Goal: Task Accomplishment & Management: Manage account settings

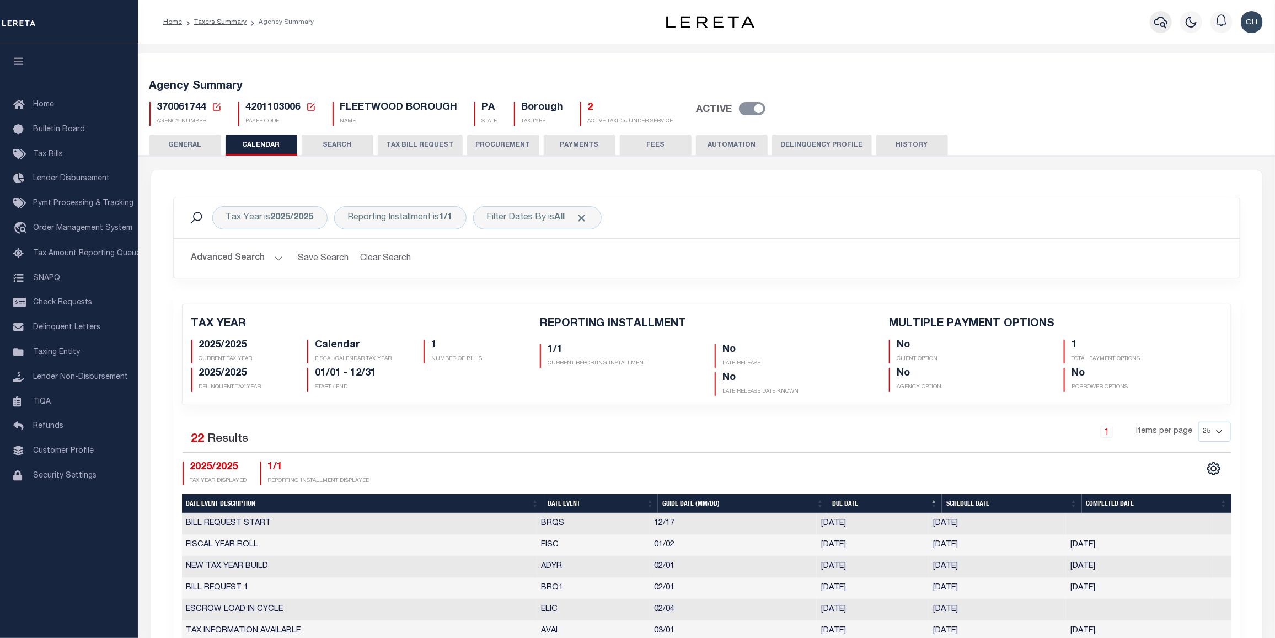
click at [1158, 28] on icon "button" at bounding box center [1160, 21] width 13 height 13
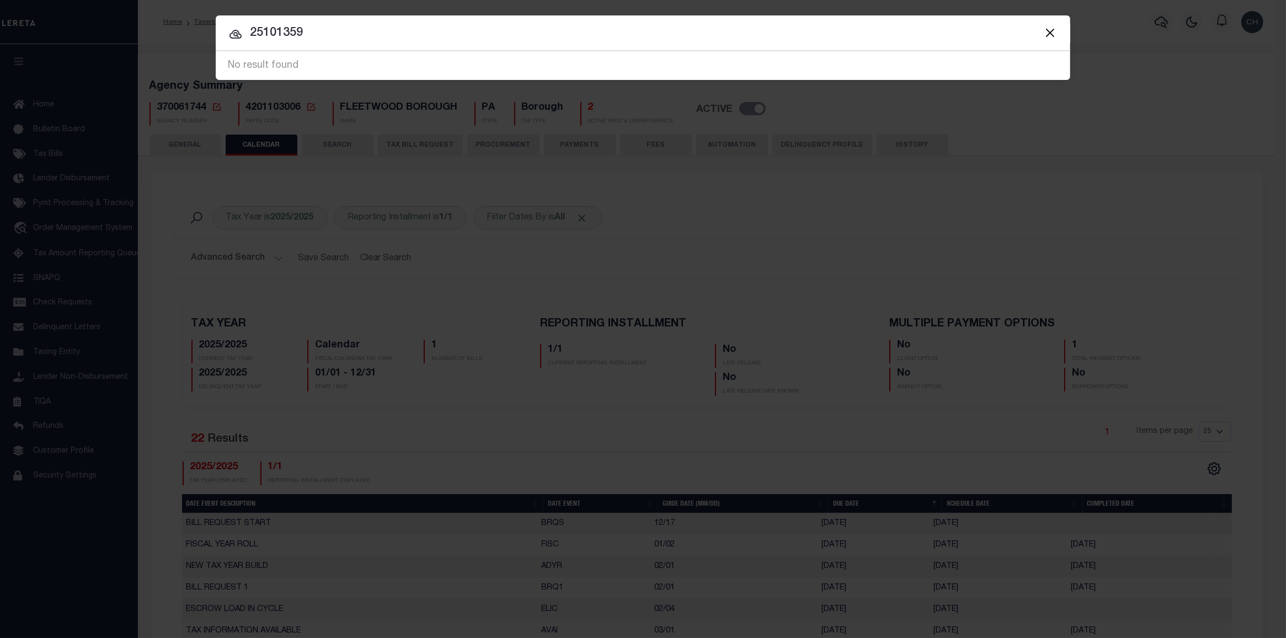
click at [290, 31] on input "25101359" at bounding box center [643, 33] width 854 height 19
type input "251013259"
click at [327, 28] on input "251013259" at bounding box center [643, 33] width 854 height 19
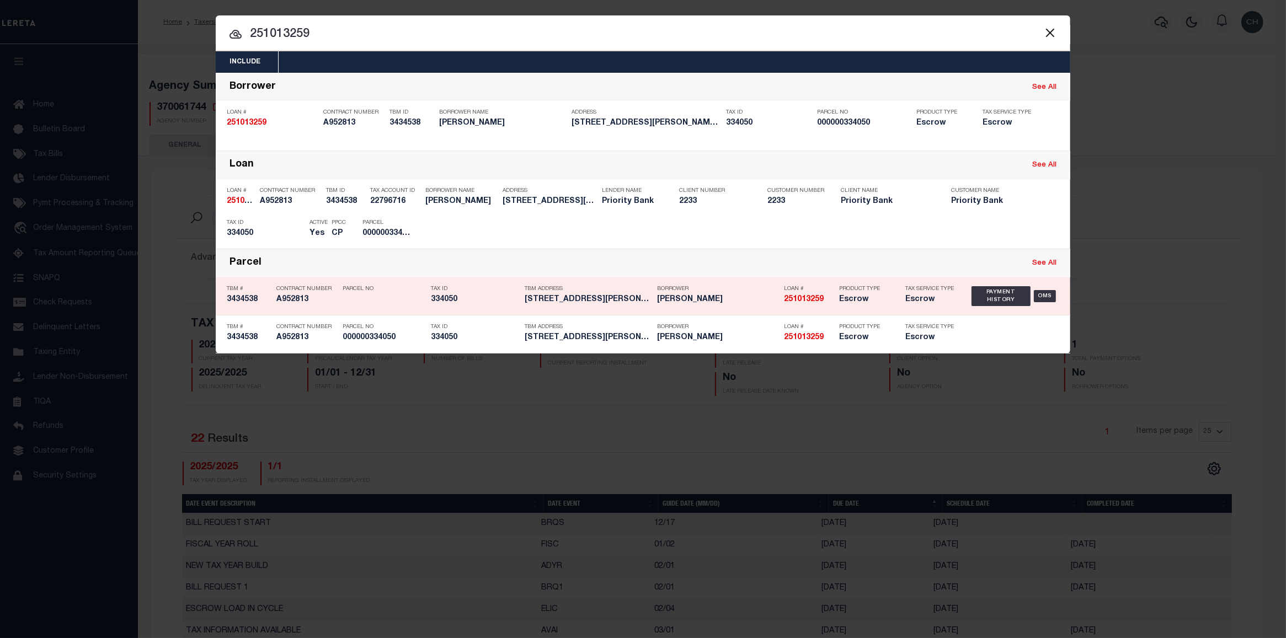
click at [831, 296] on div "Product Type Escrow" at bounding box center [864, 296] width 66 height 32
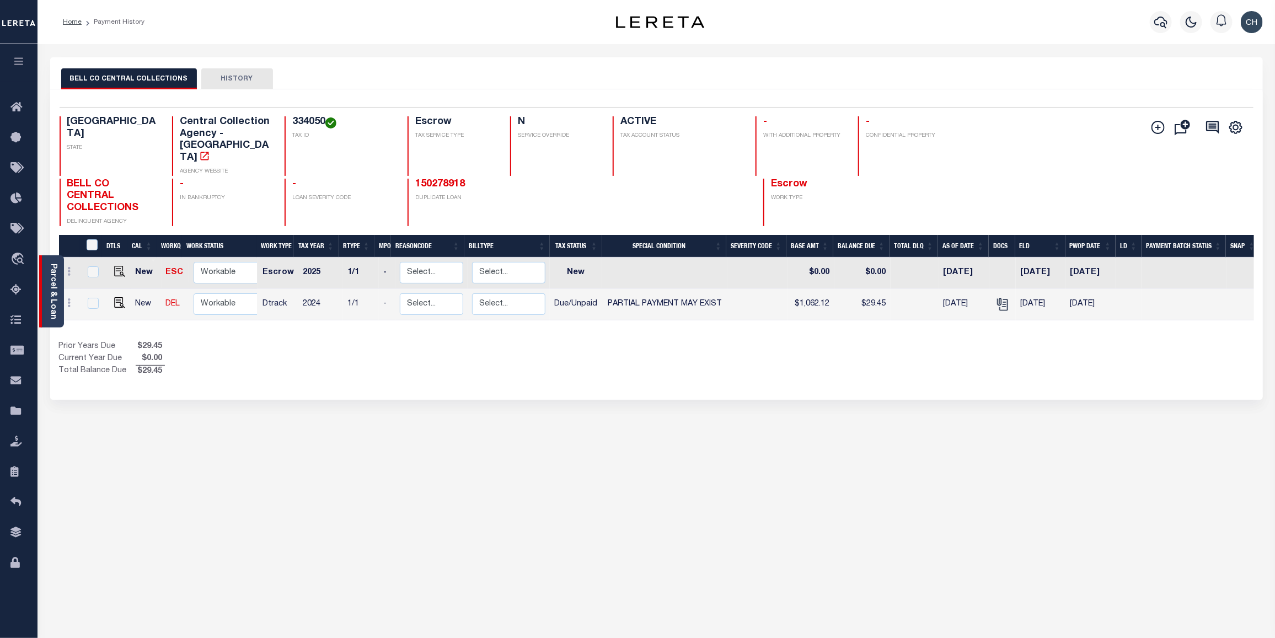
click at [56, 280] on link "Parcel & Loan" at bounding box center [53, 292] width 8 height 56
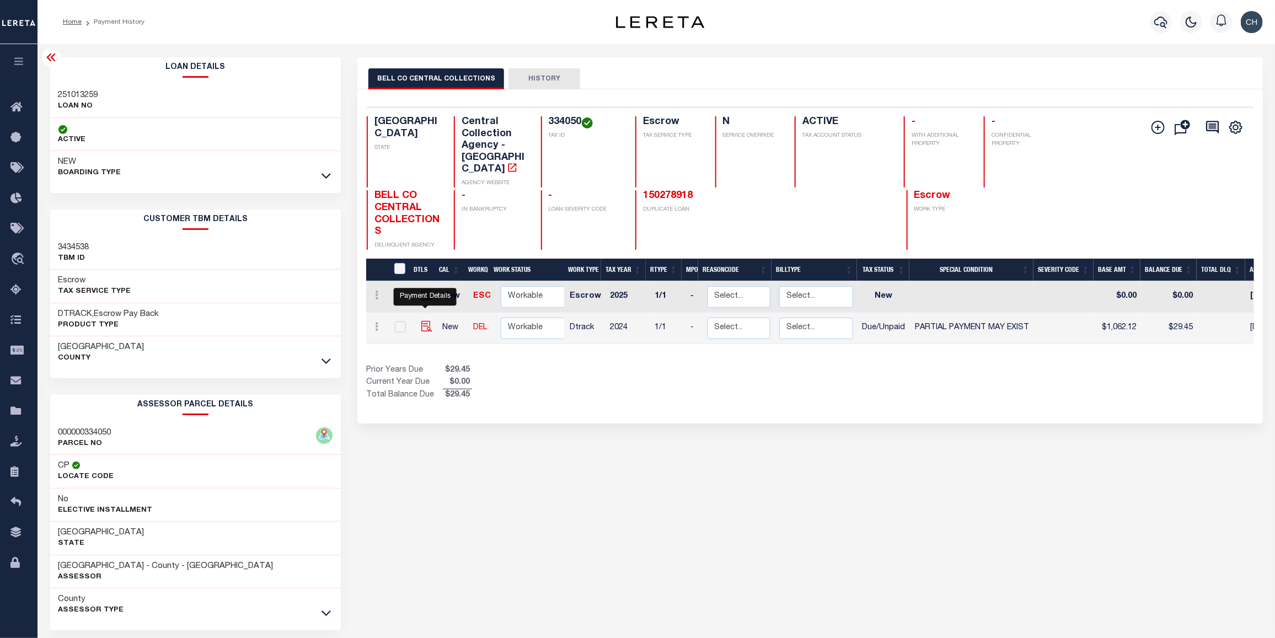
click at [426, 321] on img "" at bounding box center [426, 326] width 11 height 11
checkbox input "true"
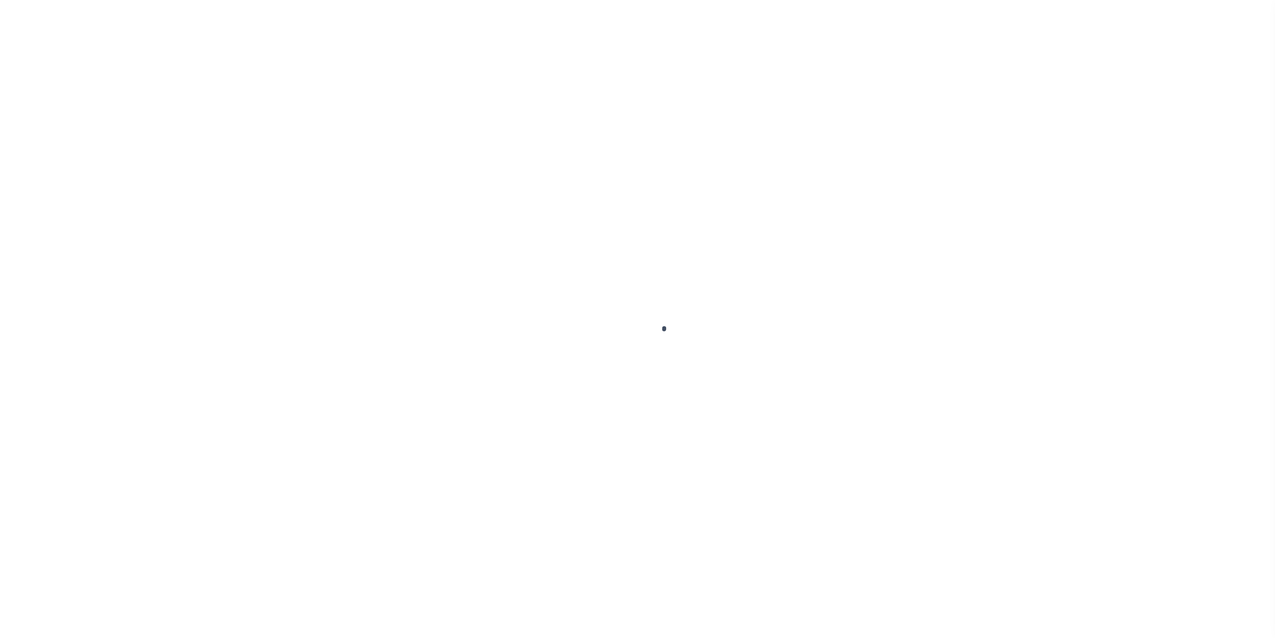
select select "DUE"
select select "15"
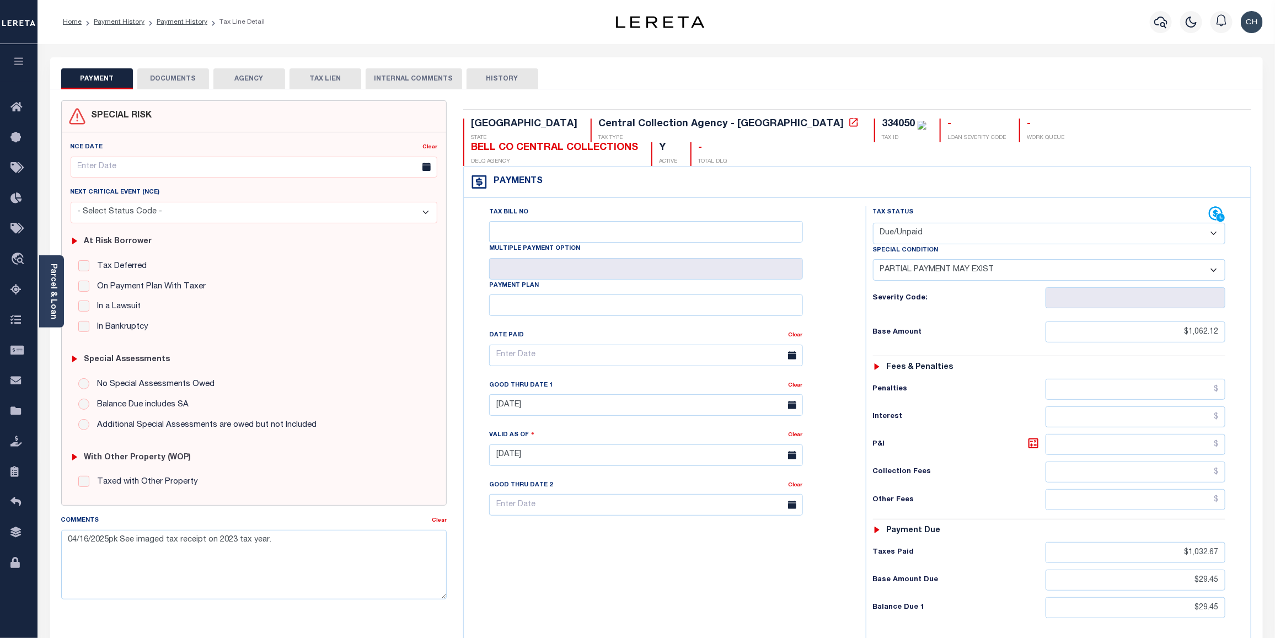
click at [1215, 223] on select "- Select Status Code - Open Due/Unpaid Paid Incomplete No Tax Due Internal Refu…" at bounding box center [1049, 234] width 353 height 22
select select "PYD"
click at [873, 223] on select "- Select Status Code - Open Due/Unpaid Paid Incomplete No Tax Due Internal Refu…" at bounding box center [1049, 234] width 353 height 22
select select "0"
type input "[DATE]"
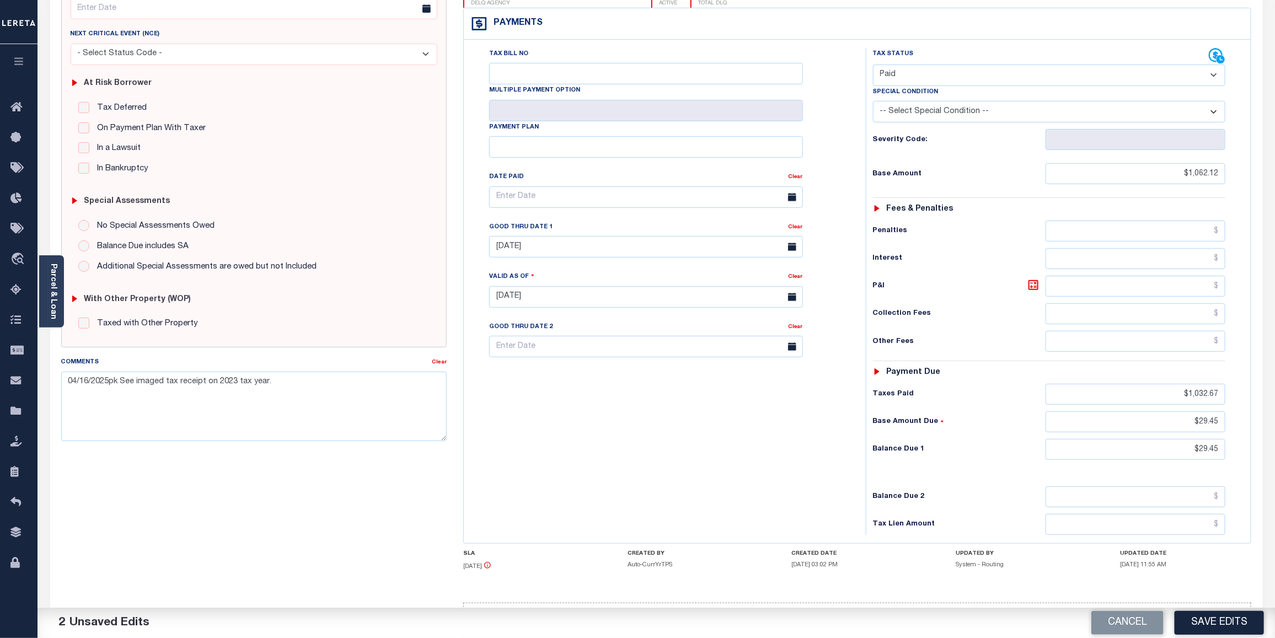
scroll to position [167, 0]
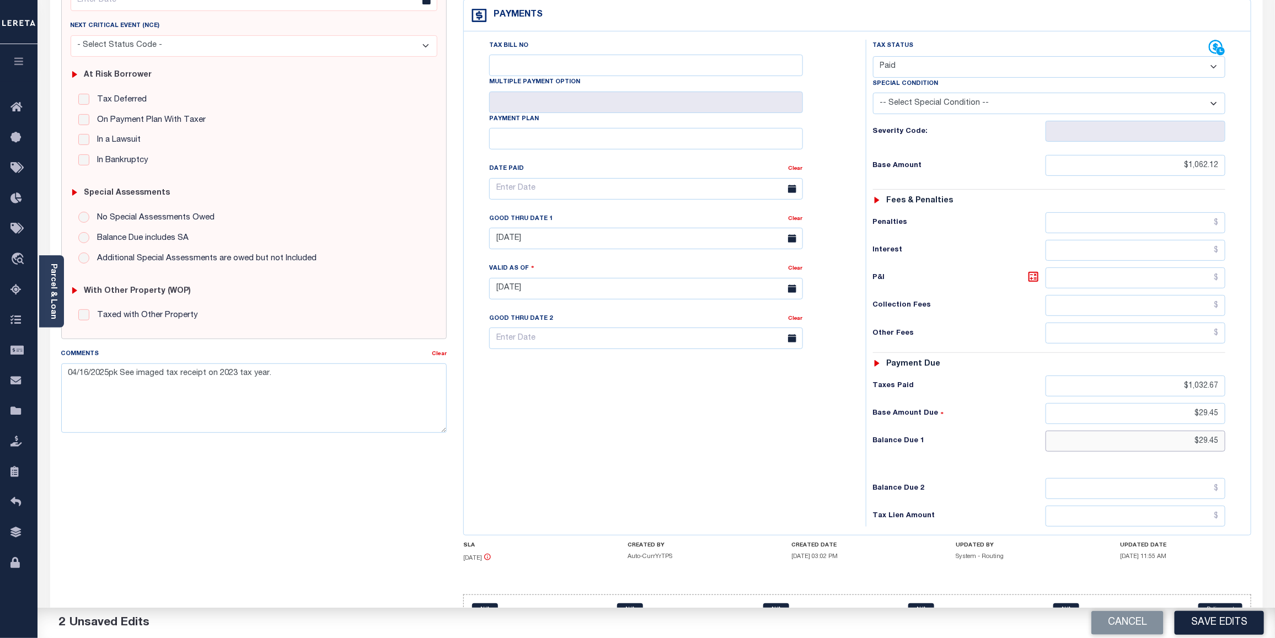
drag, startPoint x: 1190, startPoint y: 418, endPoint x: 1219, endPoint y: 425, distance: 30.1
click at [1219, 431] on input "$29.45" at bounding box center [1136, 441] width 180 height 21
type input "$0.00"
click at [651, 178] on input "text" at bounding box center [646, 189] width 314 height 22
click at [586, 191] on select "January February March April May June July August September October" at bounding box center [556, 190] width 67 height 11
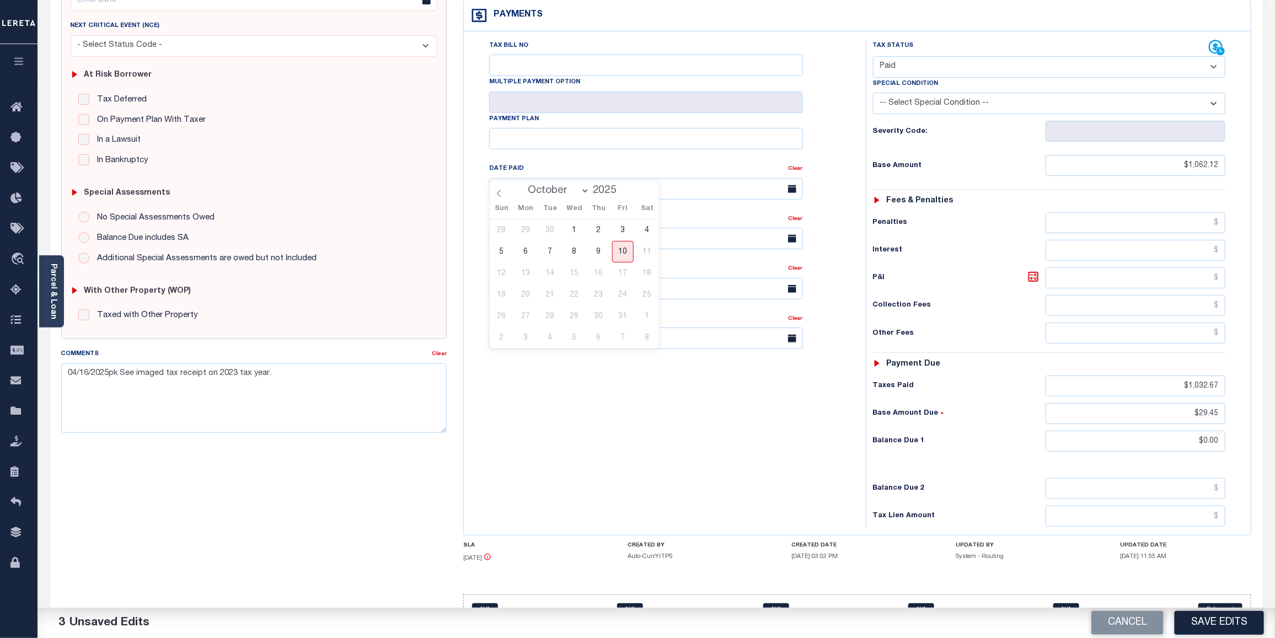
select select "4"
click at [523, 185] on select "January February March April May June July August September October" at bounding box center [556, 190] width 67 height 11
click at [621, 254] on span "9" at bounding box center [623, 252] width 22 height 22
type input "05/09/2025"
click at [1227, 623] on button "Save Edits" at bounding box center [1219, 623] width 89 height 24
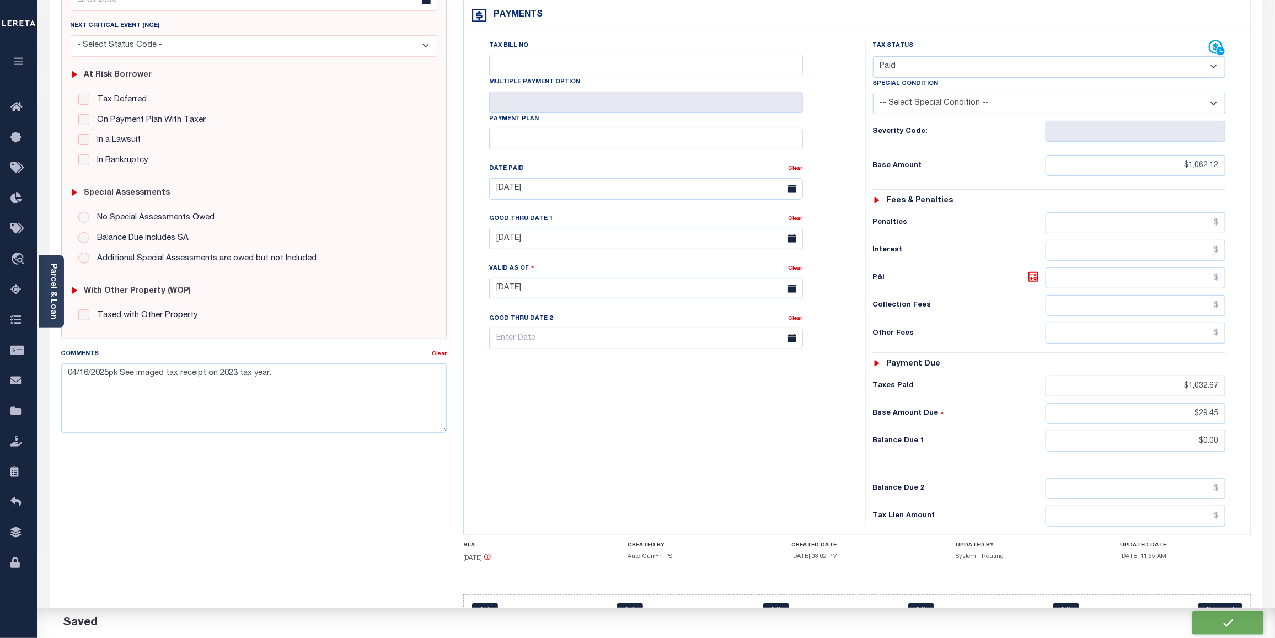
checkbox input "false"
type input "$1,062.12"
type input "$1,032.67"
type input "$29.45"
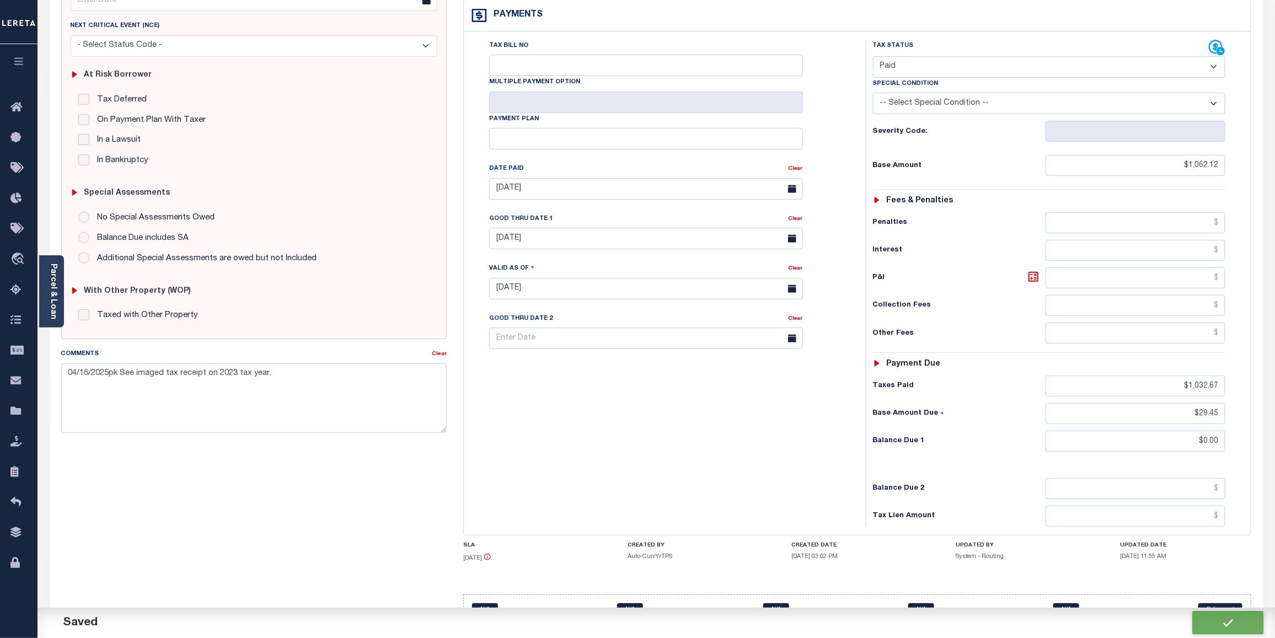
type input "$0"
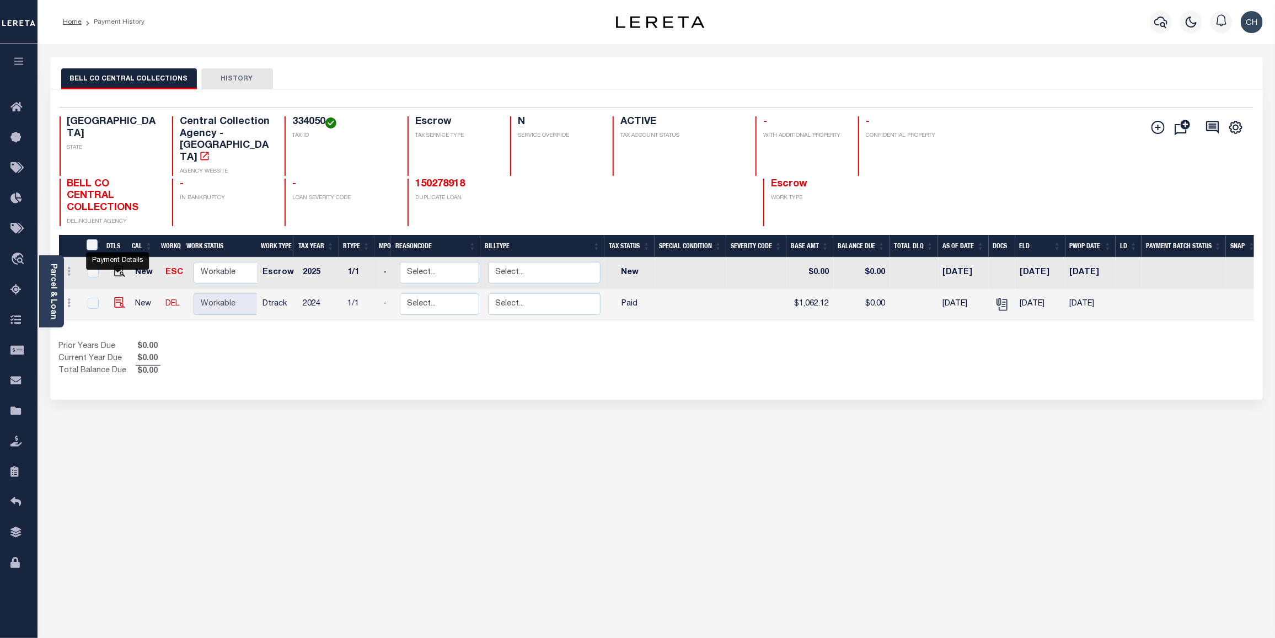
click at [114, 297] on img "" at bounding box center [119, 302] width 11 height 11
checkbox input "true"
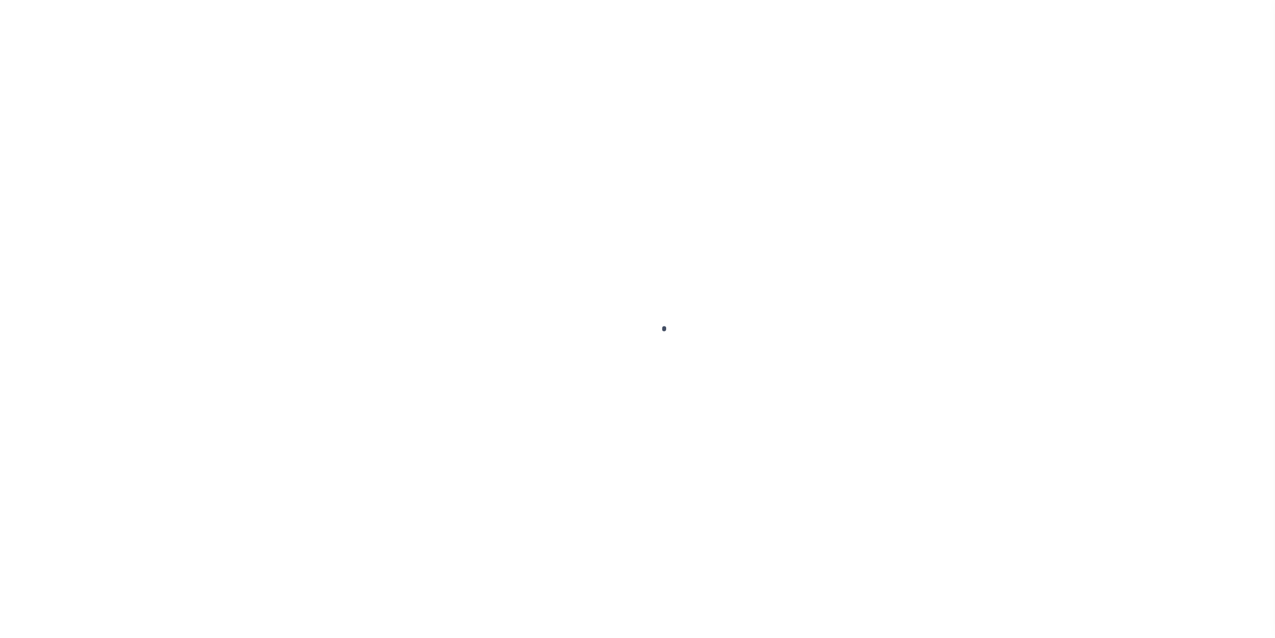
select select "PYD"
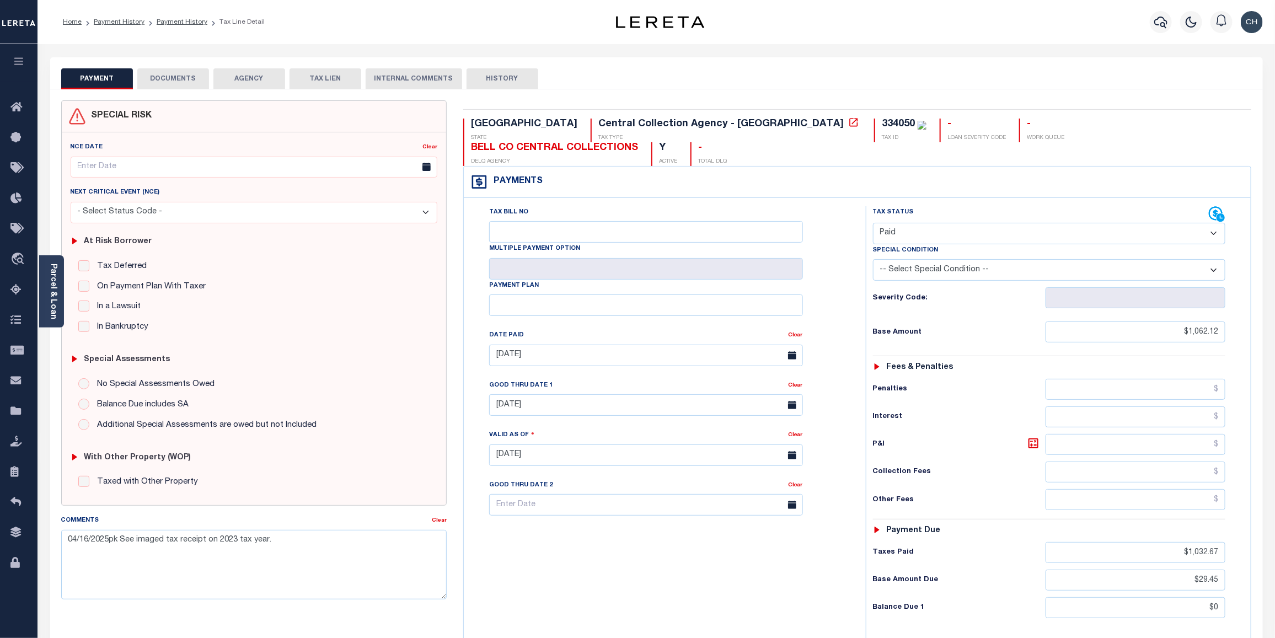
click at [174, 78] on button "DOCUMENTS" at bounding box center [173, 78] width 72 height 21
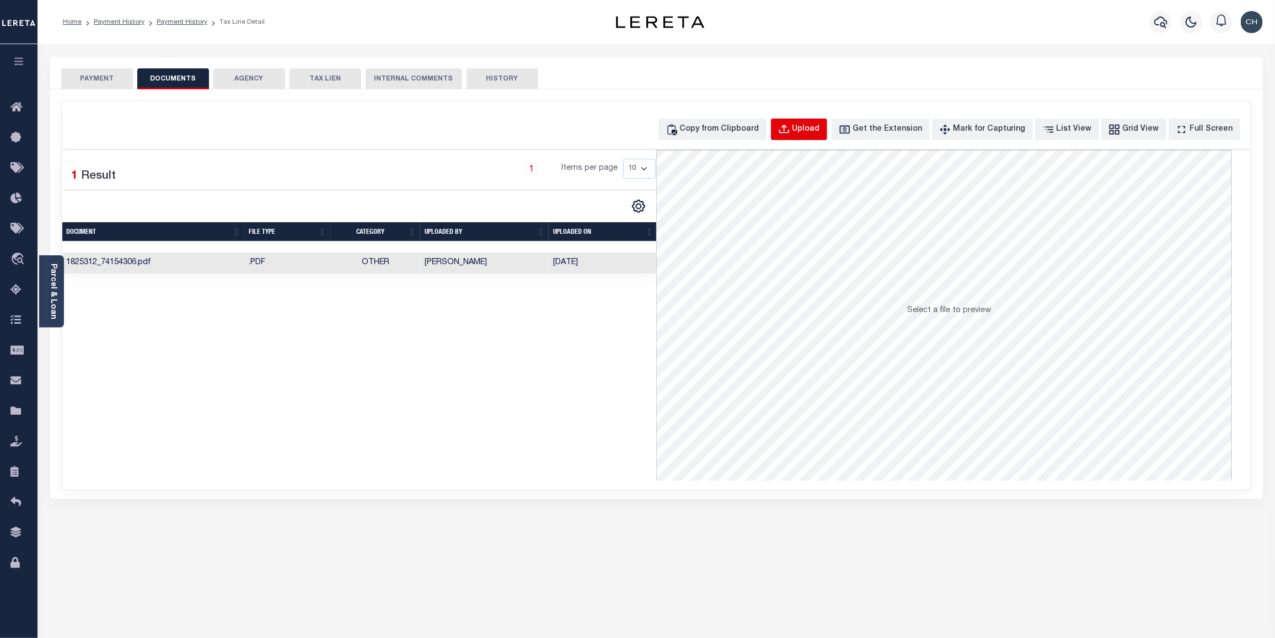
click at [820, 132] on div "Upload" at bounding box center [807, 130] width 28 height 12
select select "POP"
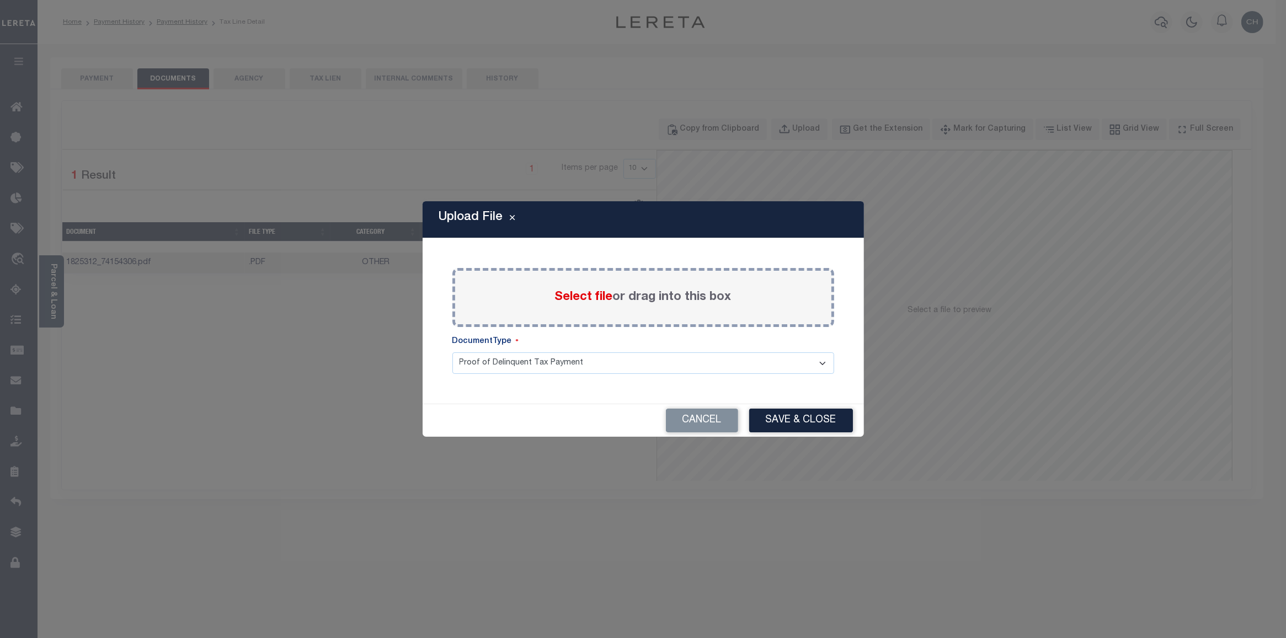
click at [580, 302] on span "Select file" at bounding box center [584, 297] width 58 height 12
click at [0, 0] on input "Select file or drag into this box" at bounding box center [0, 0] width 0 height 0
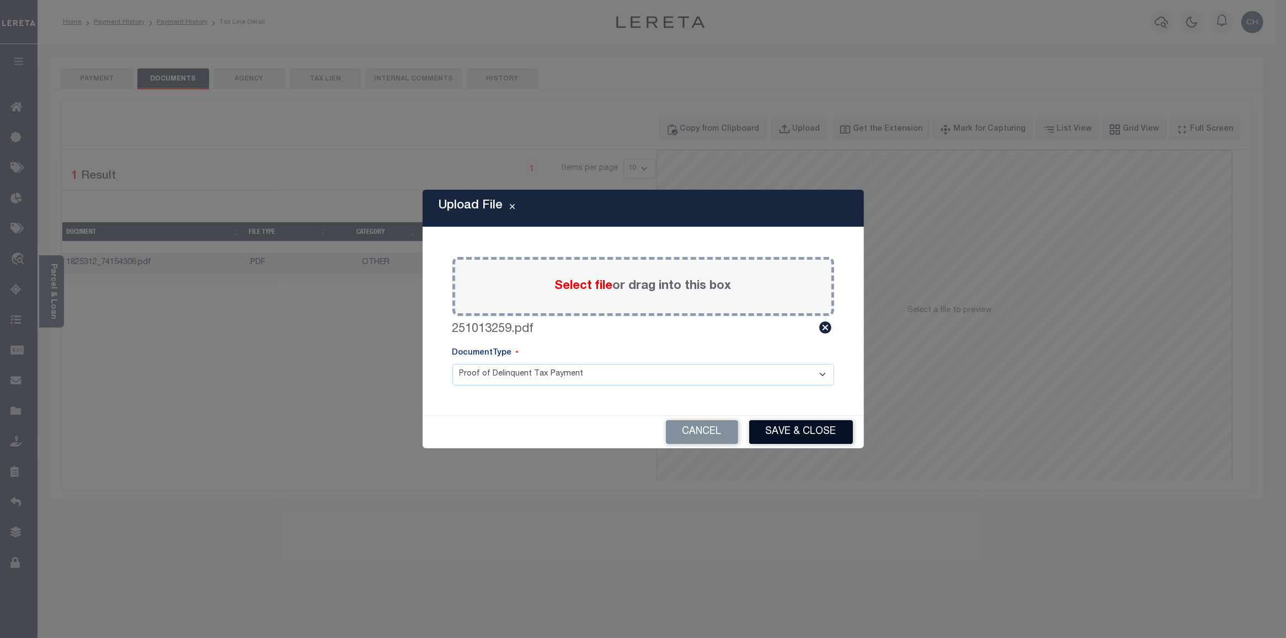
click at [820, 443] on button "Save & Close" at bounding box center [801, 432] width 104 height 24
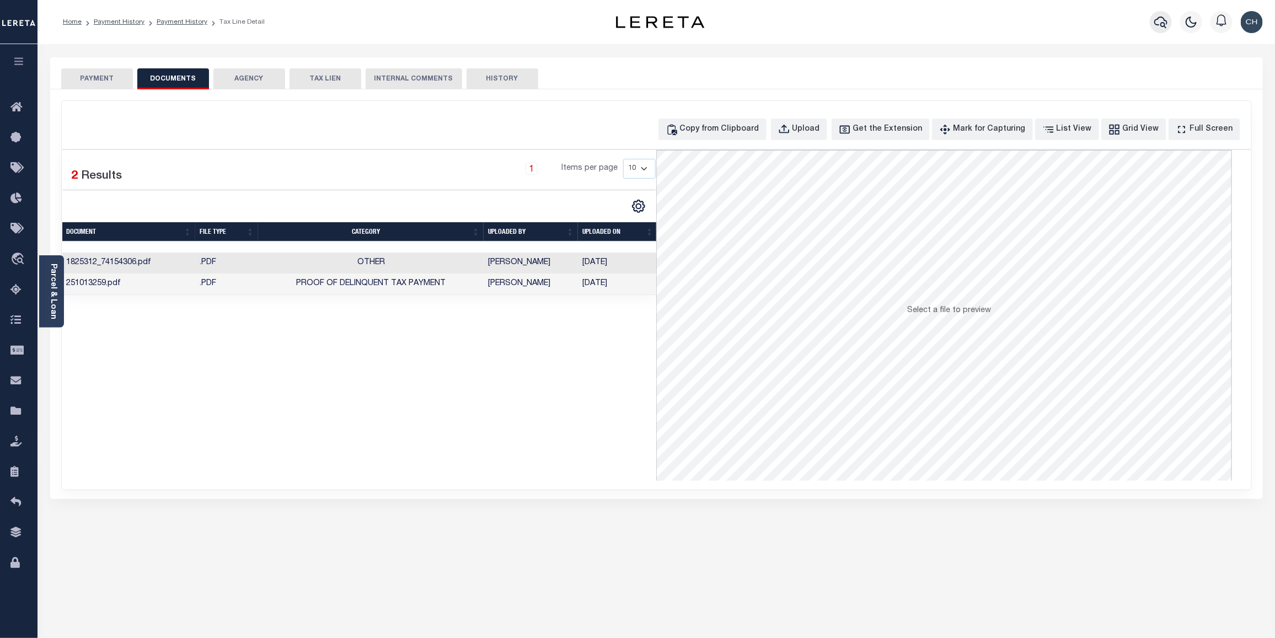
click at [1164, 28] on icon "button" at bounding box center [1160, 21] width 13 height 13
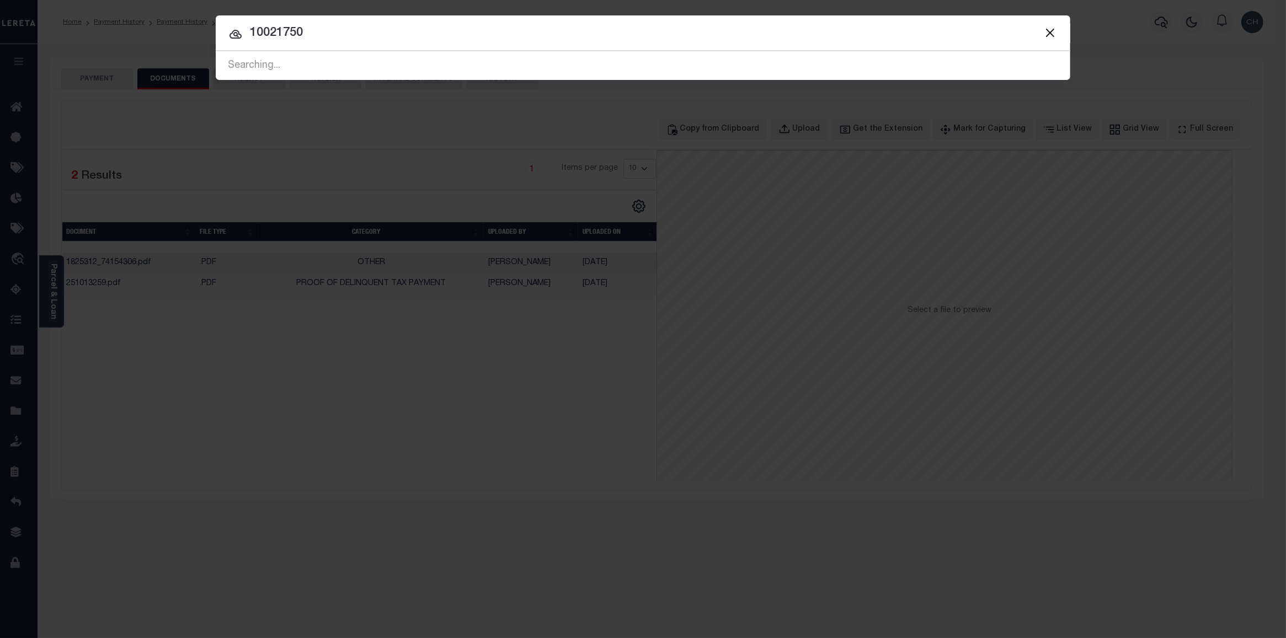
type input "10021750"
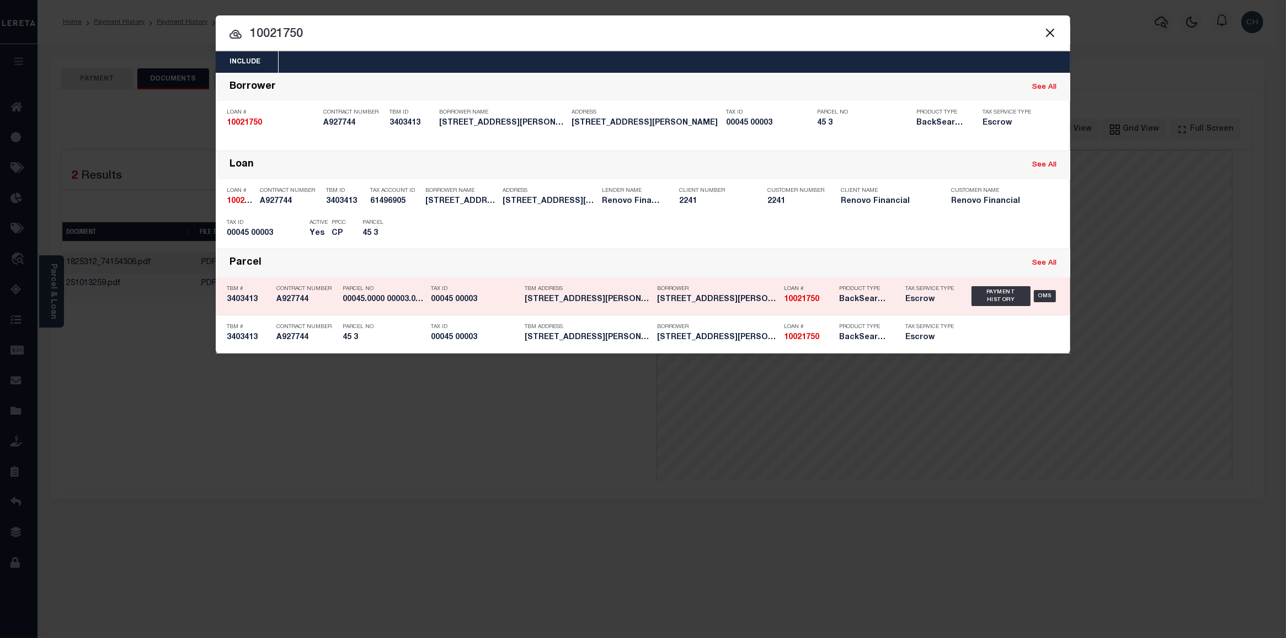
click at [509, 295] on h5 "00045 00003" at bounding box center [475, 299] width 88 height 9
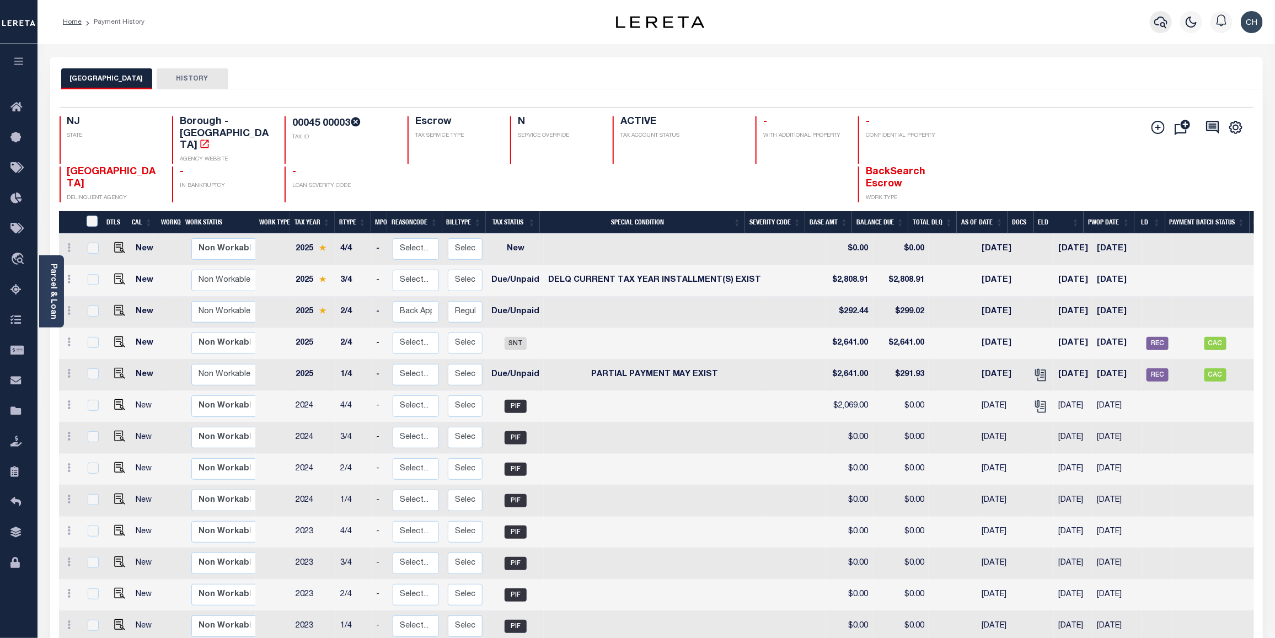
click at [1161, 28] on icon "button" at bounding box center [1160, 21] width 13 height 13
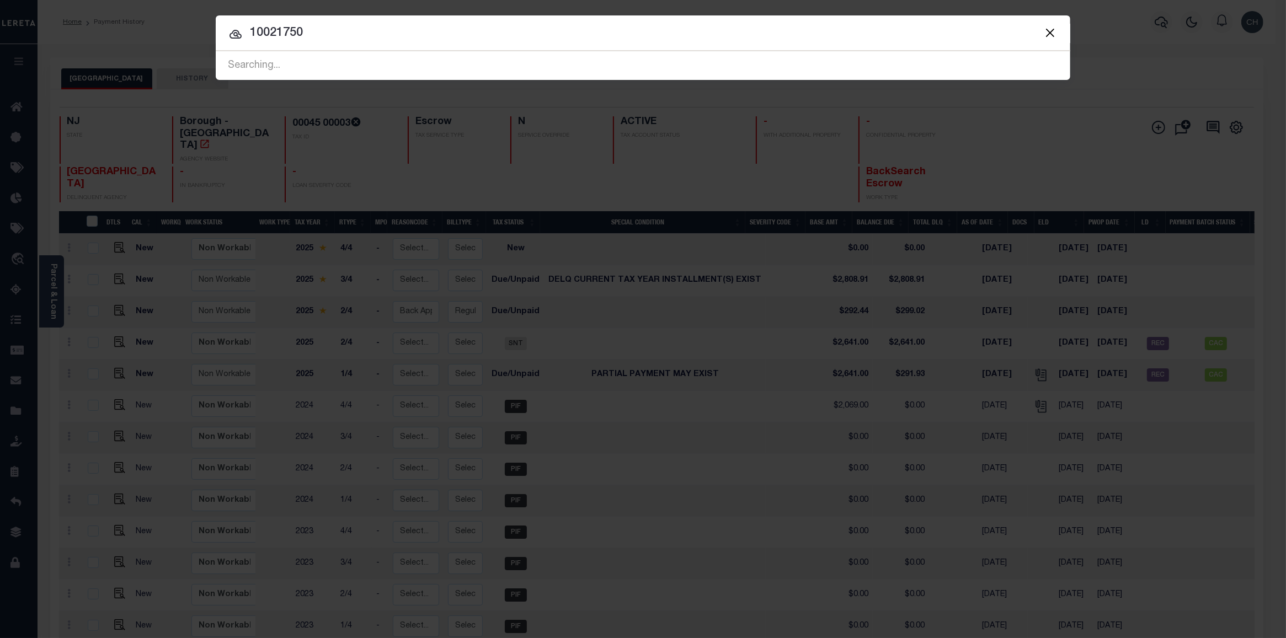
type input "10021750"
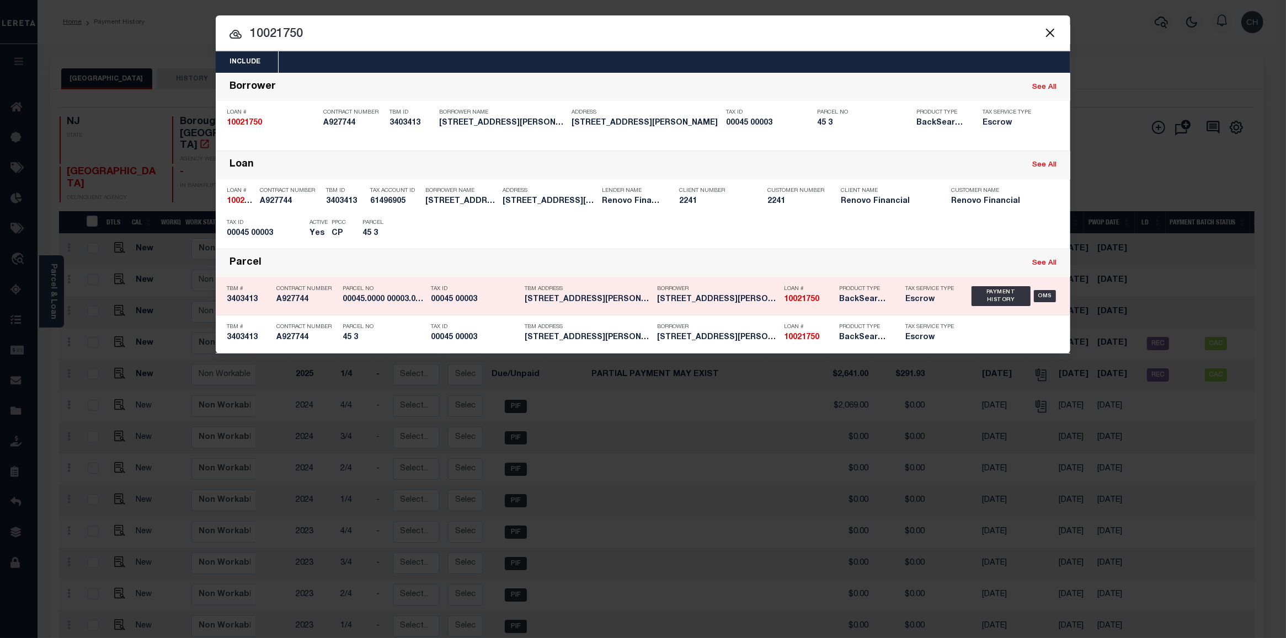
click at [732, 297] on h5 "[STREET_ADDRESS][PERSON_NAME]..." at bounding box center [717, 299] width 121 height 9
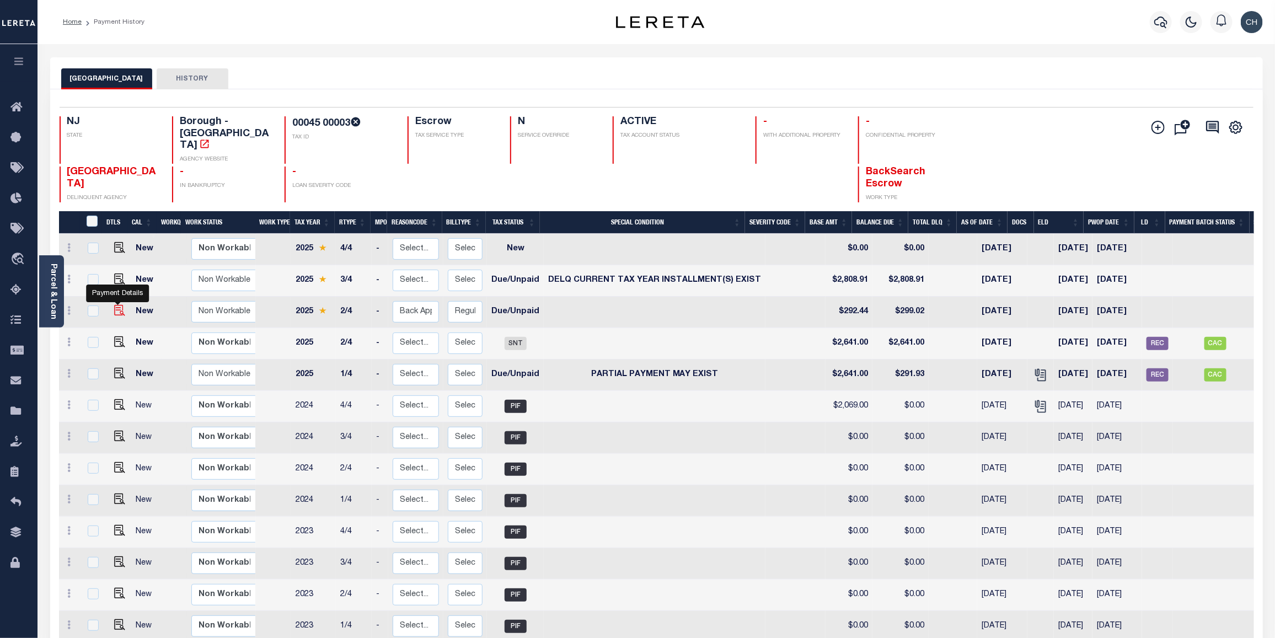
click at [119, 305] on img "" at bounding box center [119, 310] width 11 height 11
checkbox input "true"
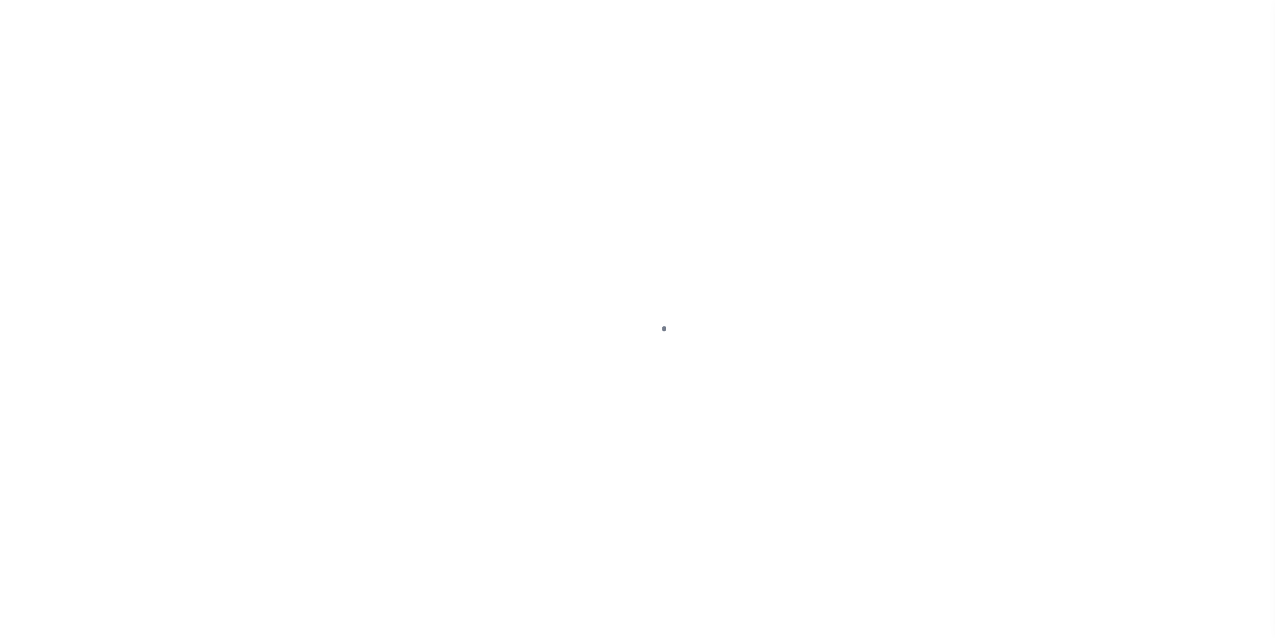
select select "DUE"
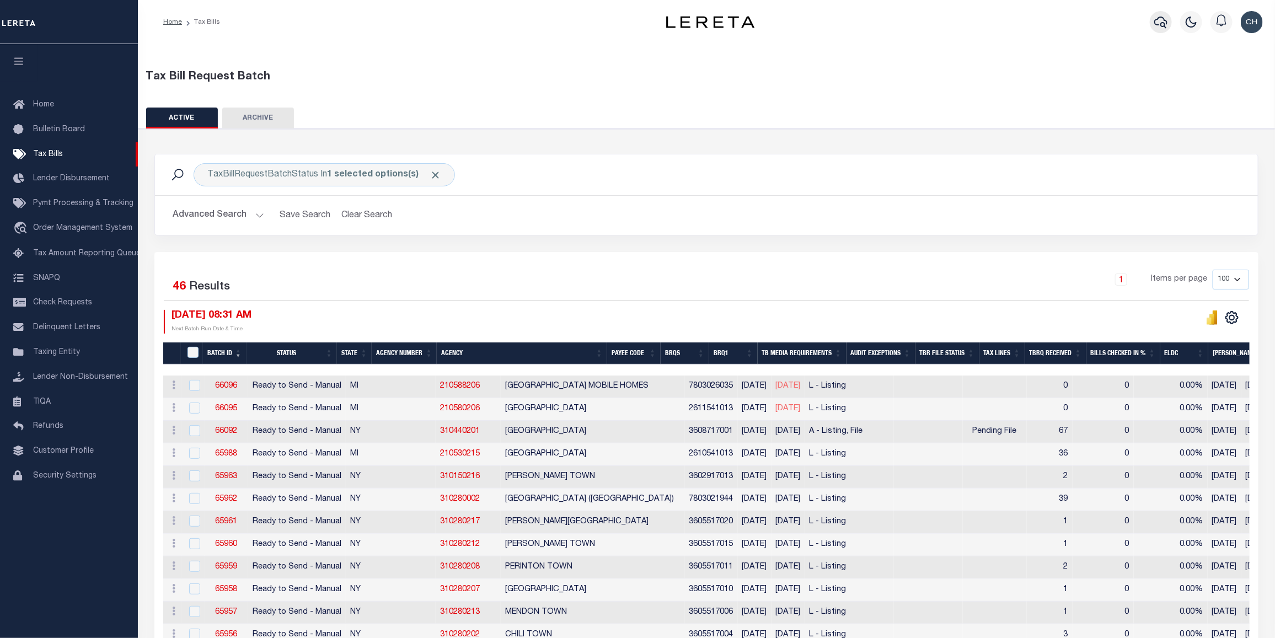
click at [1158, 23] on icon "button" at bounding box center [1160, 21] width 13 height 13
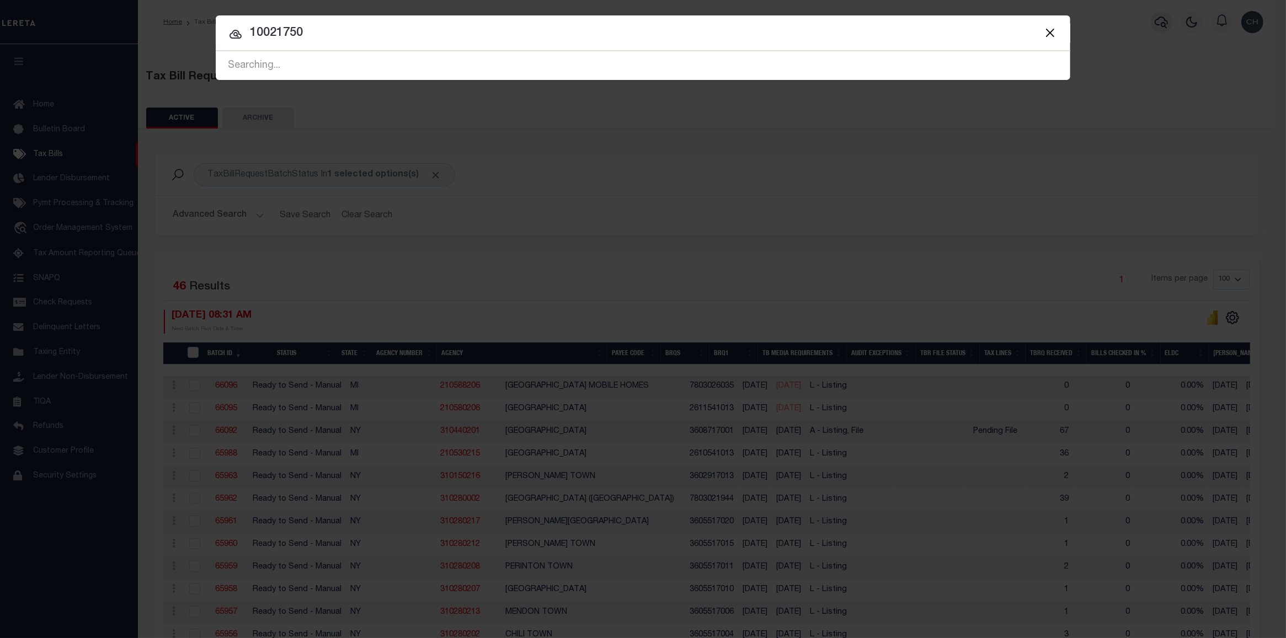
type input "10021750"
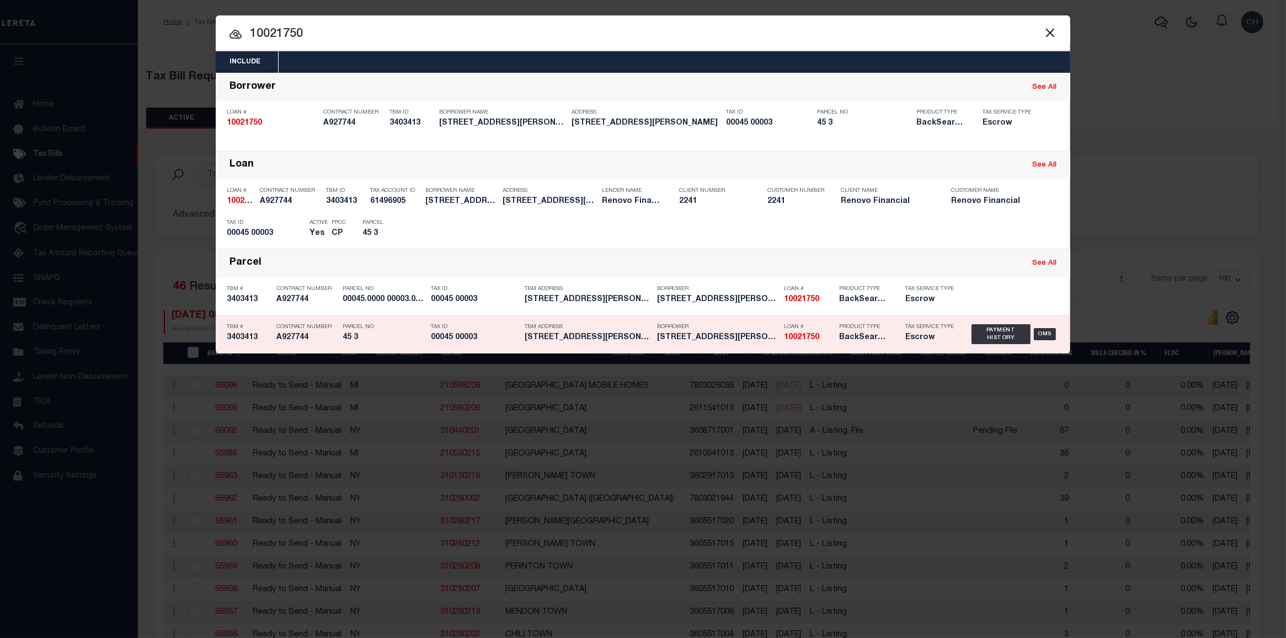
click at [721, 335] on h5 "10 10 E FORT LEE ROAD LLC, A NE..." at bounding box center [717, 337] width 121 height 9
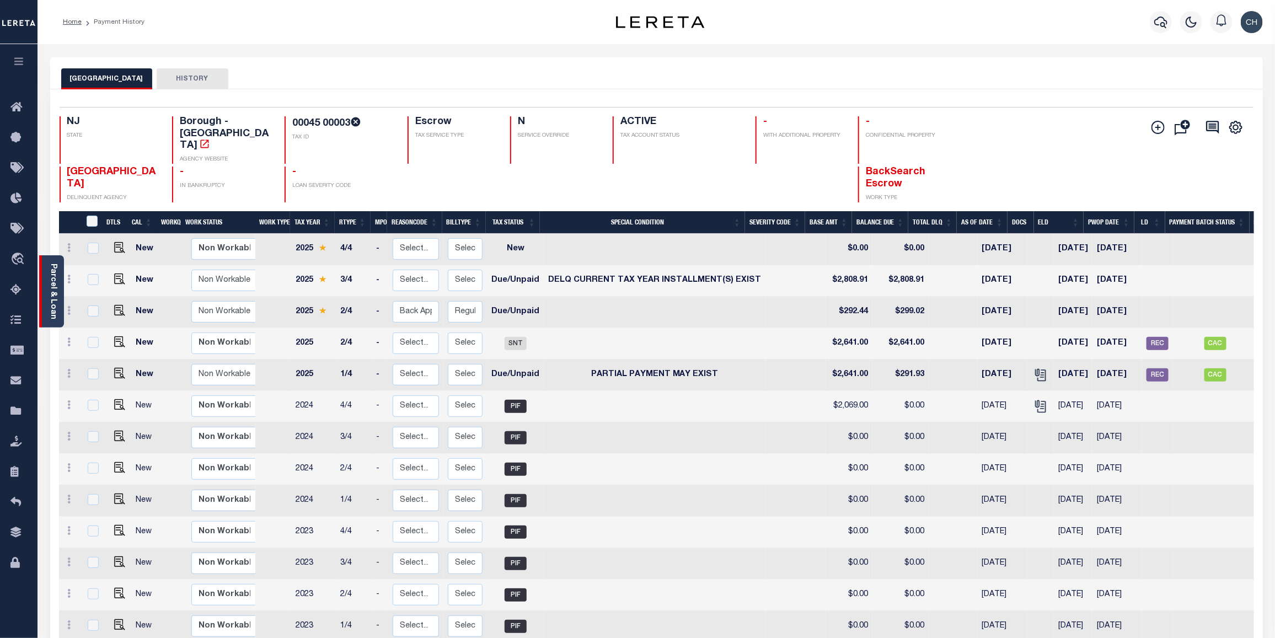
click at [57, 298] on link "Parcel & Loan" at bounding box center [53, 292] width 8 height 56
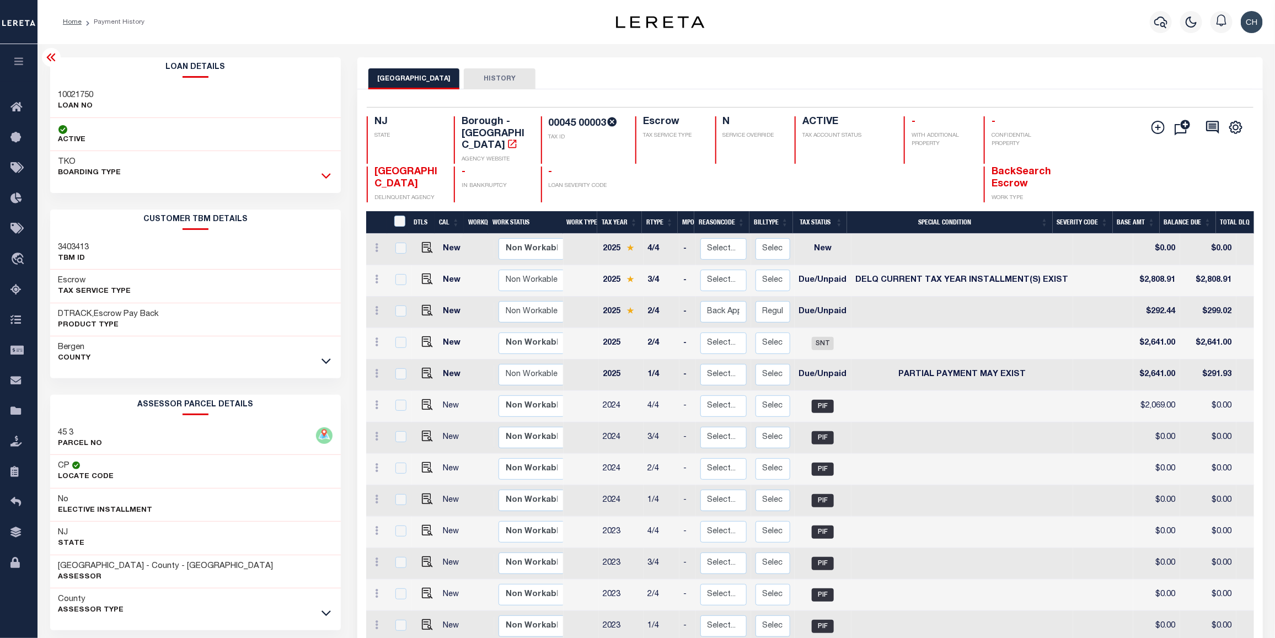
click at [324, 178] on icon at bounding box center [326, 176] width 9 height 12
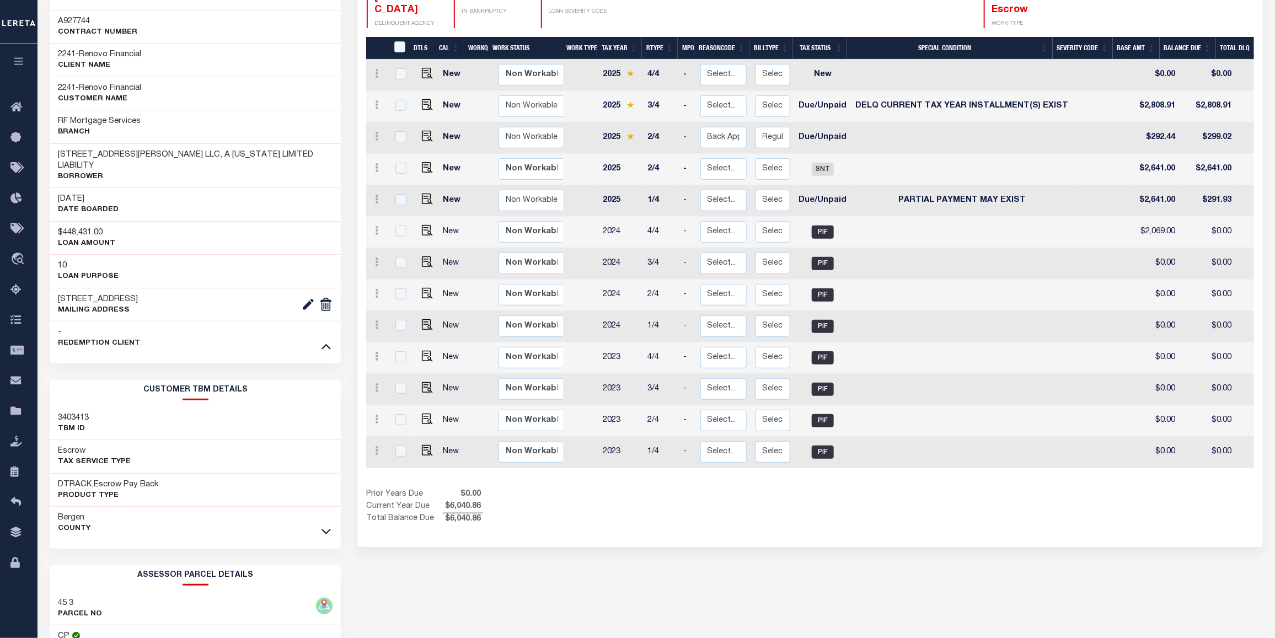
scroll to position [177, 0]
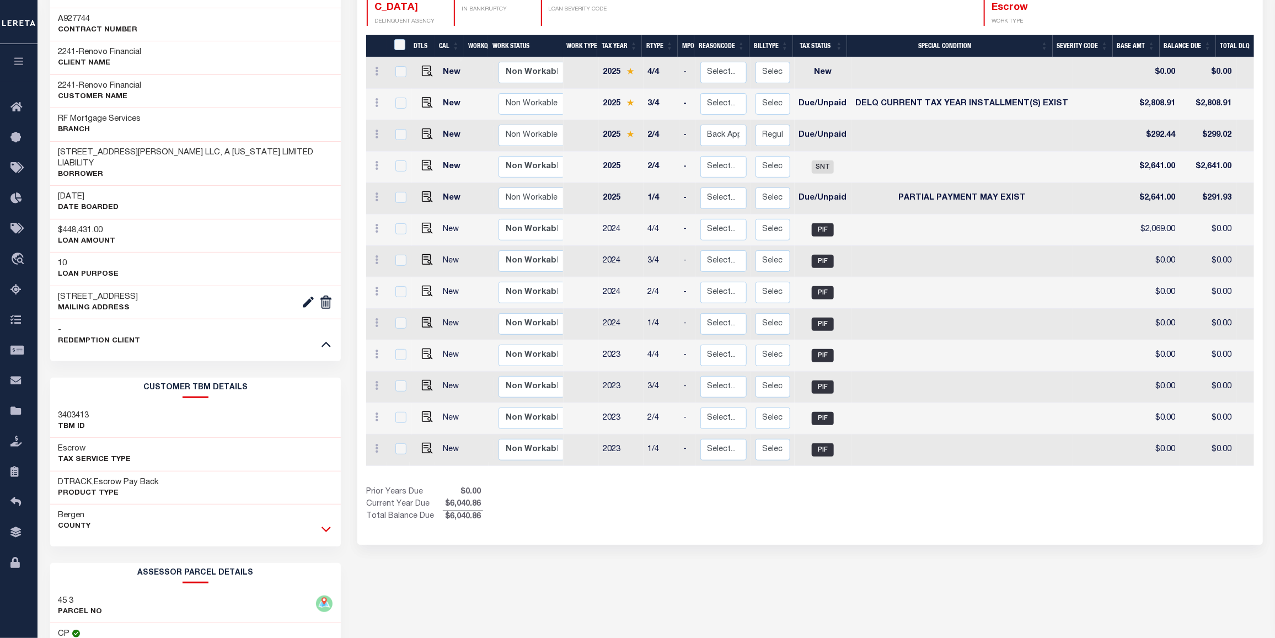
click at [324, 523] on icon at bounding box center [326, 529] width 9 height 12
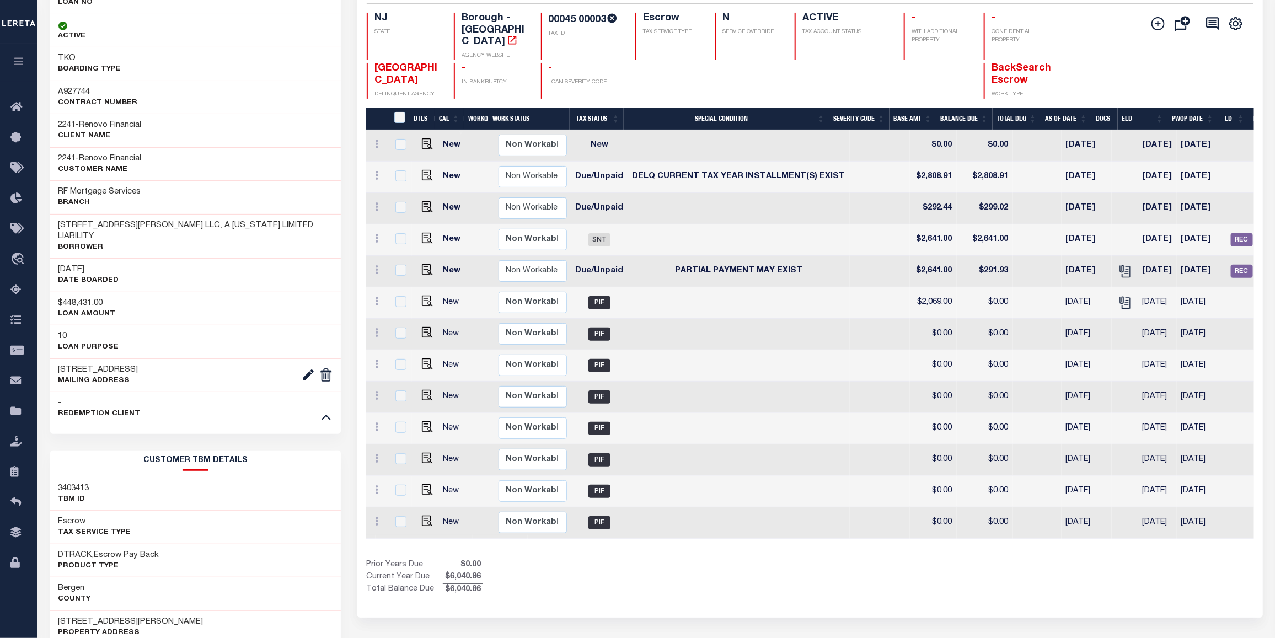
scroll to position [0, 0]
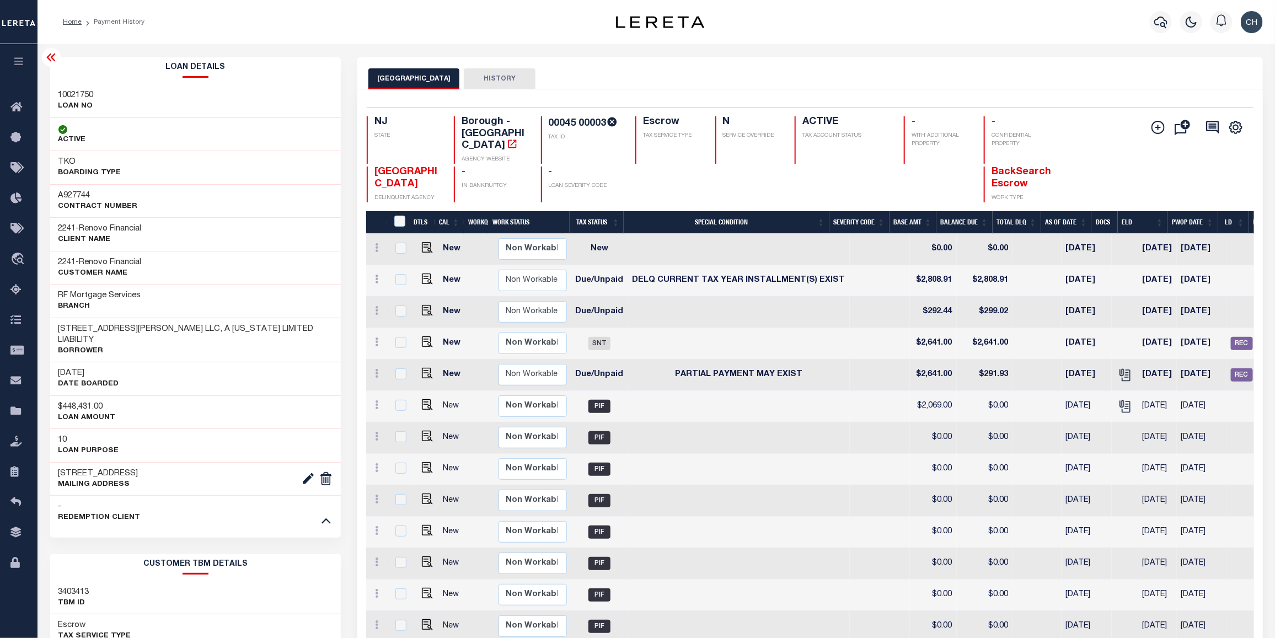
click at [49, 61] on icon at bounding box center [50, 58] width 9 height 8
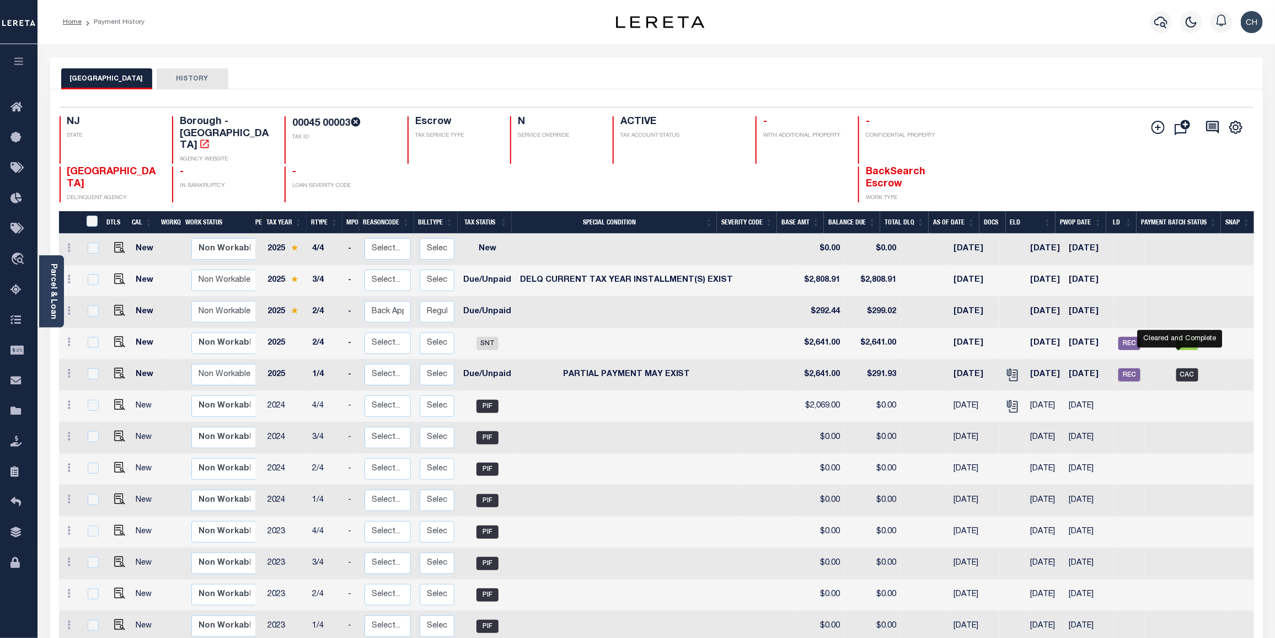
click at [1179, 368] on span "CAC" at bounding box center [1187, 374] width 22 height 13
checkbox input "true"
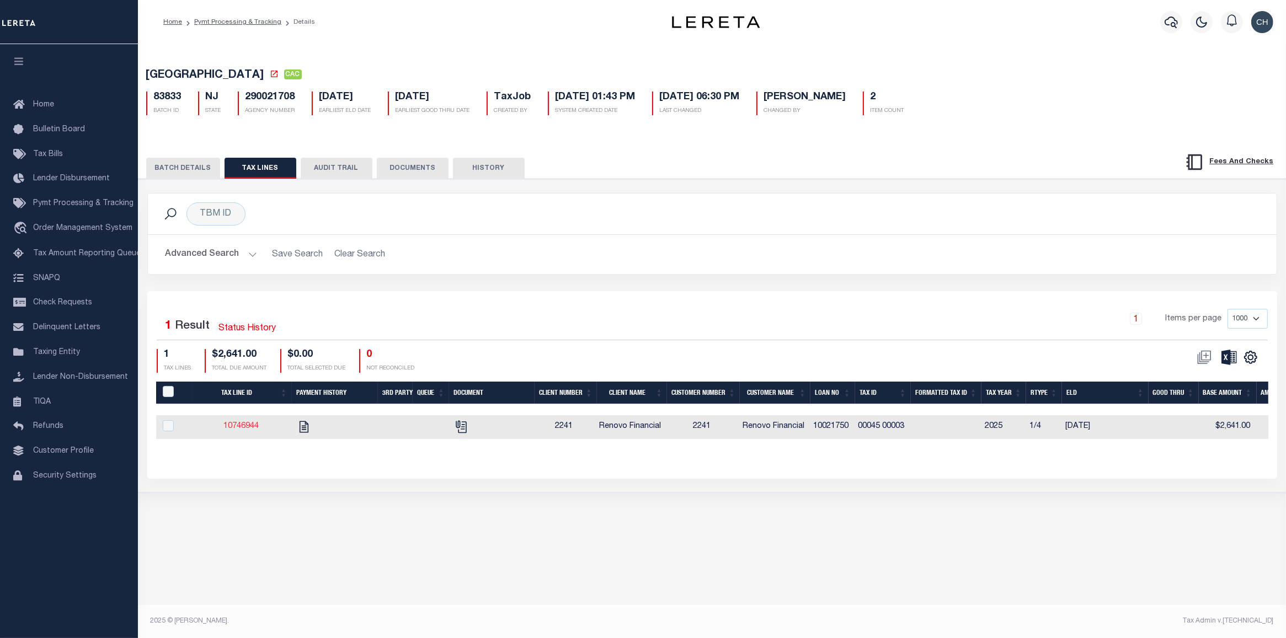
click at [232, 430] on link "10746944" at bounding box center [240, 426] width 35 height 8
checkbox input "true"
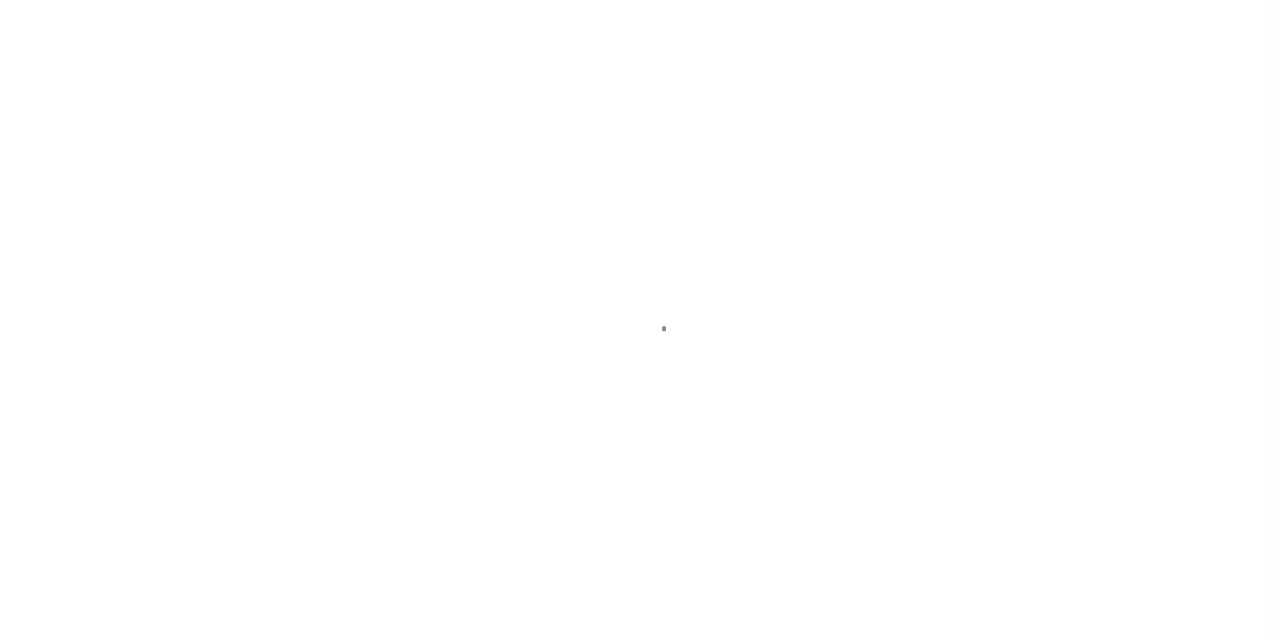
select select "DUE"
select select "15"
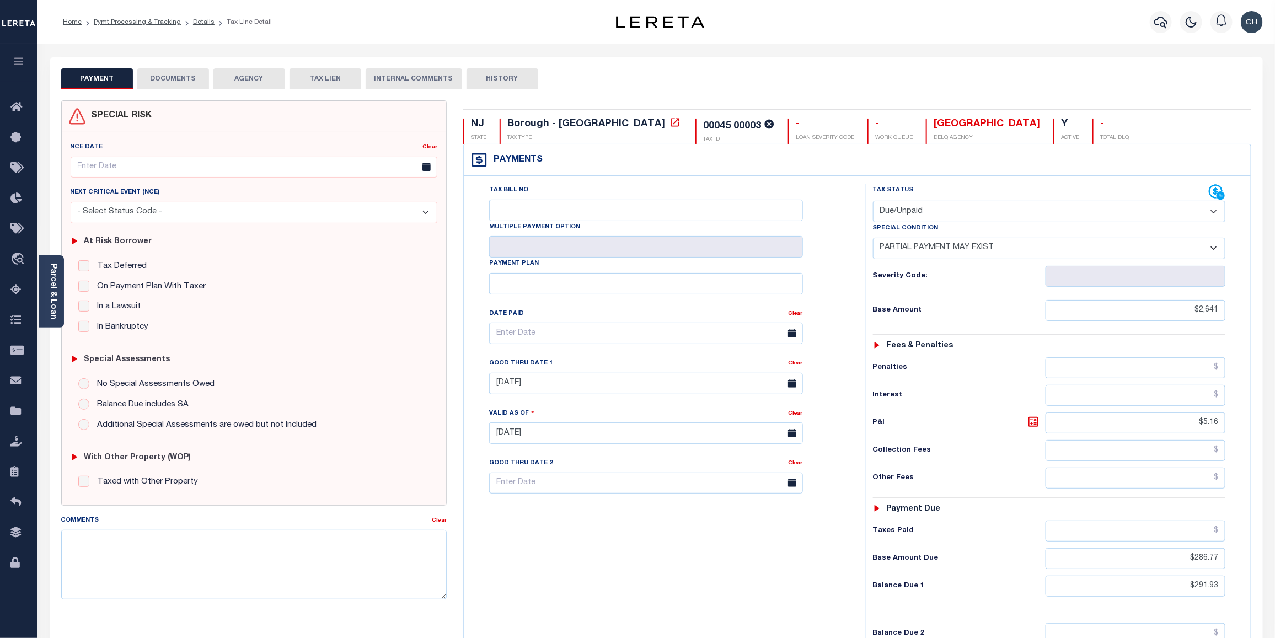
click at [88, 73] on button "PAYMENT" at bounding box center [97, 78] width 72 height 21
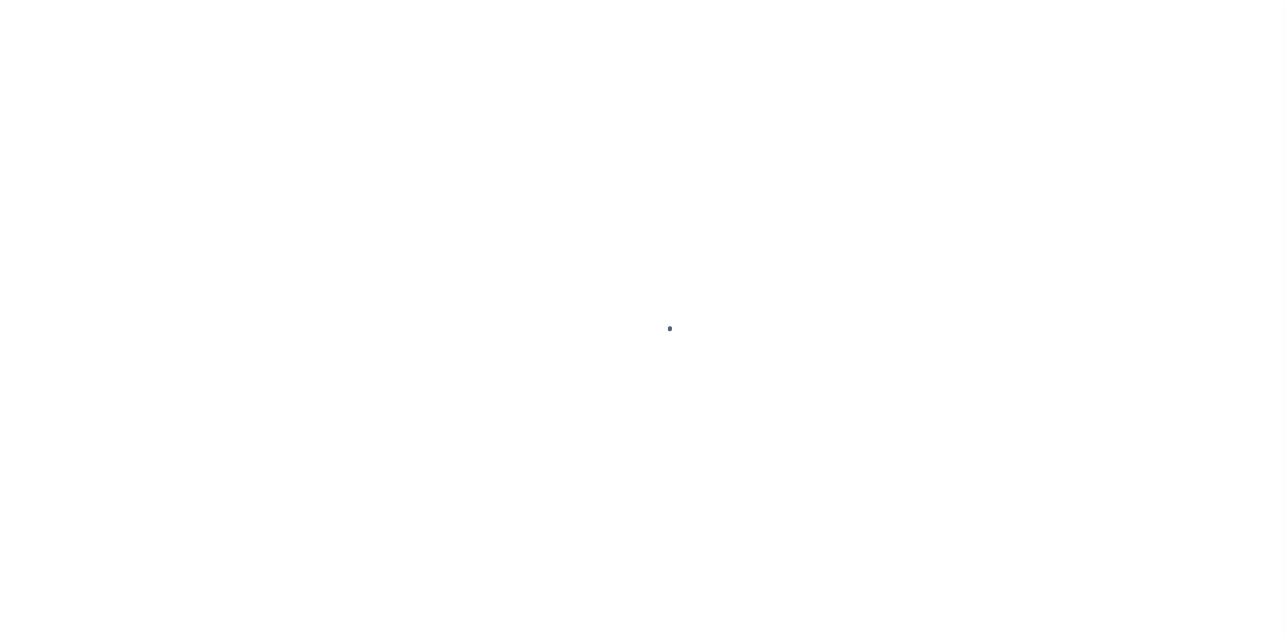
select select "CAC"
select select "CHK"
select select "[PERSON_NAME]"
select select "FDX"
select select
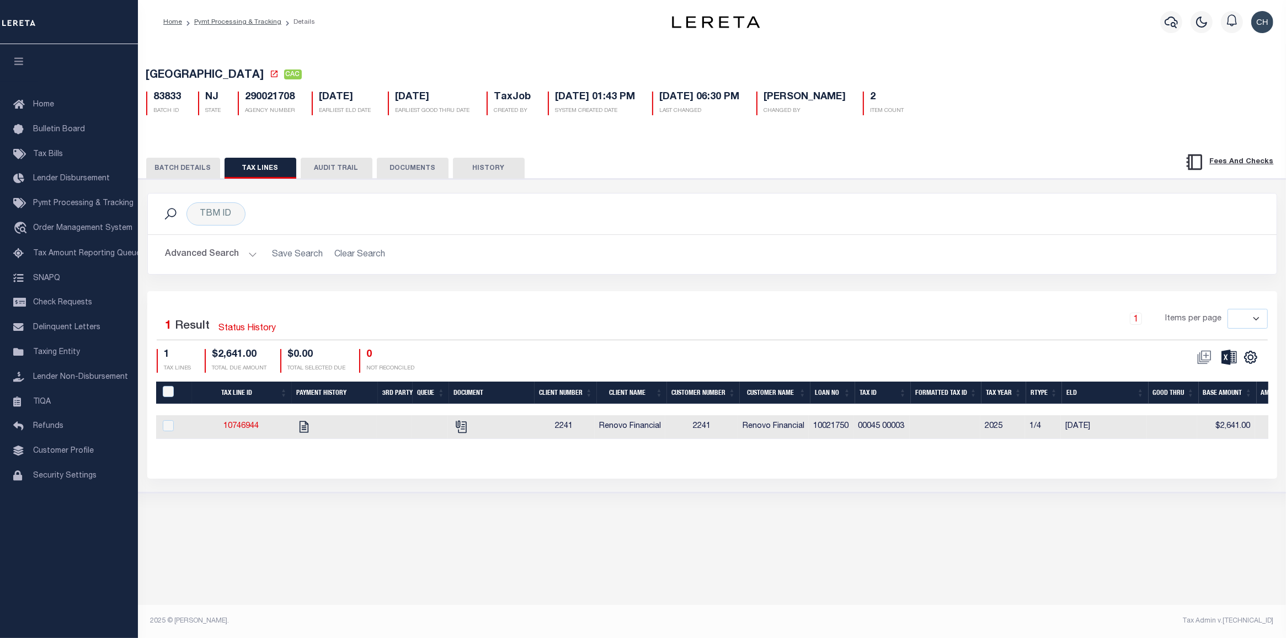
click at [205, 172] on button "BATCH DETAILS" at bounding box center [183, 168] width 74 height 21
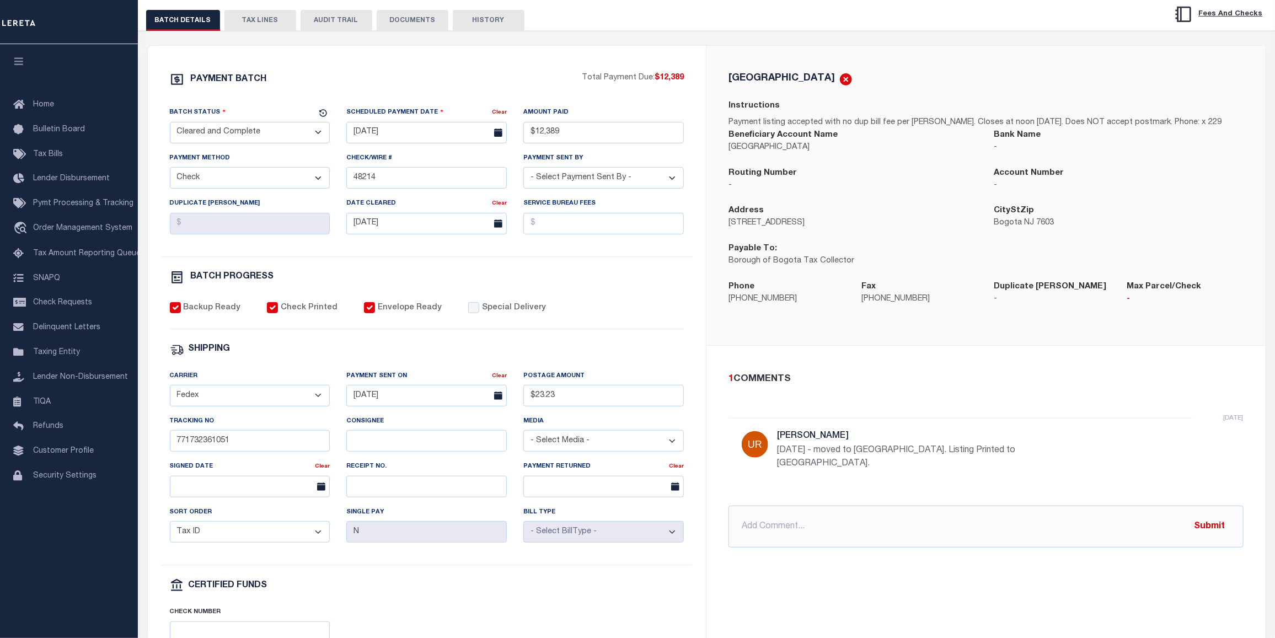
scroll to position [151, 0]
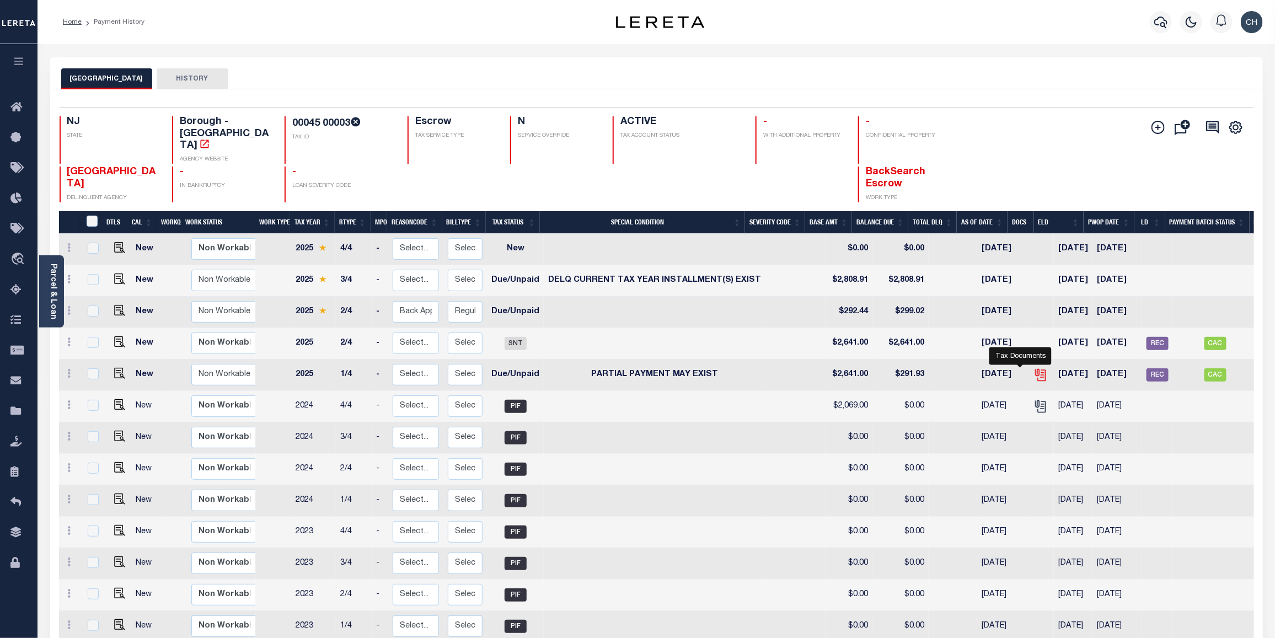
click at [1034, 368] on icon "" at bounding box center [1041, 375] width 14 height 14
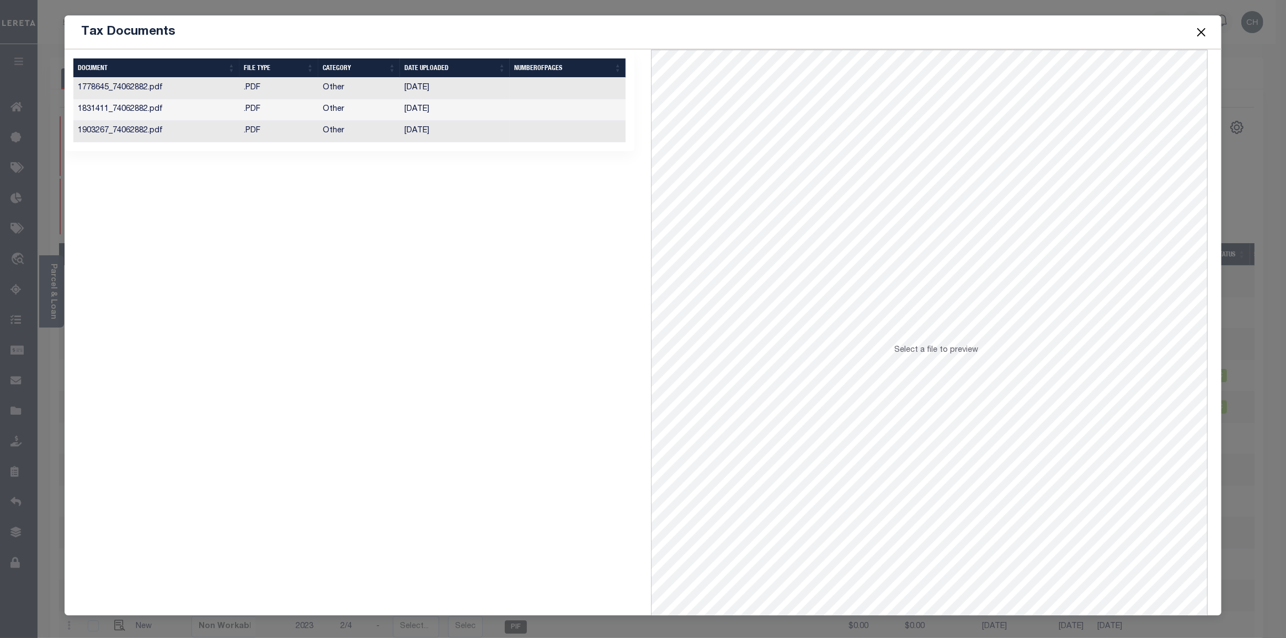
click at [1200, 34] on button "Close" at bounding box center [1201, 32] width 14 height 14
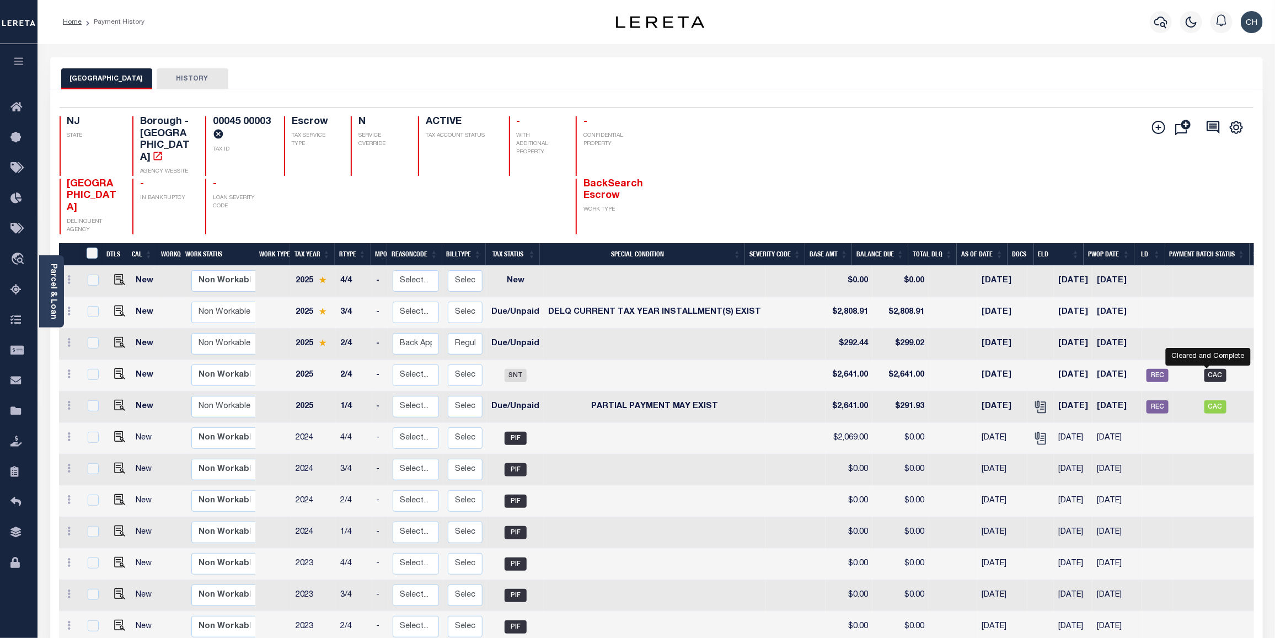
click at [1205, 369] on span "CAC" at bounding box center [1216, 375] width 22 height 13
checkbox input "true"
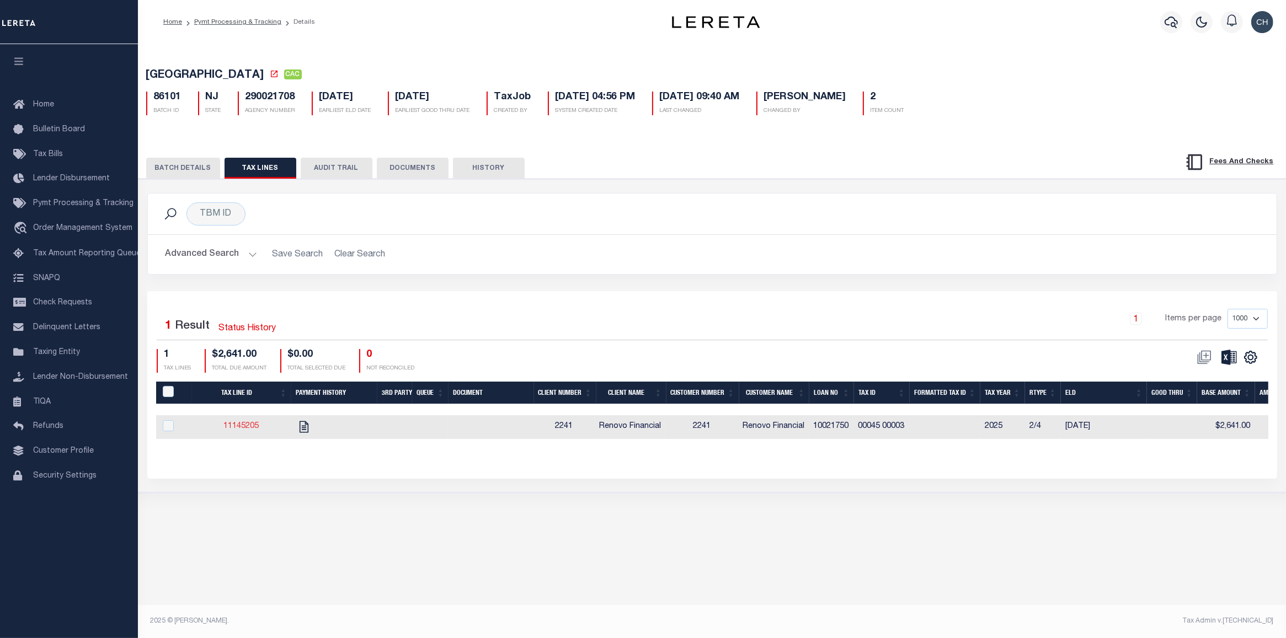
click at [243, 430] on link "11145205" at bounding box center [240, 426] width 35 height 8
checkbox input "true"
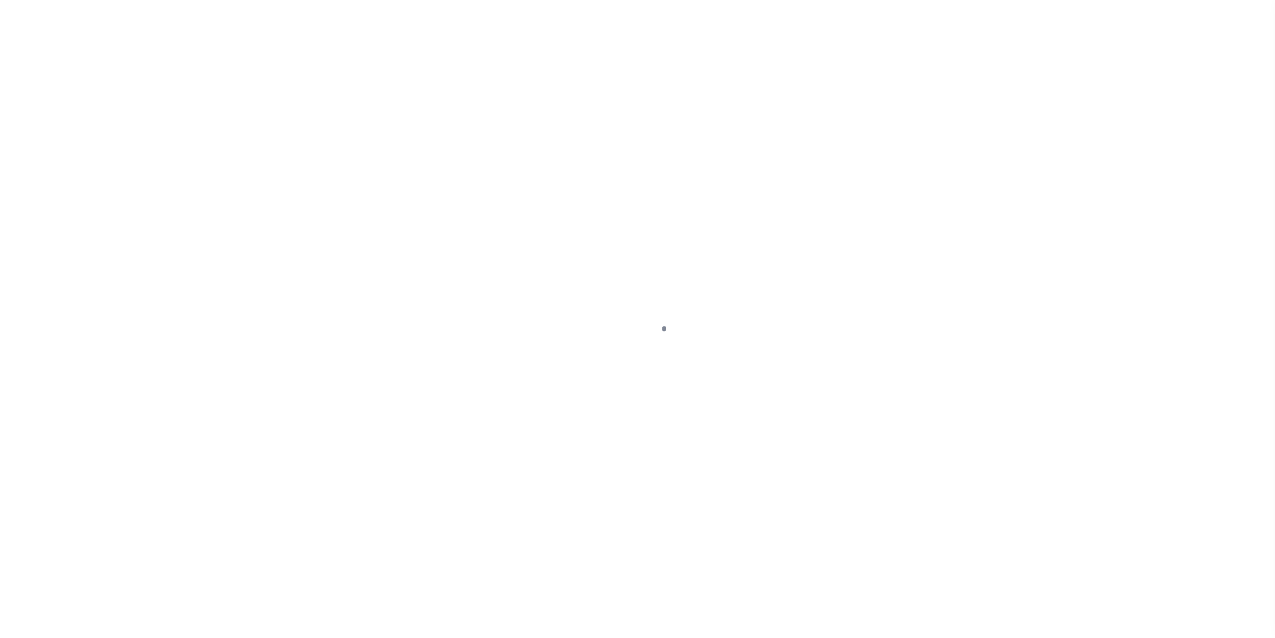
select select "SNT"
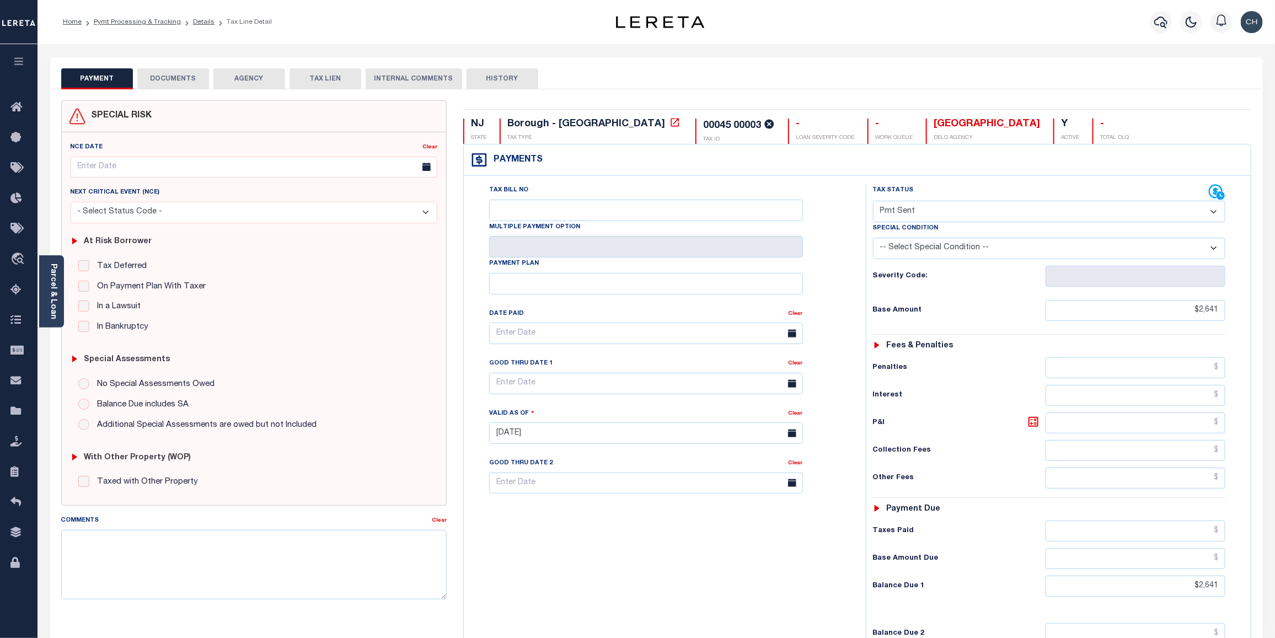
click at [186, 83] on button "DOCUMENTS" at bounding box center [173, 78] width 72 height 21
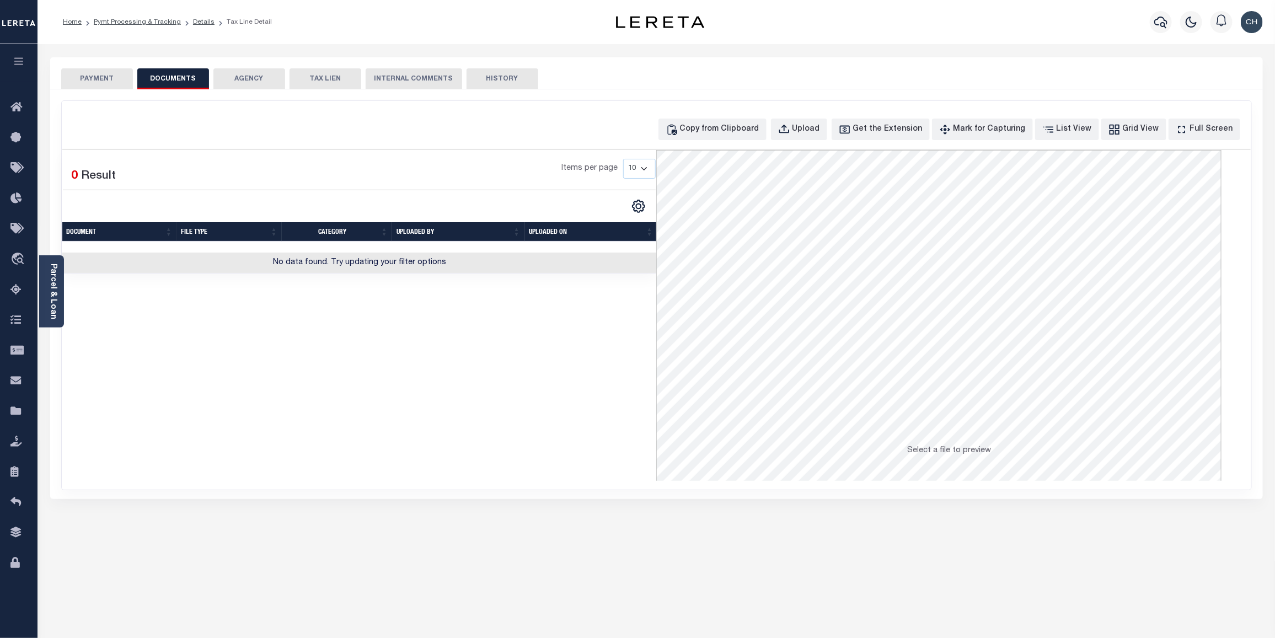
click at [99, 81] on button "PAYMENT" at bounding box center [97, 78] width 72 height 21
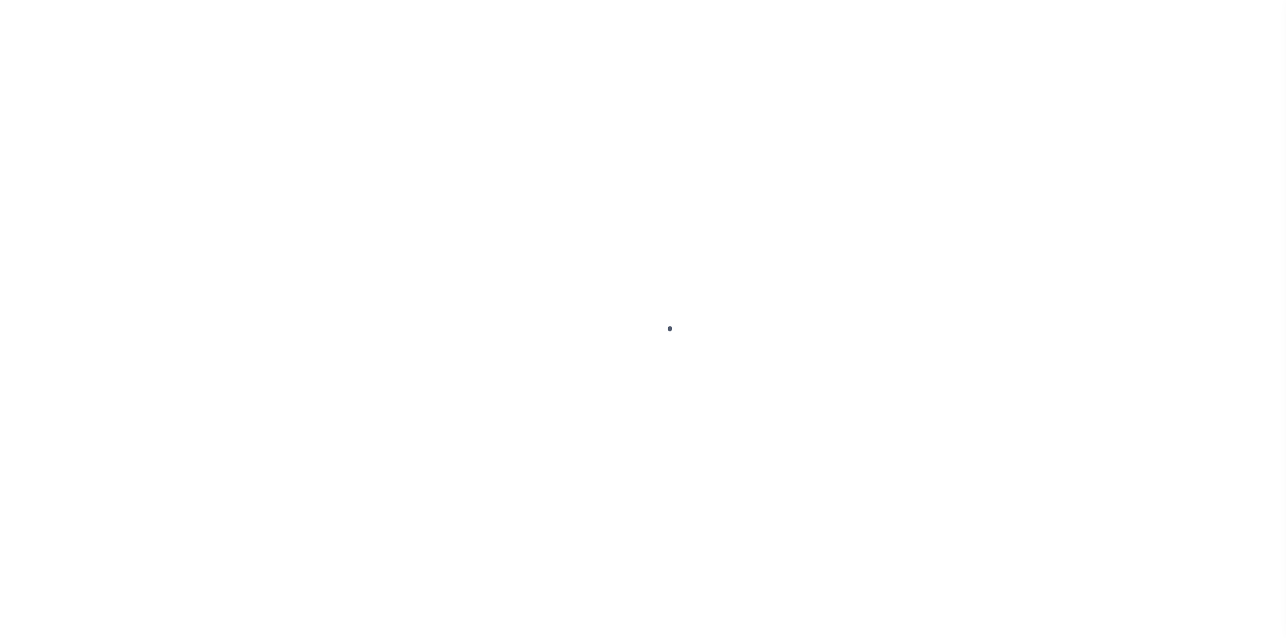
select select "CAC"
select select "CHK"
select select "[PERSON_NAME]"
select select "FDX"
select select
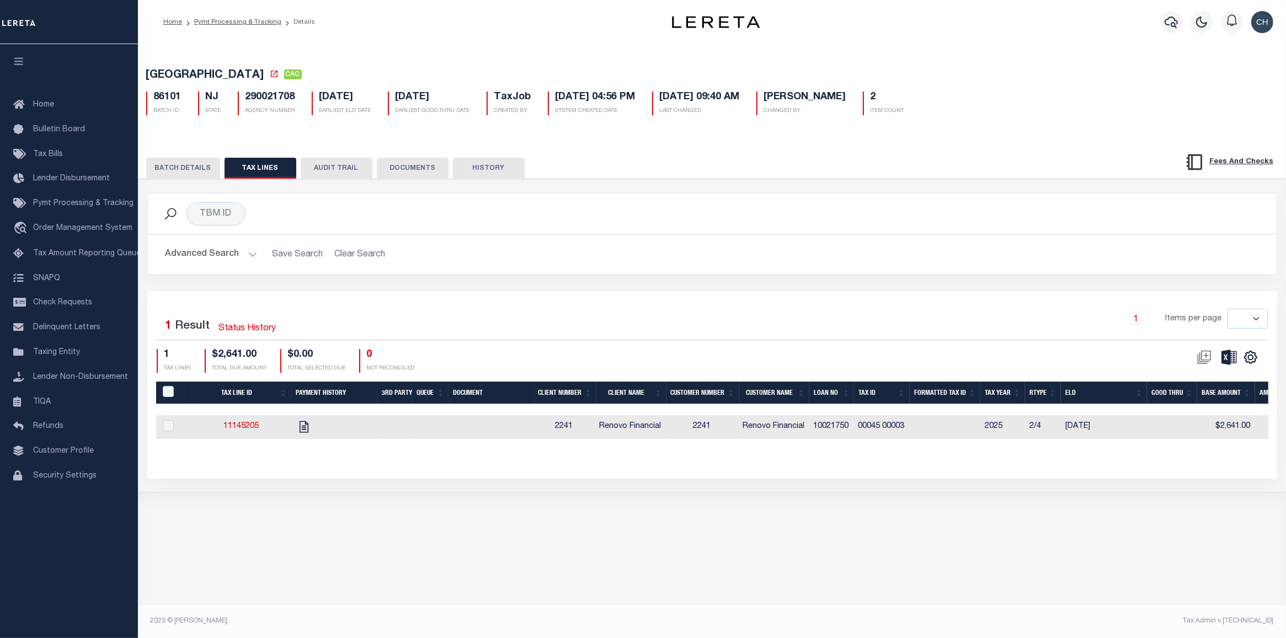
drag, startPoint x: 185, startPoint y: 166, endPoint x: 213, endPoint y: 173, distance: 29.4
click at [185, 166] on button "BATCH DETAILS" at bounding box center [183, 168] width 74 height 21
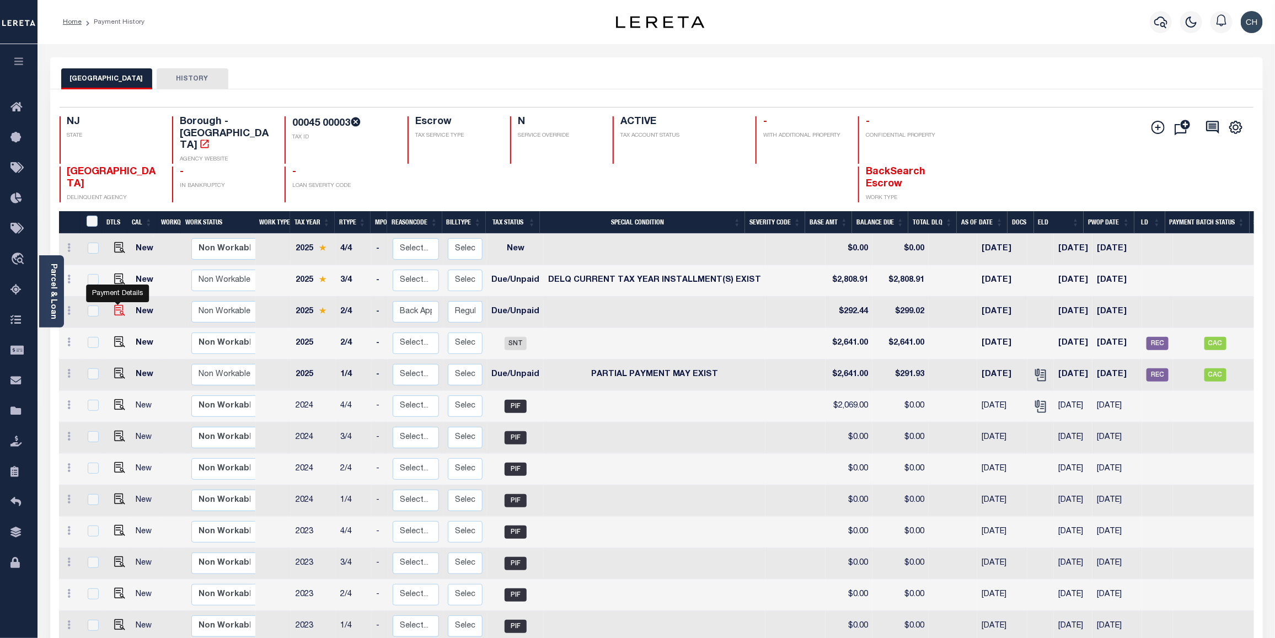
click at [119, 305] on img "" at bounding box center [119, 310] width 11 height 11
checkbox input "true"
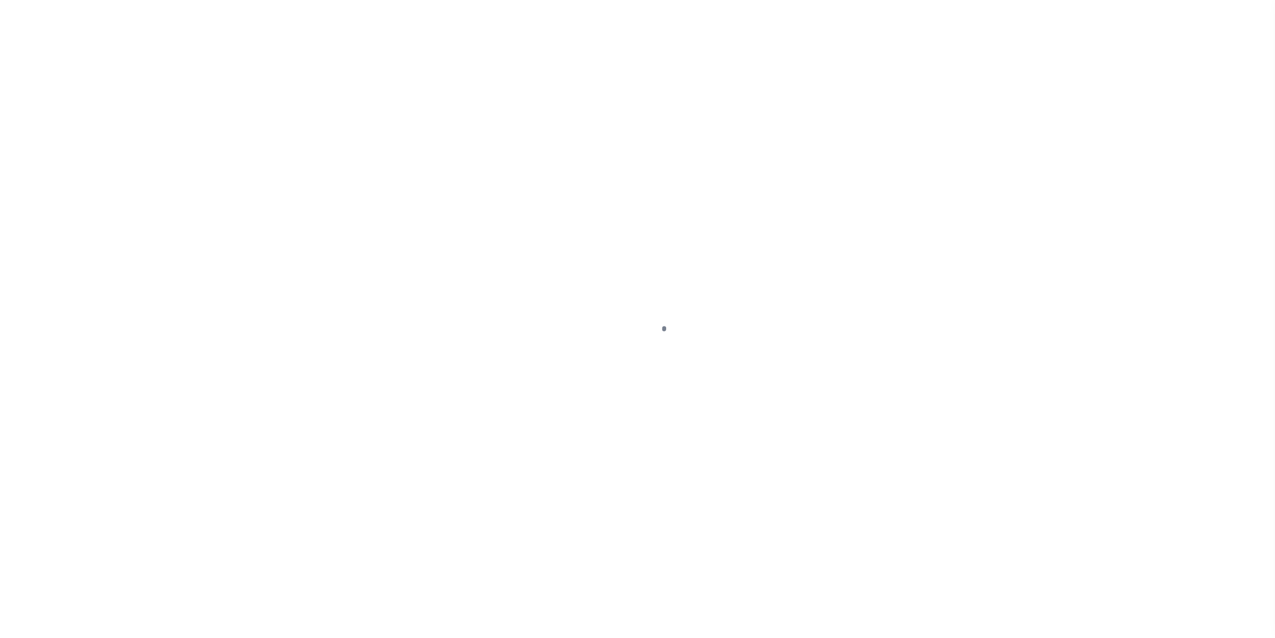
select select "DUE"
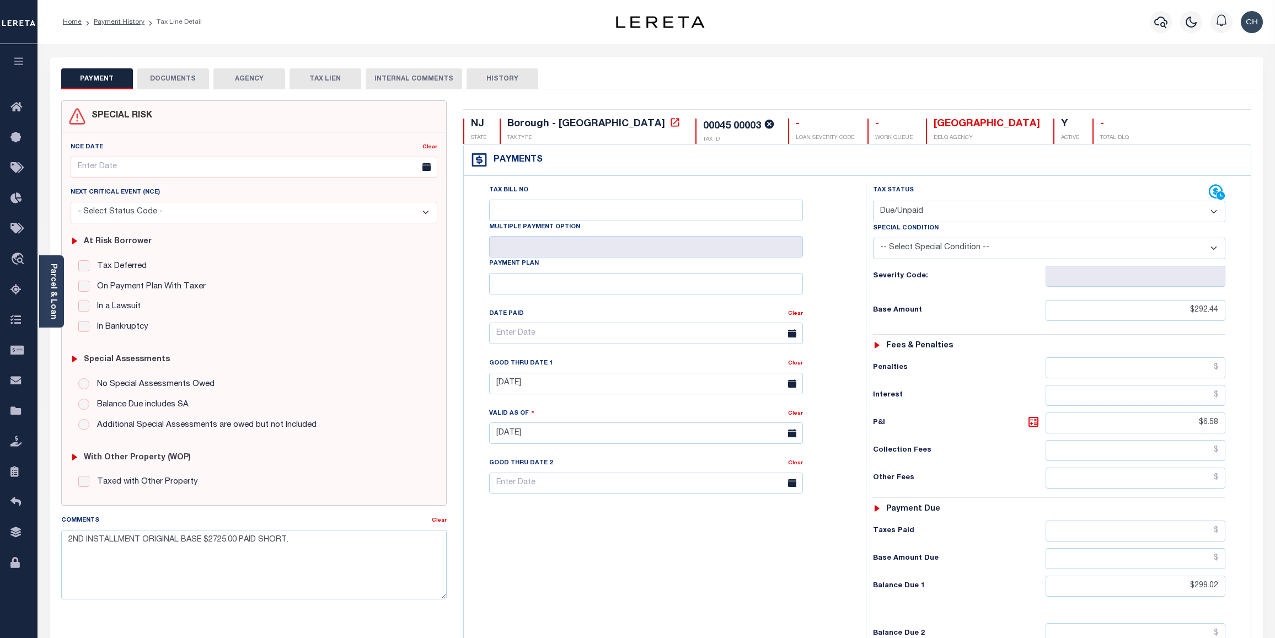
select select "DUE"
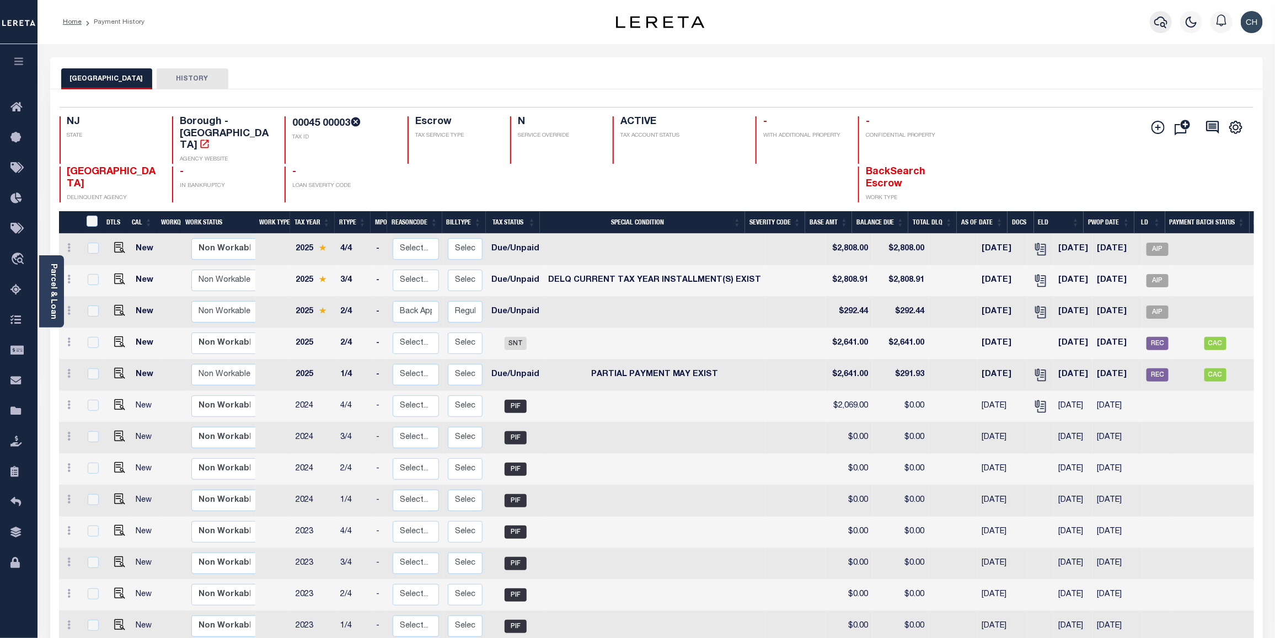
click at [1157, 25] on icon "button" at bounding box center [1160, 21] width 13 height 13
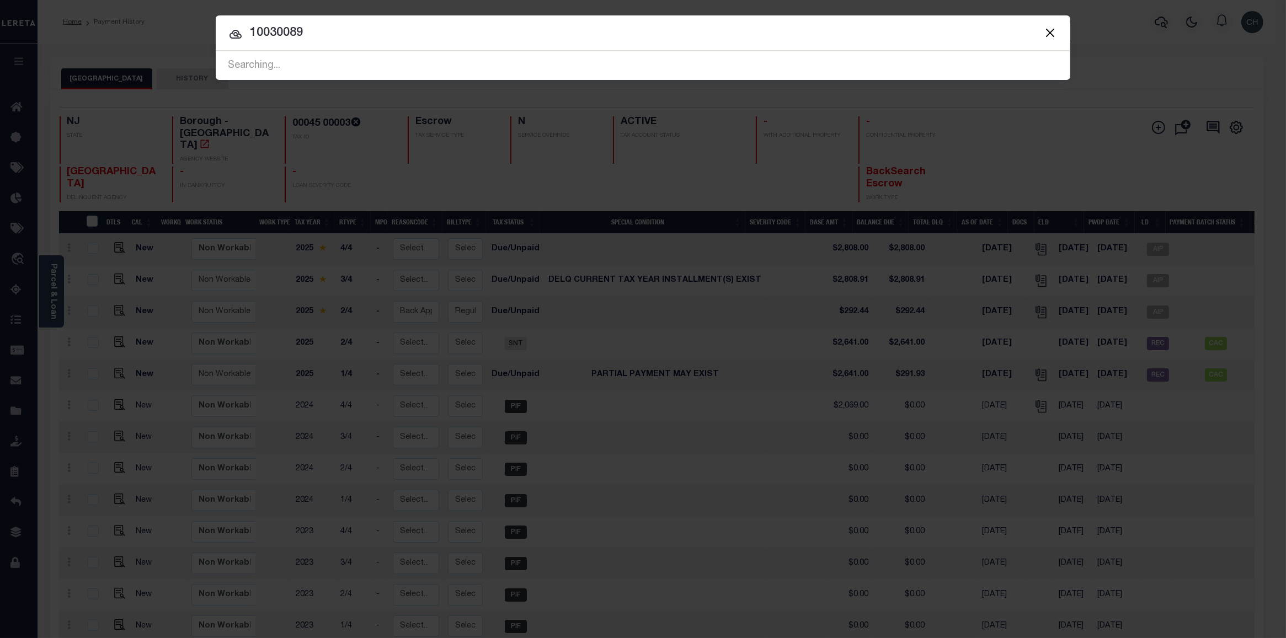
type input "10030089"
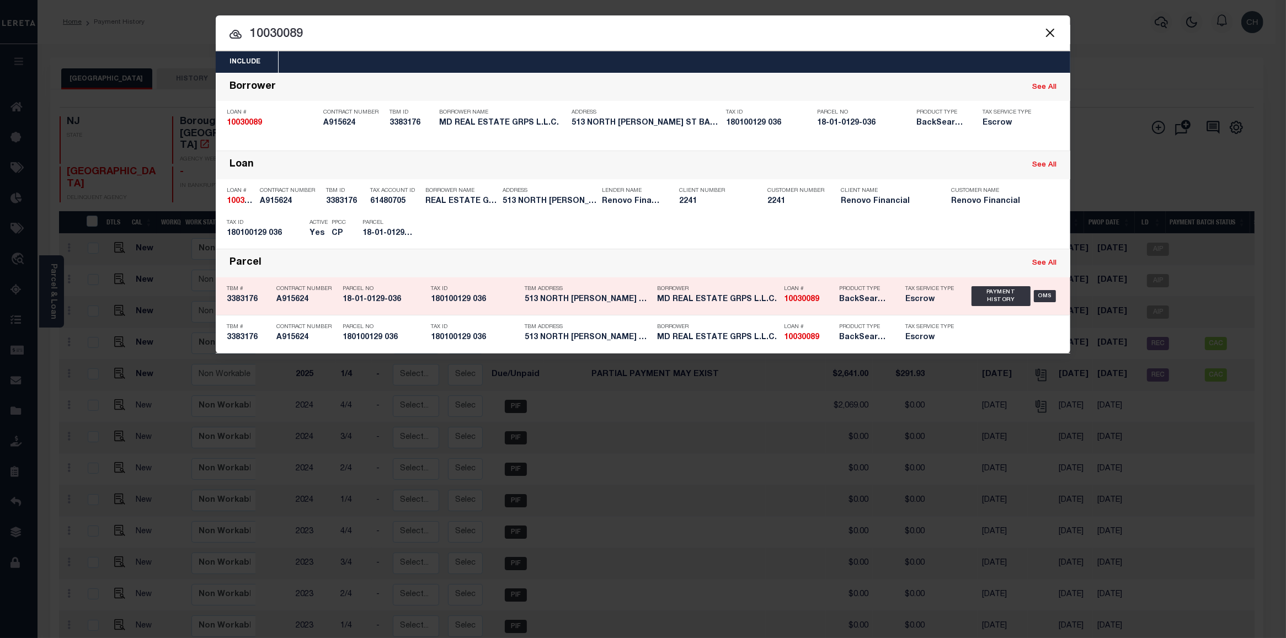
click at [833, 311] on div "Product Type BackSearch,Escrow" at bounding box center [864, 296] width 66 height 32
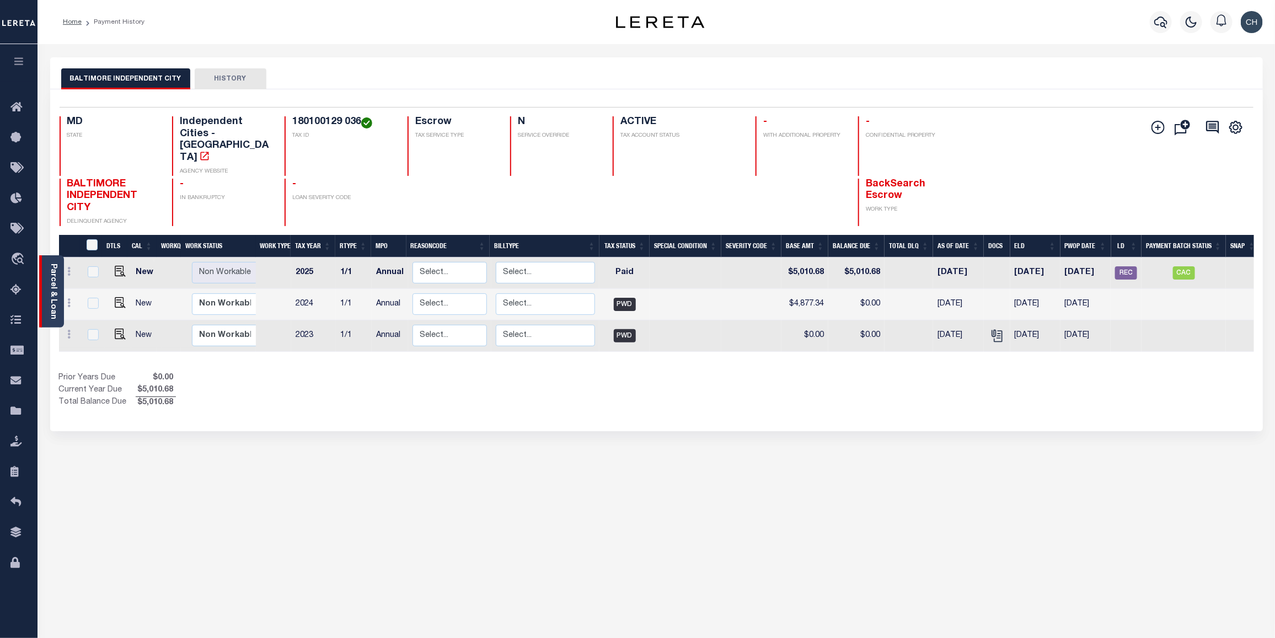
click at [45, 290] on div "Parcel & Loan" at bounding box center [51, 291] width 25 height 72
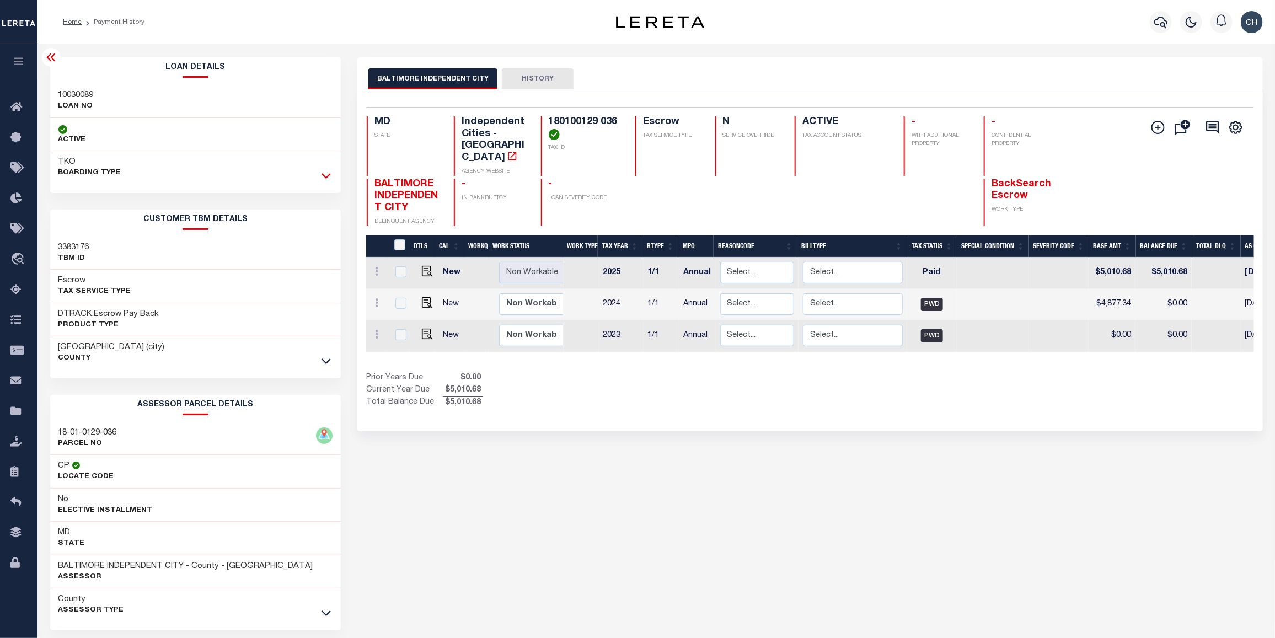
click at [326, 177] on icon at bounding box center [326, 176] width 9 height 12
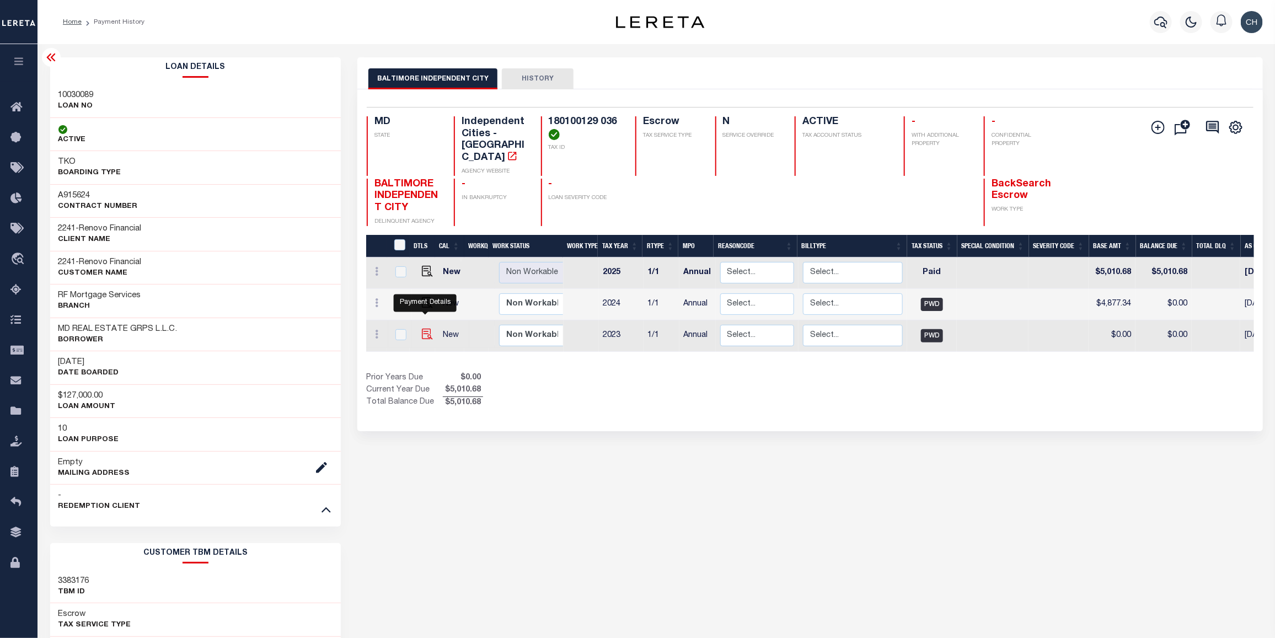
click at [422, 329] on img "" at bounding box center [427, 334] width 11 height 11
checkbox input "true"
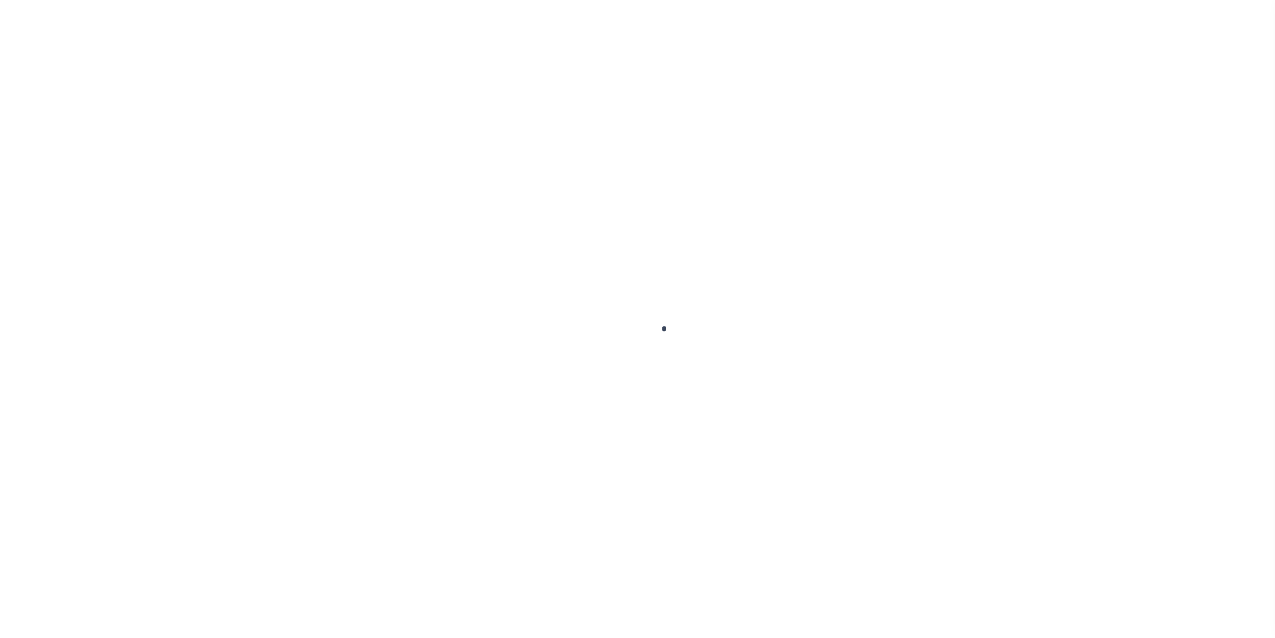
select select "PWD"
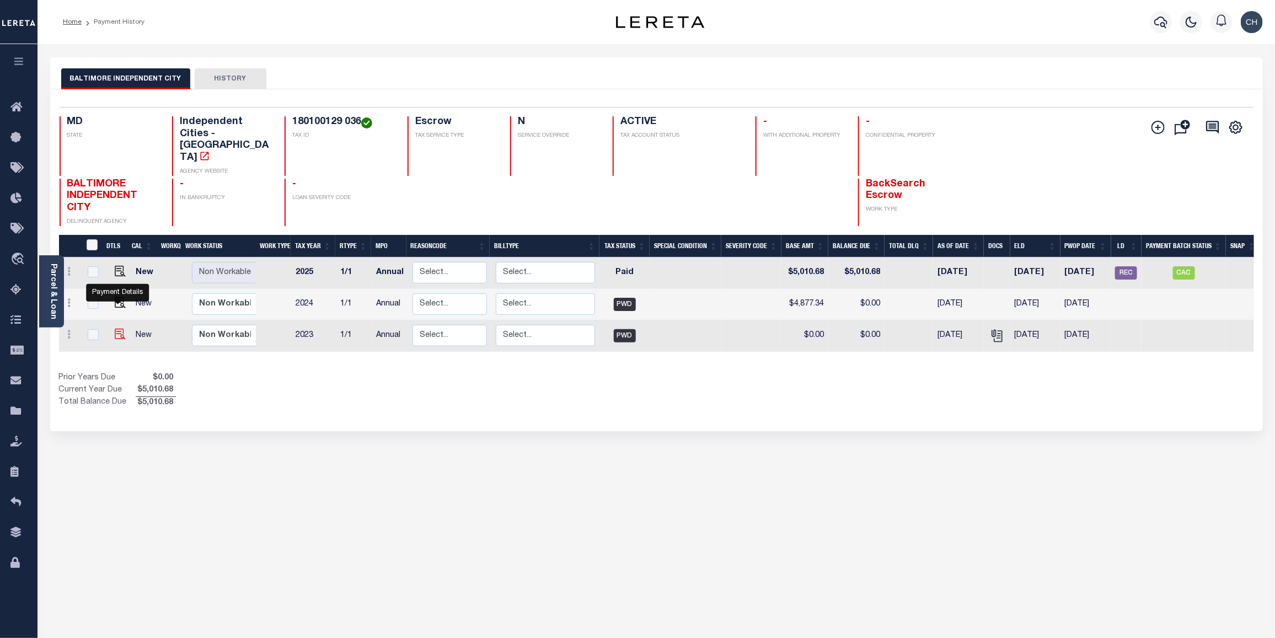
click at [115, 329] on img "" at bounding box center [120, 334] width 11 height 11
checkbox input "true"
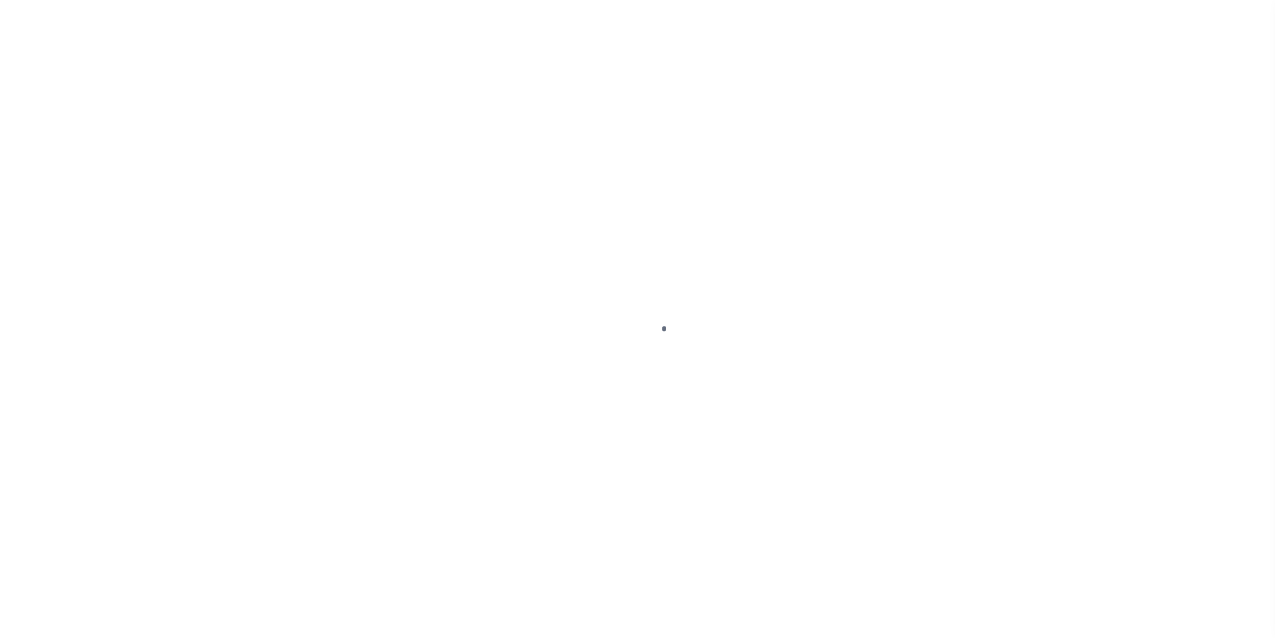
select select "PWD"
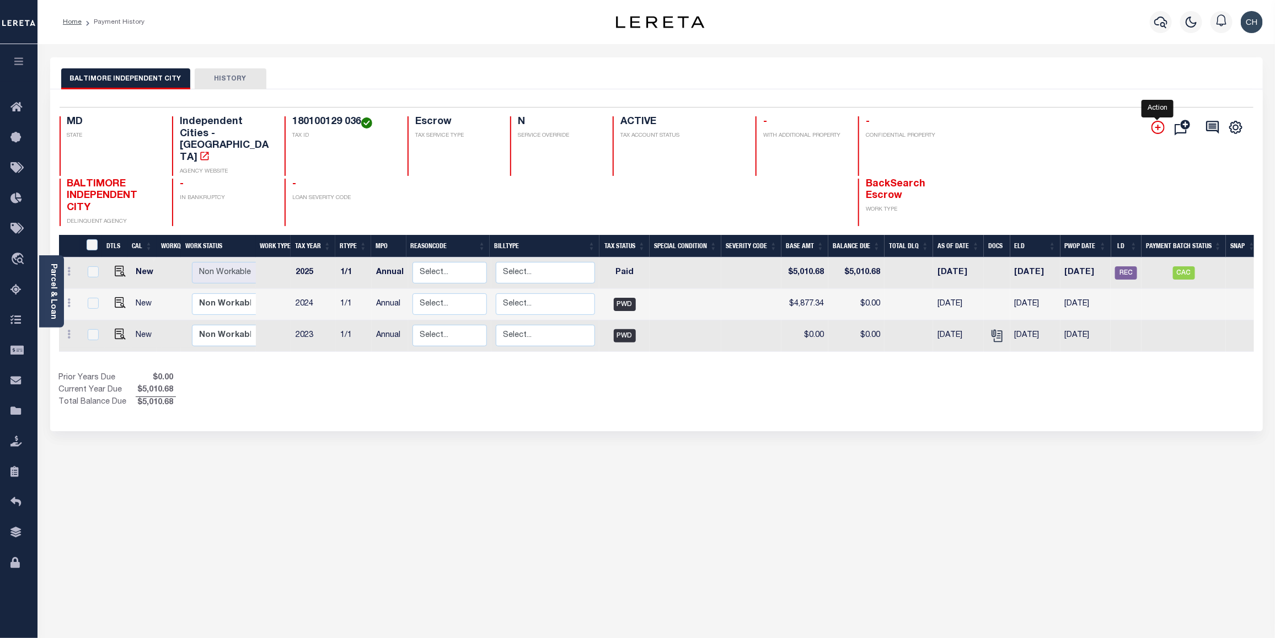
click at [1157, 131] on icon "" at bounding box center [1158, 127] width 13 height 13
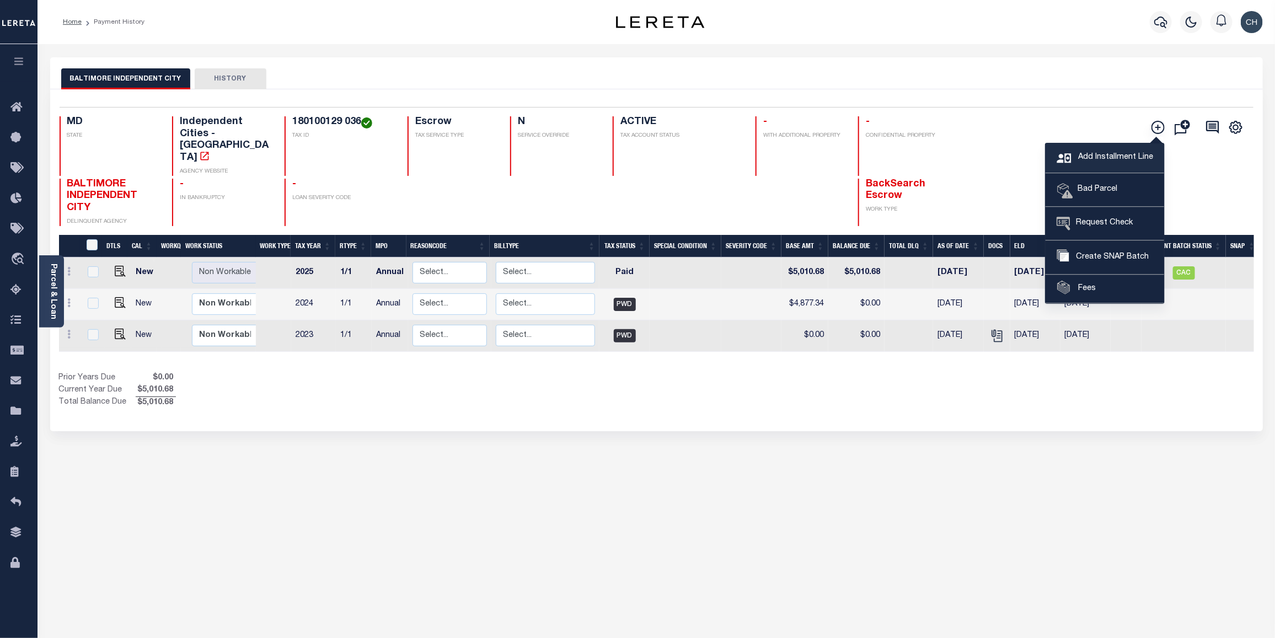
click at [1131, 163] on span "Add Installment Line" at bounding box center [1115, 158] width 78 height 12
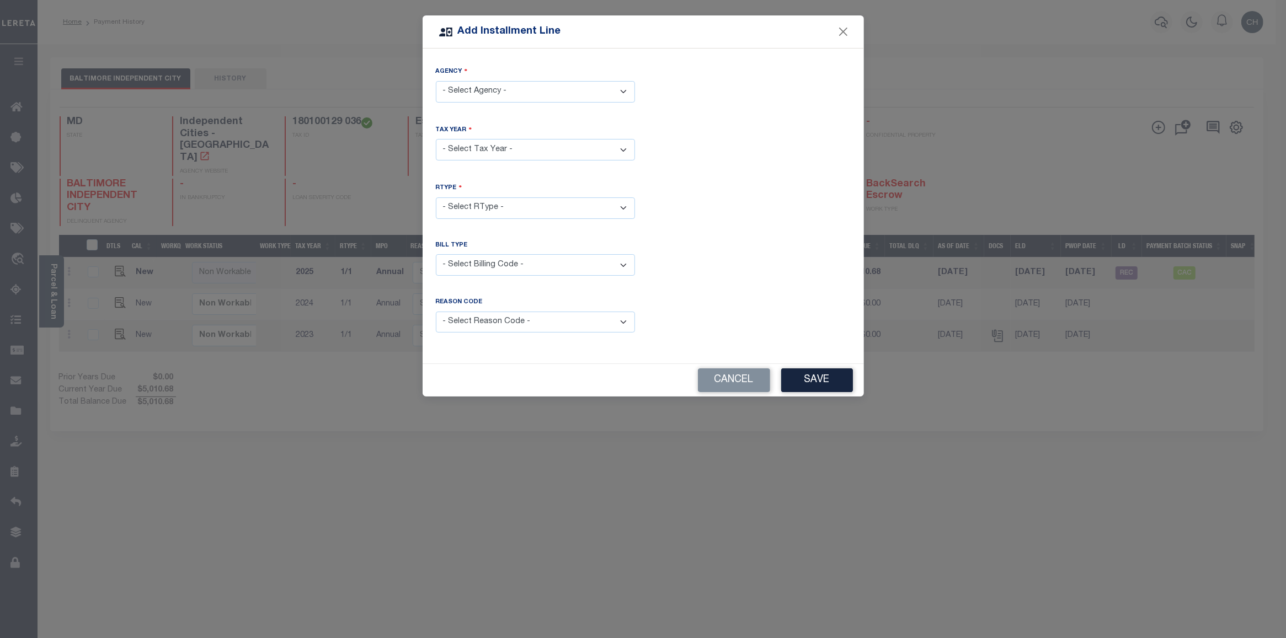
drag, startPoint x: 559, startPoint y: 94, endPoint x: 560, endPoint y: 105, distance: 11.2
click at [559, 94] on select "- Select Agency - BALTIMORE INDEPENDENT CITY - Independent Cities" at bounding box center [535, 92] width 199 height 22
select select "2451000000"
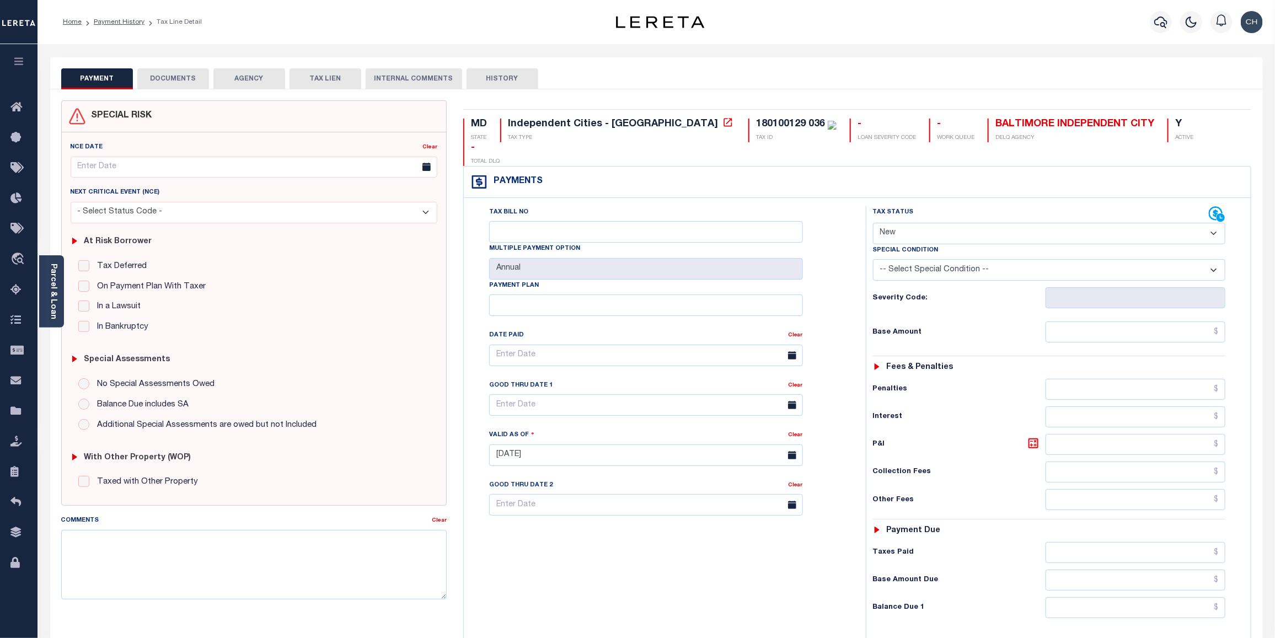
click at [1217, 223] on select "- Select Status Code - Open Due/Unpaid Paid Incomplete No Tax Due Internal Refu…" at bounding box center [1049, 234] width 353 height 22
select select "DUE"
click at [873, 223] on select "- Select Status Code - Open Due/Unpaid Paid Incomplete No Tax Due Internal Refu…" at bounding box center [1049, 234] width 353 height 22
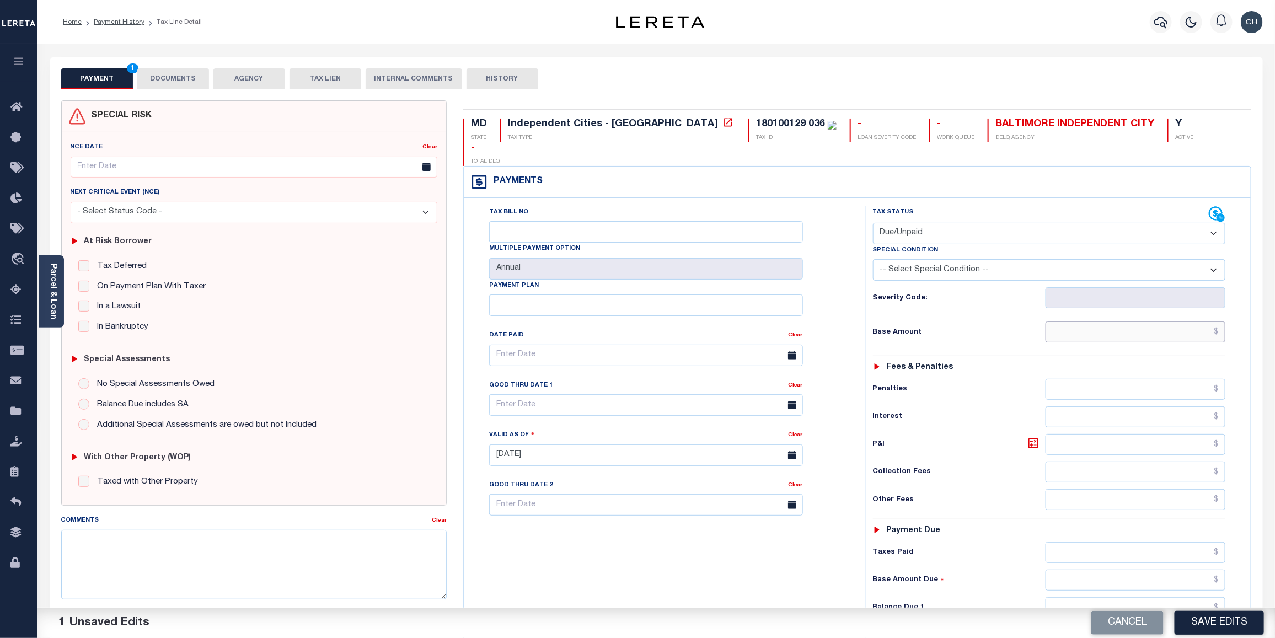
click at [1147, 322] on input "text" at bounding box center [1136, 332] width 180 height 21
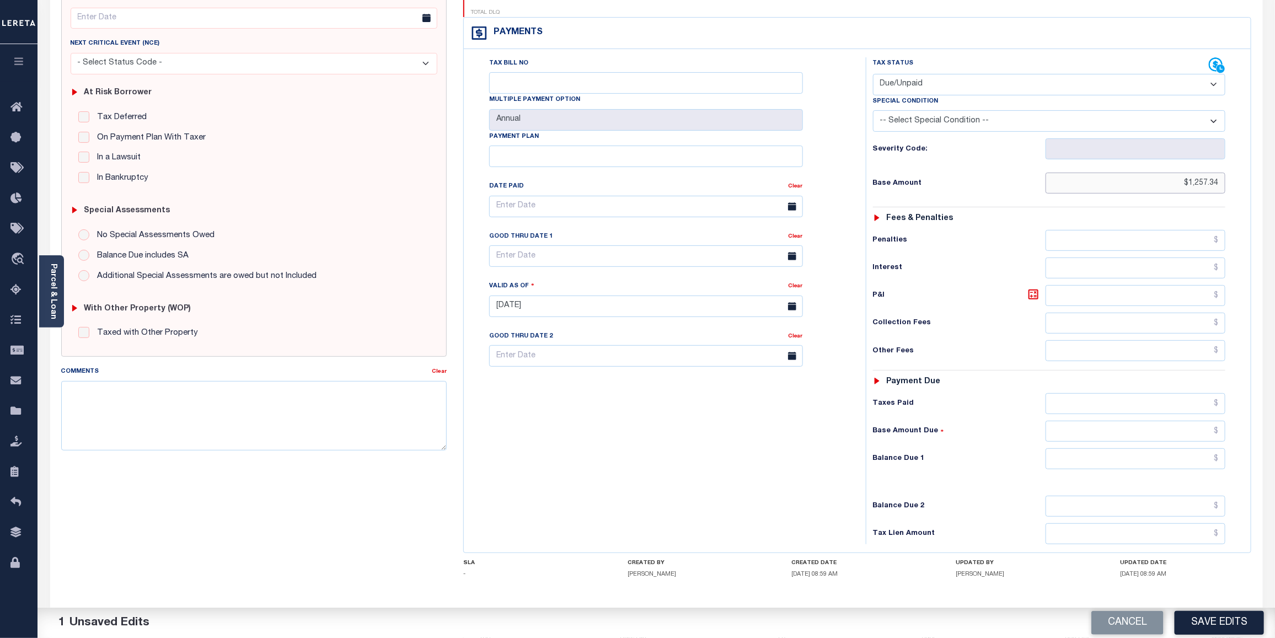
scroll to position [179, 0]
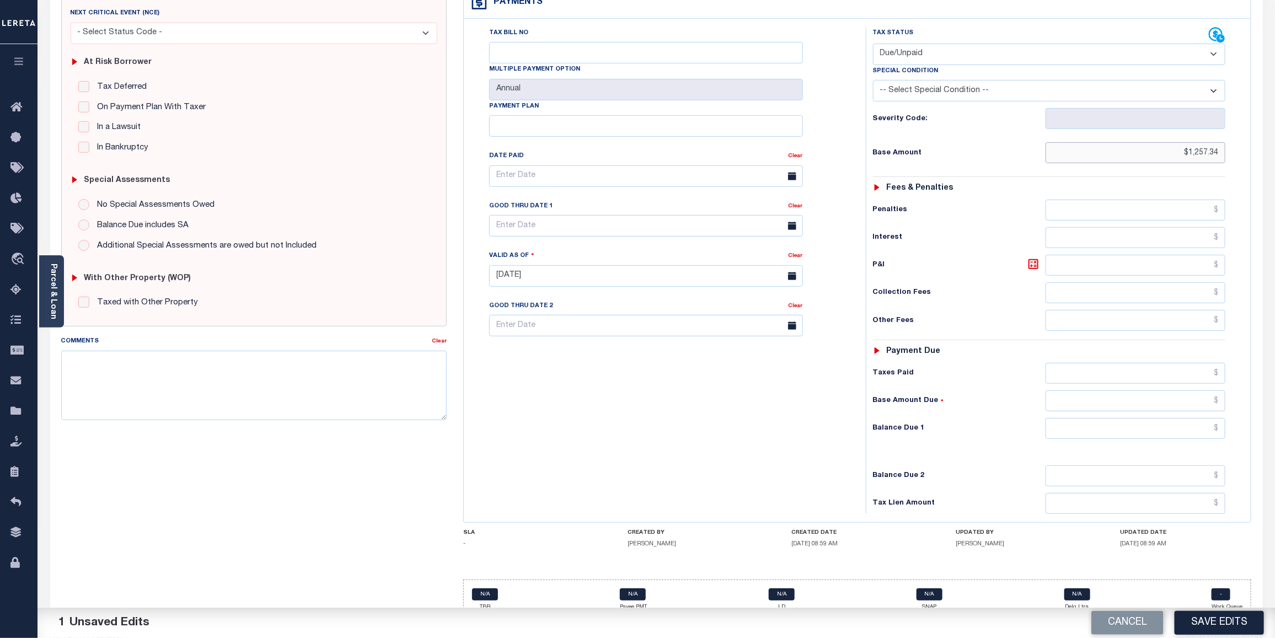
type input "$1,257.34"
drag, startPoint x: 1131, startPoint y: 406, endPoint x: 1148, endPoint y: 375, distance: 35.6
click at [1131, 418] on input "text" at bounding box center [1136, 428] width 180 height 21
type input "$1,257.34"
click at [552, 215] on input "text" at bounding box center [646, 226] width 314 height 22
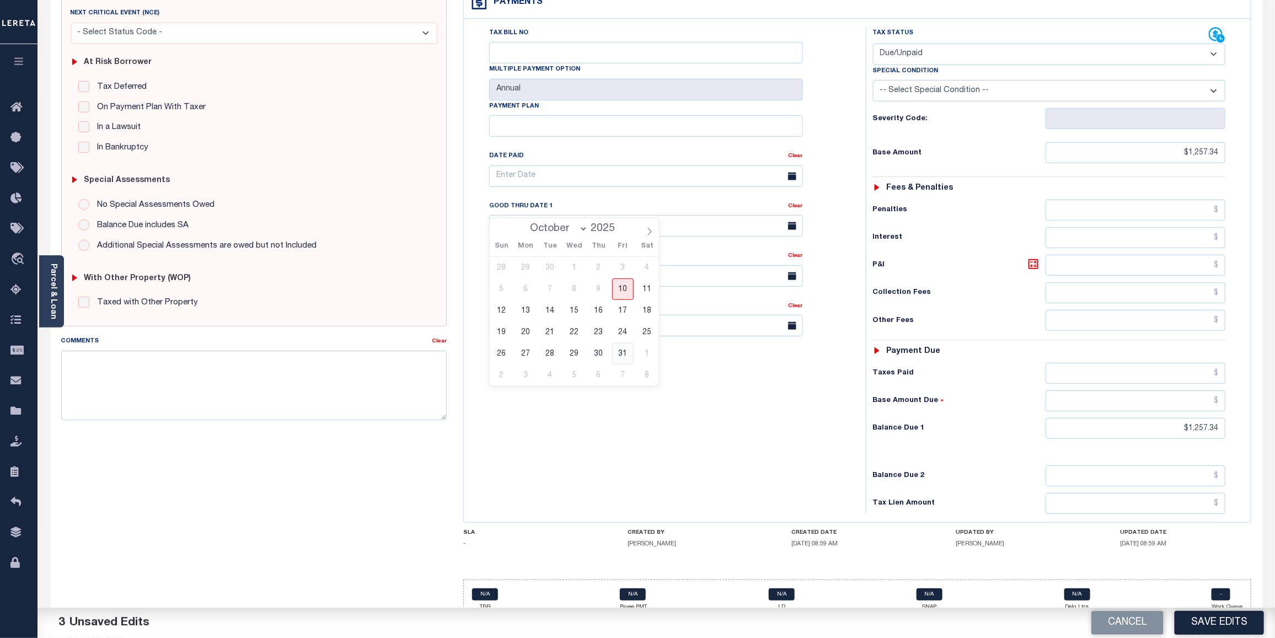
click at [624, 360] on span "31" at bounding box center [623, 354] width 22 height 22
type input "[DATE]"
click at [138, 370] on textarea "Comments" at bounding box center [254, 385] width 386 height 69
paste textarea "10021750"
type textarea "10021750"
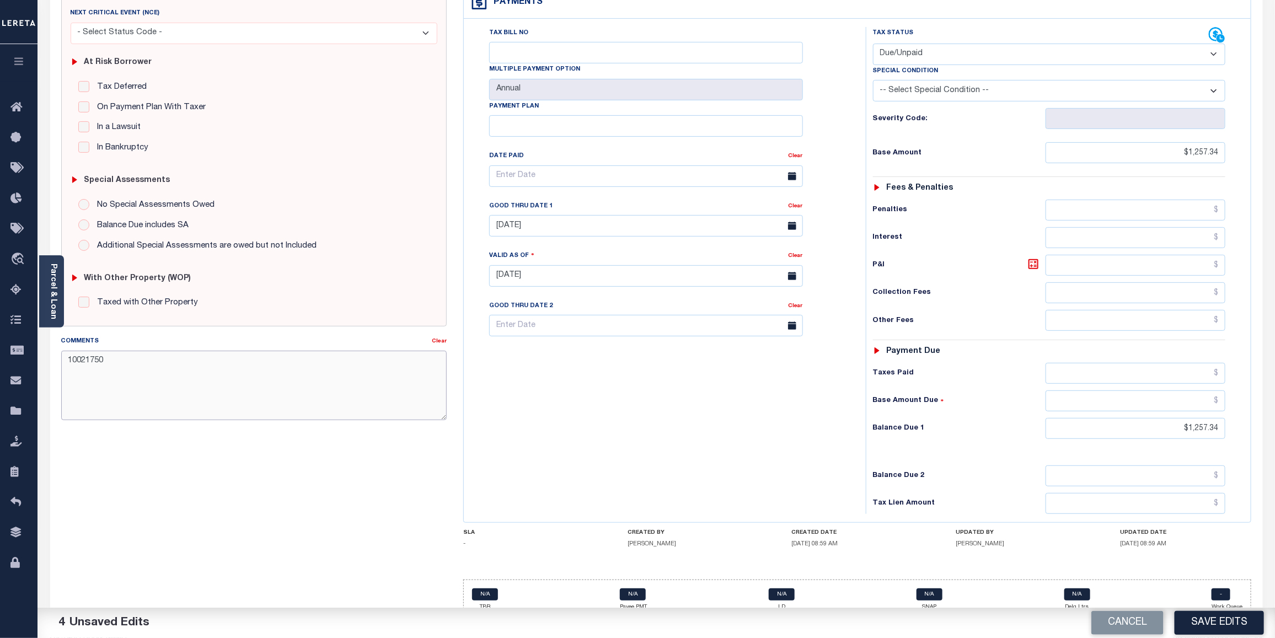
drag, startPoint x: 67, startPoint y: 364, endPoint x: 174, endPoint y: 339, distance: 110.4
click at [149, 359] on textarea "10021750" at bounding box center [254, 385] width 386 height 69
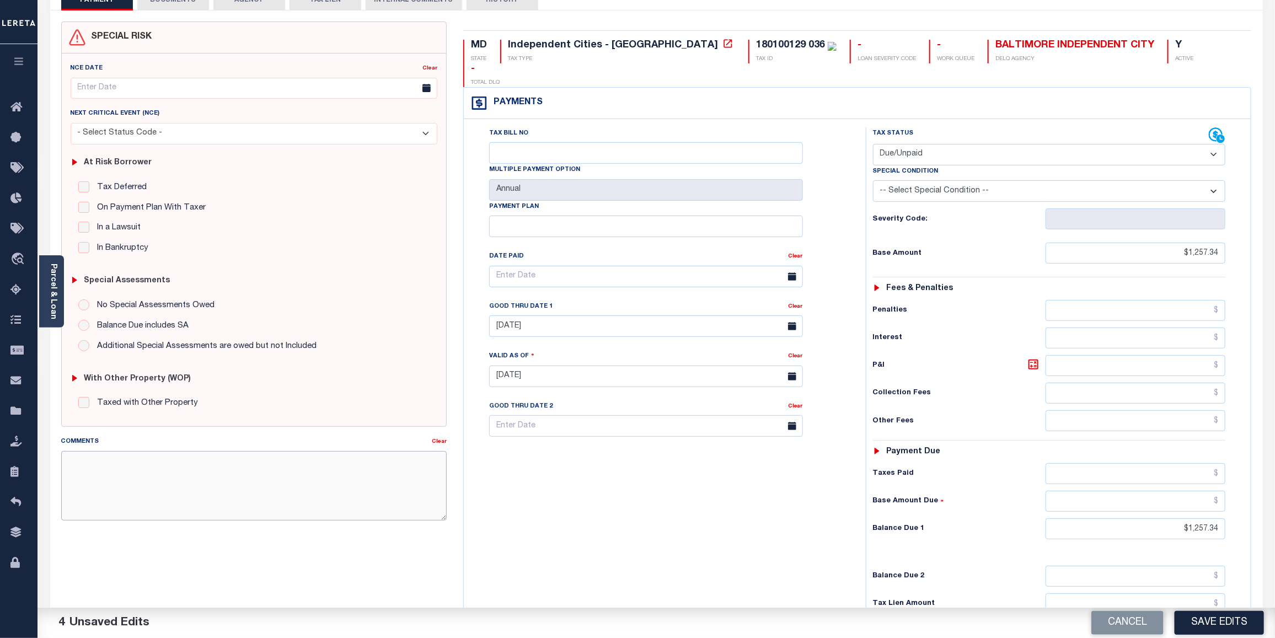
scroll to position [0, 0]
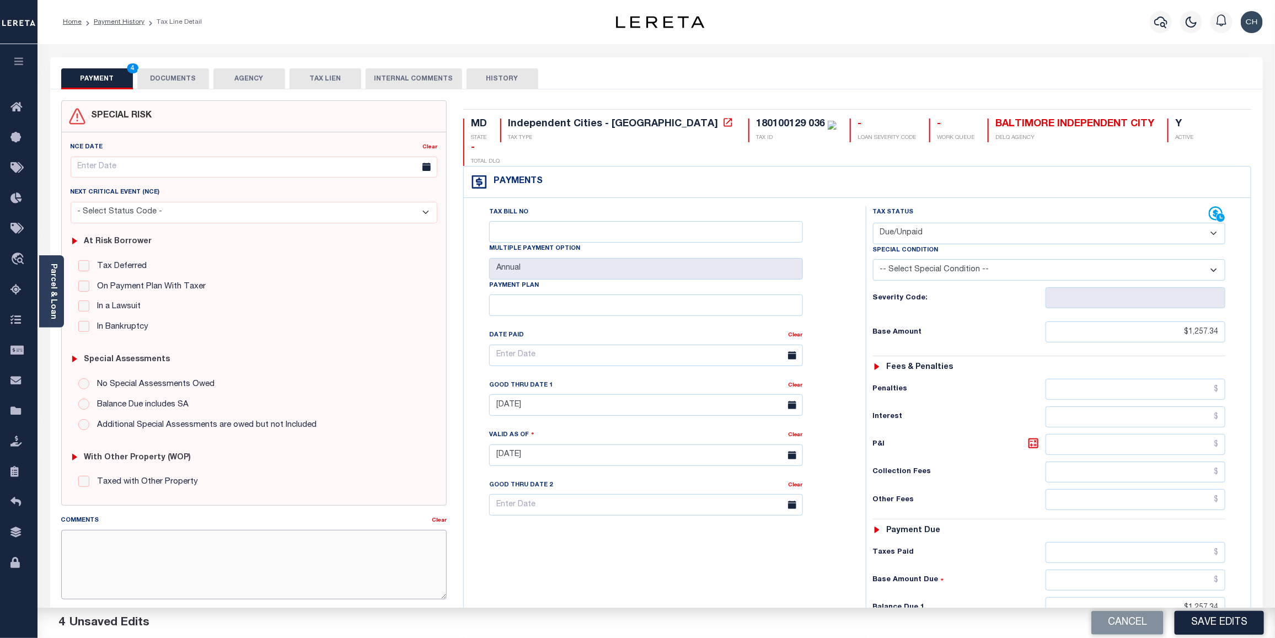
click at [158, 543] on textarea "Comments" at bounding box center [254, 564] width 386 height 69
paste textarea "CAS-474377 2025/annual dlq Base $3,323.80 P/I $568.57-Lender Responsibility Tot…"
drag, startPoint x: 89, startPoint y: 542, endPoint x: 115, endPoint y: 538, distance: 25.7
click at [115, 538] on textarea "CAS-474377 2025/annual dlq Base $3,323.80 P/I $568.57-Lender Responsibility Tot…" at bounding box center [254, 564] width 386 height 69
drag, startPoint x: 125, startPoint y: 541, endPoint x: 180, endPoint y: 541, distance: 55.2
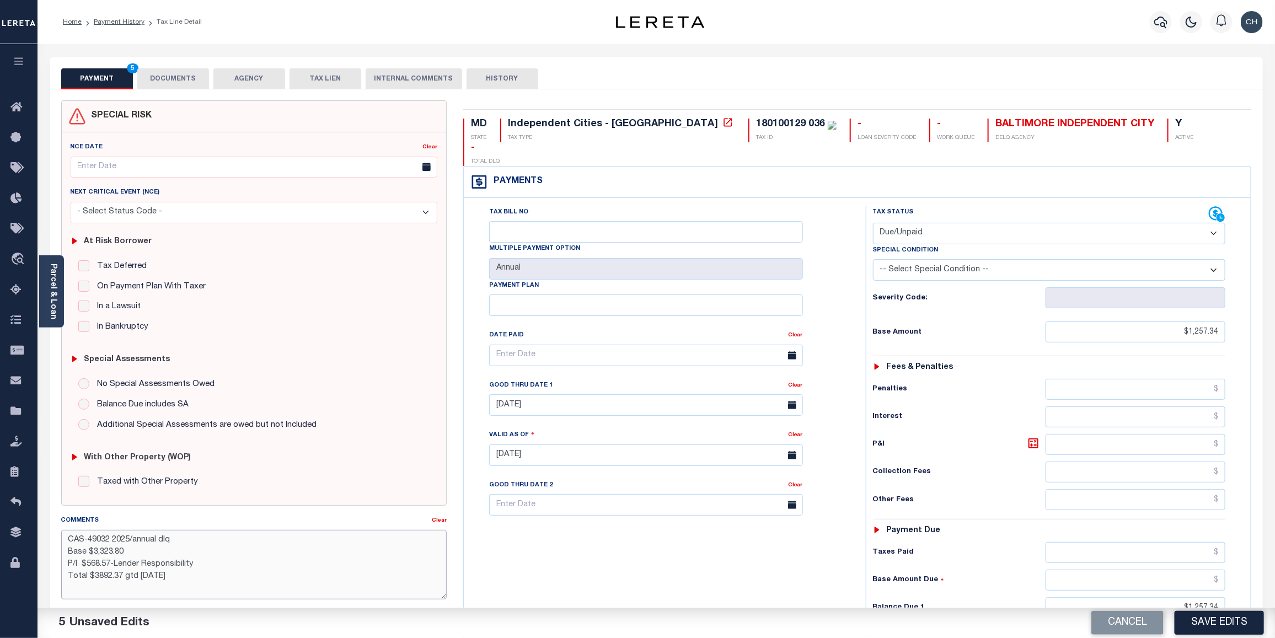
click at [180, 541] on textarea "CAS-49032 2025/annual dlq Base $3,323.80 P/I $568.57-Lender Responsibility Tota…" at bounding box center [254, 564] width 386 height 69
click at [111, 541] on textarea "CAS-49032 2023 Base $3,323.80 P/I $568.57-Lender Responsibility Total $3892.37 …" at bounding box center [254, 564] width 386 height 69
click at [94, 555] on textarea "CAS-49032 2023 Base $3,323.80 P/I $568.57-Lender Responsibility Total $3892.37 …" at bounding box center [254, 564] width 386 height 69
click at [104, 555] on textarea "CAS-49032 2023 Base $3,323.80 P/I $568.57-Lender Responsibility Total $3892.37 …" at bounding box center [254, 564] width 386 height 69
drag, startPoint x: 92, startPoint y: 553, endPoint x: 144, endPoint y: 550, distance: 52.4
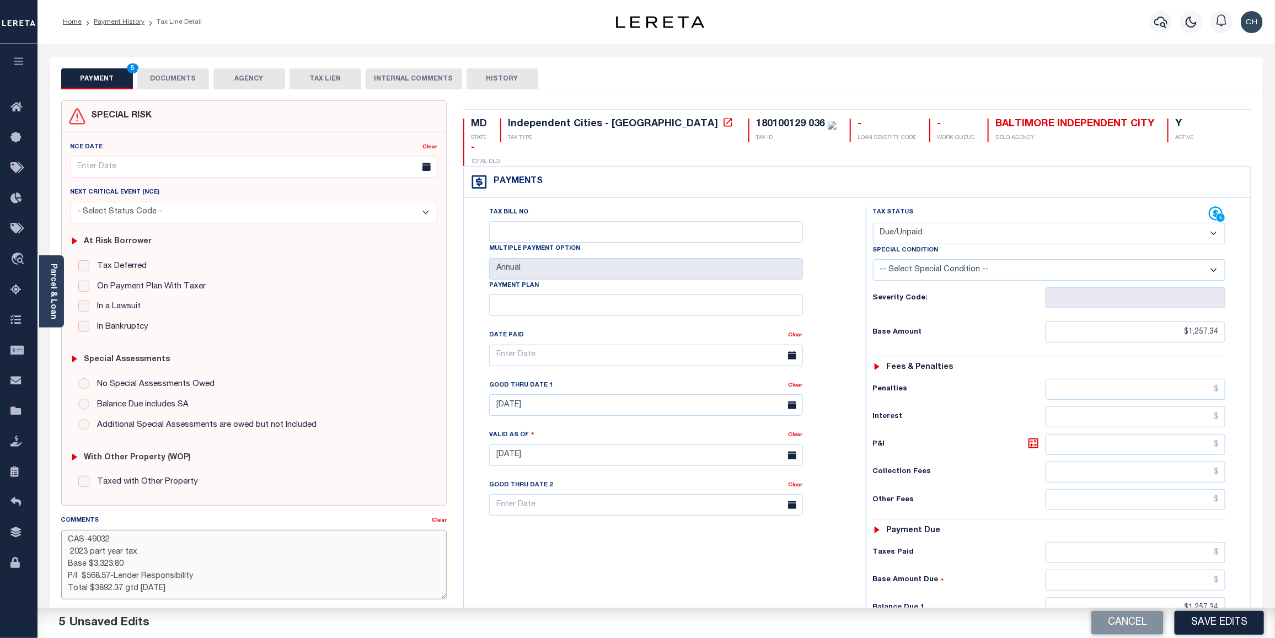
click at [144, 550] on textarea "CAS-49032 2023 part year tax Base $3,323.80 P/I $568.57-Lender Responsibility T…" at bounding box center [254, 564] width 386 height 69
drag, startPoint x: 92, startPoint y: 563, endPoint x: 131, endPoint y: 565, distance: 39.8
click at [131, 565] on textarea "CAS-49032 2023 (ownership change Base $3,323.80 P/I $568.57-Lender Responsibili…" at bounding box center [254, 564] width 386 height 69
click at [68, 580] on textarea "CAS-49032 2023 (ownership change Base $1,257.34 P/I $568.57-Lender Responsibili…" at bounding box center [254, 564] width 386 height 69
drag, startPoint x: 114, startPoint y: 578, endPoint x: 57, endPoint y: 577, distance: 56.8
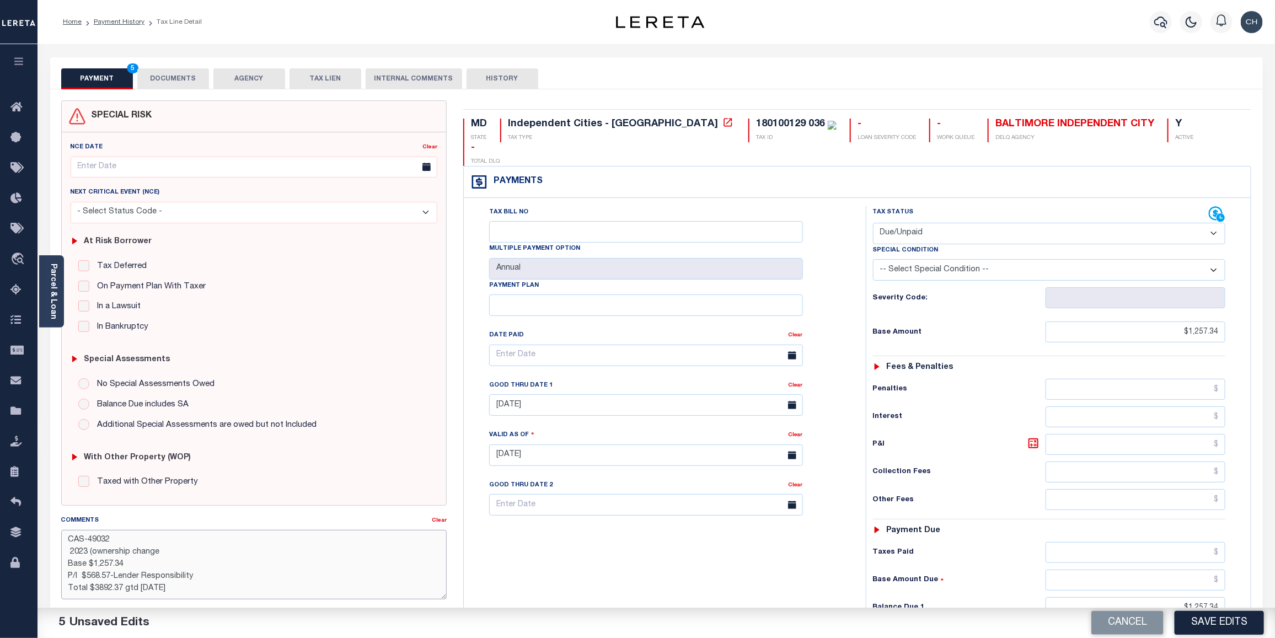
click at [57, 577] on div "Comments Clear CAS-49032 2023 (ownership change Base $1,257.34 P/I $568.57-Lend…" at bounding box center [254, 562] width 403 height 94
drag, startPoint x: 94, startPoint y: 591, endPoint x: 122, endPoint y: 585, distance: 28.2
click at [122, 585] on textarea "CAS-49032 2023 (ownership change Base $1,257.34 Lender Responsibility Total $38…" at bounding box center [254, 564] width 386 height 69
drag, startPoint x: 84, startPoint y: 595, endPoint x: 100, endPoint y: 588, distance: 17.3
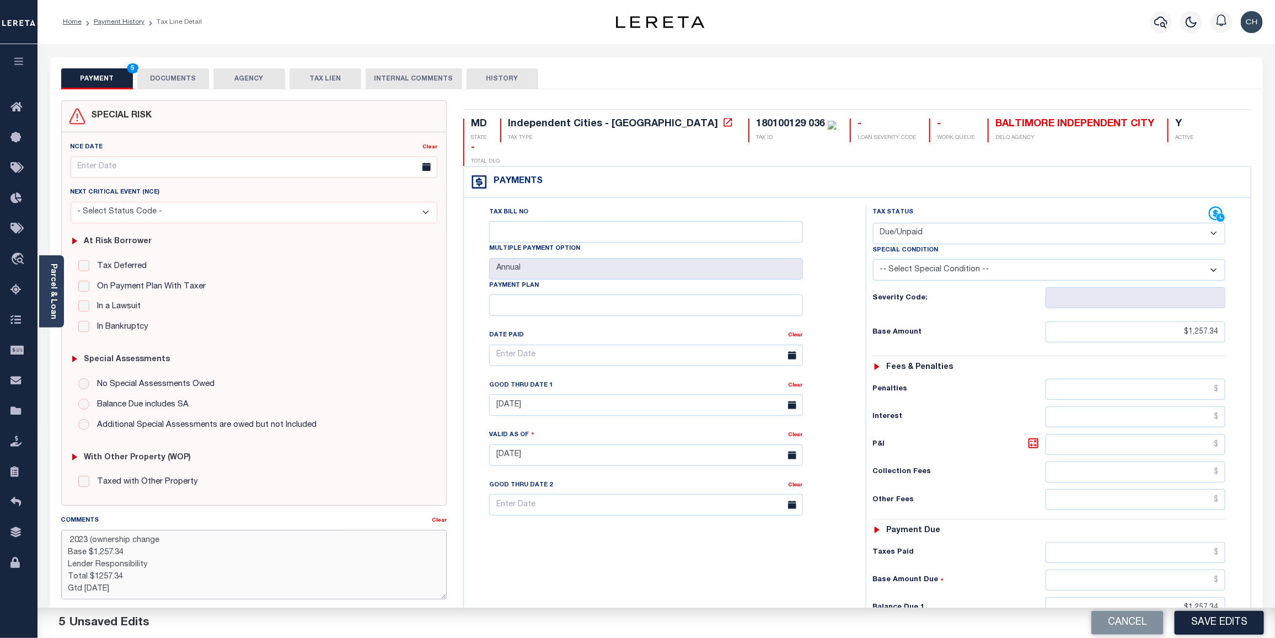
click at [102, 589] on textarea "CAS-49032 2023 (ownership change Base $1,257.34 Lender Responsibility Total $12…" at bounding box center [254, 564] width 386 height 69
drag, startPoint x: 88, startPoint y: 543, endPoint x: 162, endPoint y: 558, distance: 74.7
click at [162, 558] on textarea "CAS-49032 2023 (ownership change Base $1,257.34 Lender Responsibility Total $12…" at bounding box center [254, 564] width 386 height 69
click at [163, 580] on textarea "CAS-49032 2023 (ownership change Base $1,257.34 Lender Responsibility Total $12…" at bounding box center [254, 564] width 386 height 69
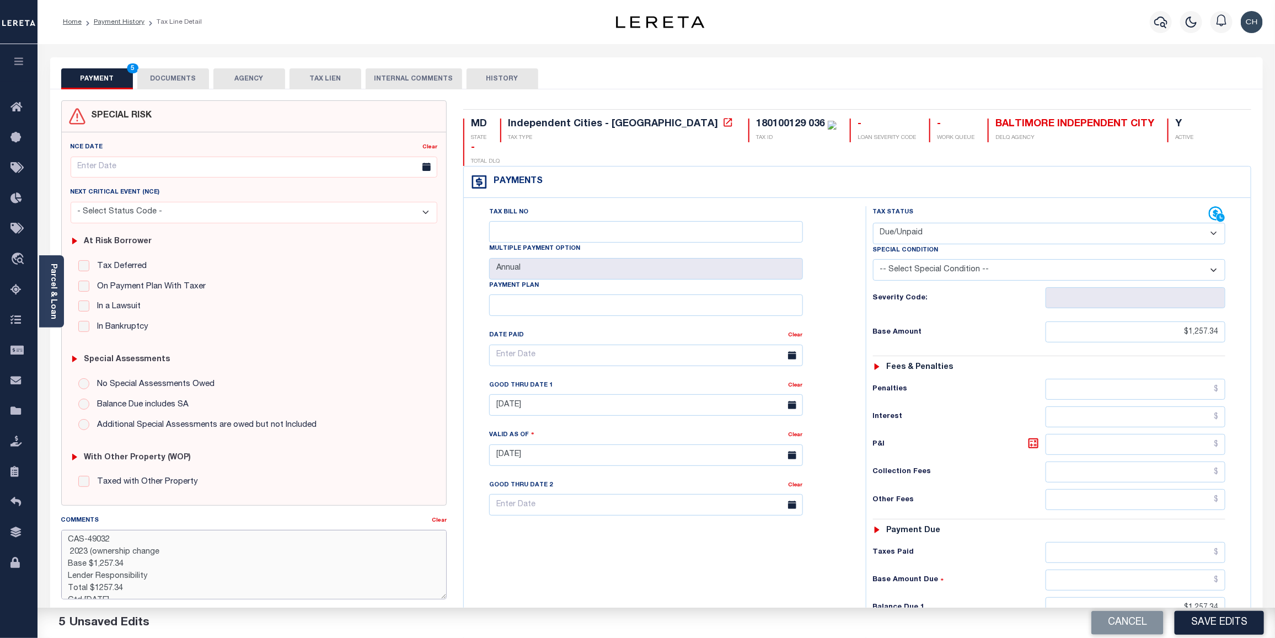
paste textarea "(ownership change"
drag, startPoint x: 89, startPoint y: 554, endPoint x: 168, endPoint y: 544, distance: 79.5
click at [158, 553] on textarea "CAS-49032 2023 (ownership change Base $1,257.34 Lender Responsibility (ownershi…" at bounding box center [254, 564] width 386 height 69
click at [223, 571] on textarea "CAS-49032 2023 Base $1,257.34 Lender Responsibility (ownership change Total $12…" at bounding box center [254, 564] width 386 height 69
click at [230, 578] on textarea "CAS-49032 2023 Base $1,257.34 Lender Responsibility (ownership change Total $12…" at bounding box center [254, 564] width 386 height 69
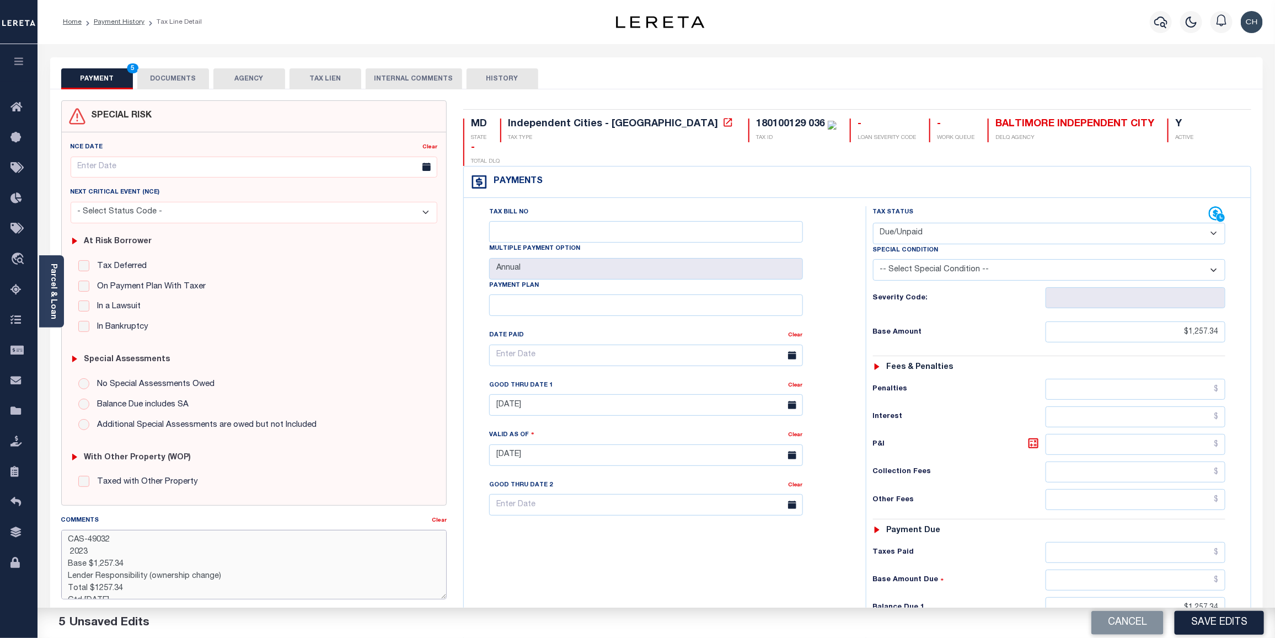
click at [98, 591] on textarea "CAS-49032 2023 Base $1,257.34 Lender Responsibility (ownership change) Total $1…" at bounding box center [254, 564] width 386 height 69
click at [95, 541] on textarea "CAS-49032 2023 Base $1,257.34 Lender Responsibility (ownership change) Total $1…" at bounding box center [254, 564] width 386 height 69
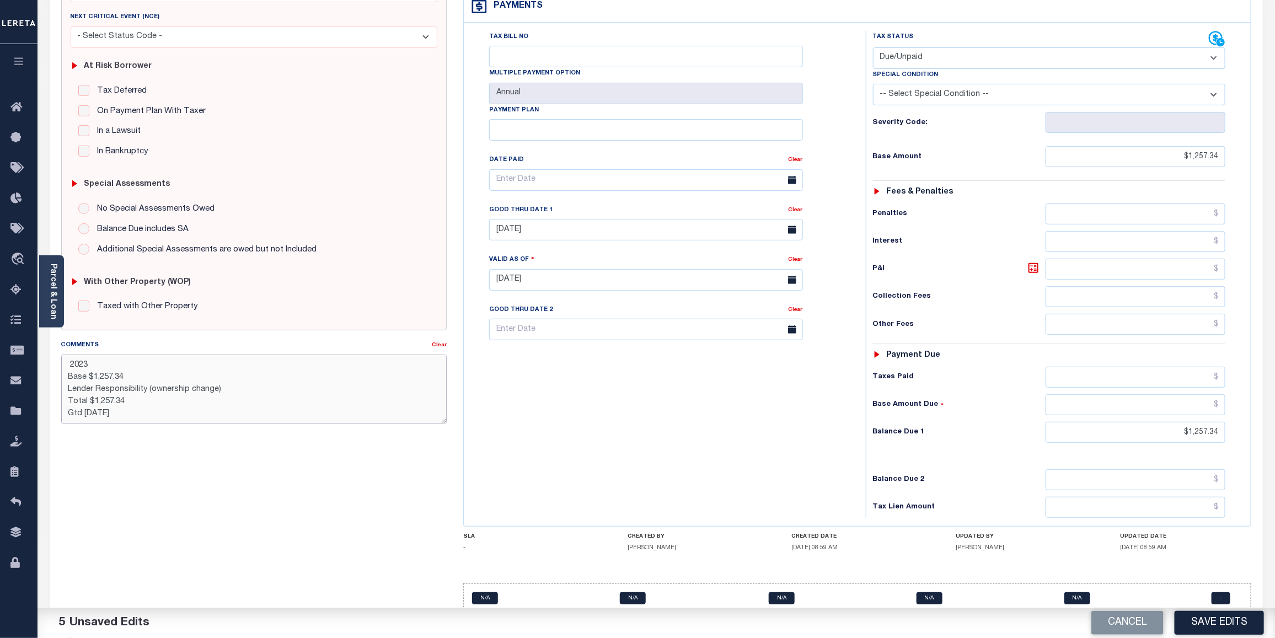
scroll to position [179, 0]
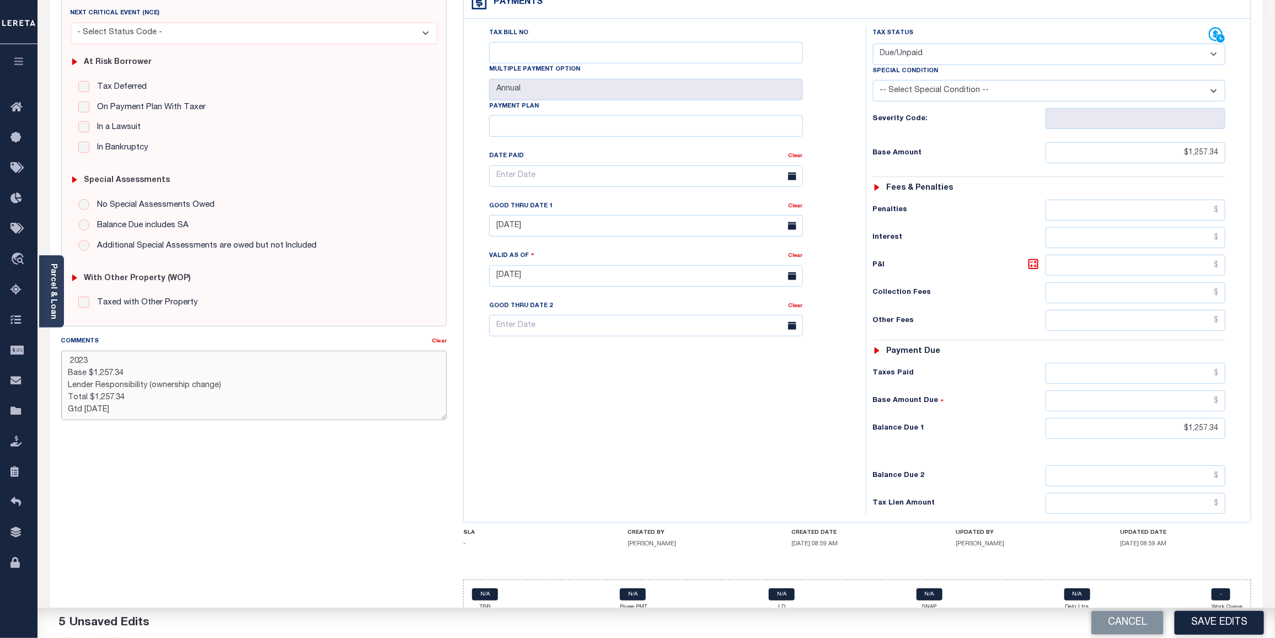
click at [142, 398] on textarea "CAS-49032 2023 Base $1,257.34 Lender Responsibility (ownership change) Total $1…" at bounding box center [254, 385] width 386 height 69
click at [126, 398] on textarea "CAS-49032 2023 Base $1,257.34 Lender Responsibility (ownership change) Total $1…" at bounding box center [254, 385] width 386 height 69
click at [68, 359] on textarea "CAS-49032 2023 Base $1,257.34 Lender Responsibility (ownership change) Total $1…" at bounding box center [254, 385] width 386 height 69
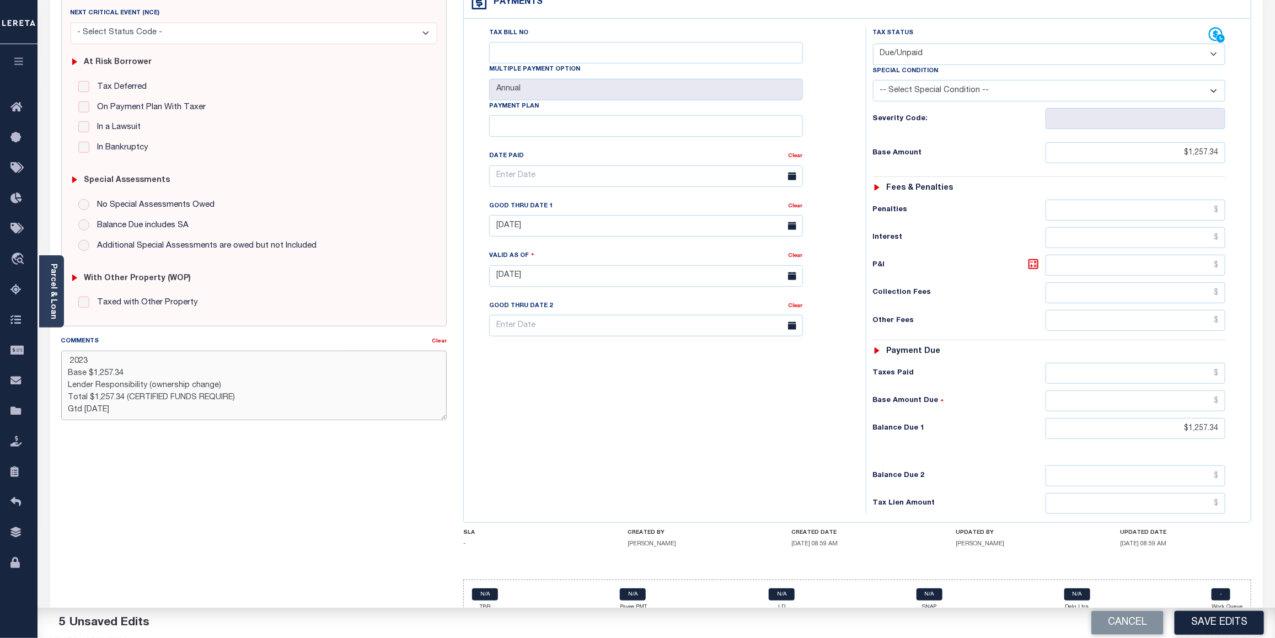
click at [235, 399] on textarea "CAS-49032 2023 Base $1,257.34 Lender Responsibility (ownership change) Total $1…" at bounding box center [254, 385] width 386 height 69
drag, startPoint x: 66, startPoint y: 362, endPoint x: 304, endPoint y: 442, distance: 250.6
click at [304, 442] on div "SPECIAL RISK NCE Date Clear - Select Status Code -" at bounding box center [254, 275] width 403 height 708
type textarea "CAS-49032 2023 Base $1,257.34 Lender Responsibility (ownership change) Total $1…"
click at [1222, 622] on button "Save Edits" at bounding box center [1219, 623] width 89 height 24
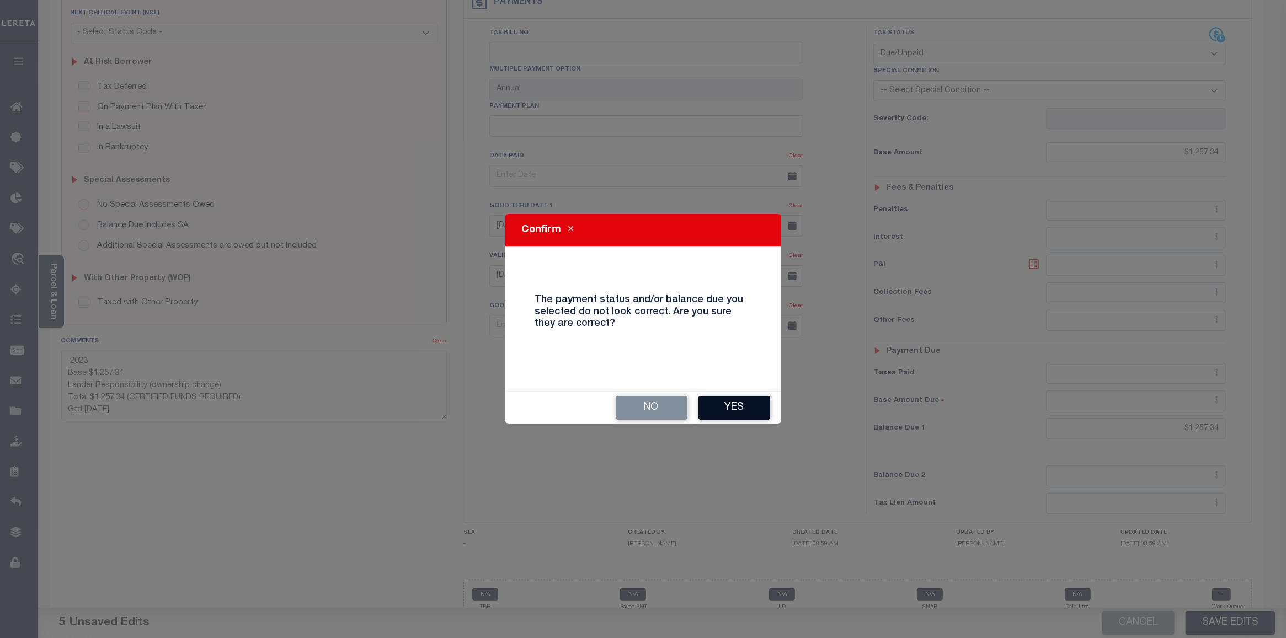
click at [739, 411] on button "Yes" at bounding box center [734, 408] width 72 height 24
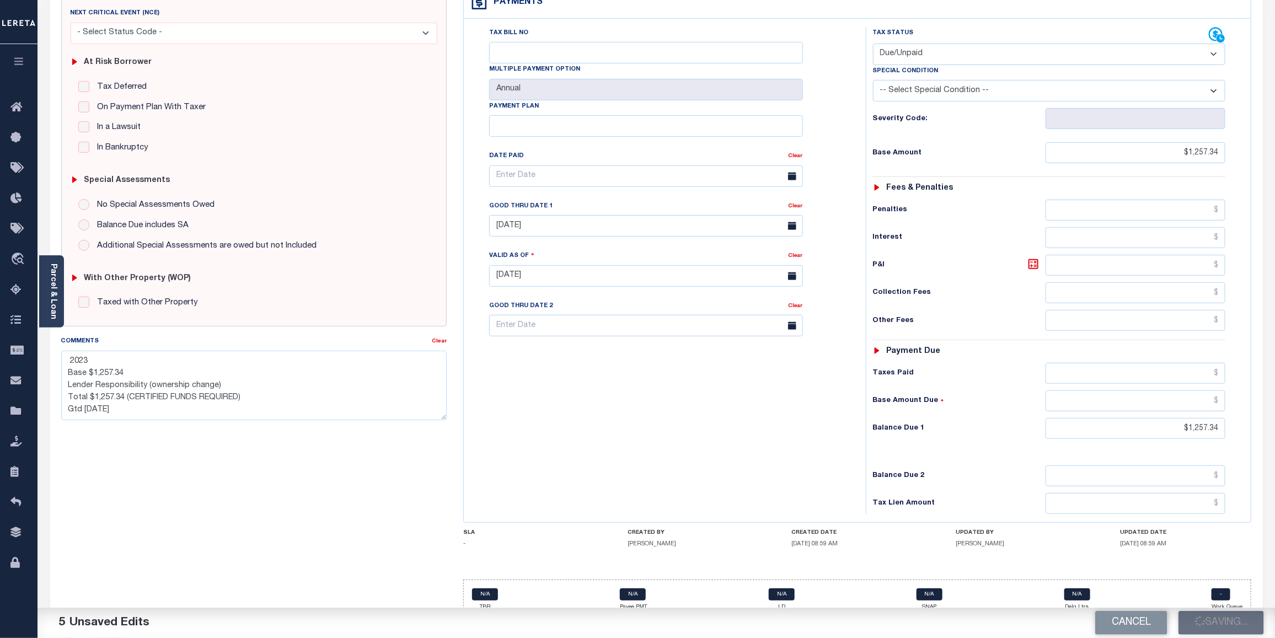
checkbox input "false"
type textarea "CAS-49032 2023 Base $1,257.34 Lender Responsibility (ownership change) Total $1…"
type input "$1,257.34"
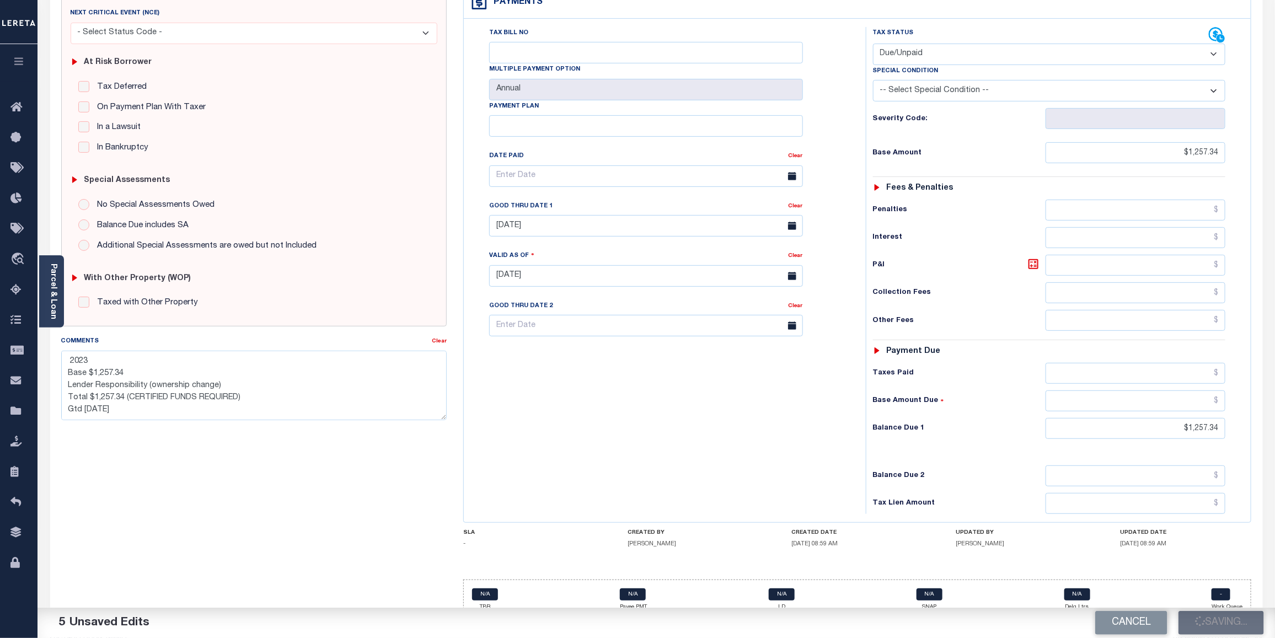
type input "$1,257.34"
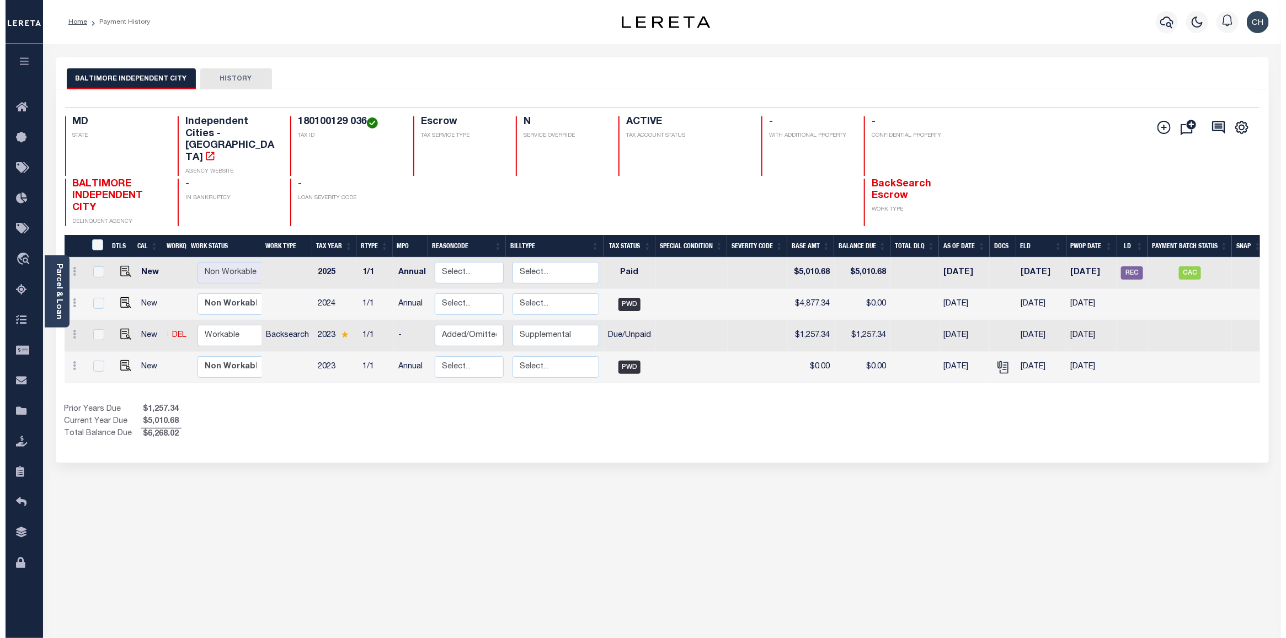
scroll to position [0, 6]
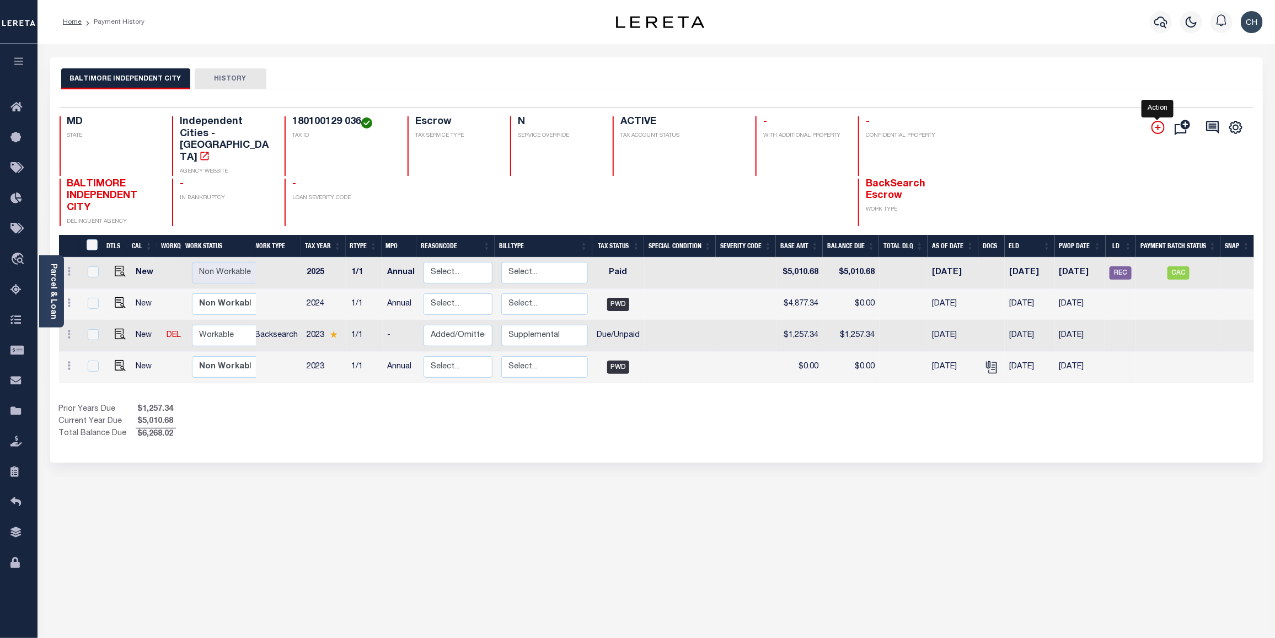
click at [1156, 132] on icon "" at bounding box center [1158, 127] width 13 height 13
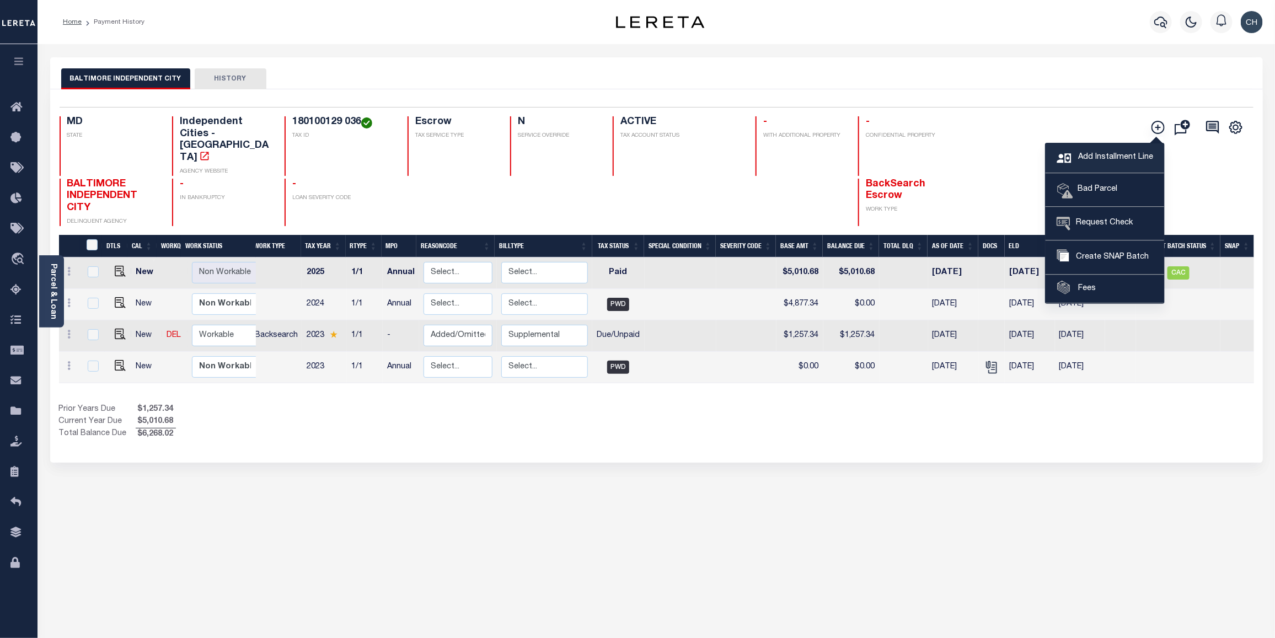
click at [1114, 163] on span "Add Installment Line" at bounding box center [1115, 158] width 78 height 12
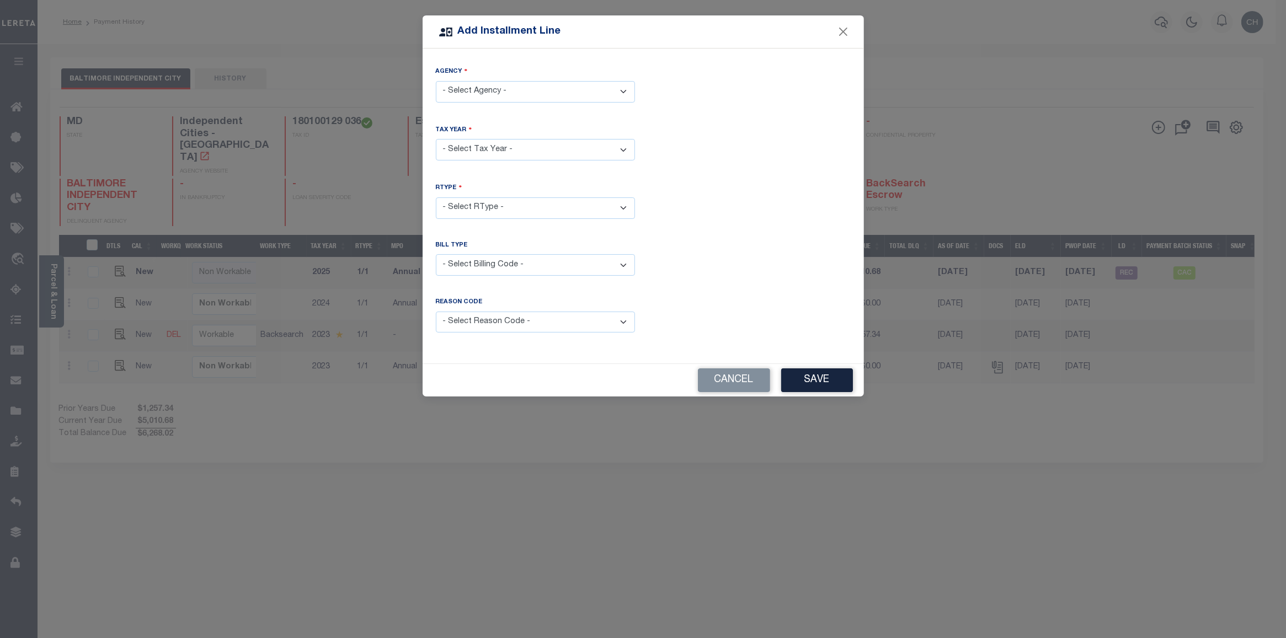
click at [533, 92] on select "- Select Agency - [GEOGRAPHIC_DATA] INDEPENDENT CITY - Independent Cities" at bounding box center [535, 92] width 199 height 22
select select "2451000000"
click at [436, 81] on select "- Select Agency - [GEOGRAPHIC_DATA] INDEPENDENT CITY - Independent Cities" at bounding box center [535, 92] width 199 height 22
click at [557, 154] on select "- Select Year - 2005 2006 2007 2008 2009 2010 2011 2012 2013 2014 2015 2016 201…" at bounding box center [535, 150] width 199 height 22
select select "2023"
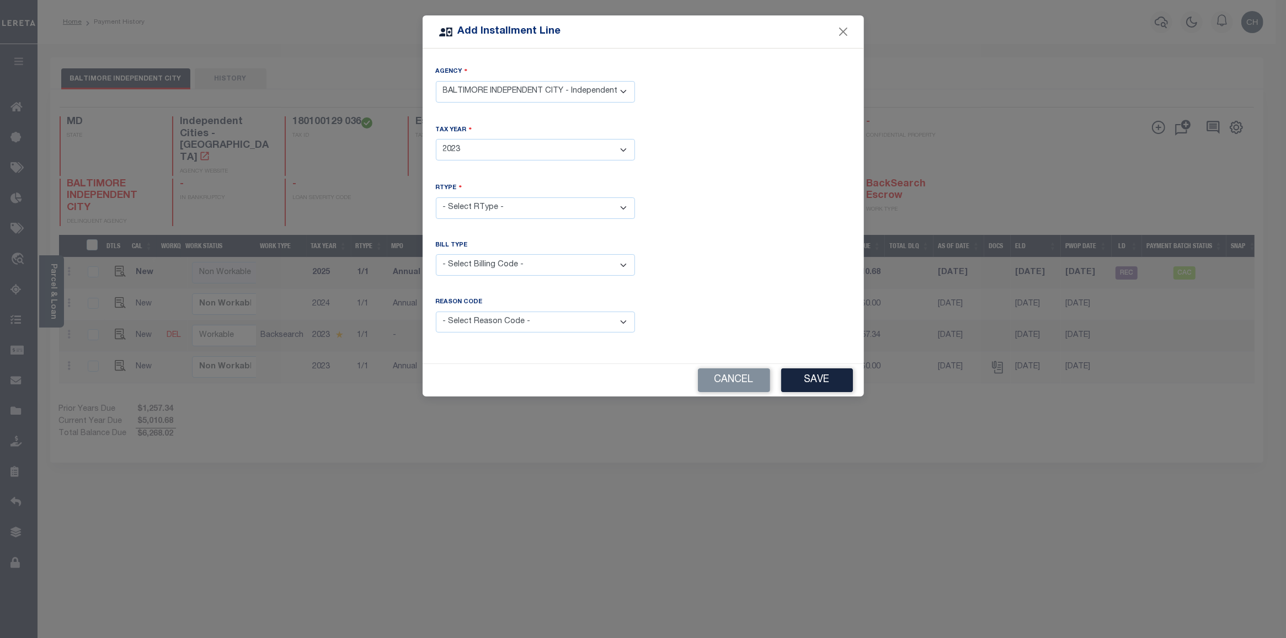
click at [436, 139] on select "- Select Year - 2005 2006 2007 2008 2009 2010 2011 2012 2013 2014 2015 2016 201…" at bounding box center [535, 150] width 199 height 22
click at [604, 210] on select "- Select RType - 1/1 1/2 2/2" at bounding box center [535, 208] width 199 height 22
select select "0"
click at [436, 197] on select "- Select RType - 1/1 1/2 2/2" at bounding box center [535, 208] width 199 height 22
click at [623, 268] on select "- Select Billing Code - Regular Delinquent Supplemental Corrected/Adjusted Bill…" at bounding box center [535, 265] width 199 height 22
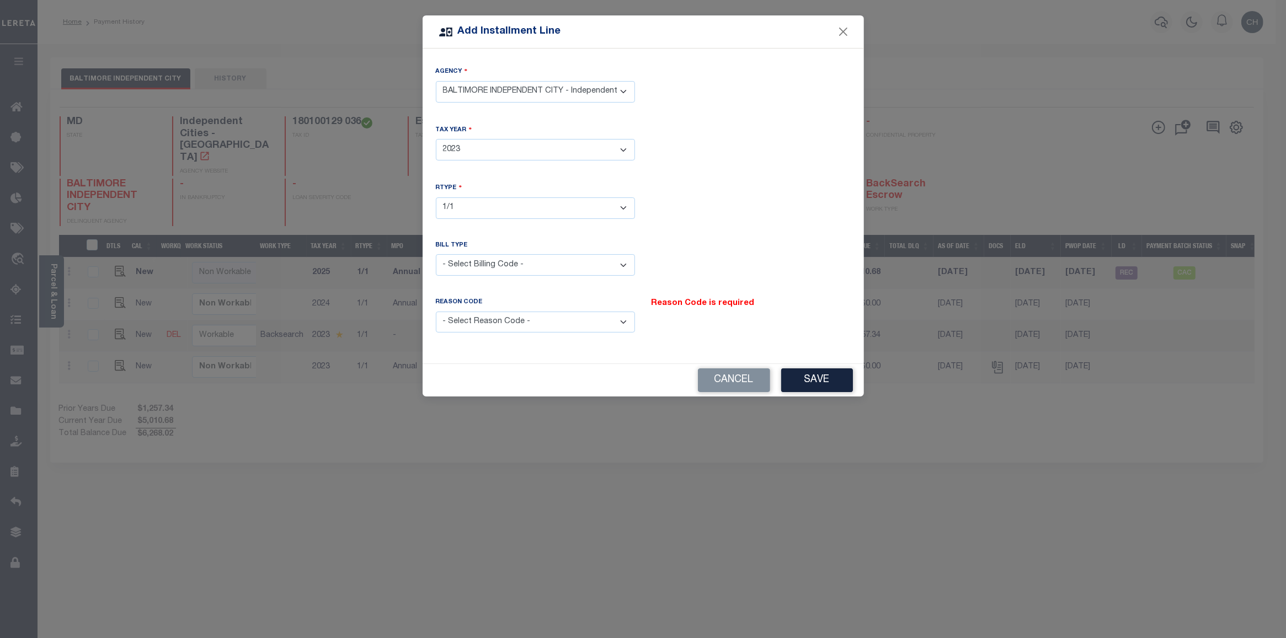
select select "2"
click at [436, 254] on select "- Select Billing Code - Regular Delinquent Supplemental Corrected/Adjusted Bill…" at bounding box center [535, 265] width 199 height 22
click at [624, 320] on select "- Select Reason Code - Payment Reversal Taxable Value Change Assessment Change …" at bounding box center [535, 323] width 199 height 22
select select "3"
click at [436, 312] on select "- Select Reason Code - Payment Reversal Taxable Value Change Assessment Change …" at bounding box center [535, 323] width 199 height 22
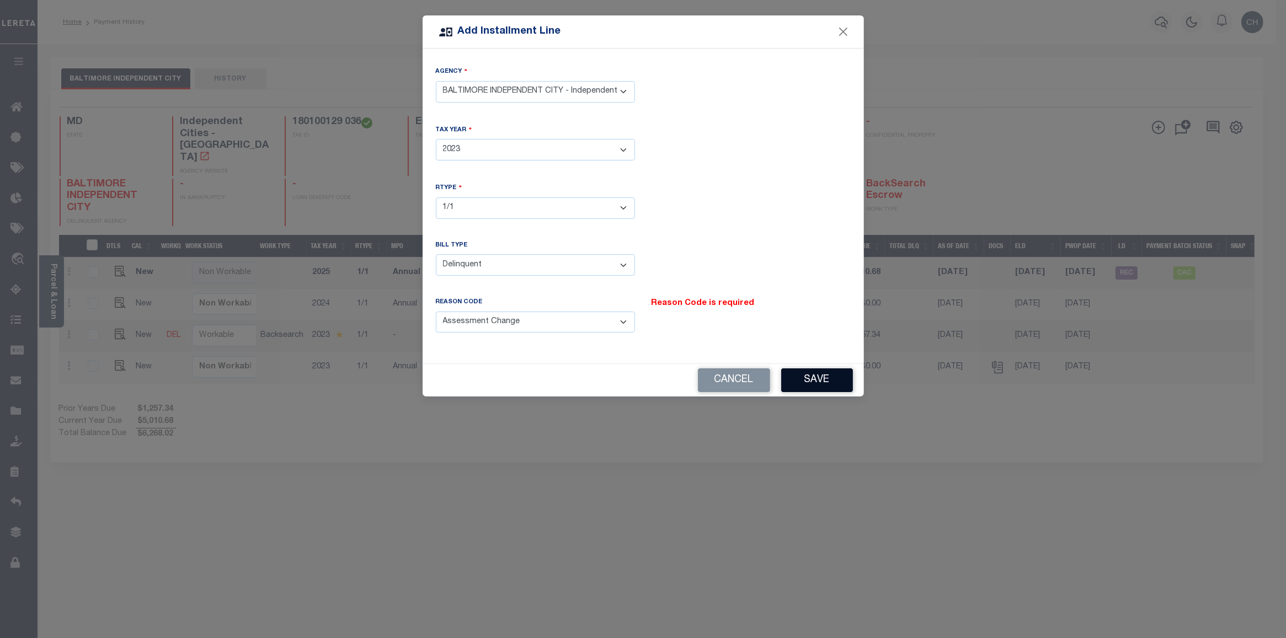
click at [842, 387] on button "Save" at bounding box center [817, 380] width 72 height 24
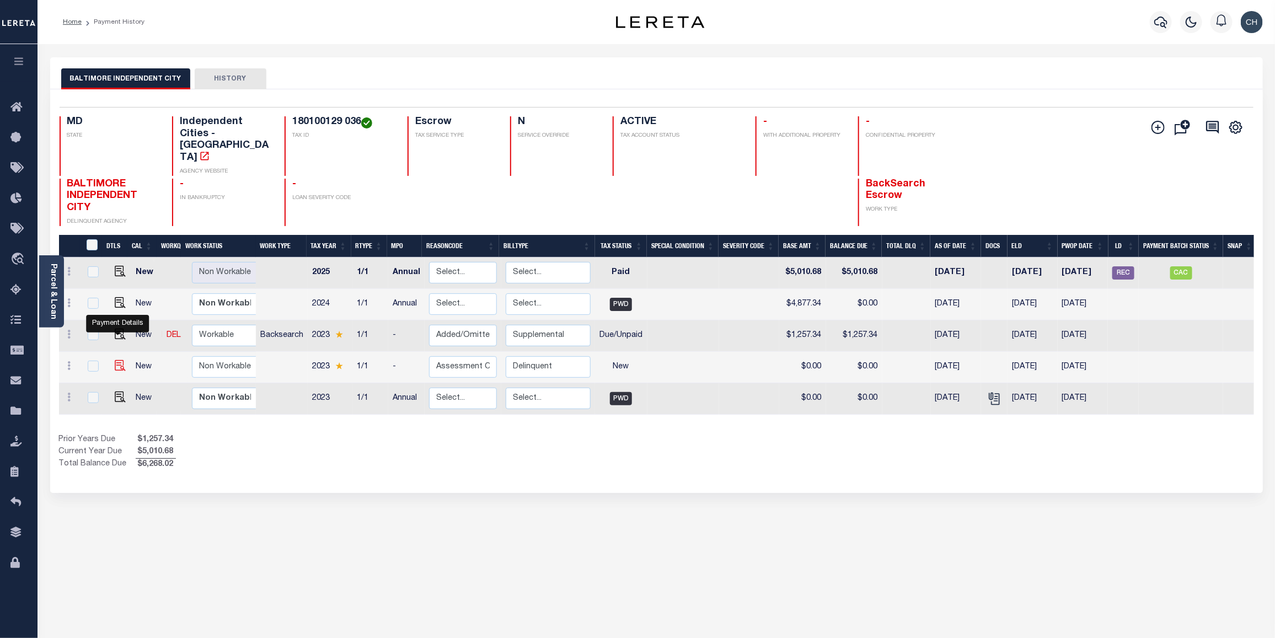
click at [119, 360] on img at bounding box center [120, 365] width 11 height 11
checkbox input "true"
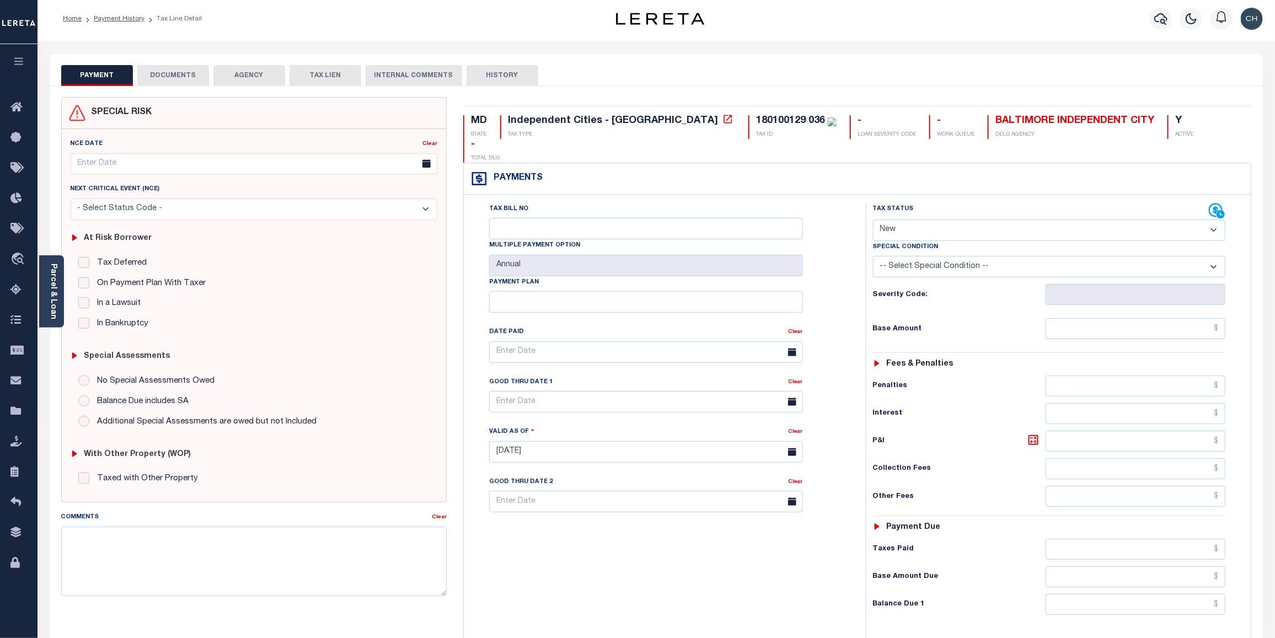
scroll to position [48, 0]
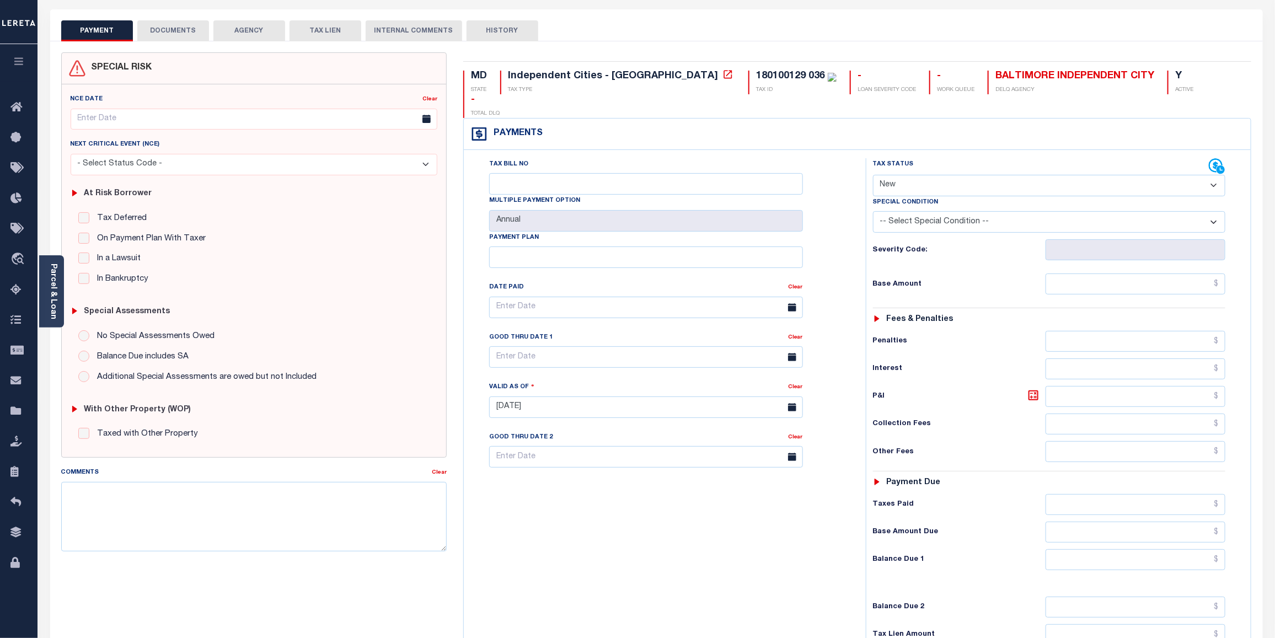
click at [1219, 175] on select "- Select Status Code - Open Due/Unpaid Paid Incomplete No Tax Due Internal Refu…" at bounding box center [1049, 186] width 353 height 22
select select "DUE"
click at [873, 175] on select "- Select Status Code - Open Due/Unpaid Paid Incomplete No Tax Due Internal Refu…" at bounding box center [1049, 186] width 353 height 22
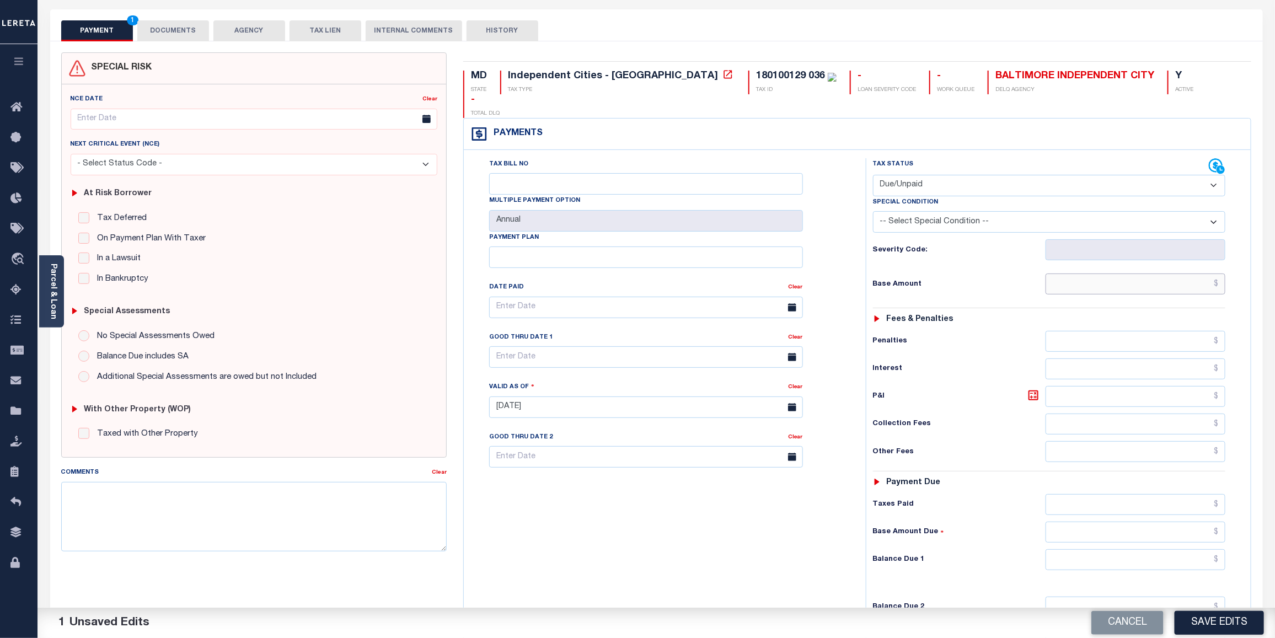
click at [1167, 274] on input "text" at bounding box center [1136, 284] width 180 height 21
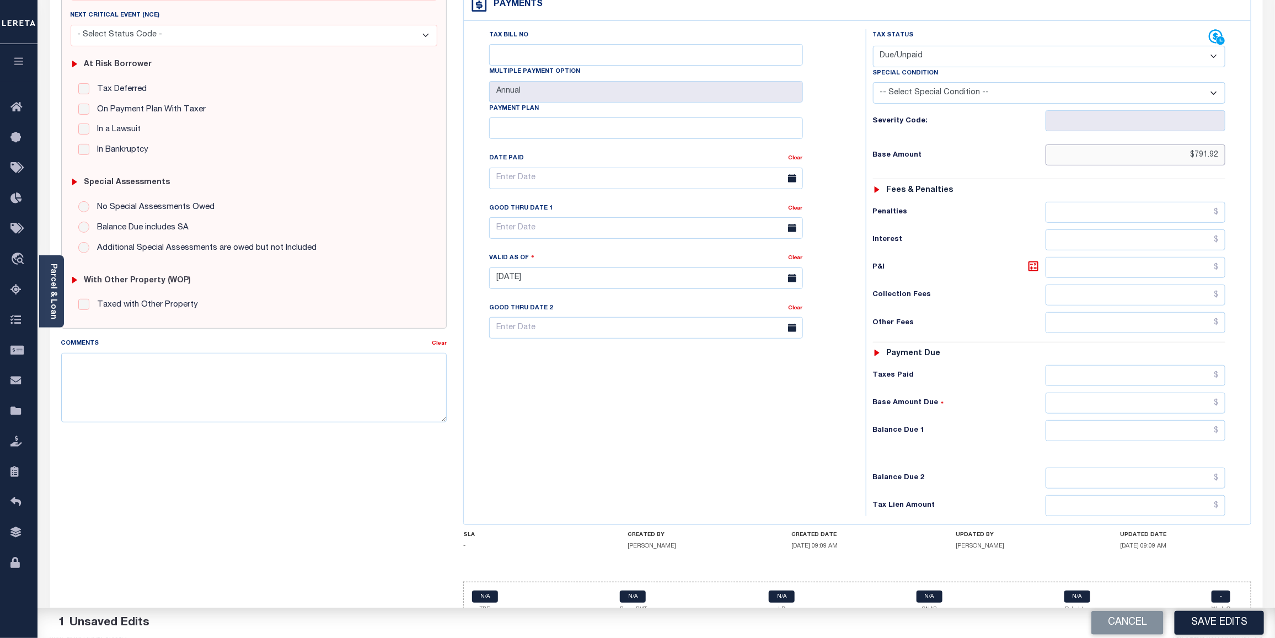
scroll to position [179, 0]
type input "$791.92"
click at [1124, 418] on input "text" at bounding box center [1136, 428] width 180 height 21
type input "$791.92"
click at [571, 215] on input "text" at bounding box center [646, 226] width 314 height 22
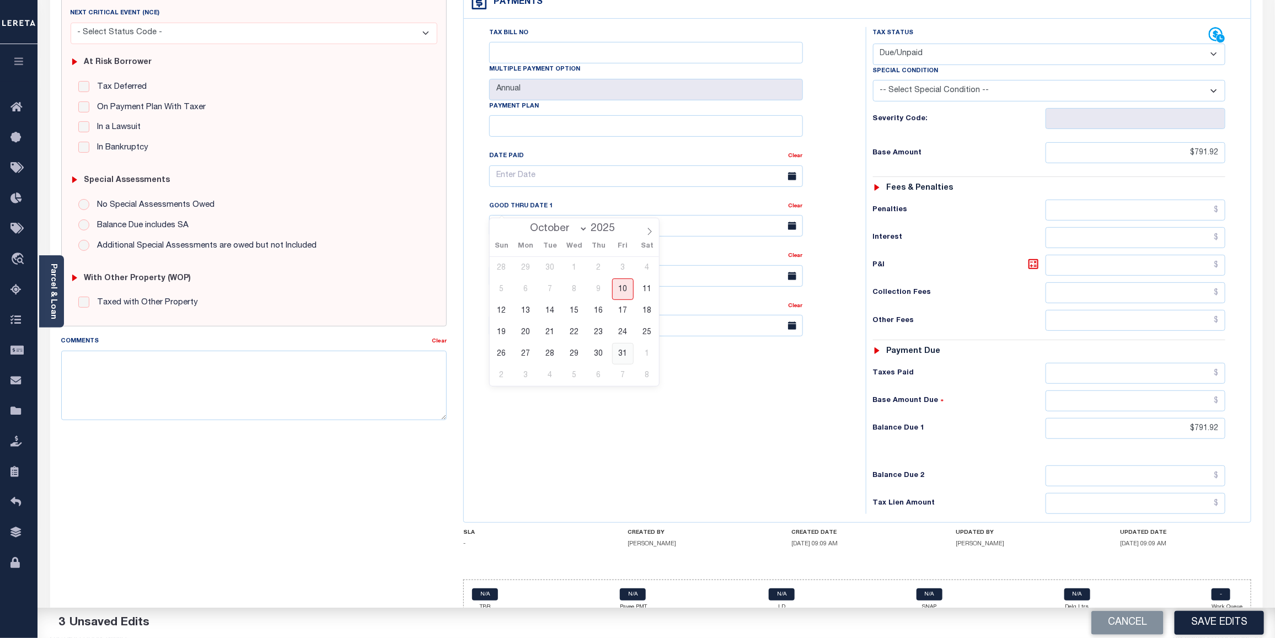
click at [619, 356] on span "31" at bounding box center [623, 354] width 22 height 22
type input "[DATE]"
click at [114, 361] on textarea "Comments" at bounding box center [254, 385] width 386 height 69
paste textarea "CAS-49032 2023 Base $1,257.34 Lender Responsibility (ownership change) Total $1…"
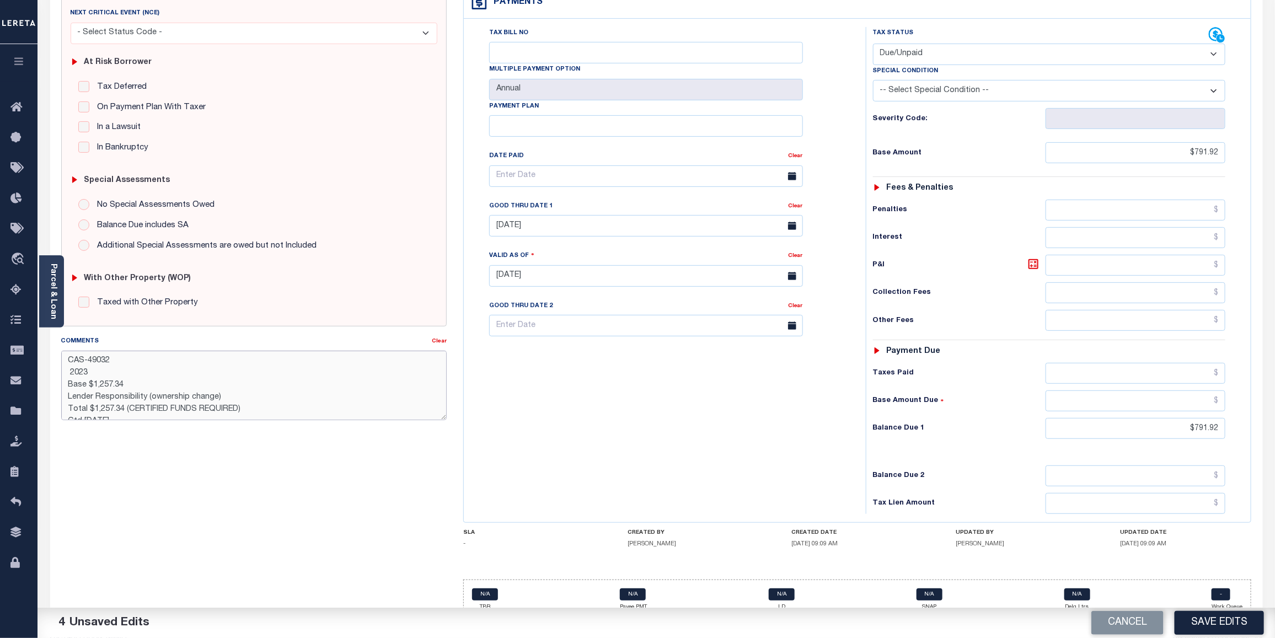
scroll to position [7, 0]
drag, startPoint x: 92, startPoint y: 377, endPoint x: 128, endPoint y: 376, distance: 36.4
click at [128, 376] on textarea "CAS-49032 2023 Base $1,257.34 Lender Responsibility (ownership change) Total $1…" at bounding box center [254, 385] width 386 height 69
drag, startPoint x: 94, startPoint y: 397, endPoint x: 122, endPoint y: 398, distance: 28.7
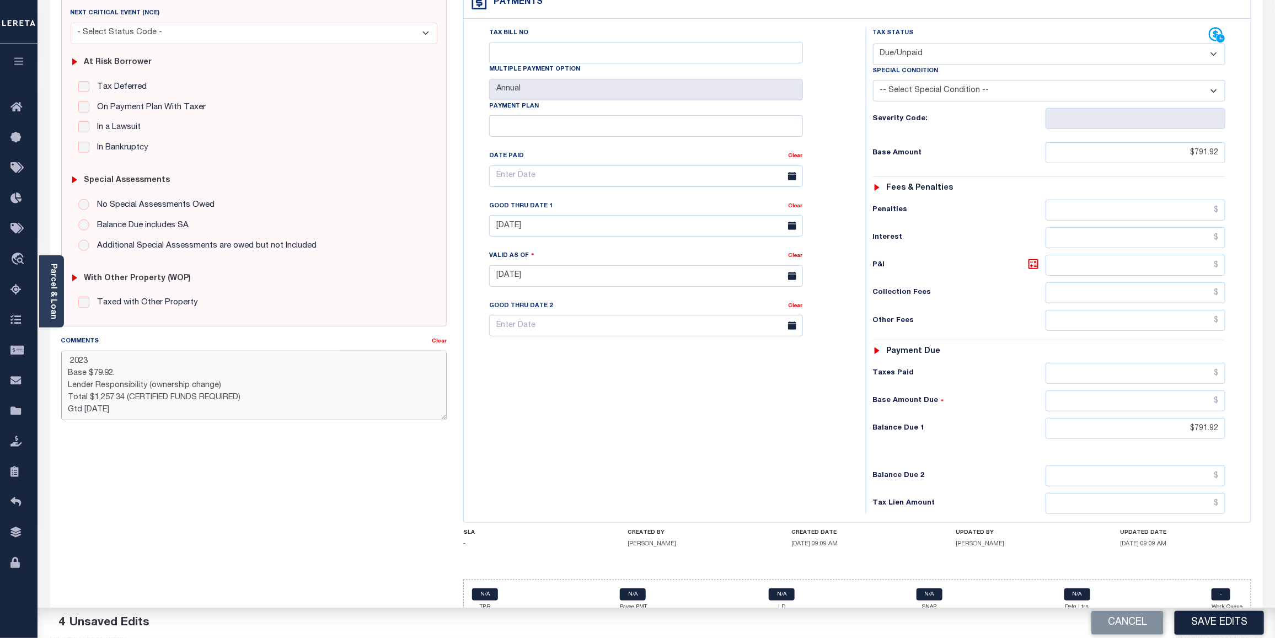
click at [122, 398] on textarea "CAS-49032 2023 Base $79.92. Lender Responsibility (ownership change) Total $1,2…" at bounding box center [254, 385] width 386 height 69
click at [251, 396] on textarea "CAS-49032 2023 Base $79.92. Lender Responsibility (ownership change) Total $791…" at bounding box center [254, 385] width 386 height 69
click at [254, 401] on textarea "CAS-49032 2023 Base $79.92. Lender Responsibility (ownership change) Total $791…" at bounding box center [254, 385] width 386 height 69
click at [240, 398] on textarea "CAS-49032 2023 Base $79.92. Lender Responsibility (ownership change) Total $791…" at bounding box center [254, 385] width 386 height 69
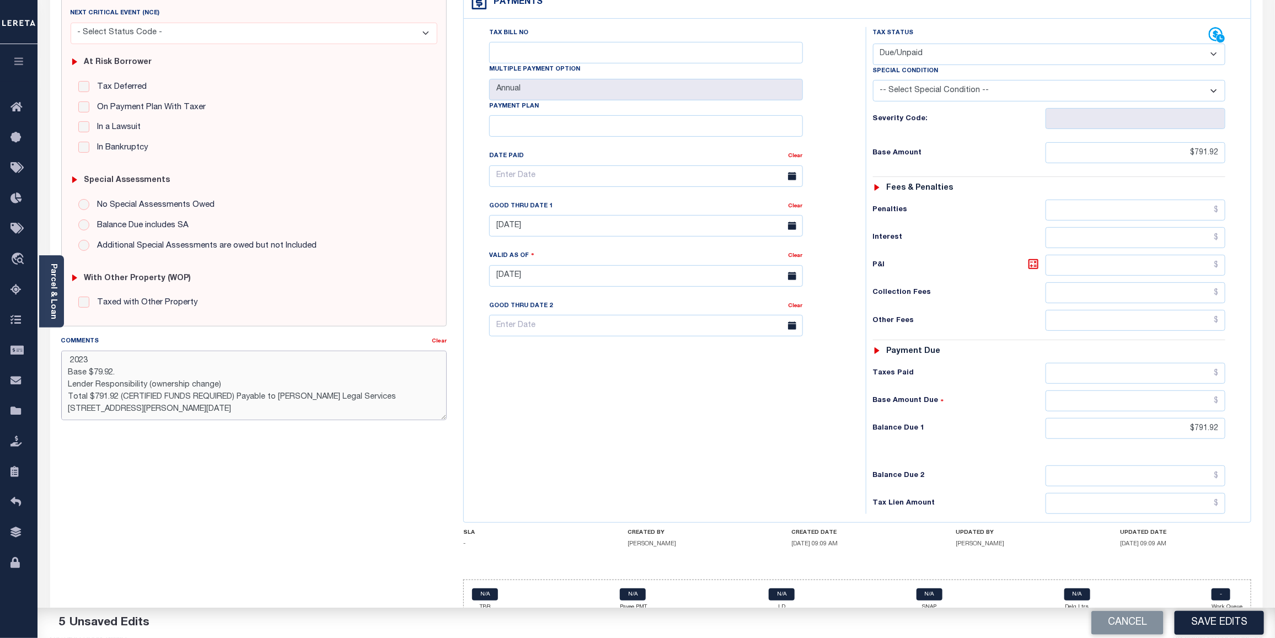
type textarea "CAS-49032 2023 Base $79.92. Lender Responsibility (ownership change) Total $791…"
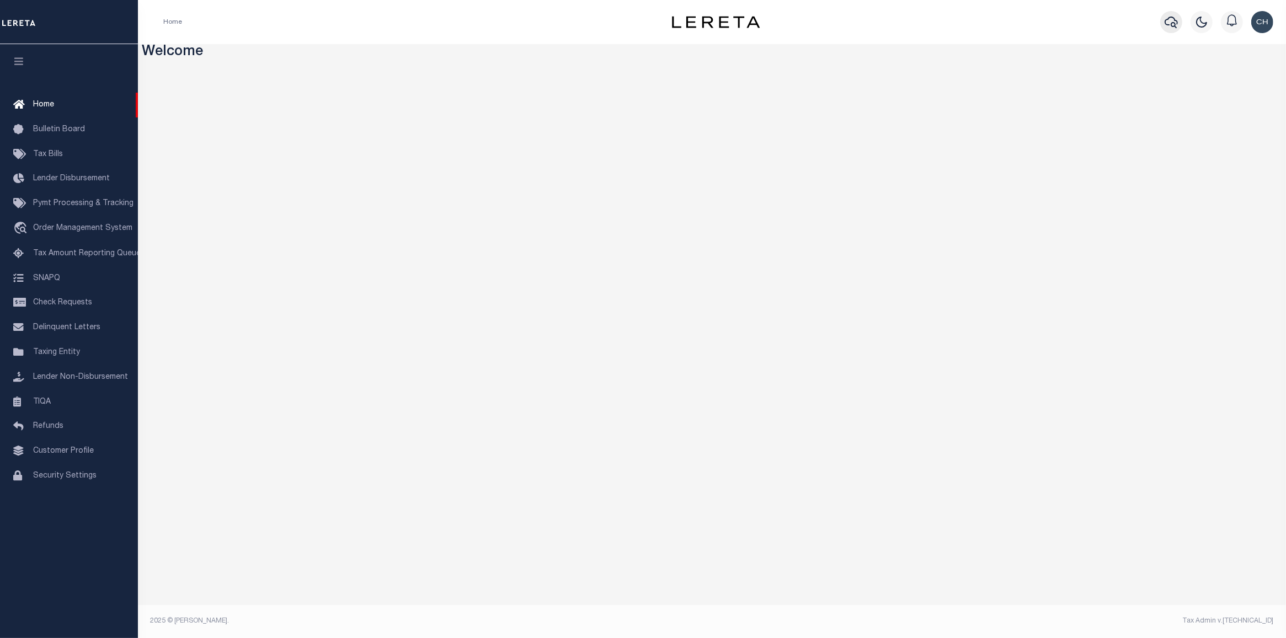
click at [1168, 25] on icon "button" at bounding box center [1170, 23] width 13 height 12
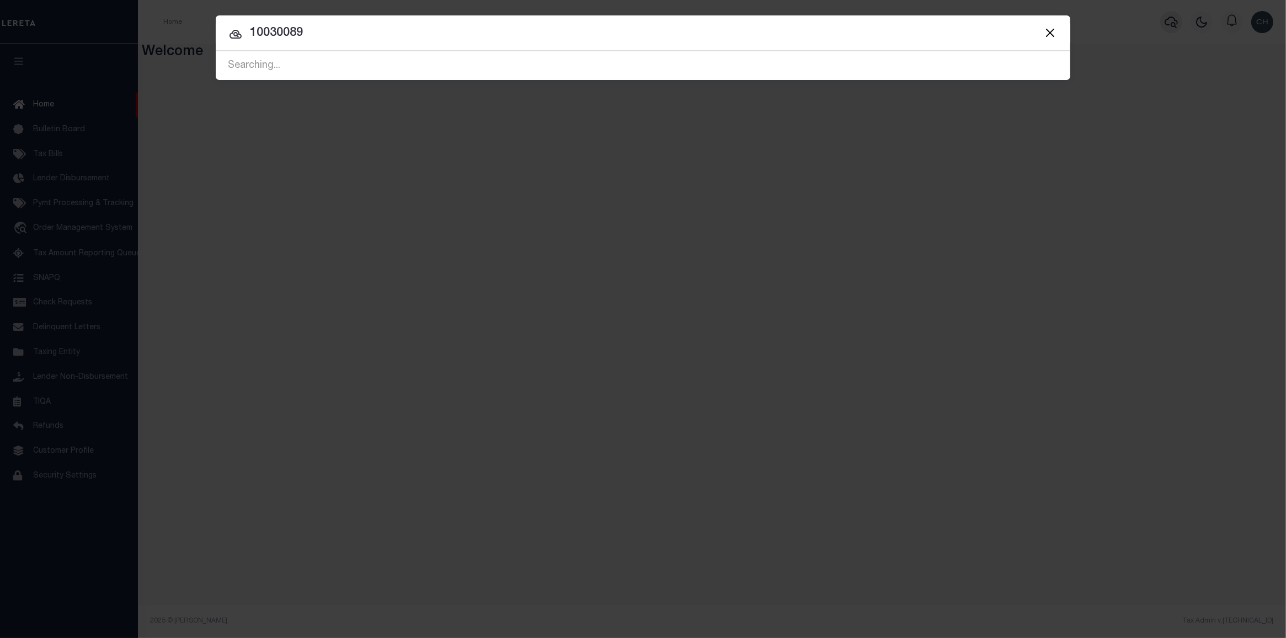
type input "10030089"
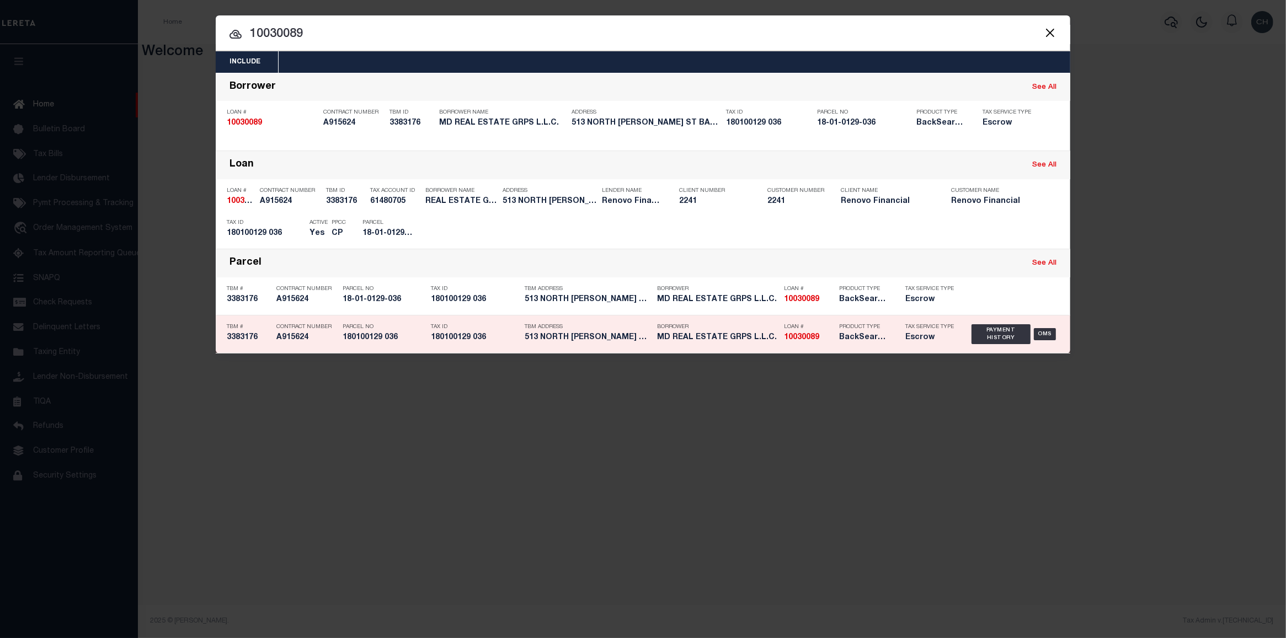
click at [569, 343] on div "TBM Address [STREET_ADDRESS][PERSON_NAME]..." at bounding box center [588, 334] width 127 height 32
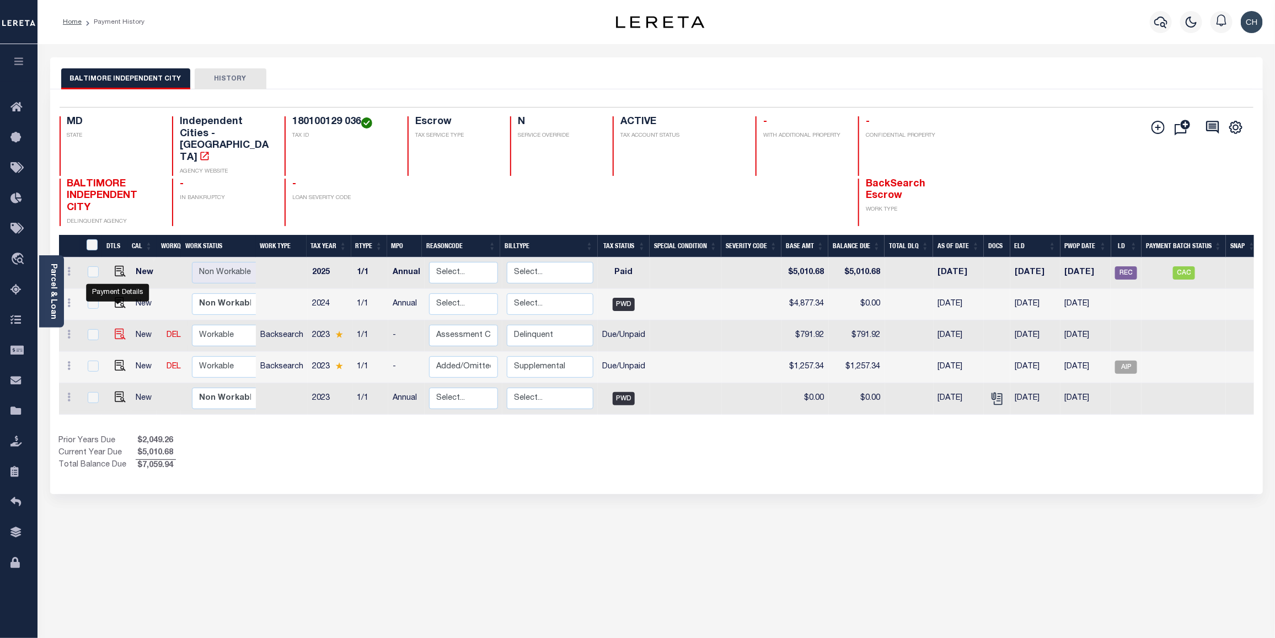
click at [116, 329] on img "" at bounding box center [120, 334] width 11 height 11
checkbox input "true"
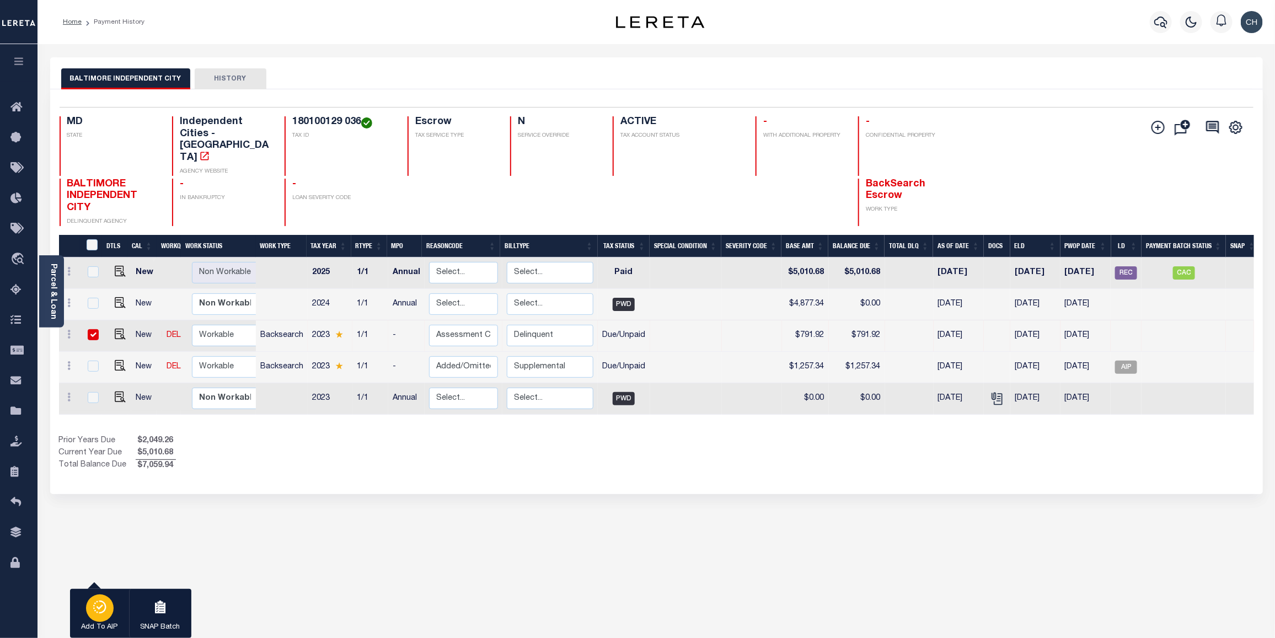
click at [98, 619] on div "button" at bounding box center [100, 609] width 28 height 28
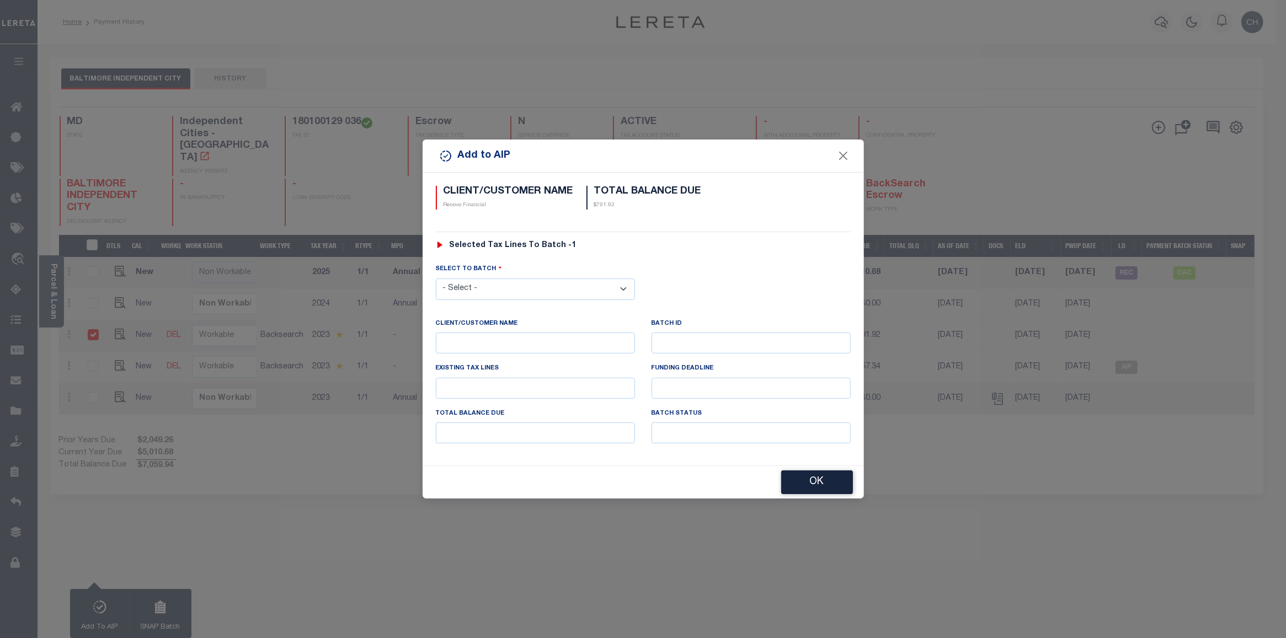
click at [623, 288] on select "- Select - 42380 42965 43235 43299 43683 44436 44450 44938 45028 45180 45253 45…" at bounding box center [535, 290] width 199 height 22
select select "46693"
click at [436, 279] on select "- Select - 42380 42965 43235 43299 43683 44436 44450 44938 45028 45180 45253 45…" at bounding box center [535, 290] width 199 height 22
click at [822, 488] on button "OK" at bounding box center [817, 483] width 72 height 24
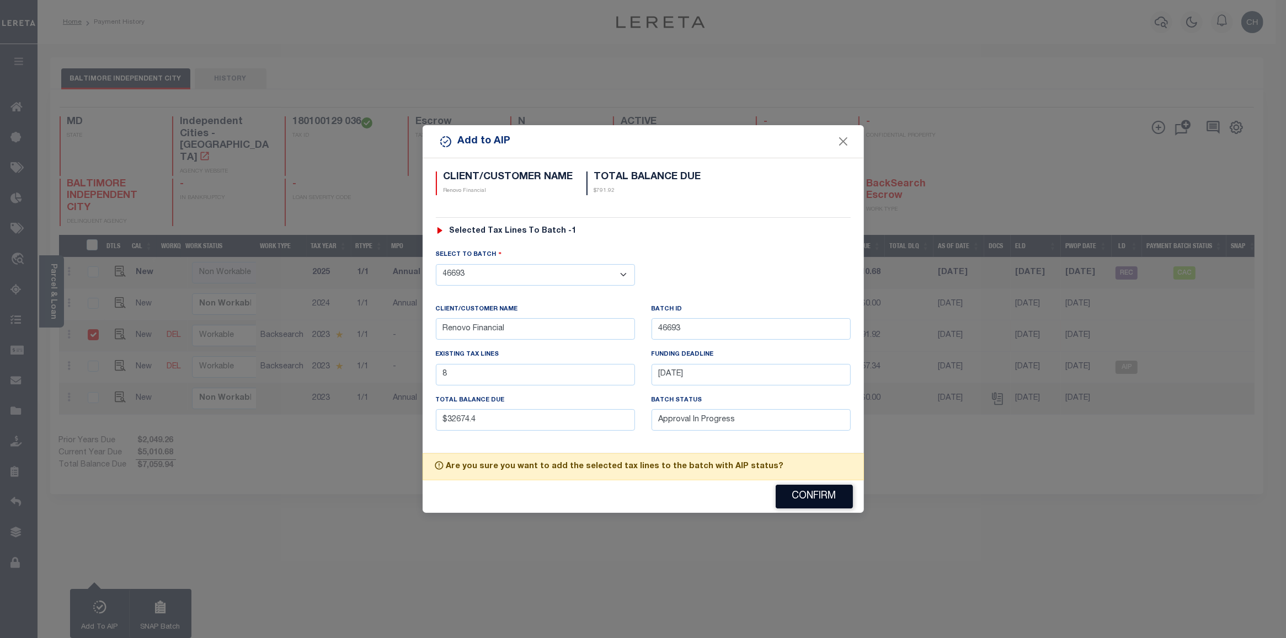
click at [821, 496] on button "Confirm" at bounding box center [814, 497] width 77 height 24
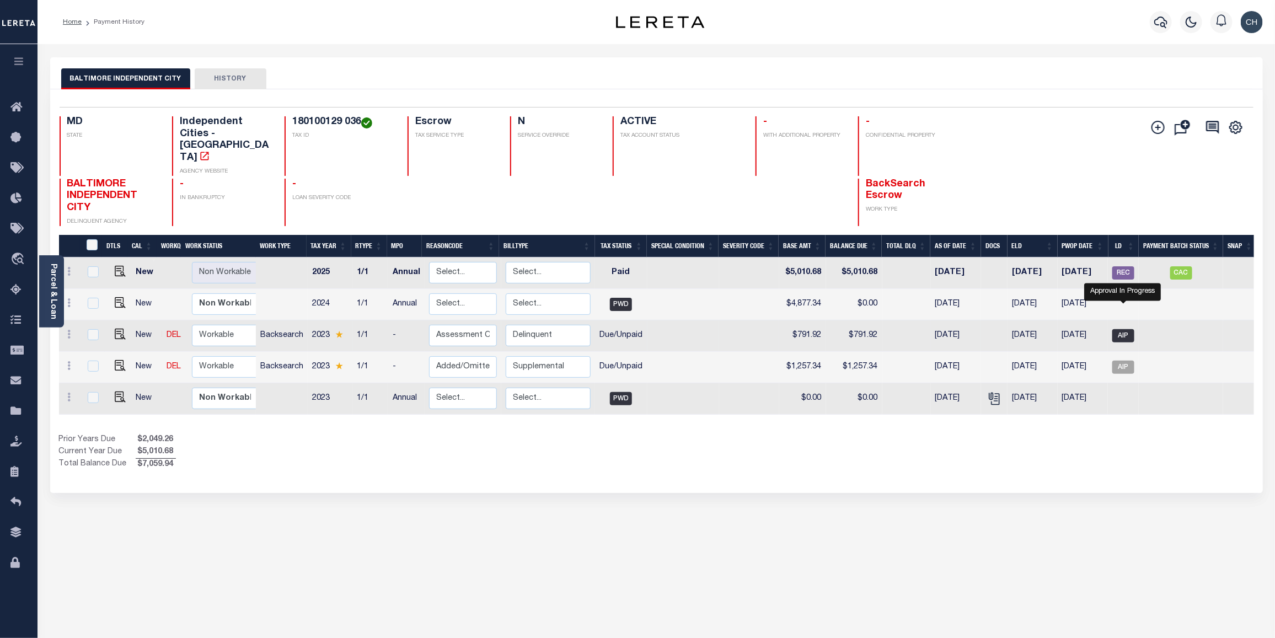
click at [1123, 329] on span "AIP" at bounding box center [1124, 335] width 22 height 13
checkbox input "true"
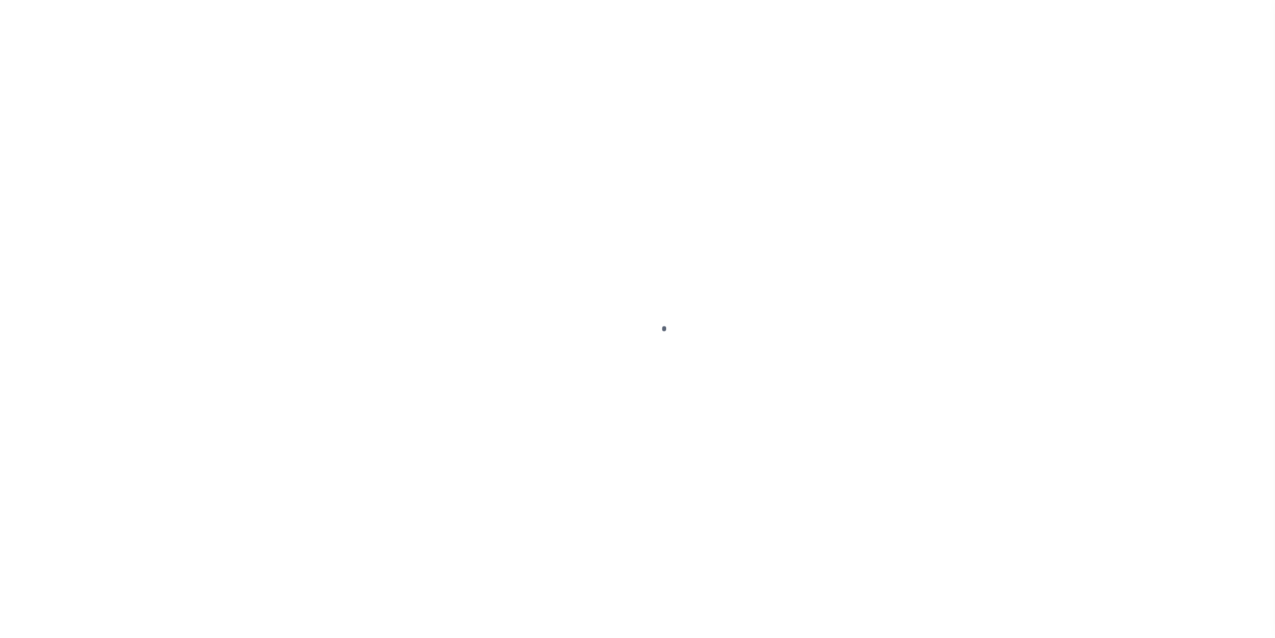
select select "DUE"
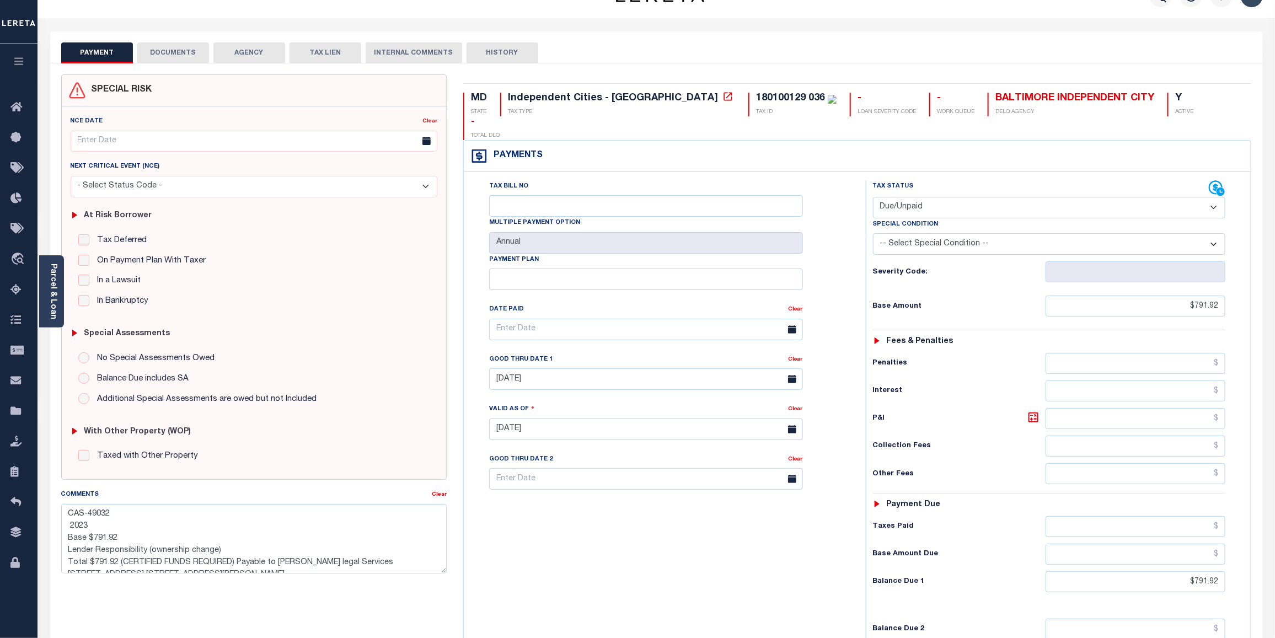
scroll to position [12, 0]
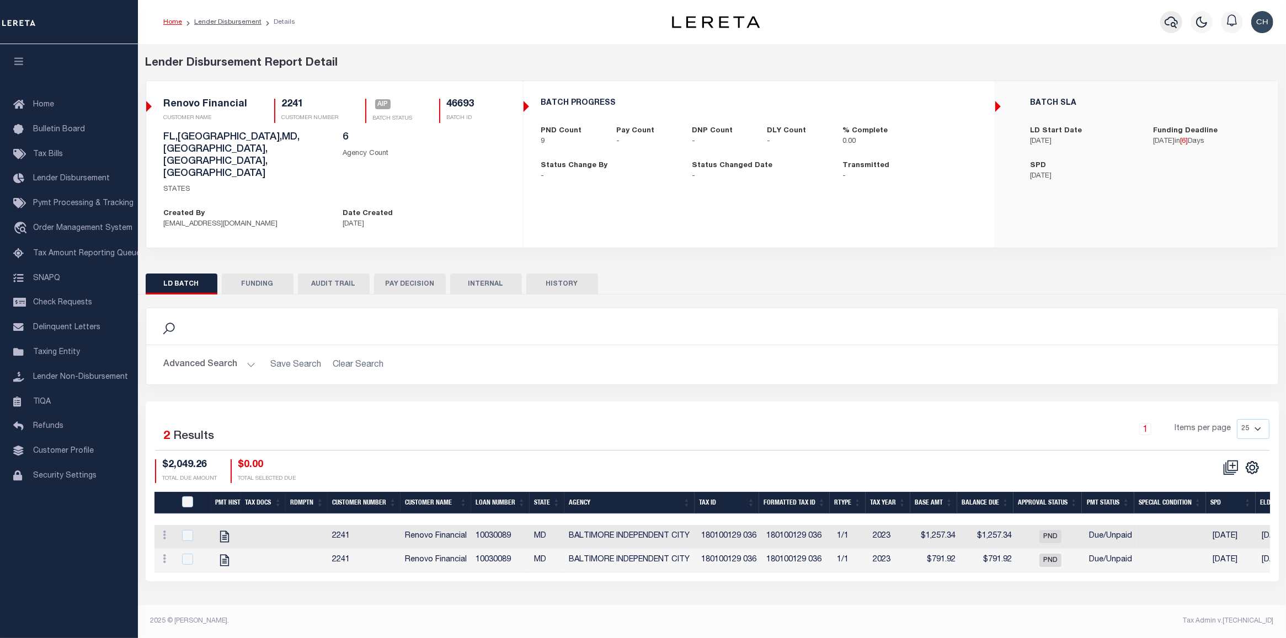
click at [1168, 17] on icon "button" at bounding box center [1170, 21] width 13 height 13
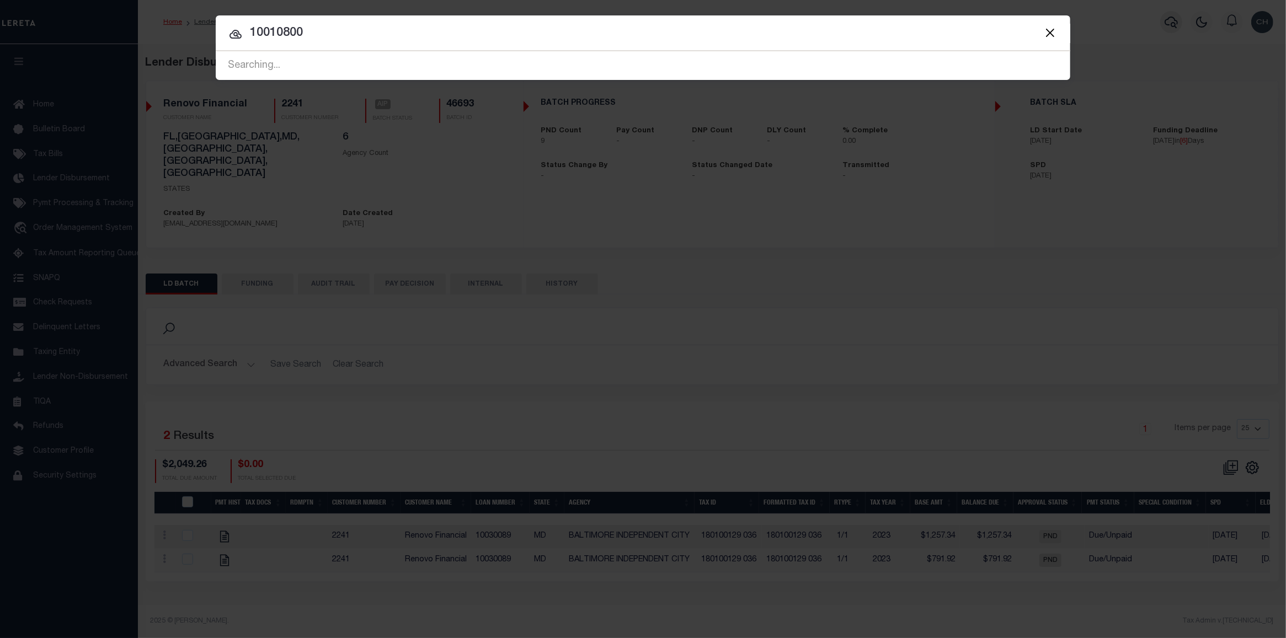
type input "10010800"
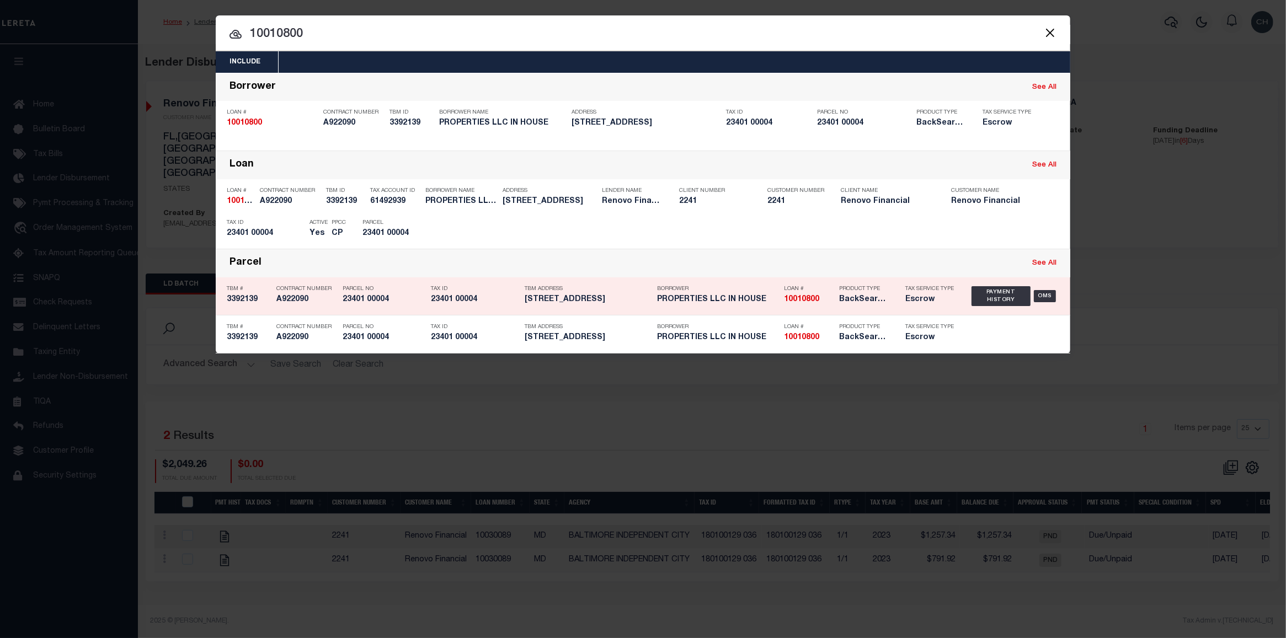
click at [892, 304] on div "Product Type BackSearch,Escrow" at bounding box center [864, 296] width 66 height 32
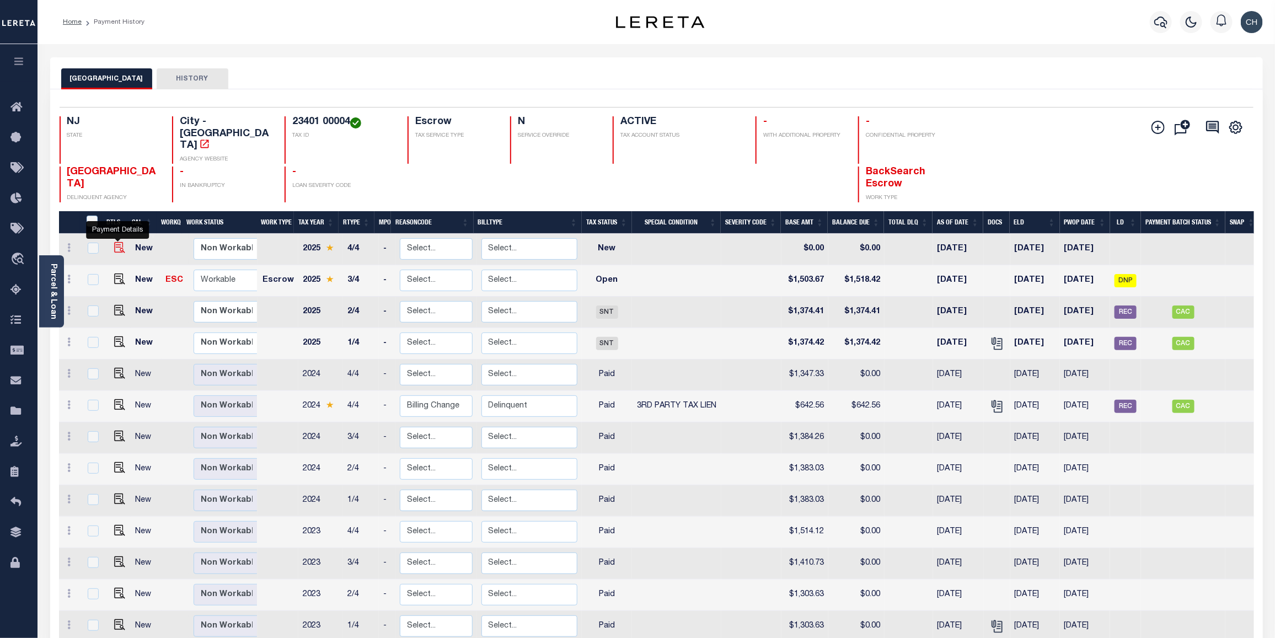
click at [116, 242] on img "" at bounding box center [119, 247] width 11 height 11
checkbox input "true"
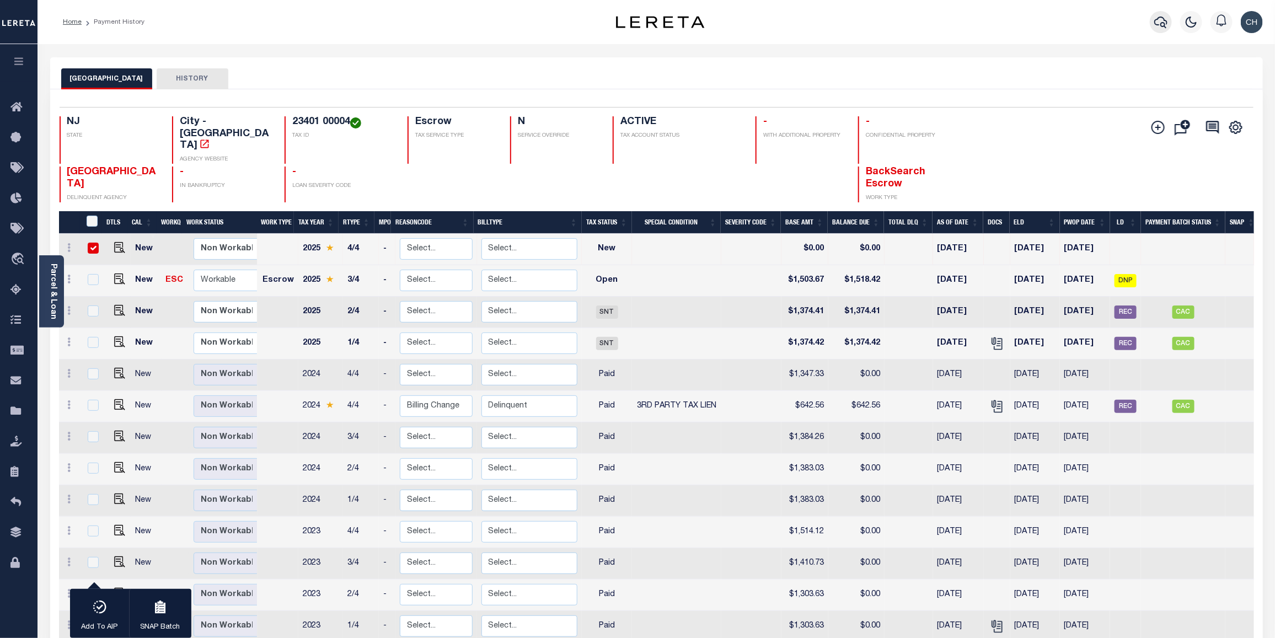
click at [1162, 24] on icon "button" at bounding box center [1160, 23] width 13 height 12
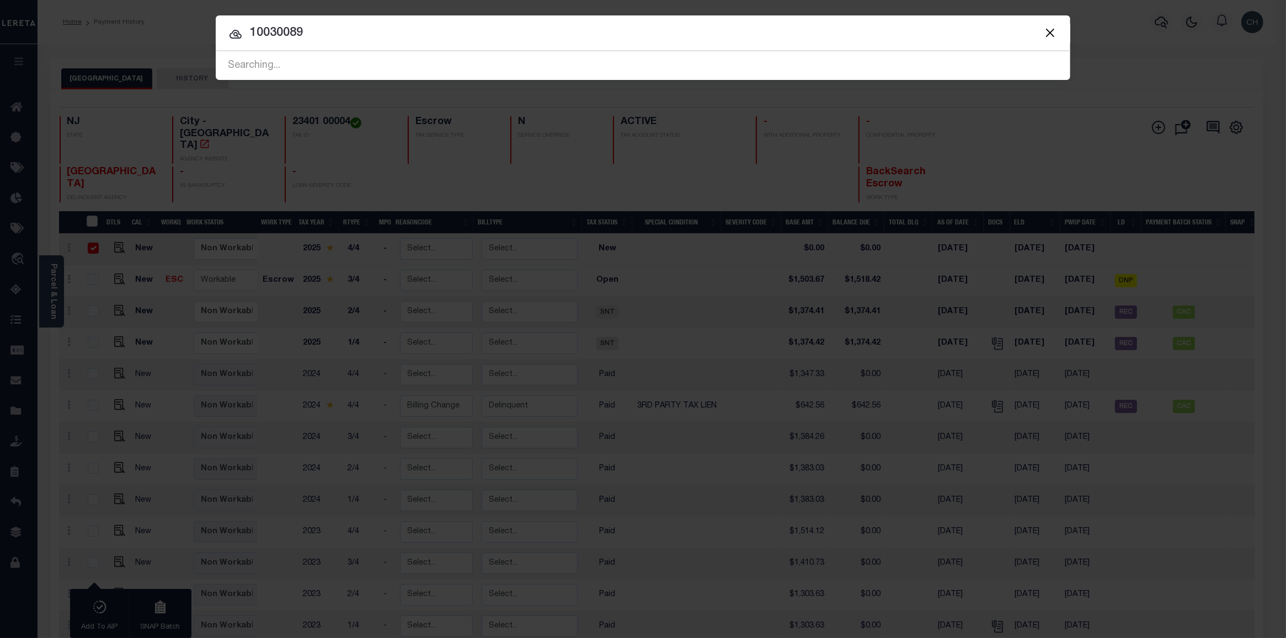
type input "10030089"
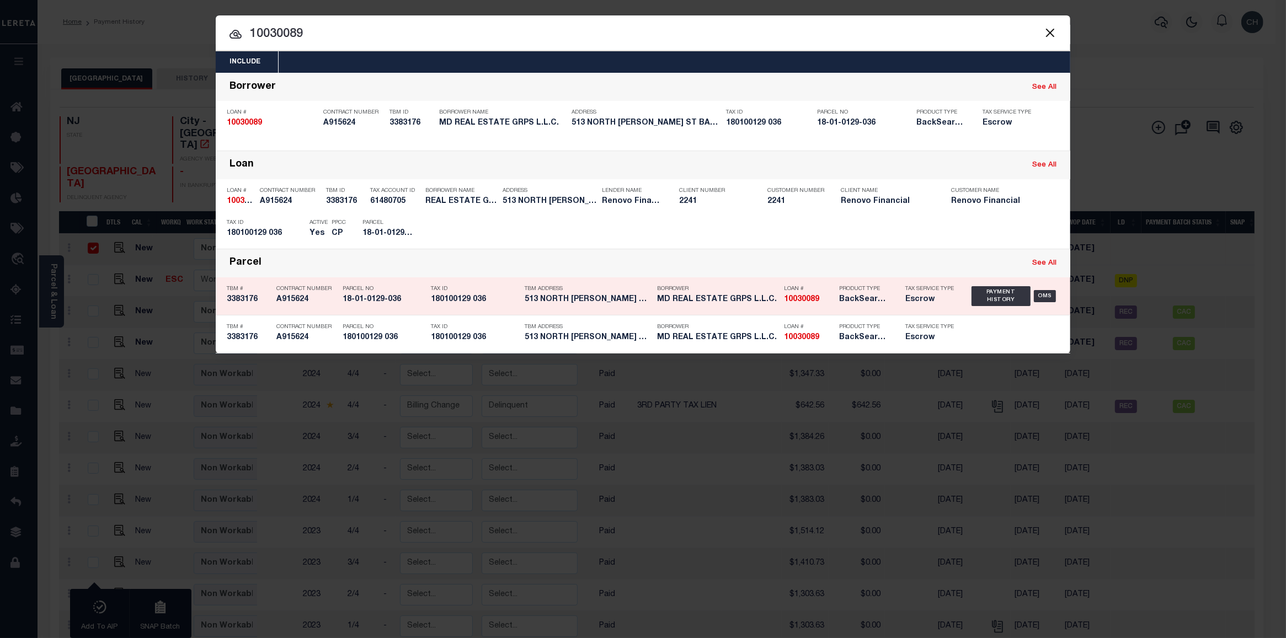
click at [803, 306] on div "Loan # 10030089" at bounding box center [809, 296] width 50 height 32
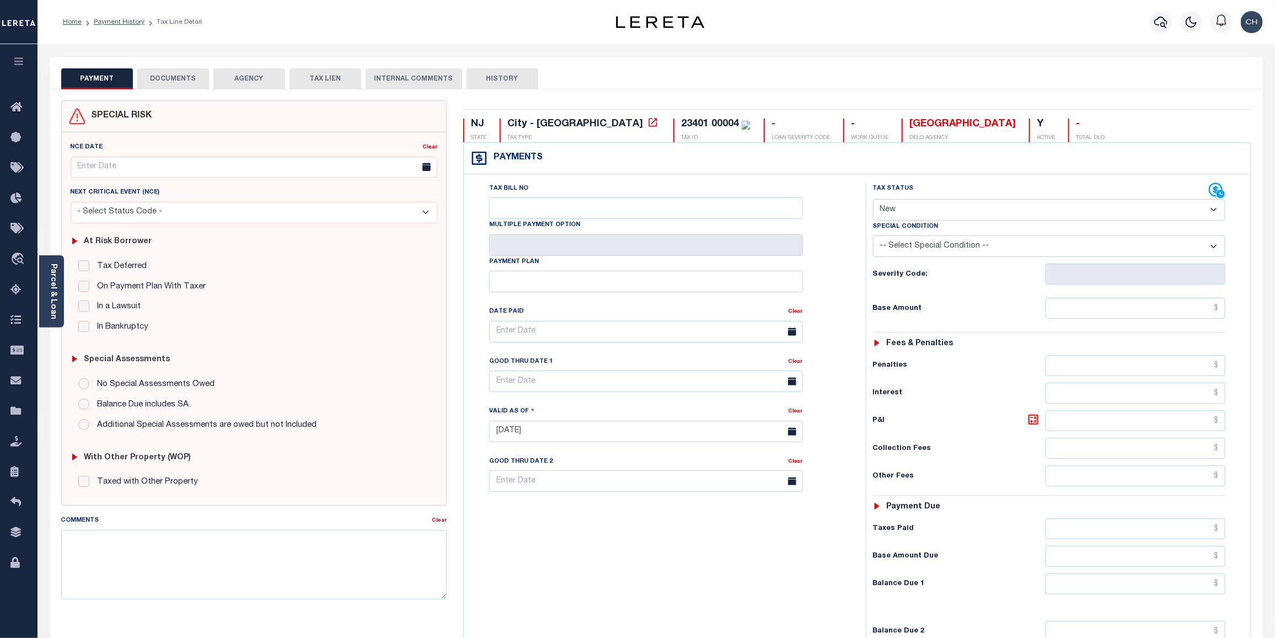
click at [1211, 211] on select "- Select Status Code - Open Due/Unpaid Paid Incomplete No Tax Due Internal Refu…" at bounding box center [1049, 210] width 353 height 22
select select "DUE"
click at [873, 200] on select "- Select Status Code - Open Due/Unpaid Paid Incomplete No Tax Due Internal Refu…" at bounding box center [1049, 210] width 353 height 22
type input "[DATE]"
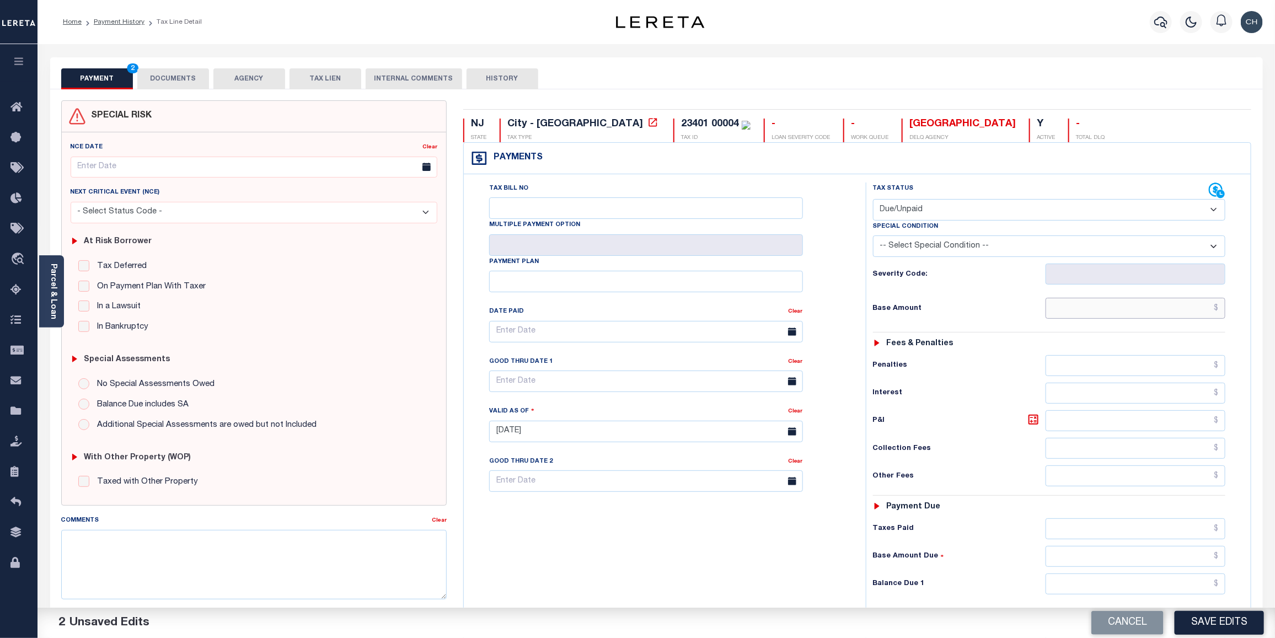
click at [1146, 308] on input "text" at bounding box center [1136, 308] width 180 height 21
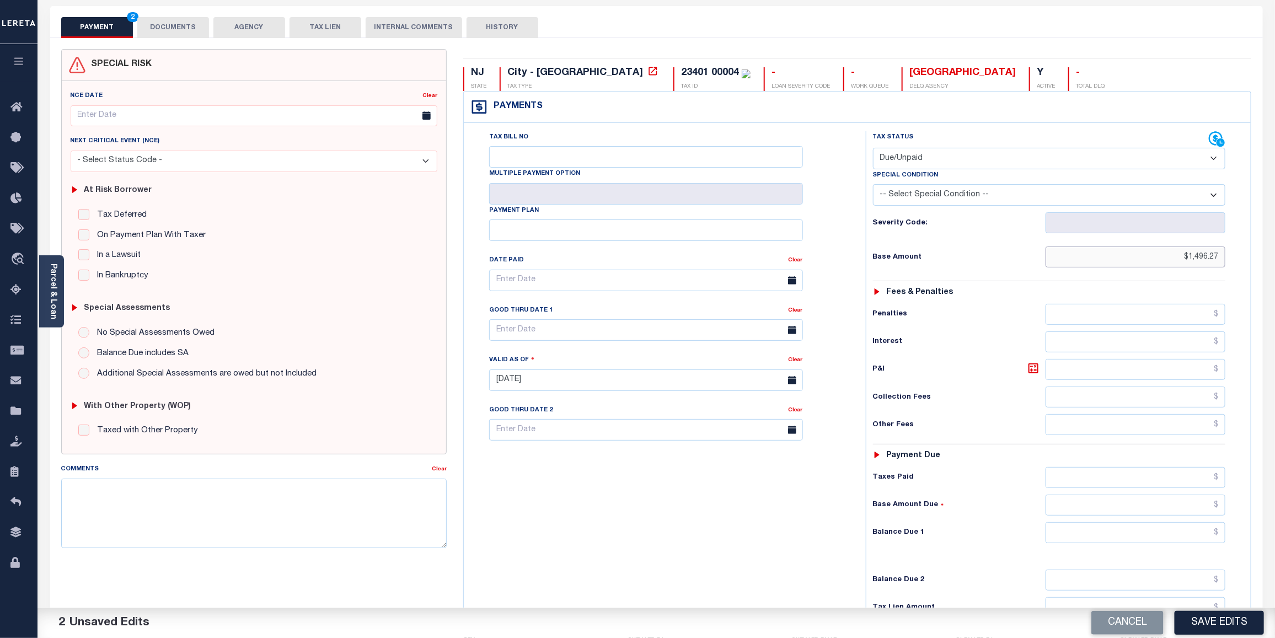
scroll to position [119, 0]
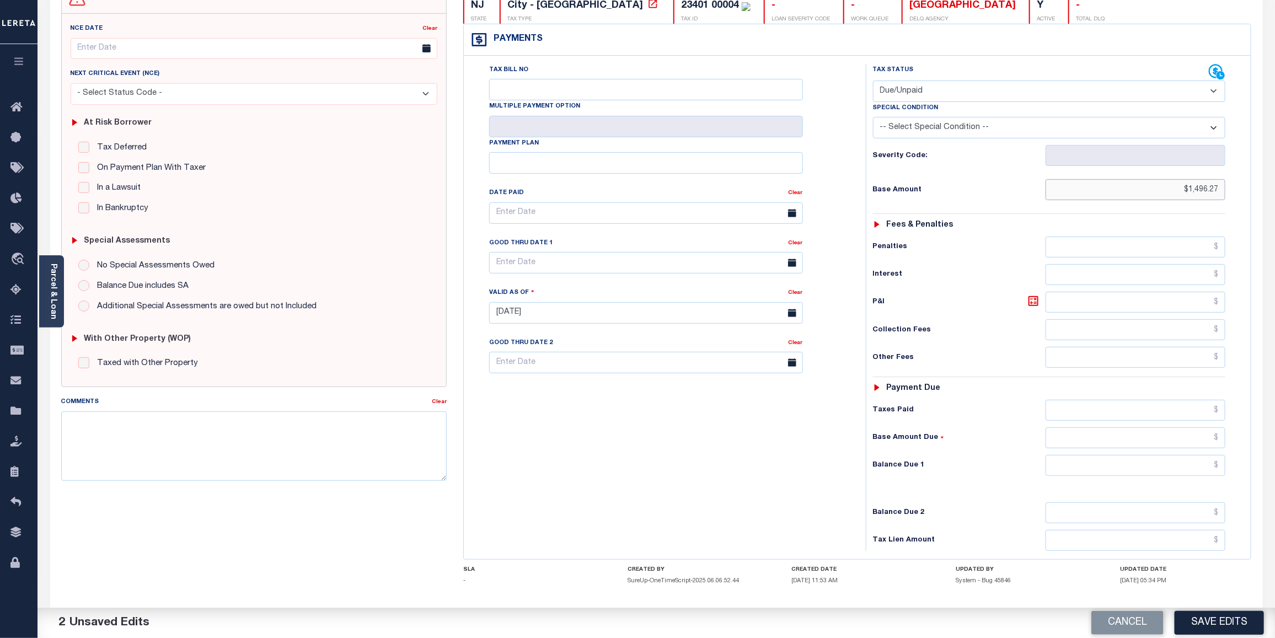
type input "$1,496.27"
click at [1135, 475] on input "text" at bounding box center [1136, 465] width 180 height 21
type input "$1,496.27"
click at [580, 274] on input "text" at bounding box center [646, 263] width 314 height 22
click at [622, 420] on span "31" at bounding box center [623, 415] width 22 height 22
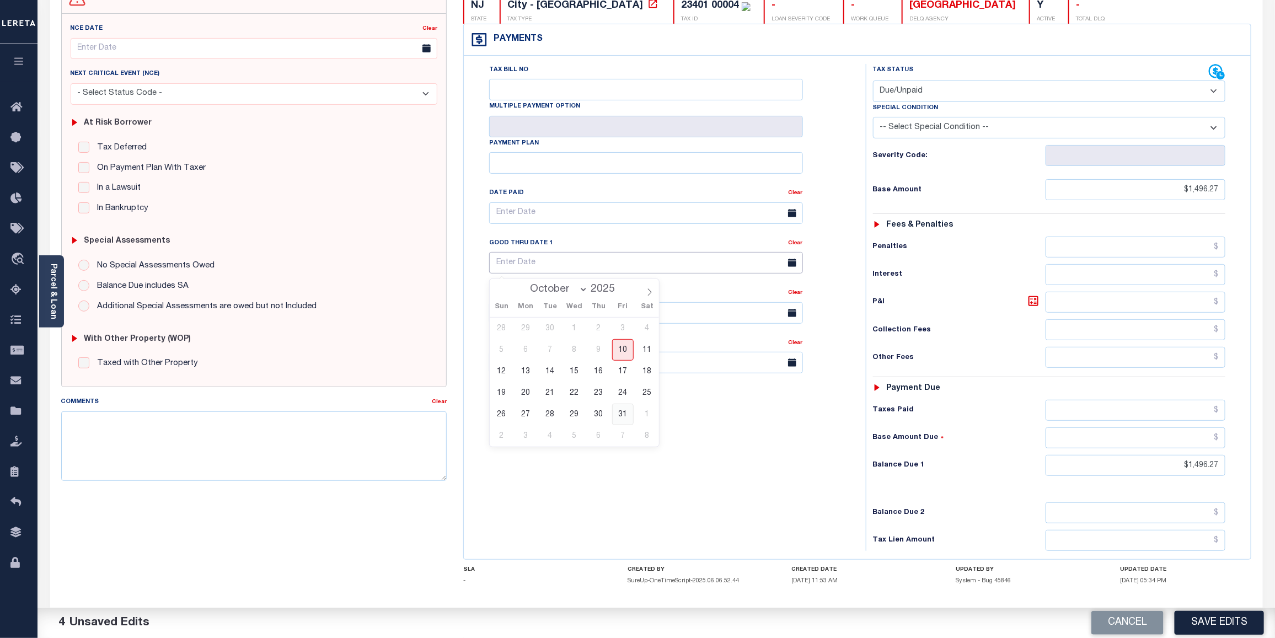
type input "10/31/2025"
click at [123, 426] on textarea "Comments" at bounding box center [254, 445] width 386 height 69
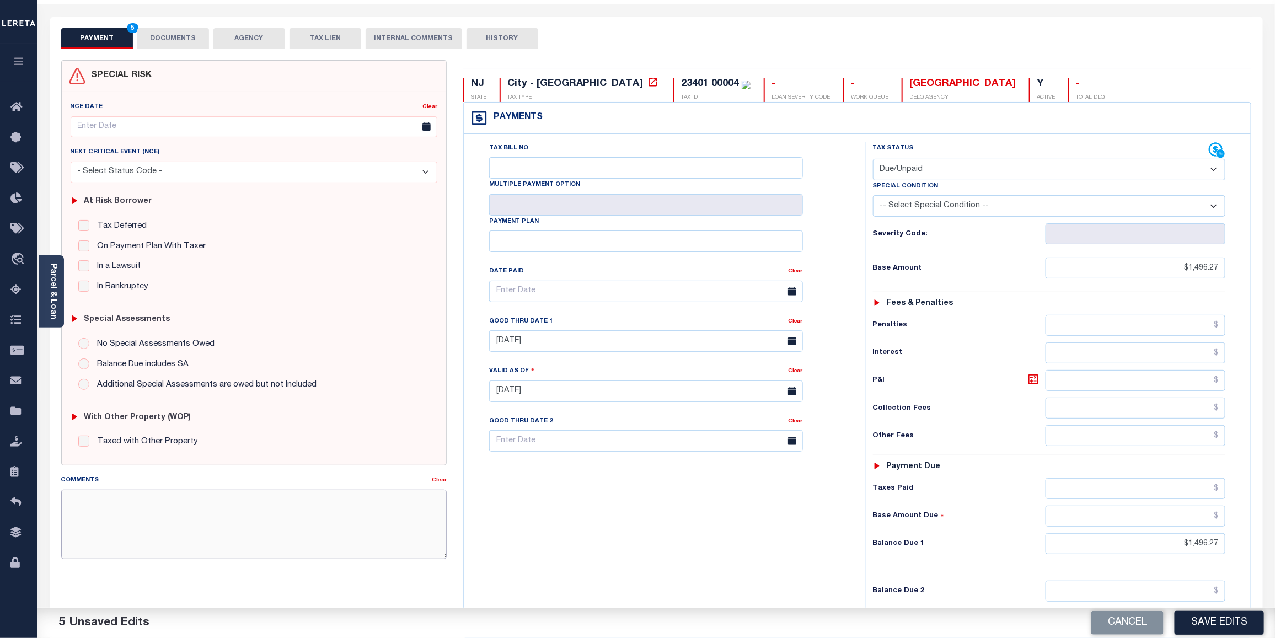
scroll to position [18, 0]
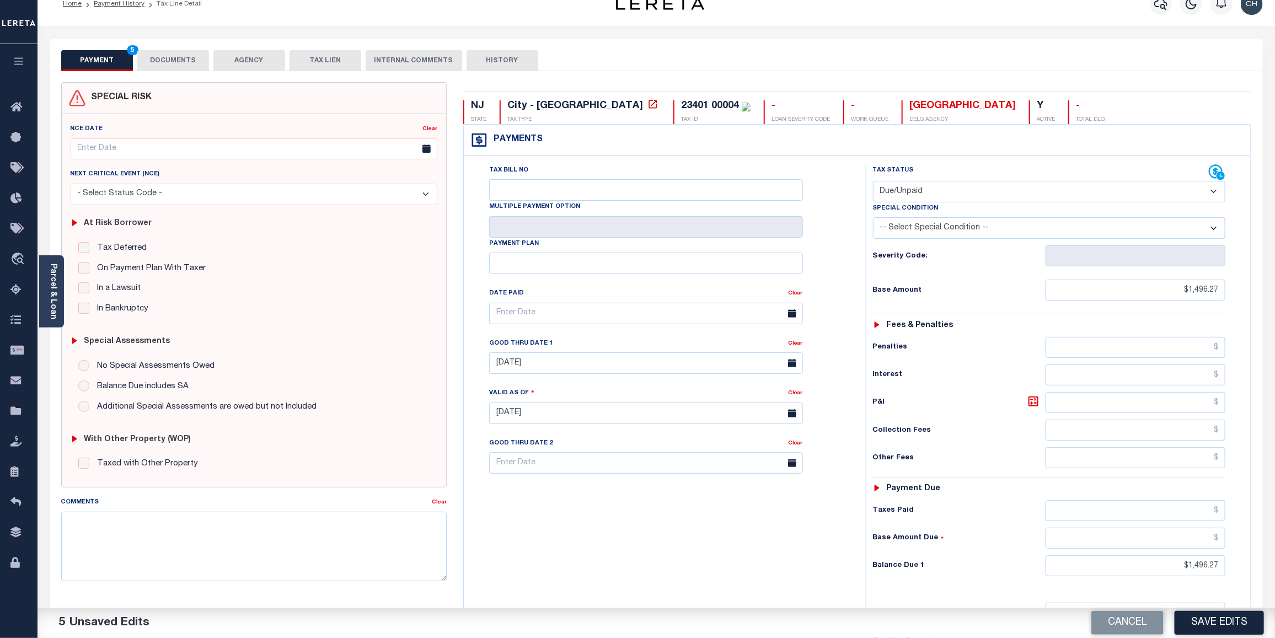
click at [1213, 232] on select "-- Select Special Condition -- 3RD PARTY TAX LIEN AGENCY TAX LIEN (A.K.A Inside…" at bounding box center [1049, 228] width 353 height 22
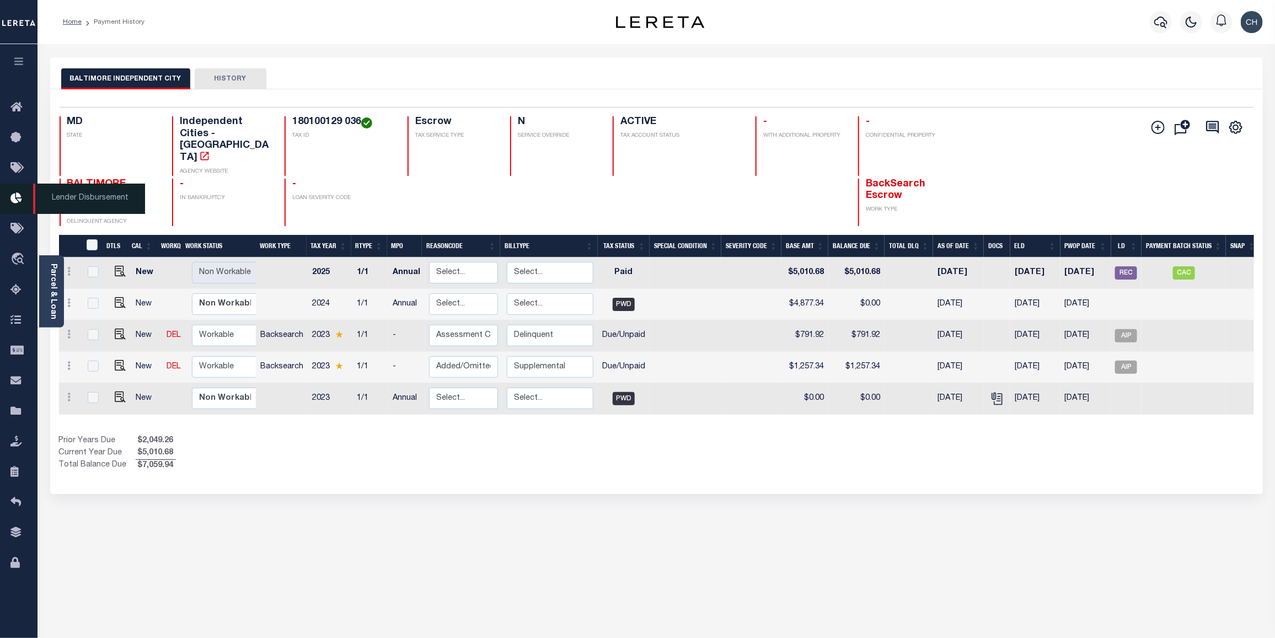
click at [21, 201] on icon at bounding box center [19, 199] width 18 height 14
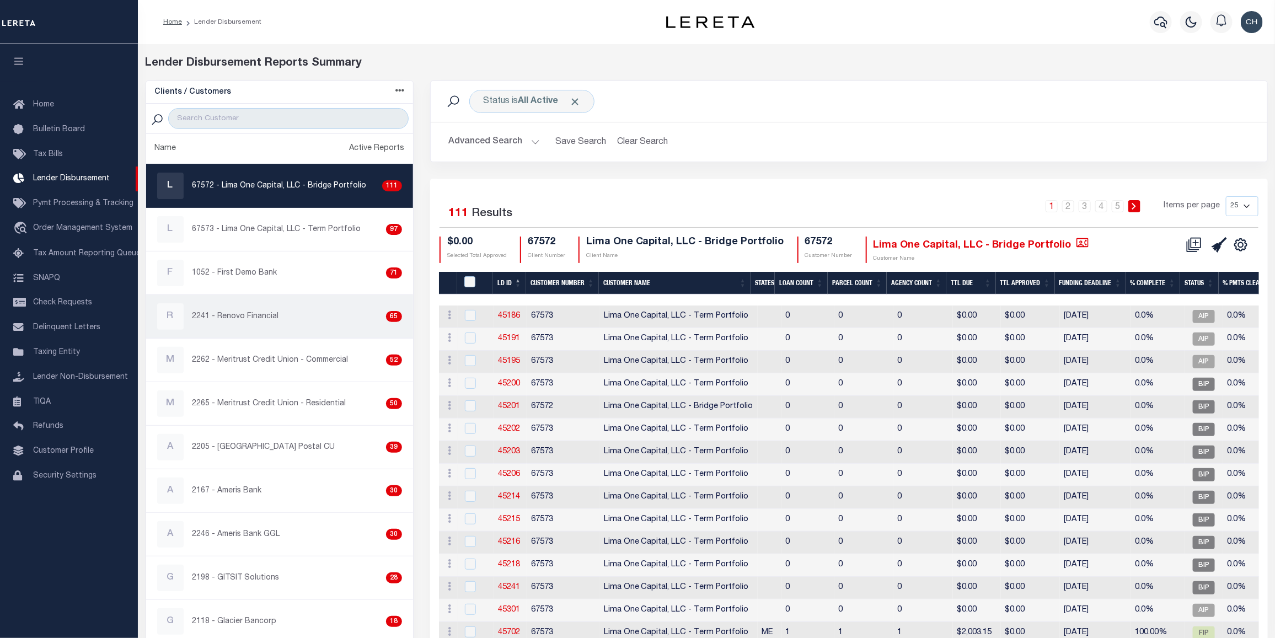
click at [260, 320] on p "2241 - Renovo Financial" at bounding box center [235, 317] width 87 height 12
checkbox input "true"
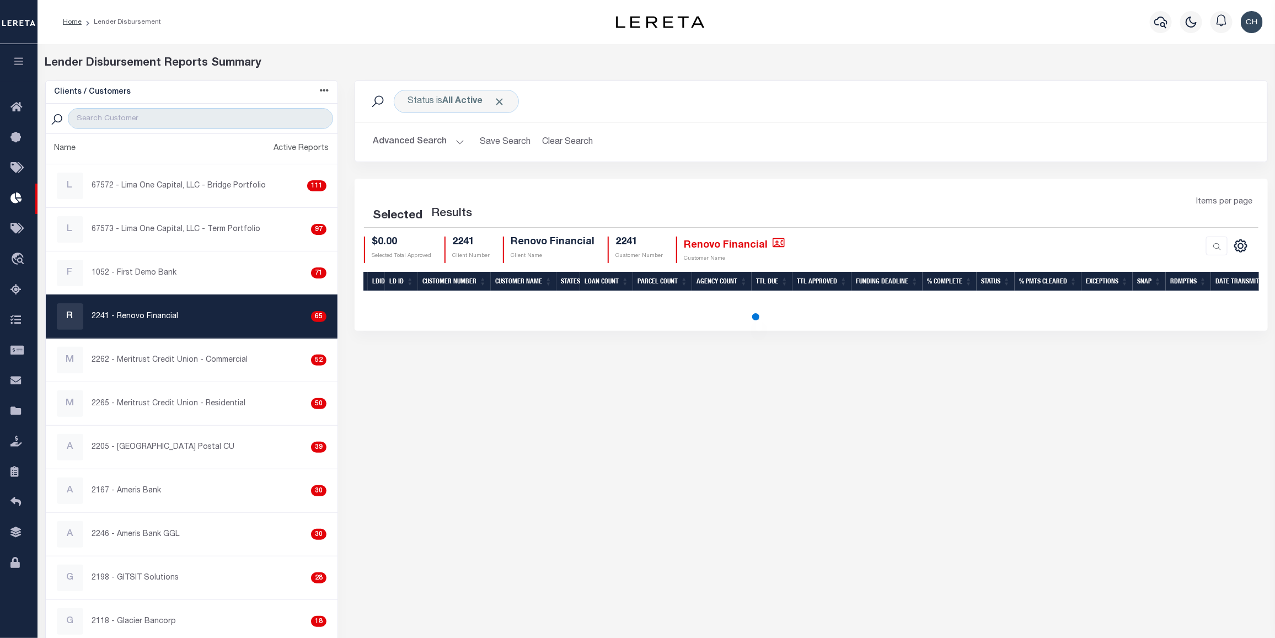
click at [436, 146] on button "Advanced Search" at bounding box center [419, 142] width 92 height 22
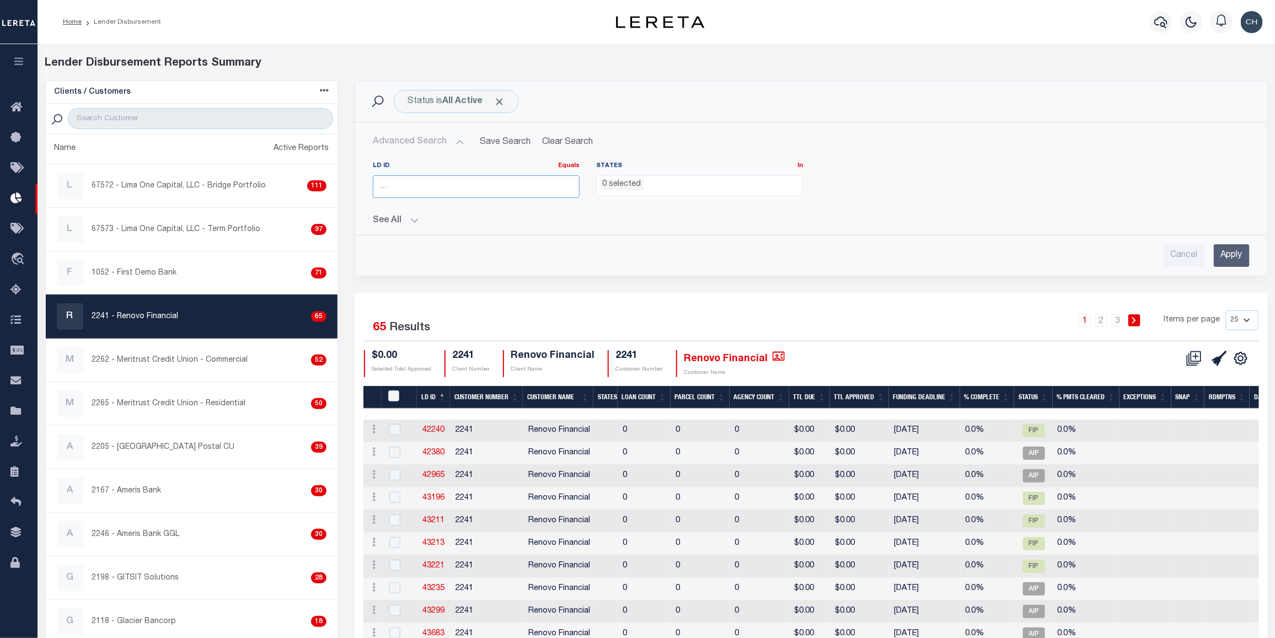
click at [437, 194] on input "number" at bounding box center [476, 186] width 207 height 23
type input "46693"
click at [1237, 258] on input "Apply" at bounding box center [1232, 255] width 36 height 23
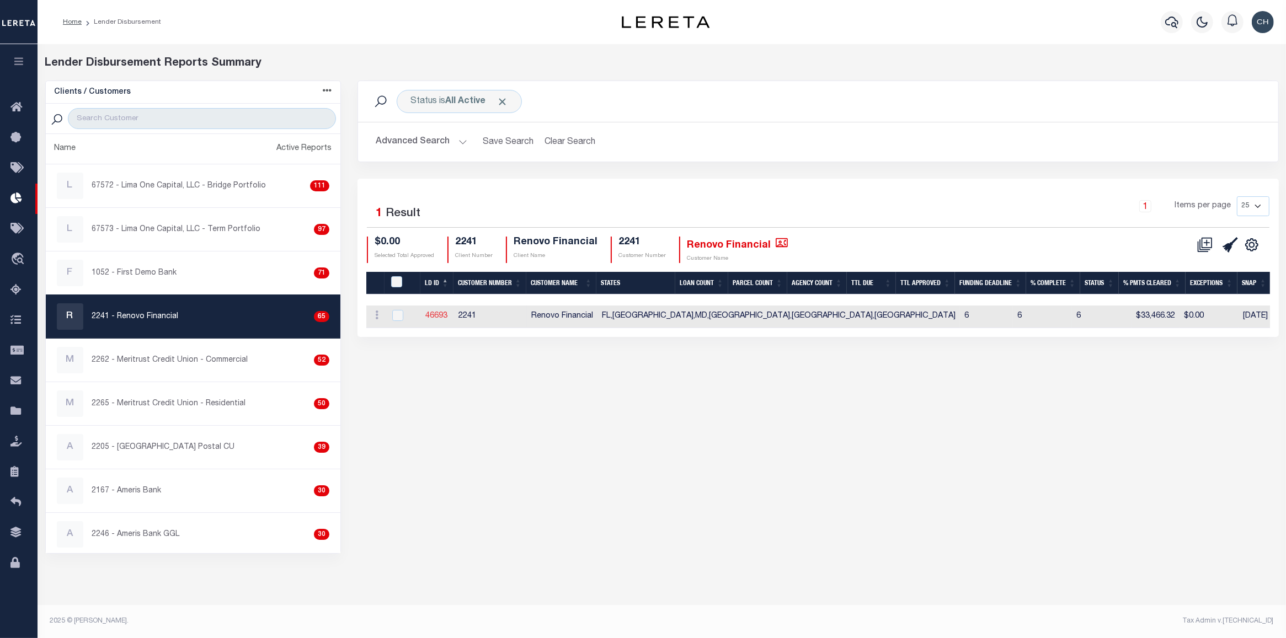
click at [429, 318] on link "46693" at bounding box center [436, 316] width 22 height 8
checkbox input "true"
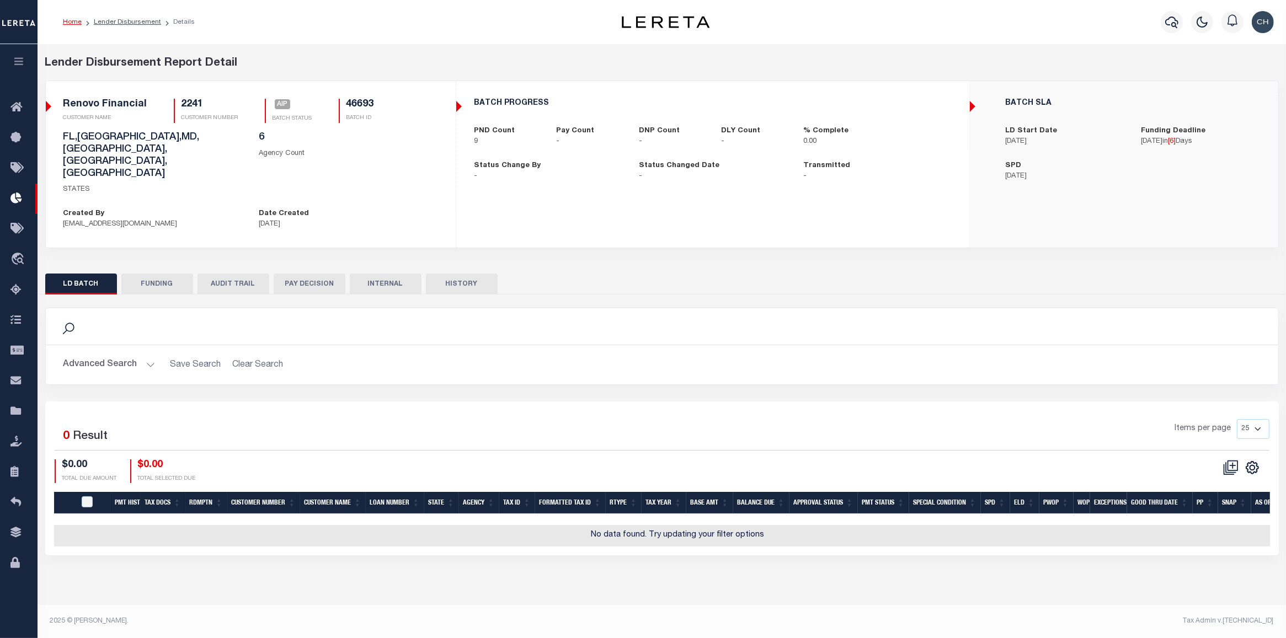
click at [160, 274] on button "FUNDING" at bounding box center [157, 284] width 72 height 21
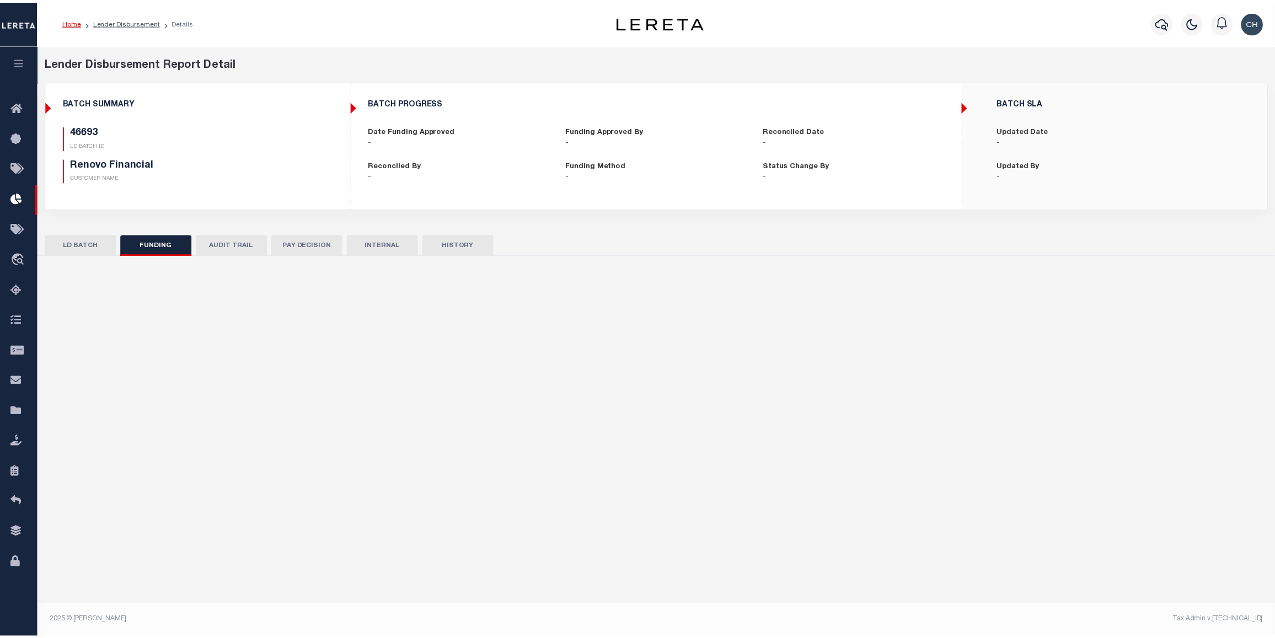
type input "$0"
type input "[DATE]"
select select "100"
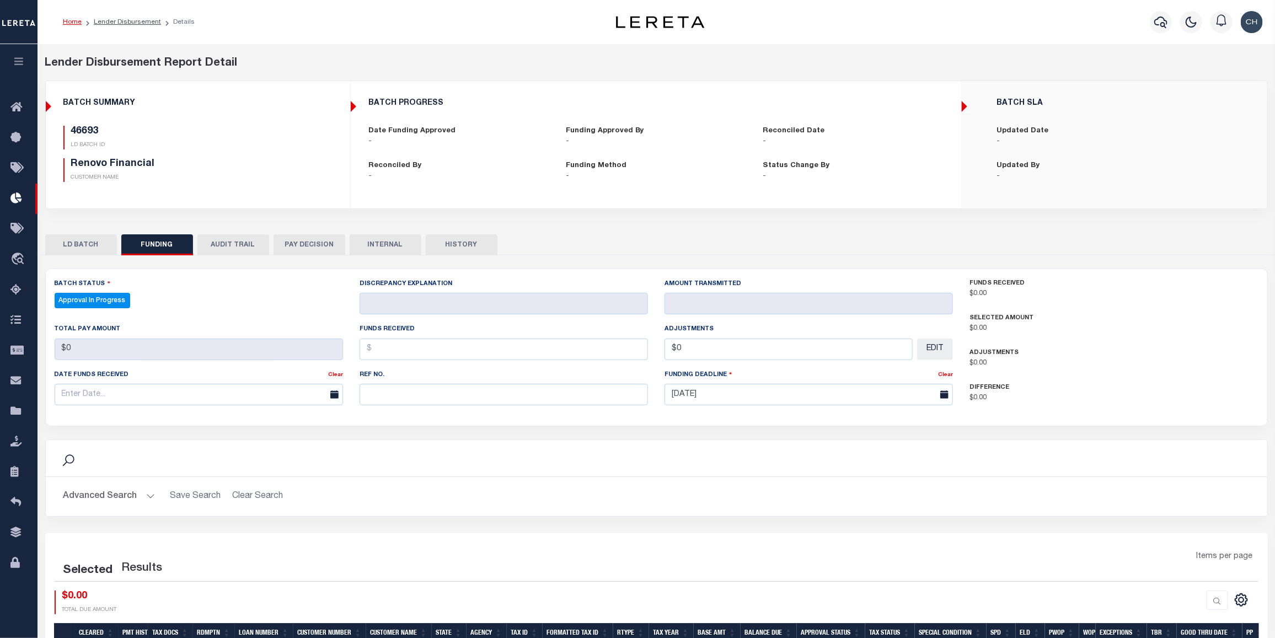
select select "100"
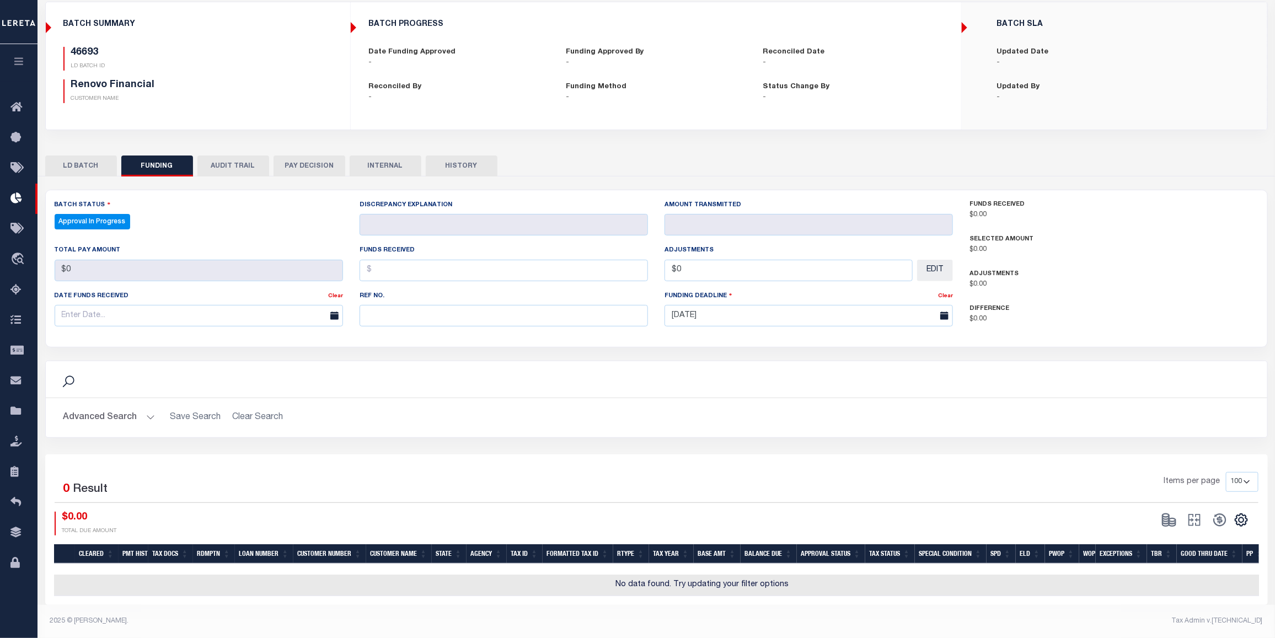
click at [246, 161] on button "AUDIT TRAIL" at bounding box center [233, 166] width 72 height 21
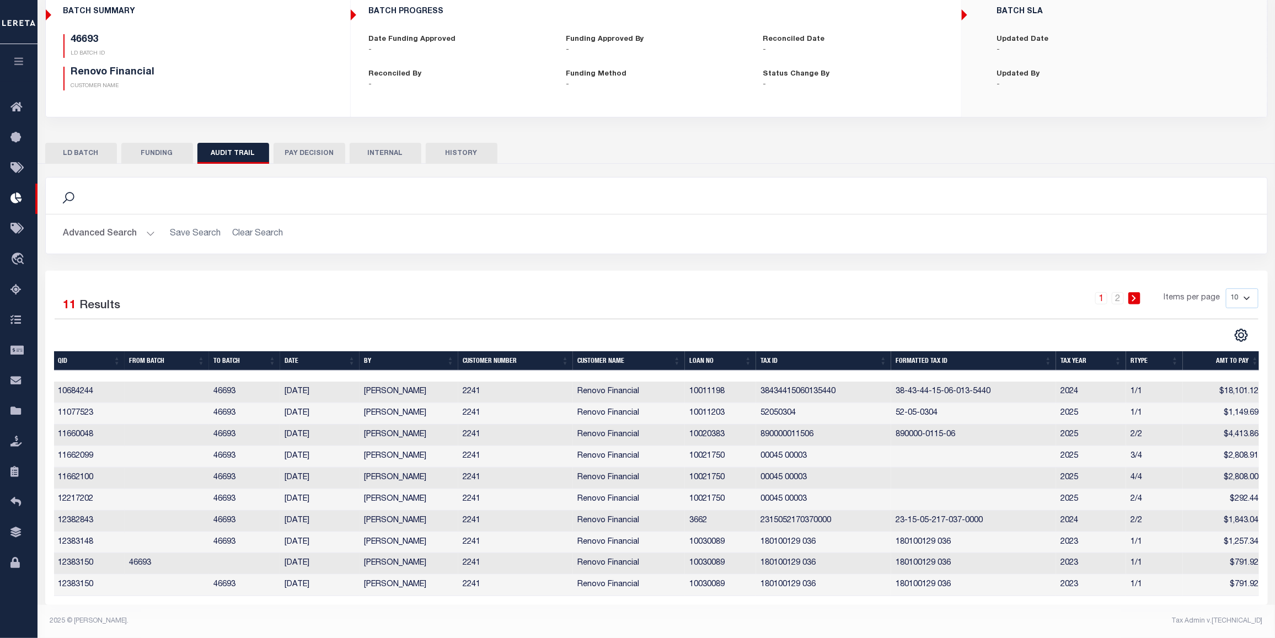
scroll to position [0, 4]
checkbox input "true"
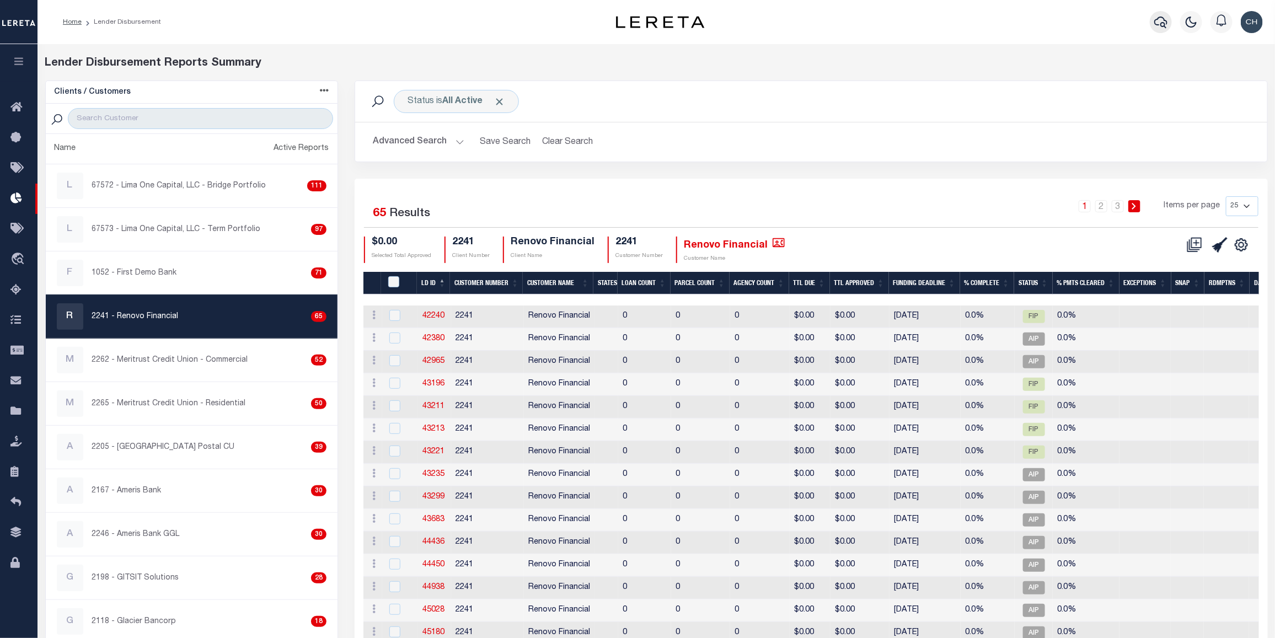
click at [1160, 29] on icon "button" at bounding box center [1160, 21] width 13 height 13
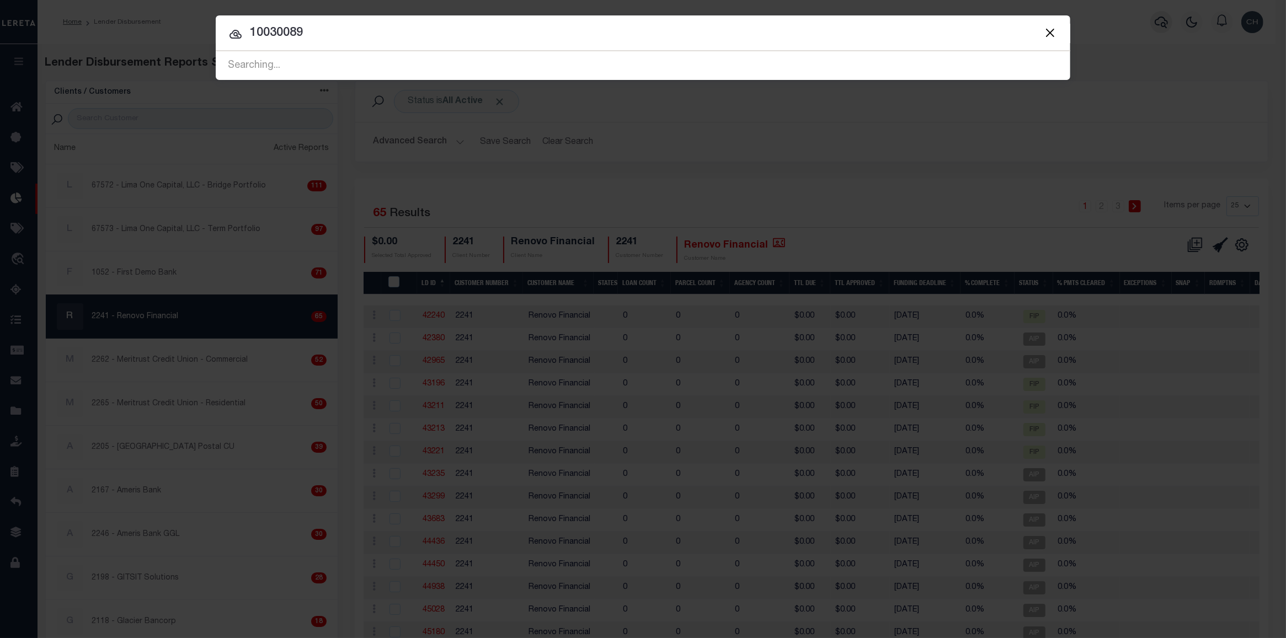
type input "10030089"
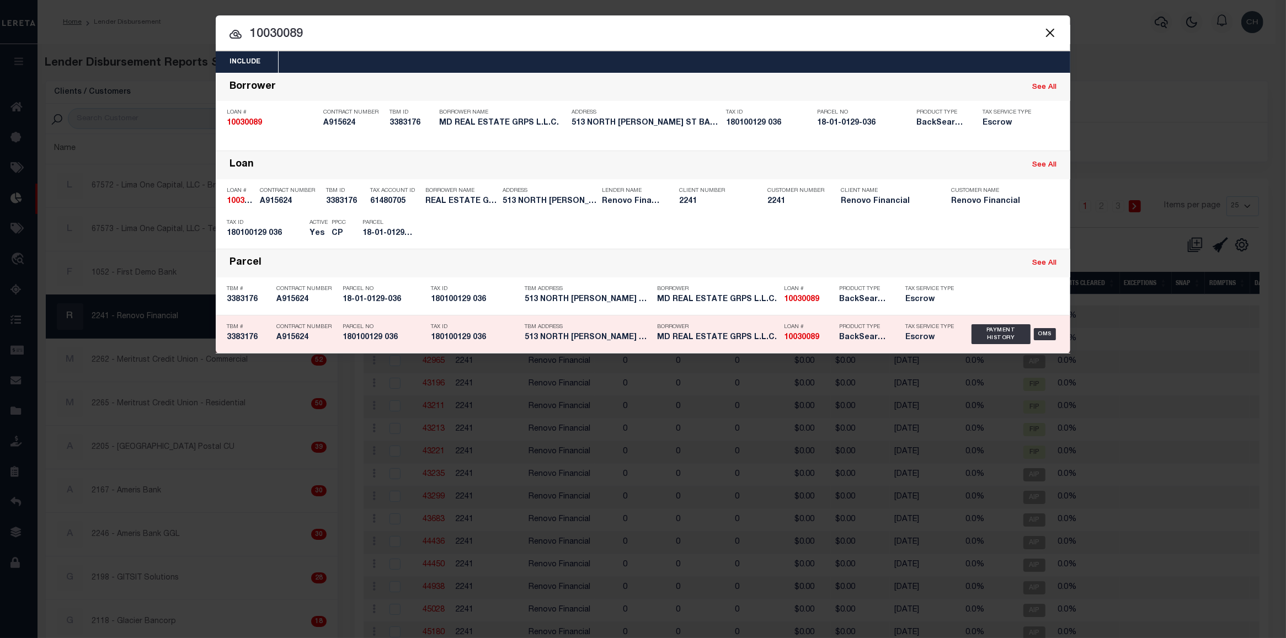
click at [895, 343] on div "Product Type BackSearch,Escrow" at bounding box center [864, 334] width 66 height 32
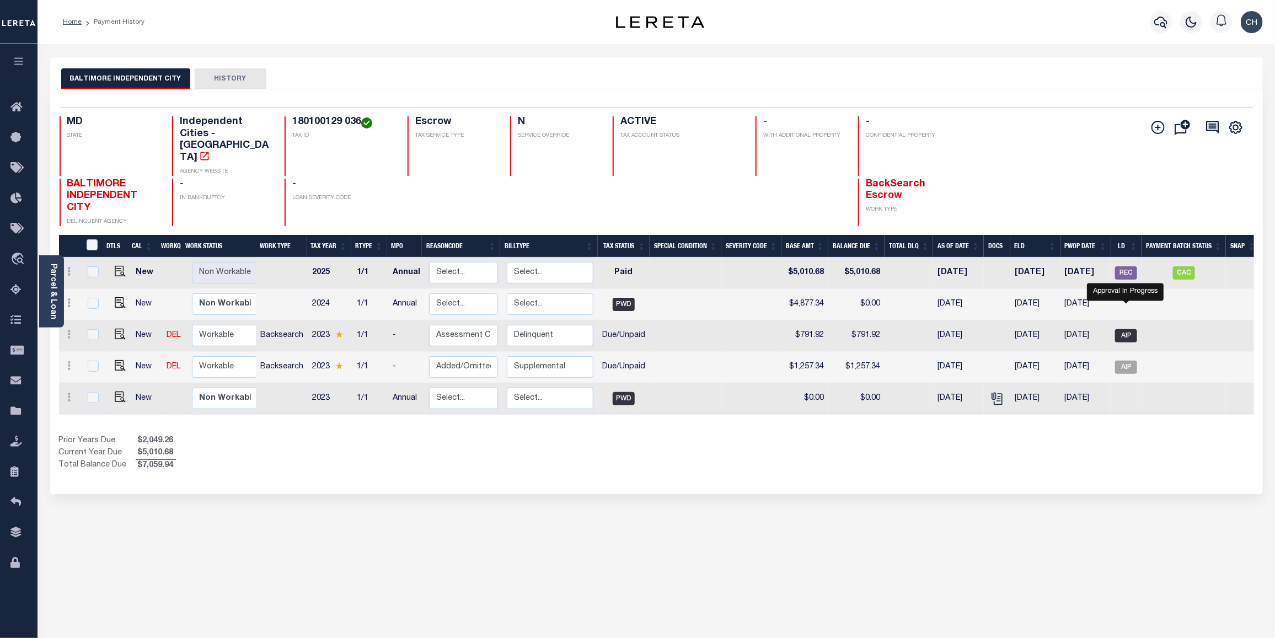
click at [1129, 329] on span "AIP" at bounding box center [1126, 335] width 22 height 13
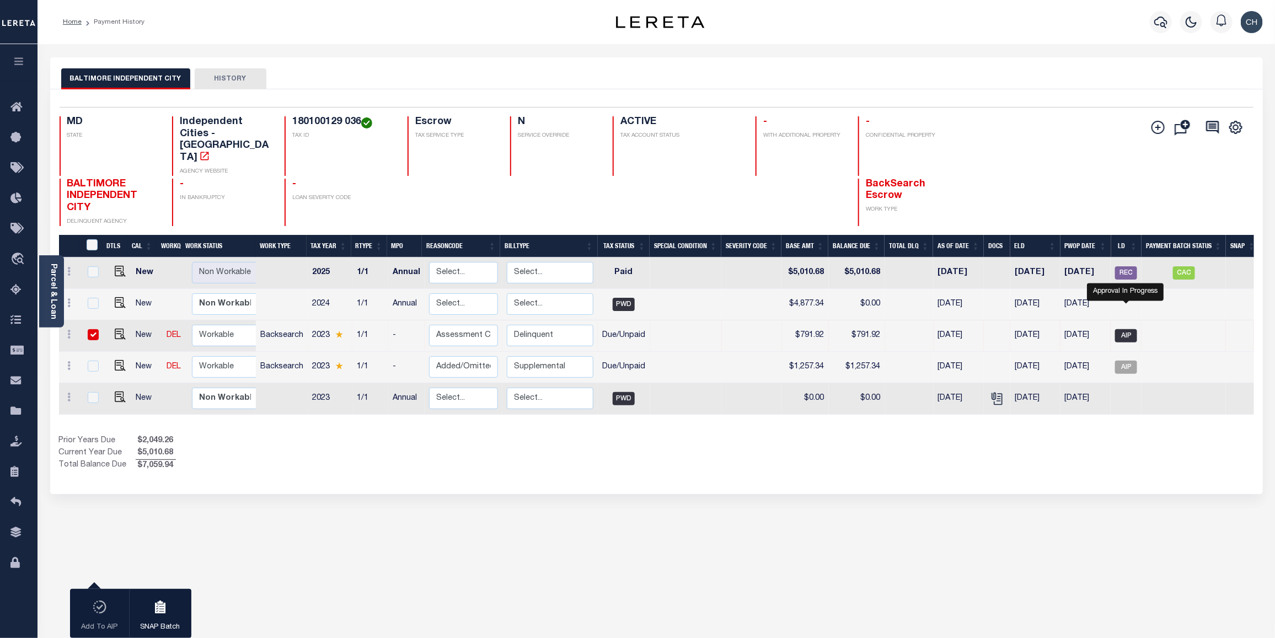
checkbox input "true"
click at [688, 537] on div "BALTIMORE INDEPENDENT CITY HISTORY 1 Selected 5 1" at bounding box center [656, 368] width 1229 height 623
click at [91, 329] on input "checkbox" at bounding box center [93, 334] width 11 height 11
checkbox input "false"
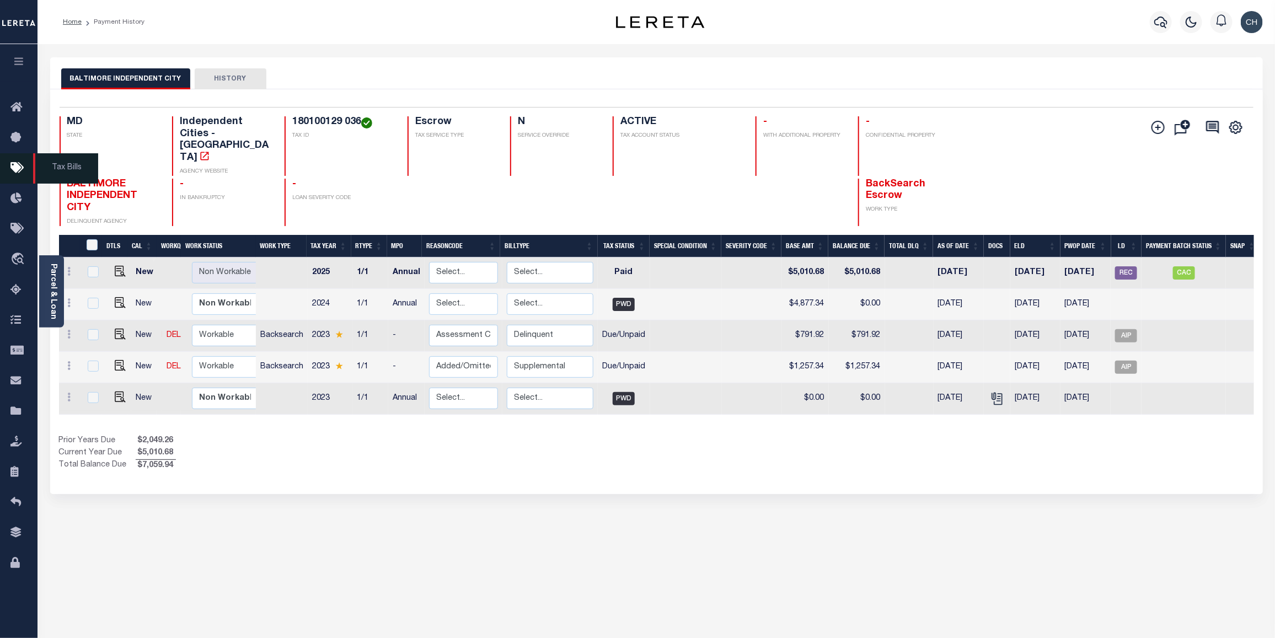
click at [12, 167] on icon at bounding box center [19, 169] width 18 height 14
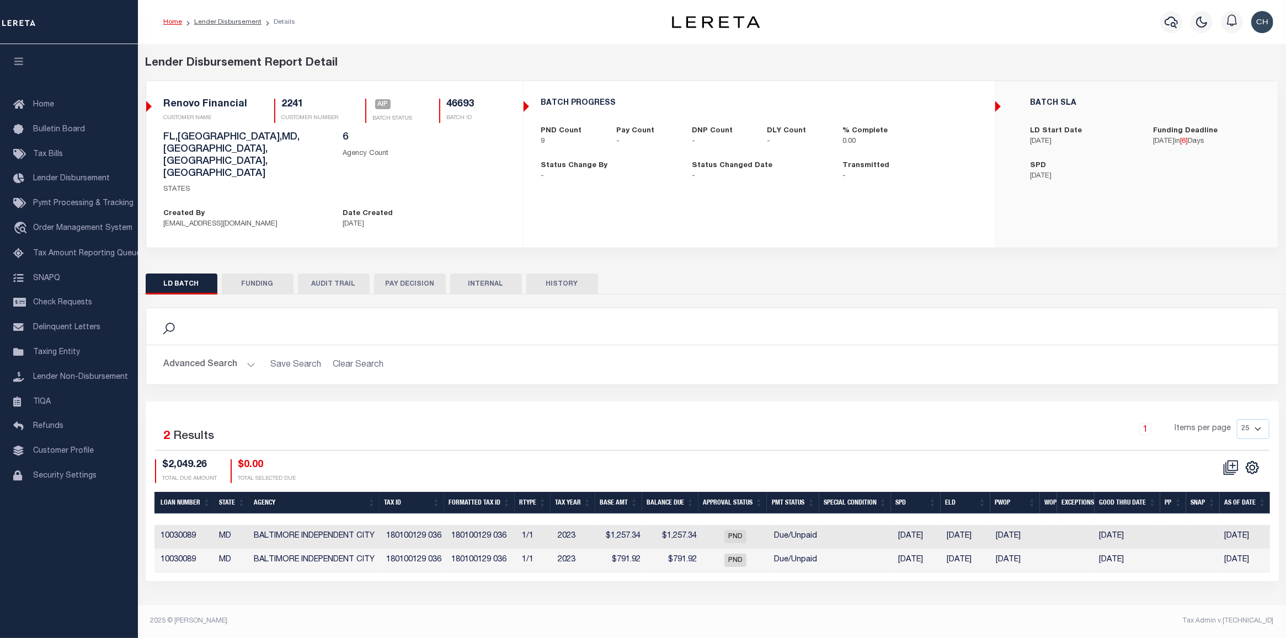
click at [332, 274] on button "AUDIT TRAIL" at bounding box center [334, 284] width 72 height 21
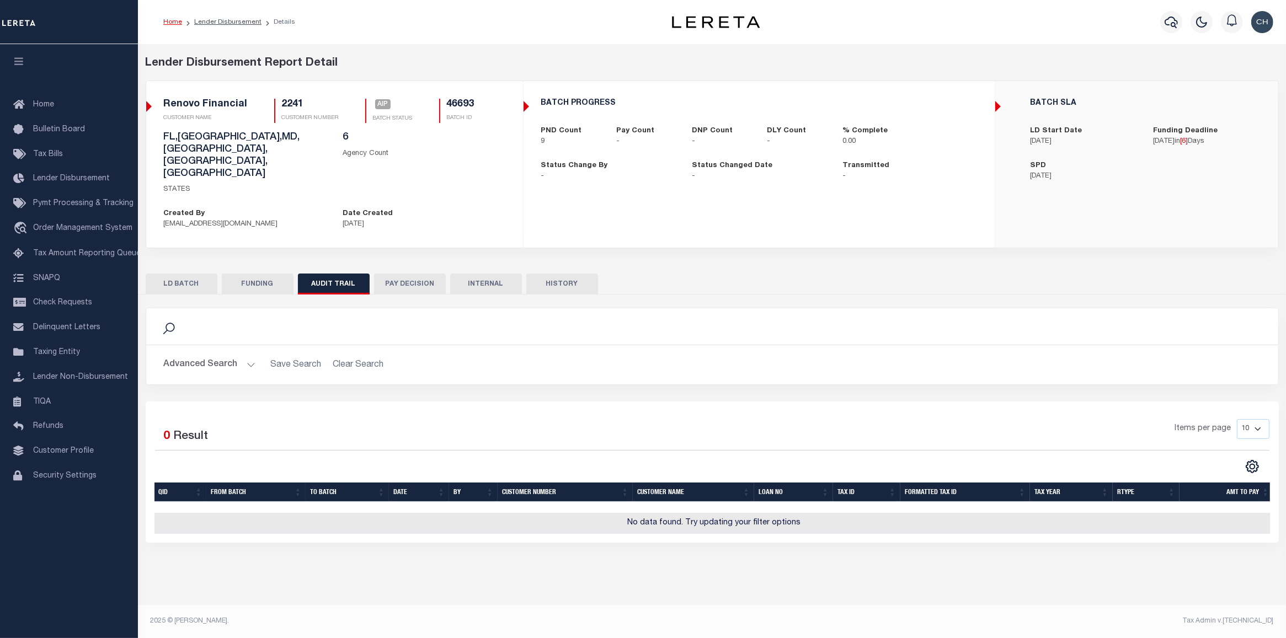
click at [420, 274] on button "PAY DECISION" at bounding box center [410, 284] width 72 height 21
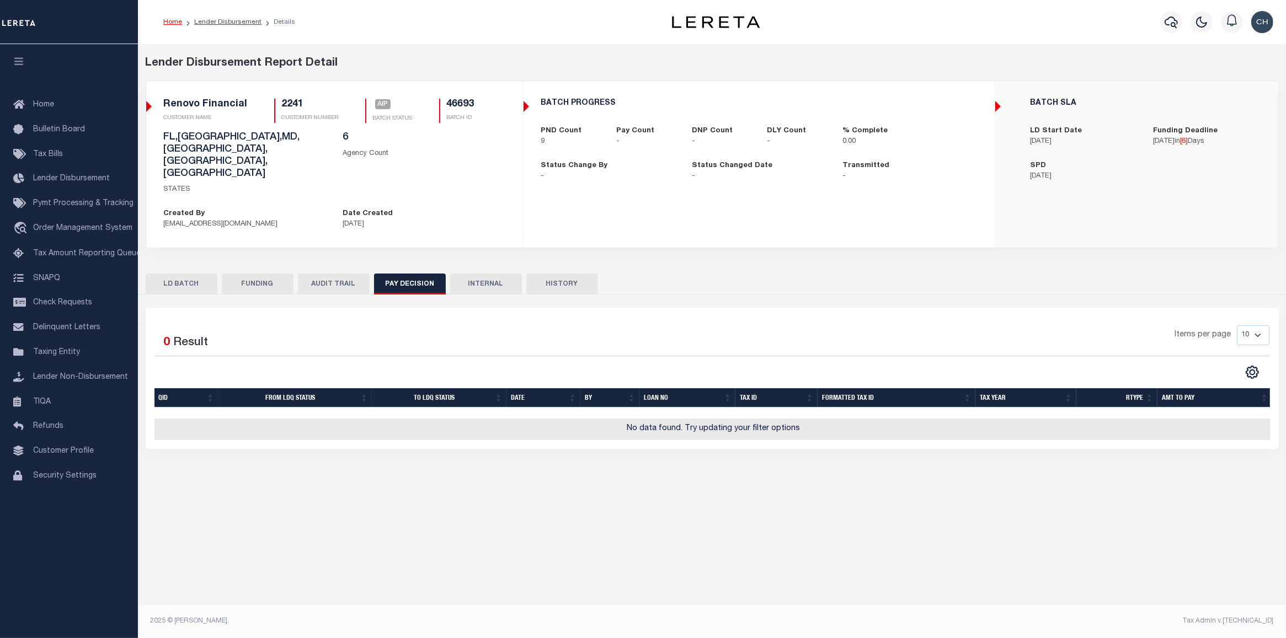
click at [270, 274] on button "FUNDING" at bounding box center [258, 284] width 72 height 21
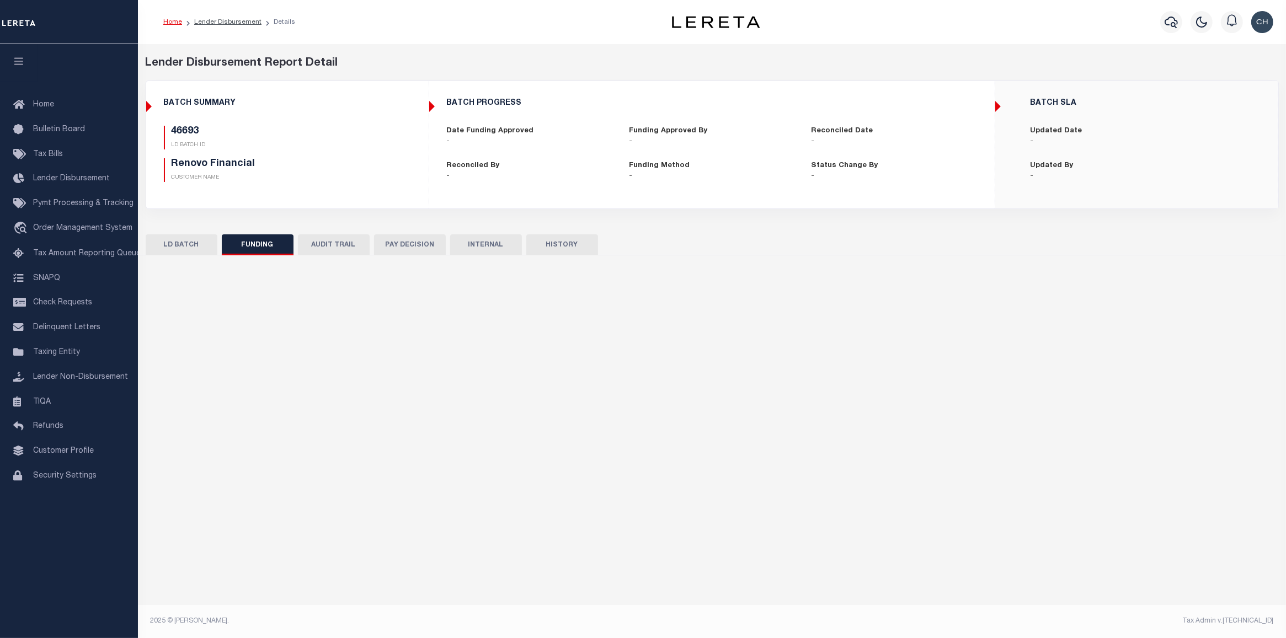
type input "$0"
type input "10/17/2025"
select select "100"
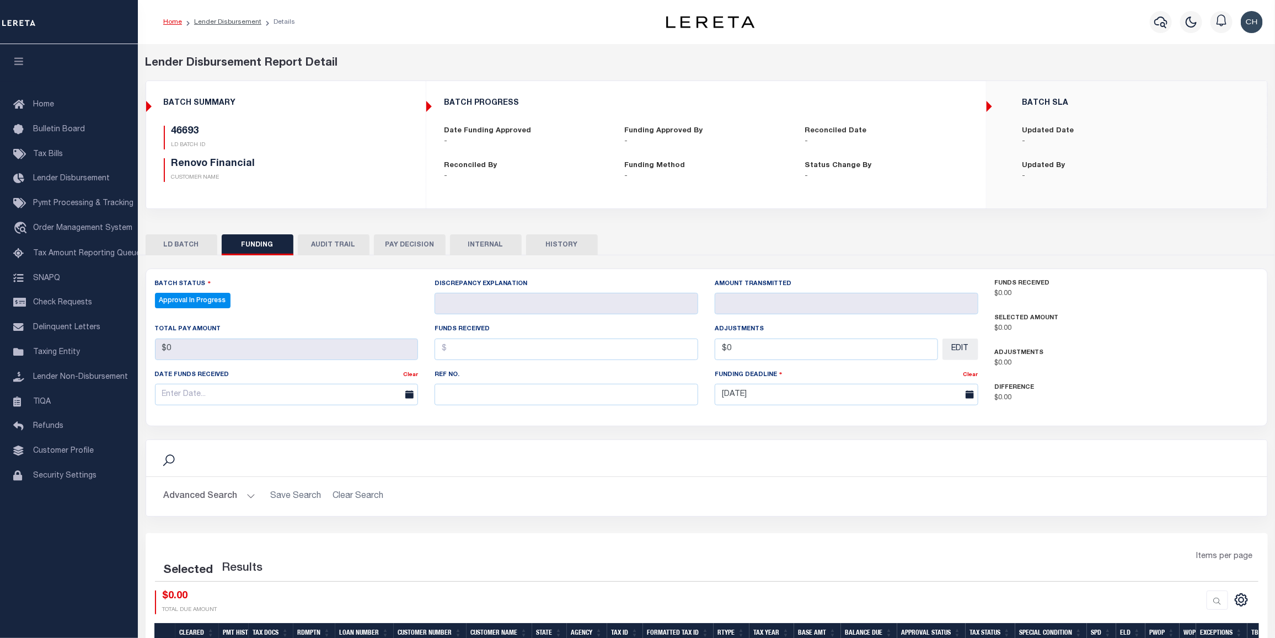
select select "100"
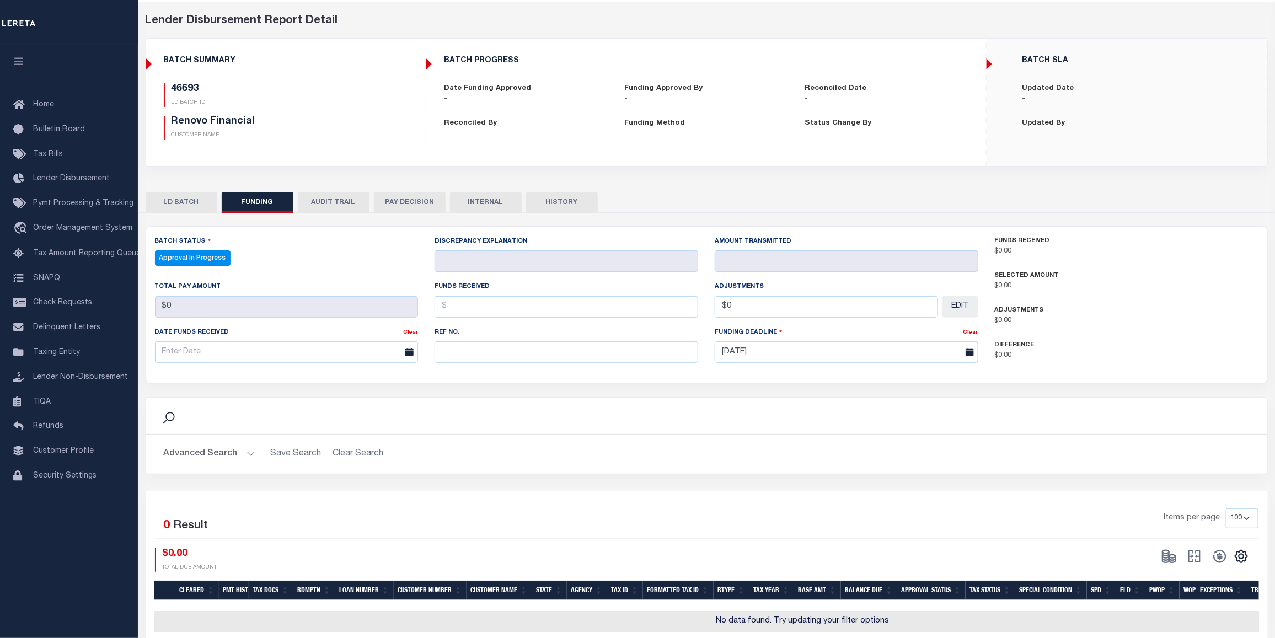
scroll to position [87, 0]
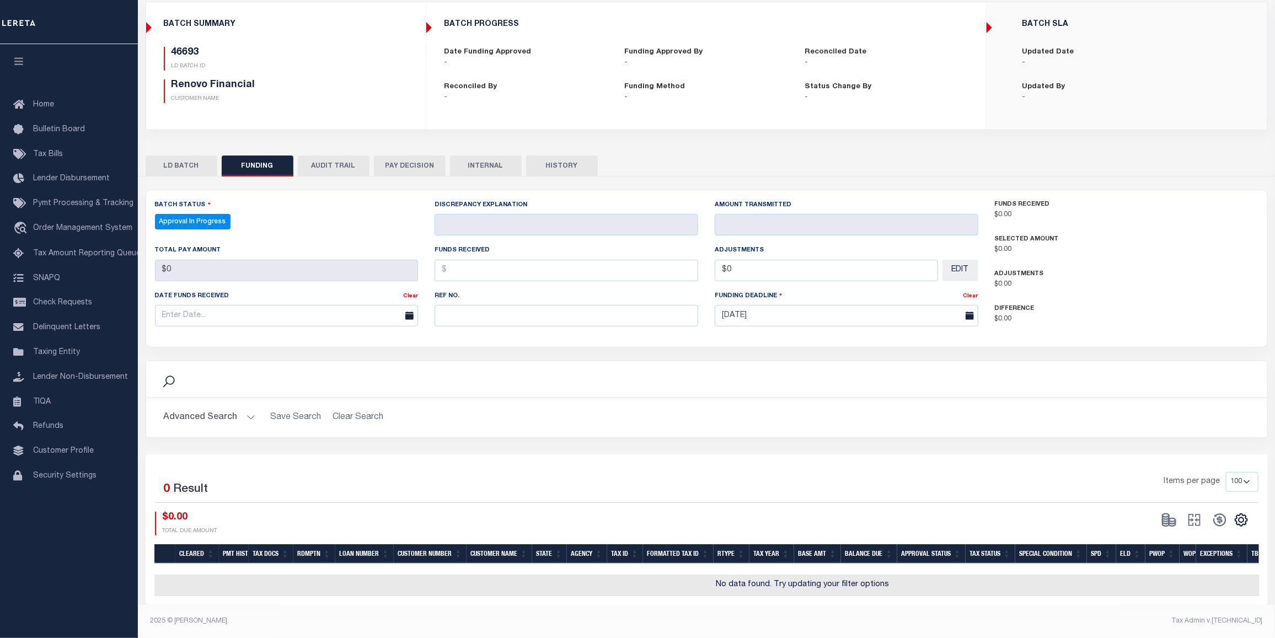
click at [1019, 425] on div "Advanced Search Save Search Clear Search Customer Number Contains Contains Is C…" at bounding box center [706, 417] width 1121 height 39
click at [189, 163] on button "LD BATCH" at bounding box center [182, 166] width 72 height 21
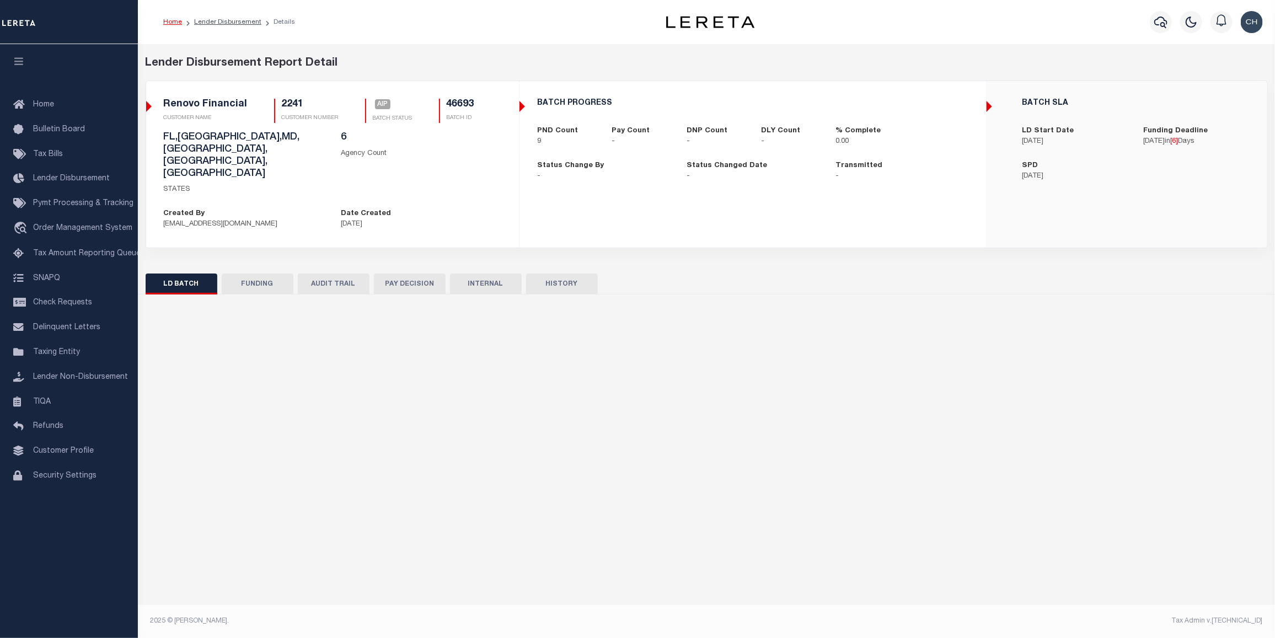
scroll to position [0, 0]
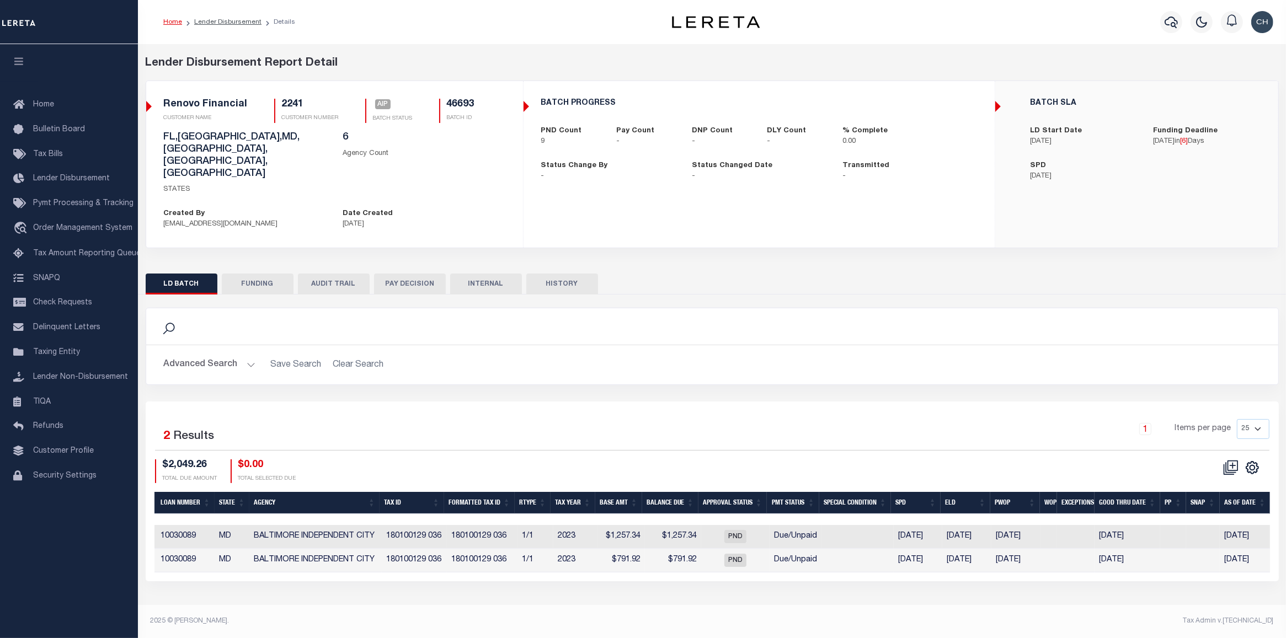
click at [574, 274] on button "HISTORY" at bounding box center [562, 284] width 72 height 21
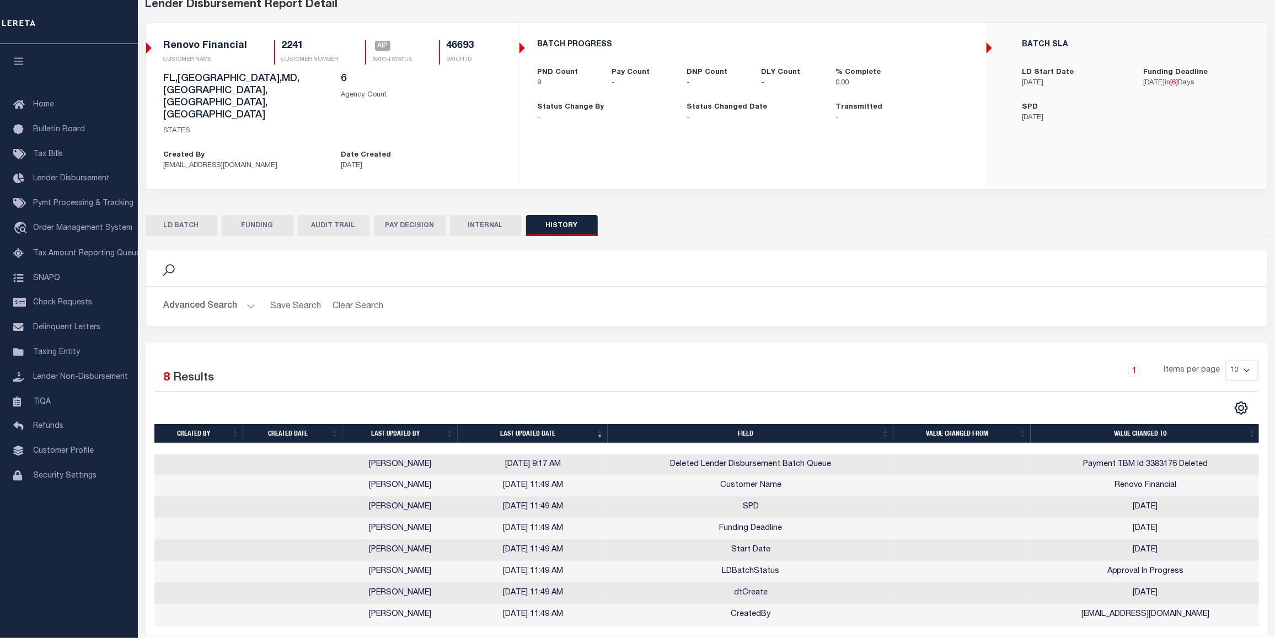
scroll to position [63, 0]
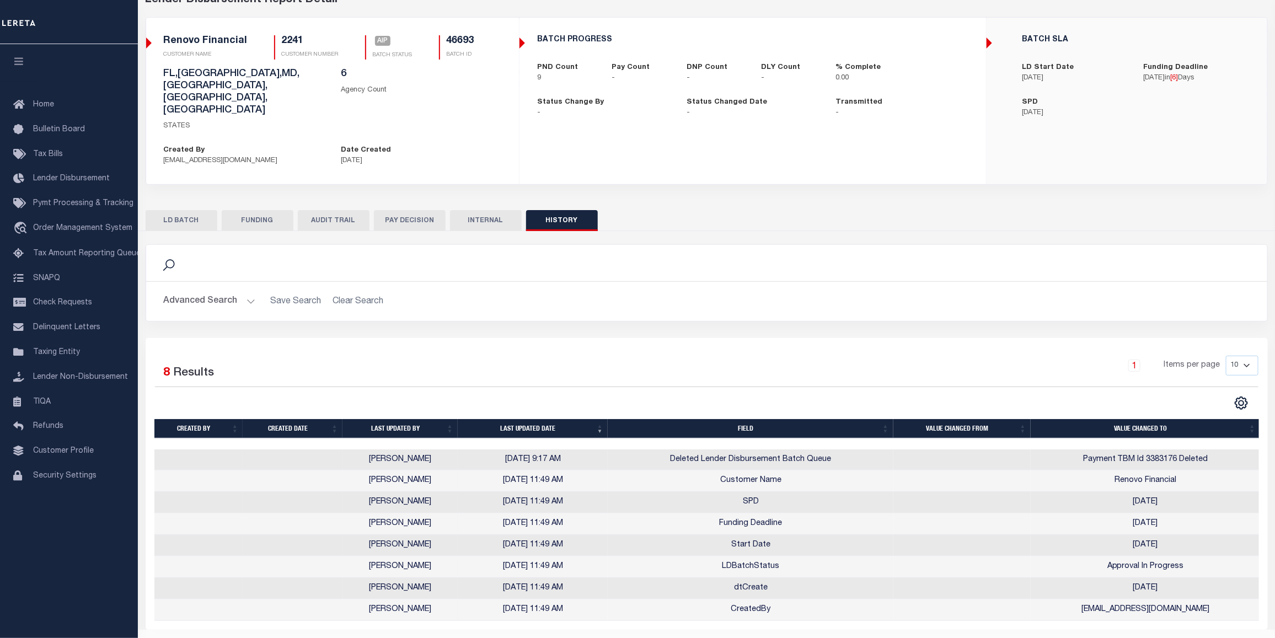
click at [191, 210] on button "LD BATCH" at bounding box center [182, 220] width 72 height 21
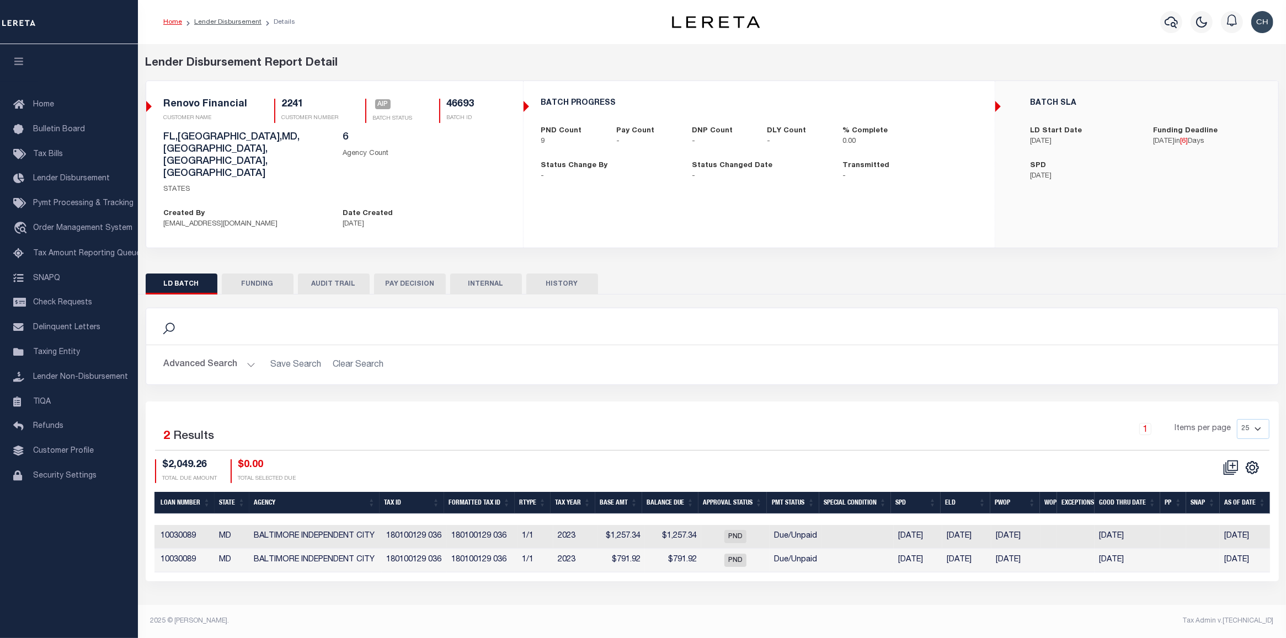
scroll to position [0, 131]
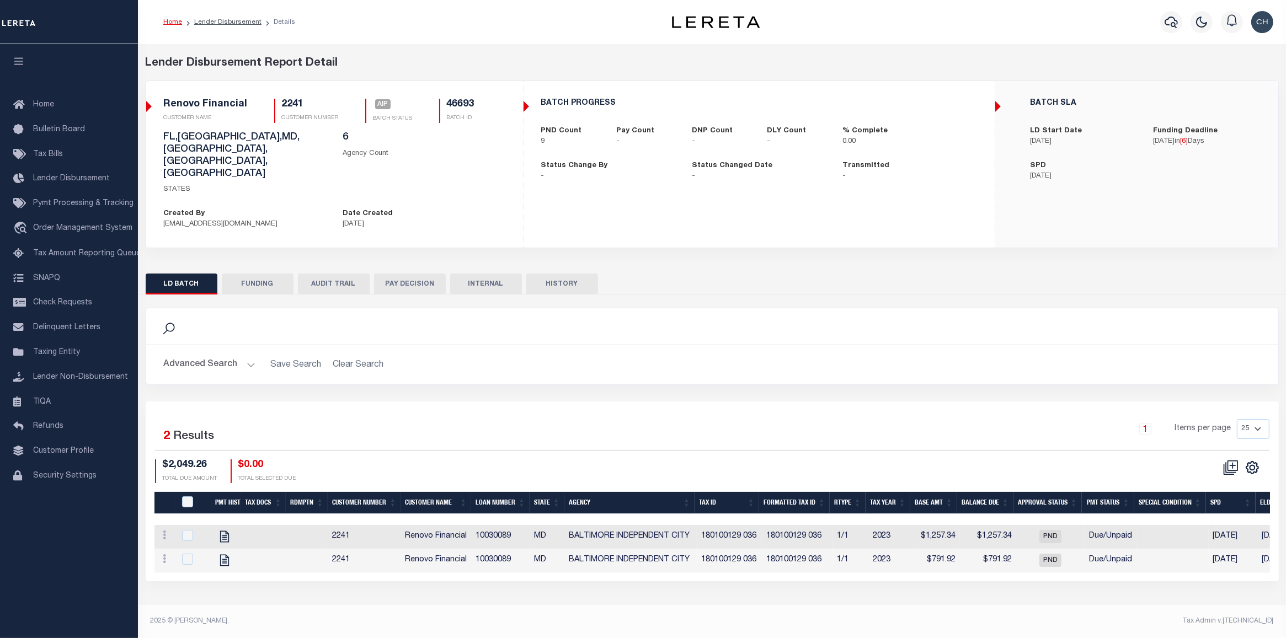
click at [878, 345] on div "Advanced Search Save Search Clear Search Customer Number Contains Contains Is 2…" at bounding box center [712, 364] width 1132 height 39
click at [263, 274] on button "FUNDING" at bounding box center [258, 284] width 72 height 21
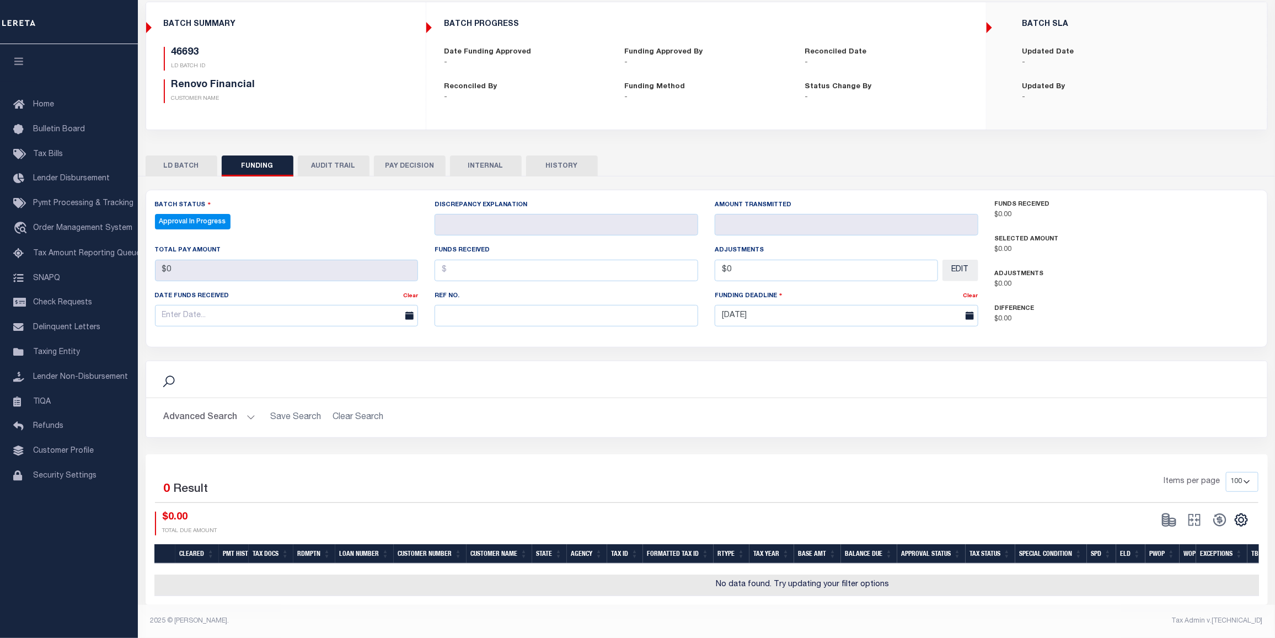
scroll to position [87, 0]
click at [342, 158] on button "AUDIT TRAIL" at bounding box center [334, 166] width 72 height 21
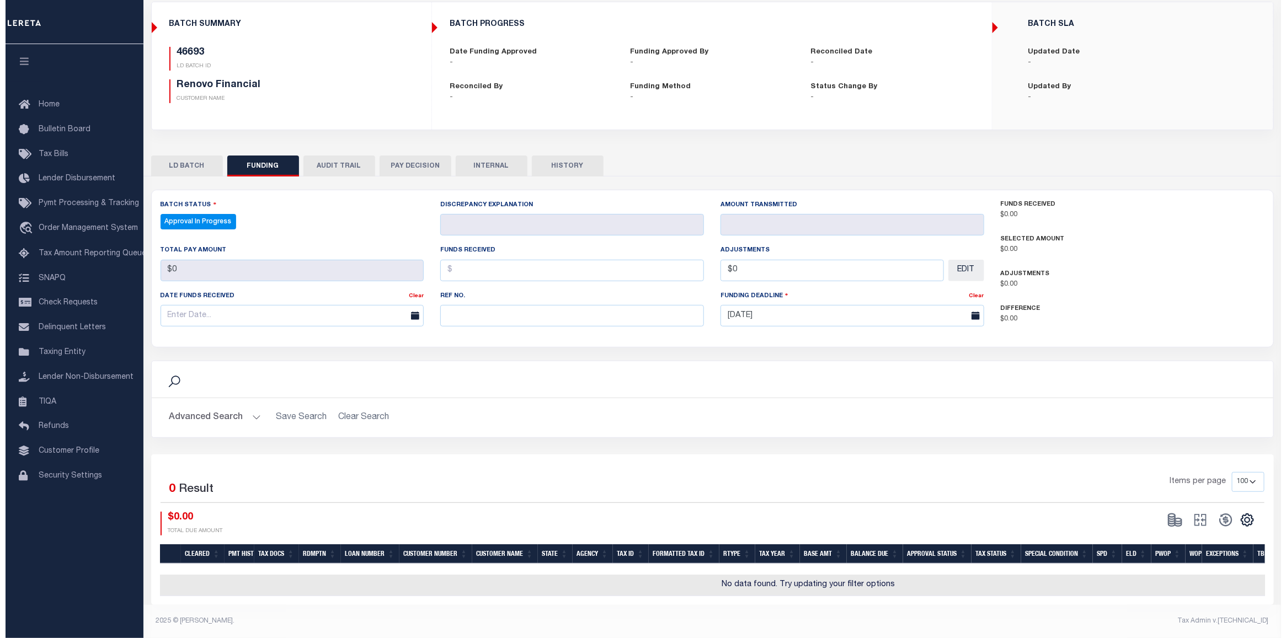
scroll to position [0, 0]
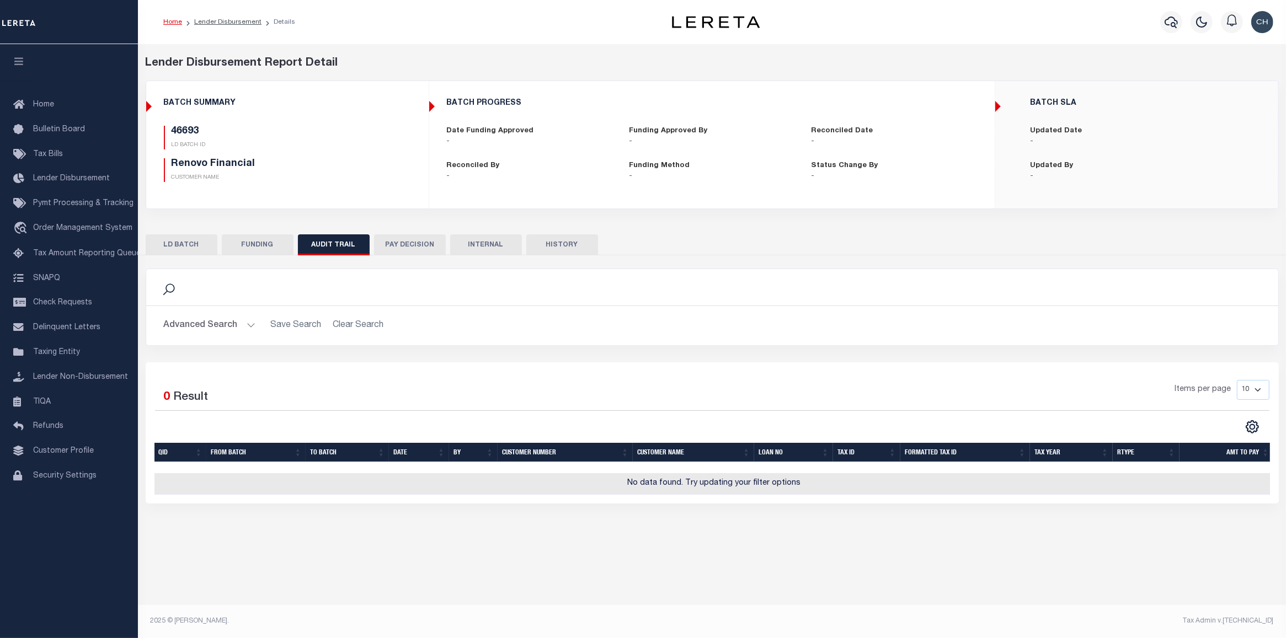
click at [422, 231] on div "LD BATCH FUNDING AUDIT TRAIL PAY DECISION INTERNAL HISTORY" at bounding box center [711, 365] width 1149 height 278
click at [422, 245] on button "PAY DECISION" at bounding box center [410, 244] width 72 height 21
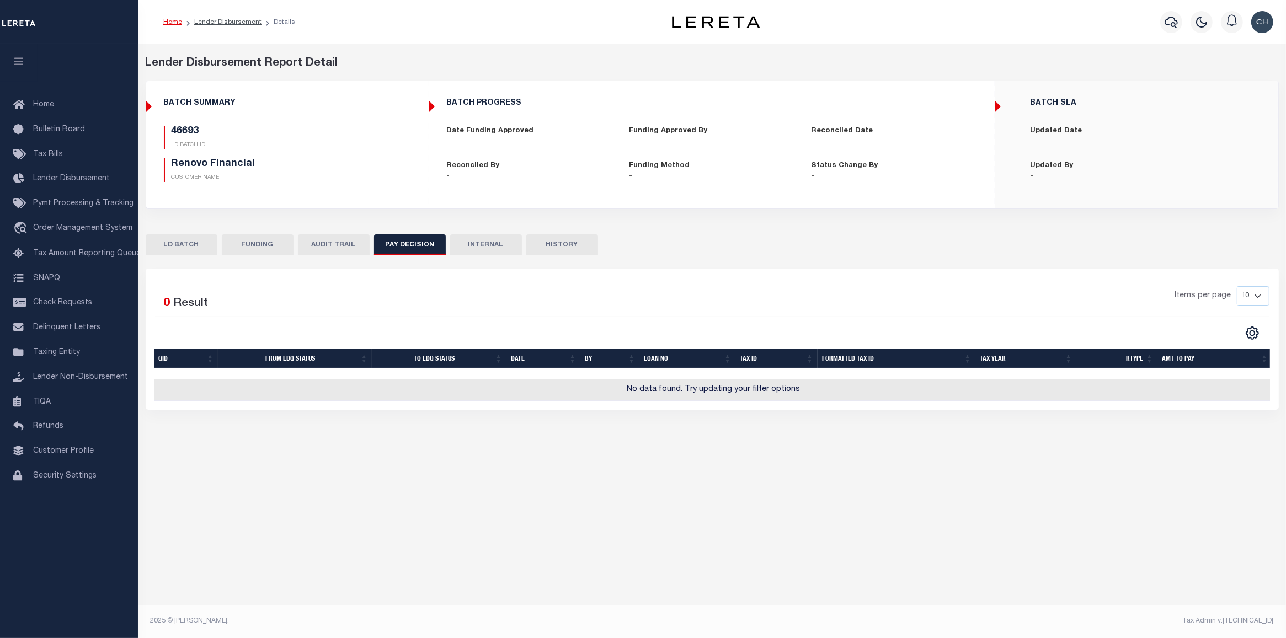
click at [504, 245] on button "INTERNAL" at bounding box center [486, 244] width 72 height 21
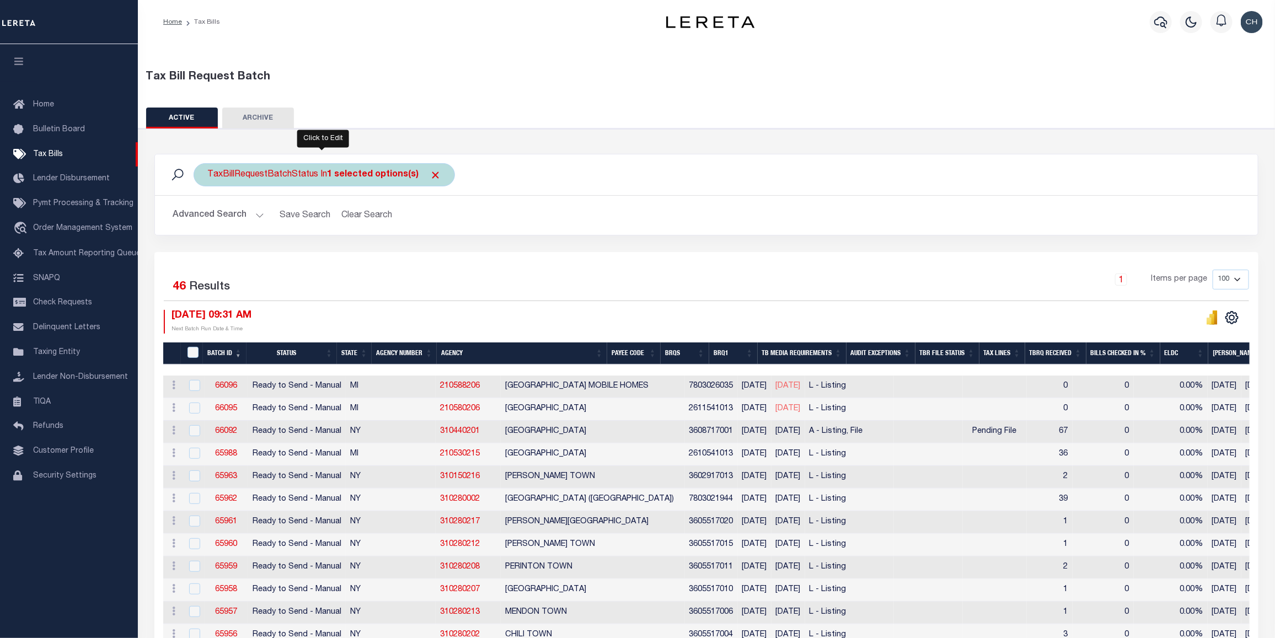
click at [439, 178] on div "TaxBillRequestBatchStatus In 1 selected options(s)" at bounding box center [324, 174] width 261 height 23
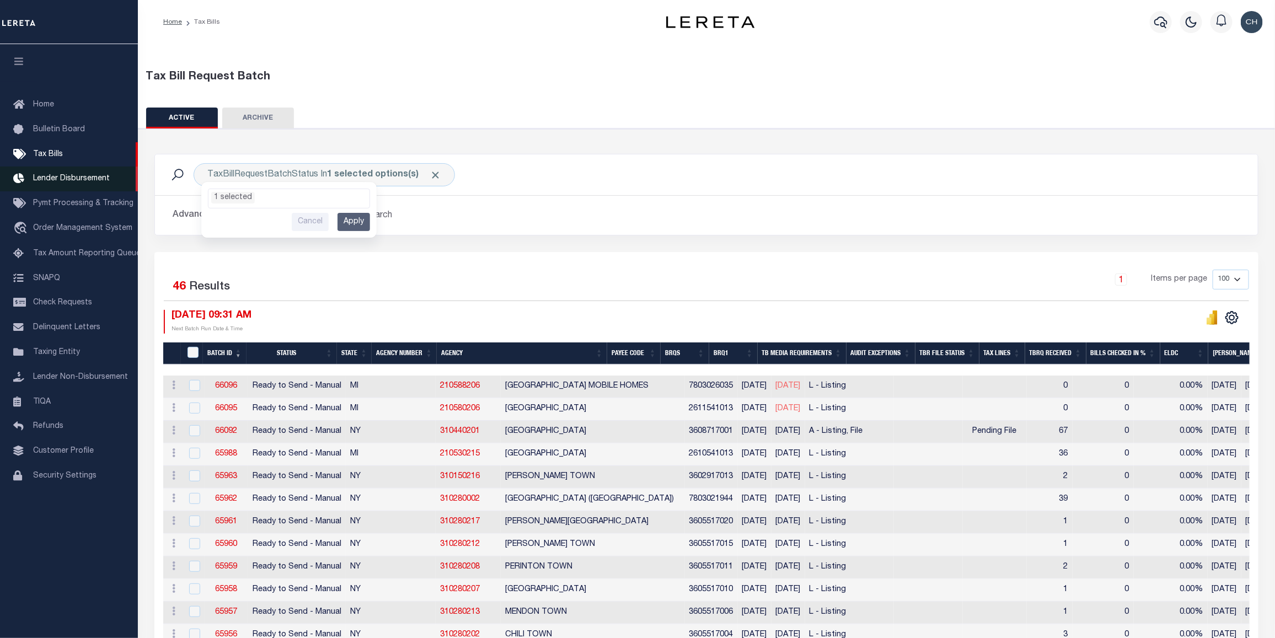
click at [54, 186] on link "Lender Disbursement" at bounding box center [69, 179] width 138 height 25
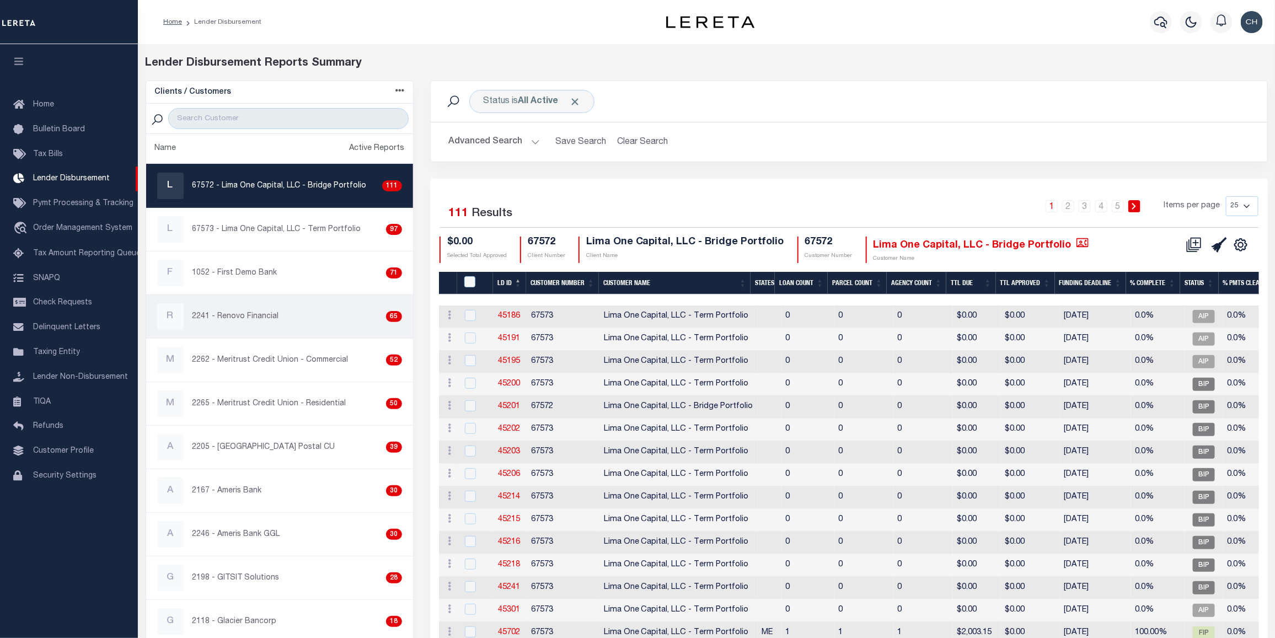
click at [293, 315] on div "R 2241 - Renovo Financial 65" at bounding box center [279, 316] width 245 height 26
checkbox input "true"
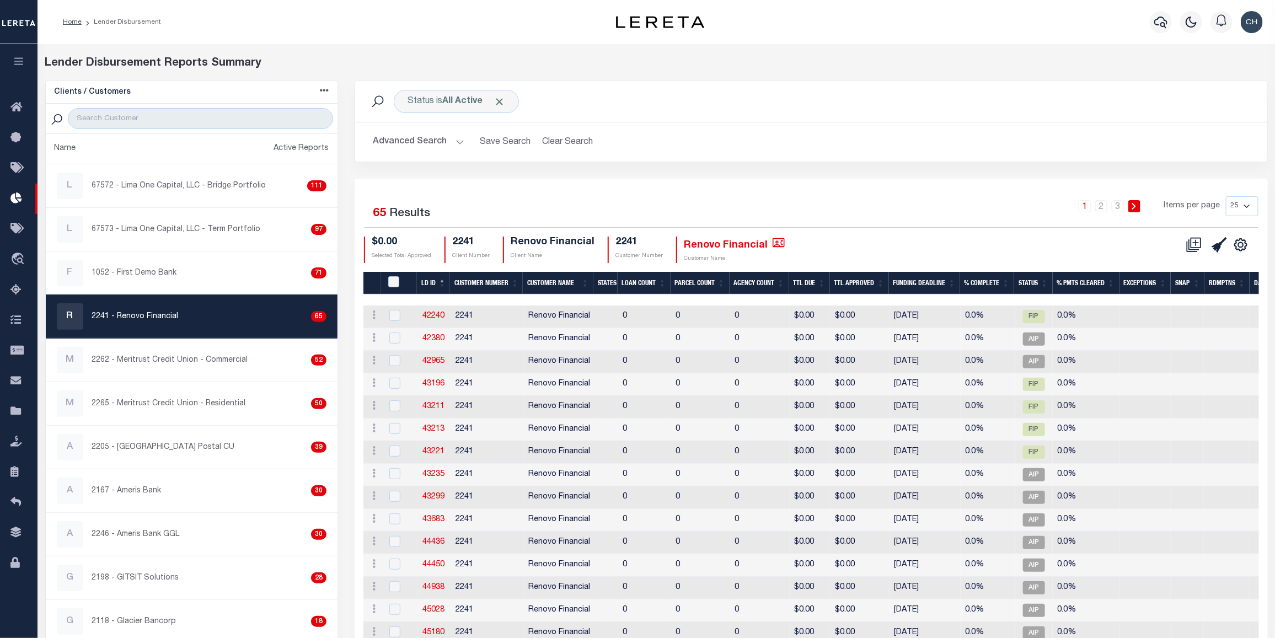
click at [1249, 206] on select "25 50 100 200" at bounding box center [1242, 206] width 33 height 20
select select "200"
click at [1226, 197] on select "25 50 100 200" at bounding box center [1242, 206] width 33 height 20
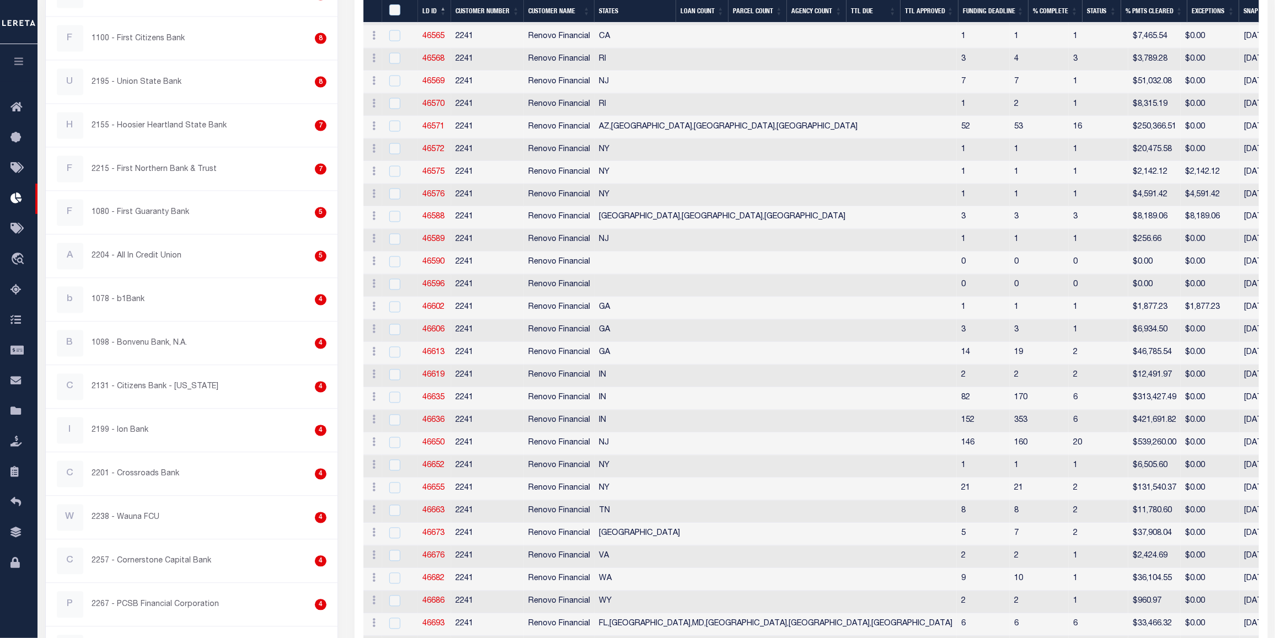
scroll to position [1209, 0]
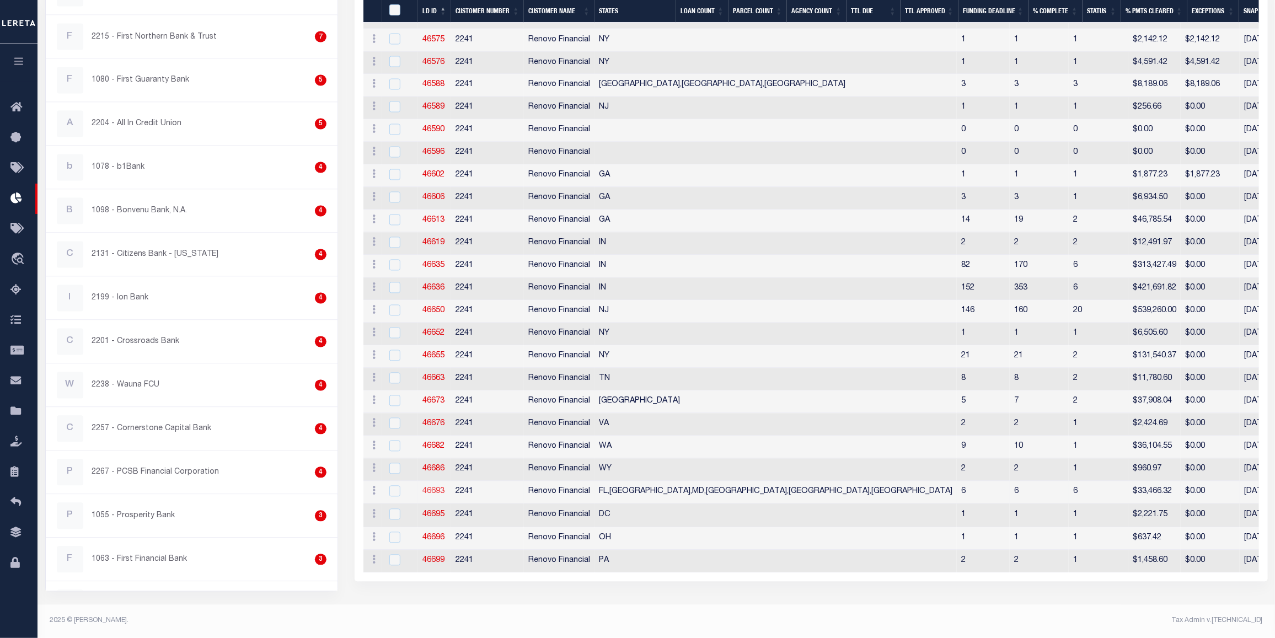
click at [429, 495] on link "46693" at bounding box center [433, 492] width 22 height 8
checkbox input "true"
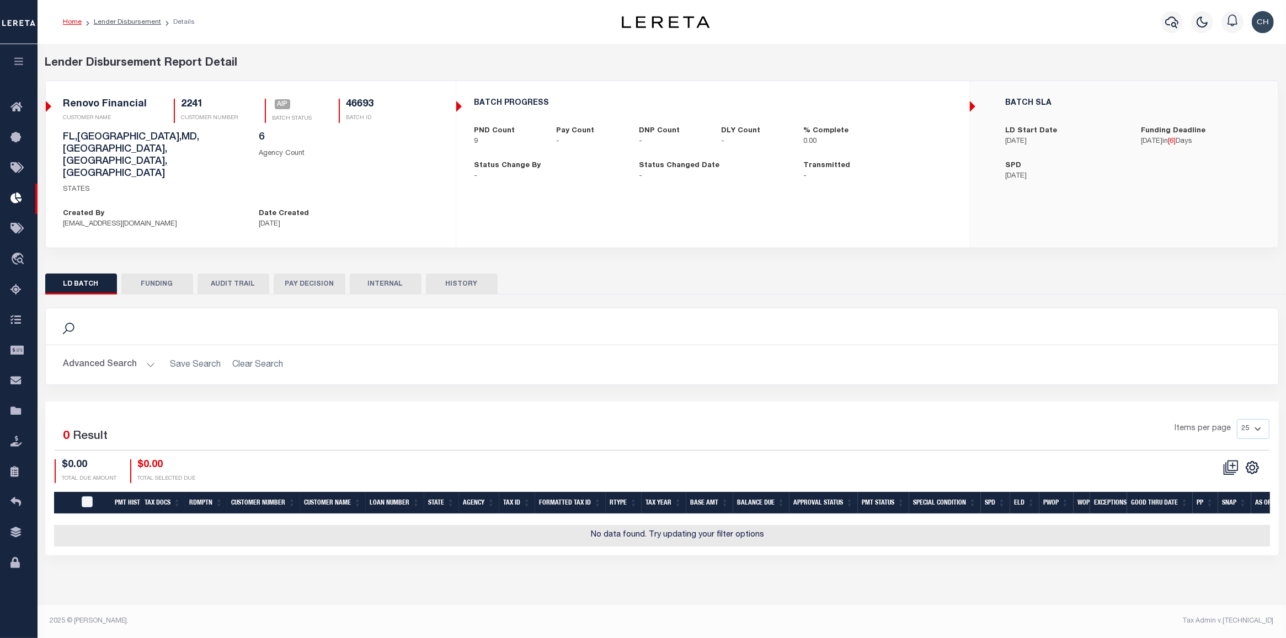
click at [147, 274] on button "FUNDING" at bounding box center [157, 284] width 72 height 21
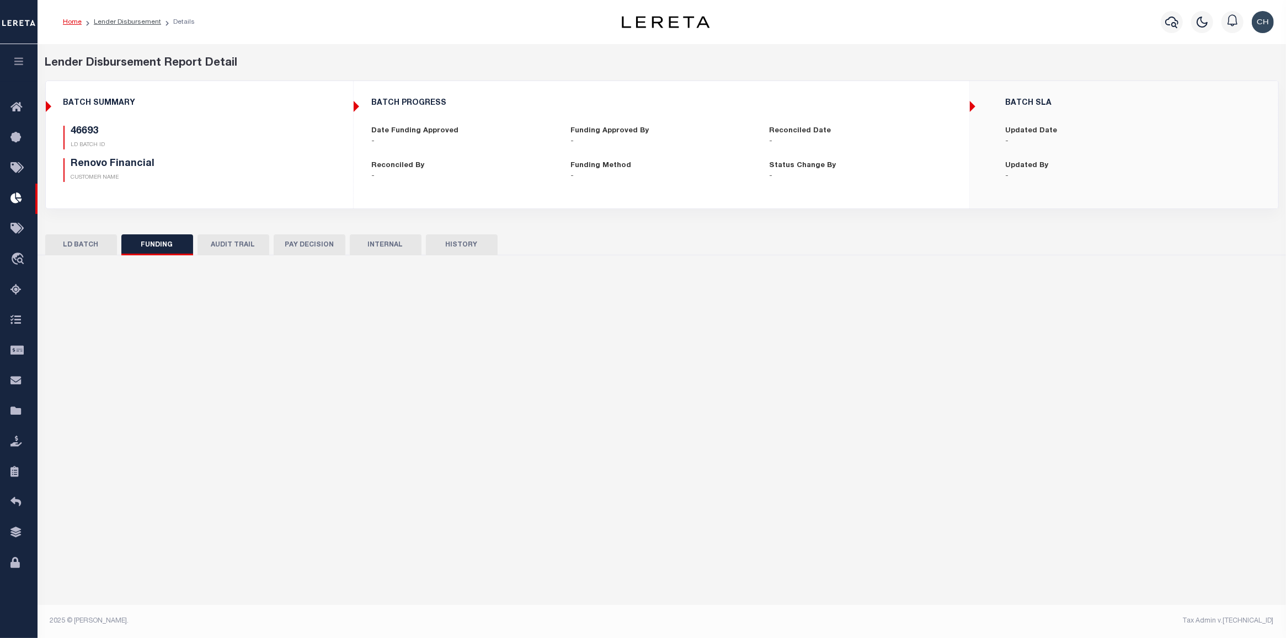
type input "$0"
type input "10/17/2025"
select select "100"
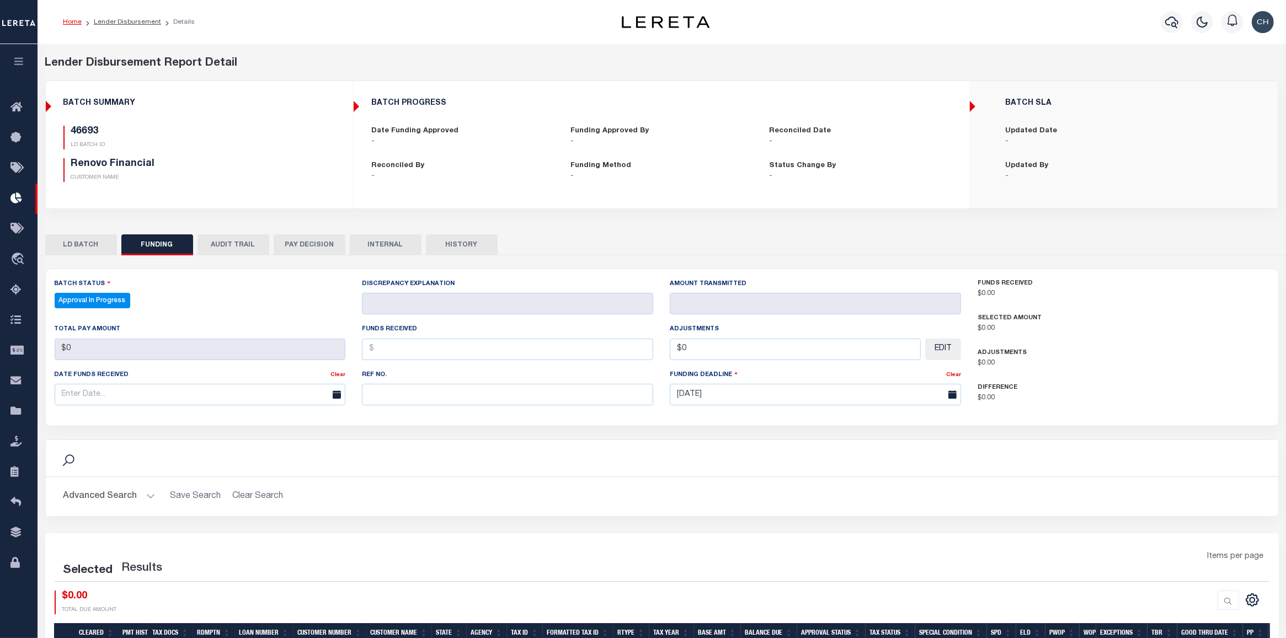
select select "100"
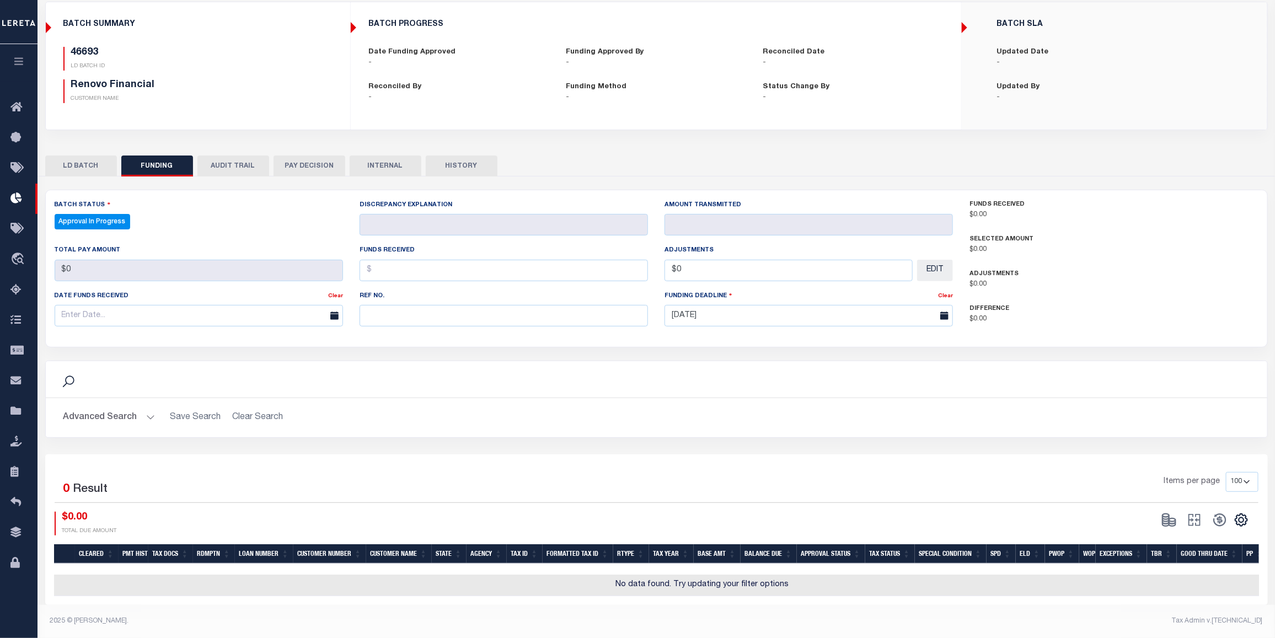
scroll to position [87, 0]
click at [235, 157] on button "AUDIT TRAIL" at bounding box center [233, 166] width 72 height 21
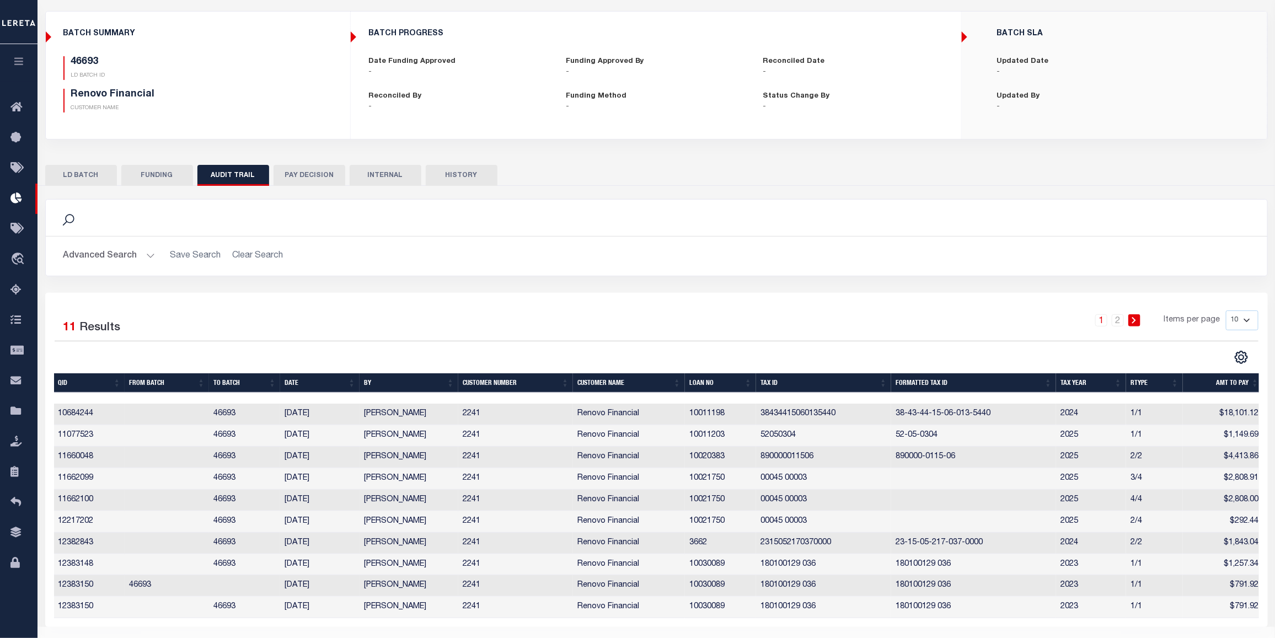
scroll to position [101, 0]
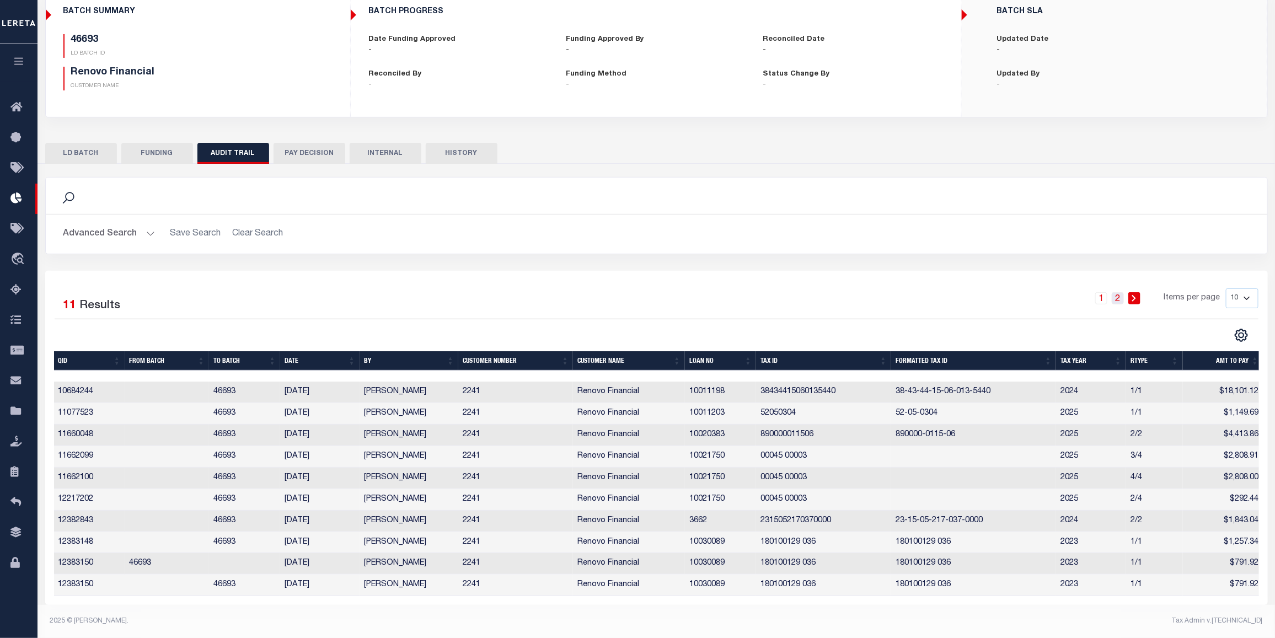
click at [1118, 295] on link "2" at bounding box center [1118, 298] width 12 height 12
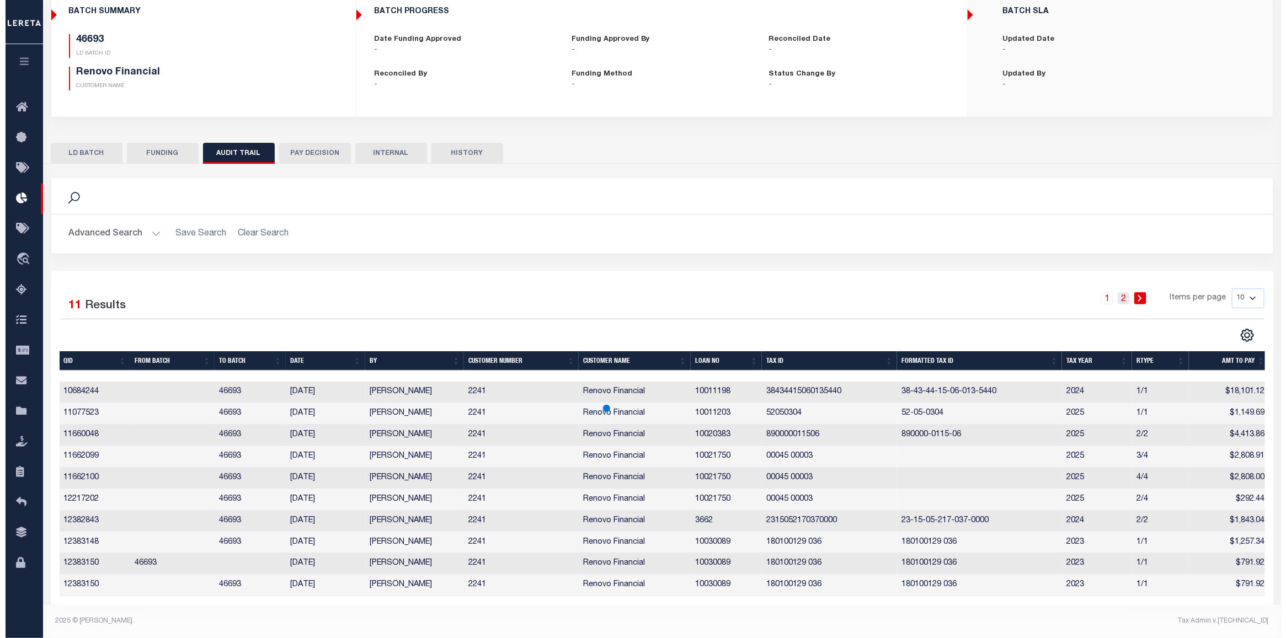
scroll to position [0, 0]
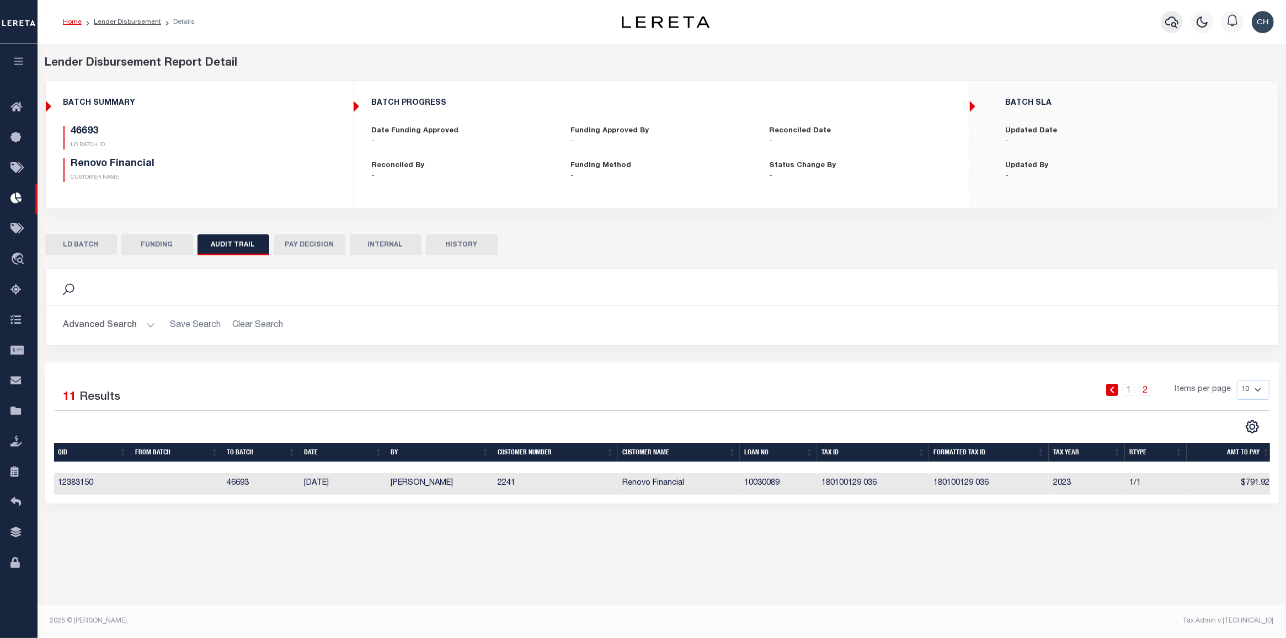
click at [1173, 28] on icon "button" at bounding box center [1171, 21] width 13 height 13
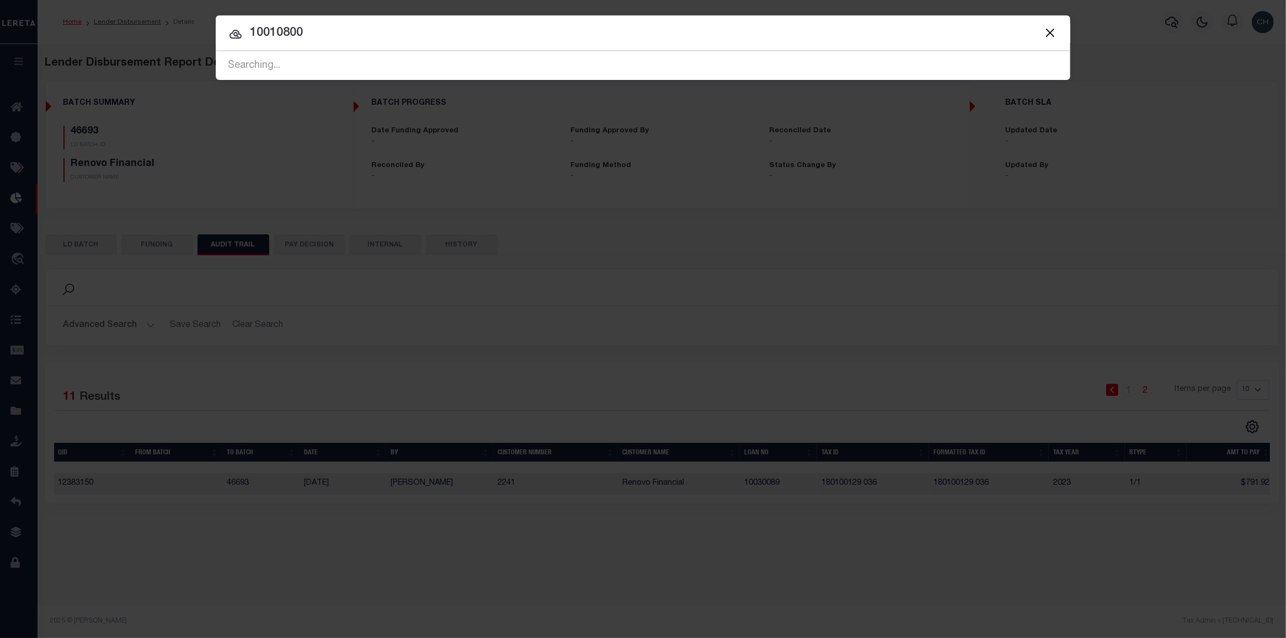
type input "10010800"
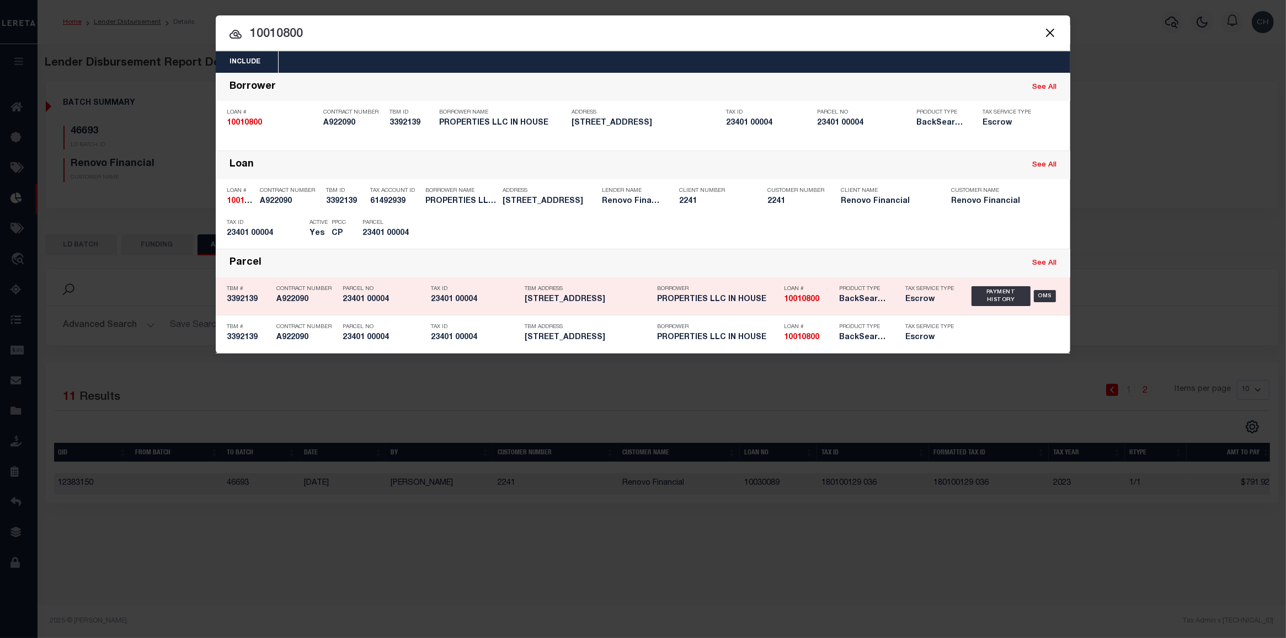
click at [773, 299] on h5 "PROPERTIES LLC IN HOUSE" at bounding box center [717, 299] width 121 height 9
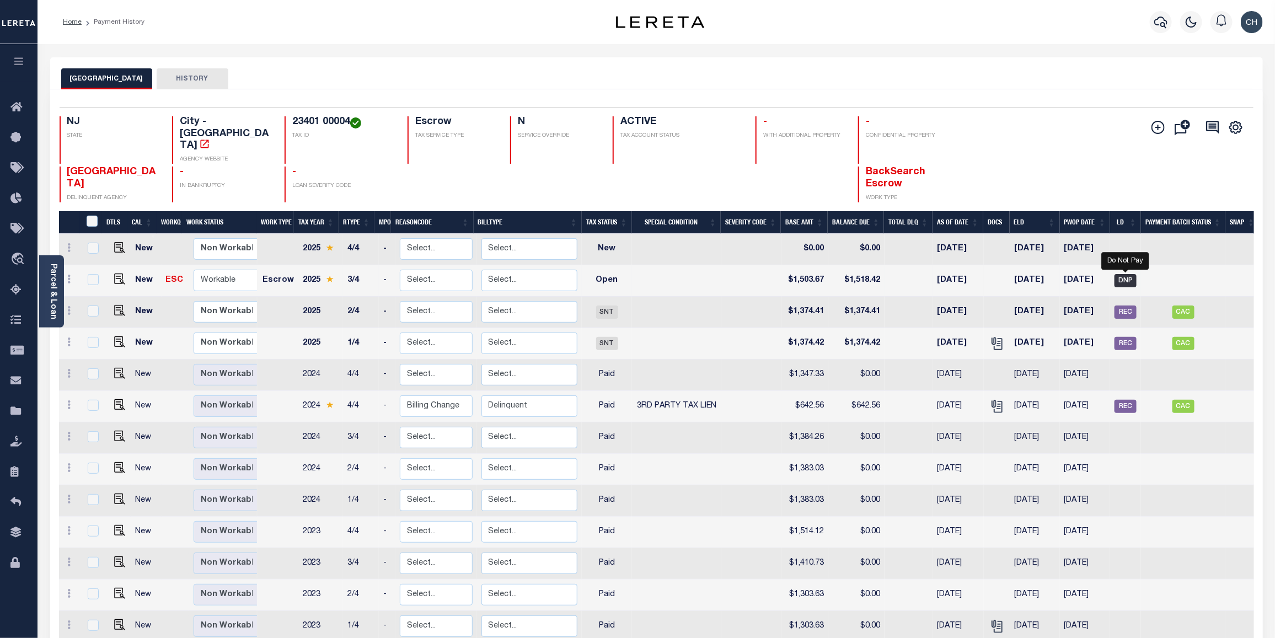
click at [1127, 274] on span "DNP" at bounding box center [1126, 280] width 22 height 13
checkbox input "true"
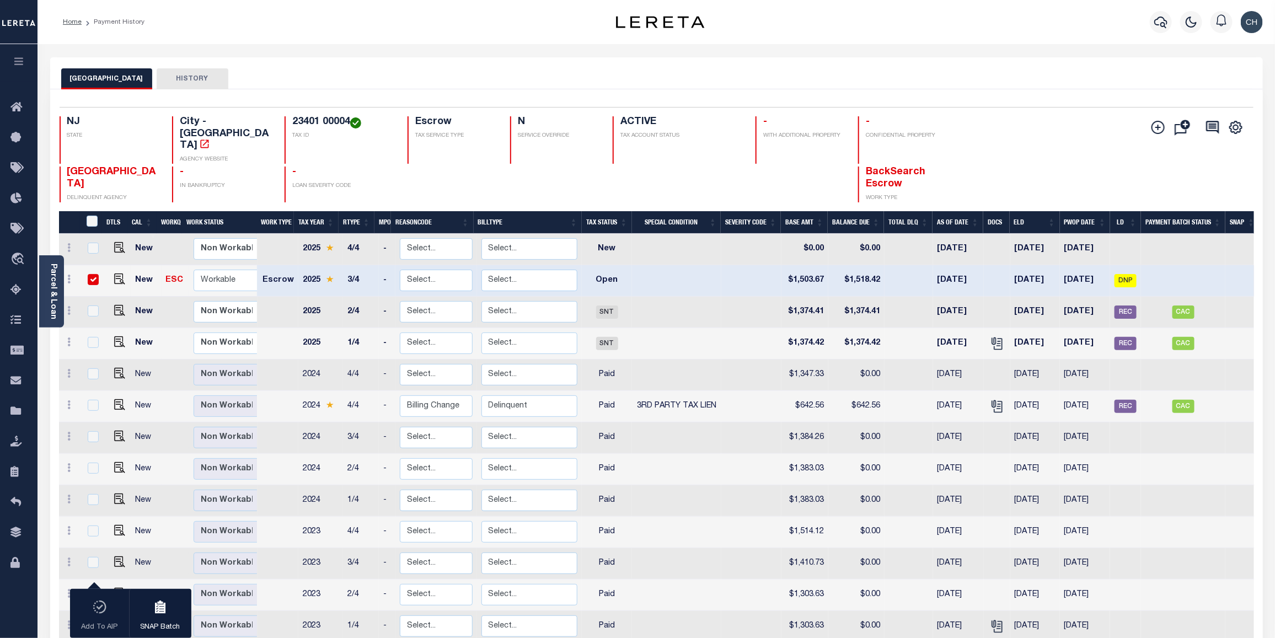
click at [88, 274] on input "checkbox" at bounding box center [93, 279] width 11 height 11
checkbox input "false"
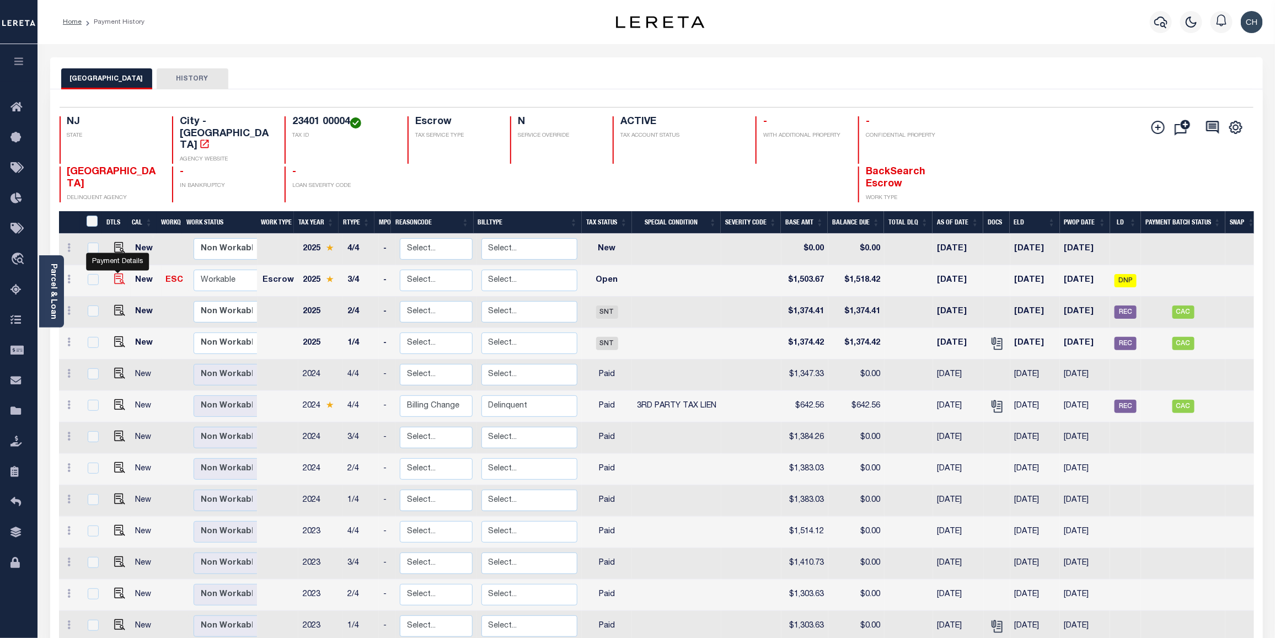
click at [115, 274] on img "" at bounding box center [119, 279] width 11 height 11
checkbox input "true"
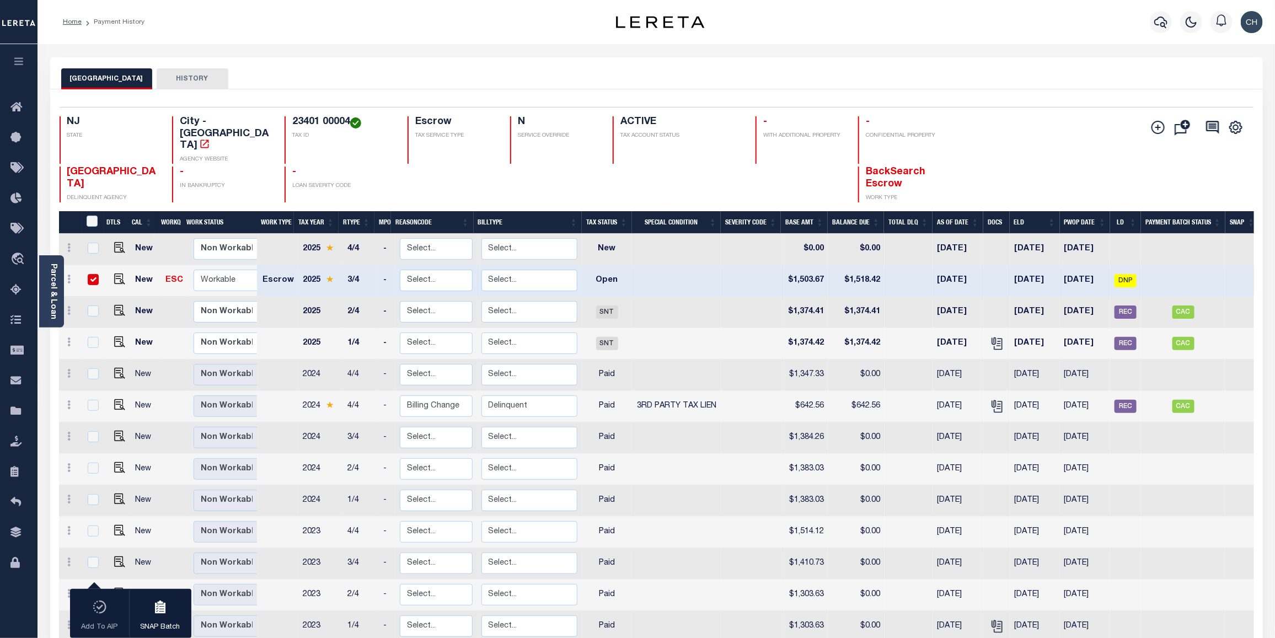
click at [1104, 56] on div "Parcel & Loan Loan Details 10010800 LOAN NO TKO" at bounding box center [656, 391] width 1229 height 694
click at [116, 274] on img "" at bounding box center [119, 279] width 11 height 11
checkbox input "false"
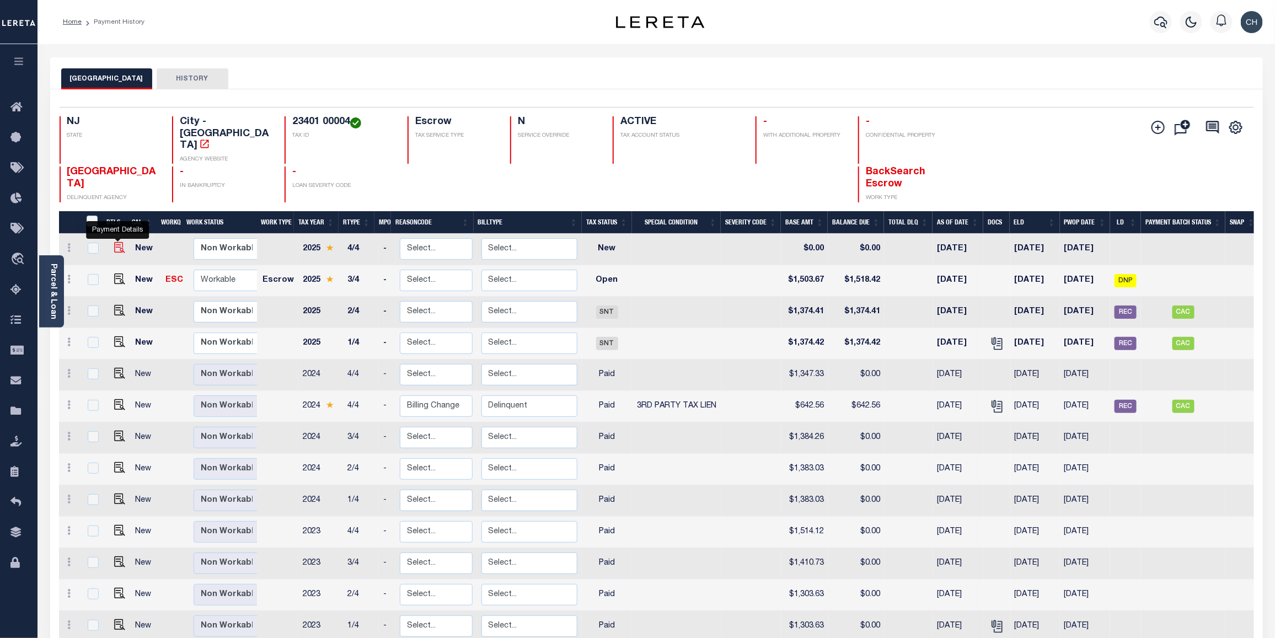
click at [121, 242] on img "" at bounding box center [119, 247] width 11 height 11
checkbox input "true"
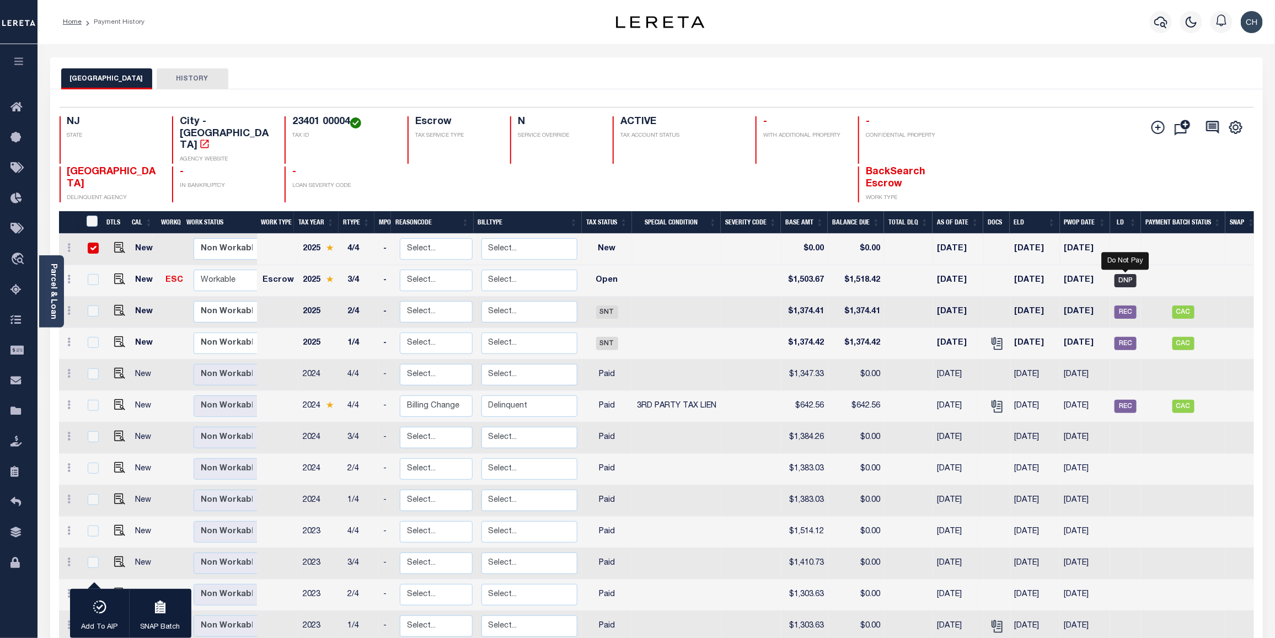
click at [1122, 274] on span "DNP" at bounding box center [1126, 280] width 22 height 13
checkbox input "true"
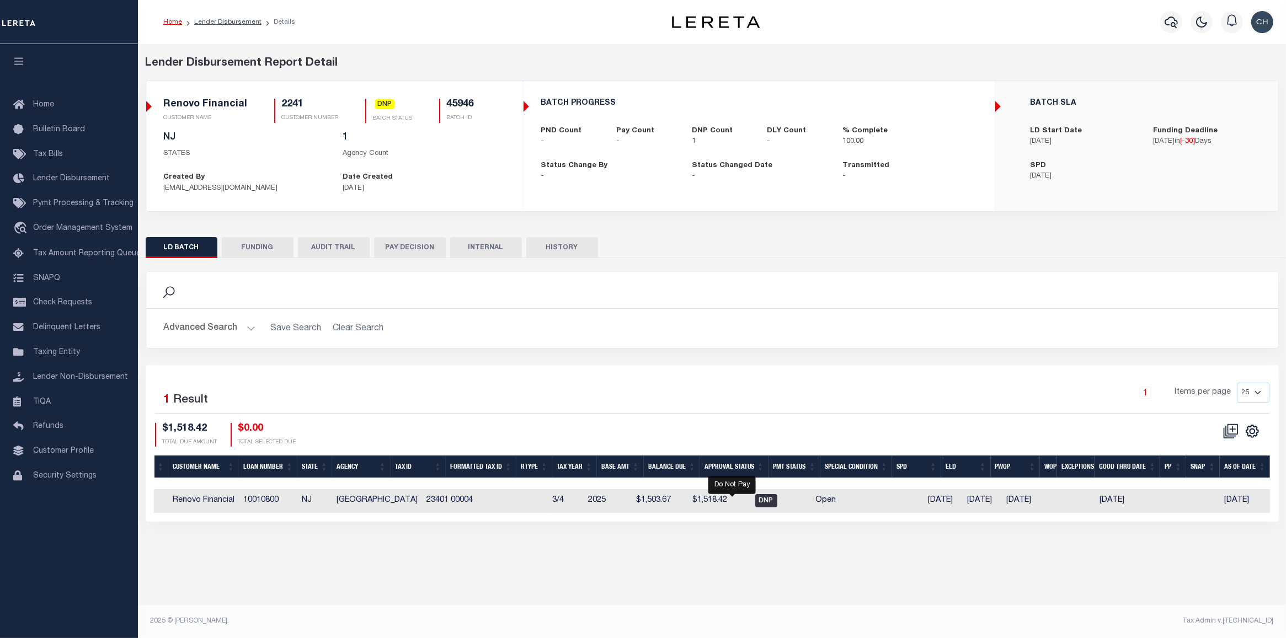
click at [755, 506] on span "DNP" at bounding box center [766, 500] width 22 height 13
checkbox input "true"
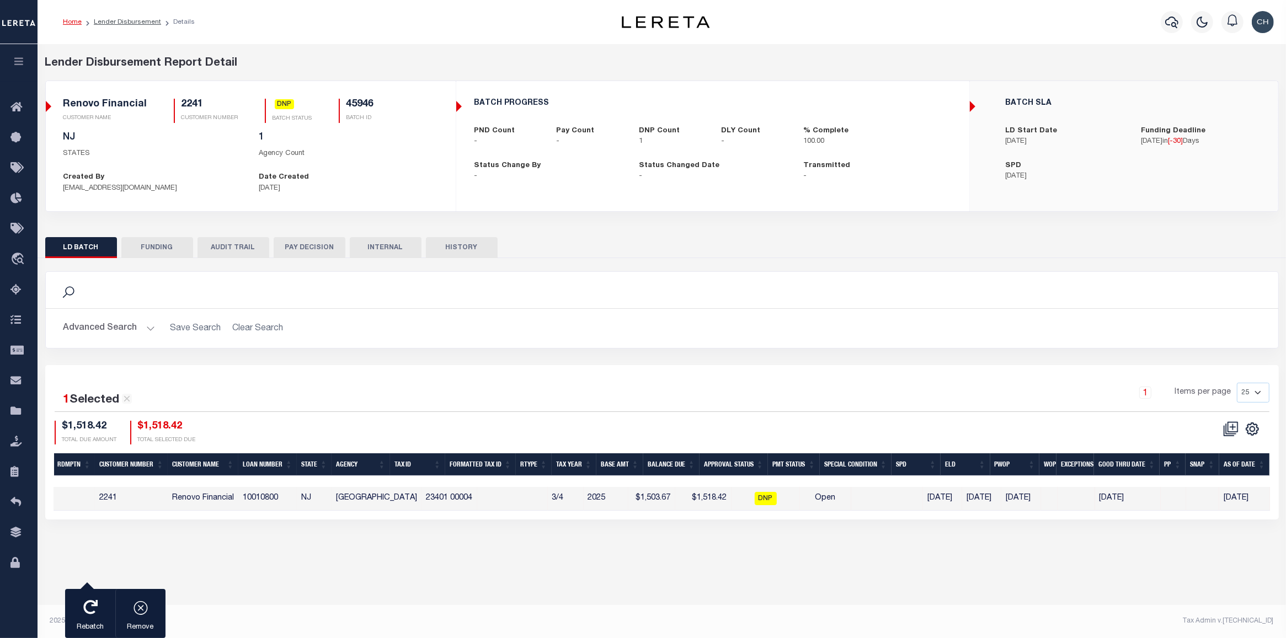
scroll to position [0, 131]
click at [317, 255] on button "PAY DECISION" at bounding box center [310, 247] width 72 height 21
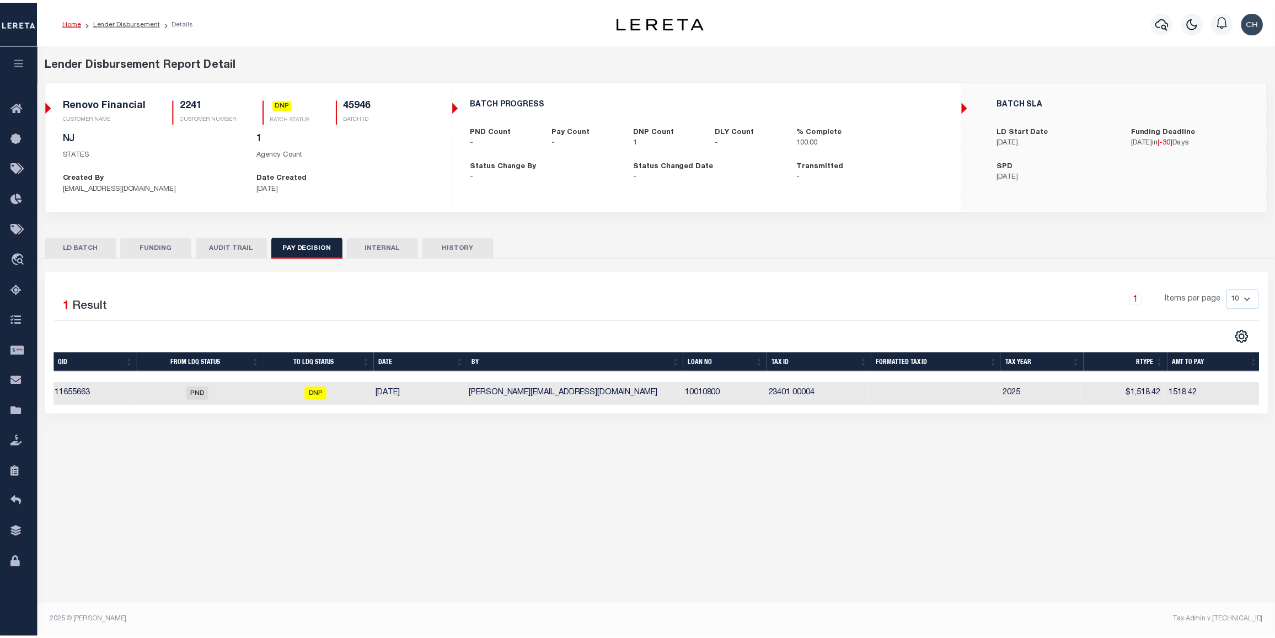
scroll to position [0, 3]
click at [178, 253] on button "FUNDING" at bounding box center [157, 247] width 72 height 21
select select "100"
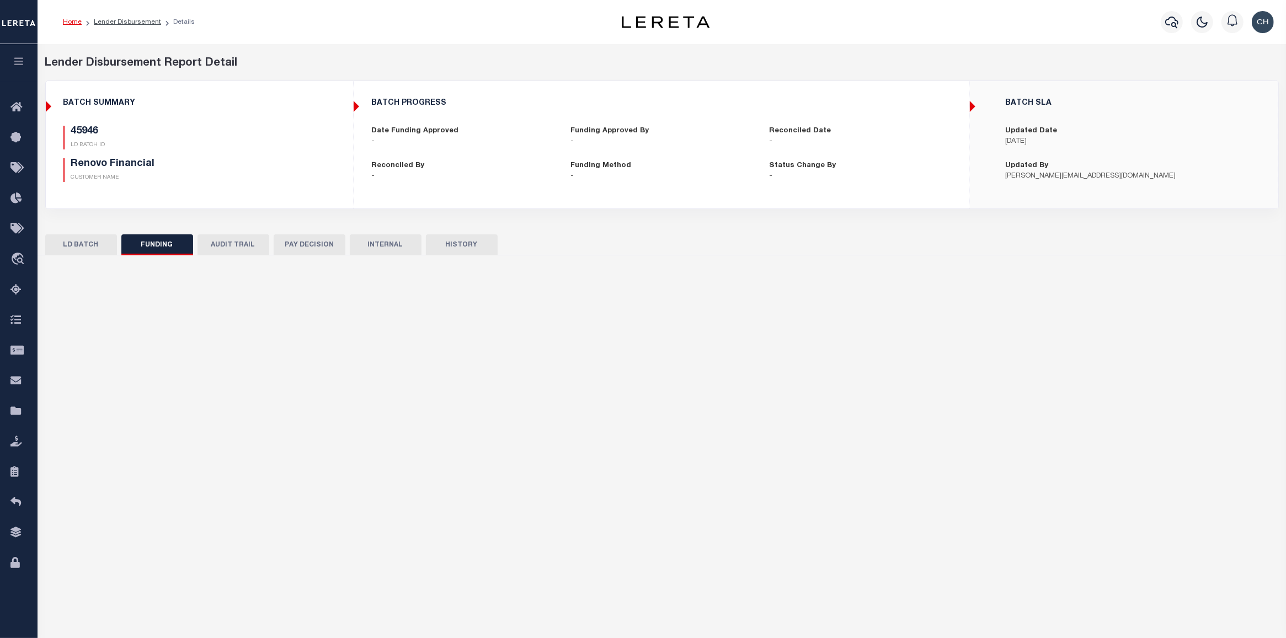
type input "$0"
type input "09/10/2025"
select select "100"
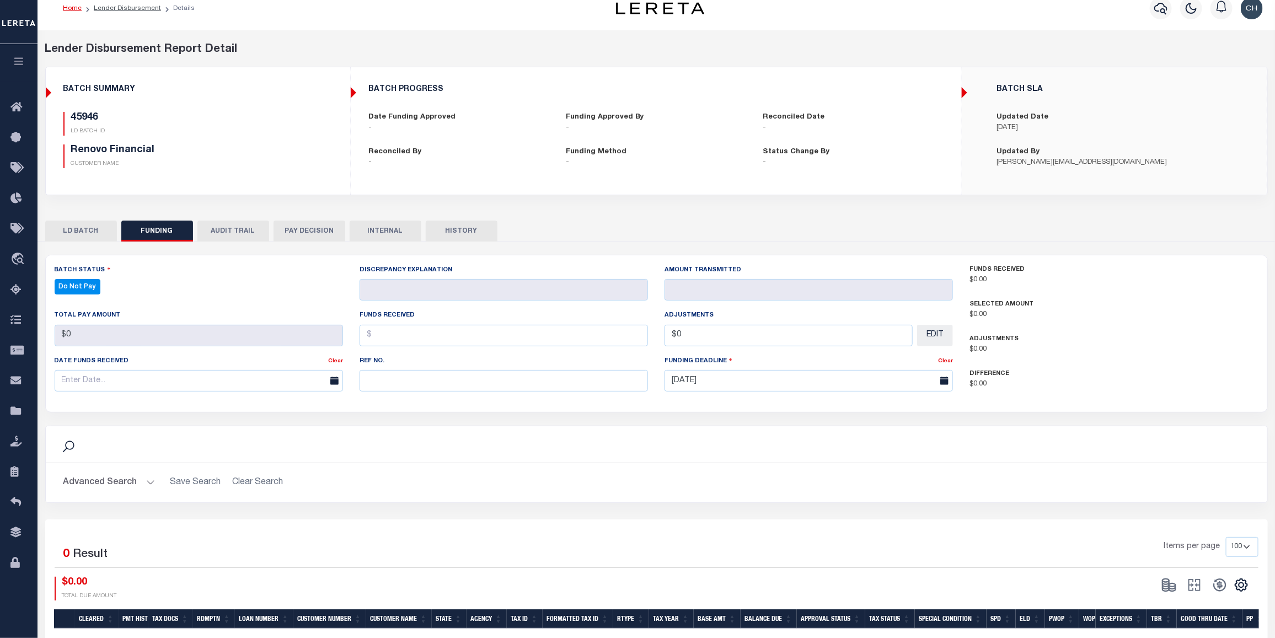
scroll to position [87, 0]
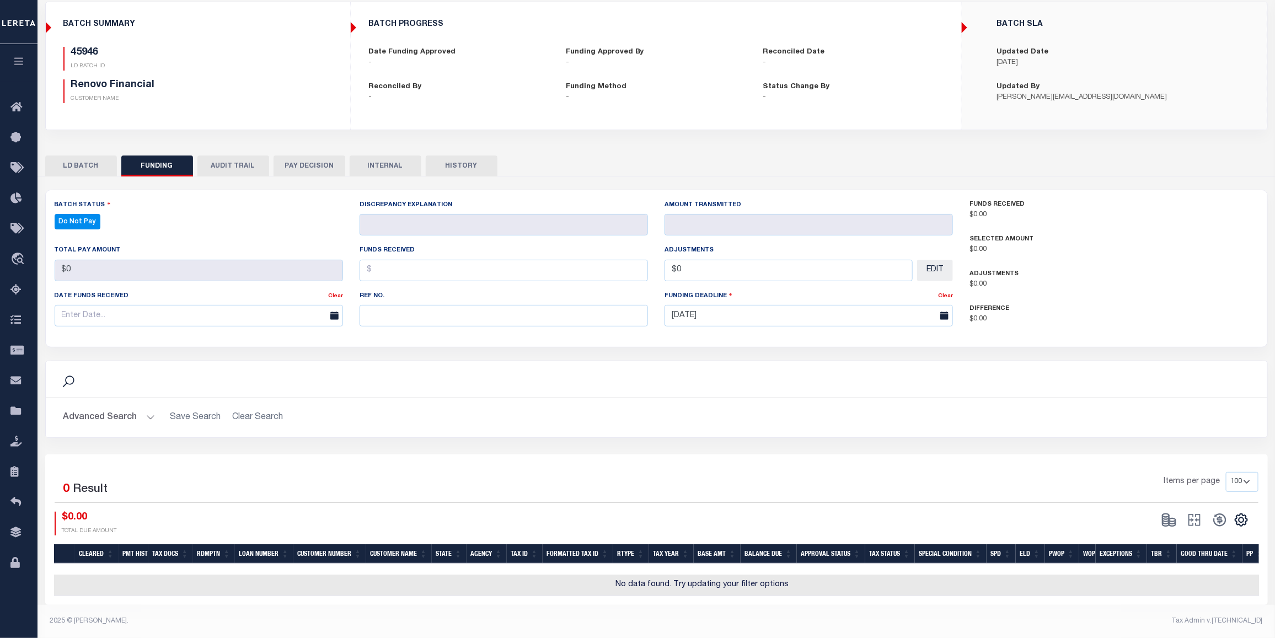
click at [461, 156] on button "HISTORY" at bounding box center [462, 166] width 72 height 21
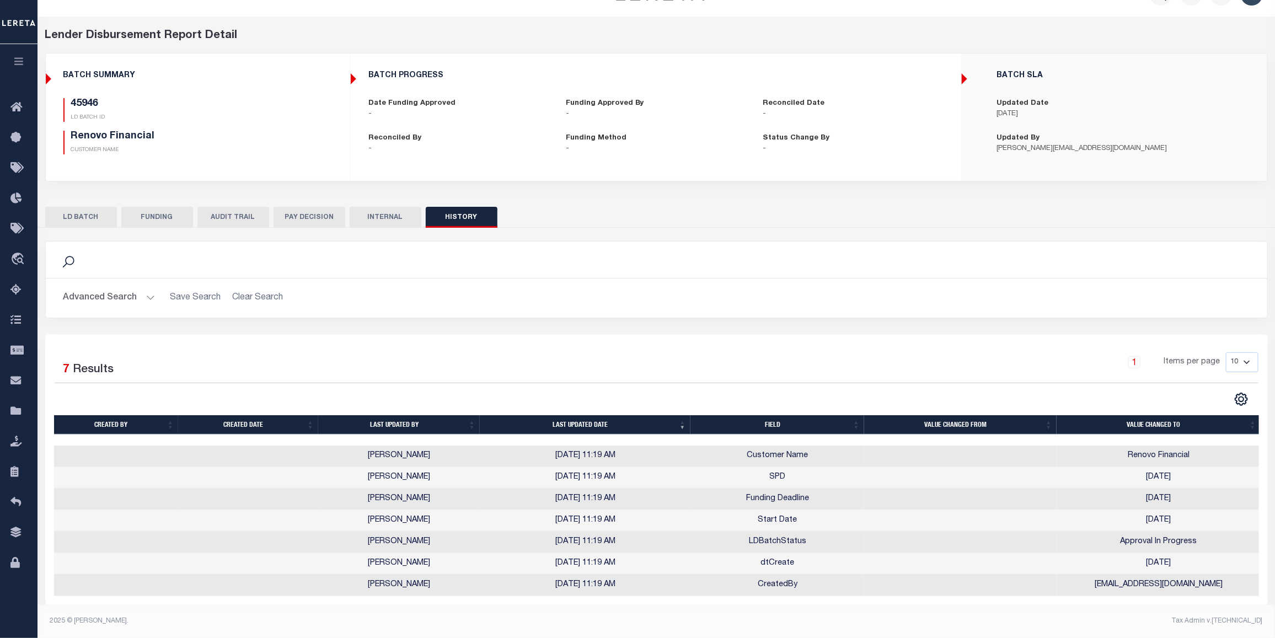
click at [395, 214] on button "INTERNAL" at bounding box center [386, 217] width 72 height 21
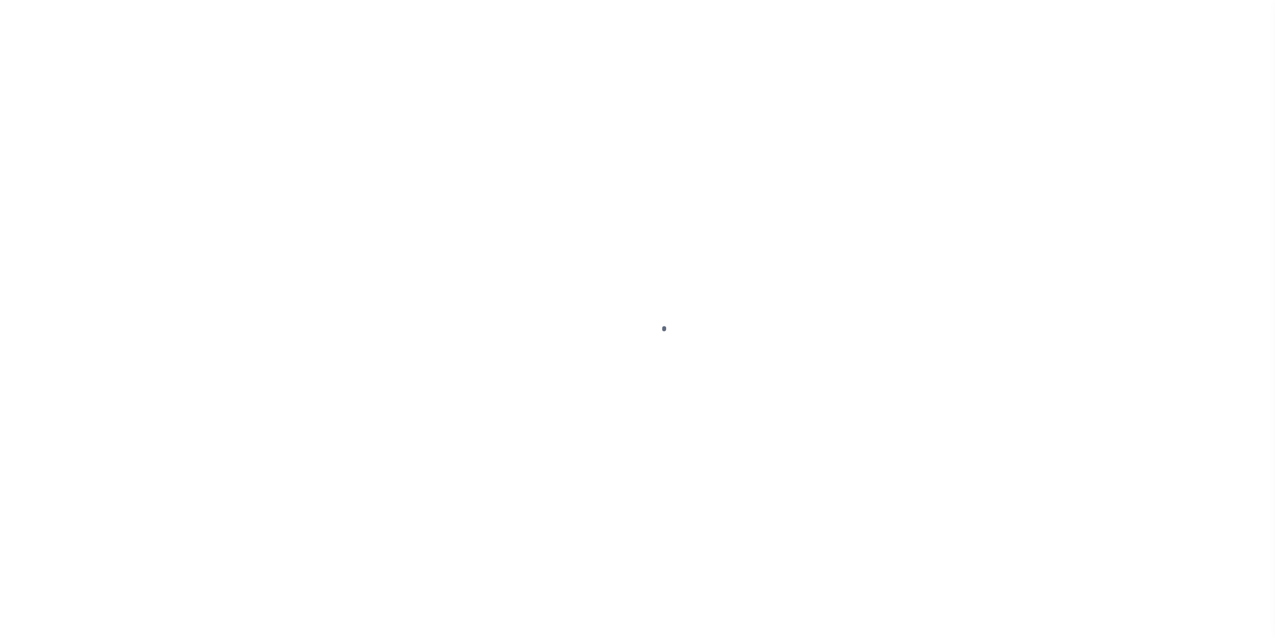
select select "OP2"
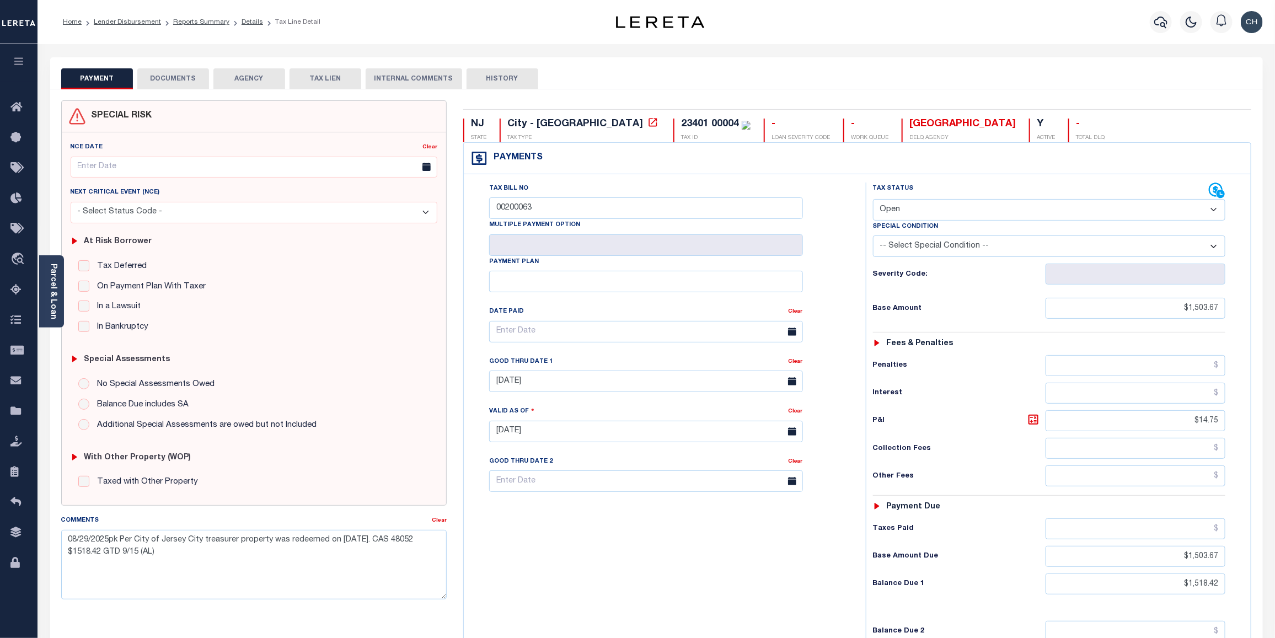
click at [500, 71] on button "HISTORY" at bounding box center [503, 78] width 72 height 21
select select "50"
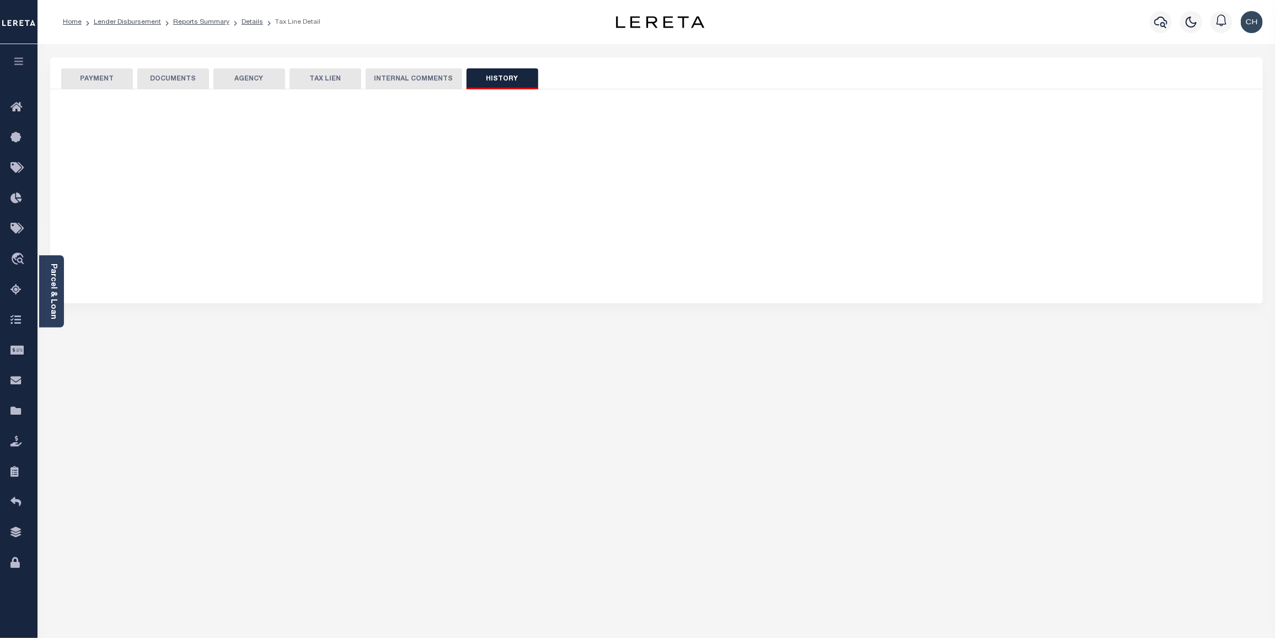
select select "50"
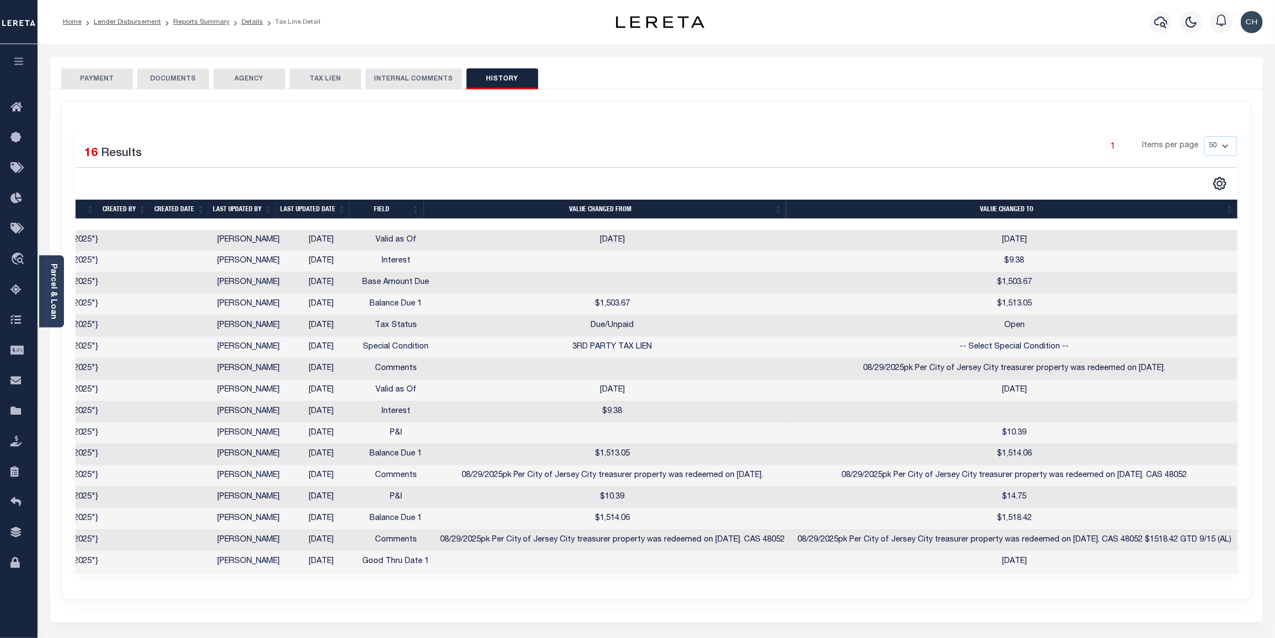
scroll to position [0, 217]
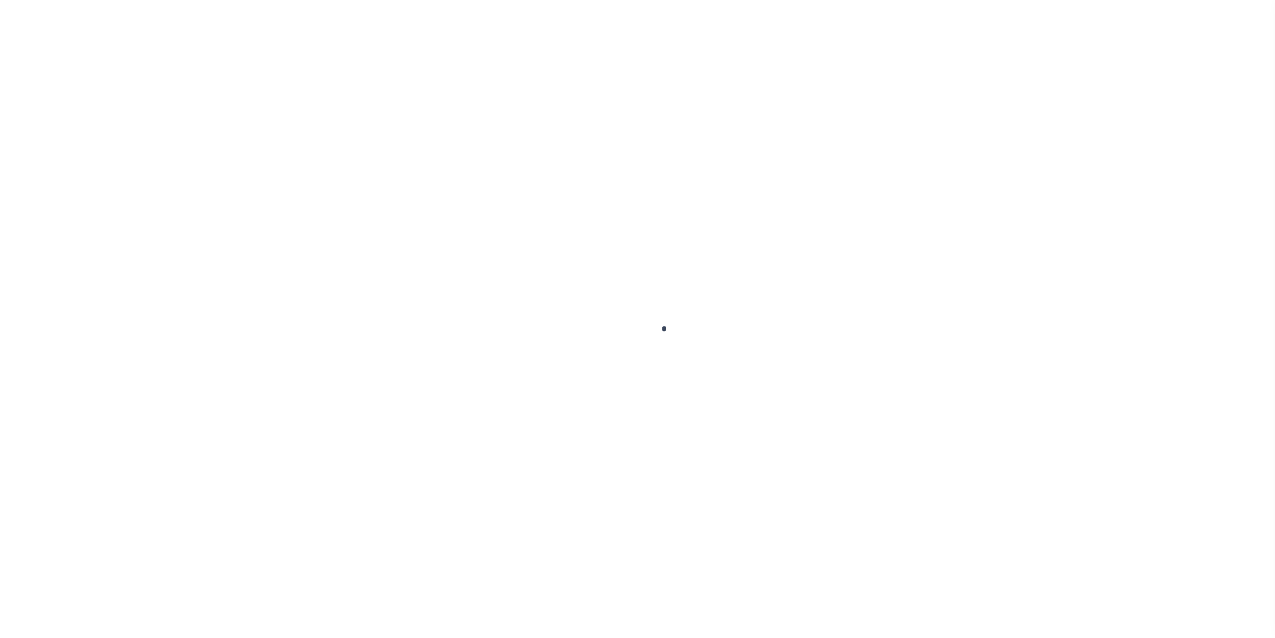
select select "OP2"
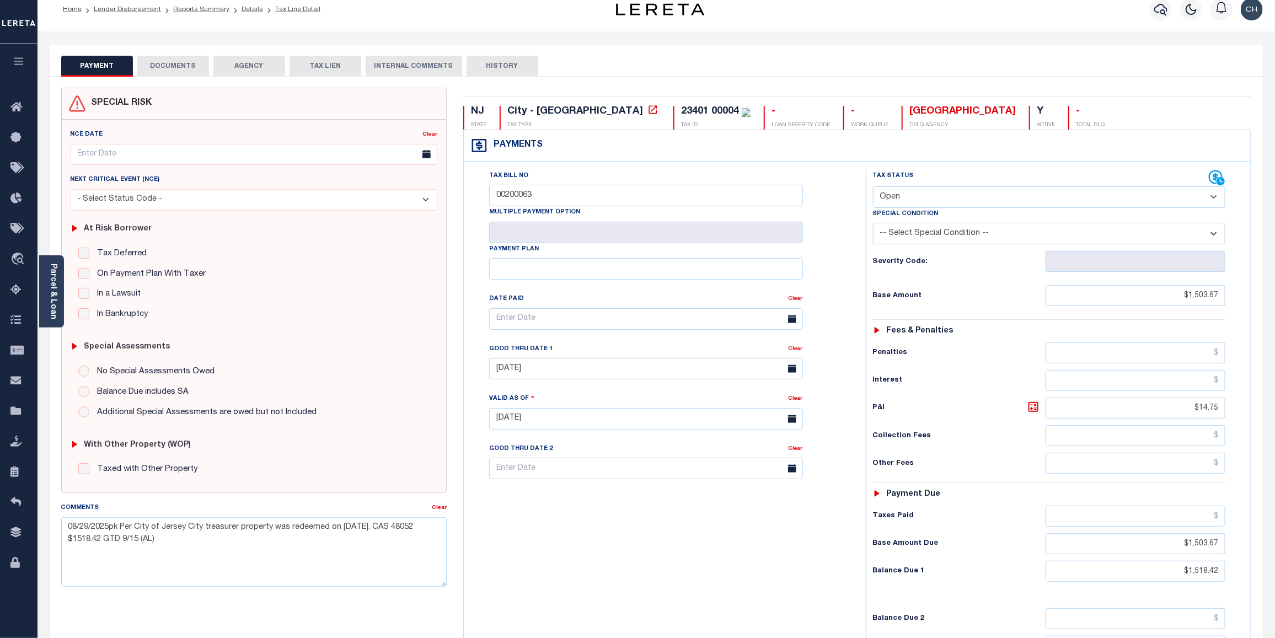
scroll to position [7, 0]
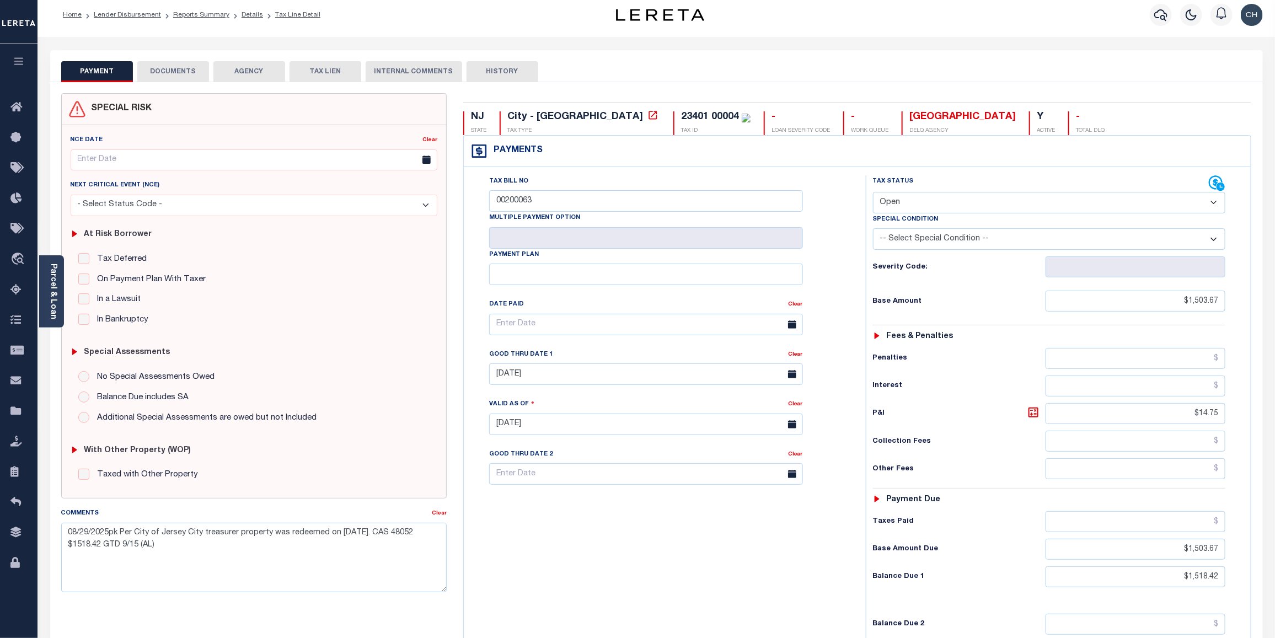
click at [503, 62] on button "HISTORY" at bounding box center [503, 71] width 72 height 21
select select "50"
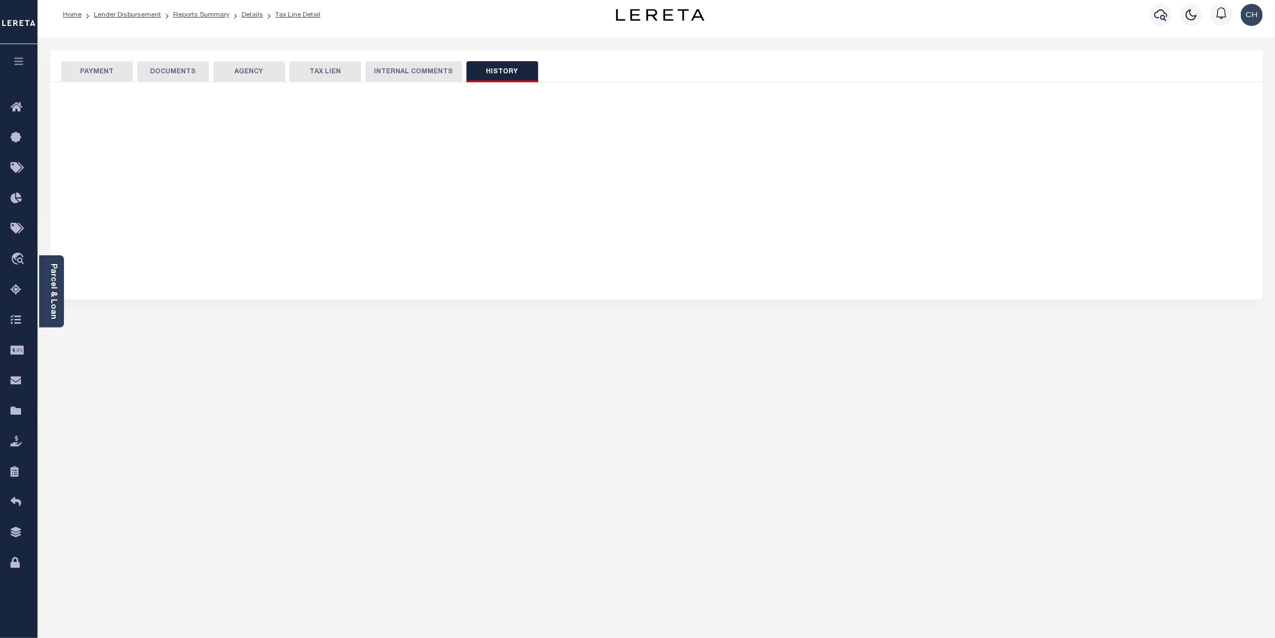
select select "50"
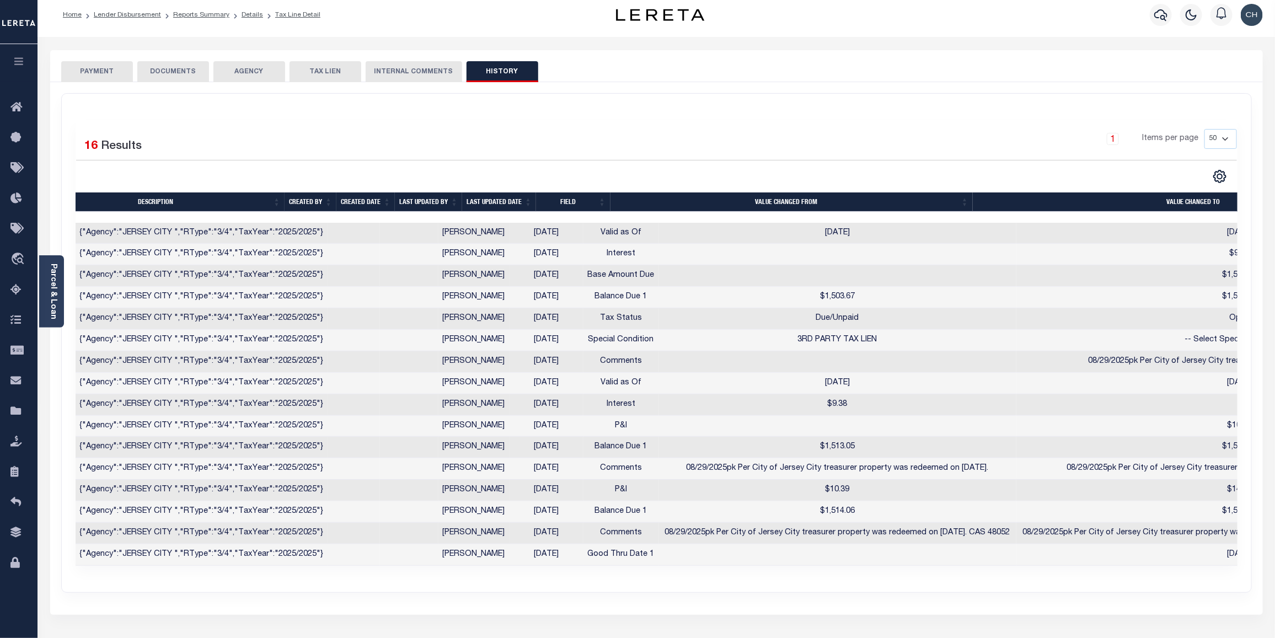
scroll to position [0, 0]
click at [105, 72] on button "PAYMENT" at bounding box center [97, 71] width 72 height 21
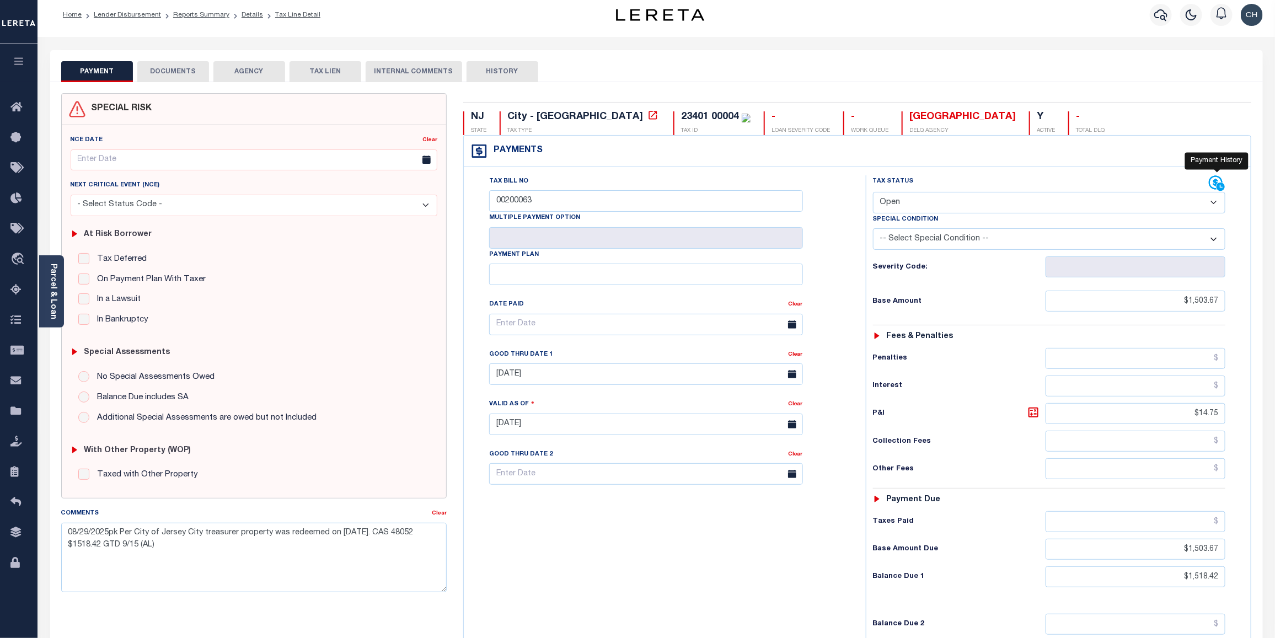
click at [1220, 186] on icon at bounding box center [1221, 187] width 8 height 8
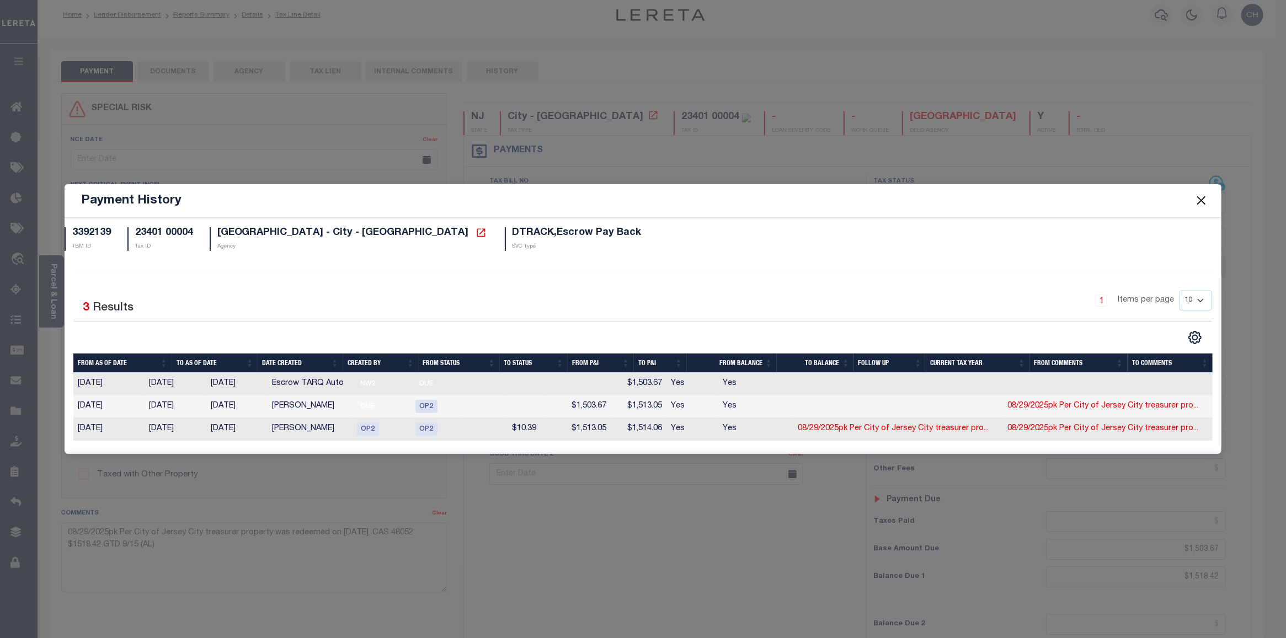
click at [997, 110] on div "Payment History 3392139 TBM ID 23401 00004 Tax ID JERSEY CITY - City - NJ Agenc…" at bounding box center [643, 319] width 1286 height 638
click at [1200, 205] on button "Close" at bounding box center [1201, 201] width 14 height 14
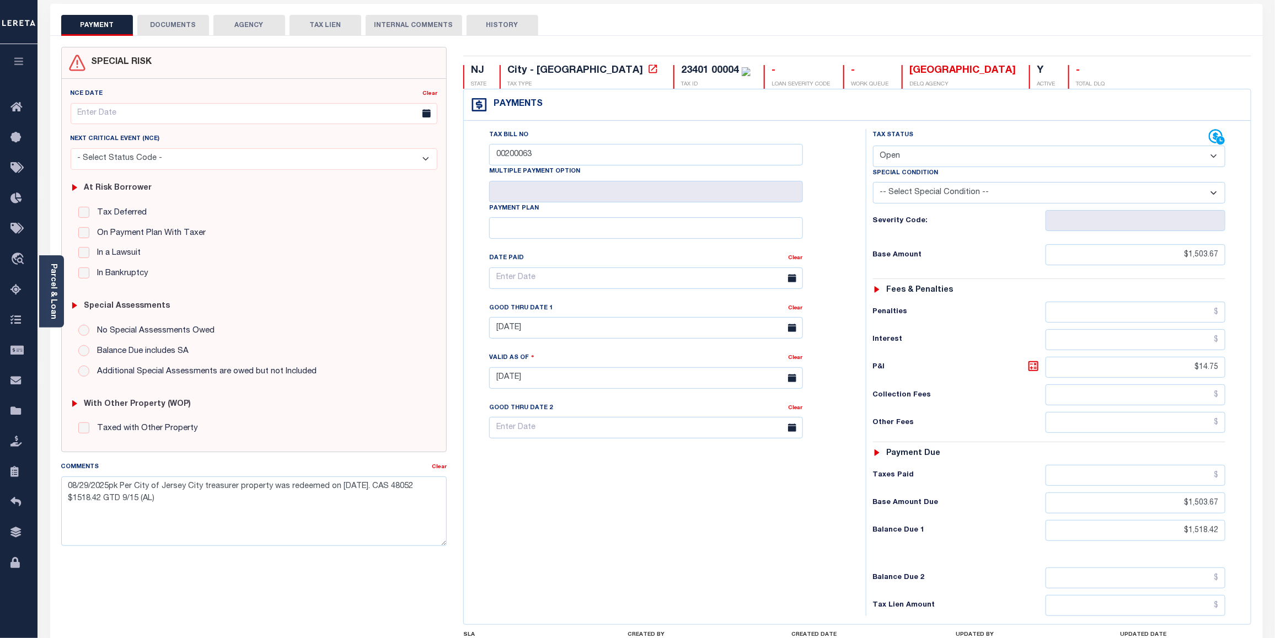
scroll to position [38, 0]
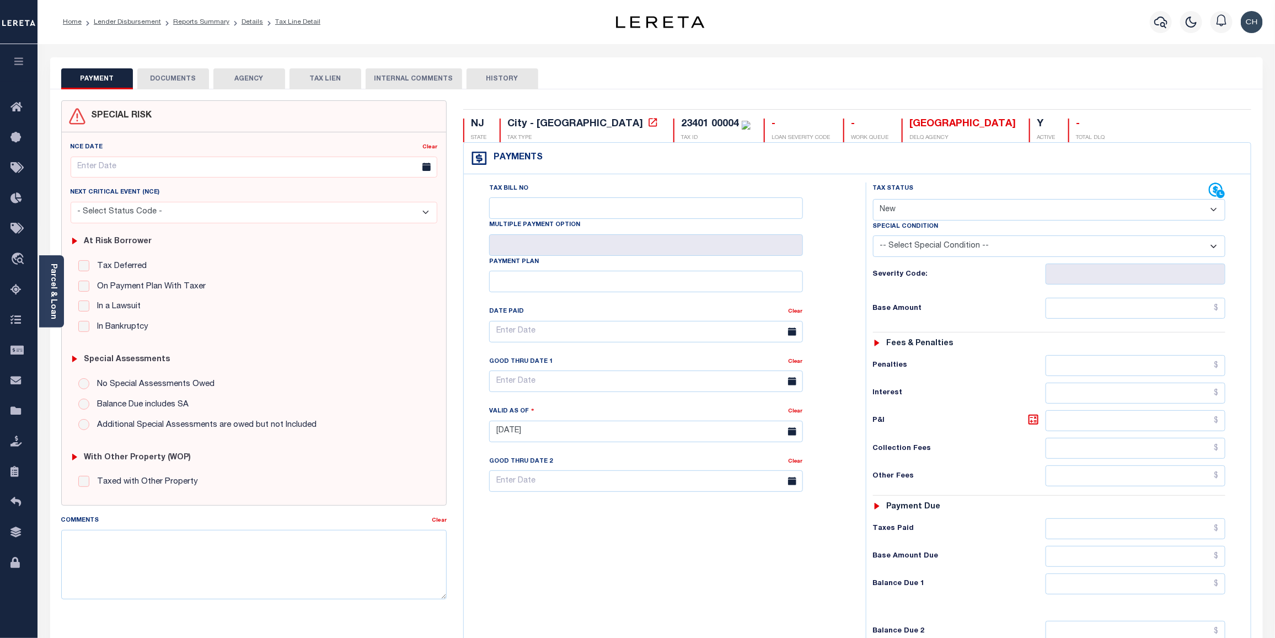
click at [1212, 210] on select "- Select Status Code - Open Due/Unpaid Paid Incomplete No Tax Due Internal Refu…" at bounding box center [1049, 210] width 353 height 22
select select "DUE"
click at [873, 200] on select "- Select Status Code - Open Due/Unpaid Paid Incomplete No Tax Due Internal Refu…" at bounding box center [1049, 210] width 353 height 22
type input "[DATE]"
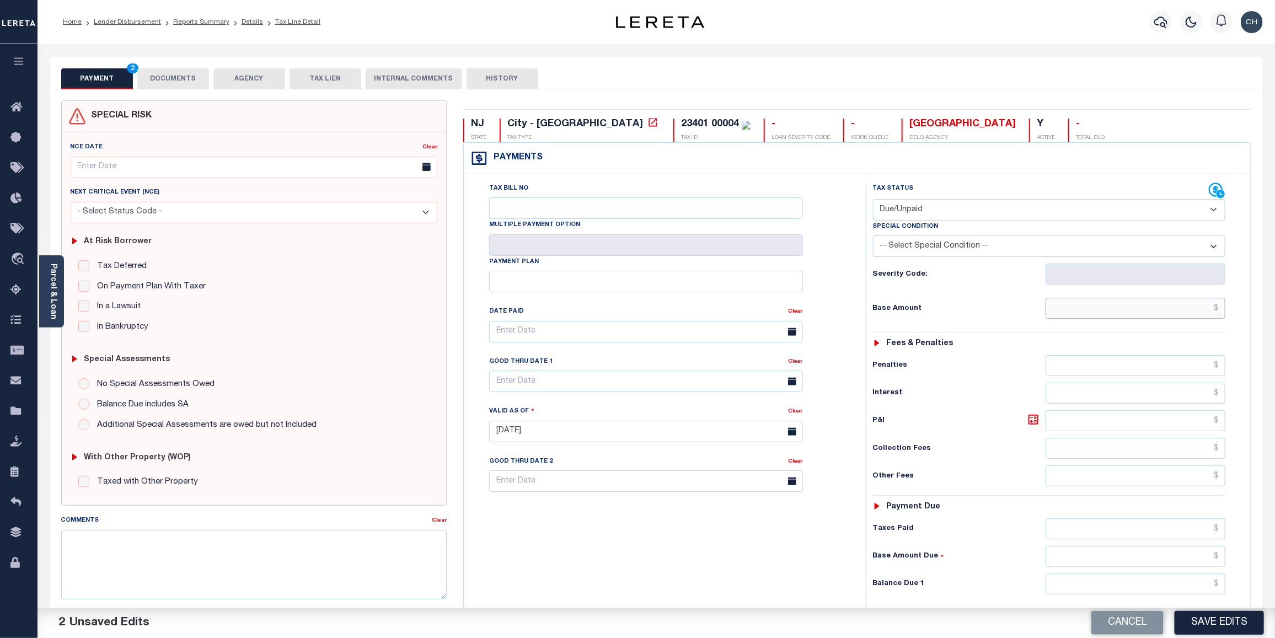
click at [1140, 309] on input "text" at bounding box center [1136, 308] width 180 height 21
type input "$1,496.27"
click at [1126, 583] on input "text" at bounding box center [1136, 584] width 180 height 21
type input "$1,496.27"
click at [577, 384] on input "text" at bounding box center [646, 382] width 314 height 22
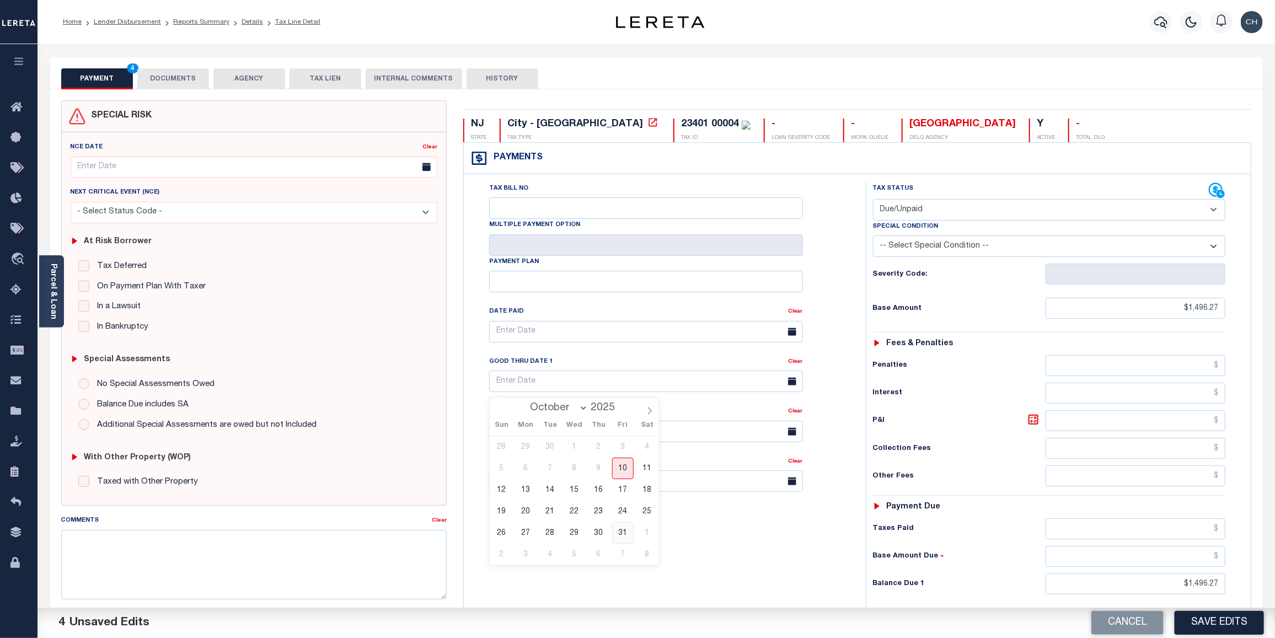
click at [622, 535] on span "31" at bounding box center [623, 533] width 22 height 22
type input "10/31/2025"
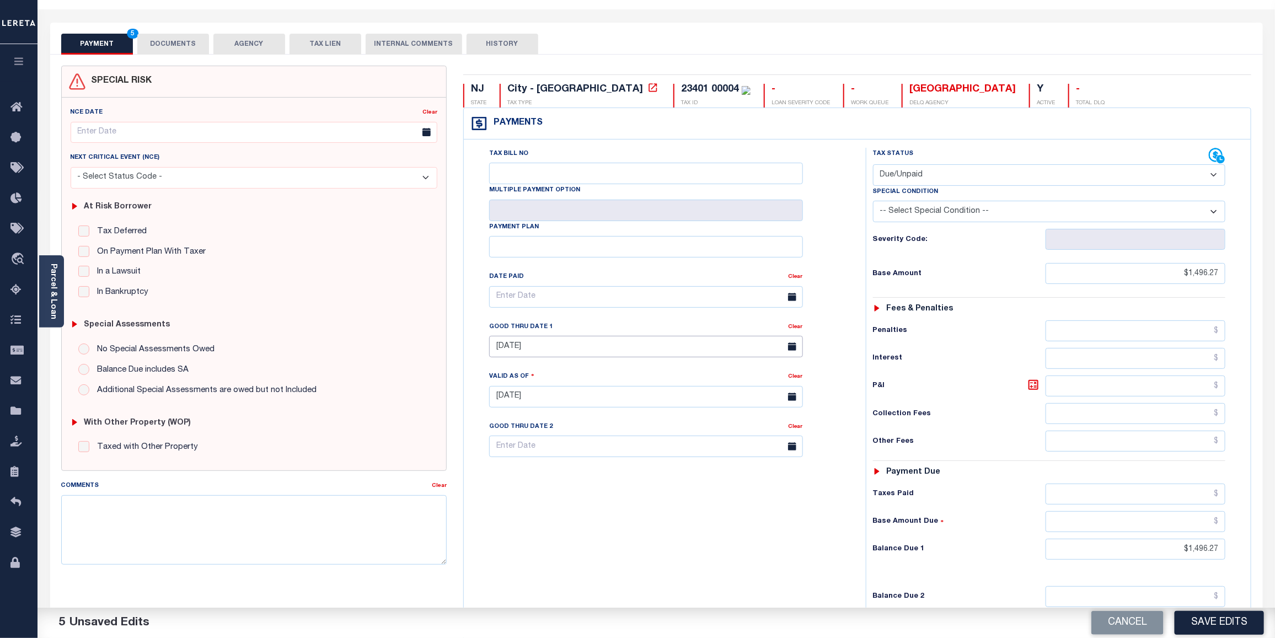
scroll to position [69, 0]
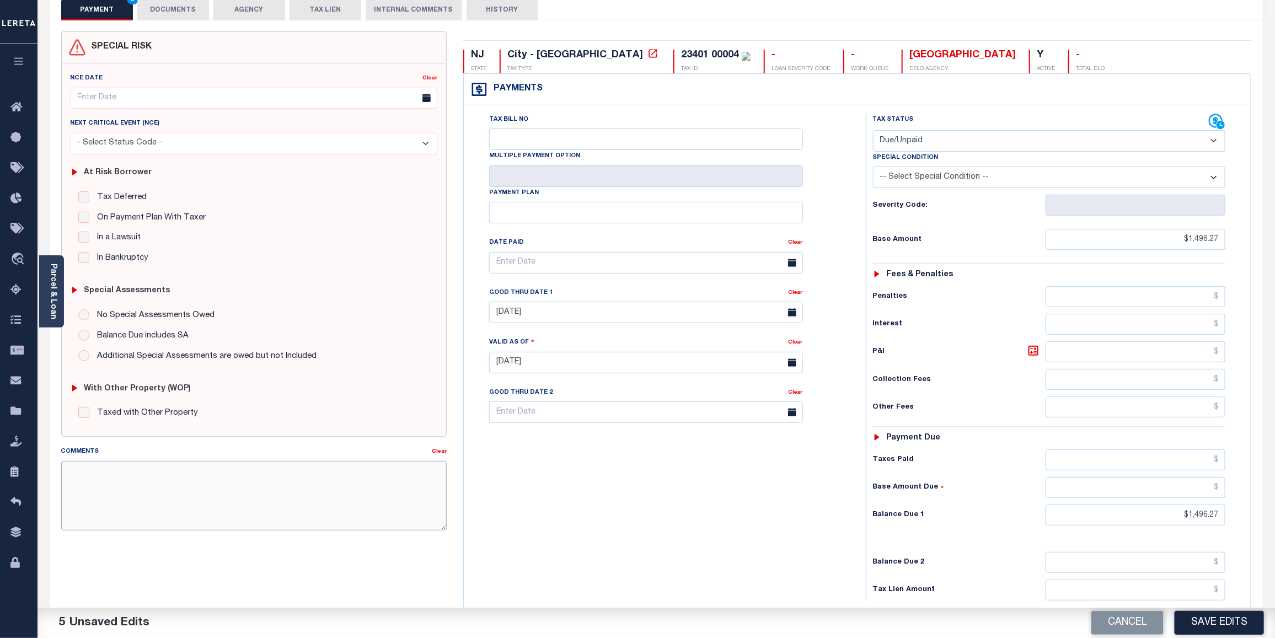
click at [119, 475] on textarea "Comments" at bounding box center [254, 495] width 386 height 69
paste textarea "CAS-49032 2023 Base $1,257.34 Lender Responsibility (ownership change) Total $1…"
drag, startPoint x: 69, startPoint y: 477, endPoint x: 92, endPoint y: 477, distance: 23.2
click at [92, 477] on textarea "CAS-49032 2023 Base $1,257.34 Lender Responsibility (ownership change) Total $1…" at bounding box center [254, 495] width 386 height 69
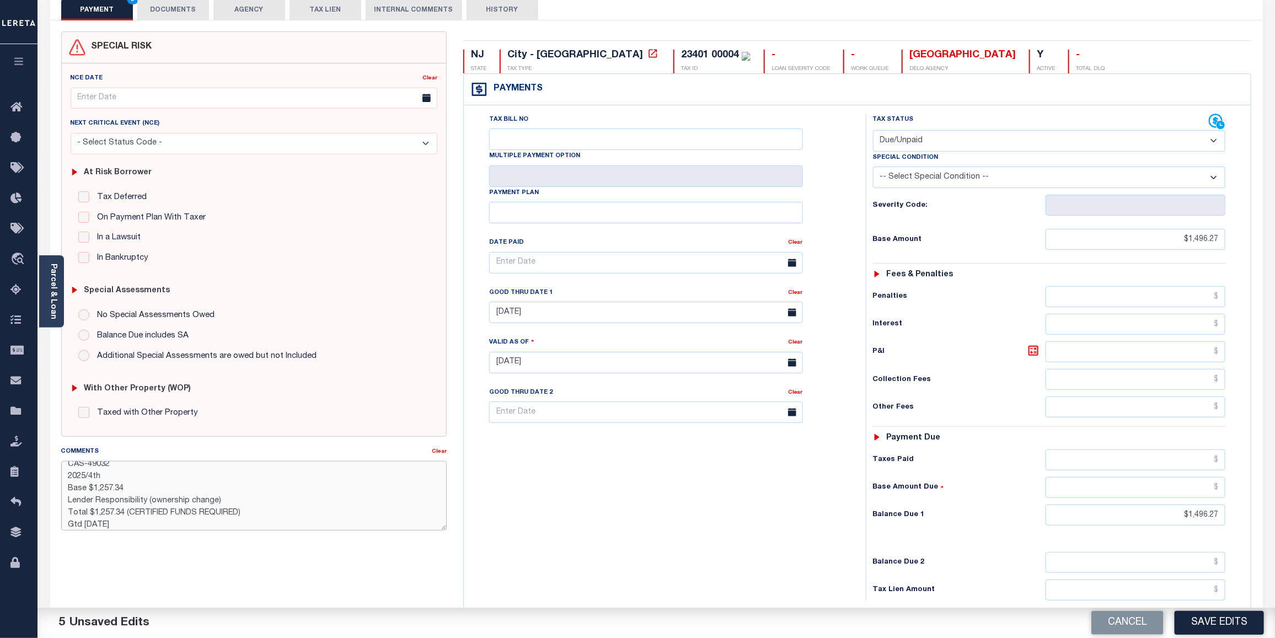
drag, startPoint x: 92, startPoint y: 490, endPoint x: 105, endPoint y: 489, distance: 12.7
click at [105, 489] on textarea "CAS-49032 2025/4th Base $1,257.34 Lender Responsibility (ownership change) Tota…" at bounding box center [254, 495] width 386 height 69
click at [141, 474] on textarea "CAS-49032 2025/4th Base $1,257.34 Lender Responsibility (ownership change) Tota…" at bounding box center [254, 495] width 386 height 69
drag, startPoint x: 100, startPoint y: 487, endPoint x: 137, endPoint y: 491, distance: 37.2
click at [137, 491] on textarea "CAS-49032 2025/4th Base $1,257.34 Lender Responsibility (ownership change) Tota…" at bounding box center [254, 495] width 386 height 69
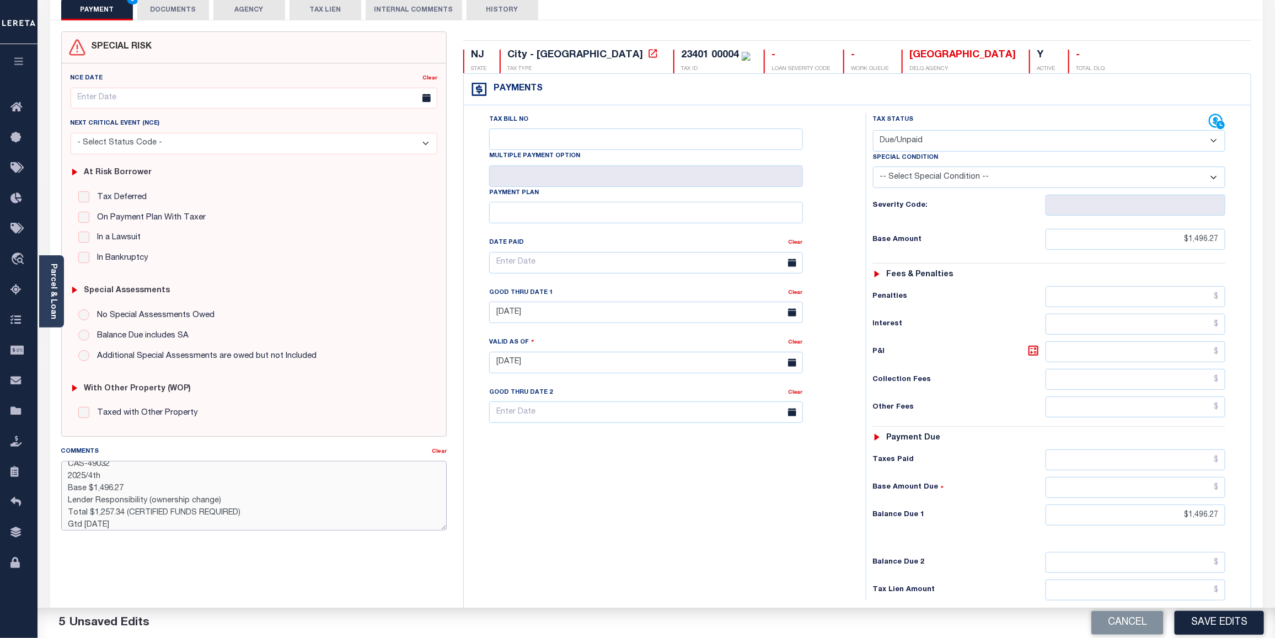
drag, startPoint x: 67, startPoint y: 502, endPoint x: 234, endPoint y: 504, distance: 167.1
click at [234, 504] on textarea "CAS-49032 2025/4th Base $1,496.27 Lender Responsibility (ownership change) Tota…" at bounding box center [254, 495] width 386 height 69
drag, startPoint x: 98, startPoint y: 509, endPoint x: 252, endPoint y: 506, distance: 153.9
click at [252, 506] on textarea "CAS-49032 2025/4th Base $1,496.27 Total $1,257.34 (CERTIFIED FUNDS REQUIRED) Gt…" at bounding box center [254, 495] width 386 height 69
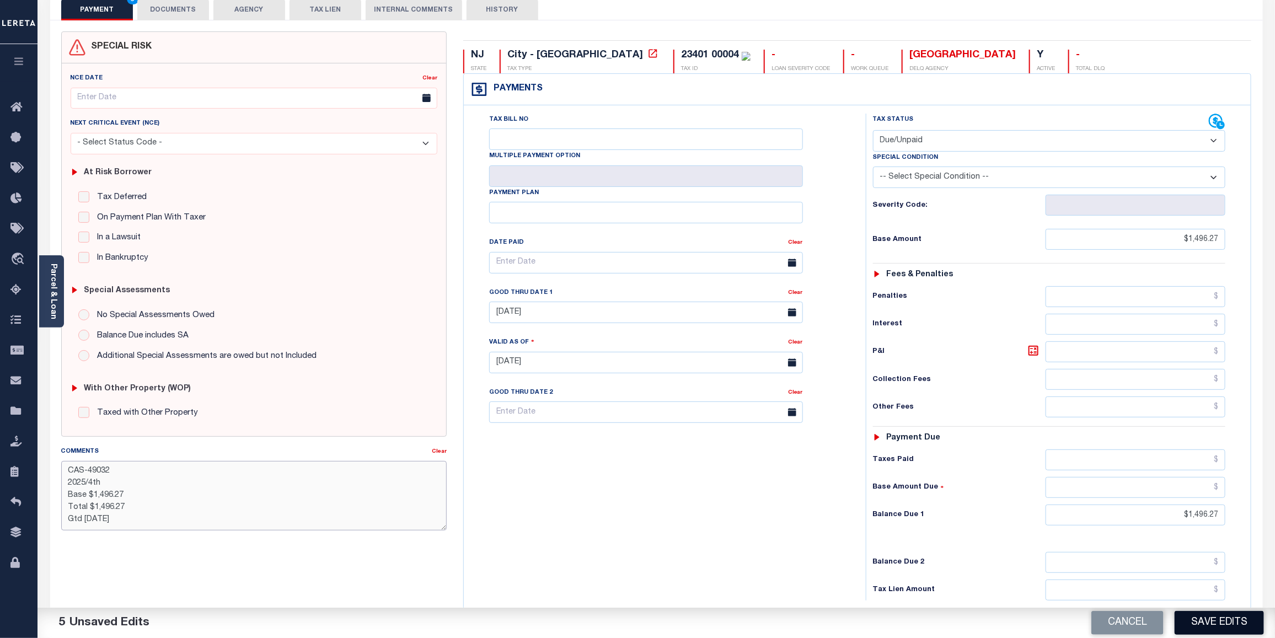
type textarea "CAS-49032 2025/4th Base $1,496.27 Total $1,496.27 Gtd 10/31/2025"
click at [1228, 619] on button "Save Edits" at bounding box center [1219, 623] width 89 height 24
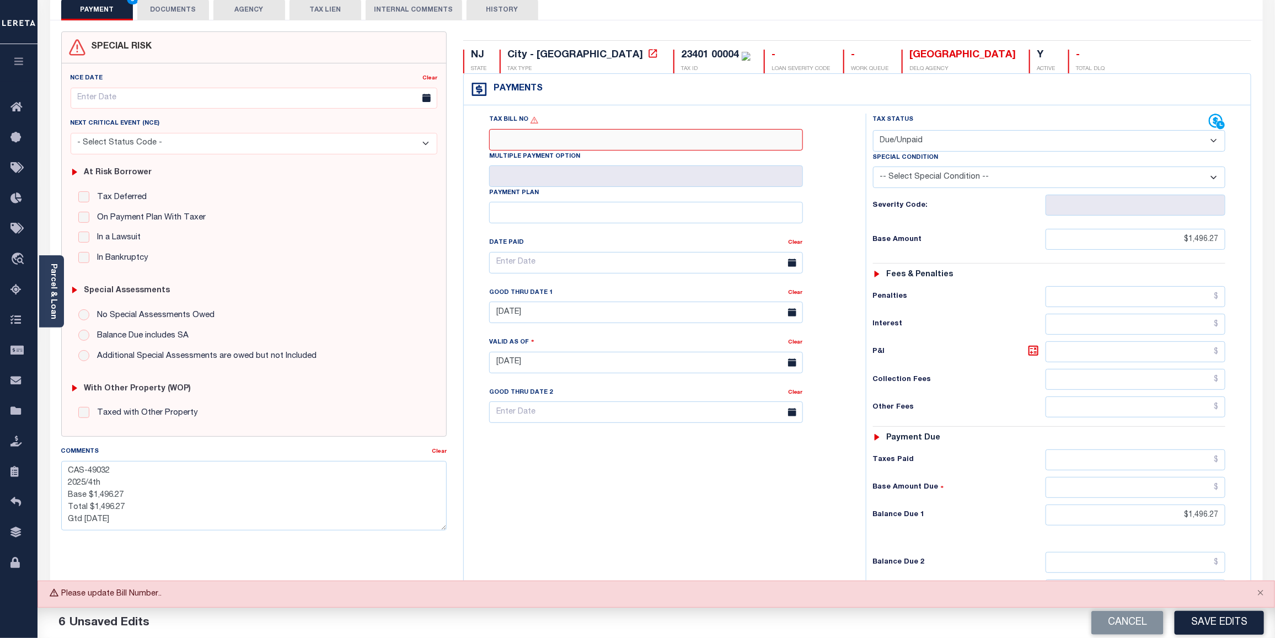
click at [537, 139] on input "Tax Bill No" at bounding box center [646, 140] width 314 height 22
type input "200063"
click at [769, 514] on div "Tax Bill No 200063 Multiple Payment Option Payment Plan" at bounding box center [662, 357] width 391 height 487
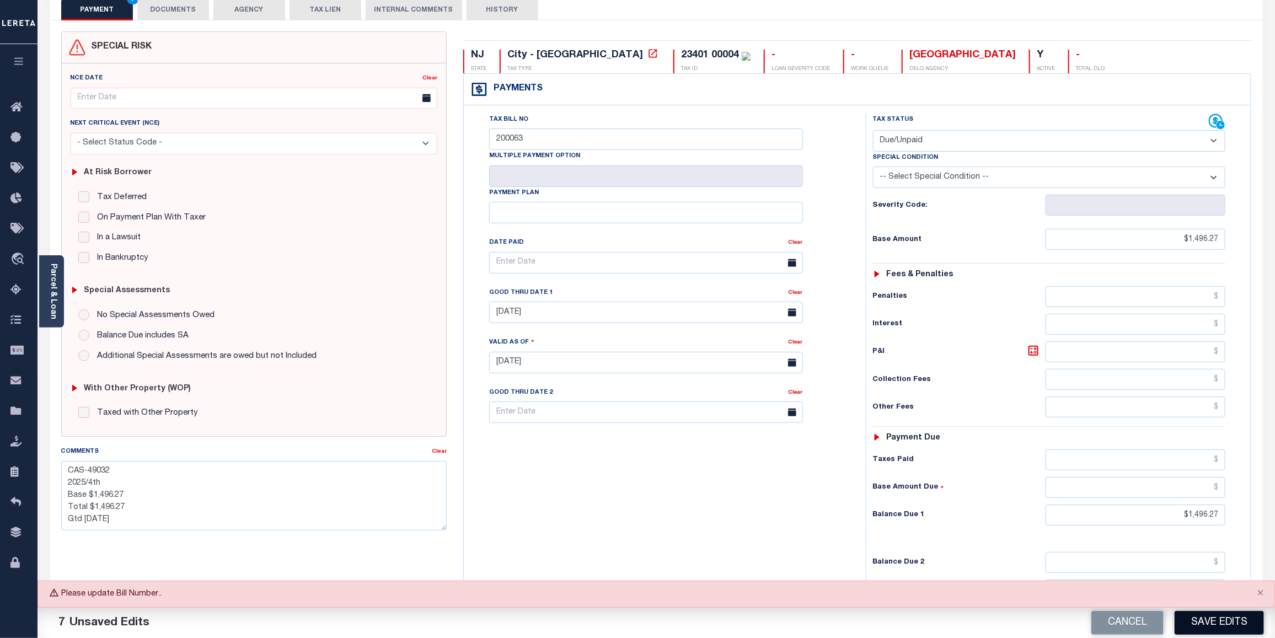
click at [1225, 622] on button "Save Edits" at bounding box center [1219, 623] width 89 height 24
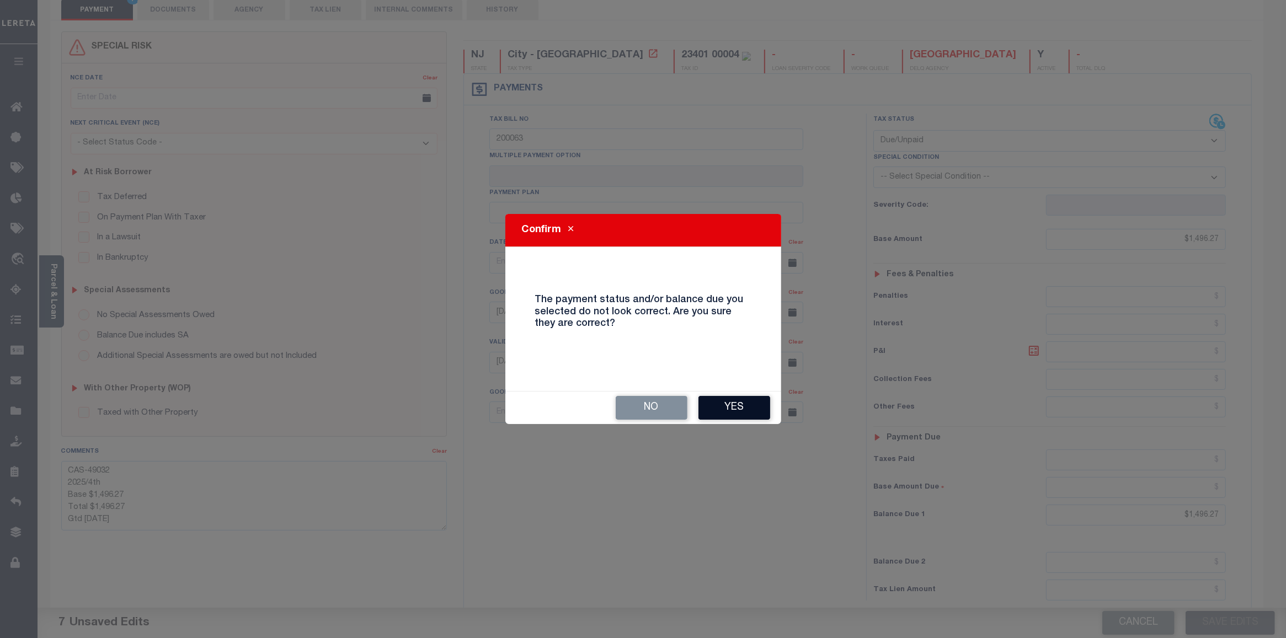
click at [747, 408] on button "Yes" at bounding box center [734, 408] width 72 height 24
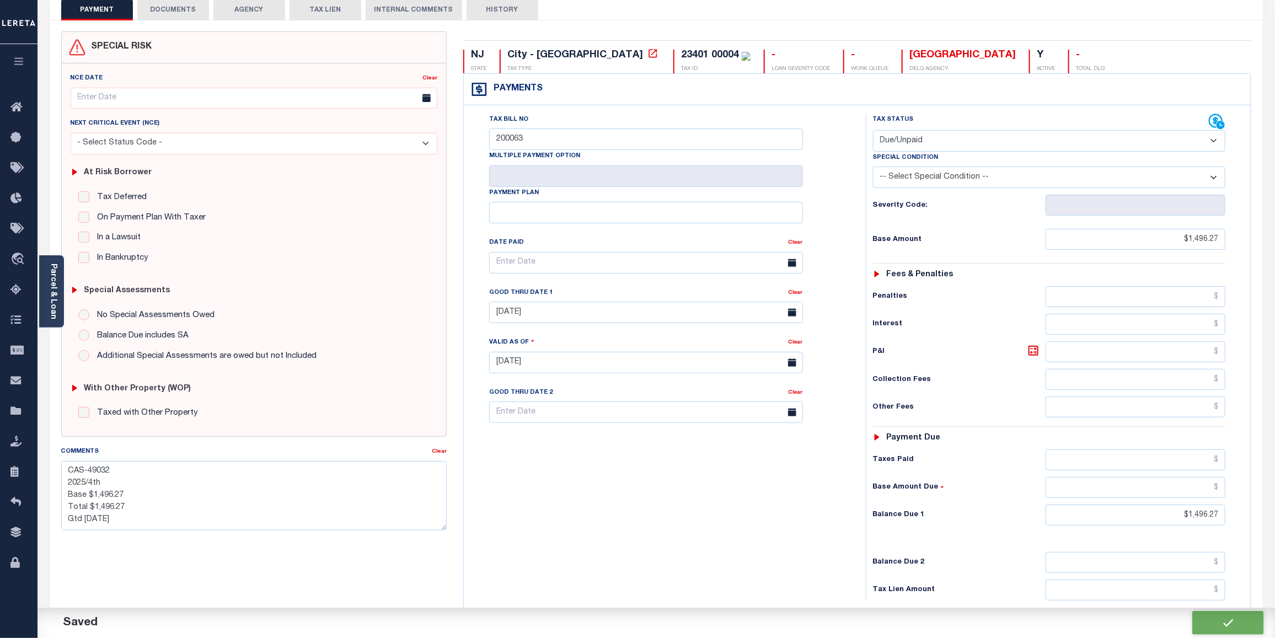
checkbox input "false"
type textarea "CAS-49032 2025/4th Base $1,496.27 Total $1,496.27 Gtd 10/31/2025"
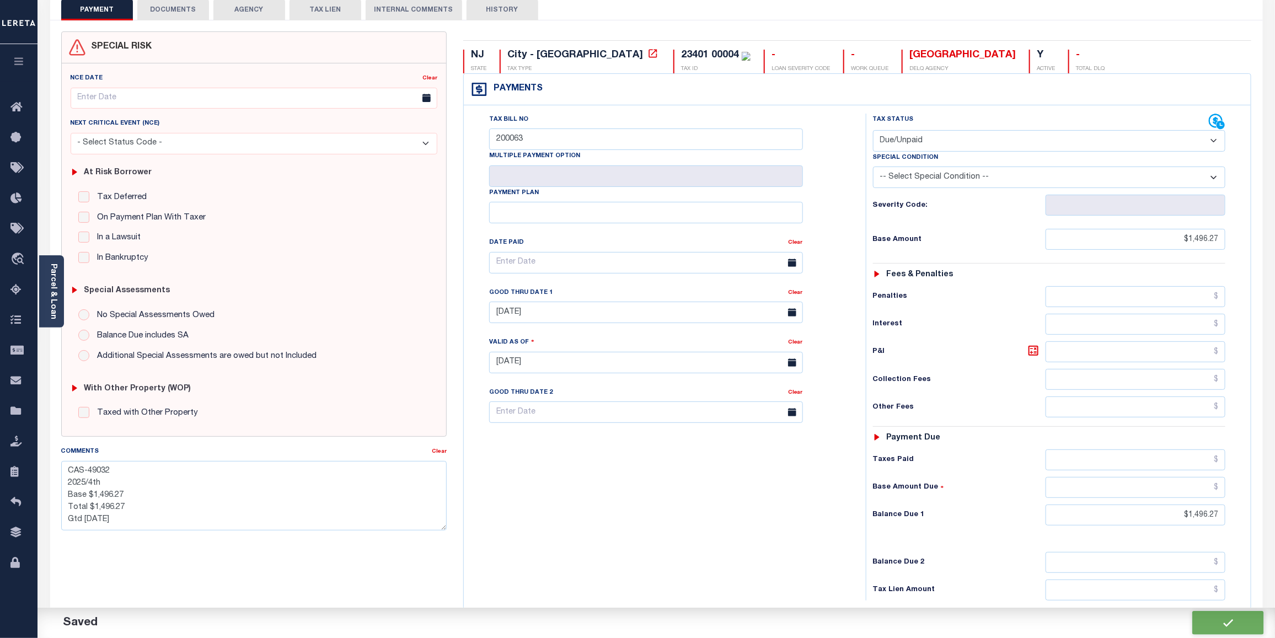
type input "$1,496.27"
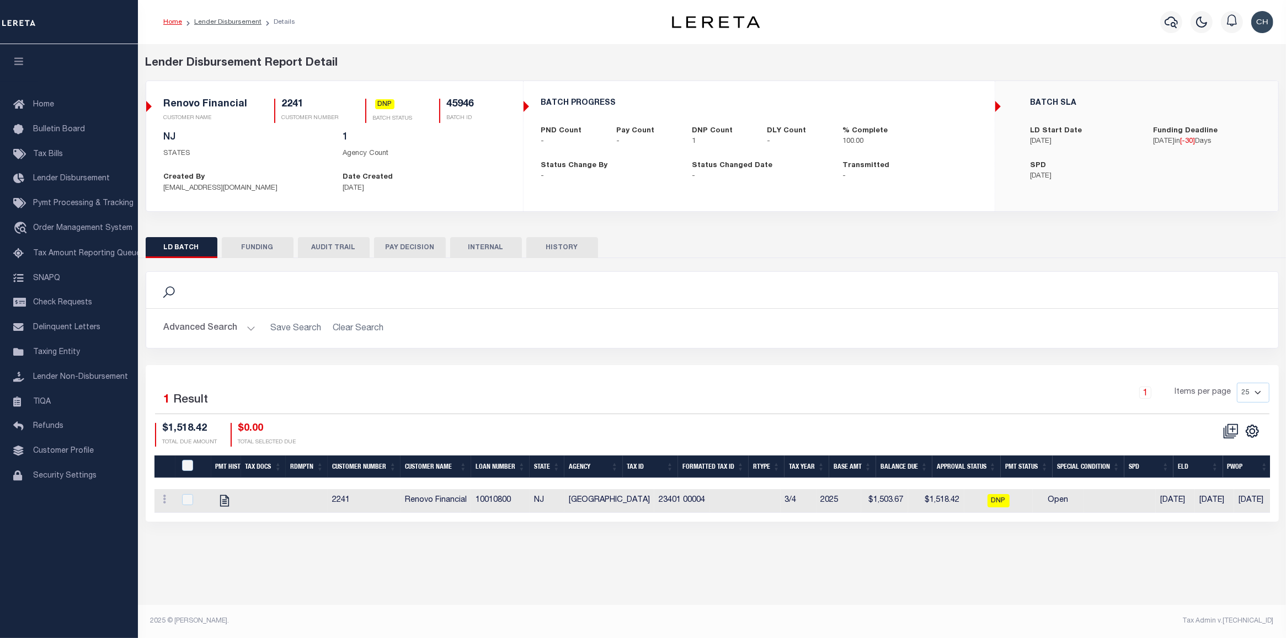
drag, startPoint x: 916, startPoint y: 525, endPoint x: 1004, endPoint y: 527, distance: 88.3
click at [1004, 521] on div "Selected 1 Result 1 Items per page 25 50 100 200 $1,518.42 $0.00" at bounding box center [712, 443] width 1133 height 156
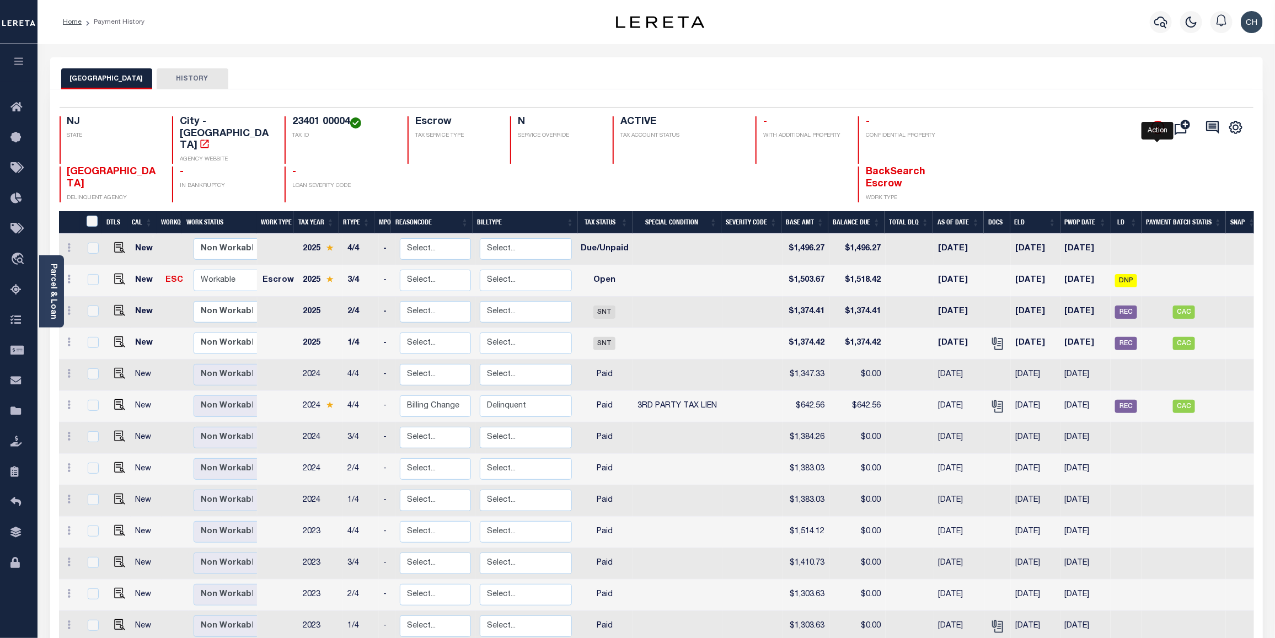
click at [1159, 128] on icon "" at bounding box center [1159, 128] width 6 height 6
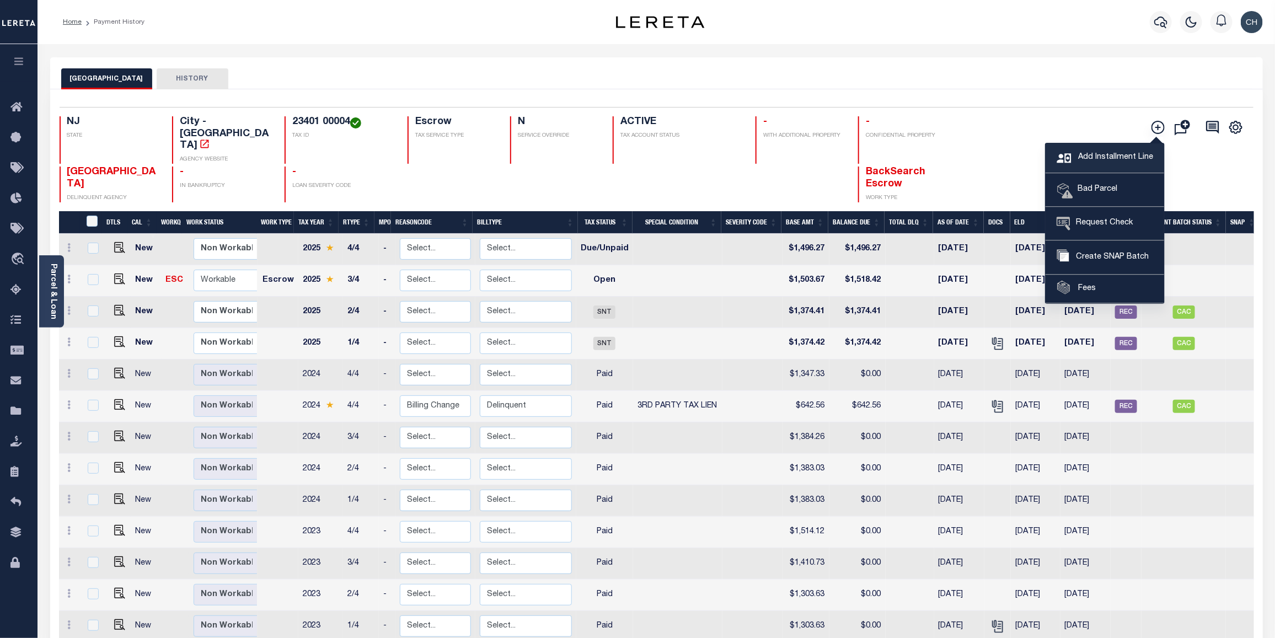
click at [1120, 165] on link "Add Installment Line" at bounding box center [1105, 158] width 119 height 30
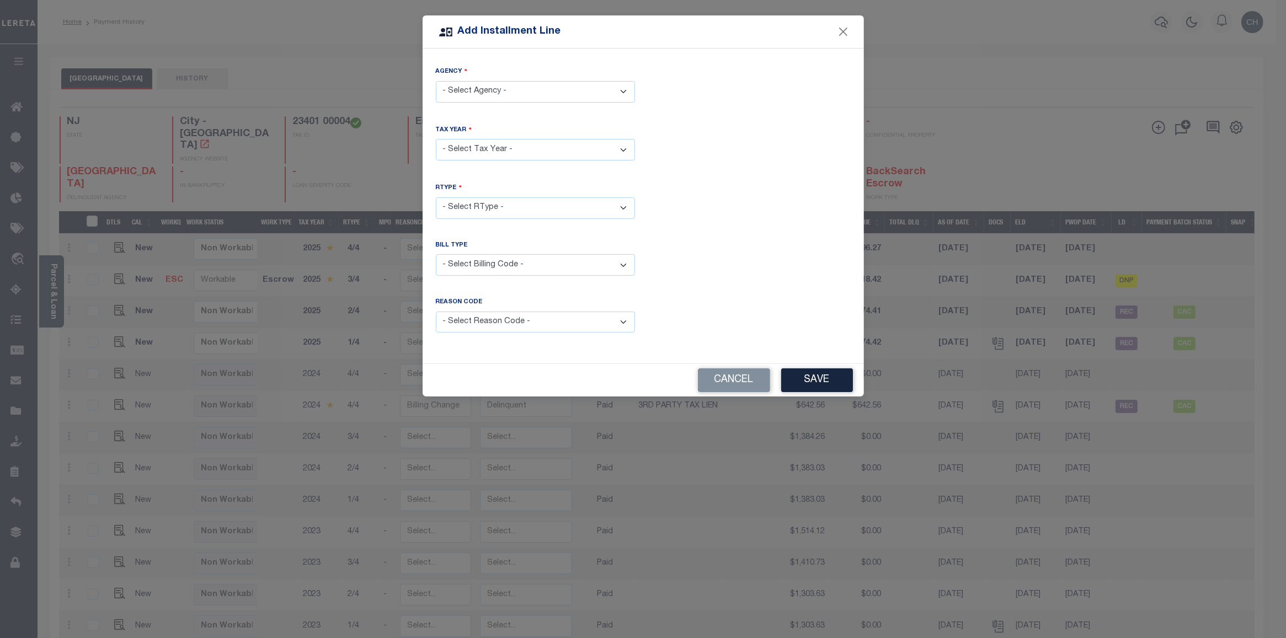
click at [586, 98] on select "- Select Agency - [GEOGRAPHIC_DATA] - City" at bounding box center [535, 92] width 199 height 22
select select "3401704001"
click at [436, 81] on select "- Select Agency - [GEOGRAPHIC_DATA] - City" at bounding box center [535, 92] width 199 height 22
click at [543, 150] on select "- Select Year - 2005 2006 2007 2008 2009 2010 2011 2012 2013 2014 2015 2016 201…" at bounding box center [535, 150] width 199 height 22
select select "2025"
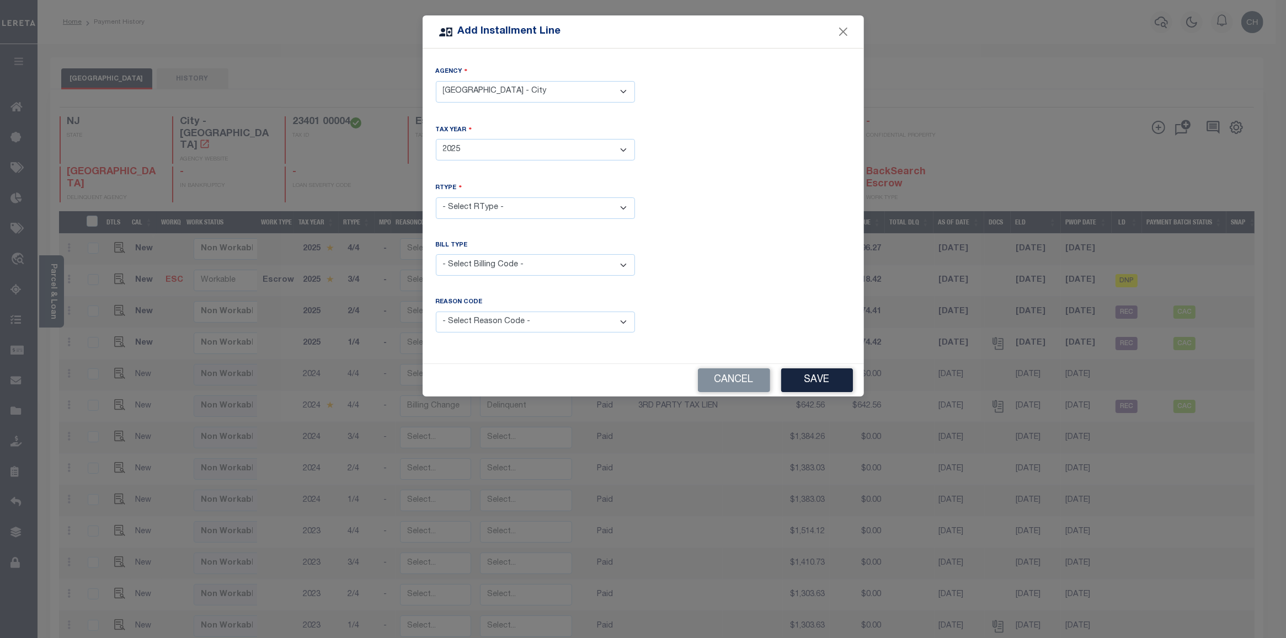
click at [436, 139] on select "- Select Year - 2005 2006 2007 2008 2009 2010 2011 2012 2013 2014 2015 2016 201…" at bounding box center [535, 150] width 199 height 22
click at [519, 203] on select "- Select RType - 1/4 2/4 3/4 4/4" at bounding box center [535, 208] width 199 height 22
select select "2"
click at [436, 197] on select "- Select RType - 1/4 2/4 3/4 4/4" at bounding box center [535, 208] width 199 height 22
click at [547, 269] on select "- Select Billing Code - Regular Delinquent Supplemental Corrected/Adjusted Bill…" at bounding box center [535, 265] width 199 height 22
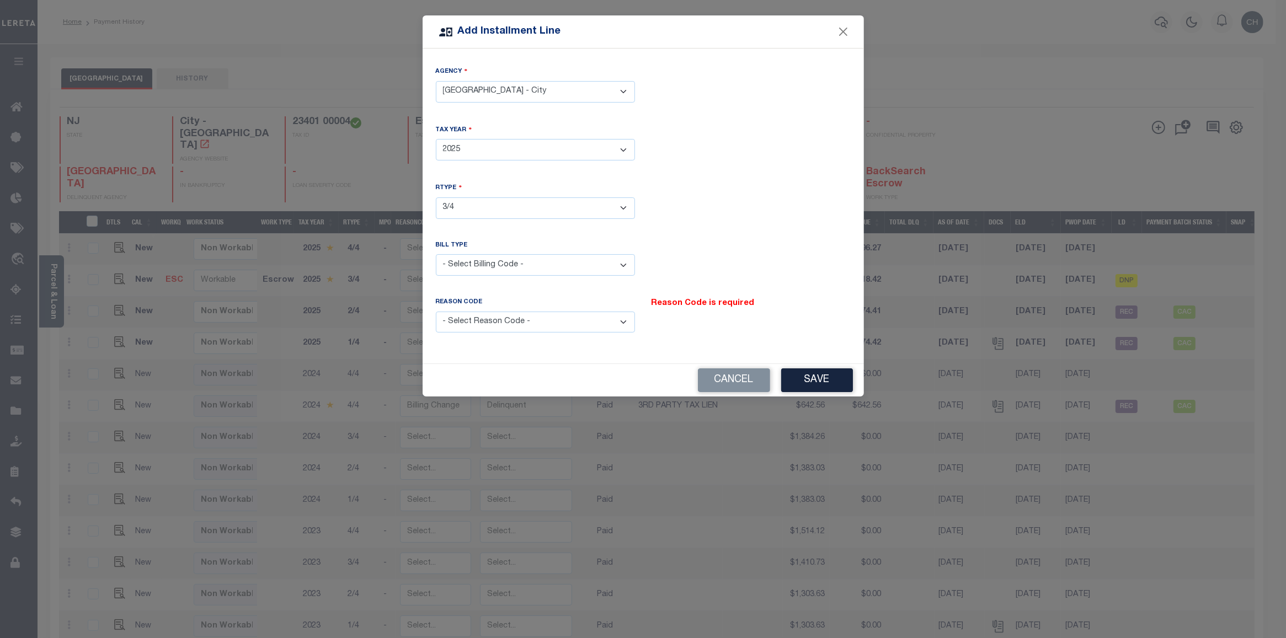
select select "2"
click at [436, 254] on select "- Select Billing Code - Regular Delinquent Supplemental Corrected/Adjusted Bill…" at bounding box center [535, 265] width 199 height 22
click at [575, 315] on select "- Select Reason Code - Payment Reversal Taxable Value Change Assessment Change …" at bounding box center [535, 323] width 199 height 22
select select "11"
click at [436, 312] on select "- Select Reason Code - Payment Reversal Taxable Value Change Assessment Change …" at bounding box center [535, 323] width 199 height 22
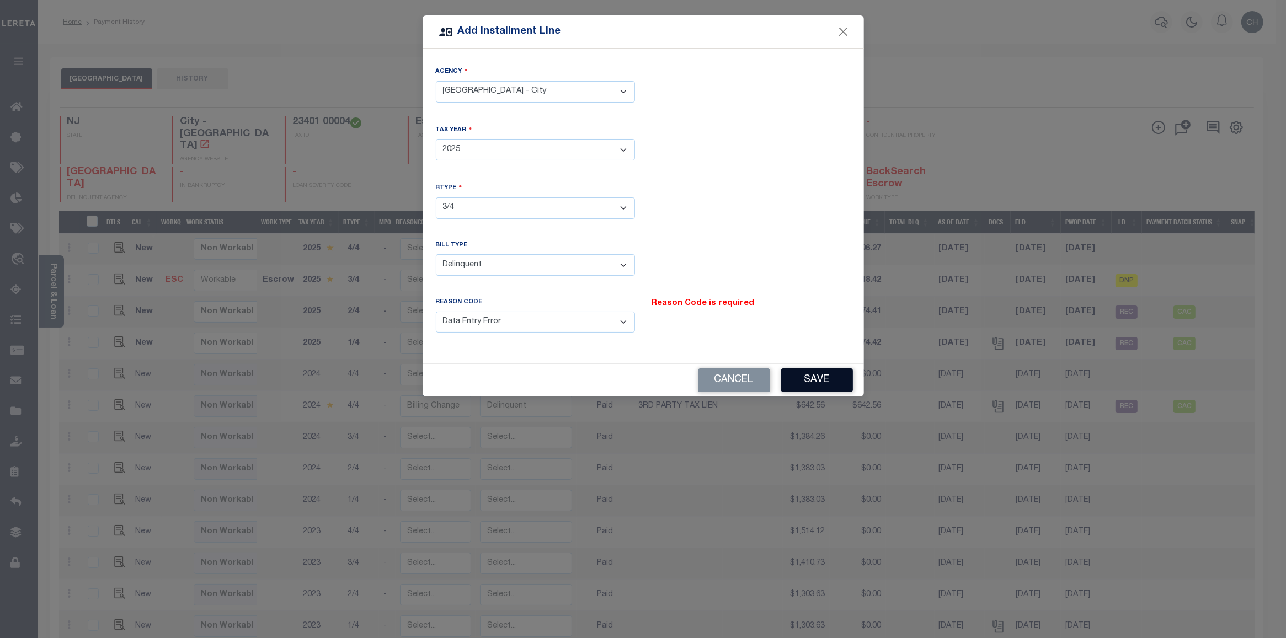
click at [823, 382] on button "Save" at bounding box center [817, 380] width 72 height 24
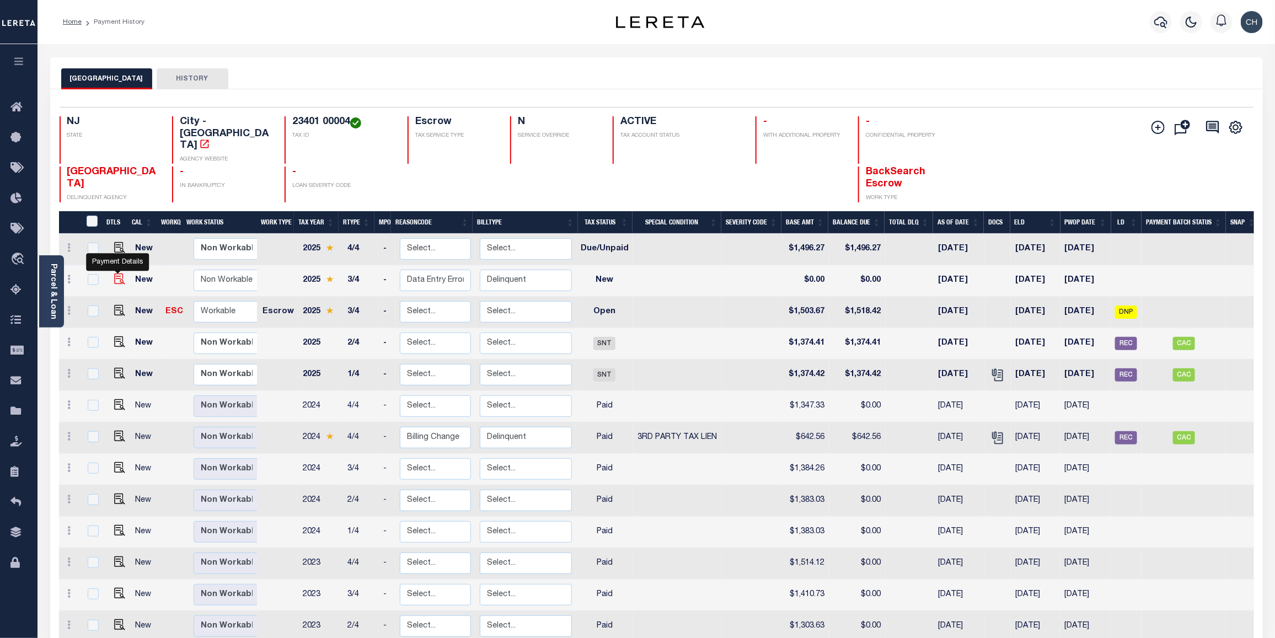
click at [119, 274] on img at bounding box center [119, 279] width 11 height 11
checkbox input "true"
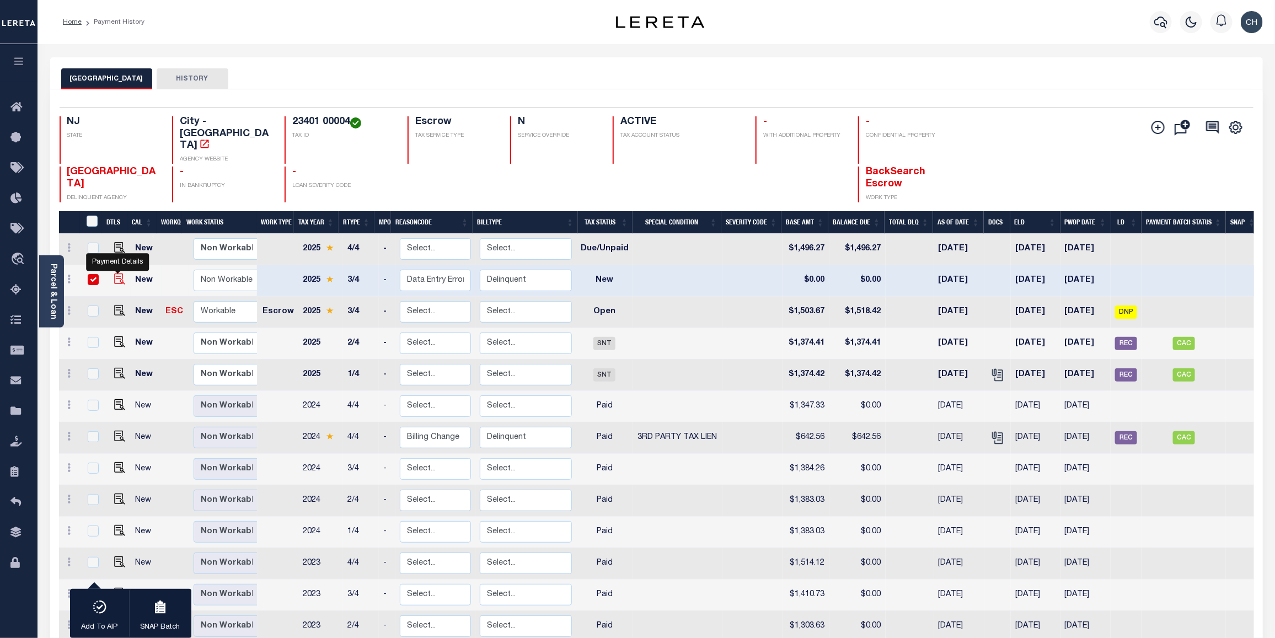
click at [119, 274] on img at bounding box center [119, 279] width 11 height 11
checkbox input "false"
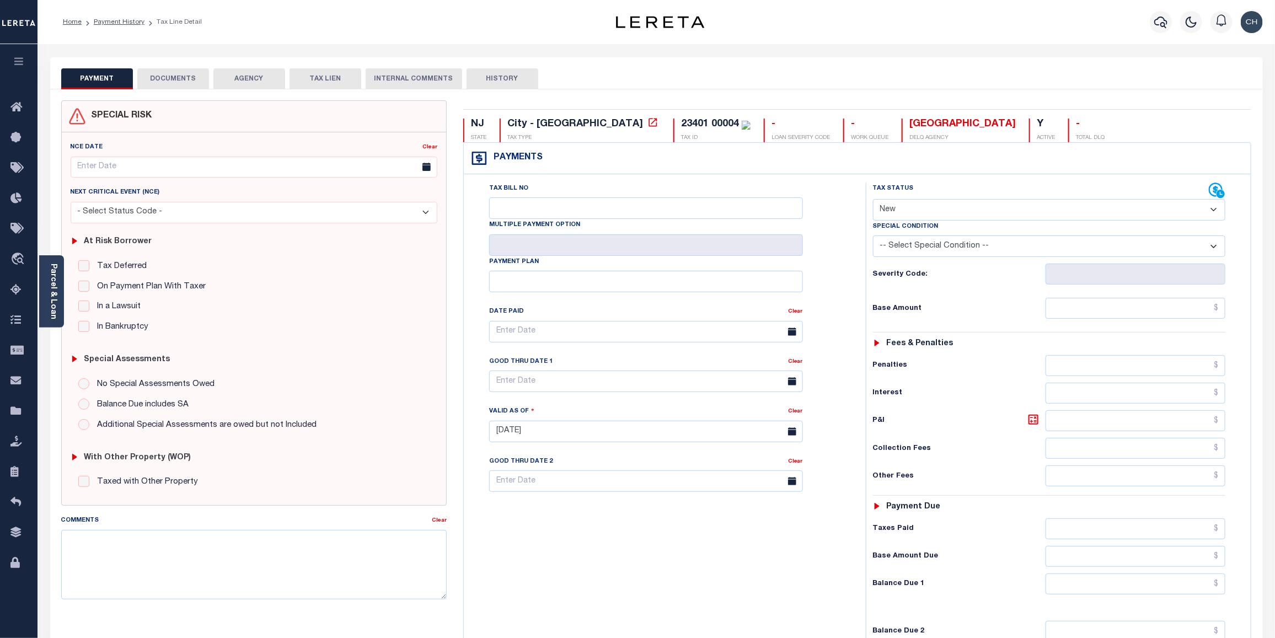
click at [1211, 210] on select "- Select Status Code - Open Due/Unpaid Paid Incomplete No Tax Due Internal Refu…" at bounding box center [1049, 210] width 353 height 22
select select "DUE"
click at [873, 200] on select "- Select Status Code - Open Due/Unpaid Paid Incomplete No Tax Due Internal Refu…" at bounding box center [1049, 210] width 353 height 22
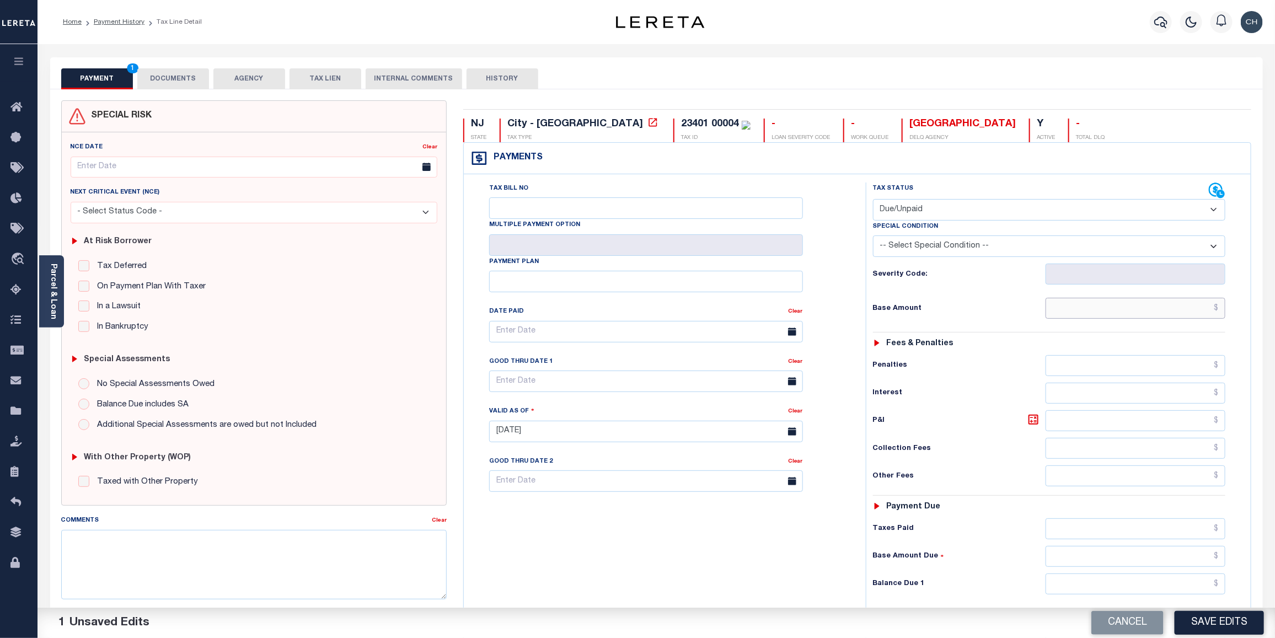
click at [1175, 309] on input "text" at bounding box center [1136, 308] width 180 height 21
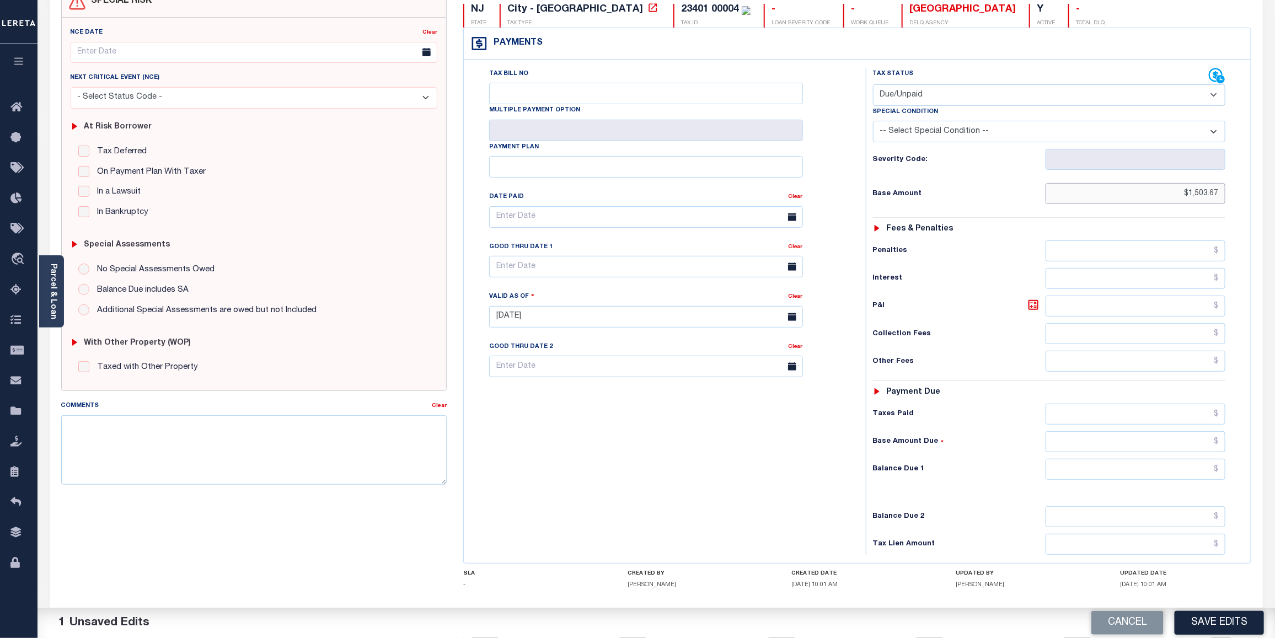
scroll to position [117, 0]
type input "$1,503.67"
click at [1148, 470] on input "text" at bounding box center [1136, 467] width 180 height 21
type input "$1,503.67"
click at [649, 269] on input "text" at bounding box center [646, 265] width 314 height 22
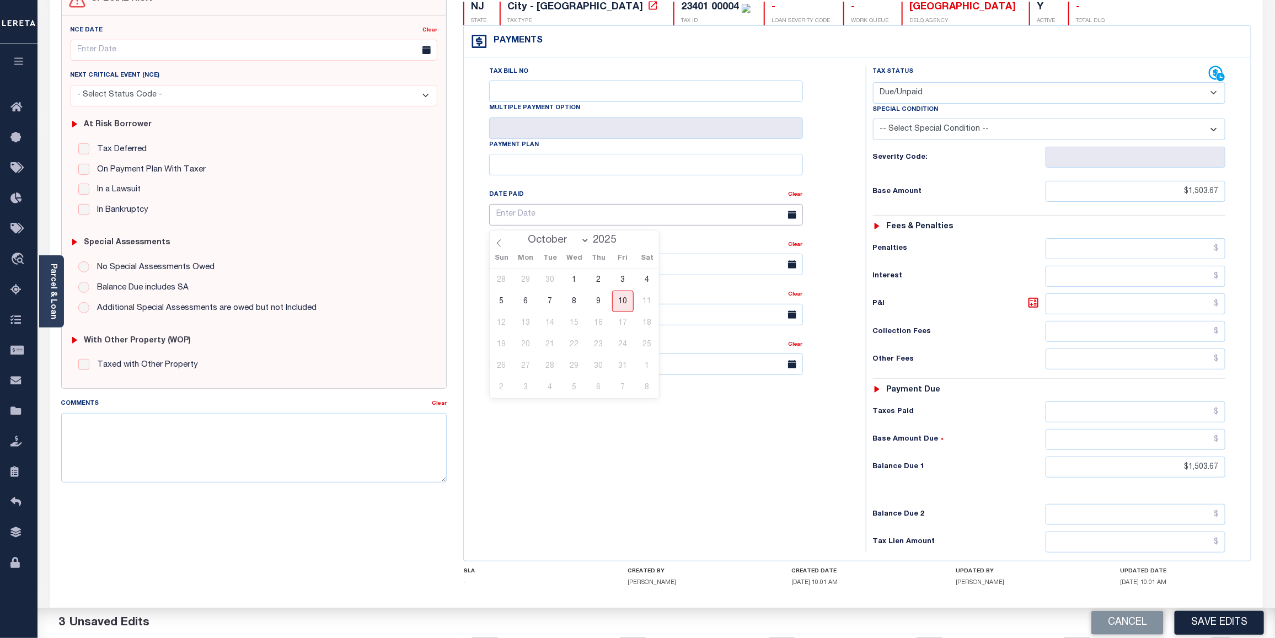
click at [724, 219] on input "text" at bounding box center [646, 215] width 314 height 22
click at [756, 266] on input "text" at bounding box center [646, 265] width 314 height 22
click at [611, 415] on div "28 29 30 1 2 3 4 5 6 7 8 9 10 11 12 13 14 15 16 17 18 19 20 21 22 23 24 25 26 2…" at bounding box center [575, 383] width 170 height 129
click at [138, 426] on textarea "Comments" at bounding box center [254, 447] width 386 height 69
paste textarea "CAS-49032 2023 Base $1,257.34 Lender Responsibility (ownership change) Total $1…"
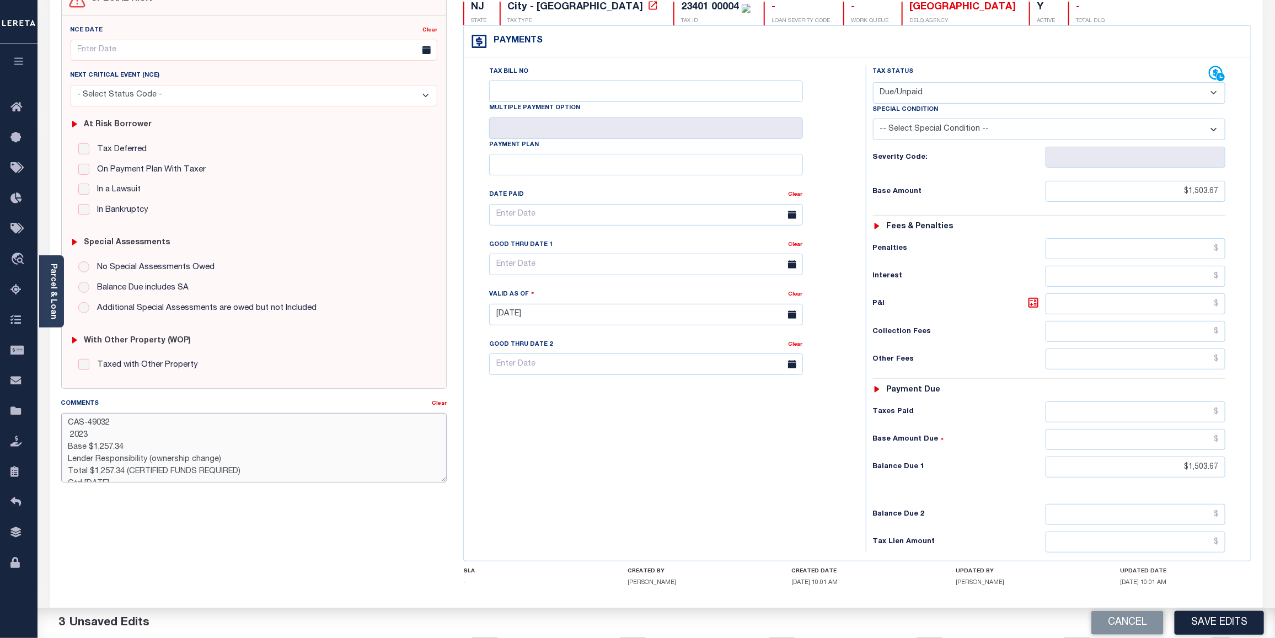
scroll to position [7, 0]
drag, startPoint x: 99, startPoint y: 440, endPoint x: 137, endPoint y: 440, distance: 37.5
click at [137, 440] on textarea "CAS-49032 2023 Base $1,257.34 Lender Responsibility (ownership change) Total $1…" at bounding box center [254, 447] width 386 height 69
drag, startPoint x: 92, startPoint y: 418, endPoint x: 115, endPoint y: 417, distance: 23.2
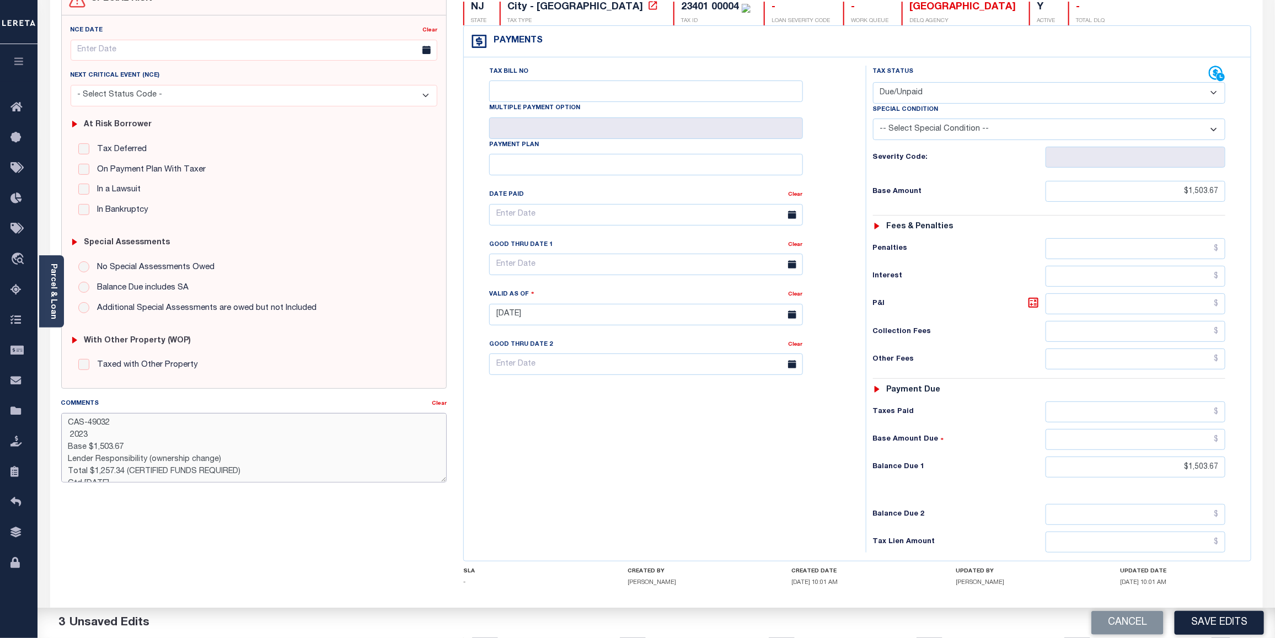
click at [115, 417] on textarea "CAS-49032 2023 Base $1,503.67 Lender Responsibility (ownership change) Total $1…" at bounding box center [254, 447] width 386 height 69
click at [86, 439] on textarea "CAS-48964 2023 Base $1,503.67 Lender Responsibility (ownership change) Total $1…" at bounding box center [254, 447] width 386 height 69
click at [88, 437] on textarea "CAS-48964 2023 Base $1,503.67 Lender Responsibility (ownership change) Total $1…" at bounding box center [254, 447] width 386 height 69
click at [83, 434] on textarea "CAS-48964 202/3 Base $1,503.67 Lender Responsibility (ownership change) Total $…" at bounding box center [254, 447] width 386 height 69
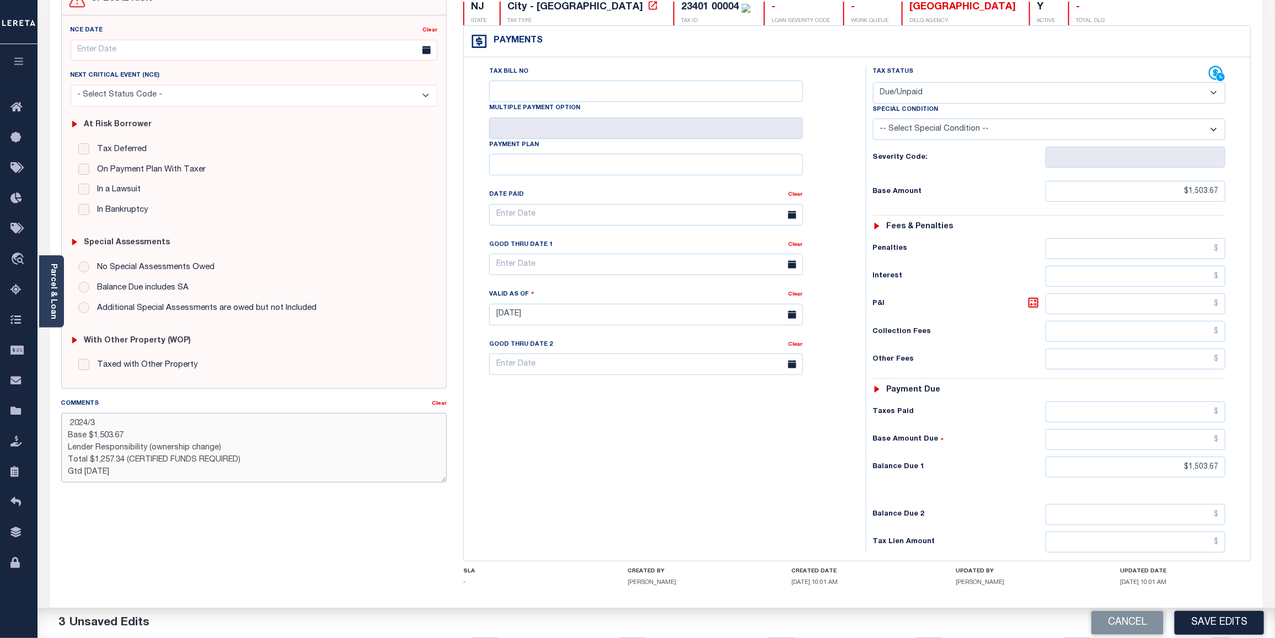
drag, startPoint x: 68, startPoint y: 424, endPoint x: 261, endPoint y: 502, distance: 208.5
click at [261, 502] on div "SPECIAL RISK NCE Date Clear - Select Status Code -" at bounding box center [254, 325] width 403 height 684
type textarea "CAS-48964 2024/3 Base $1,503.67 Lender Responsibility (ownership change) Total …"
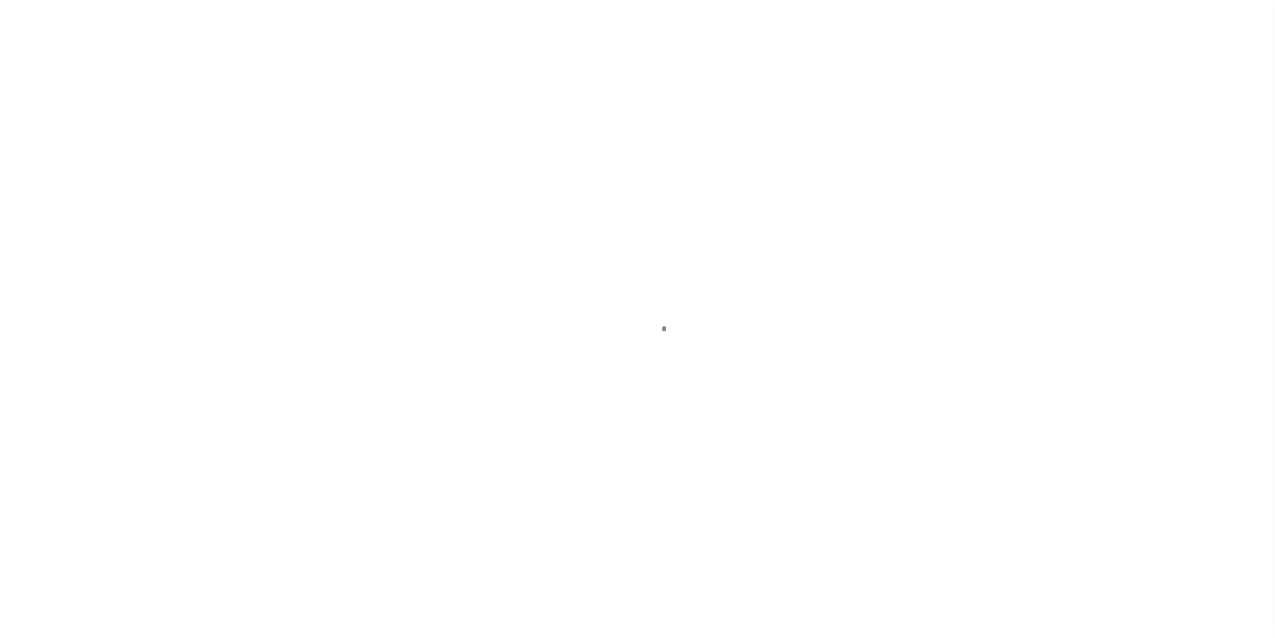
select select "NW2"
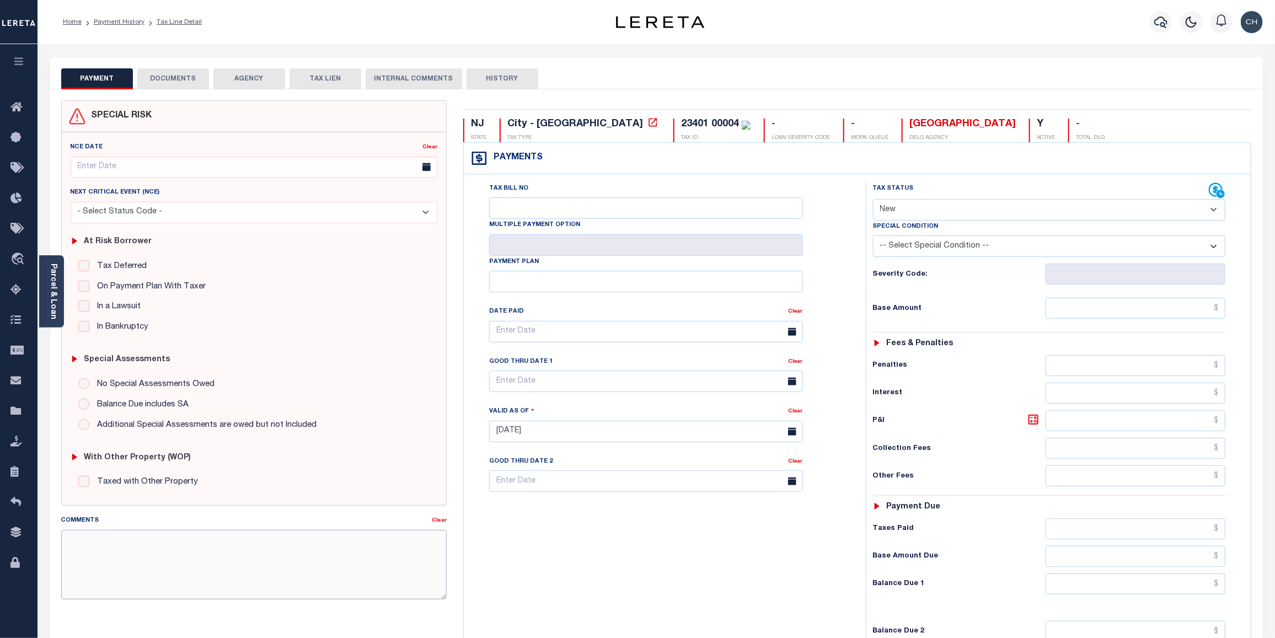
click at [117, 553] on textarea "Comments" at bounding box center [254, 564] width 386 height 69
paste textarea "CAS-48964 2024/3 Base $1,503.67 Lender Responsibility (ownership change) Total …"
drag, startPoint x: 81, startPoint y: 567, endPoint x: 166, endPoint y: 580, distance: 86.5
click at [81, 567] on textarea "CAS-48964 2024/3 Base $1,503.67 Lender Responsibility (ownership change) Total …" at bounding box center [254, 564] width 386 height 69
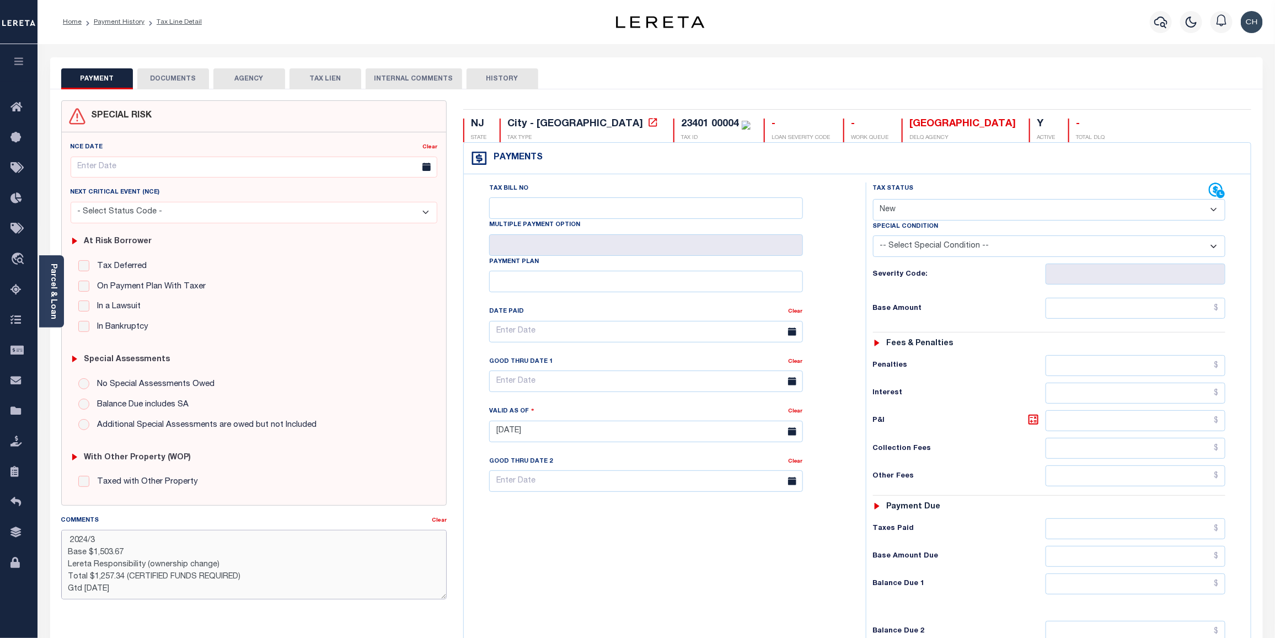
drag, startPoint x: 148, startPoint y: 567, endPoint x: 213, endPoint y: 564, distance: 65.7
click at [213, 564] on textarea "CAS-48964 2024/3 Base $1,503.67 Lereta Responsibility (ownership change) Total …" at bounding box center [254, 564] width 386 height 69
type textarea "CAS-48964 2024/3 Base $1,503.67 Lereta Responsibility (inco) Total $1,257.34 (C…"
click at [1223, 194] on icon at bounding box center [1221, 194] width 8 height 8
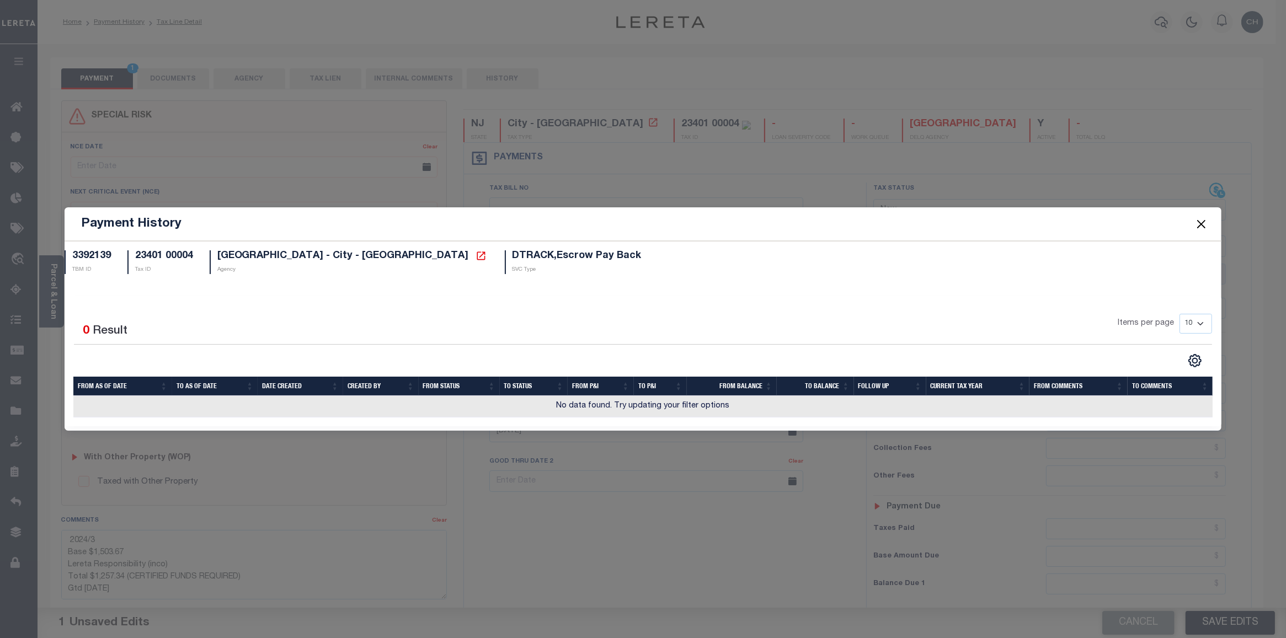
click at [1205, 226] on button "Close" at bounding box center [1201, 224] width 14 height 14
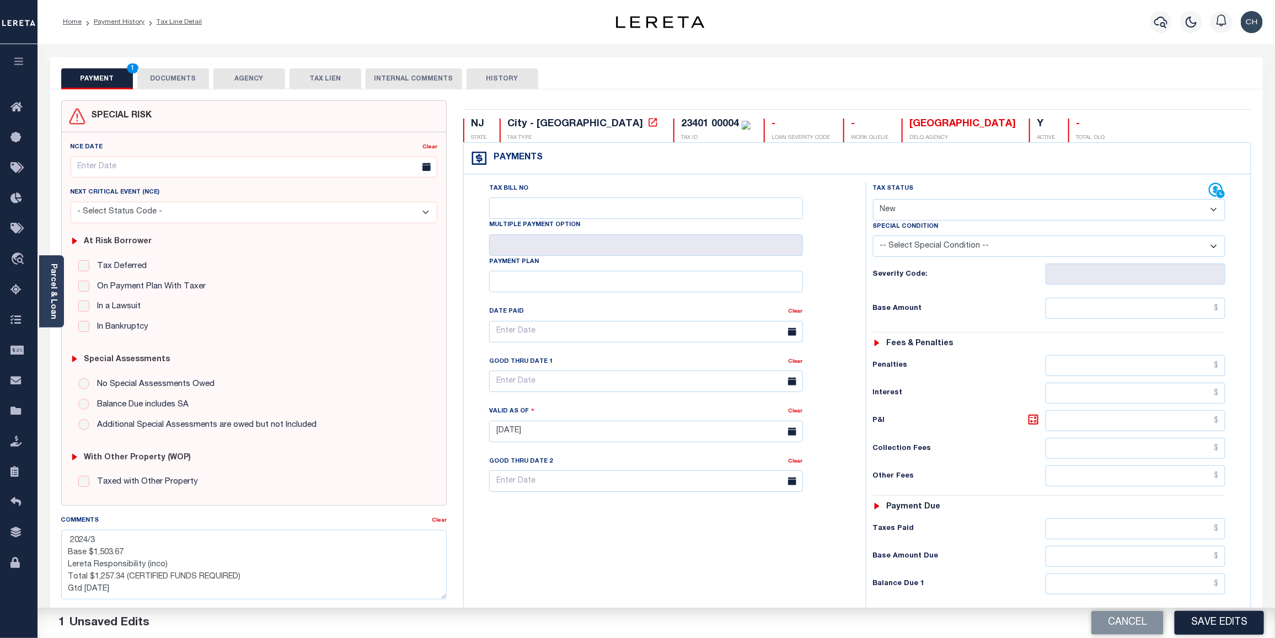
click at [1217, 210] on select "- Select Status Code - Open Due/Unpaid Paid Incomplete No Tax Due Internal Refu…" at bounding box center [1049, 210] width 353 height 22
select select "DUE"
click at [873, 200] on select "- Select Status Code - Open Due/Unpaid Paid Incomplete No Tax Due Internal Refu…" at bounding box center [1049, 210] width 353 height 22
click at [1154, 313] on input "text" at bounding box center [1136, 308] width 180 height 21
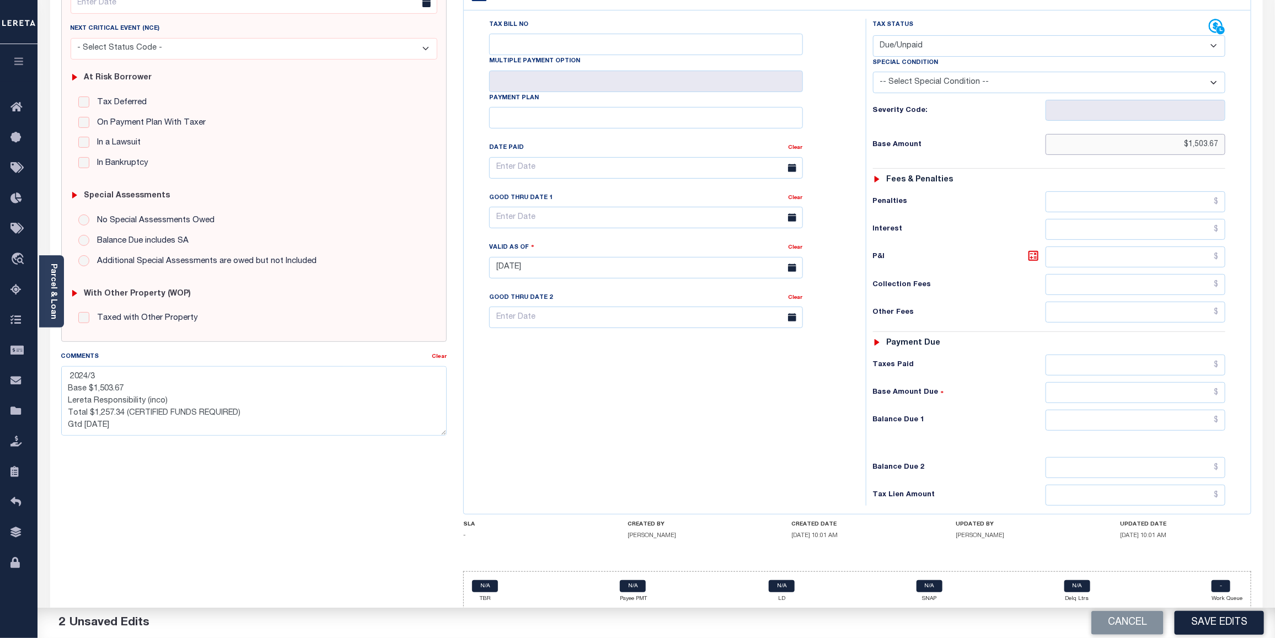
scroll to position [168, 0]
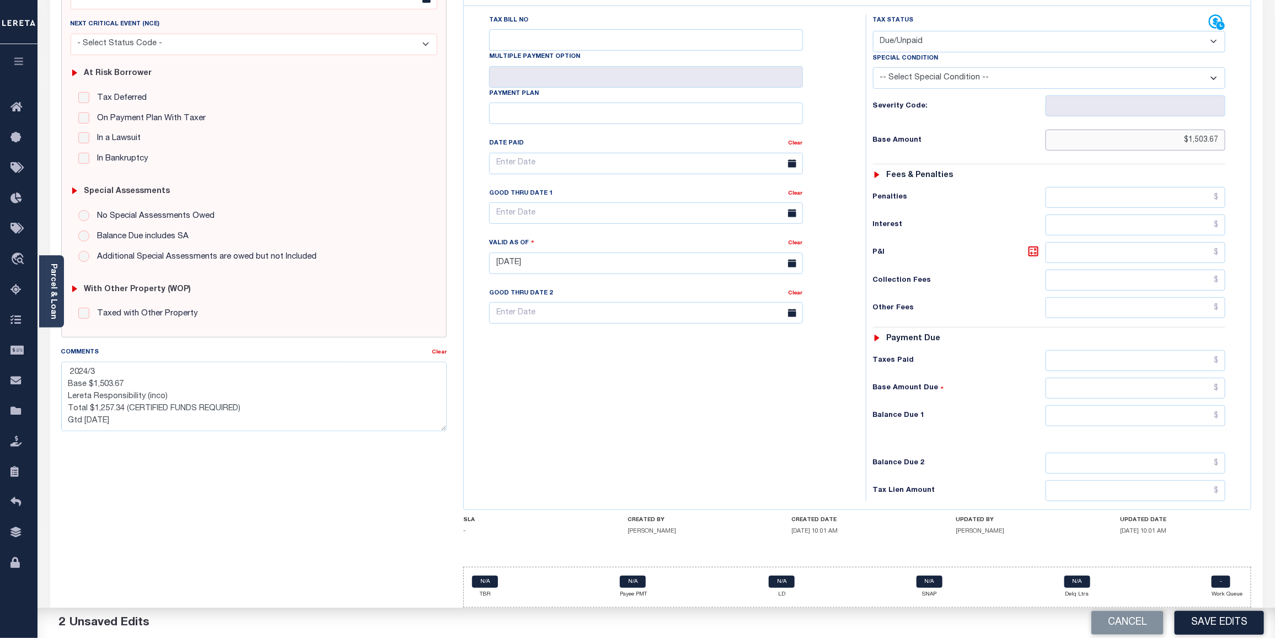
type input "$1,503.67"
click at [1126, 415] on input "text" at bounding box center [1136, 415] width 180 height 21
type input "$1,503.67"
click at [640, 217] on input "text" at bounding box center [646, 213] width 314 height 22
click at [619, 362] on span "31" at bounding box center [623, 365] width 22 height 22
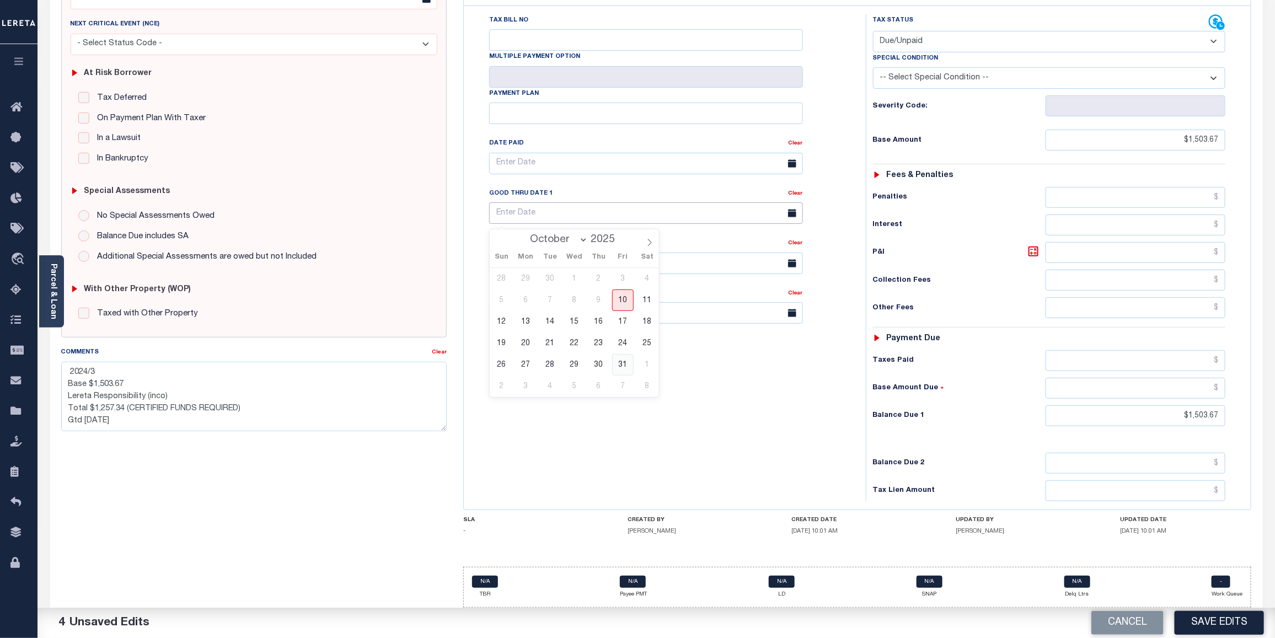
type input "[DATE]"
click at [164, 397] on textarea "CAS-48964 2024/3 Base $1,503.67 Lereta Responsibility (inco) Total $1,257.34 (C…" at bounding box center [254, 396] width 386 height 69
click at [70, 397] on textarea "CAS-48964 2024/3 Base $1,503.67 Lereta Responsibility (incorect rptg) Total $1,…" at bounding box center [254, 396] width 386 height 69
drag, startPoint x: 128, startPoint y: 412, endPoint x: 256, endPoint y: 407, distance: 128.6
click at [256, 407] on textarea "CAS-48964 2024/3 Base $1,503.67 p/i $30.17 Lereta Responsibility (incorect rptg…" at bounding box center [254, 396] width 386 height 69
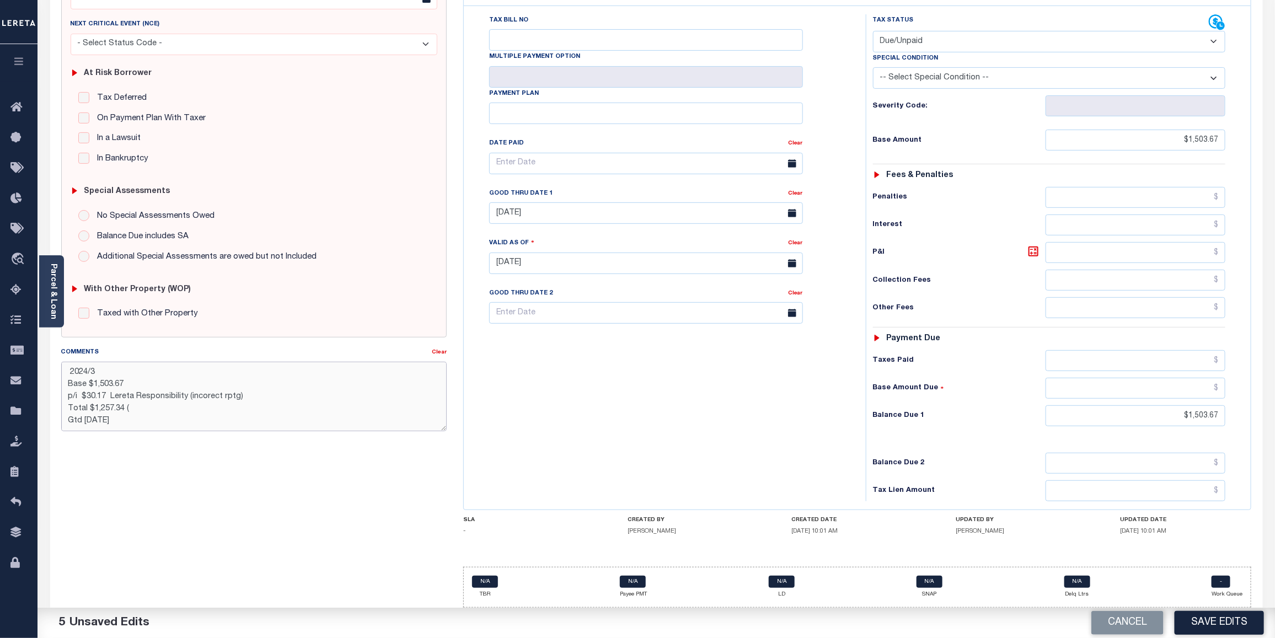
drag, startPoint x: 101, startPoint y: 409, endPoint x: 134, endPoint y: 409, distance: 33.1
click at [134, 409] on textarea "CAS-48964 2024/3 Base $1,503.67 p/i $30.17 Lereta Responsibility (incorect rptg…" at bounding box center [254, 396] width 386 height 69
click at [238, 409] on textarea "CAS-48964 2024/3 Base $1,503.67 p/i $30.17 Lereta Responsibility (incorect rptg…" at bounding box center [254, 396] width 386 height 69
type textarea "CAS-48964 2024/3 Base $1,503.67 p/i $30.17 Lereta Responsibility (incorrect rpt…"
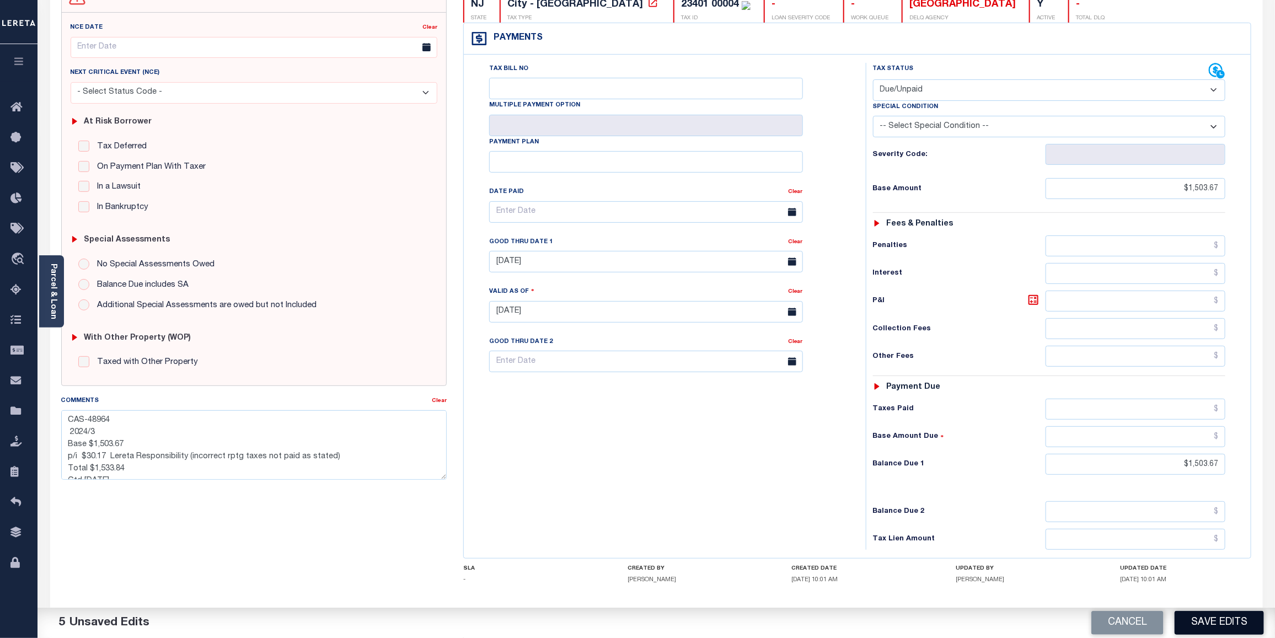
click at [1216, 622] on button "Save Edits" at bounding box center [1219, 623] width 89 height 24
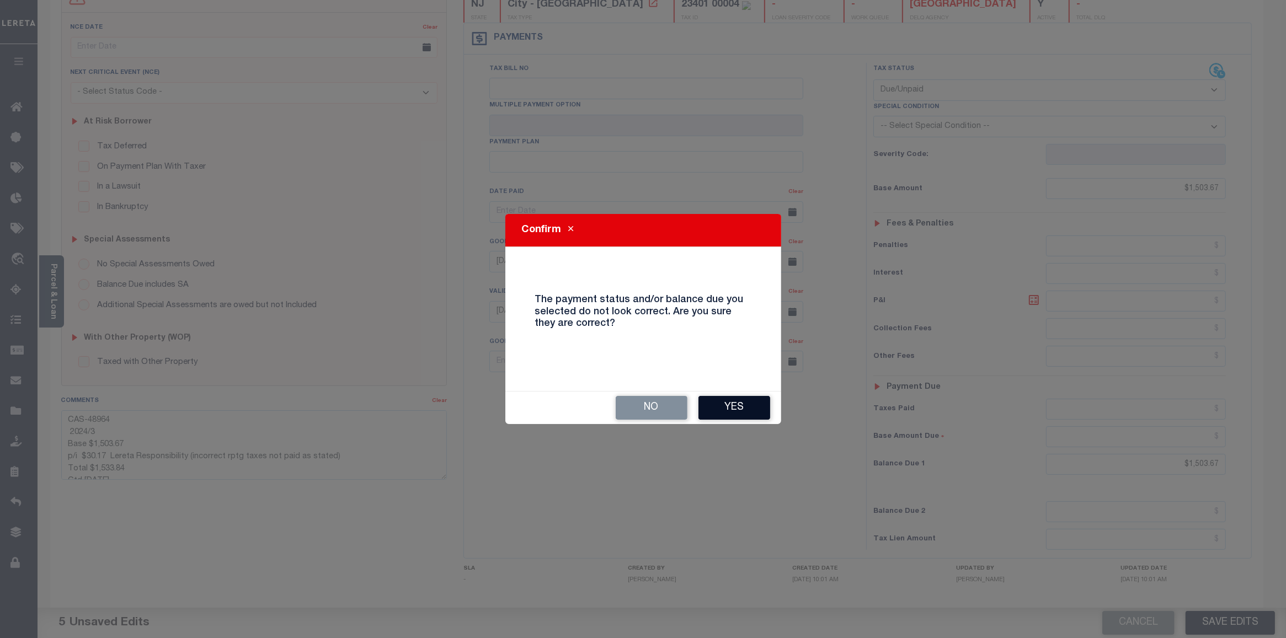
click at [732, 414] on button "Yes" at bounding box center [734, 408] width 72 height 24
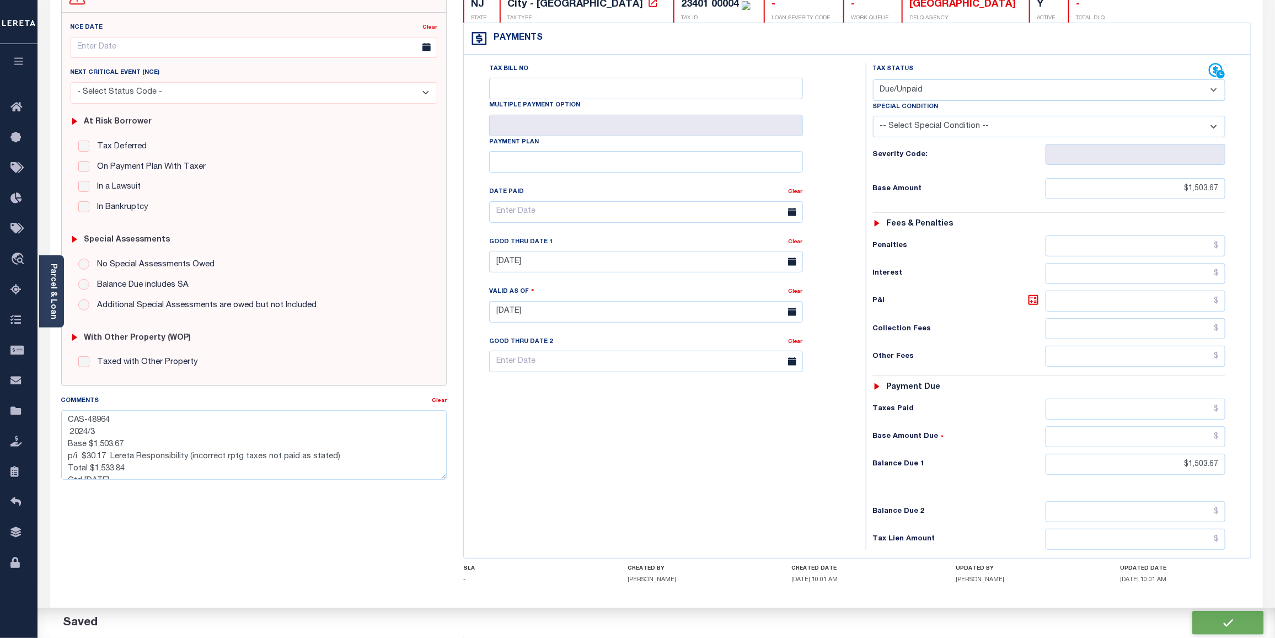
checkbox input "false"
type textarea "CAS-48964 2024/3 Base $1,503.67 p/i $30.17 Lereta Responsibility (incorrect rpt…"
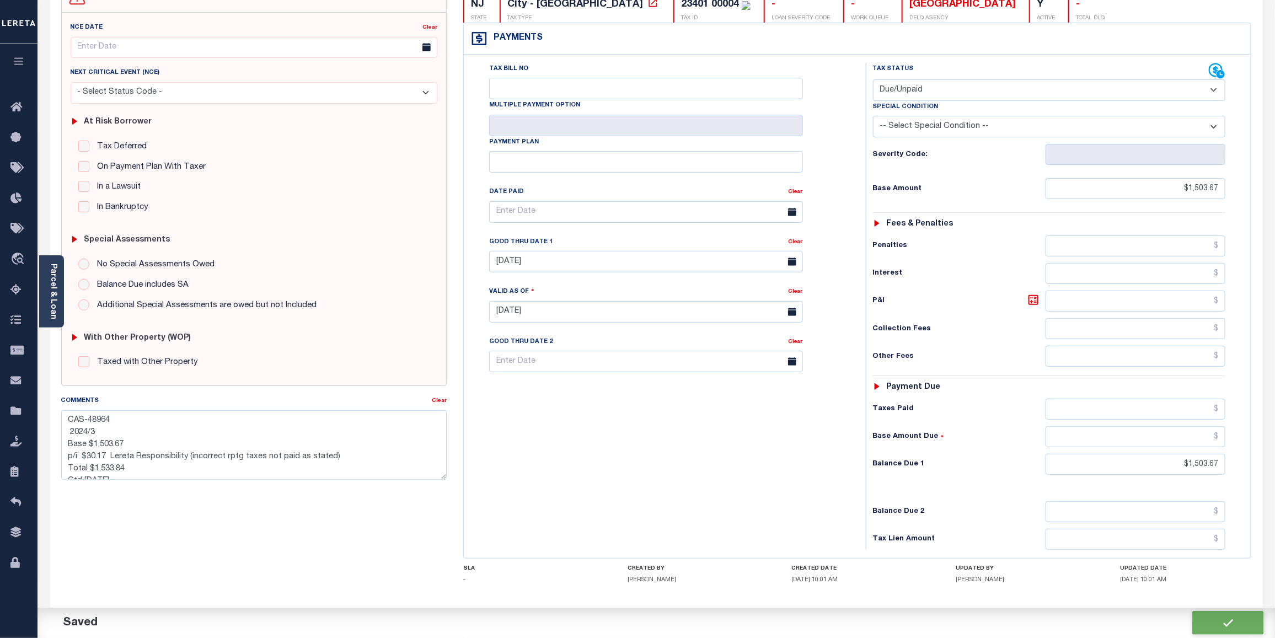
type input "$1,503.67"
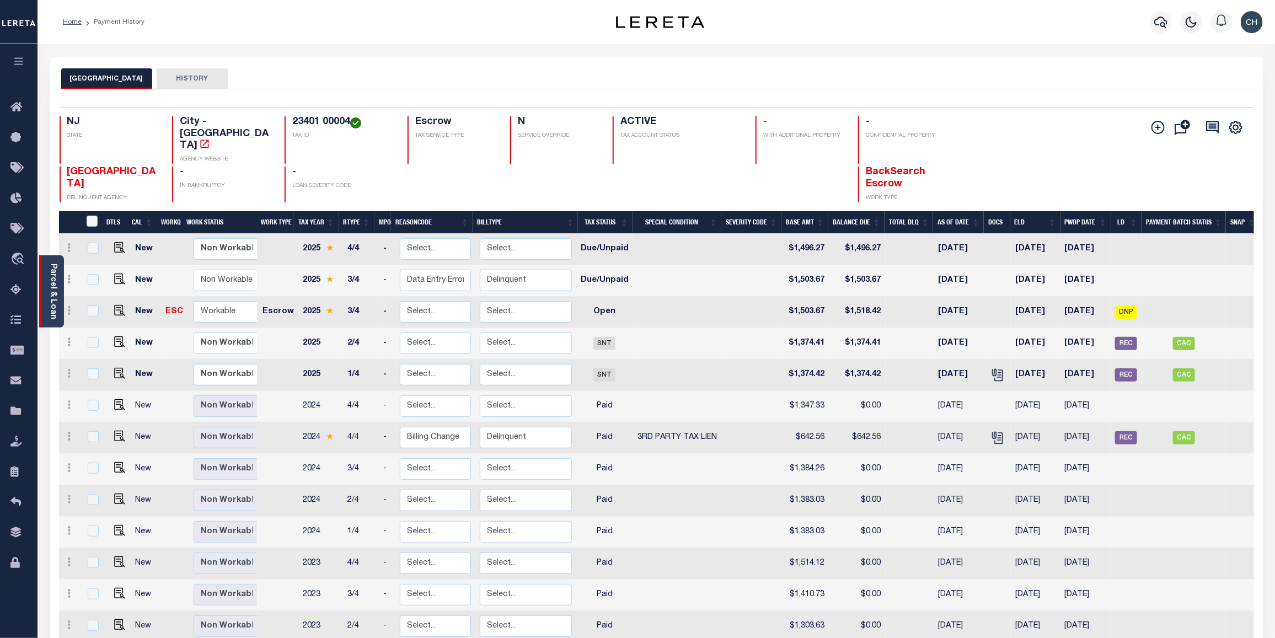
click at [45, 285] on div "Parcel & Loan" at bounding box center [51, 291] width 25 height 72
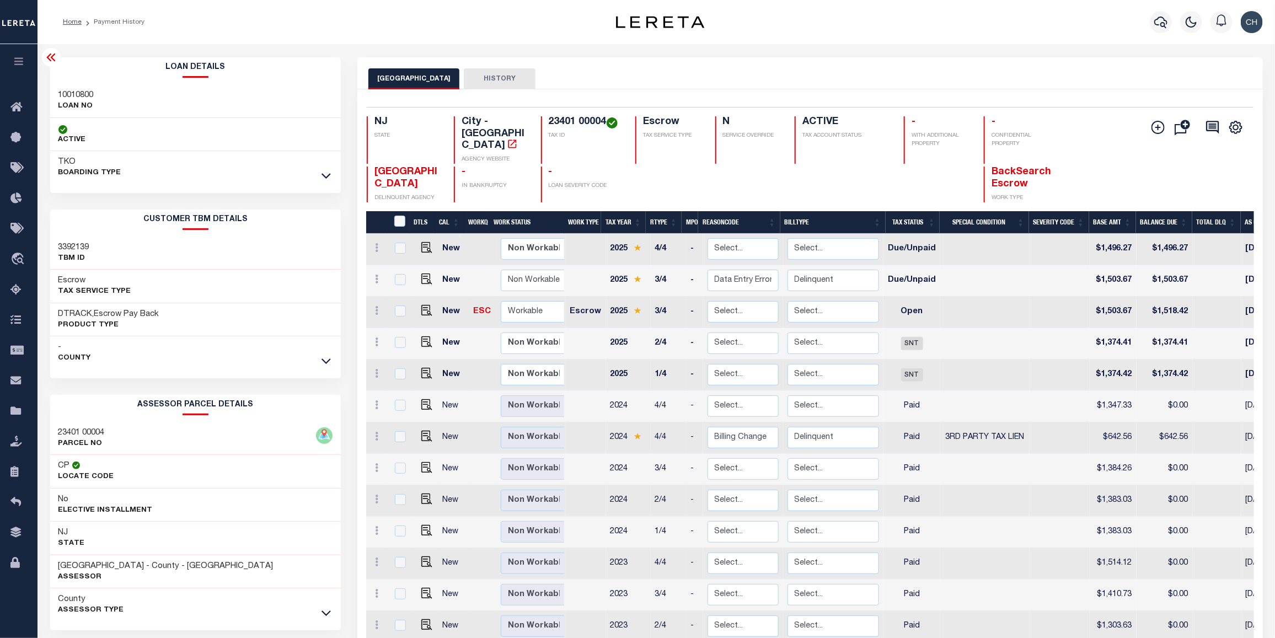
drag, startPoint x: 51, startPoint y: 62, endPoint x: 127, endPoint y: 62, distance: 76.1
click at [51, 62] on icon at bounding box center [51, 57] width 13 height 13
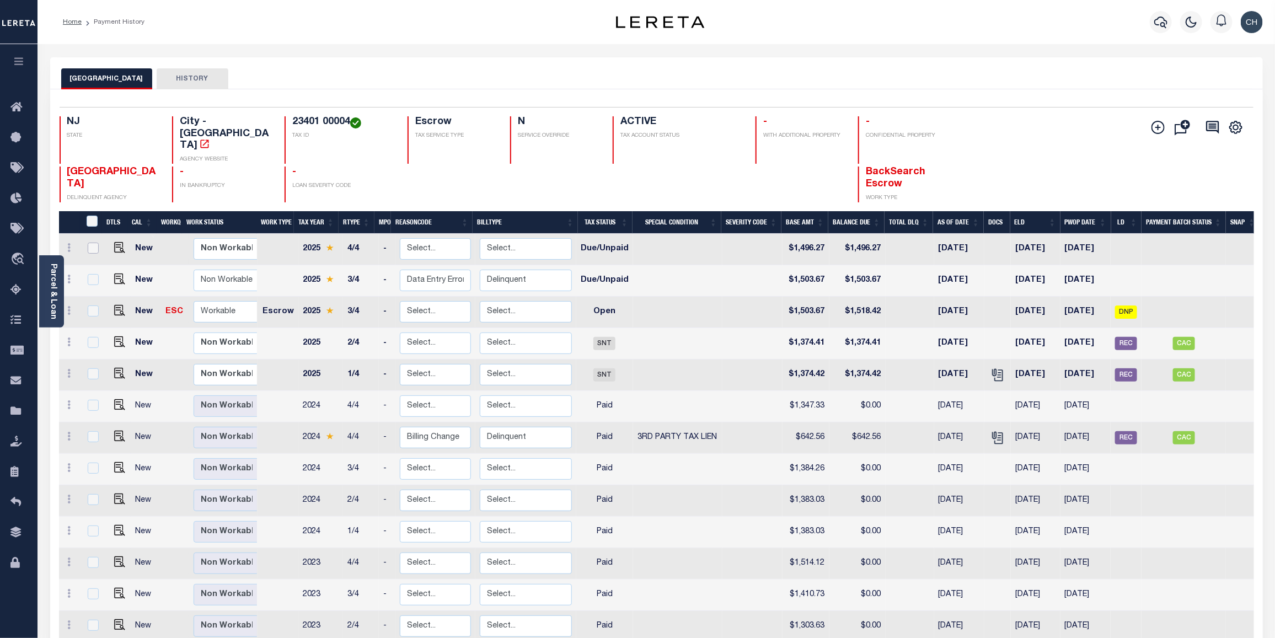
click at [90, 243] on input "checkbox" at bounding box center [93, 248] width 11 height 11
checkbox input "true"
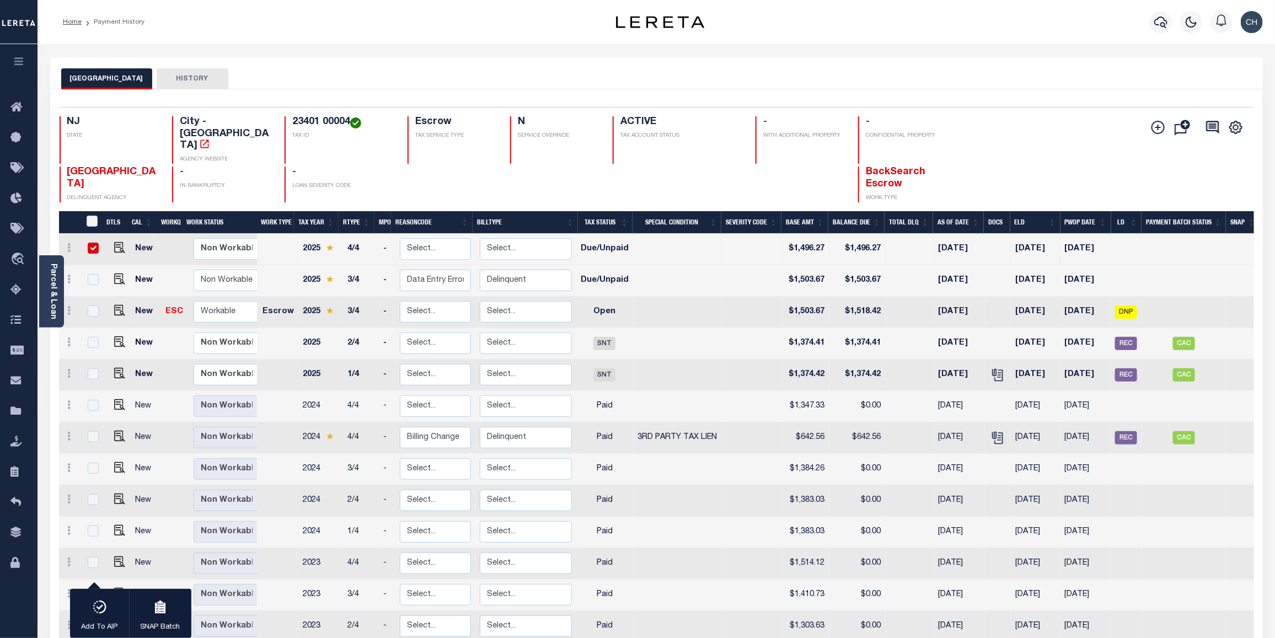
click at [93, 243] on input "checkbox" at bounding box center [93, 248] width 11 height 11
checkbox input "false"
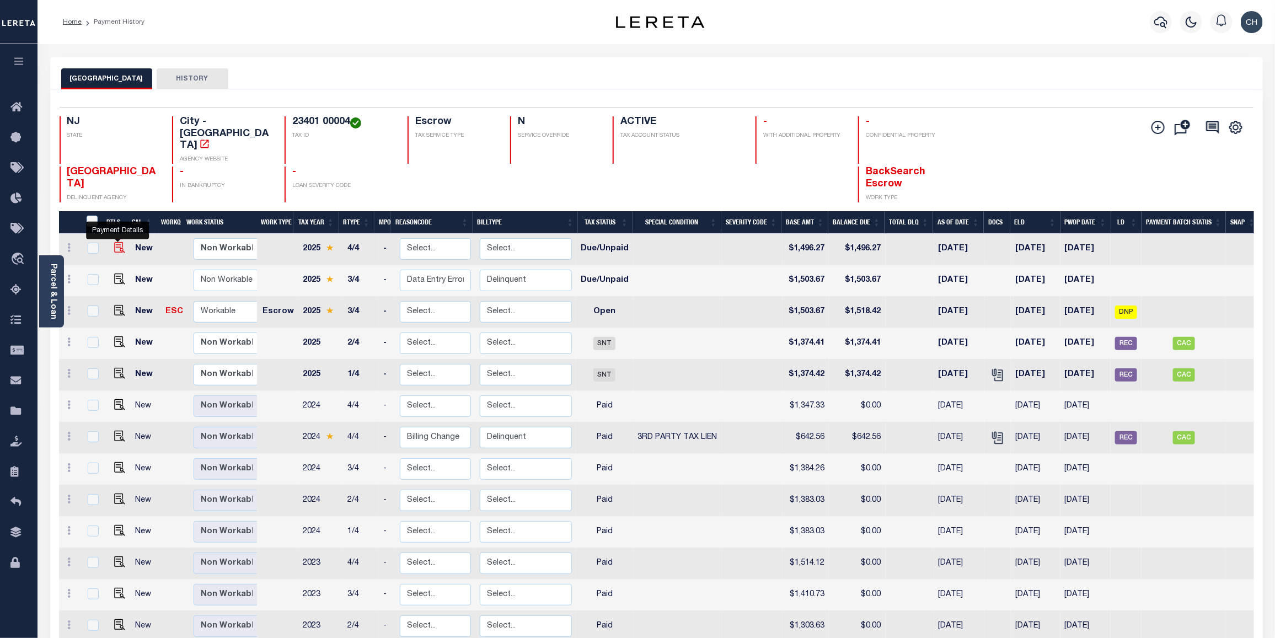
click at [115, 242] on img "" at bounding box center [119, 247] width 11 height 11
checkbox input "true"
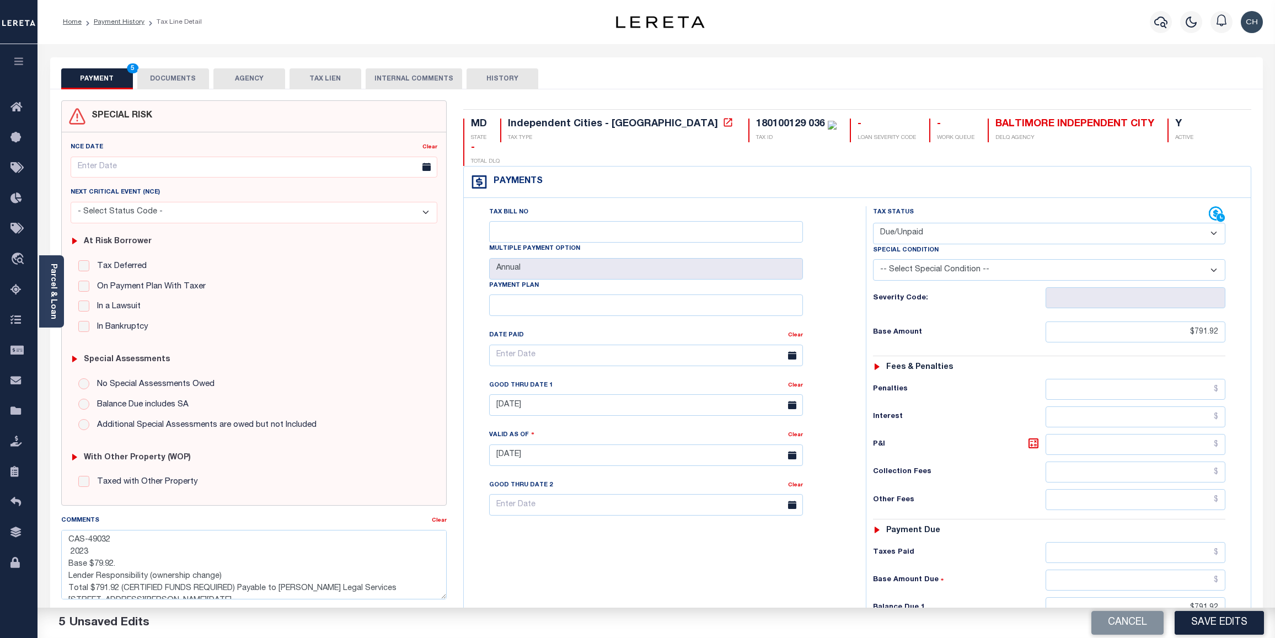
select select "DUE"
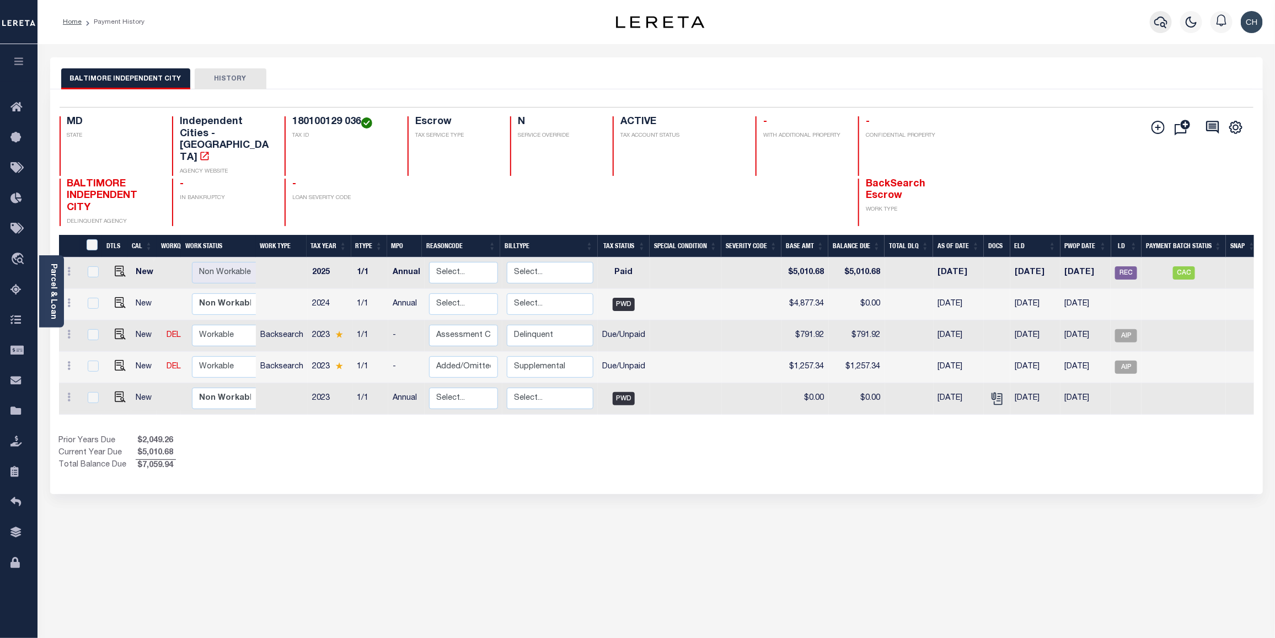
click at [1157, 24] on icon "button" at bounding box center [1160, 21] width 13 height 13
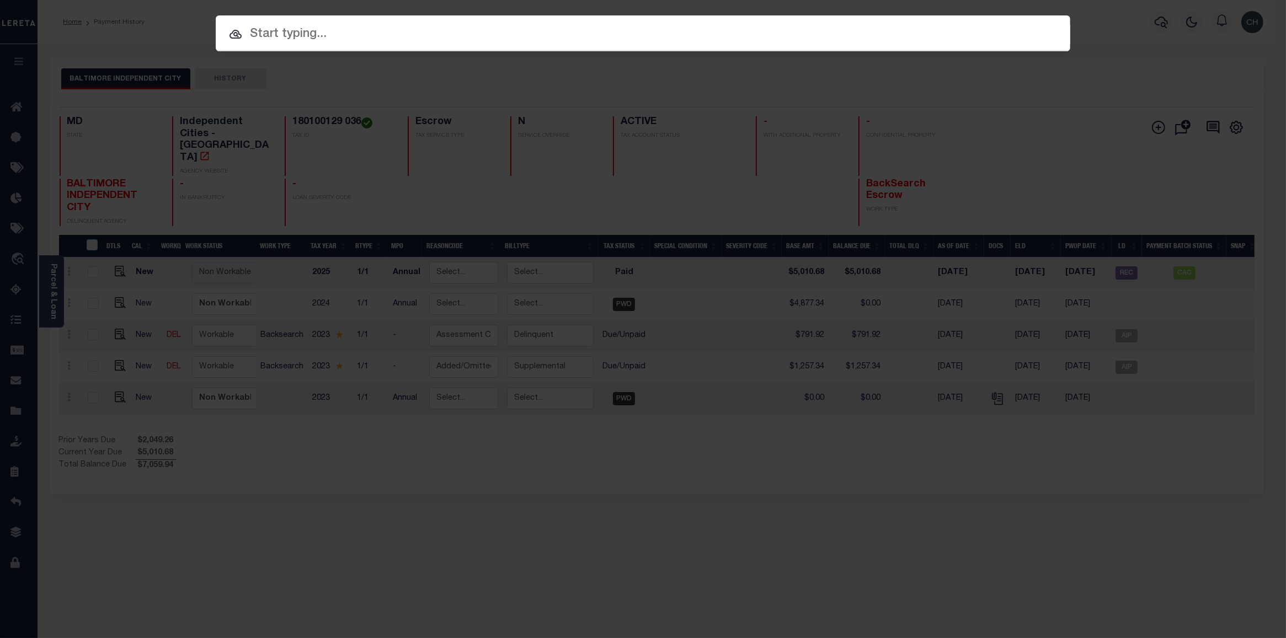
click at [977, 105] on div "Include Loans TBM Customers Borrowers Payments (Lender Non-Disb) Payments (Lend…" at bounding box center [643, 319] width 1286 height 638
click at [357, 29] on input "text" at bounding box center [643, 34] width 854 height 19
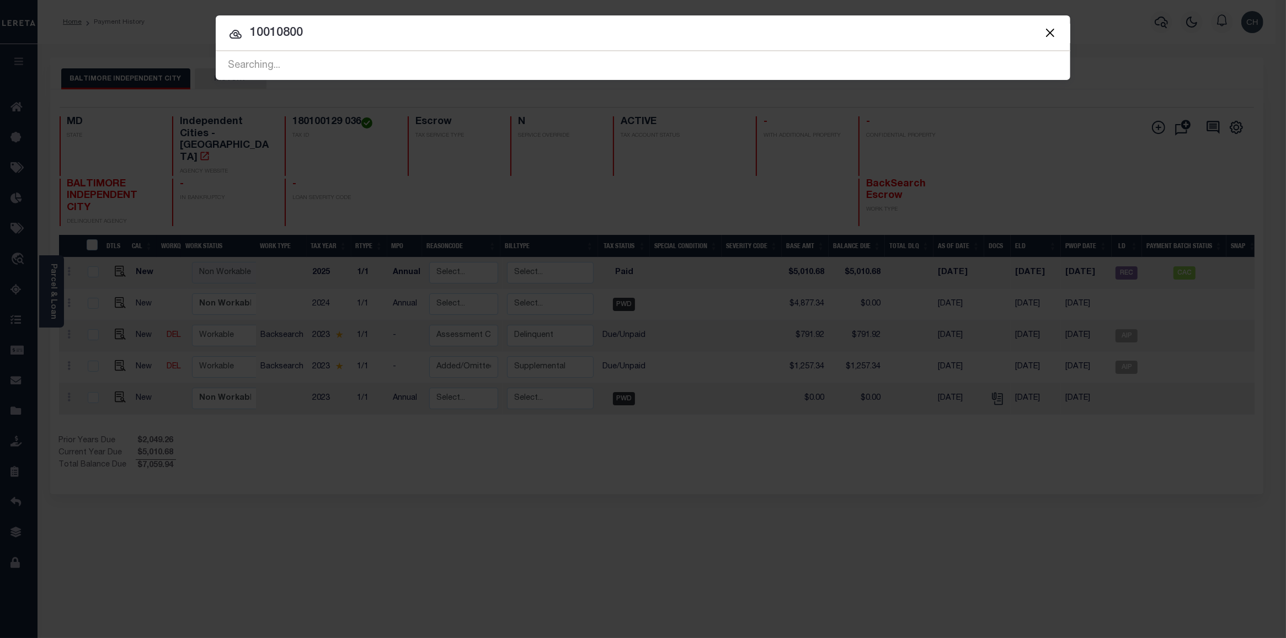
type input "10010800"
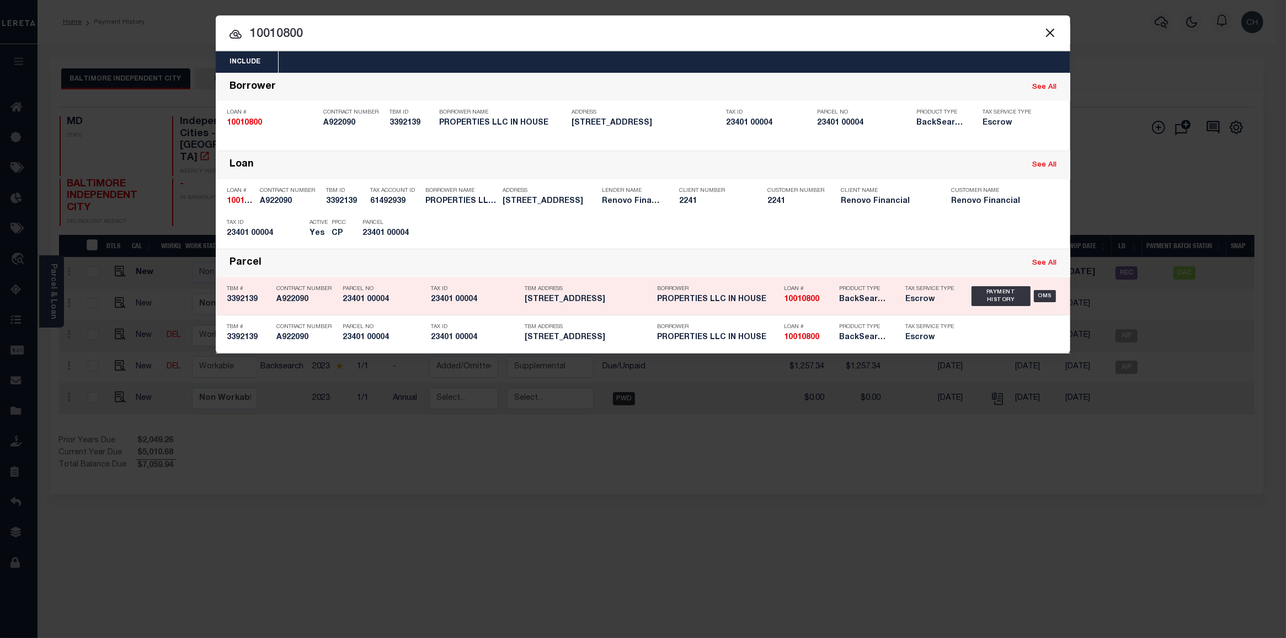
click at [883, 298] on h5 "BackSearch,Escrow" at bounding box center [864, 299] width 50 height 9
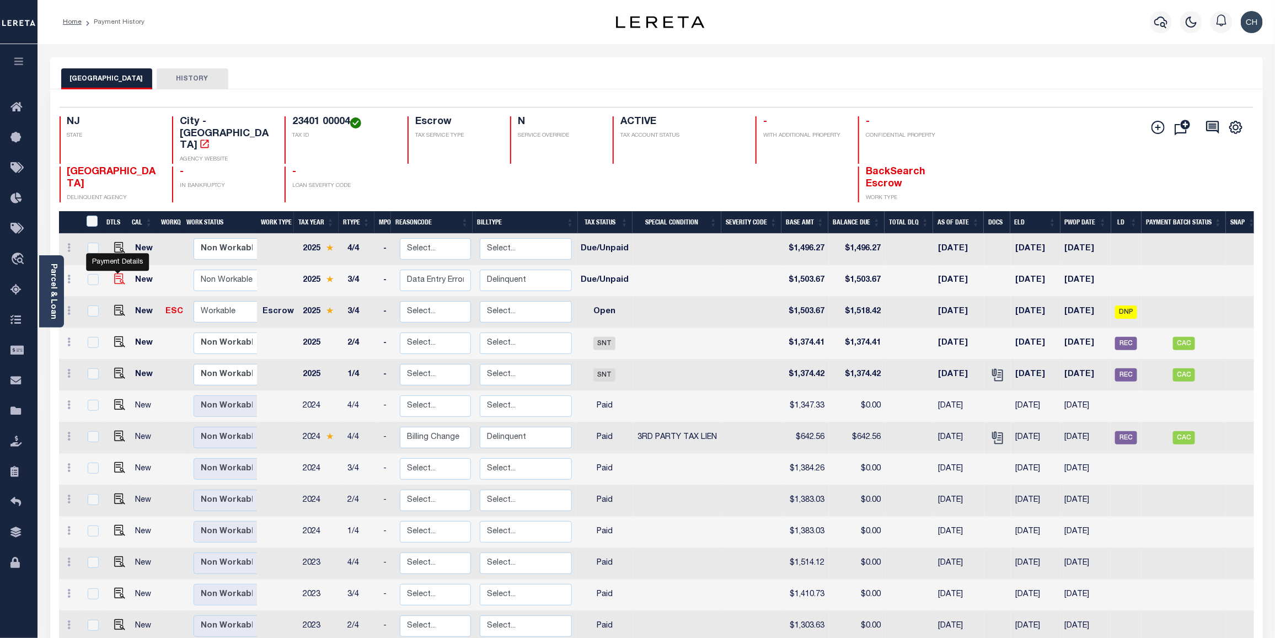
click at [115, 274] on img "" at bounding box center [119, 279] width 11 height 11
checkbox input "true"
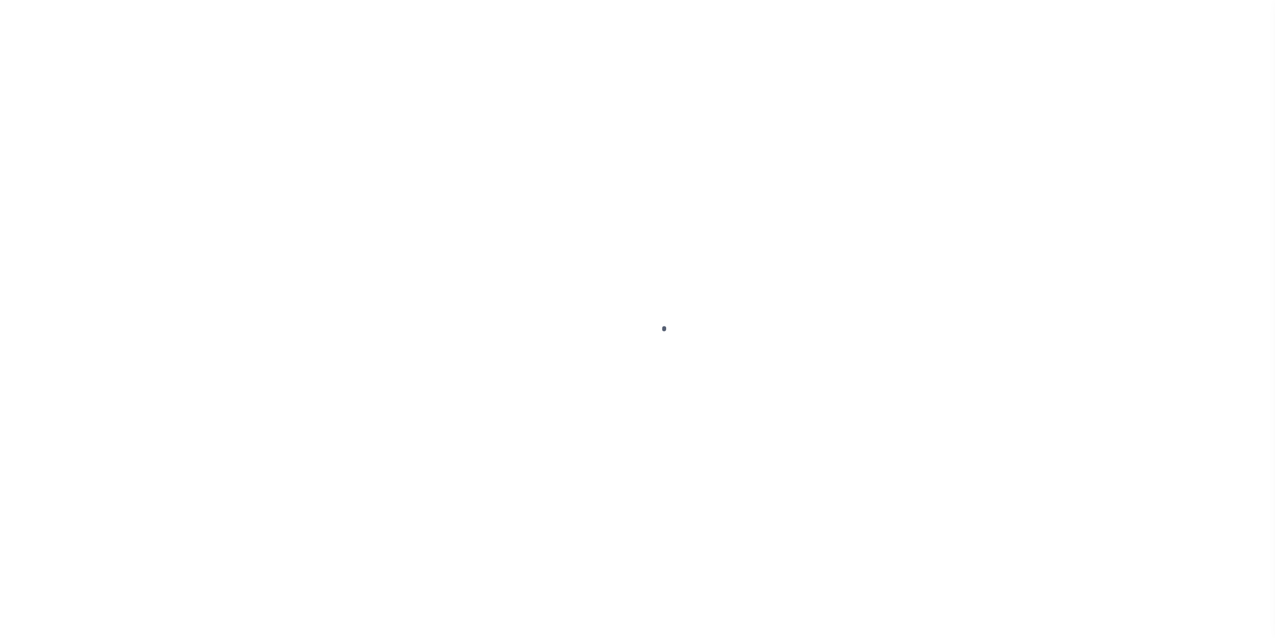
select select "DUE"
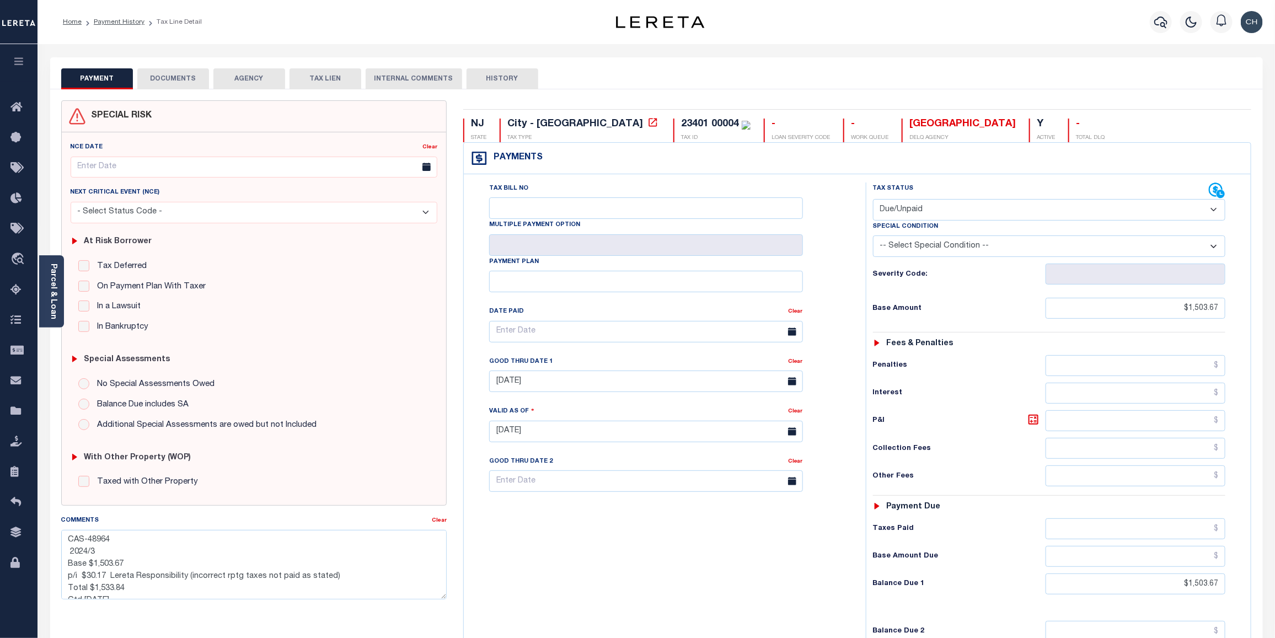
click at [1216, 207] on select "- Select Status Code - Open Due/Unpaid Paid Incomplete No Tax Due Internal Refu…" at bounding box center [1049, 210] width 353 height 22
click at [170, 73] on button "DOCUMENTS" at bounding box center [173, 78] width 72 height 21
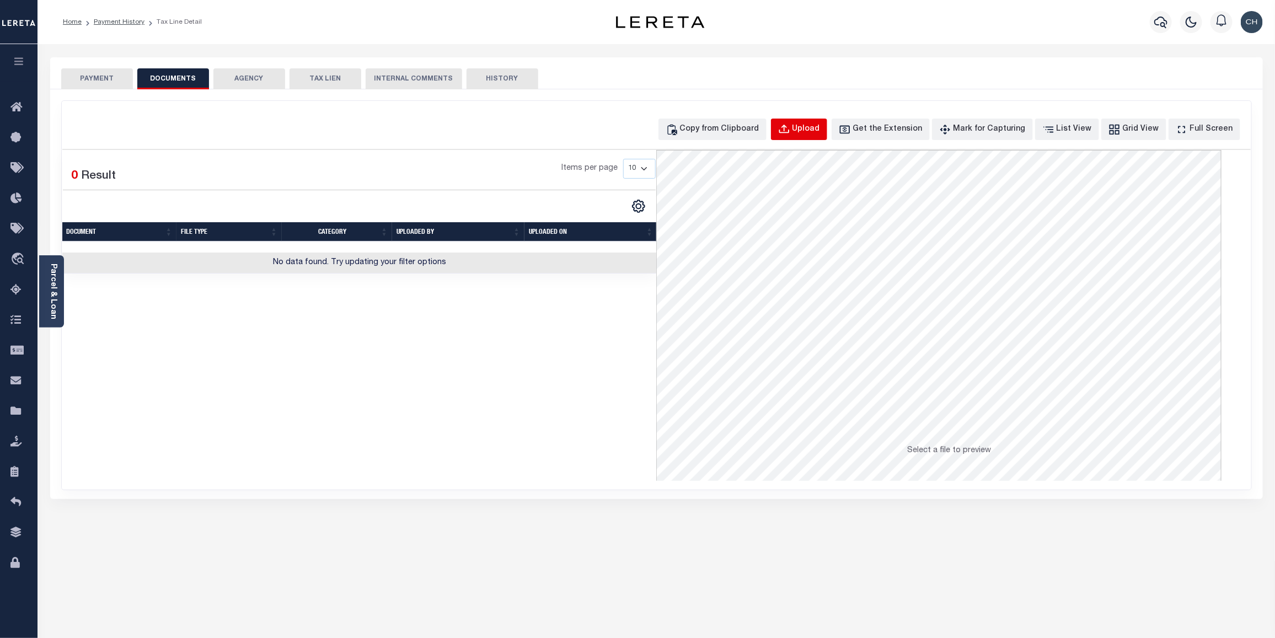
click at [820, 125] on div "Upload" at bounding box center [807, 130] width 28 height 12
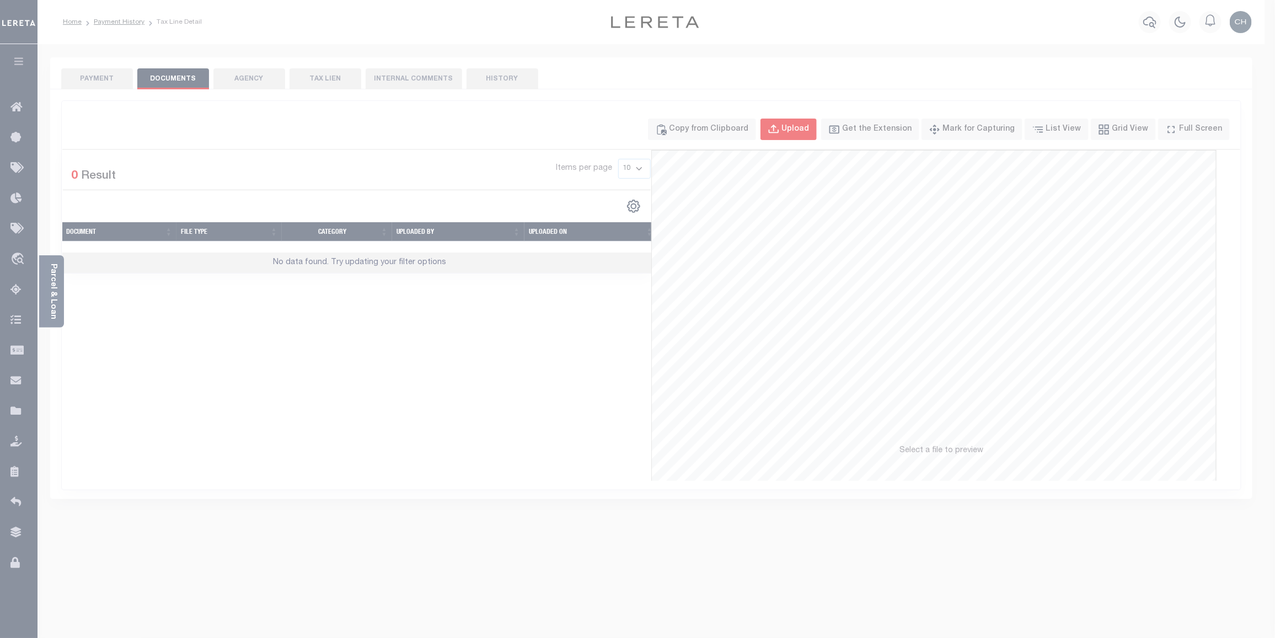
select select "POP"
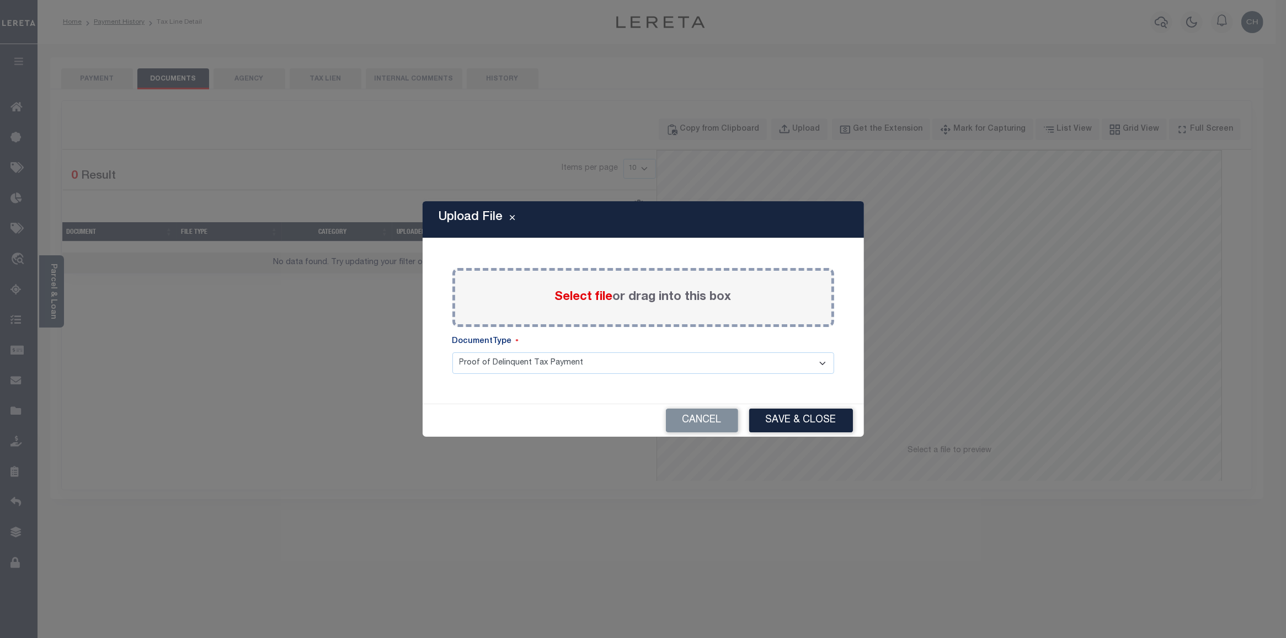
click at [592, 307] on div "Select file or drag into this box" at bounding box center [643, 297] width 382 height 59
click at [588, 301] on span "Select file" at bounding box center [584, 297] width 58 height 12
click at [0, 0] on input "Select file or drag into this box" at bounding box center [0, 0] width 0 height 0
click at [594, 298] on span "Select file" at bounding box center [584, 297] width 58 height 12
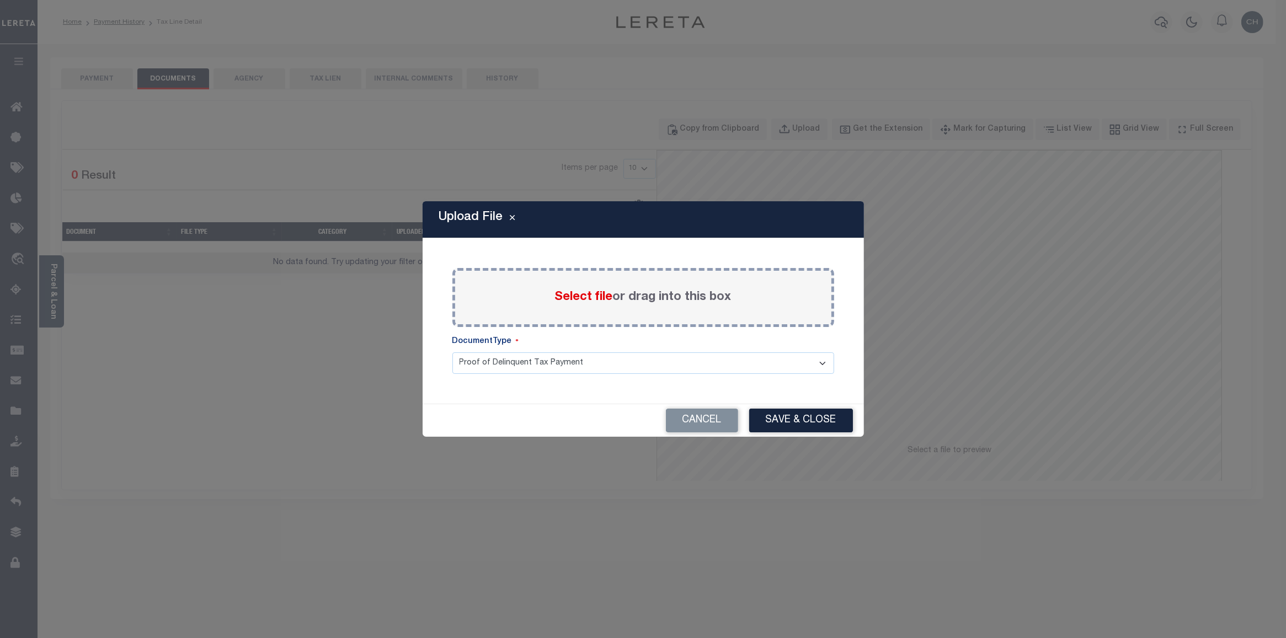
click at [0, 0] on input "Select file or drag into this box" at bounding box center [0, 0] width 0 height 0
click at [709, 422] on button "Cancel" at bounding box center [702, 421] width 72 height 24
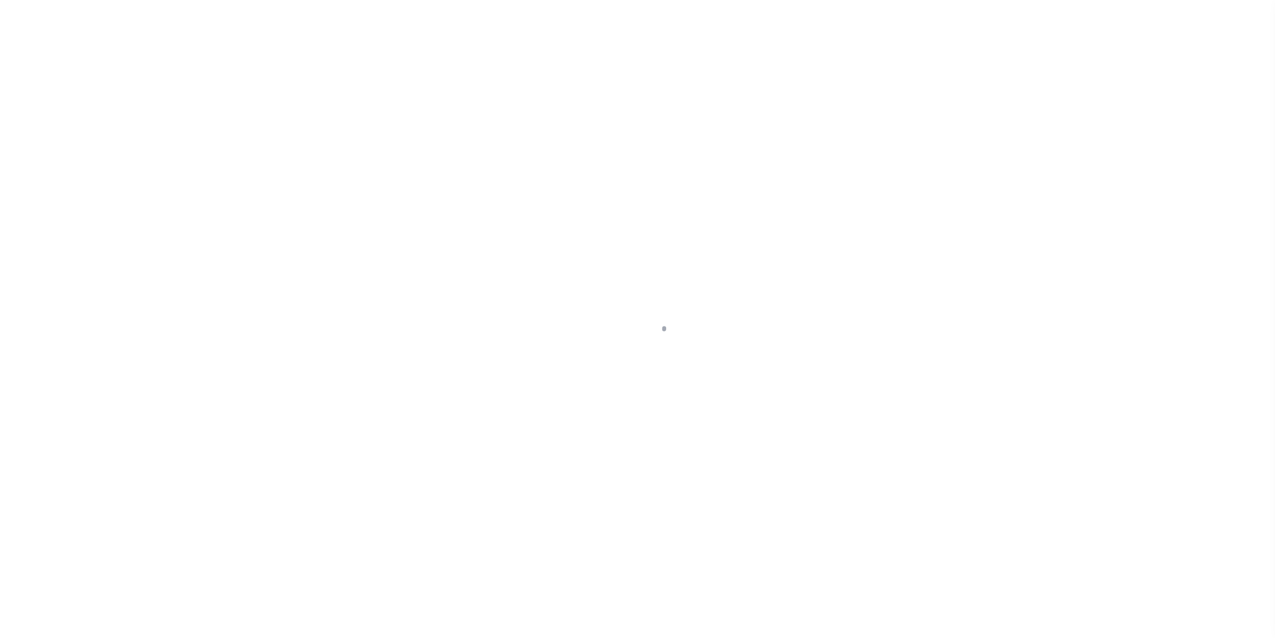
select select "DUE"
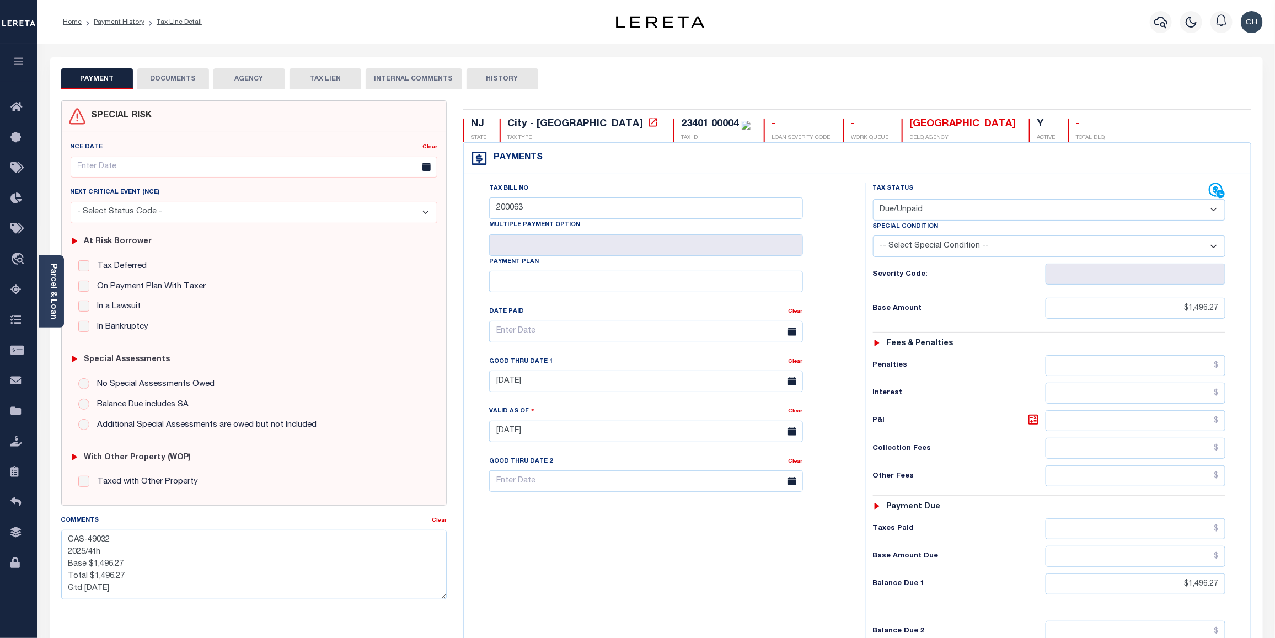
click at [196, 81] on button "DOCUMENTS" at bounding box center [173, 78] width 72 height 21
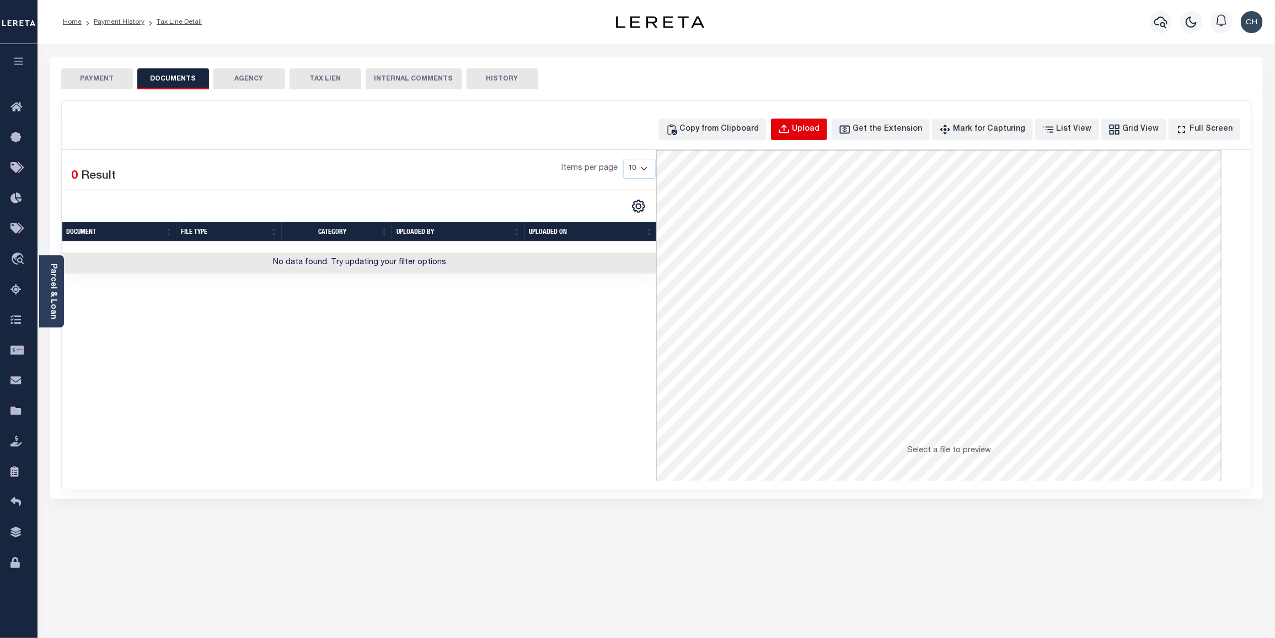
click at [820, 131] on div "Upload" at bounding box center [807, 130] width 28 height 12
select select "POP"
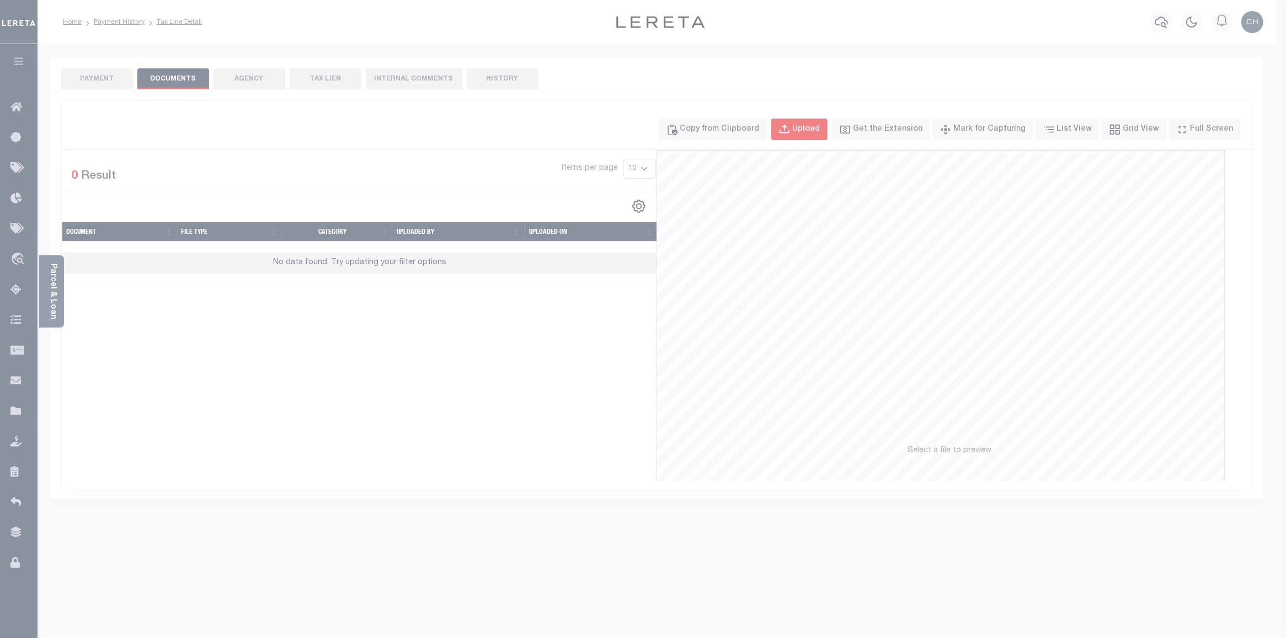
click at [828, 131] on body "Home Payment History Tax Line Detail" at bounding box center [643, 373] width 1286 height 747
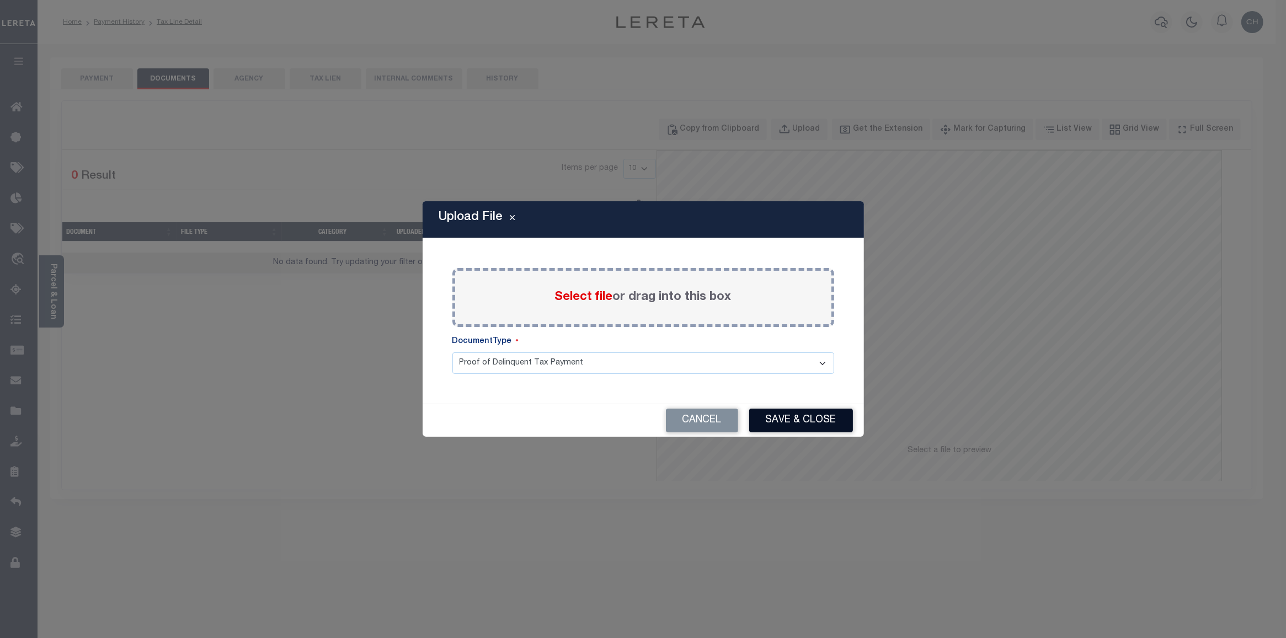
click at [801, 422] on button "Save & Close" at bounding box center [801, 421] width 104 height 24
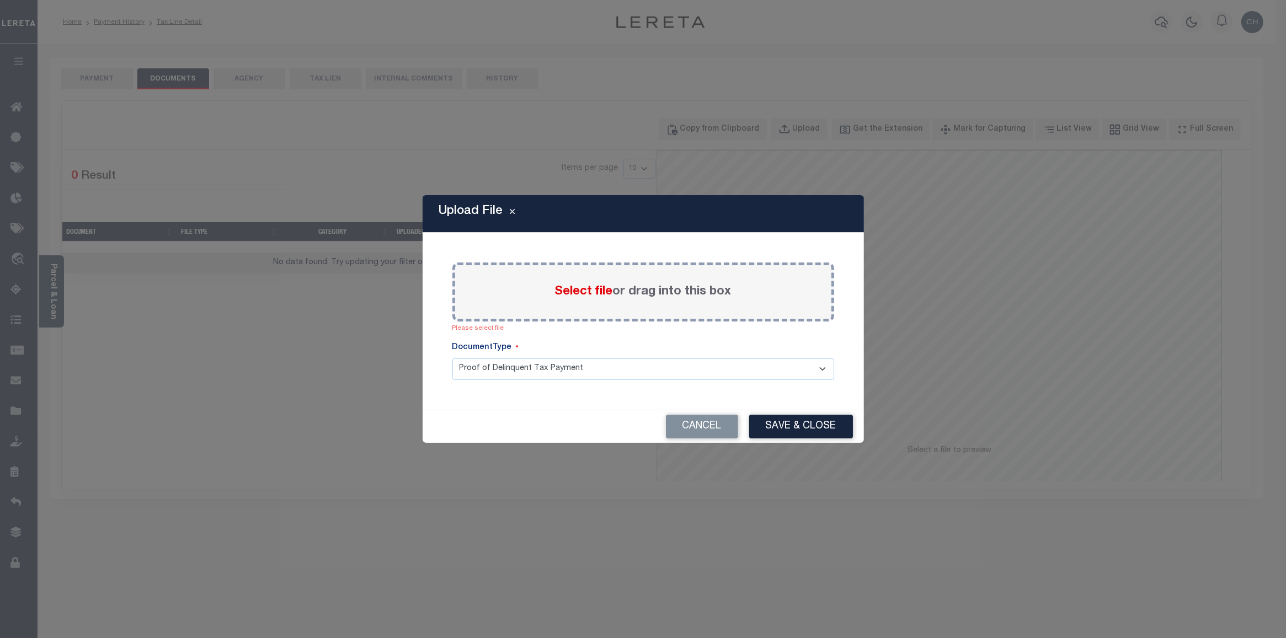
click at [590, 294] on span "Select file" at bounding box center [584, 292] width 58 height 12
click at [0, 0] on input "Select file or drag into this box" at bounding box center [0, 0] width 0 height 0
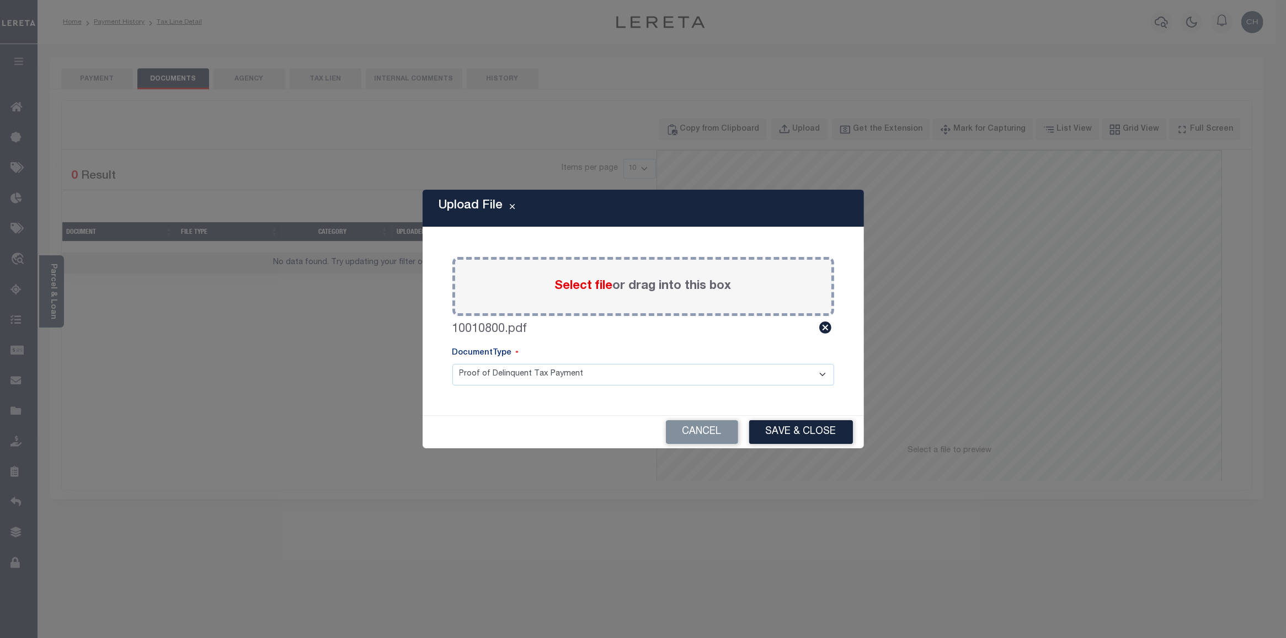
click at [596, 285] on span "Select file" at bounding box center [584, 286] width 58 height 12
click at [0, 0] on input "Select file or drag into this box" at bounding box center [0, 0] width 0 height 0
click at [510, 331] on label "10010800.pdf" at bounding box center [489, 329] width 75 height 18
click at [826, 329] on icon at bounding box center [825, 327] width 14 height 14
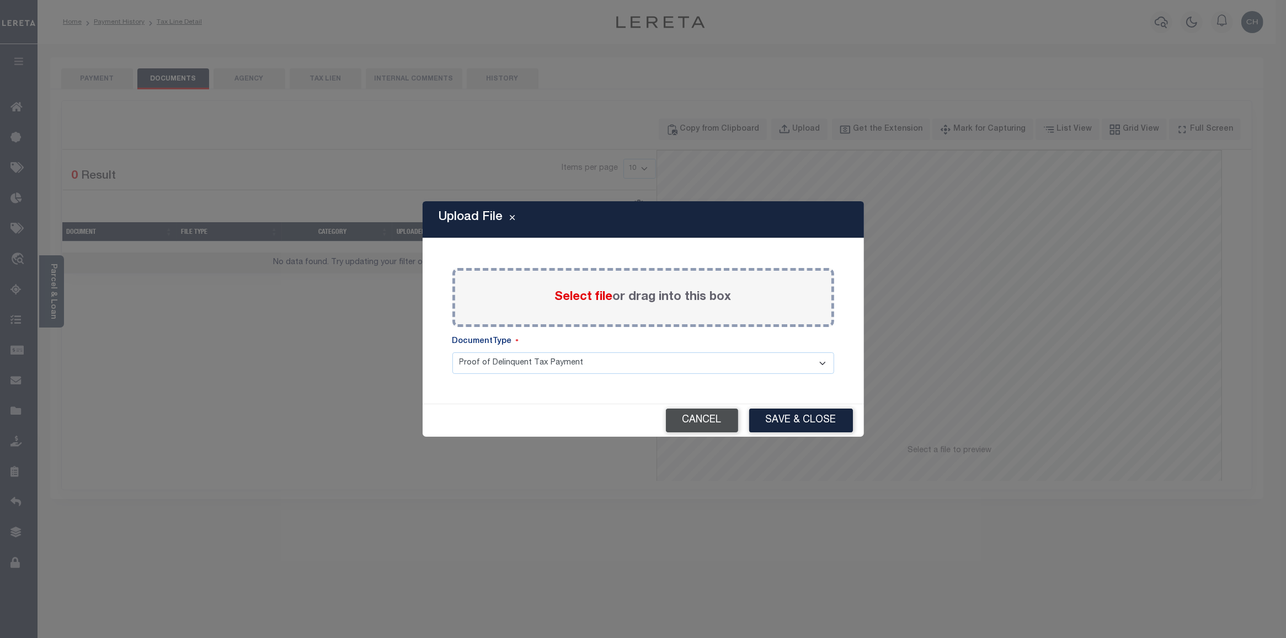
click at [693, 431] on button "Cancel" at bounding box center [702, 421] width 72 height 24
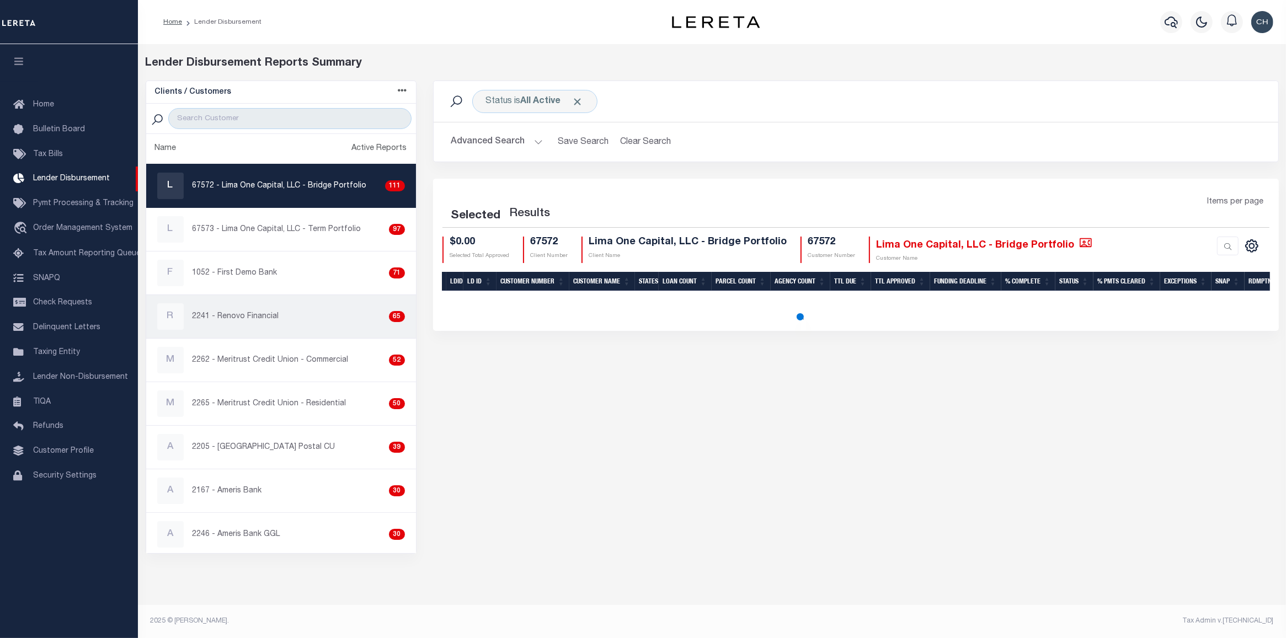
click at [269, 322] on p "2241 - Renovo Financial" at bounding box center [235, 317] width 87 height 12
checkbox input "true"
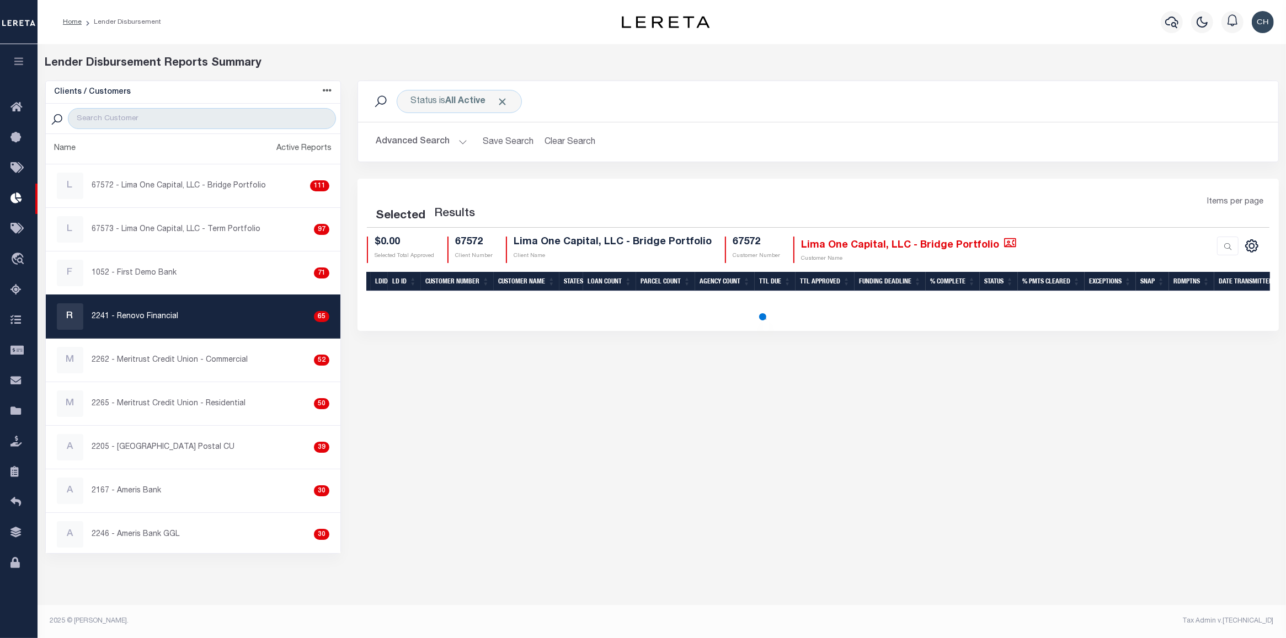
select select
select select "200"
click at [416, 145] on button "Advanced Search" at bounding box center [422, 142] width 92 height 22
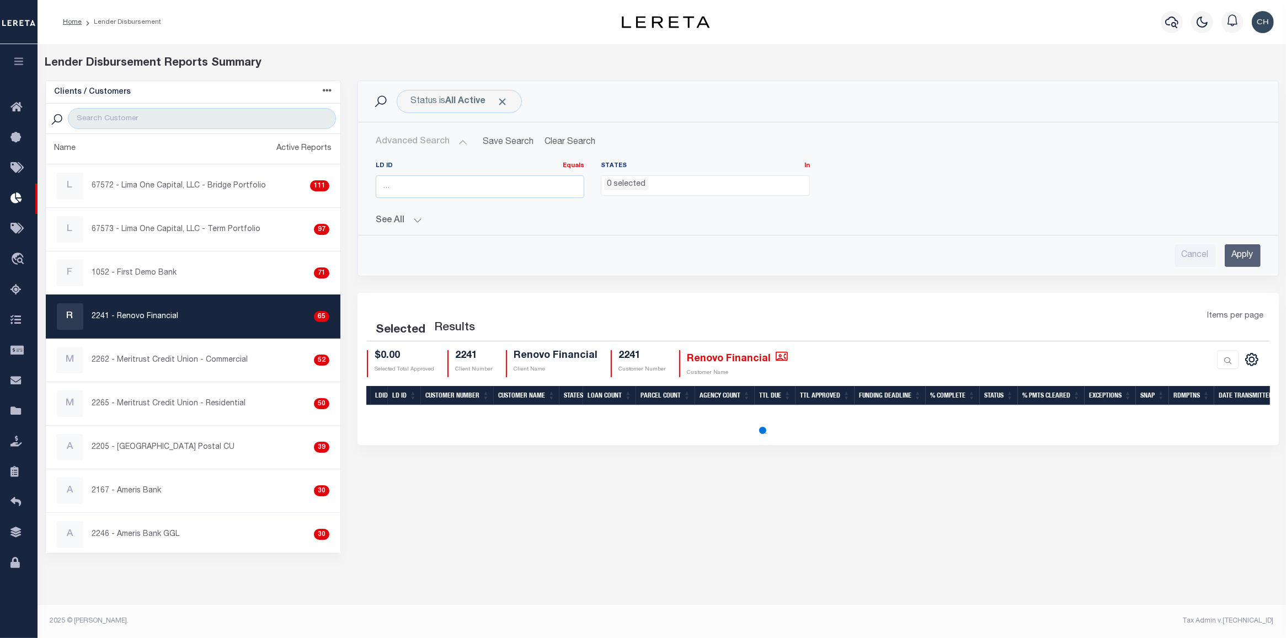
select select "200"
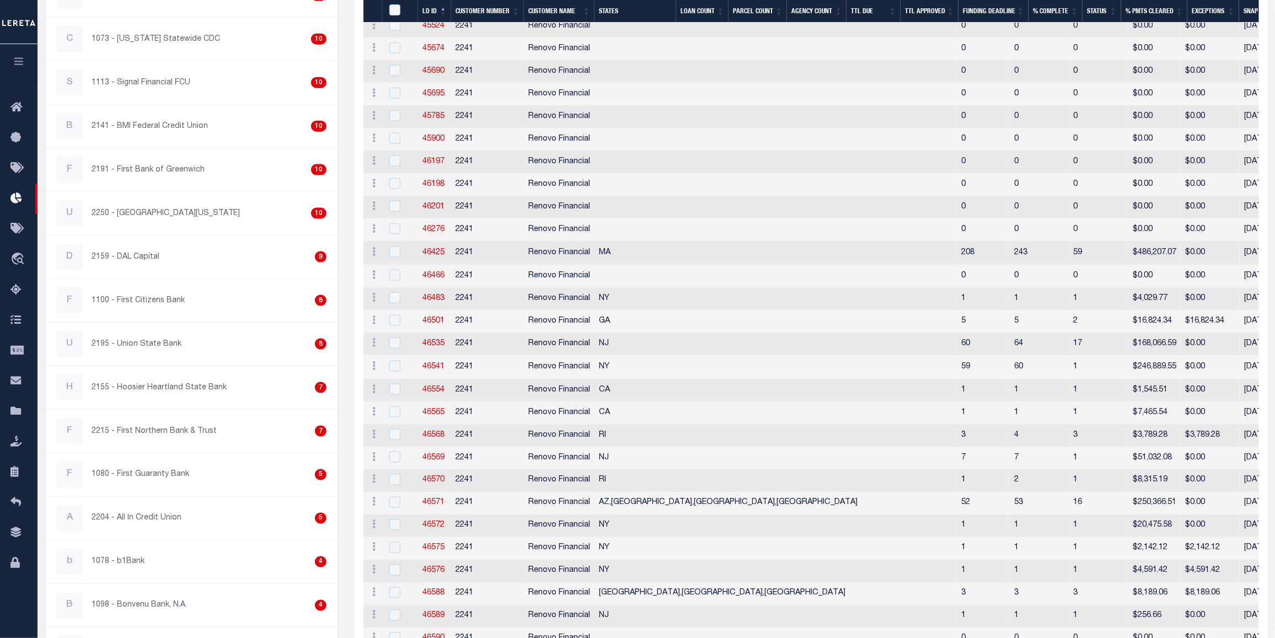
scroll to position [1324, 0]
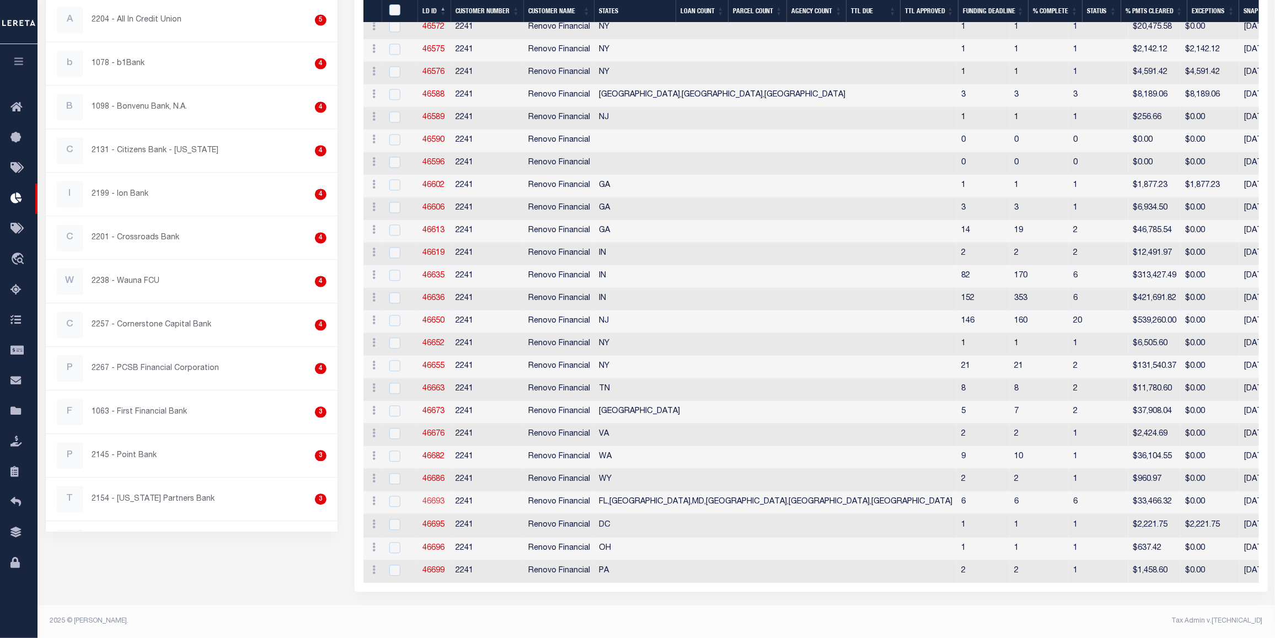
click at [433, 498] on link "46693" at bounding box center [433, 502] width 22 height 8
checkbox input "true"
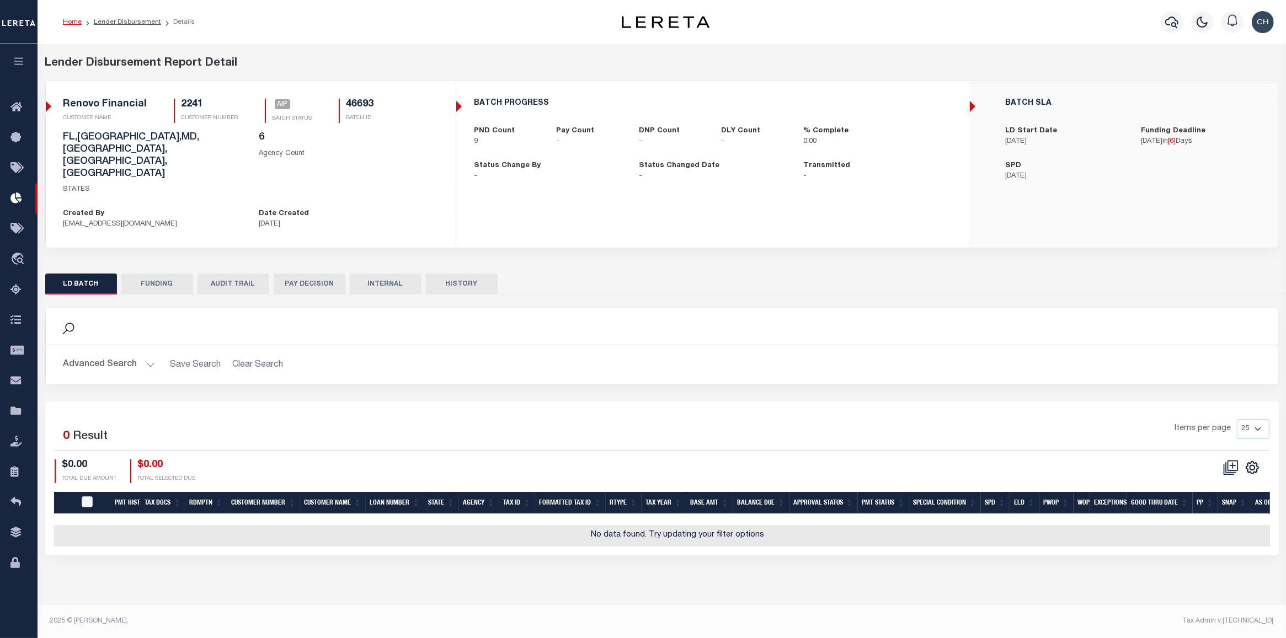
click at [158, 274] on button "FUNDING" at bounding box center [157, 284] width 72 height 21
type input "$0"
type input "10/17/2025"
select select "100"
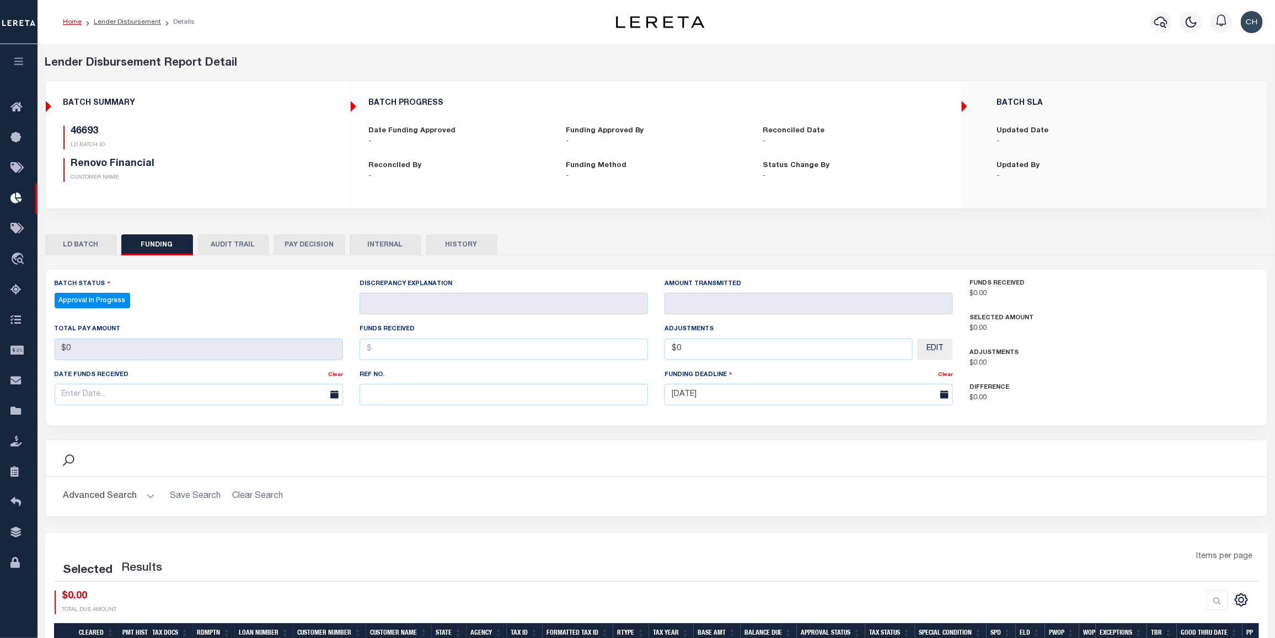
select select "100"
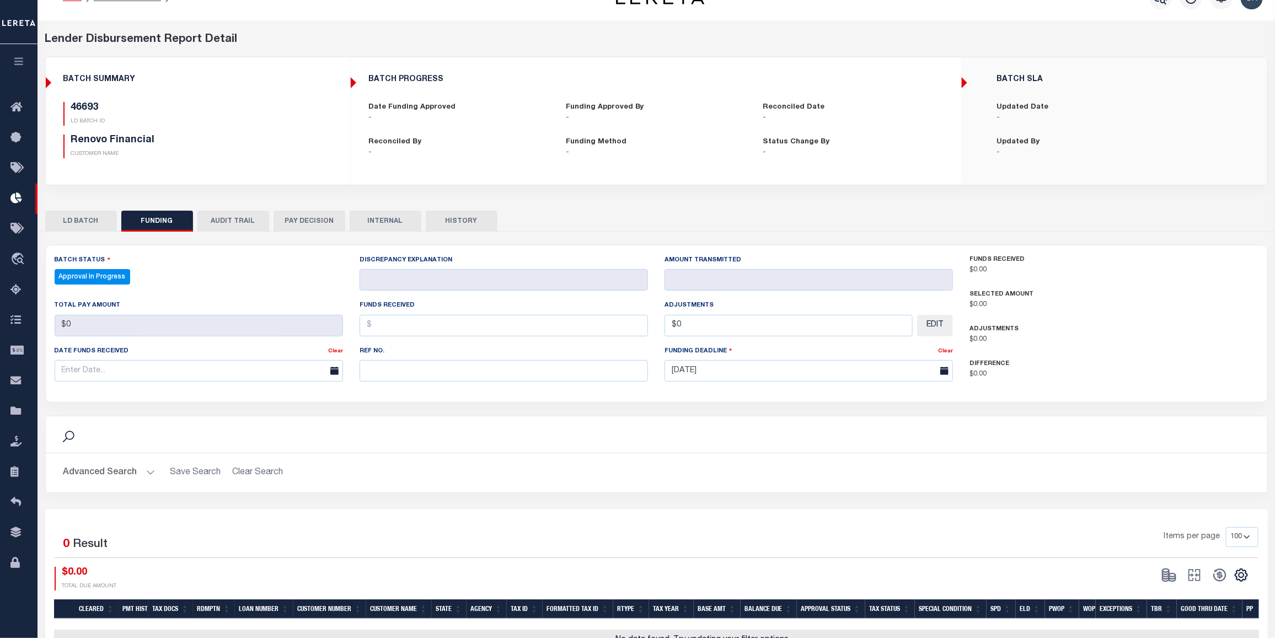
scroll to position [87, 0]
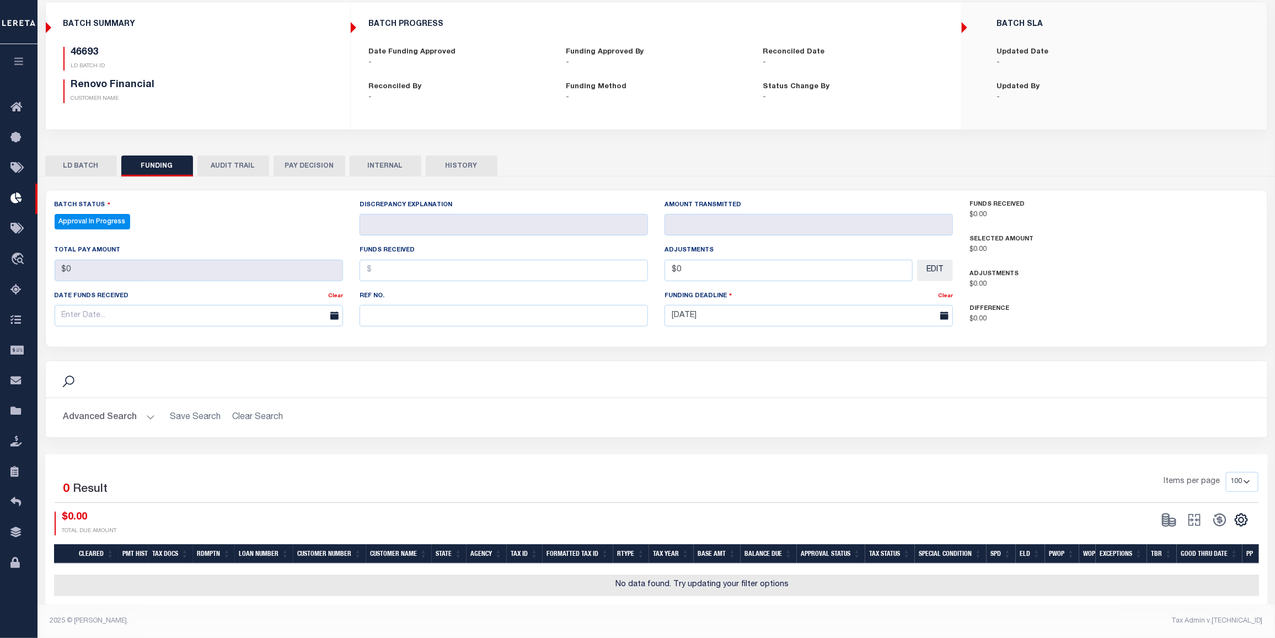
click at [319, 160] on button "PAY DECISION" at bounding box center [310, 166] width 72 height 21
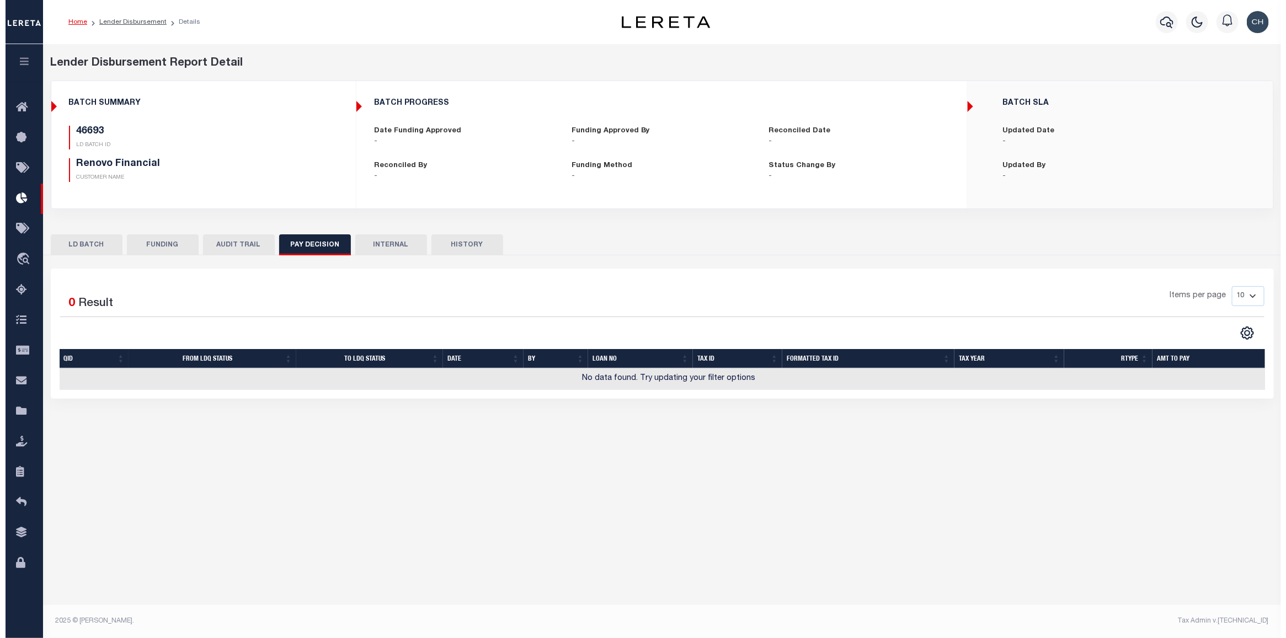
scroll to position [0, 0]
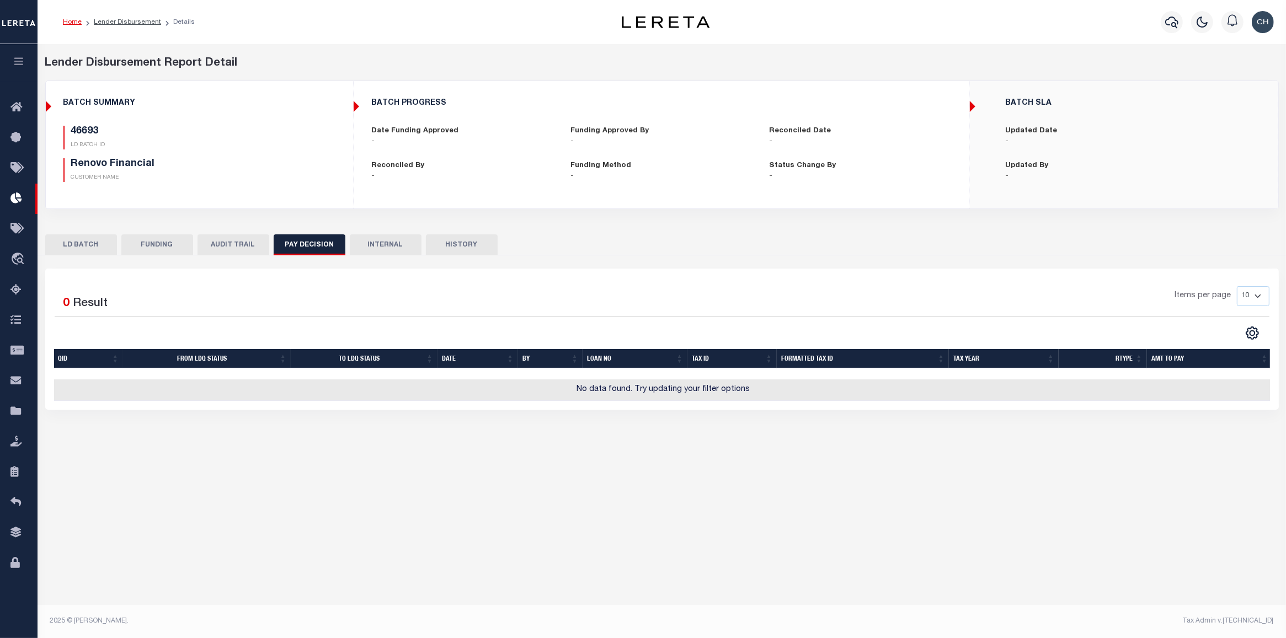
click at [239, 243] on button "AUDIT TRAIL" at bounding box center [233, 244] width 72 height 21
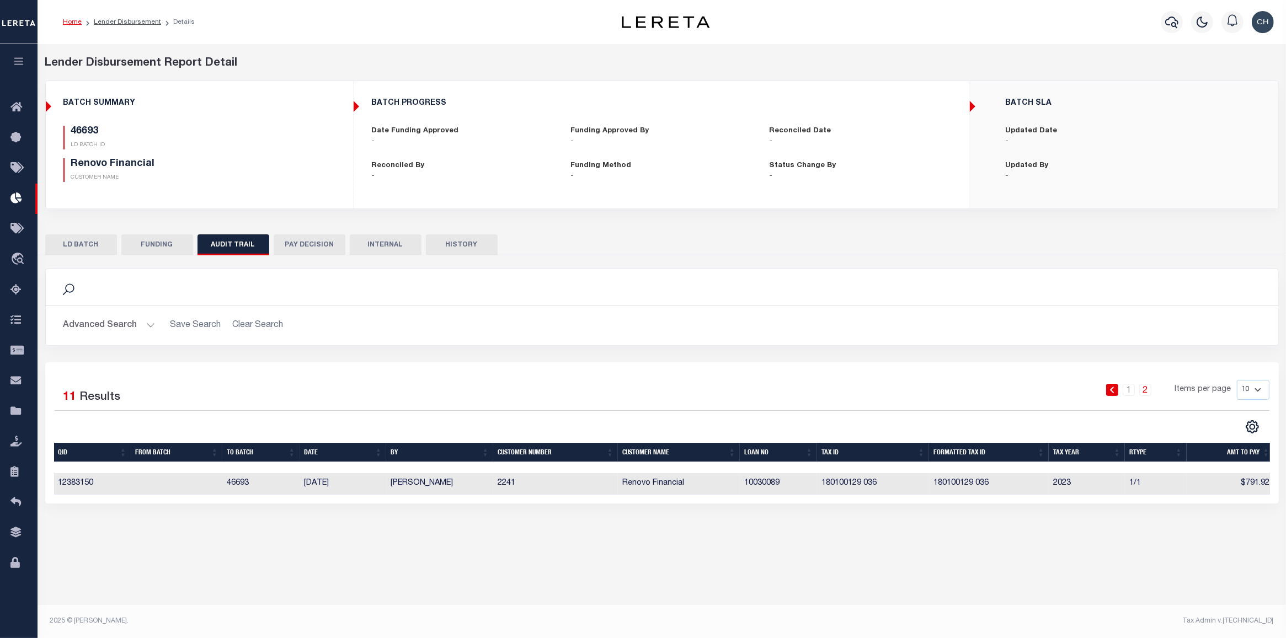
scroll to position [0, 4]
click at [1146, 396] on link "2" at bounding box center [1145, 390] width 12 height 12
click at [1150, 392] on link "2" at bounding box center [1145, 390] width 12 height 12
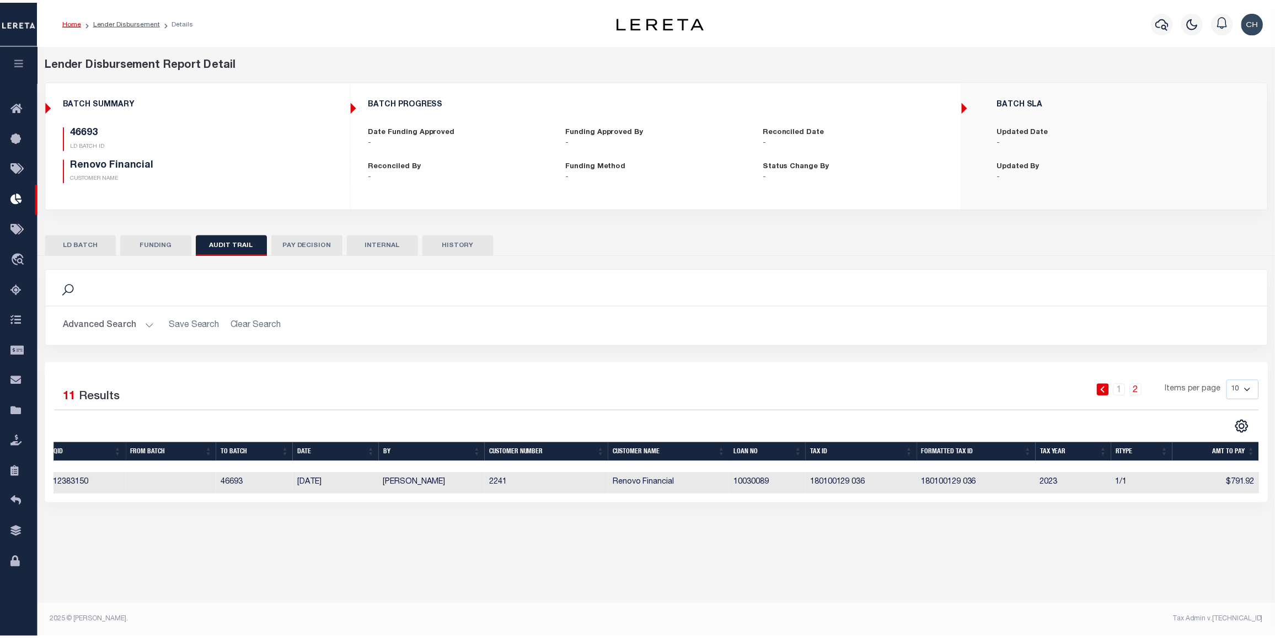
scroll to position [0, 0]
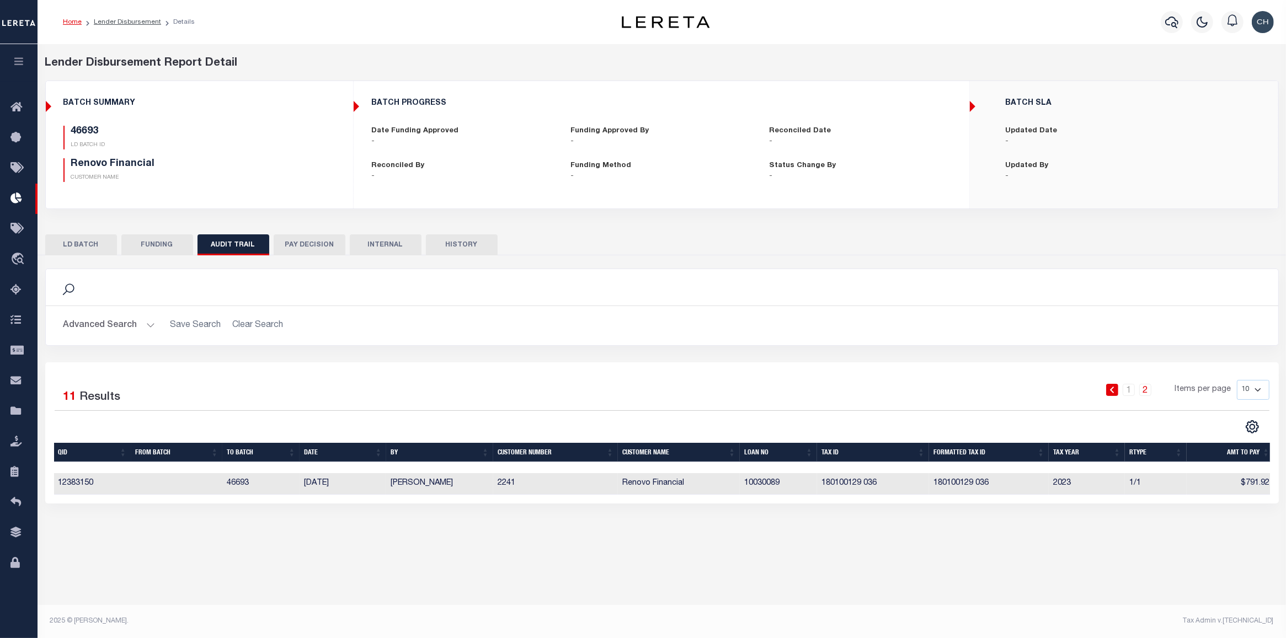
click at [304, 247] on button "PAY DECISION" at bounding box center [310, 244] width 72 height 21
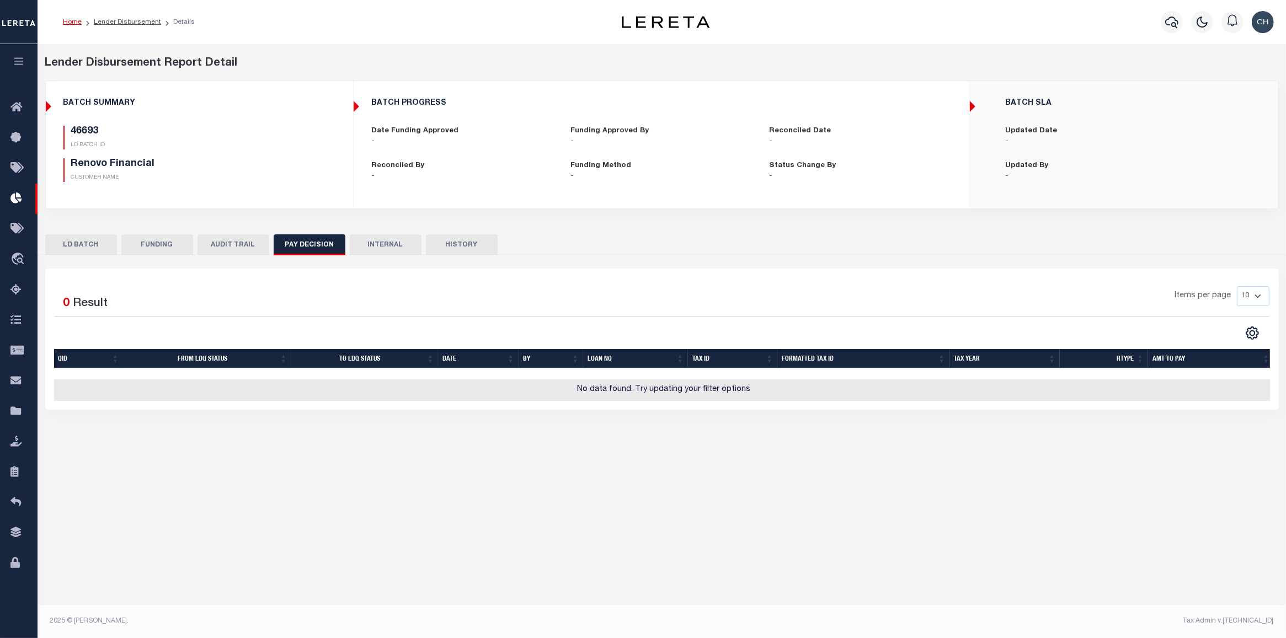
click at [473, 245] on button "HISTORY" at bounding box center [462, 244] width 72 height 21
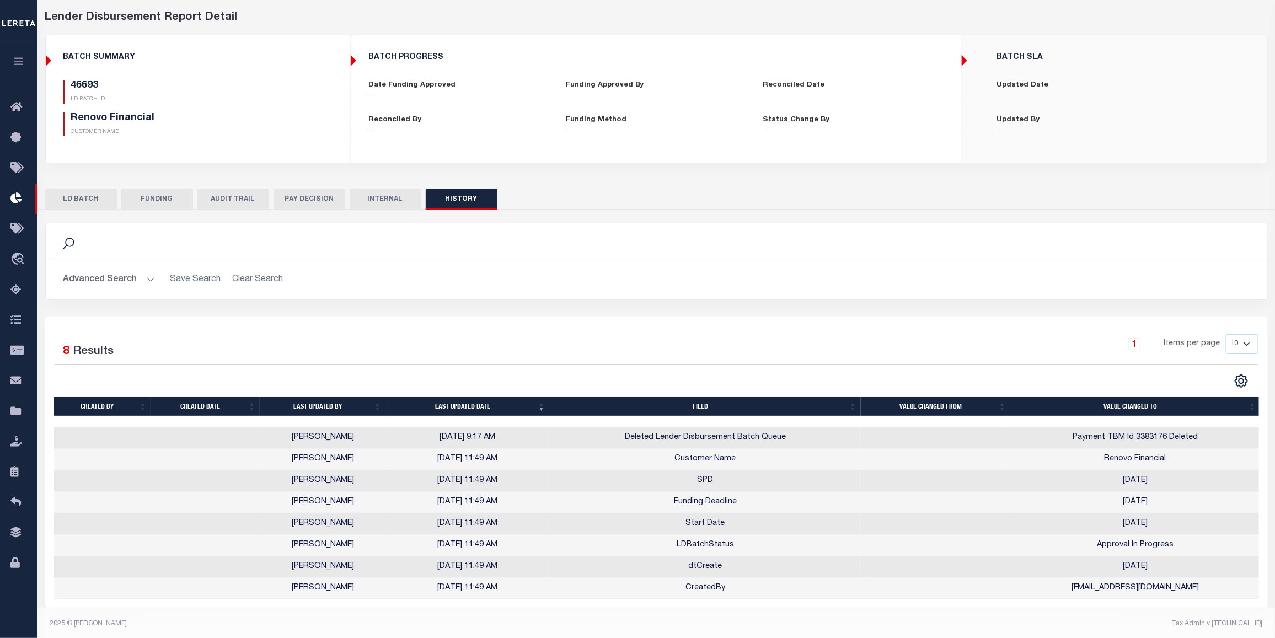
scroll to position [58, 0]
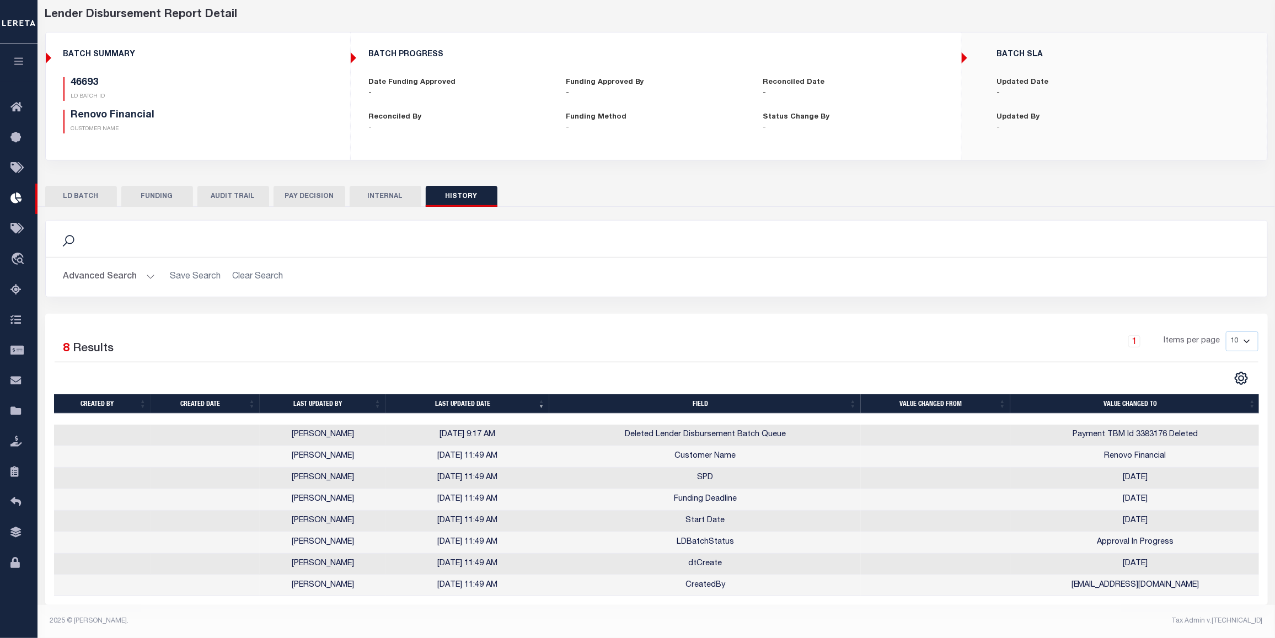
click at [89, 188] on button "LD BATCH" at bounding box center [81, 196] width 72 height 21
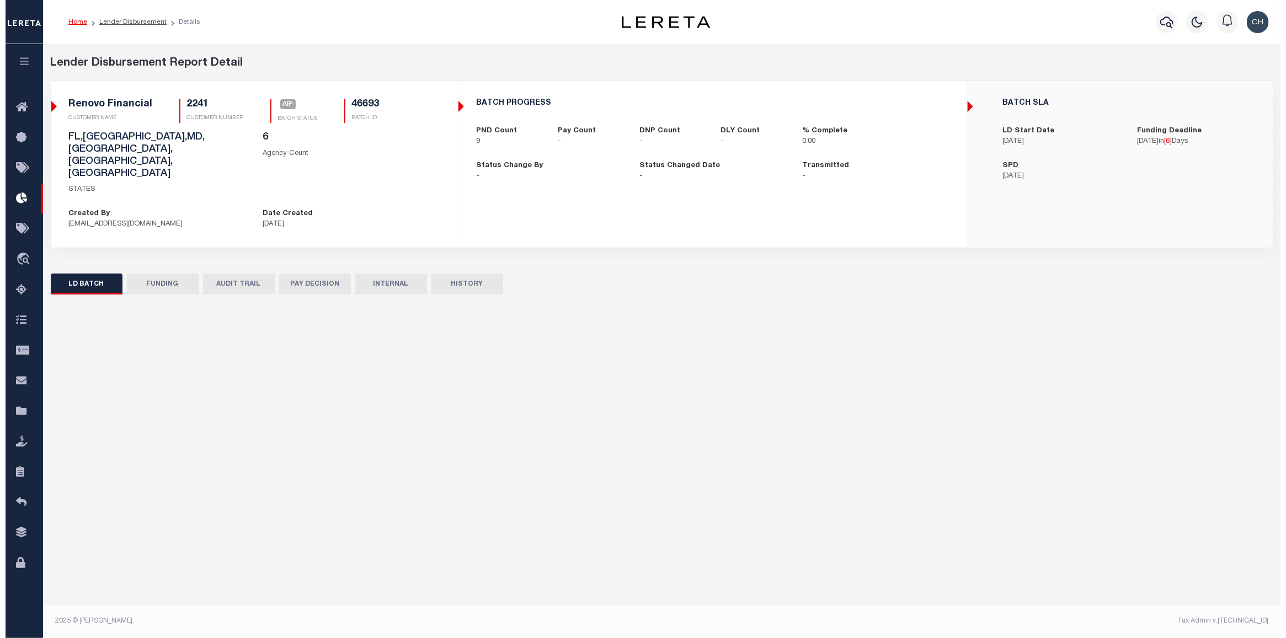
scroll to position [0, 0]
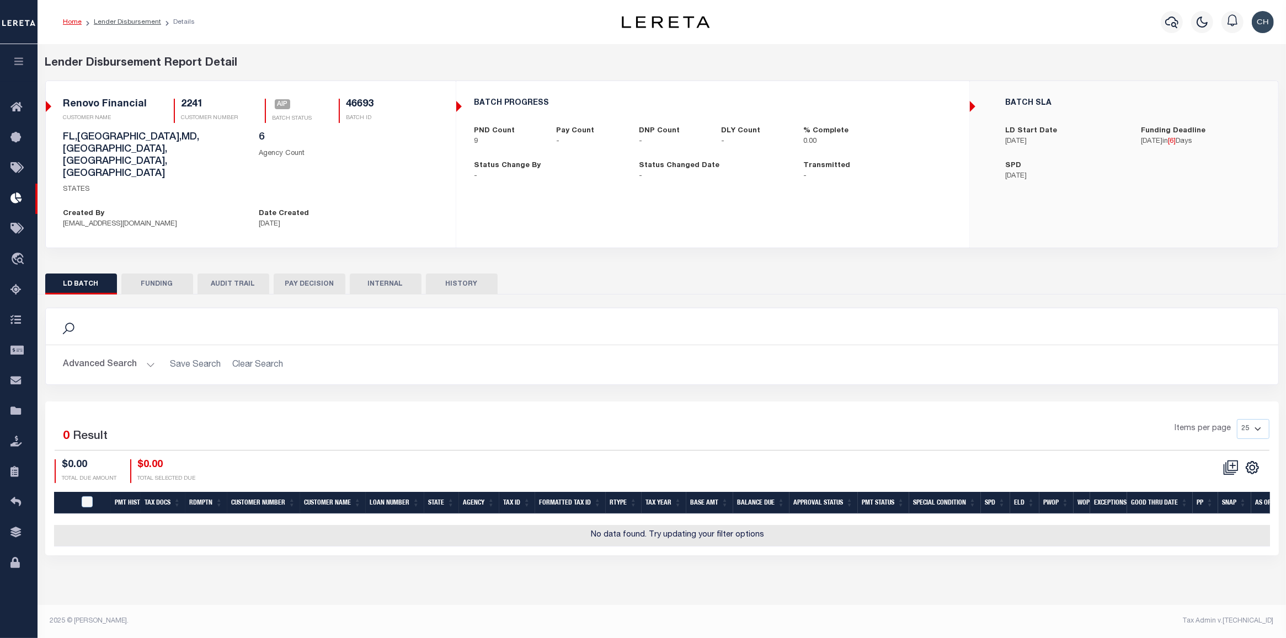
checkbox input "true"
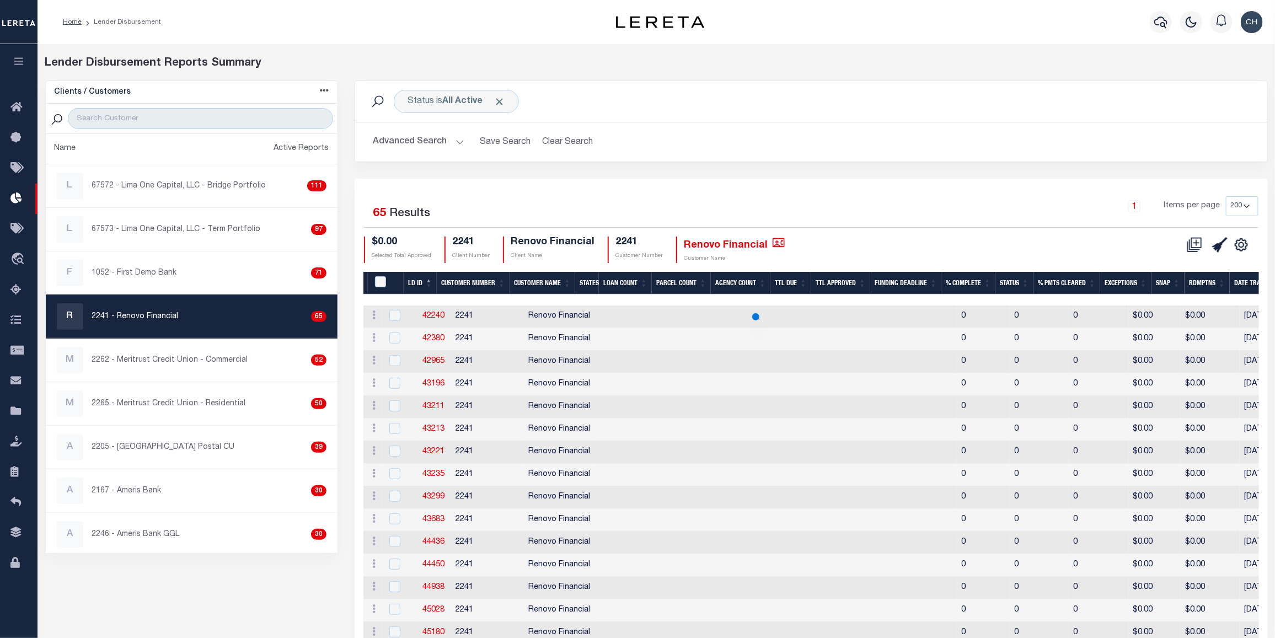
checkbox input "true"
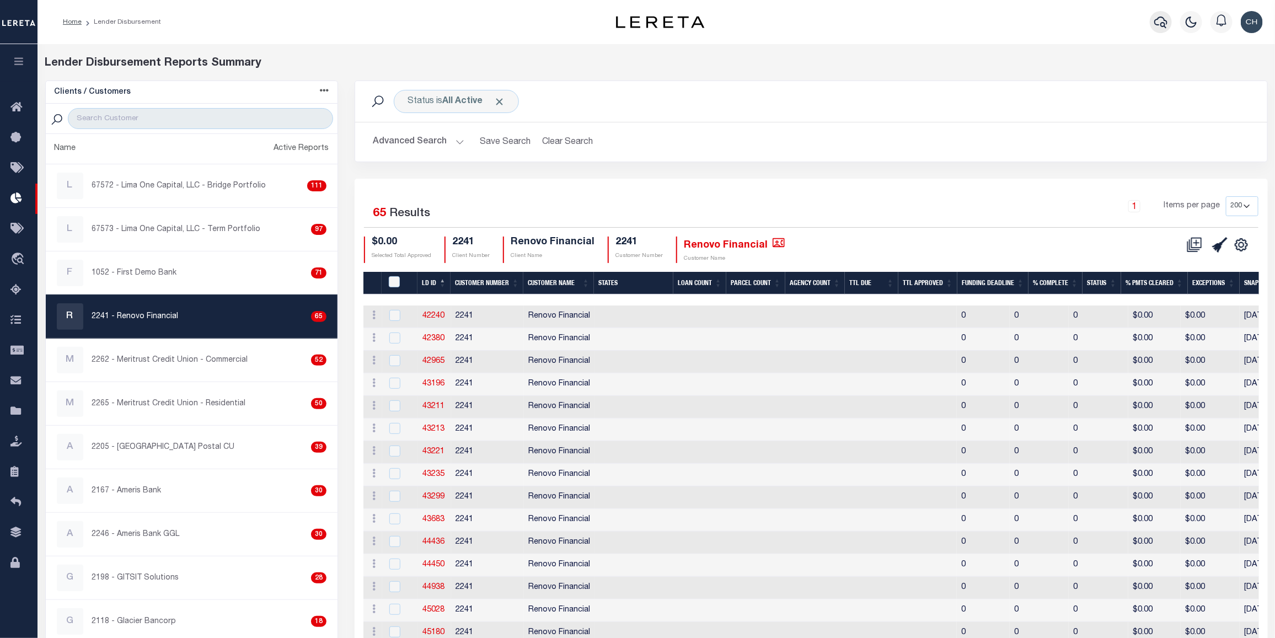
click at [1157, 24] on icon "button" at bounding box center [1160, 21] width 13 height 13
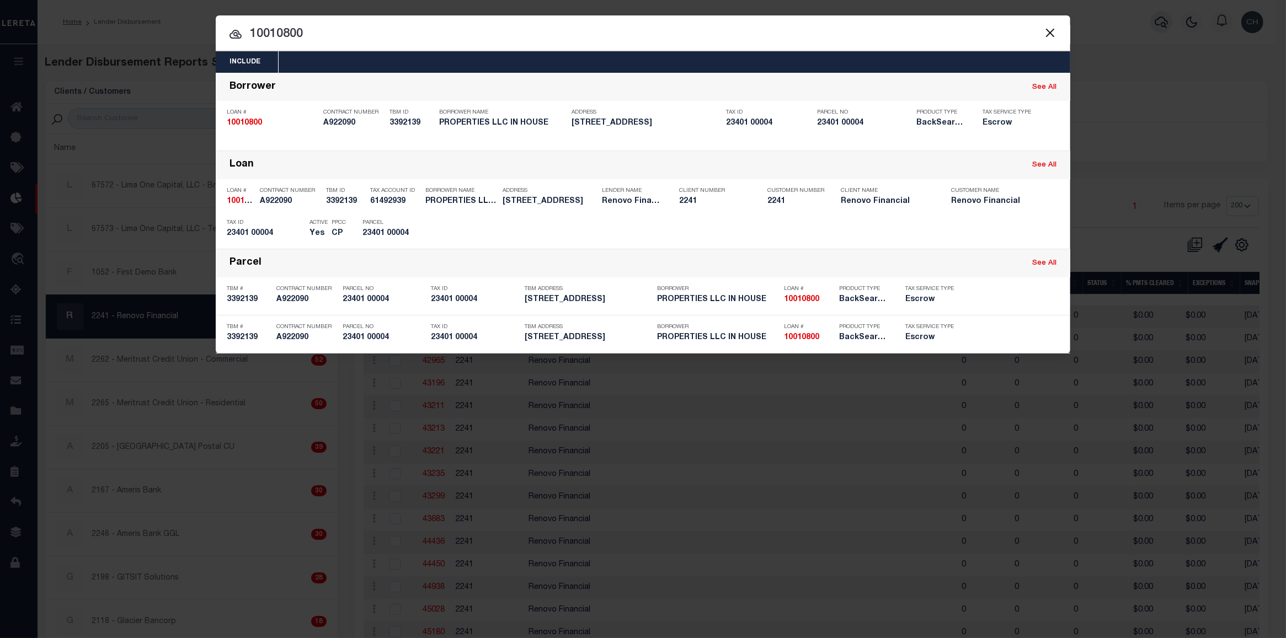
type input "10010800"
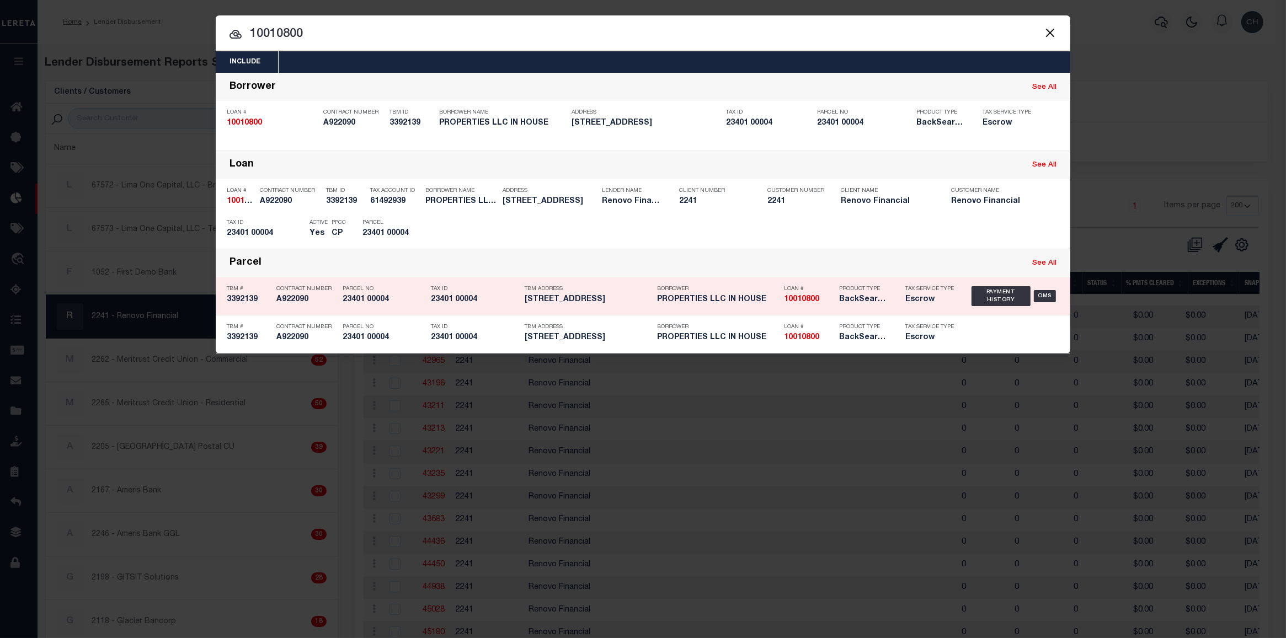
click at [860, 302] on h5 "BackSearch,Escrow" at bounding box center [864, 299] width 50 height 9
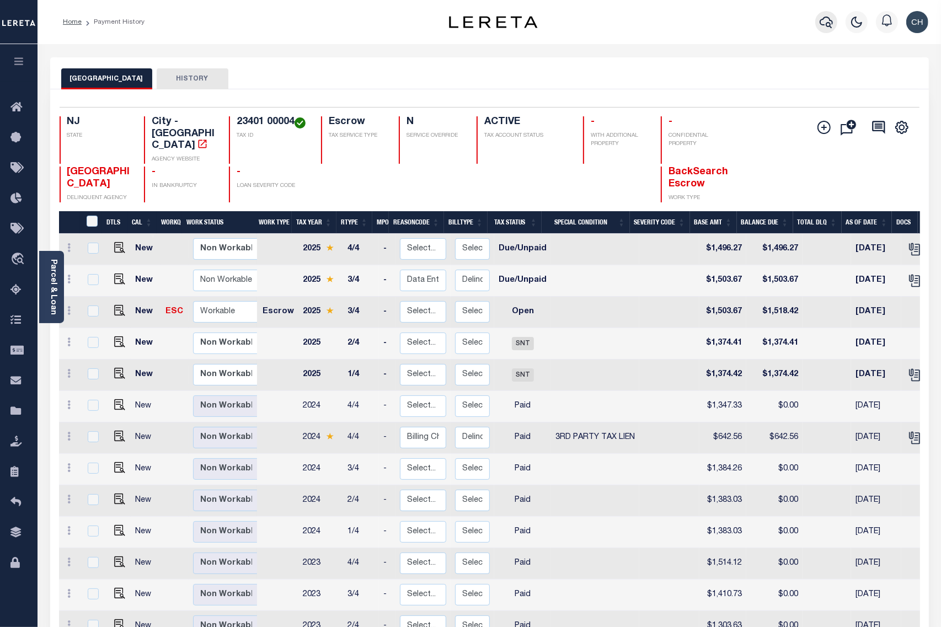
click at [826, 25] on icon "button" at bounding box center [826, 21] width 13 height 13
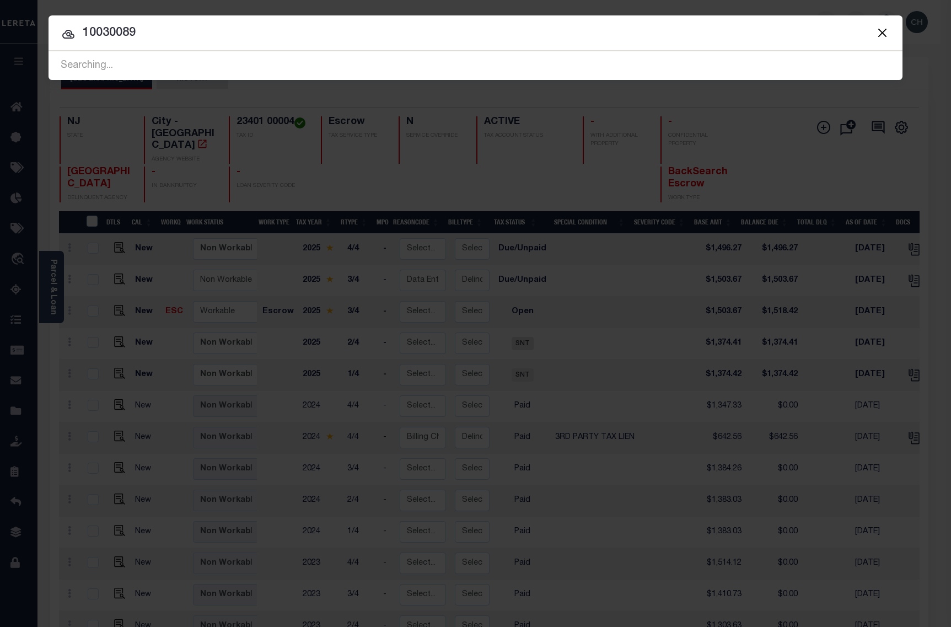
type input "10030089"
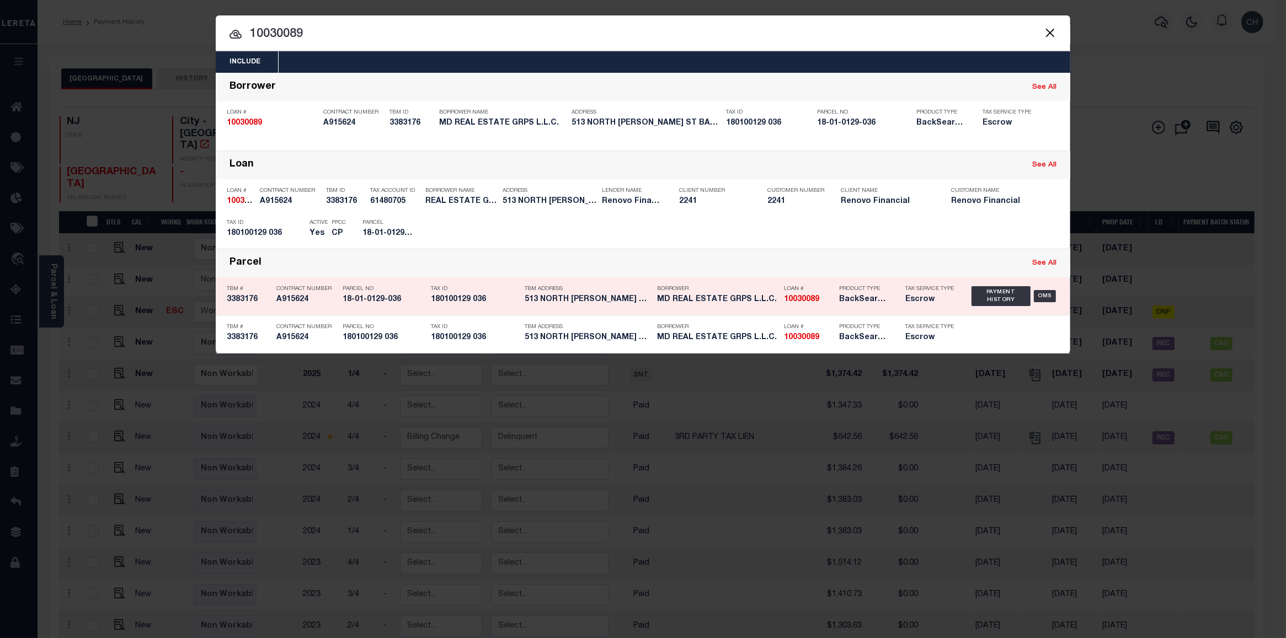
click at [839, 302] on h5 "BackSearch,Escrow" at bounding box center [864, 299] width 50 height 9
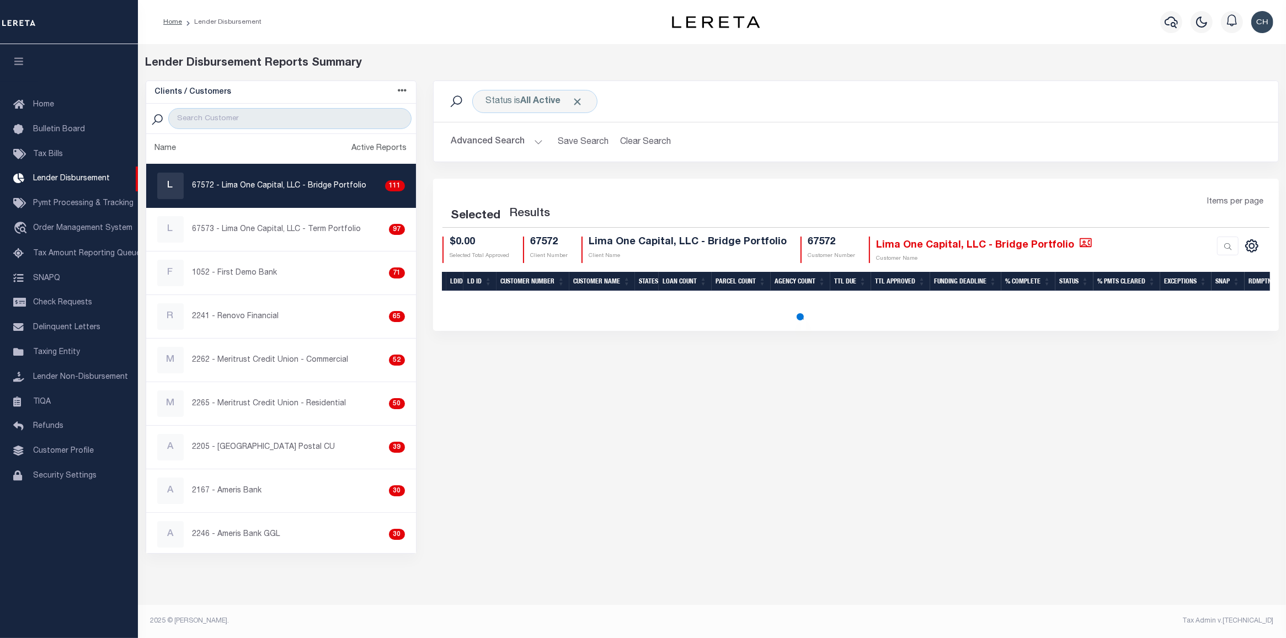
select select "200"
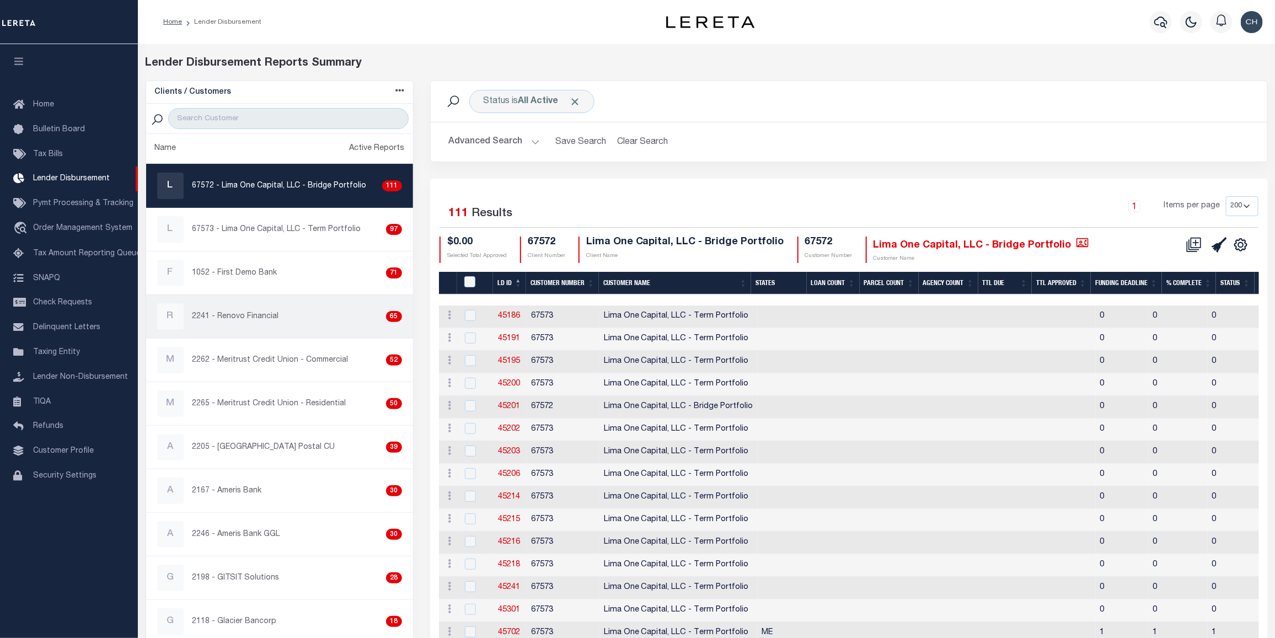
click at [274, 315] on p "2241 - Renovo Financial" at bounding box center [235, 317] width 87 height 12
checkbox input "true"
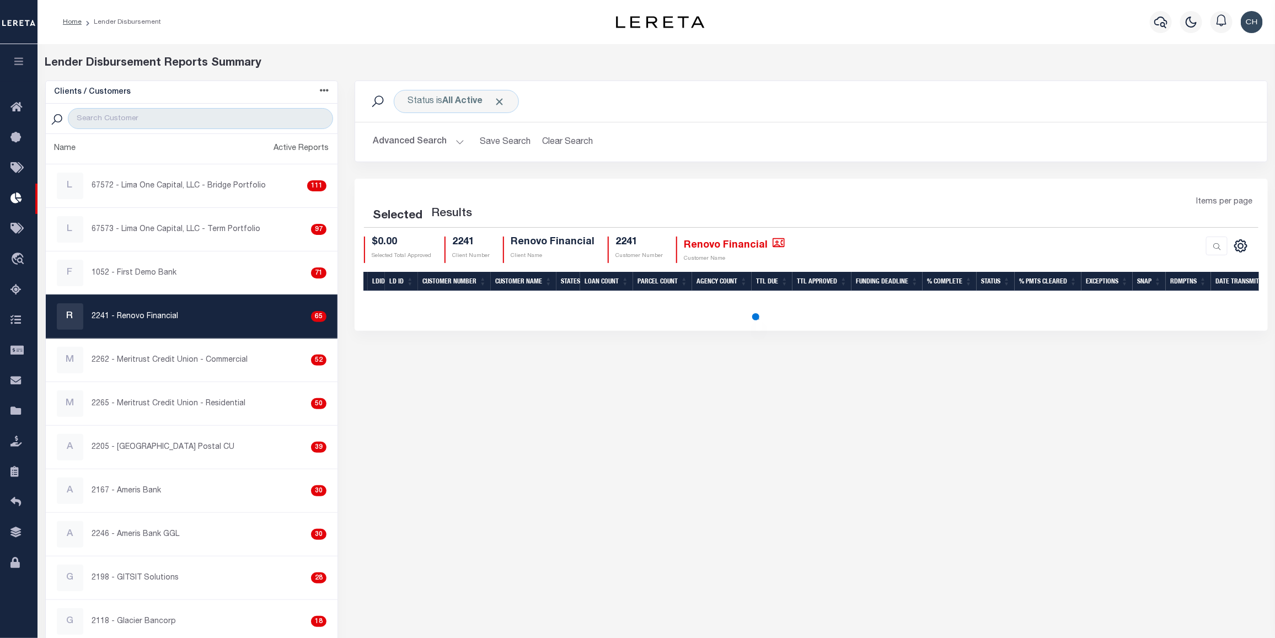
select select "200"
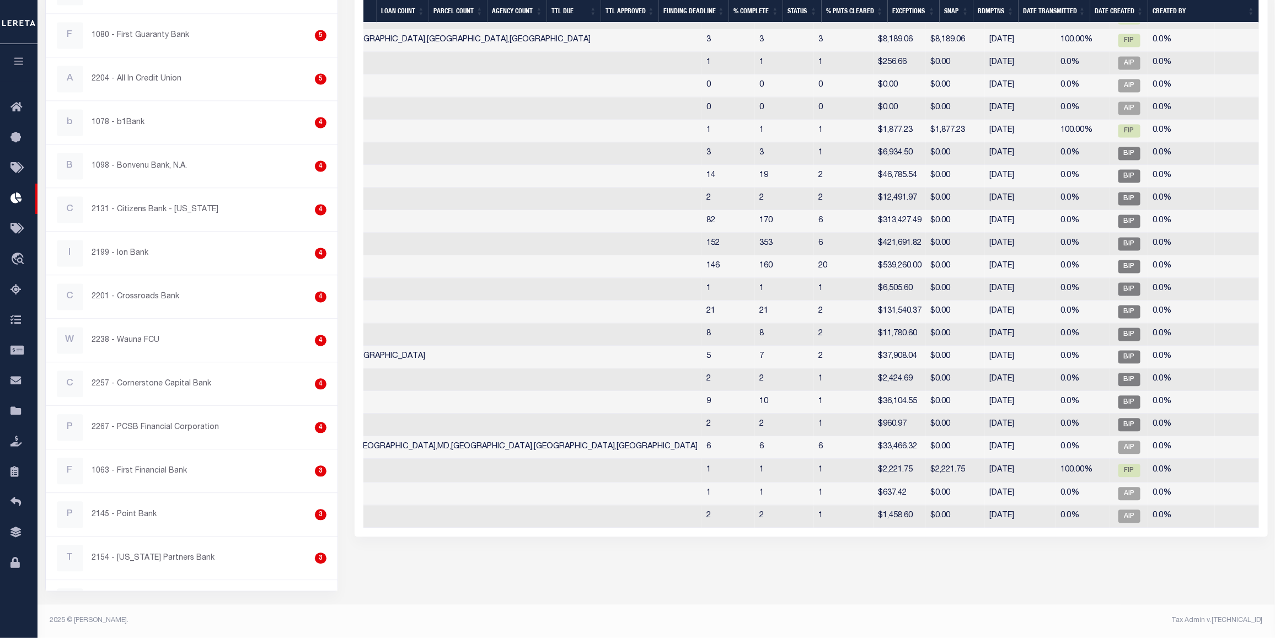
scroll to position [0, 255]
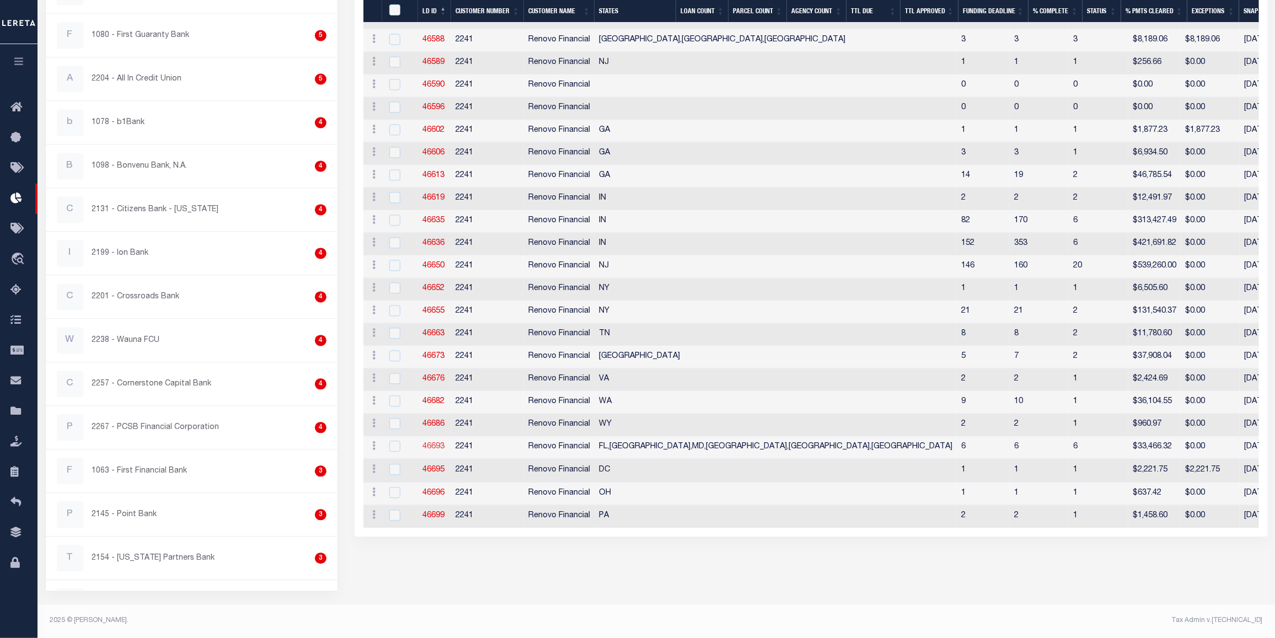
click at [434, 451] on link "46693" at bounding box center [433, 447] width 22 height 8
checkbox input "true"
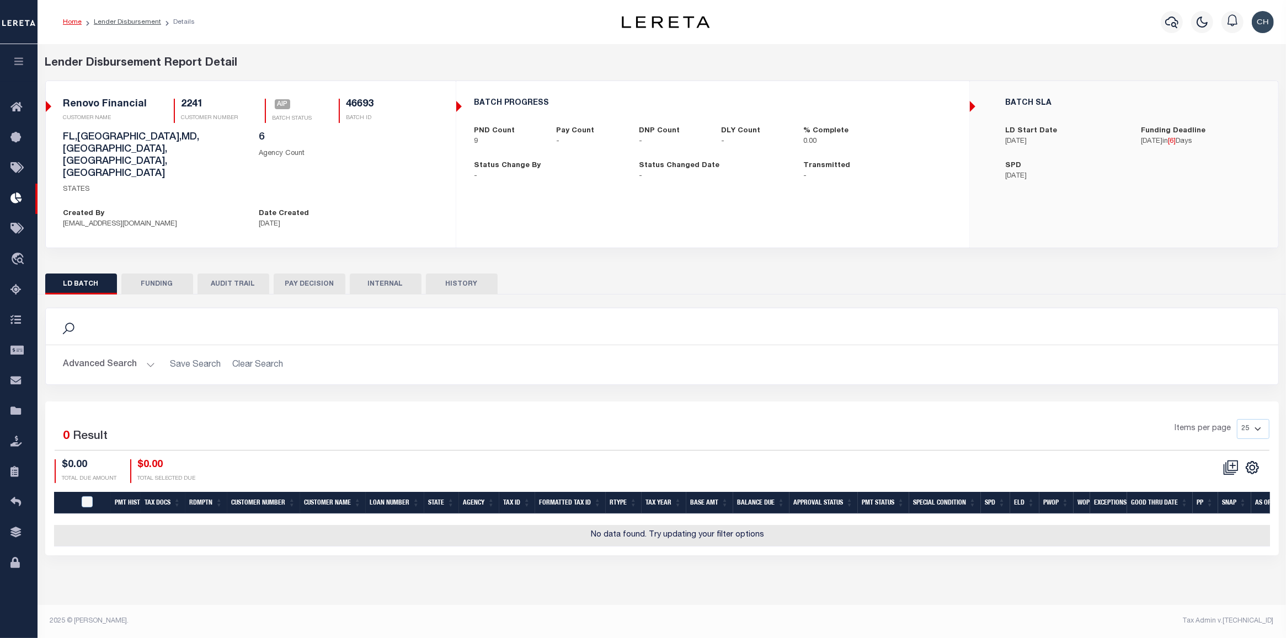
click at [167, 274] on button "FUNDING" at bounding box center [157, 284] width 72 height 21
type input "$0"
type input "[DATE]"
select select "100"
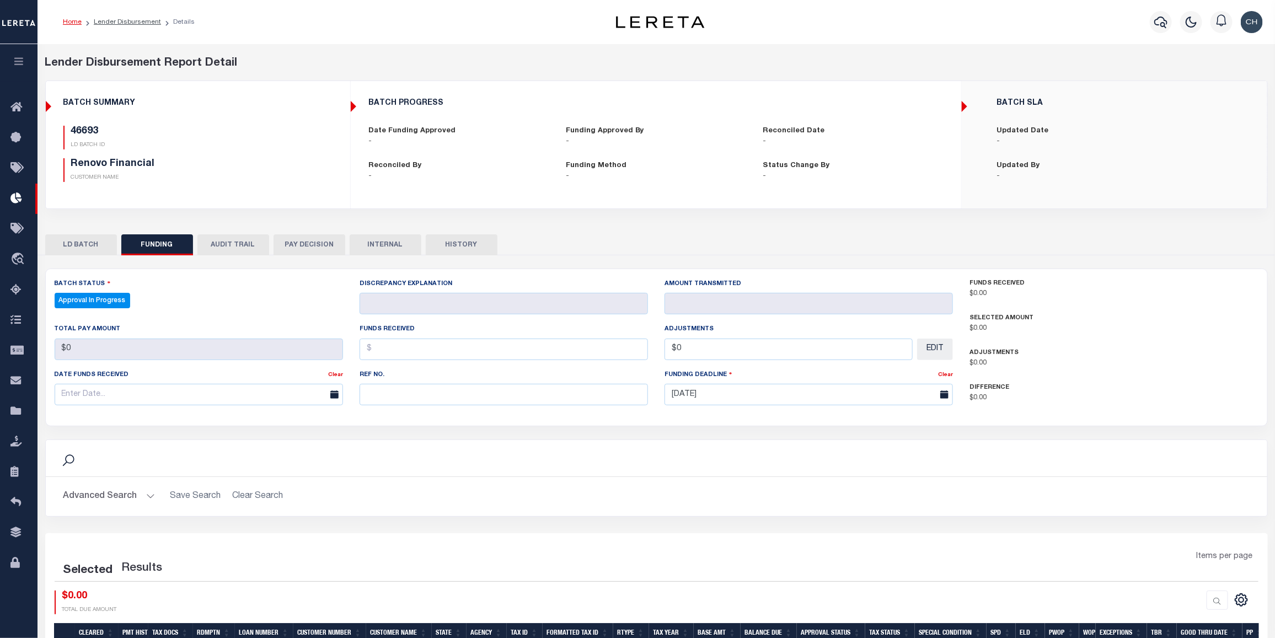
select select "100"
click at [393, 247] on button "INTERNAL" at bounding box center [386, 244] width 72 height 21
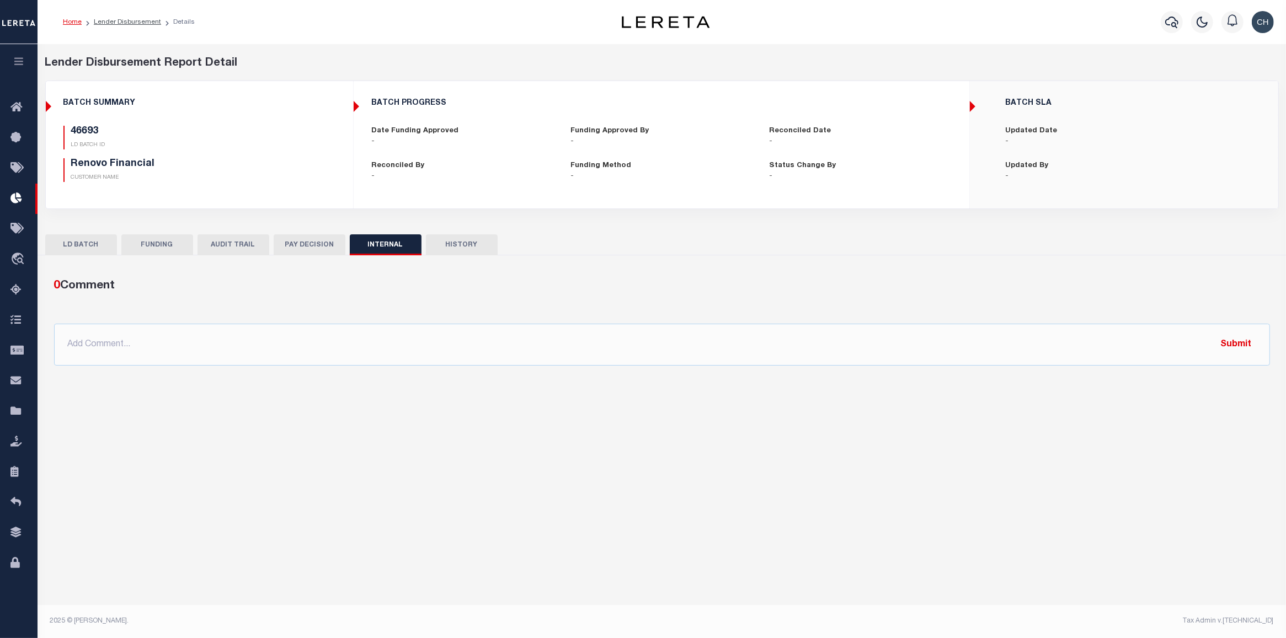
click at [156, 247] on button "FUNDING" at bounding box center [157, 244] width 72 height 21
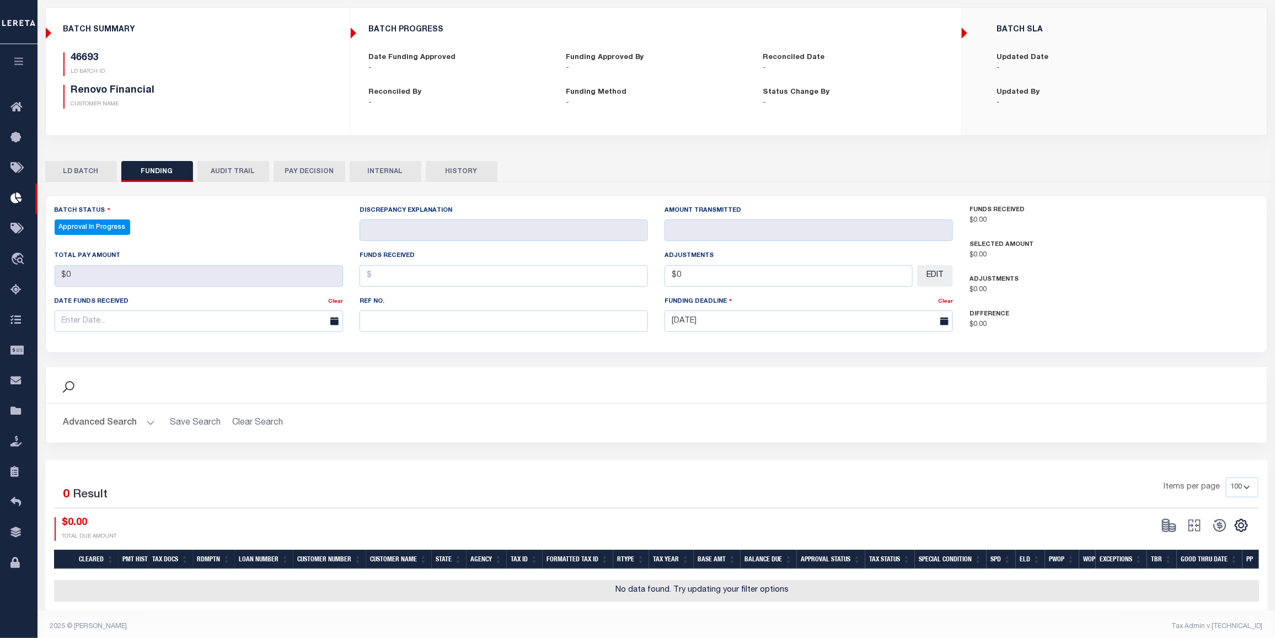
scroll to position [87, 0]
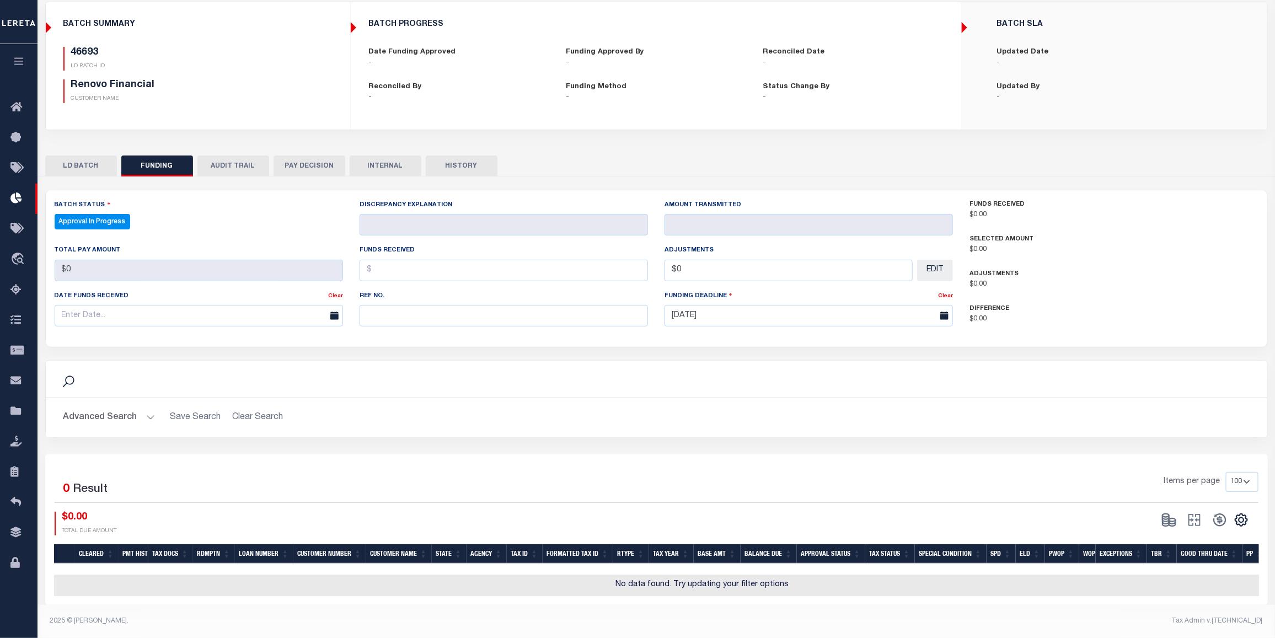
click at [81, 158] on button "LD BATCH" at bounding box center [81, 166] width 72 height 21
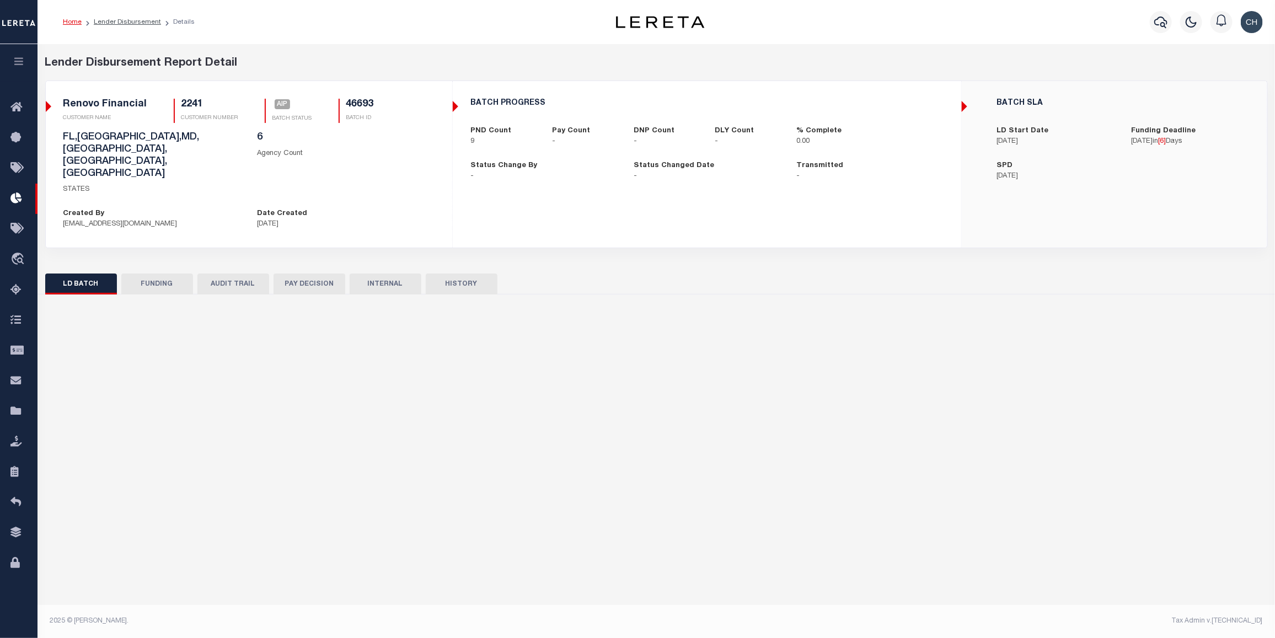
scroll to position [0, 0]
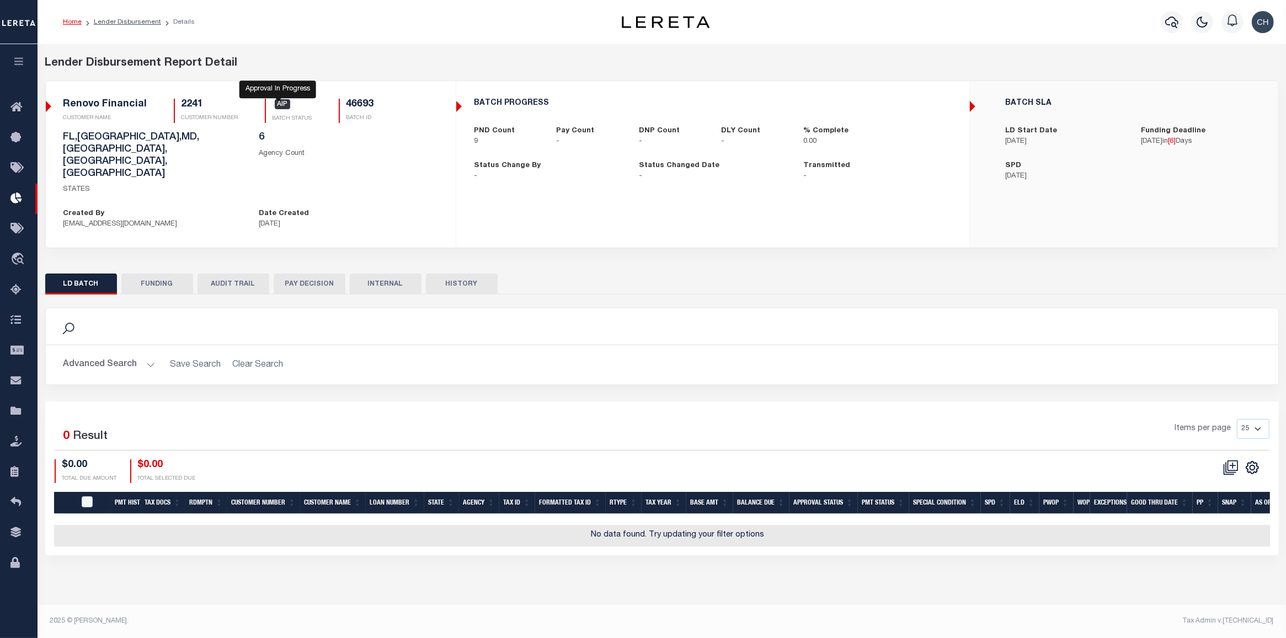
click at [280, 109] on span "AIP" at bounding box center [283, 104] width 16 height 10
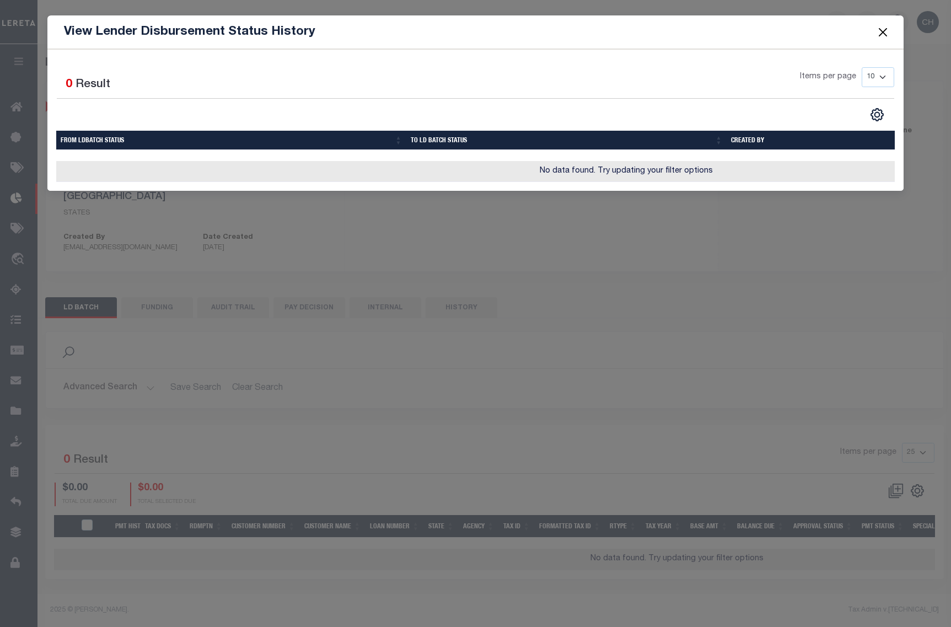
drag, startPoint x: 881, startPoint y: 29, endPoint x: 875, endPoint y: 36, distance: 9.5
click at [881, 28] on button "Close" at bounding box center [883, 32] width 14 height 14
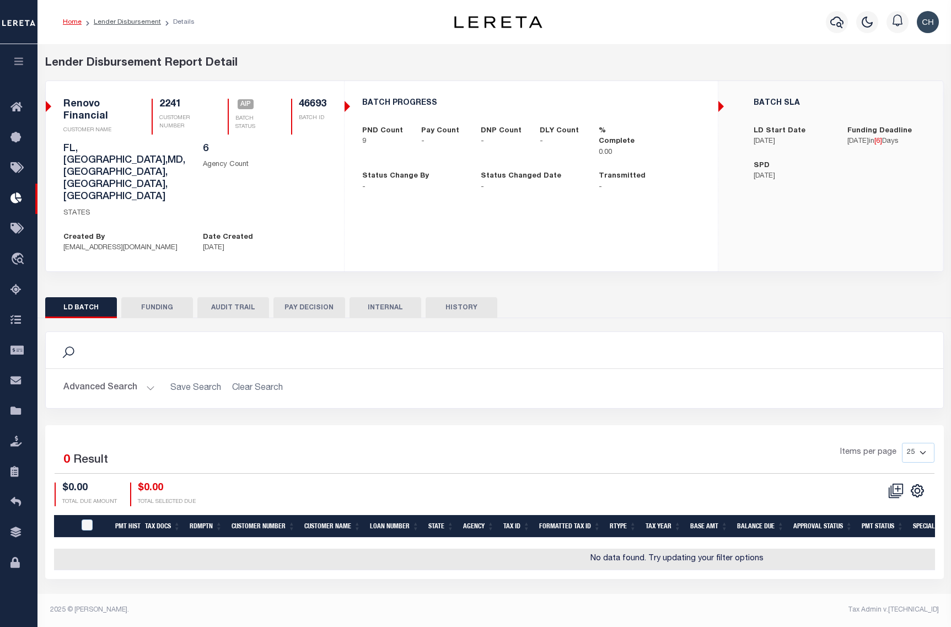
click at [906, 237] on div "Lender Disbursement Report Detail 2241 CLIENT NUMBER Renovo Financial CLIENT NA…" at bounding box center [495, 171] width 916 height 233
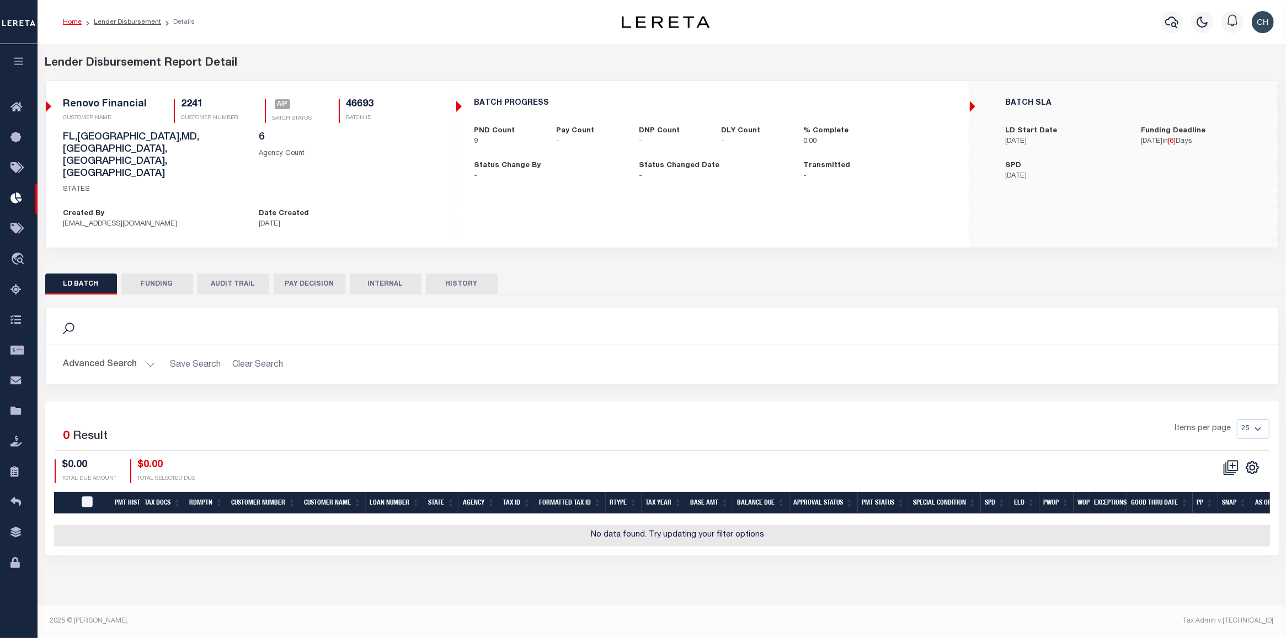
click at [122, 354] on button "Advanced Search" at bounding box center [109, 365] width 92 height 22
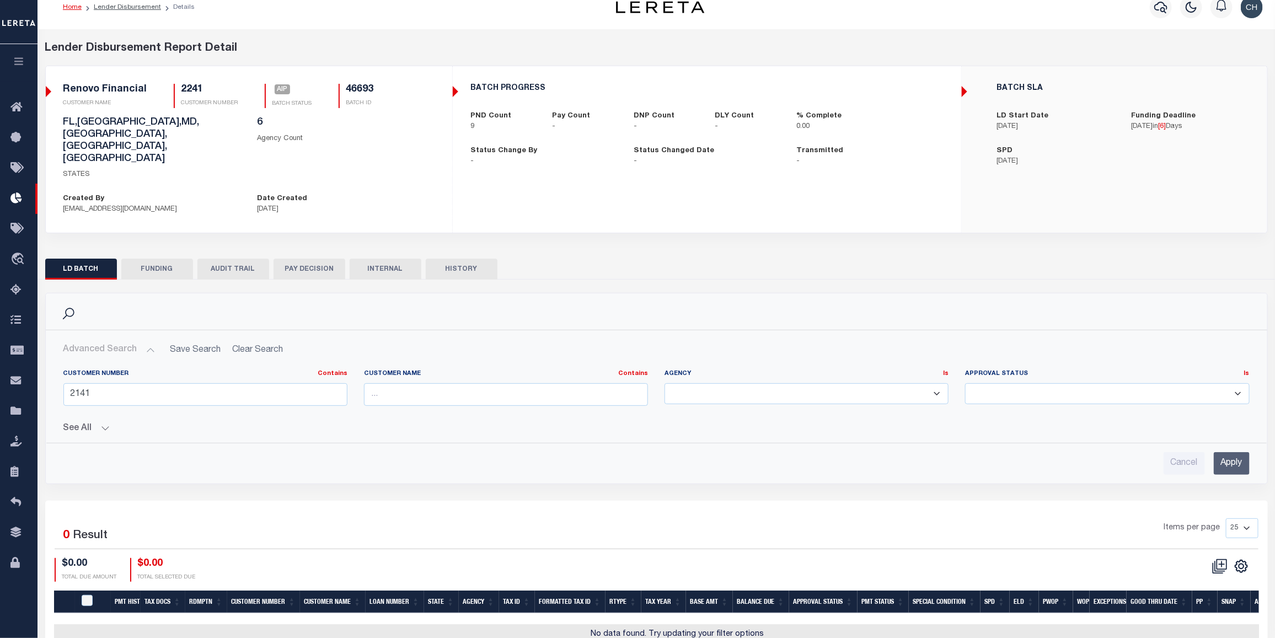
scroll to position [39, 0]
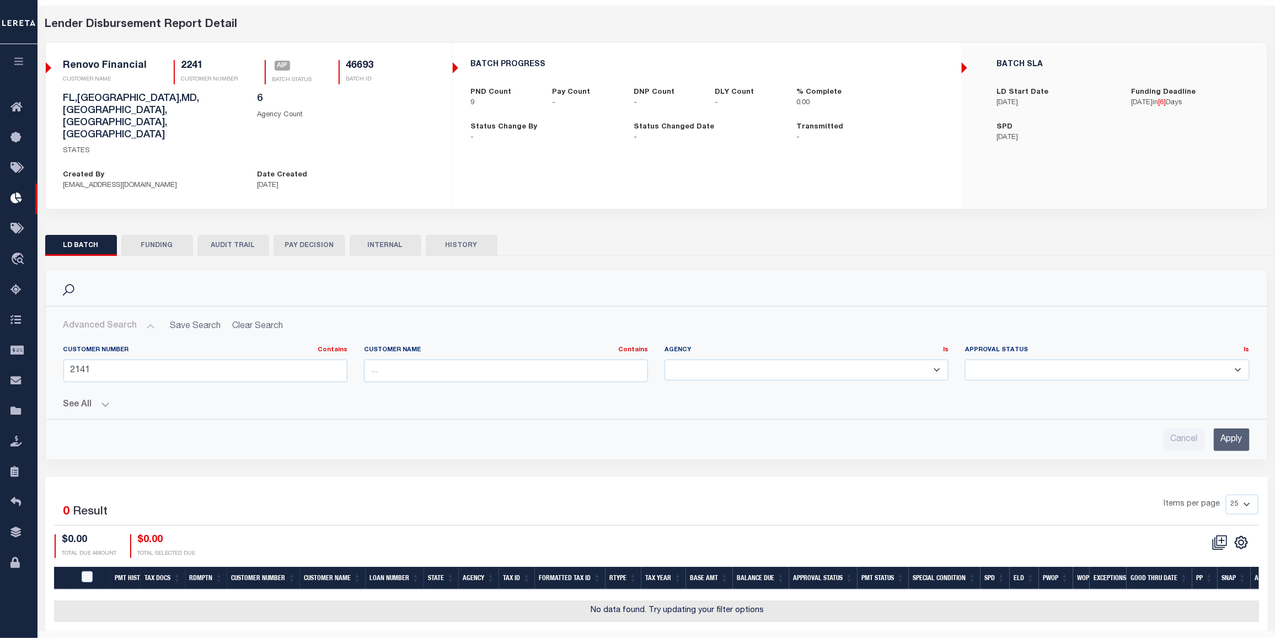
click at [395, 235] on button "INTERNAL" at bounding box center [386, 245] width 72 height 21
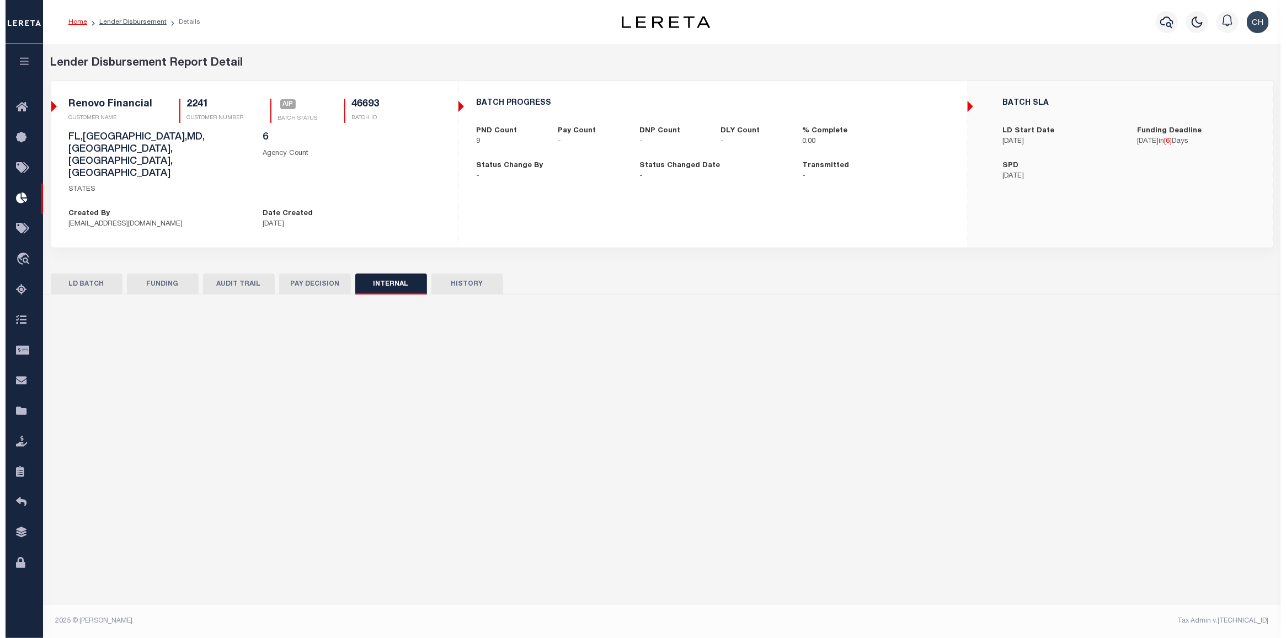
scroll to position [0, 0]
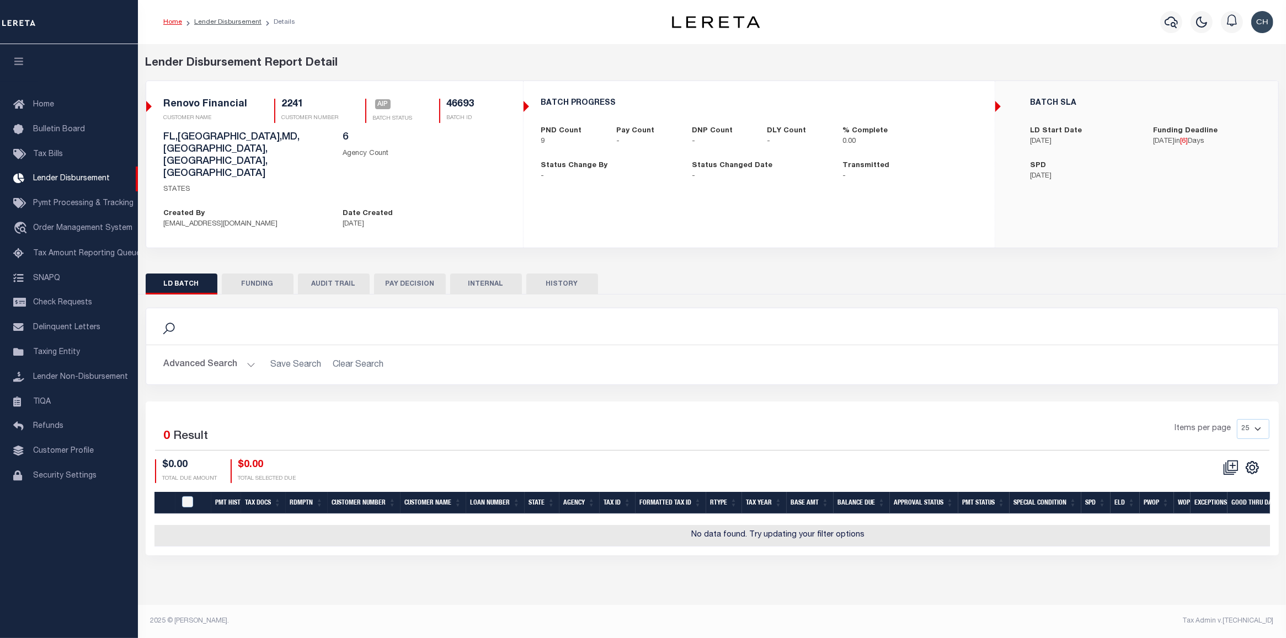
click at [803, 354] on h2 "Advanced Search Save Search Clear Search LDBatchGridWrapper_dynamictable_____De…" at bounding box center [712, 365] width 1114 height 22
click at [259, 274] on button "FUNDING" at bounding box center [258, 284] width 72 height 21
type input "$0"
type input "[DATE]"
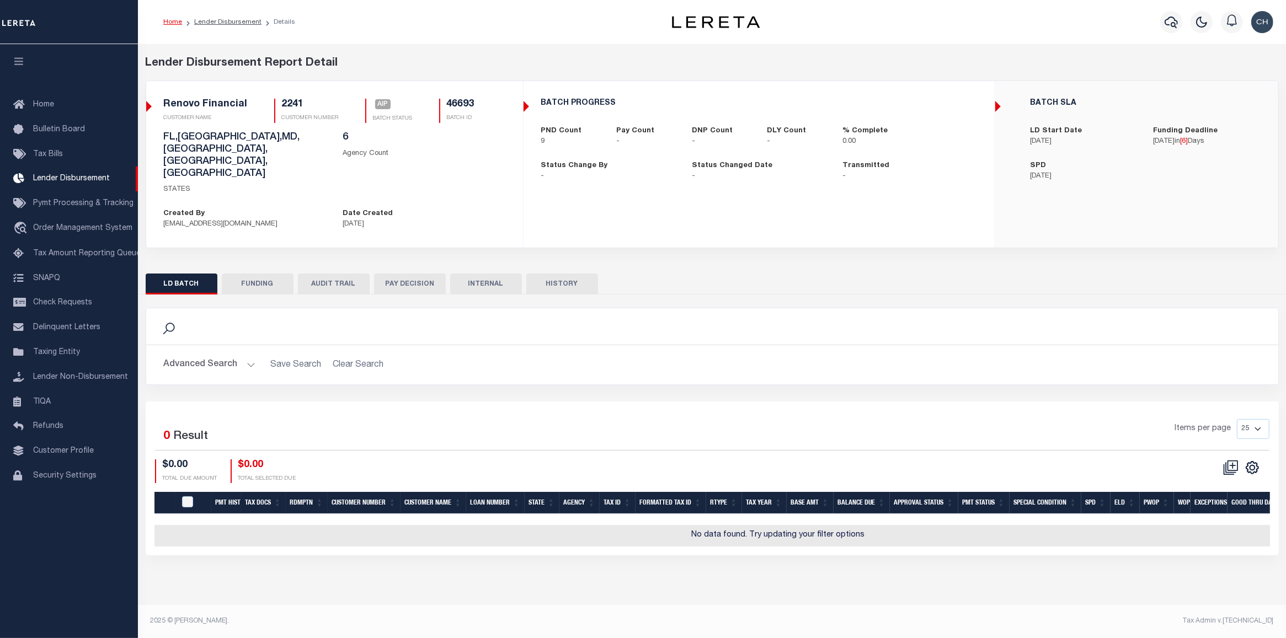
select select "100"
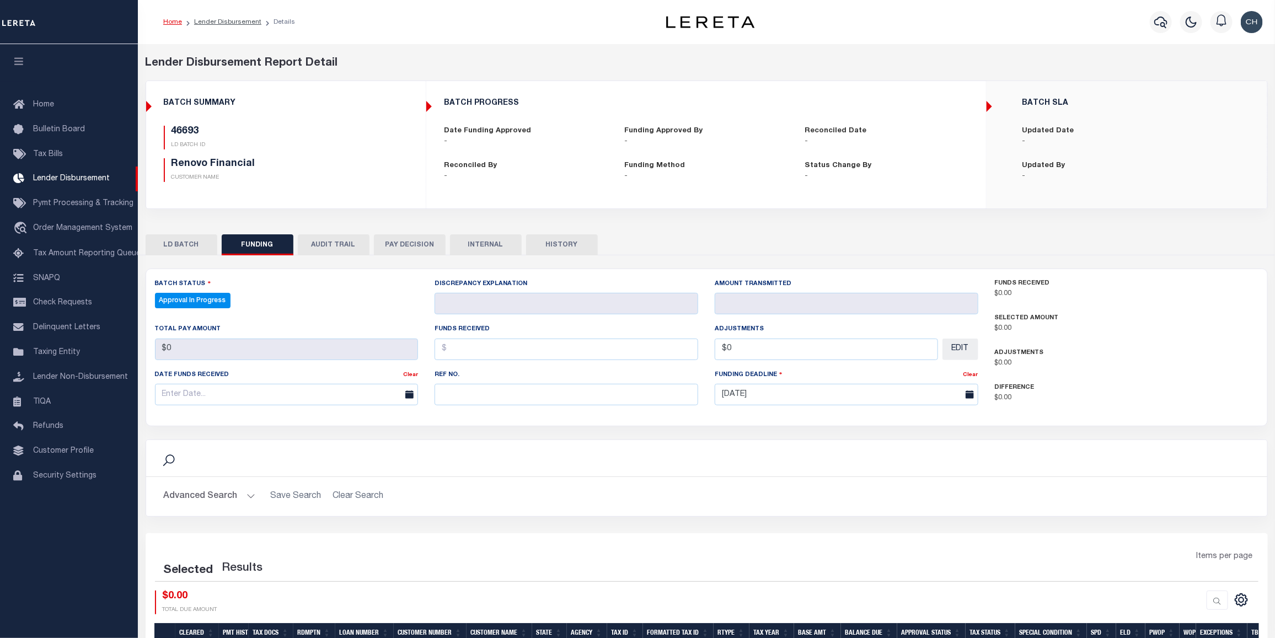
select select "100"
click at [324, 247] on button "AUDIT TRAIL" at bounding box center [334, 244] width 72 height 21
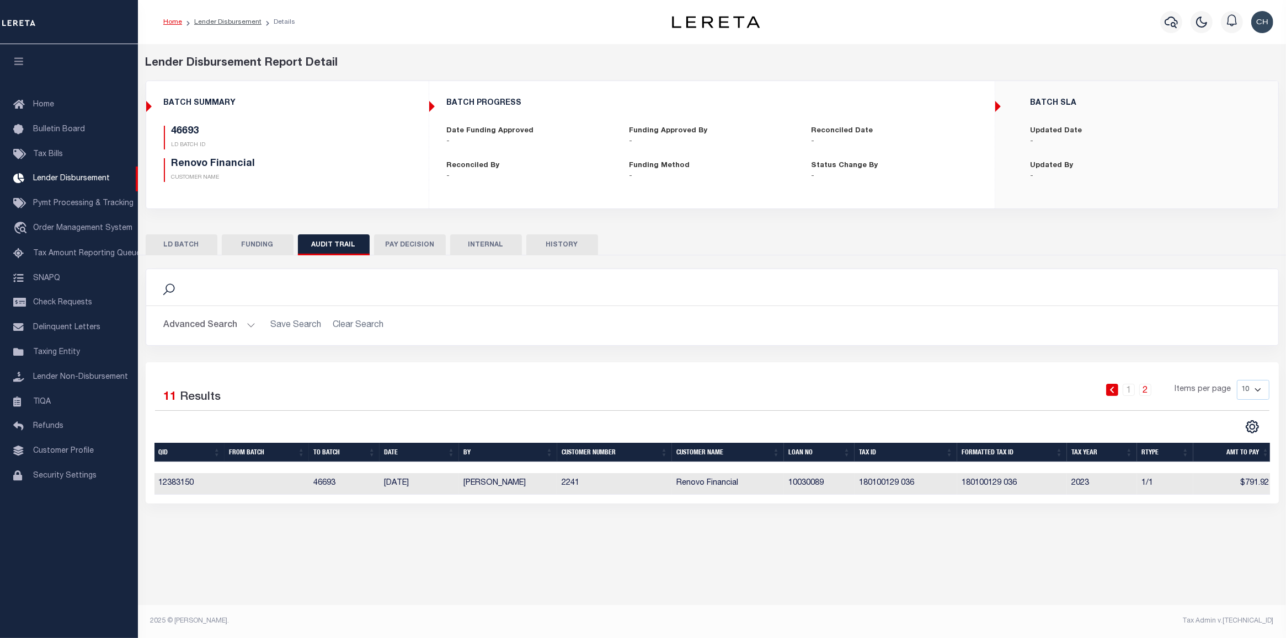
click at [801, 520] on div "Lender Disbursement Report Detail 2241 CLIENT NUMBER Renovo Financial CLIENT NA…" at bounding box center [712, 290] width 1148 height 493
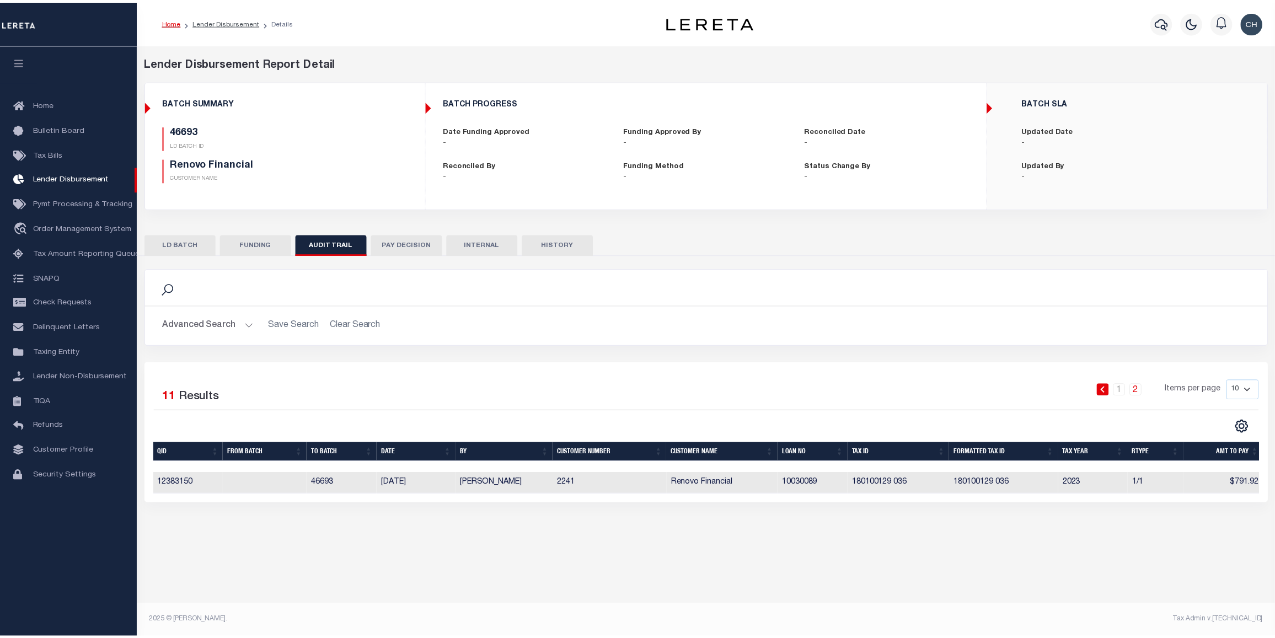
scroll to position [0, 3]
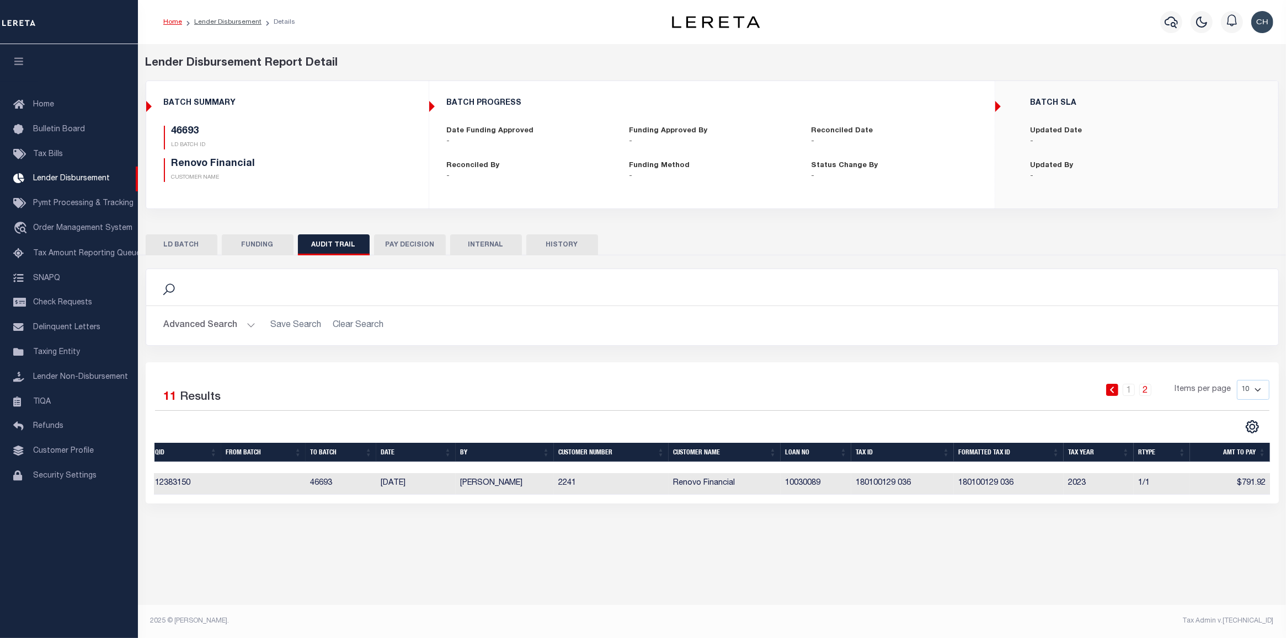
click at [1148, 393] on link "2" at bounding box center [1145, 390] width 12 height 12
click at [418, 248] on button "PAY DECISION" at bounding box center [410, 244] width 72 height 21
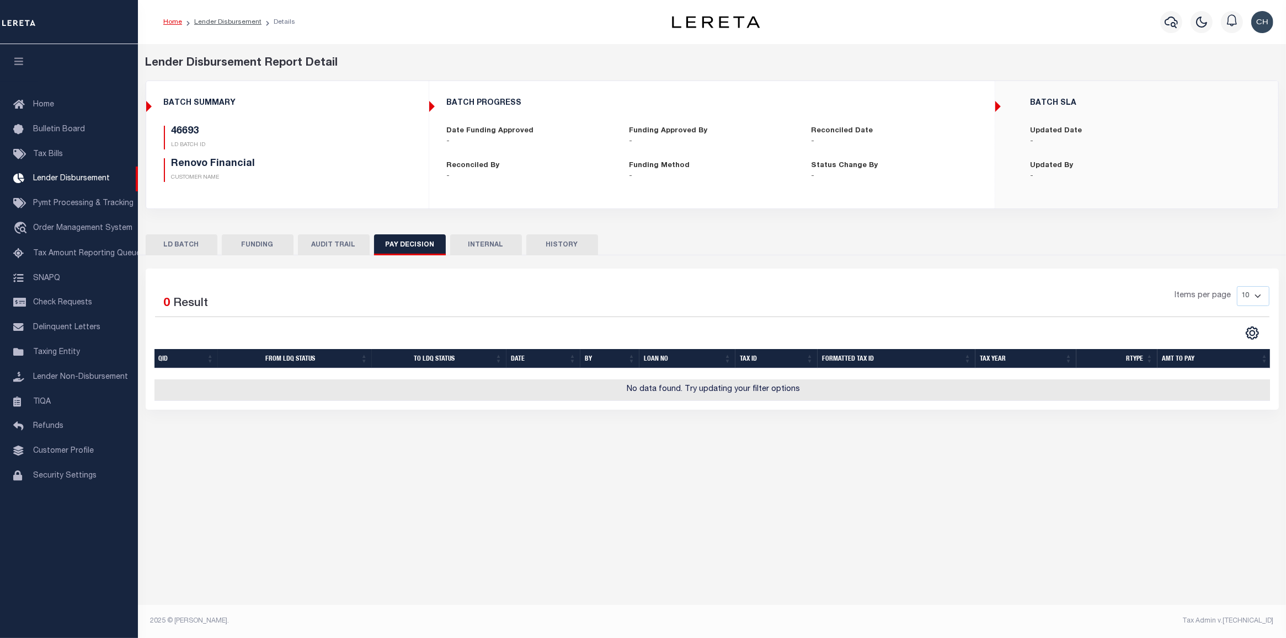
click at [485, 244] on button "INTERNAL" at bounding box center [486, 244] width 72 height 21
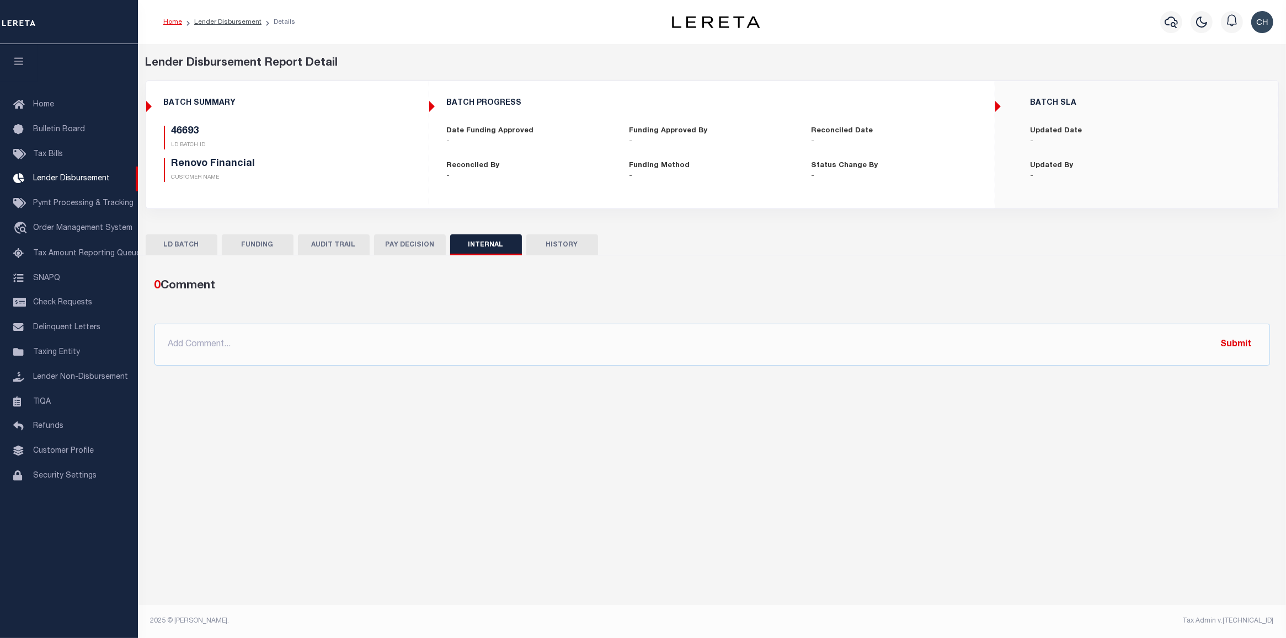
click at [569, 244] on button "HISTORY" at bounding box center [562, 244] width 72 height 21
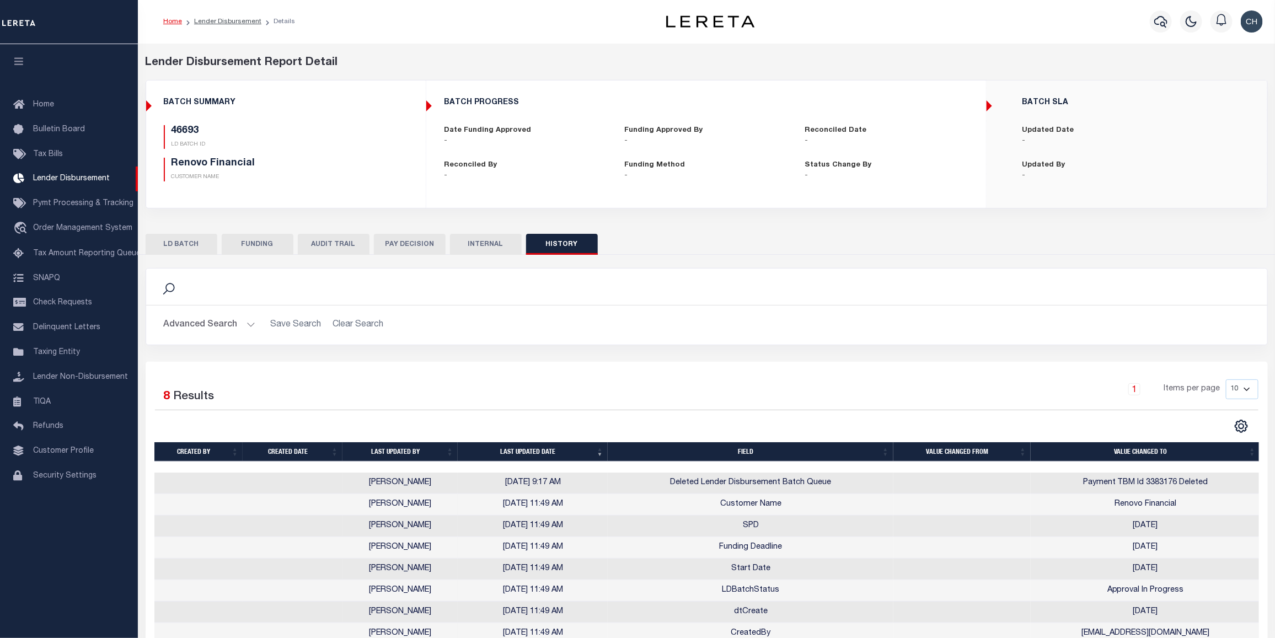
scroll to position [58, 0]
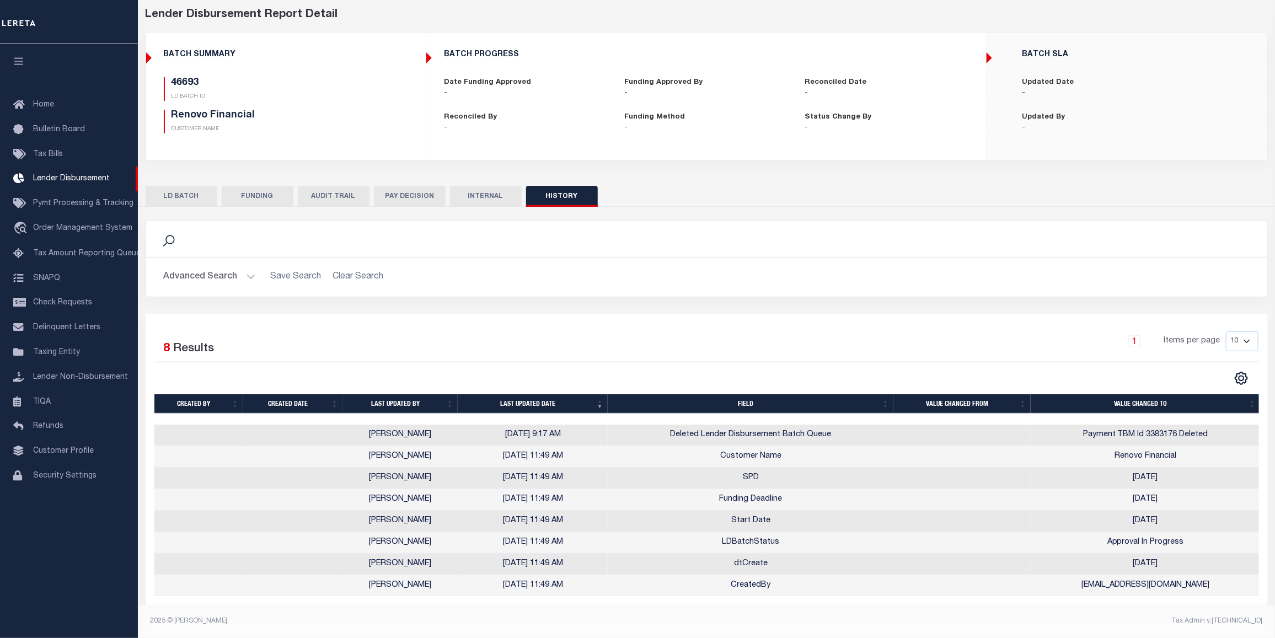
click at [399, 194] on button "PAY DECISION" at bounding box center [410, 196] width 72 height 21
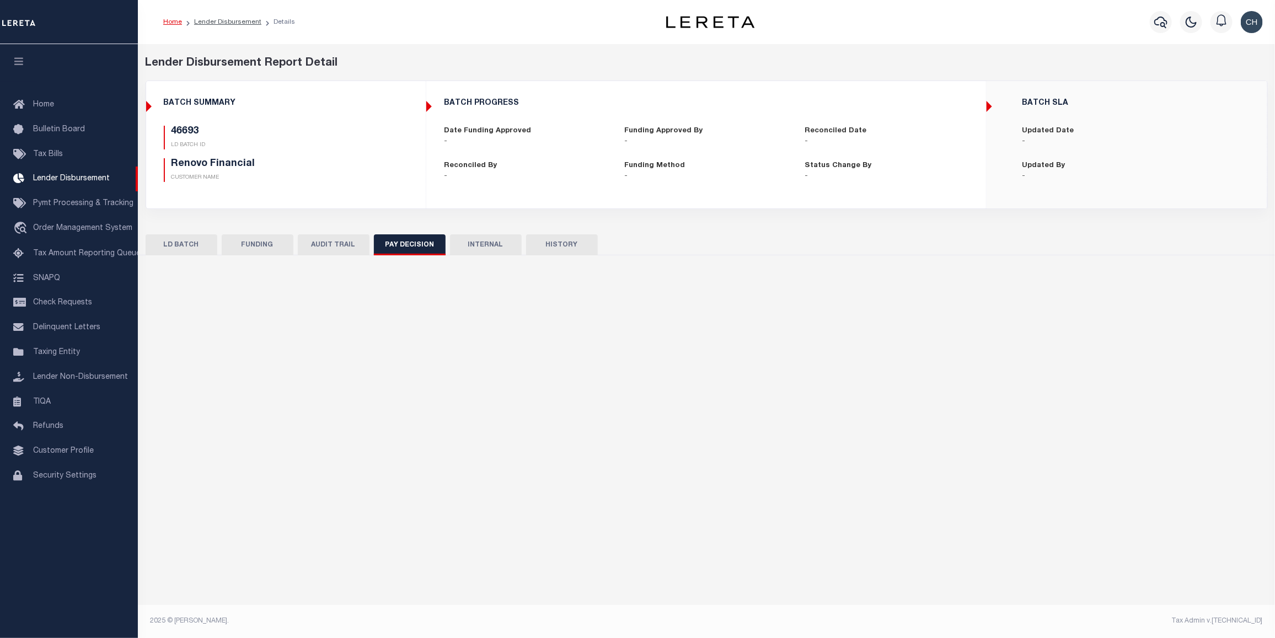
scroll to position [0, 0]
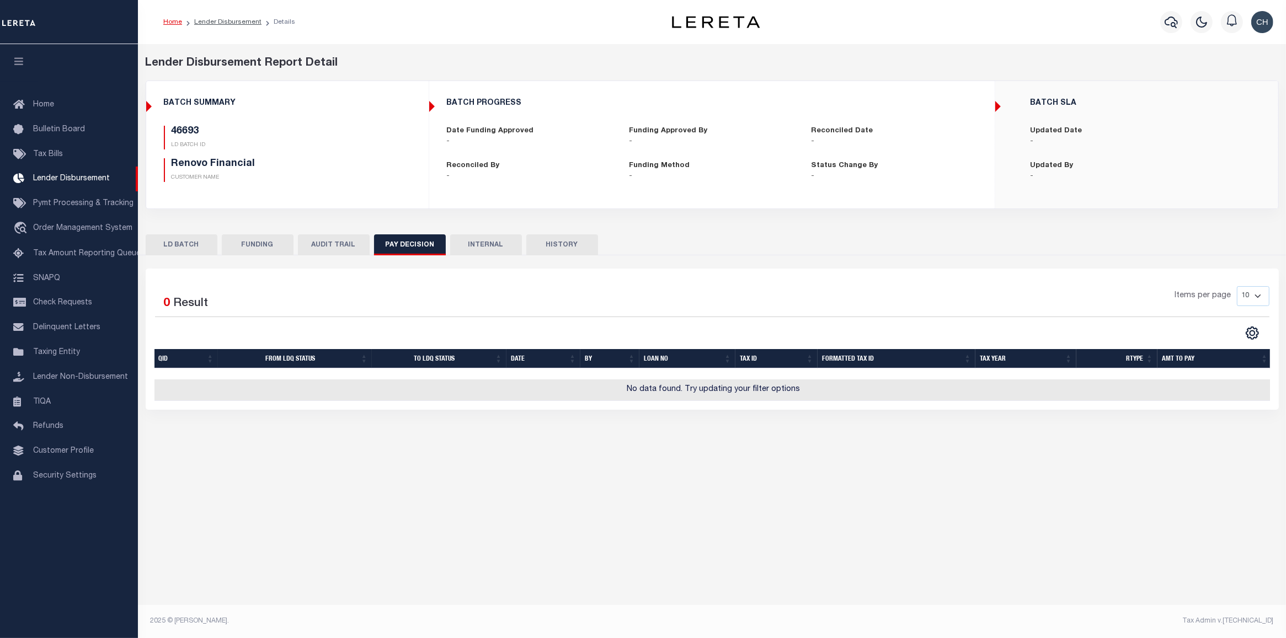
click at [357, 248] on button "AUDIT TRAIL" at bounding box center [334, 244] width 72 height 21
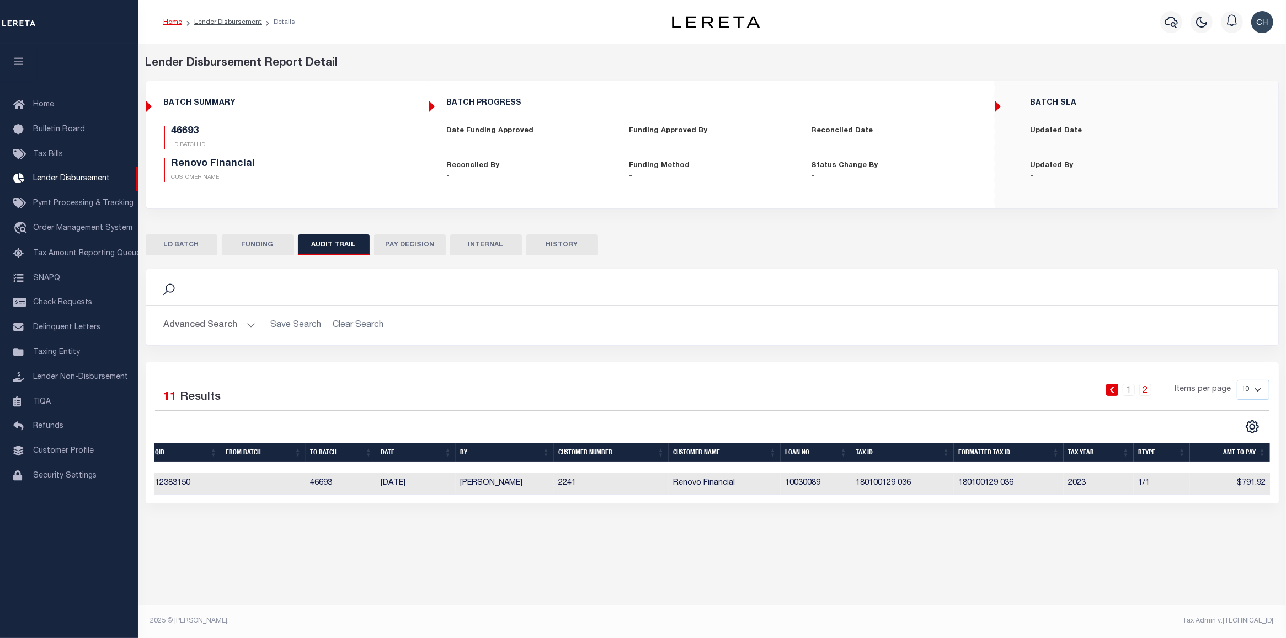
click at [244, 244] on button "FUNDING" at bounding box center [258, 244] width 72 height 21
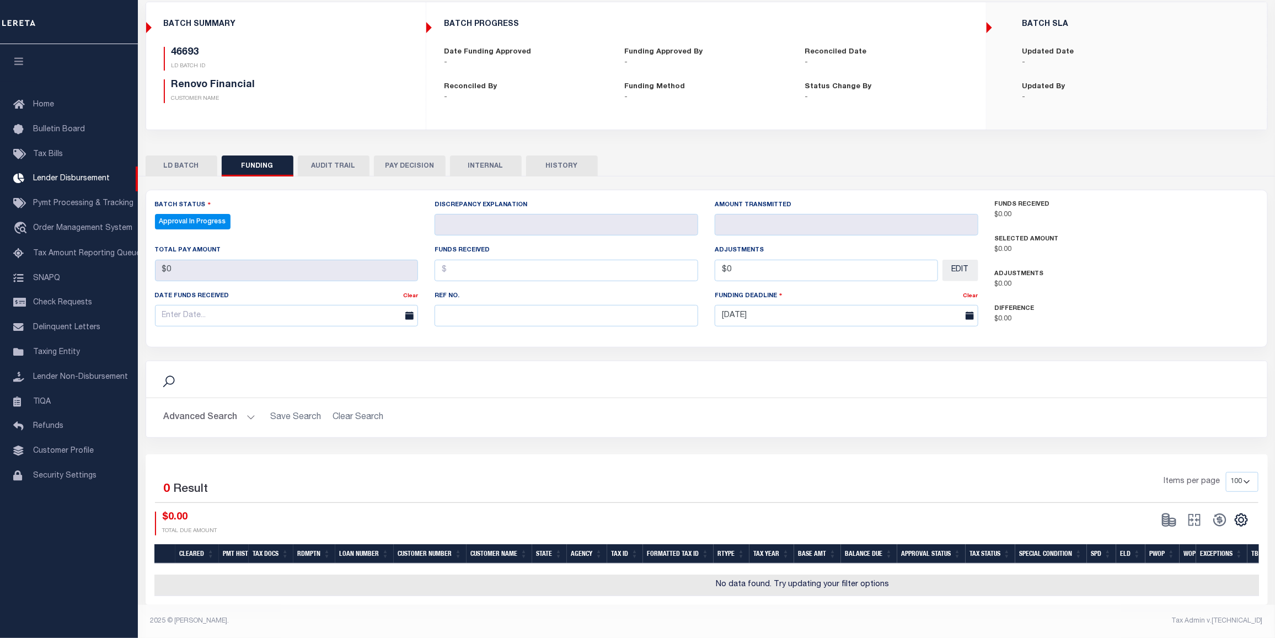
scroll to position [87, 0]
click at [197, 157] on button "LD BATCH" at bounding box center [182, 166] width 72 height 21
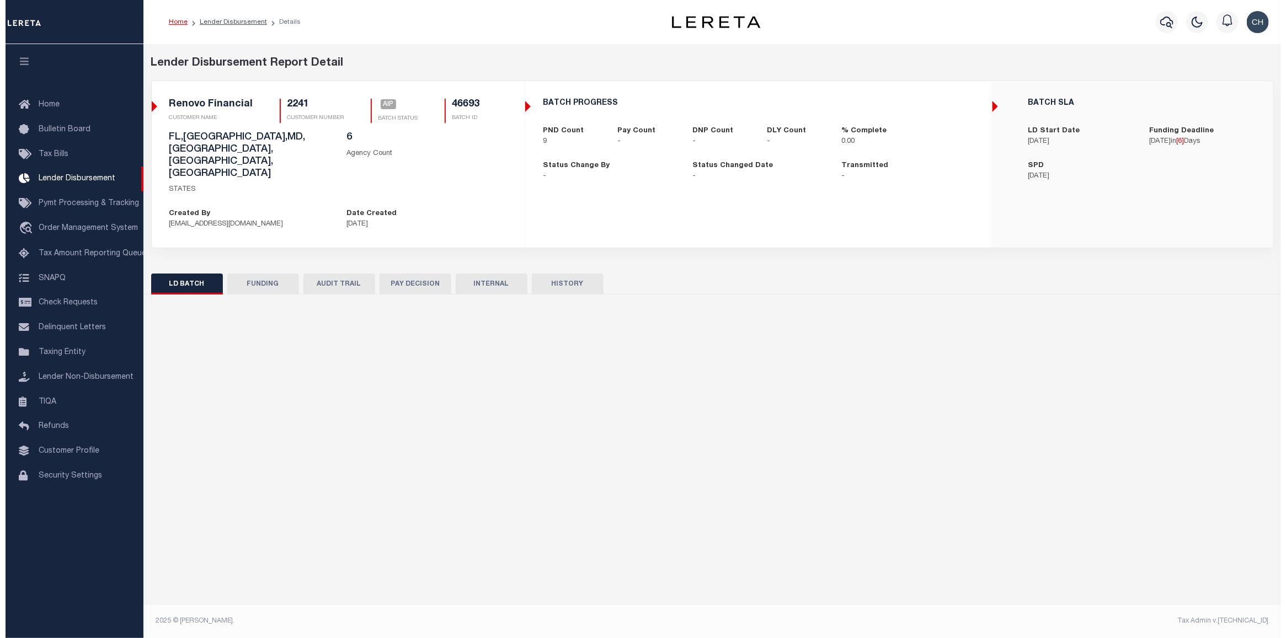
scroll to position [0, 0]
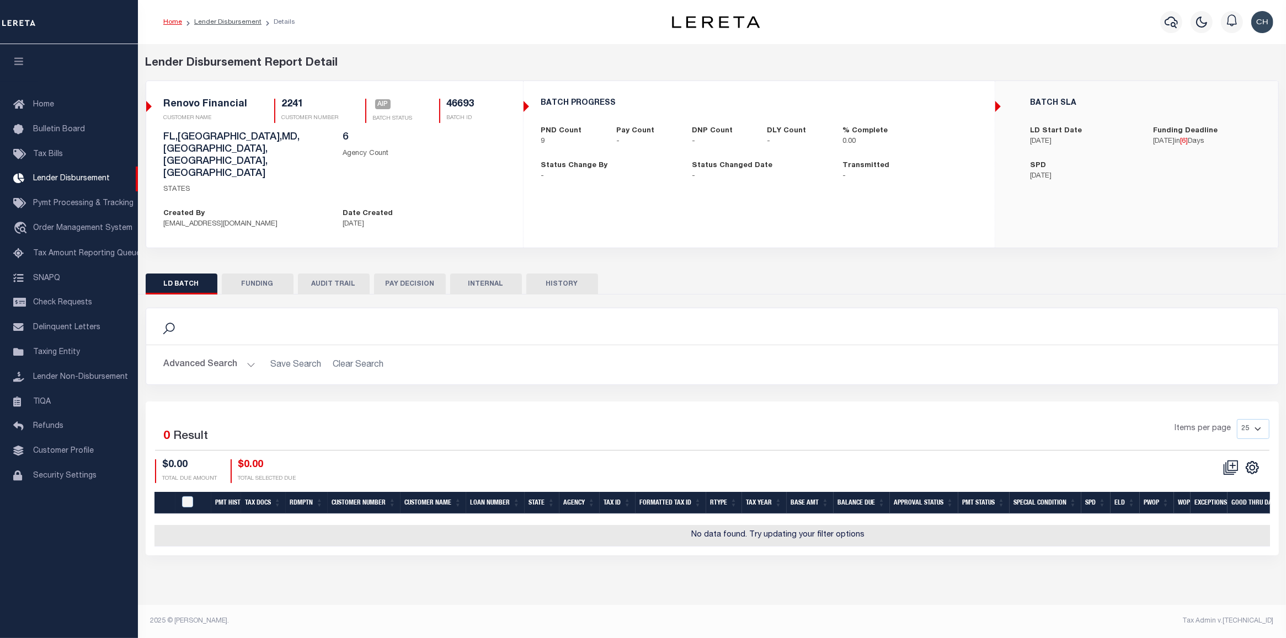
click at [181, 274] on button "LD BATCH" at bounding box center [182, 284] width 72 height 21
checkbox input "true"
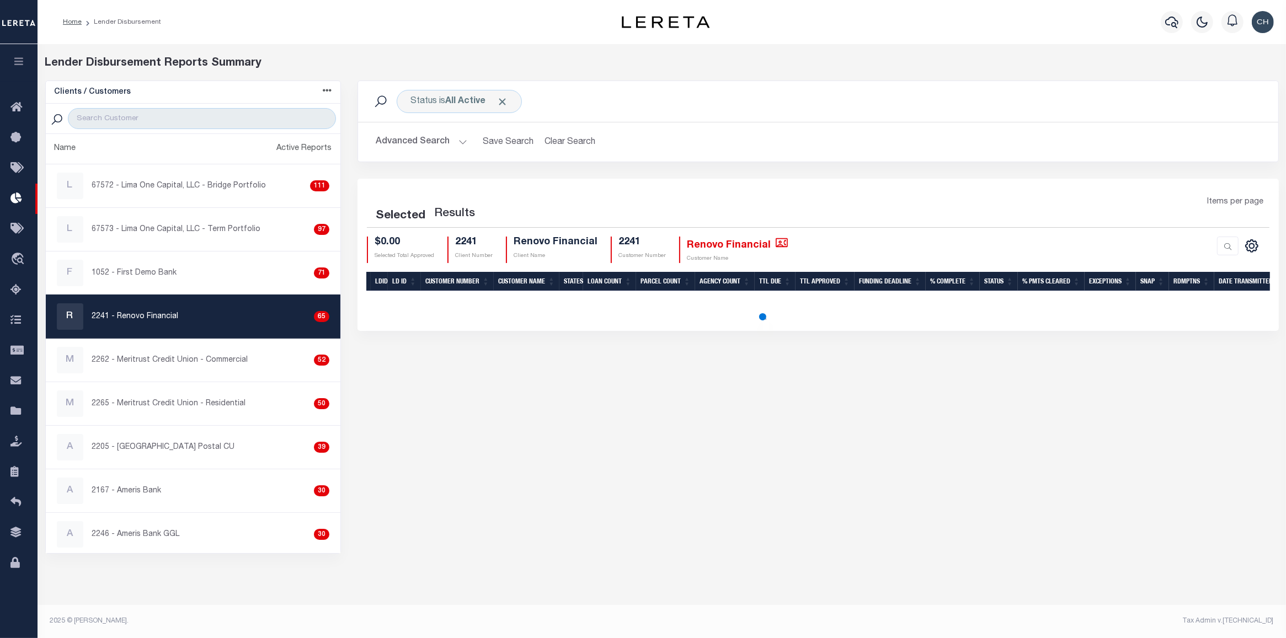
select select "200"
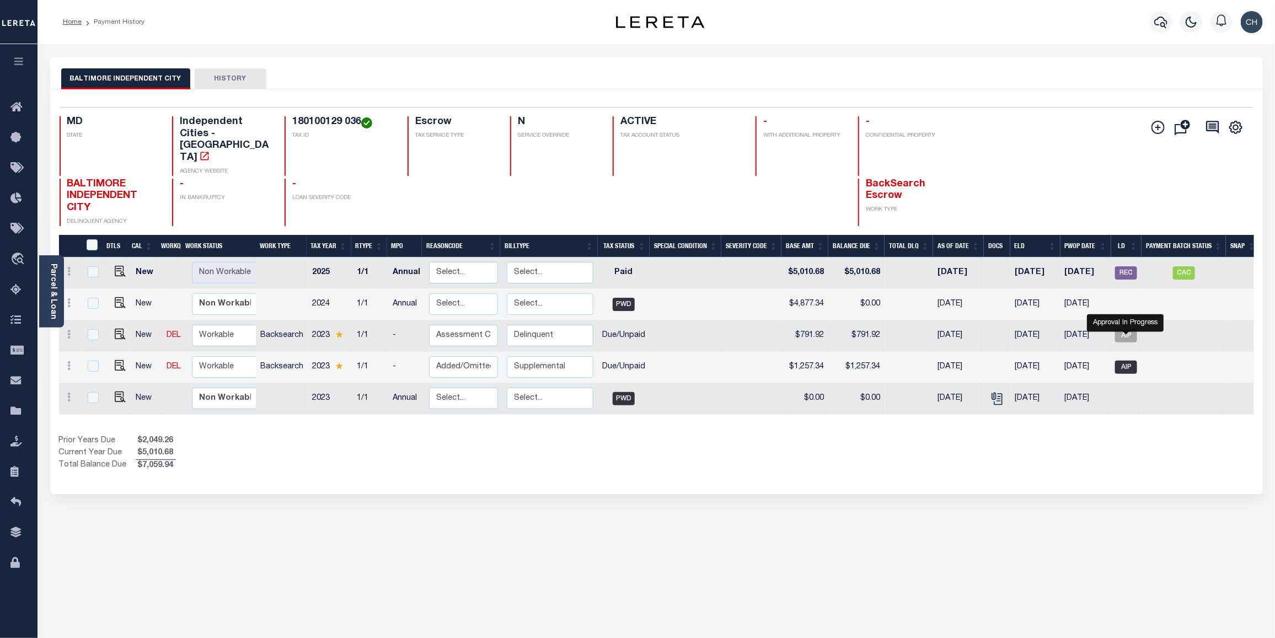
click at [1124, 361] on span "AIP" at bounding box center [1126, 367] width 22 height 13
checkbox input "true"
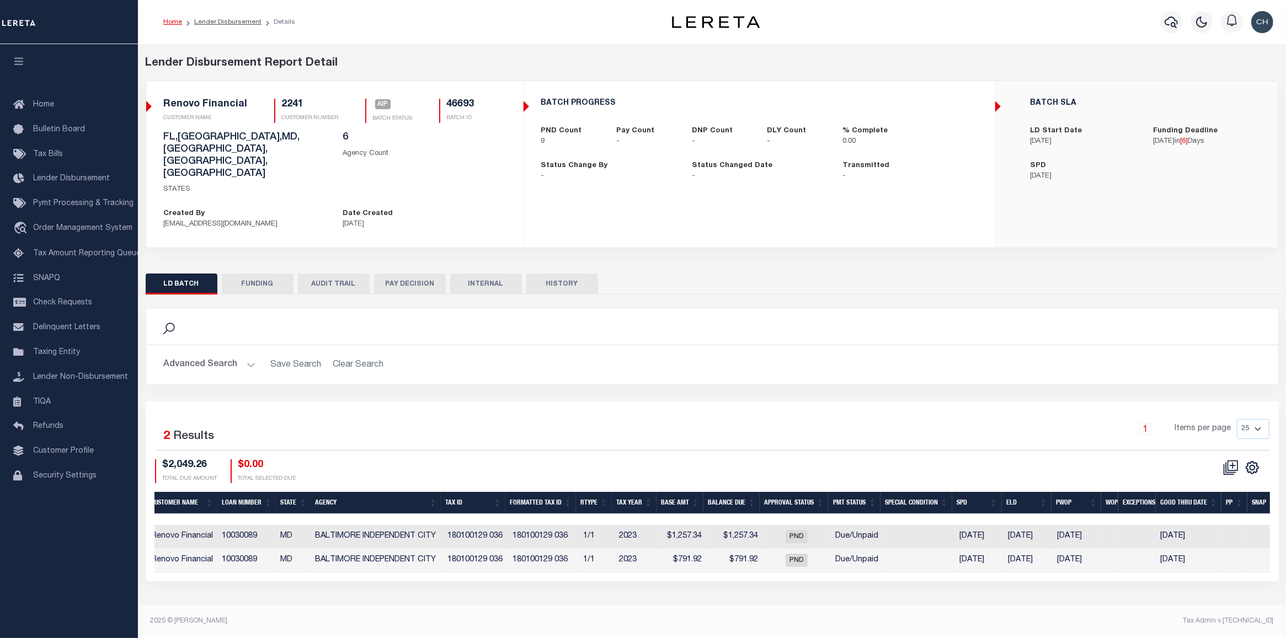
click at [1076, 295] on div "Search Advanced Search Save Search Clear Search 2" at bounding box center [712, 438] width 1133 height 287
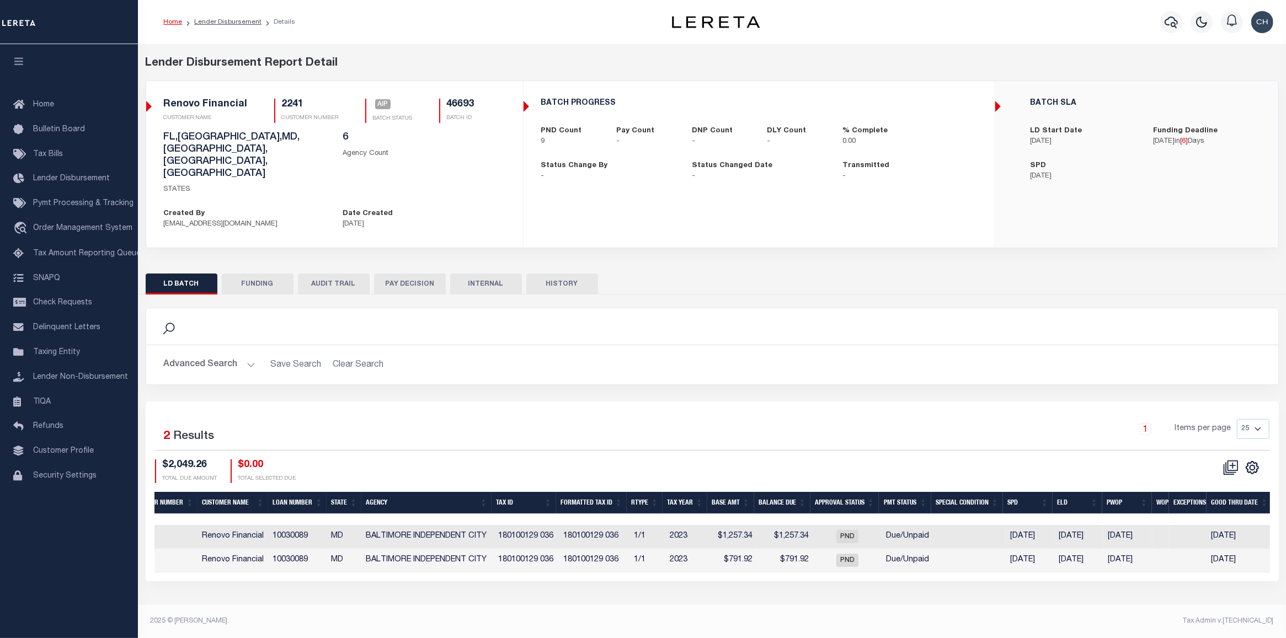
scroll to position [0, 180]
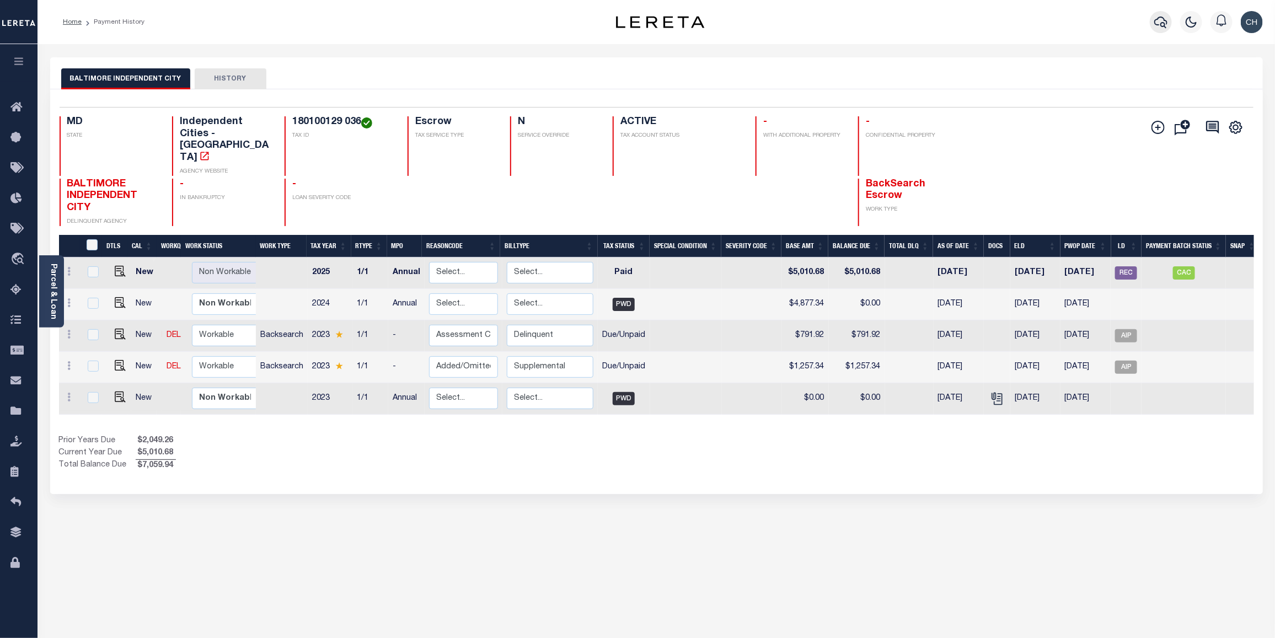
click at [1162, 26] on icon "button" at bounding box center [1160, 21] width 13 height 13
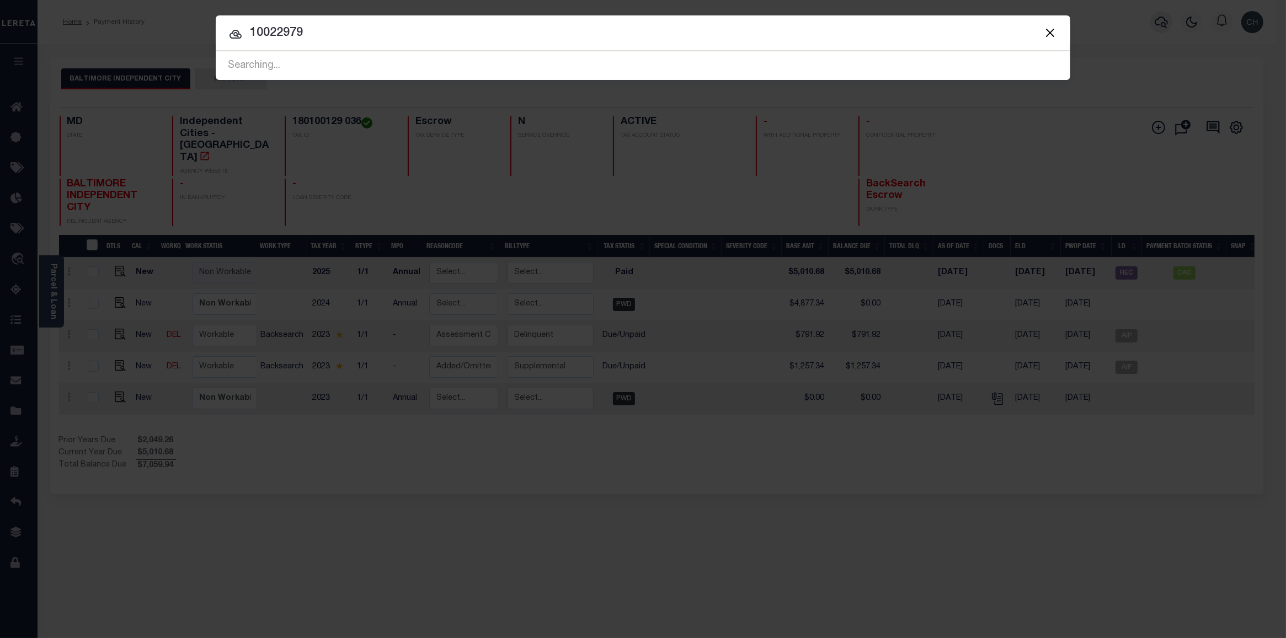
type input "10022979"
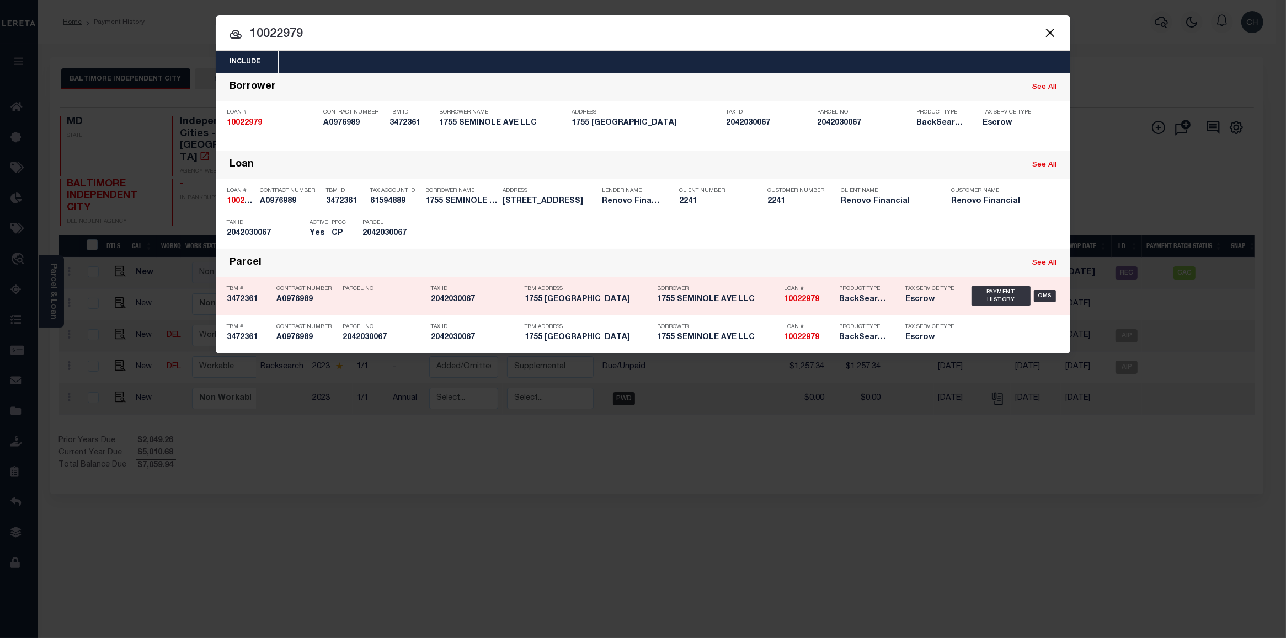
click at [812, 302] on strong "10022979" at bounding box center [801, 300] width 35 height 8
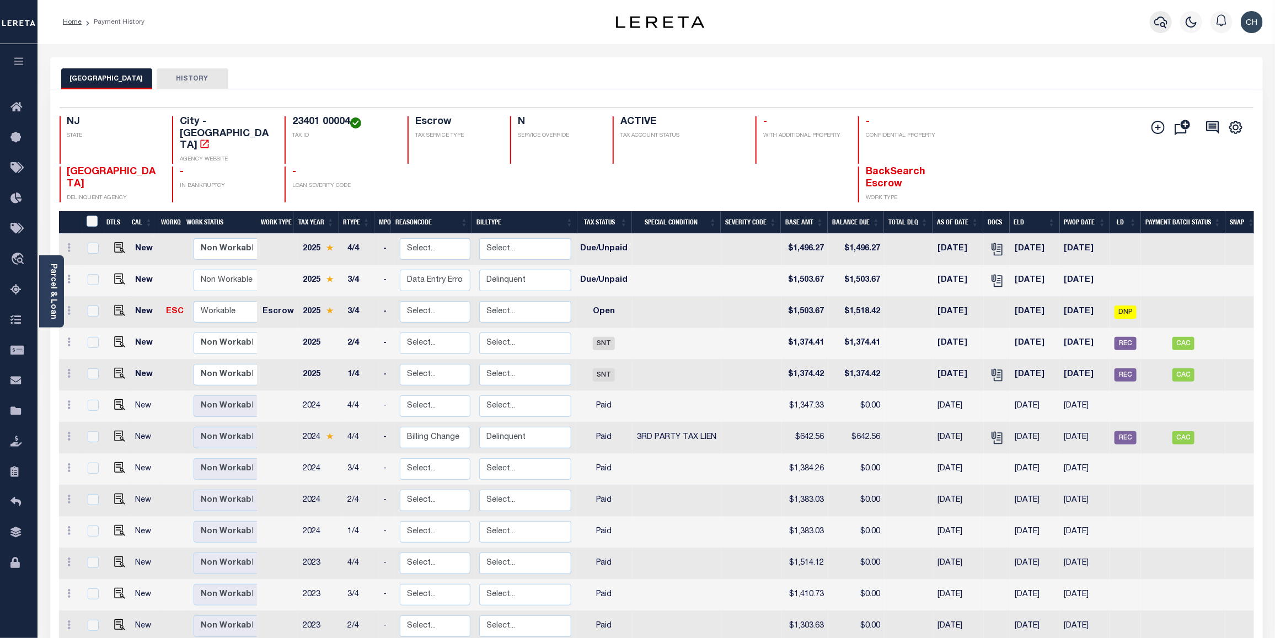
click at [1162, 25] on icon "button" at bounding box center [1160, 21] width 13 height 13
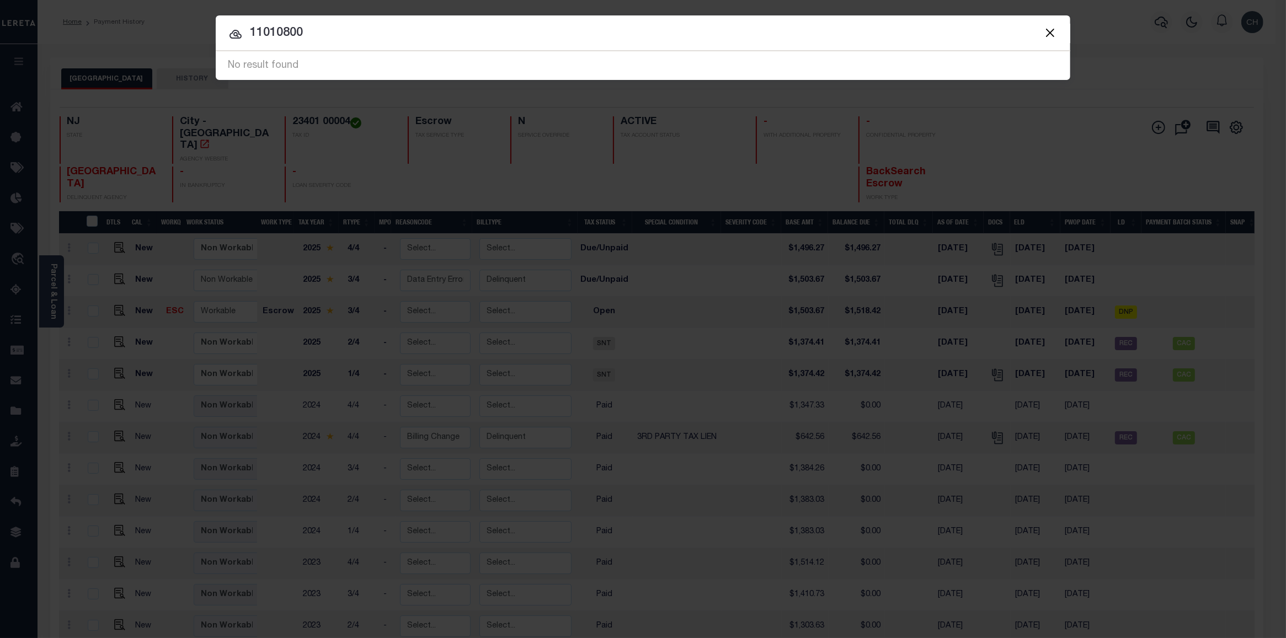
click at [260, 32] on input "11010800" at bounding box center [643, 33] width 854 height 19
type input "10010800"
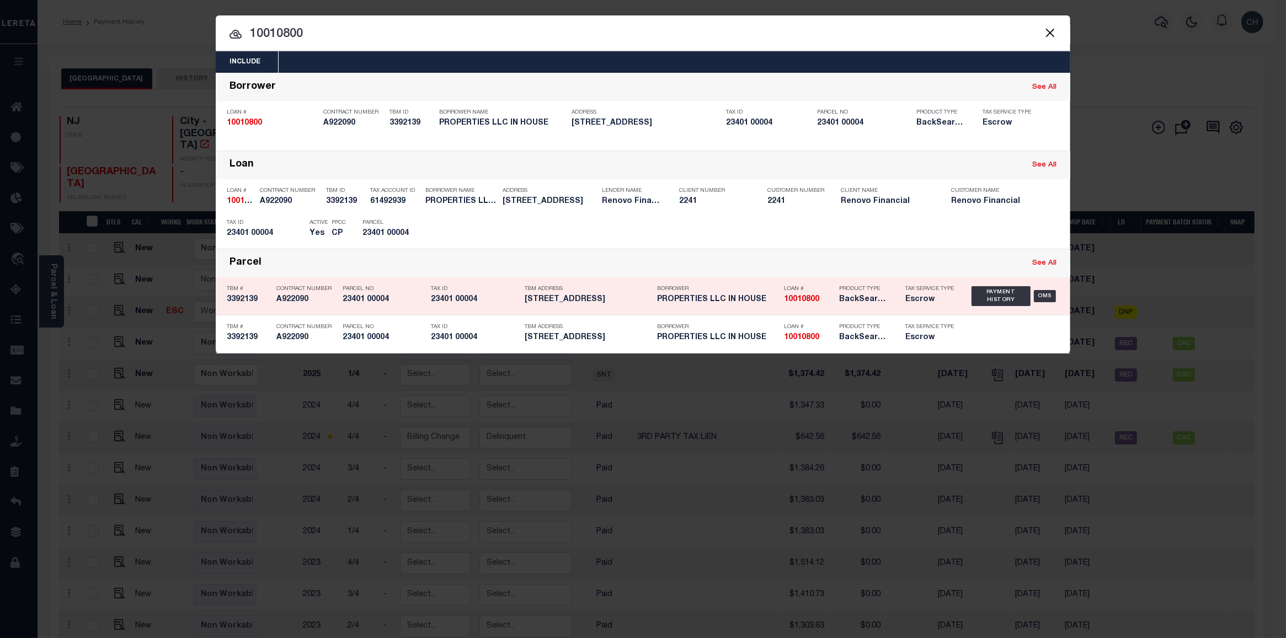
click at [587, 311] on div "TBM Address [STREET_ADDRESS]" at bounding box center [588, 296] width 127 height 32
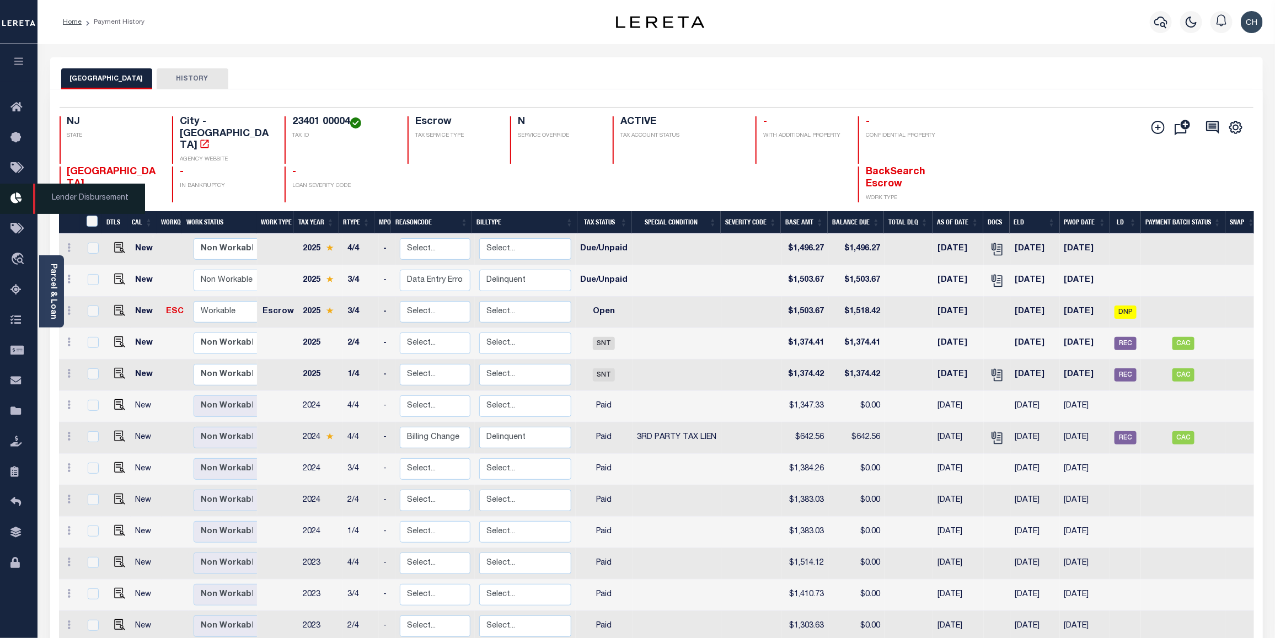
click at [17, 203] on icon at bounding box center [19, 199] width 18 height 14
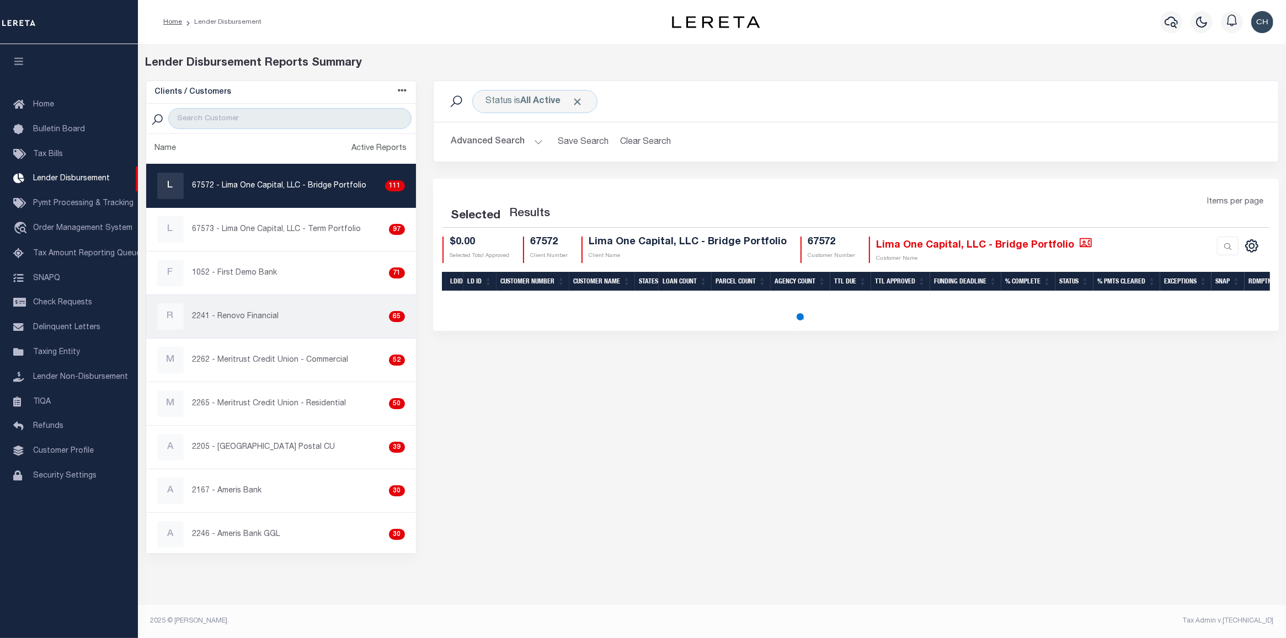
click at [261, 320] on p "2241 - Renovo Financial" at bounding box center [235, 317] width 87 height 12
checkbox input "true"
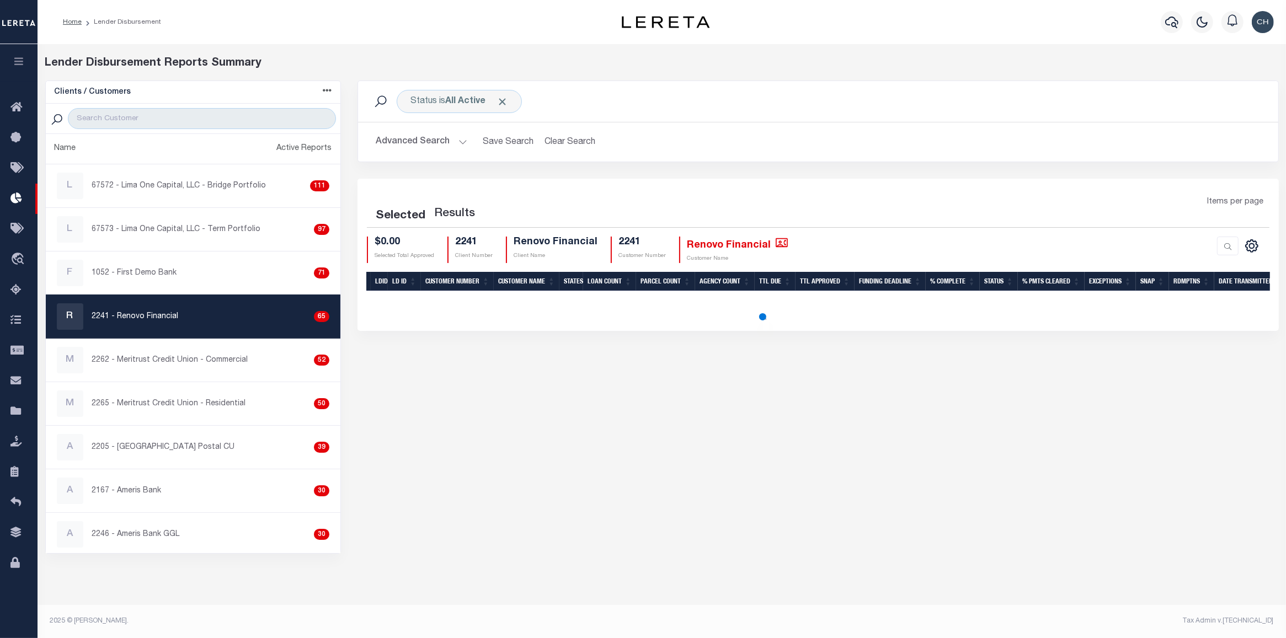
select select "200"
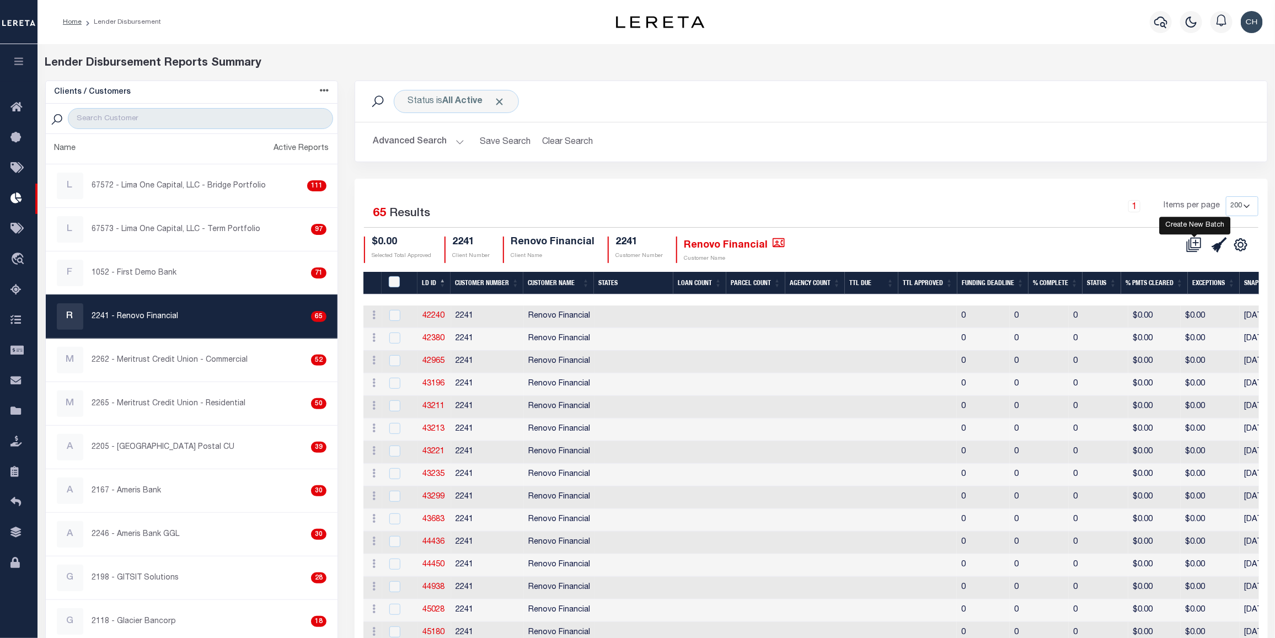
click at [1196, 245] on icon at bounding box center [1197, 242] width 6 height 6
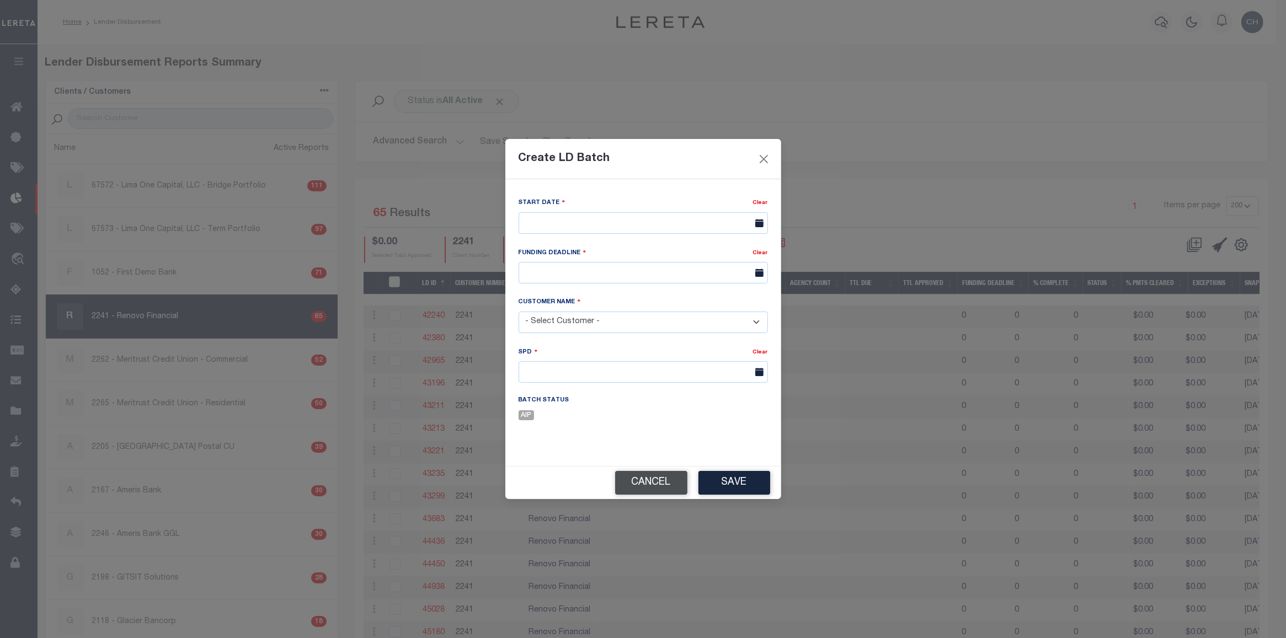
click at [663, 494] on button "Cancel" at bounding box center [651, 483] width 72 height 24
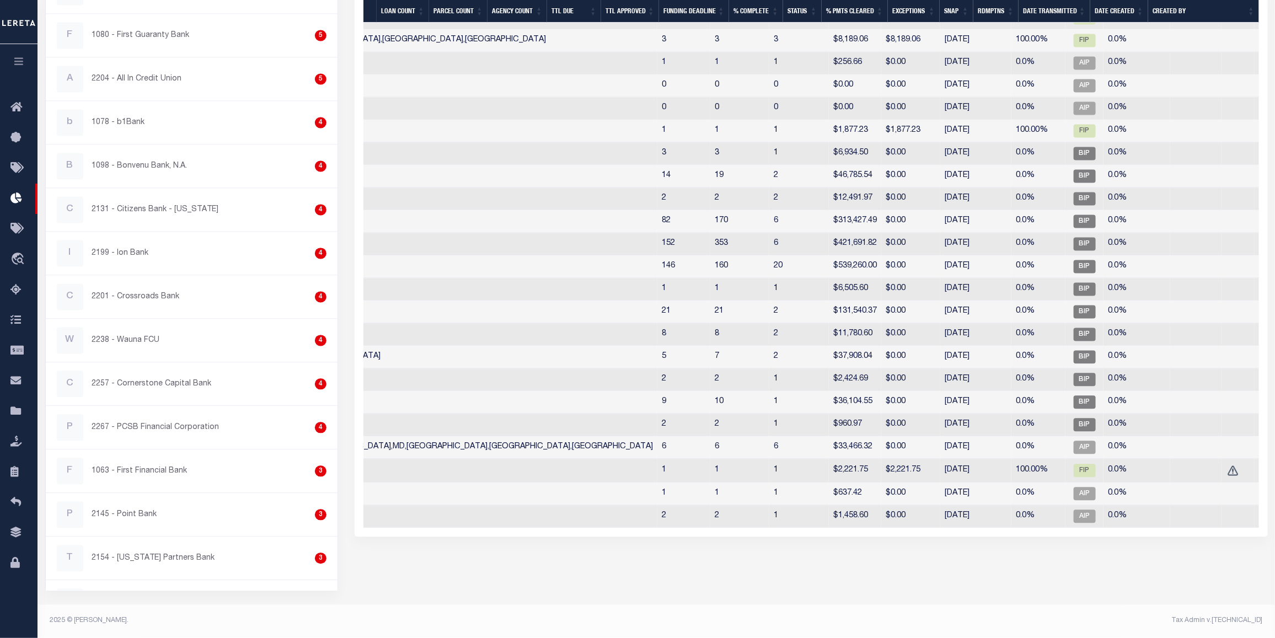
scroll to position [0, 274]
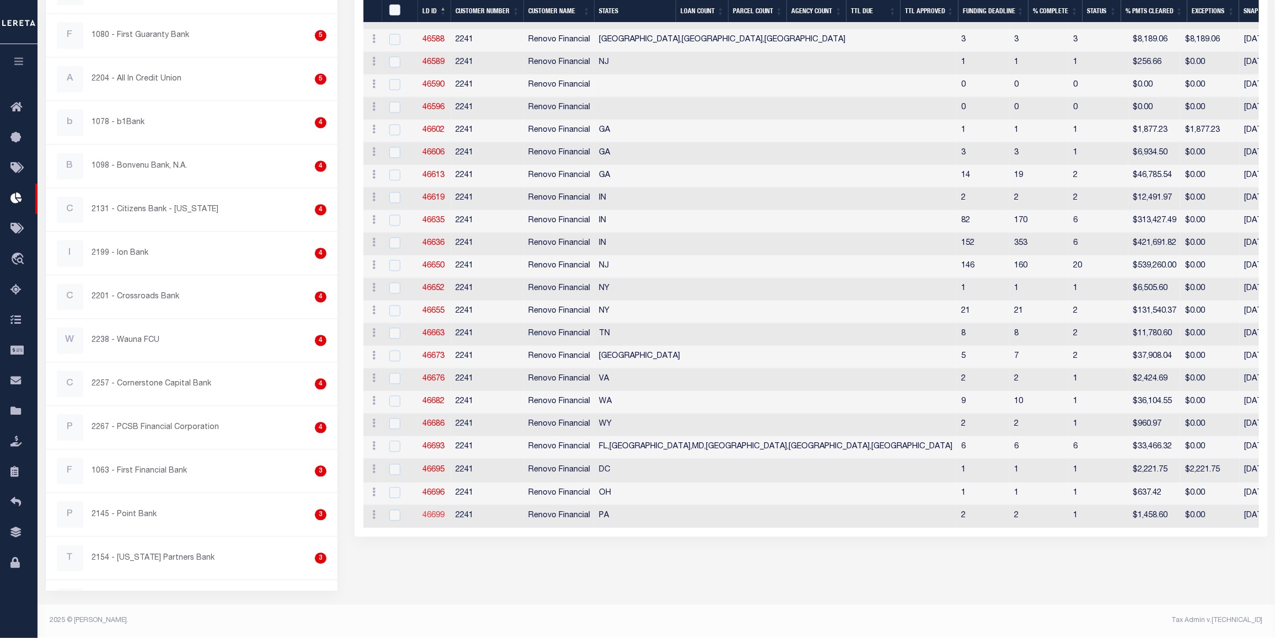
click at [436, 520] on link "46699" at bounding box center [433, 516] width 22 height 8
checkbox input "true"
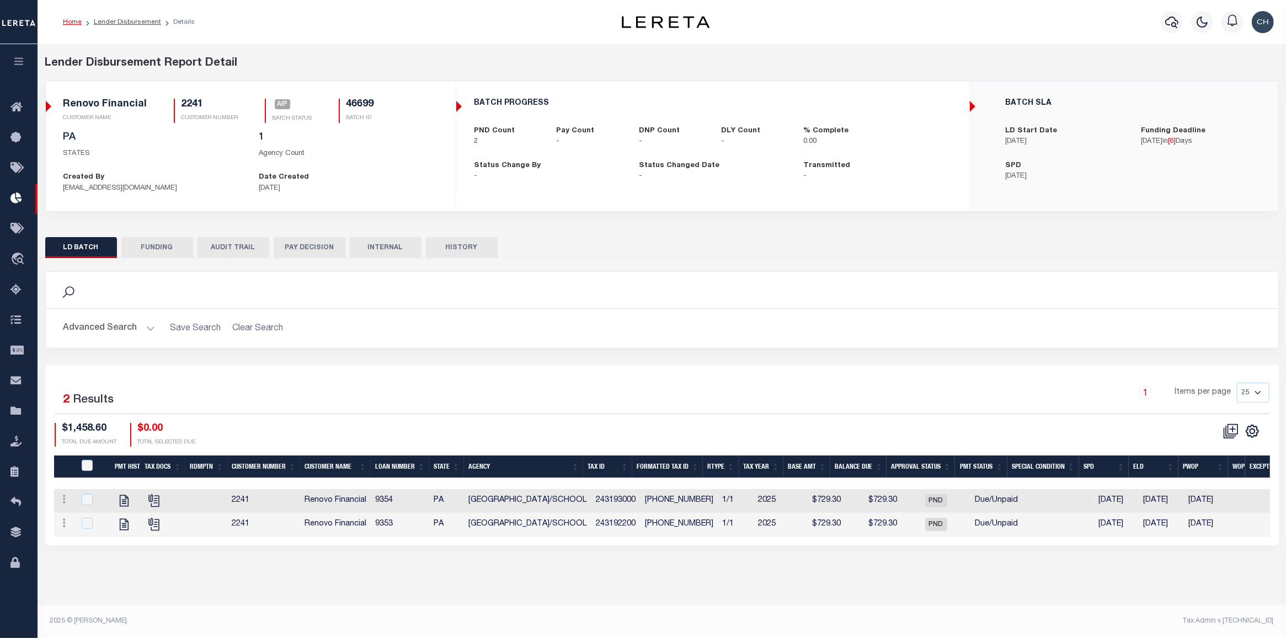
checkbox input "true"
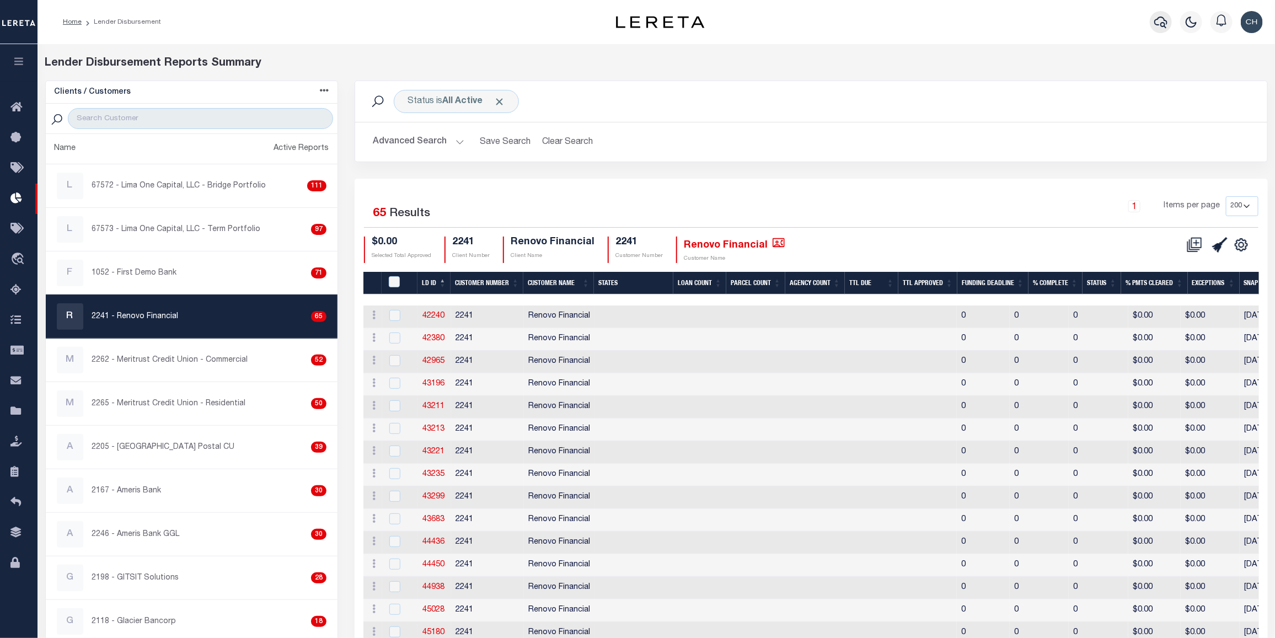
click at [1160, 28] on icon "button" at bounding box center [1160, 21] width 13 height 13
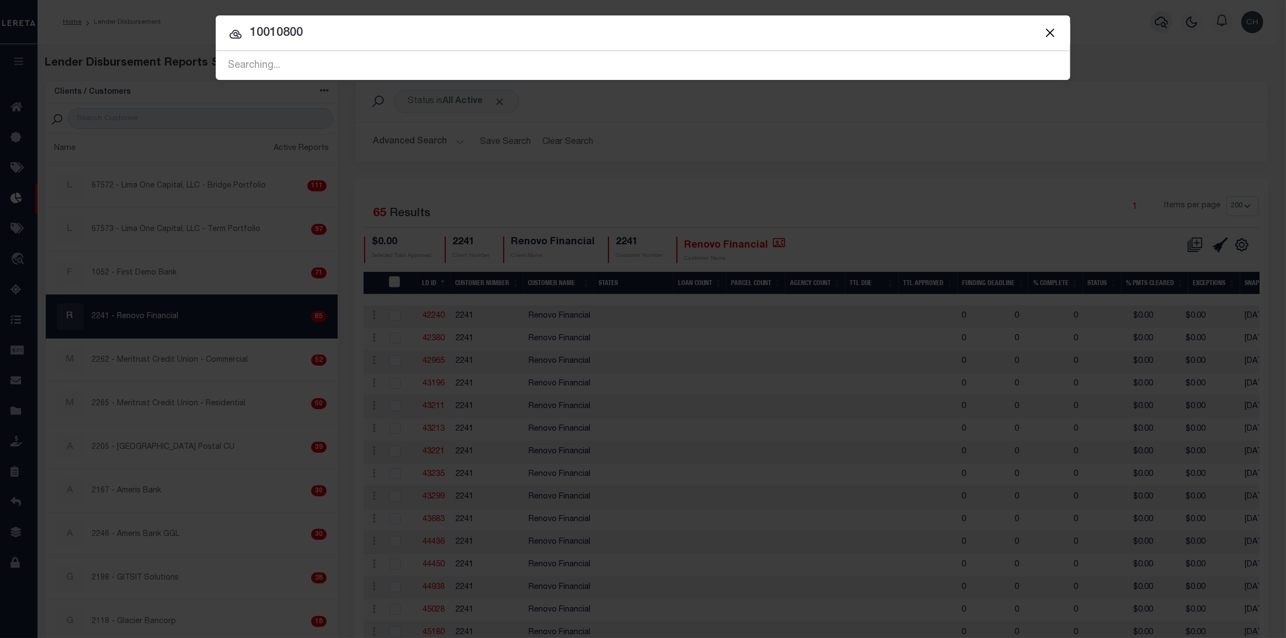
type input "10010800"
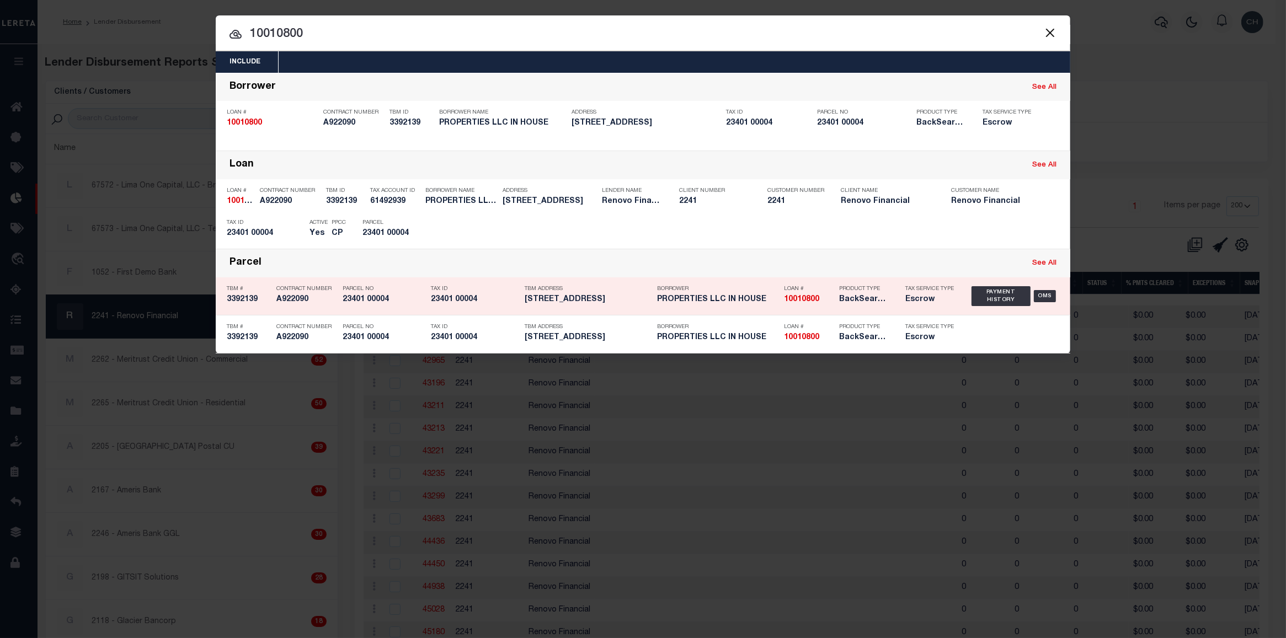
click at [850, 309] on div "Product Type BackSearch,Escrow" at bounding box center [864, 296] width 50 height 32
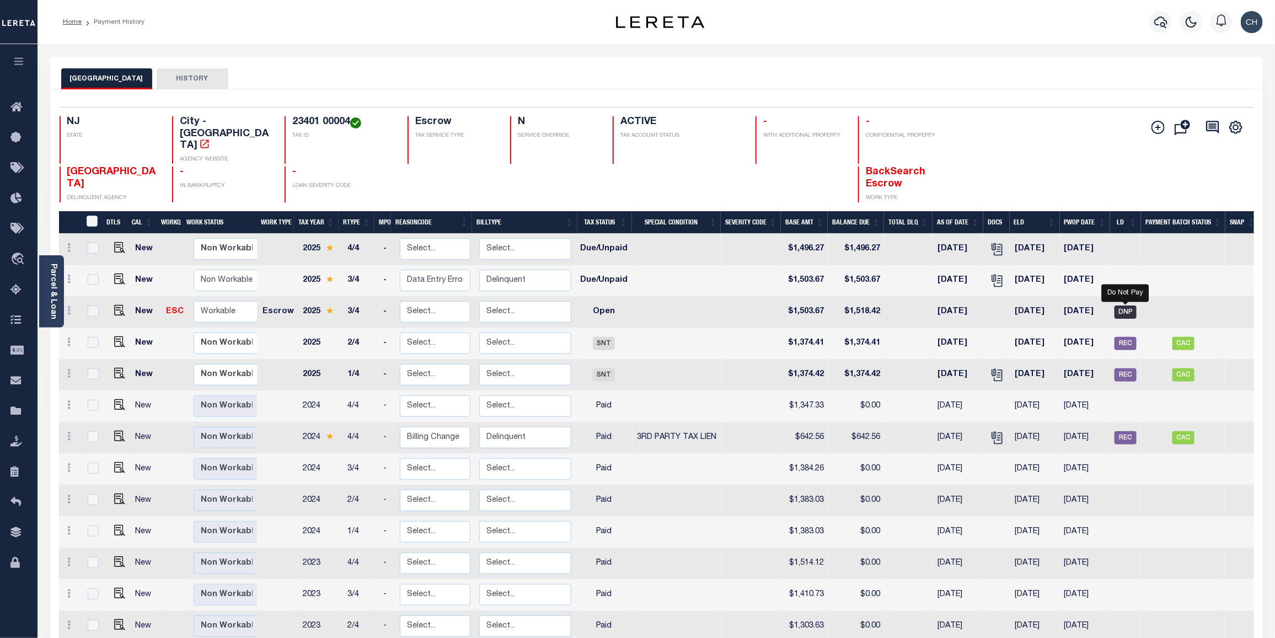
click at [1125, 306] on span "DNP" at bounding box center [1126, 312] width 22 height 13
checkbox input "true"
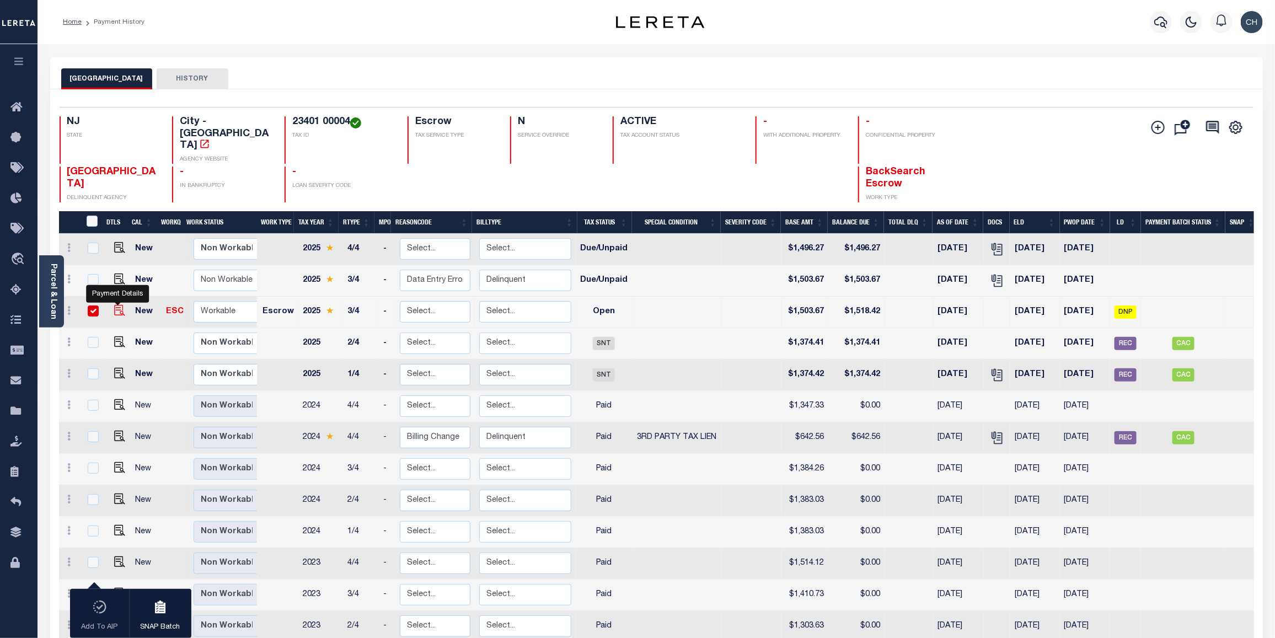
click at [119, 305] on img "" at bounding box center [119, 310] width 11 height 11
checkbox input "false"
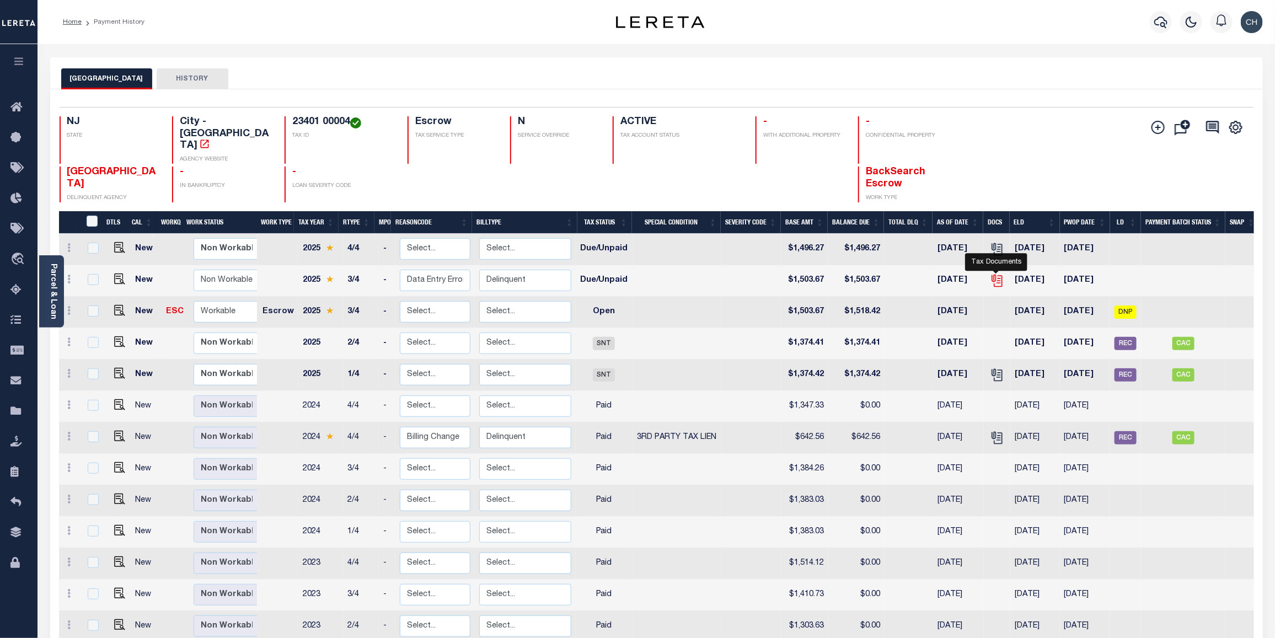
click at [994, 274] on icon "" at bounding box center [996, 278] width 9 height 9
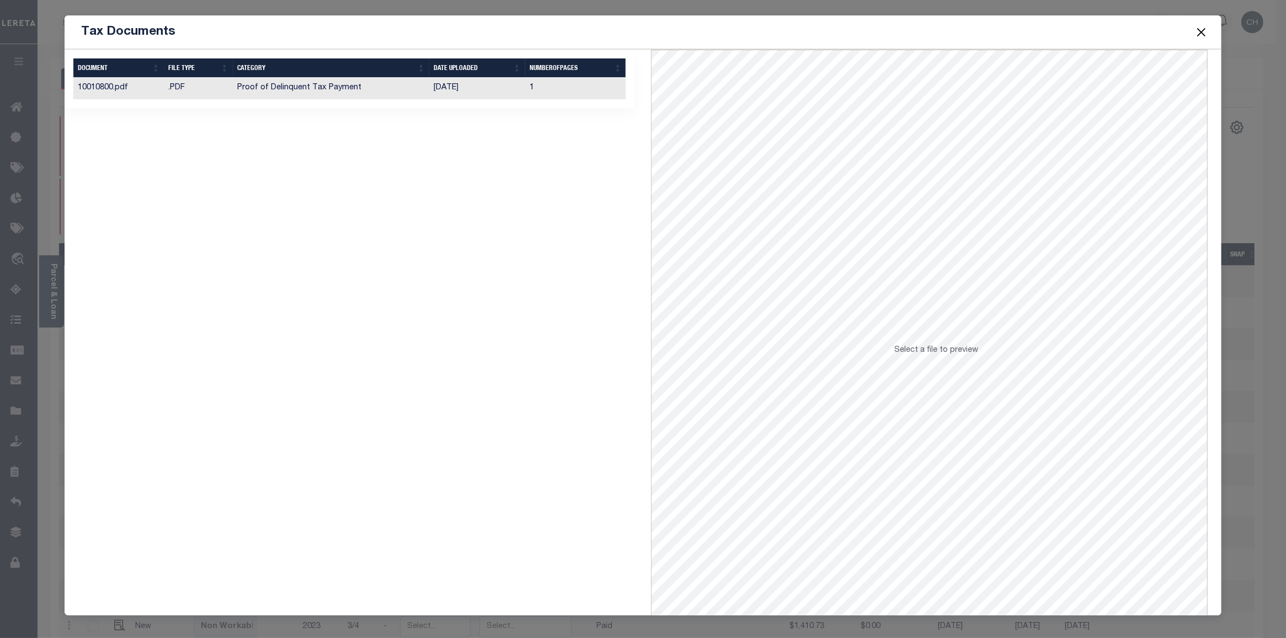
click at [301, 88] on td "Proof of Delinquent Tax Payment" at bounding box center [331, 89] width 196 height 22
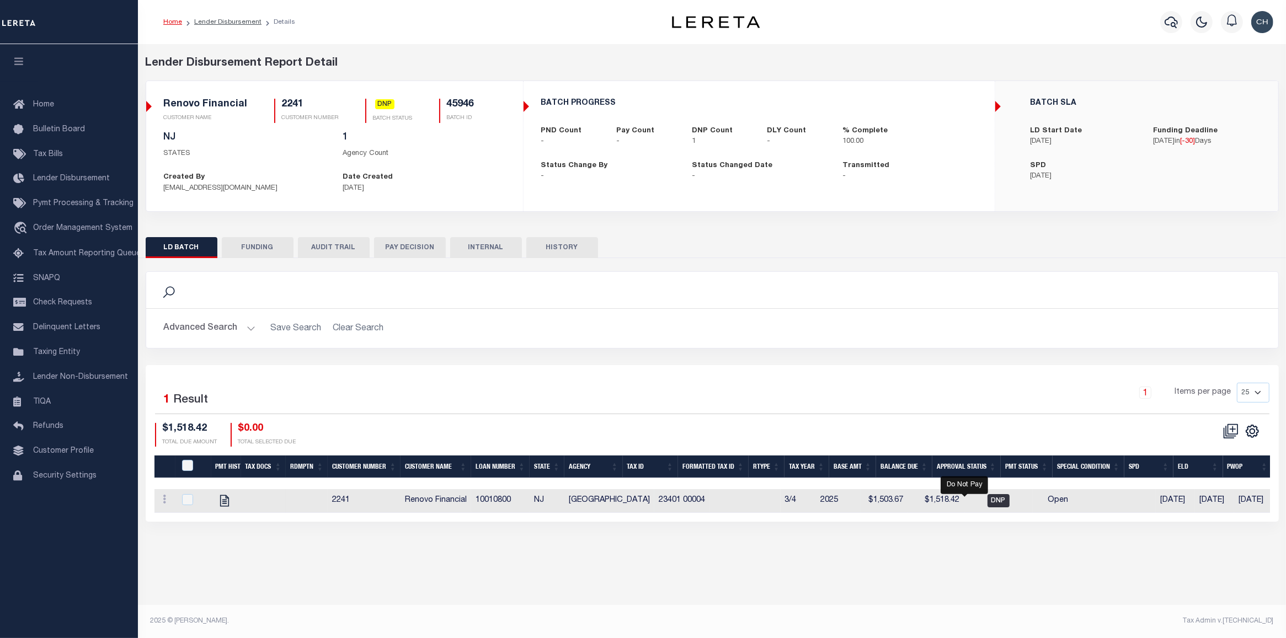
click at [987, 506] on span "DNP" at bounding box center [998, 500] width 22 height 13
checkbox input "true"
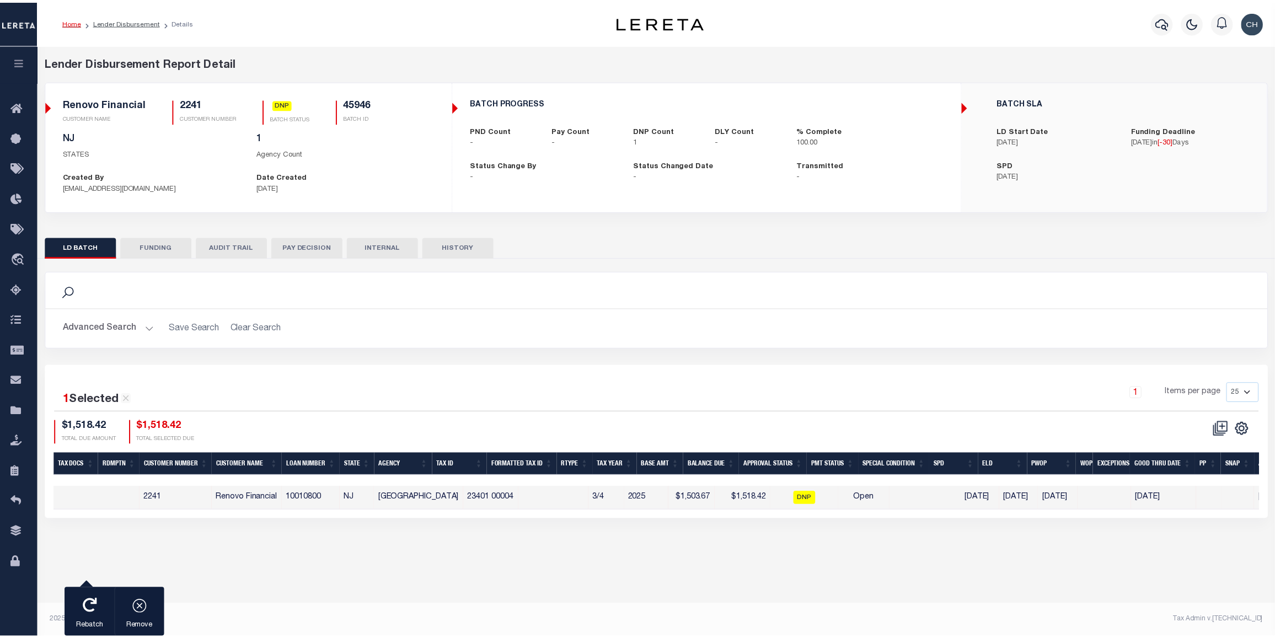
scroll to position [0, 132]
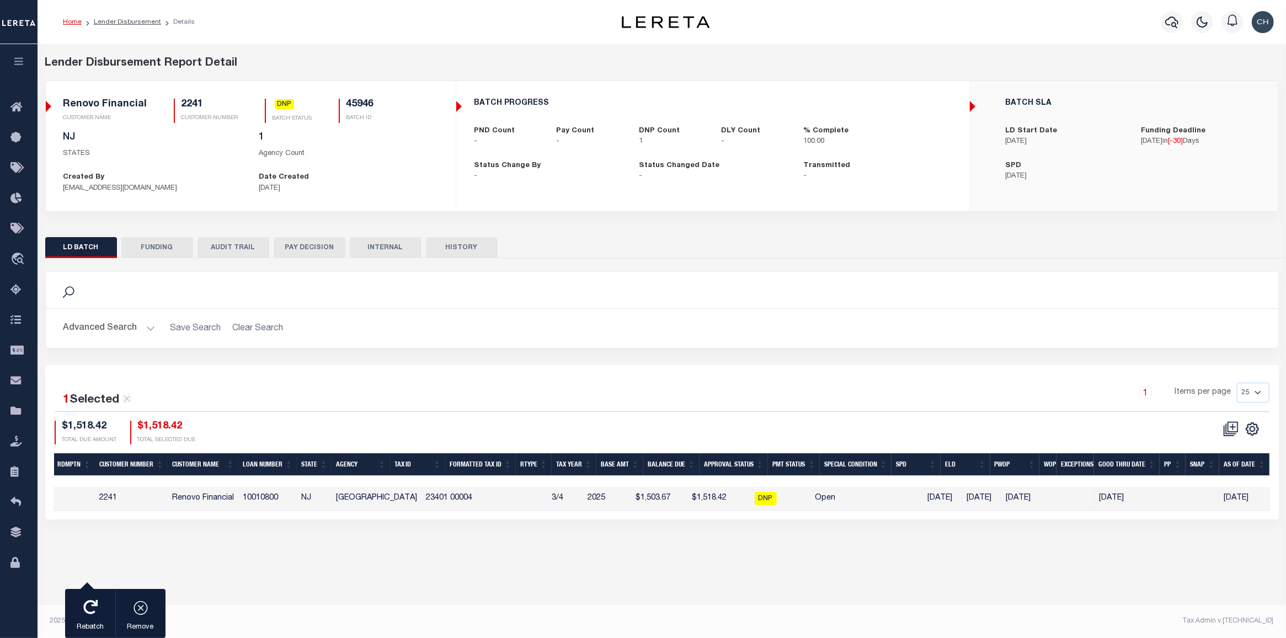
click at [168, 254] on button "FUNDING" at bounding box center [157, 247] width 72 height 21
type input "$0"
type input "09/10/2025"
select select "100"
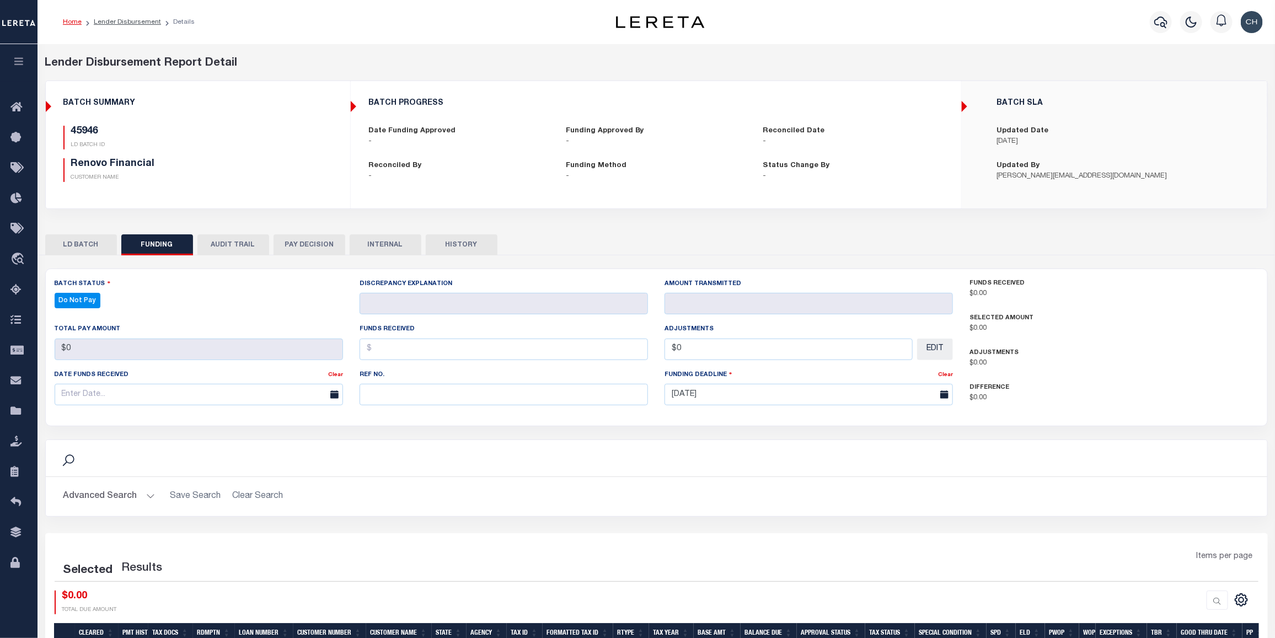
select select "100"
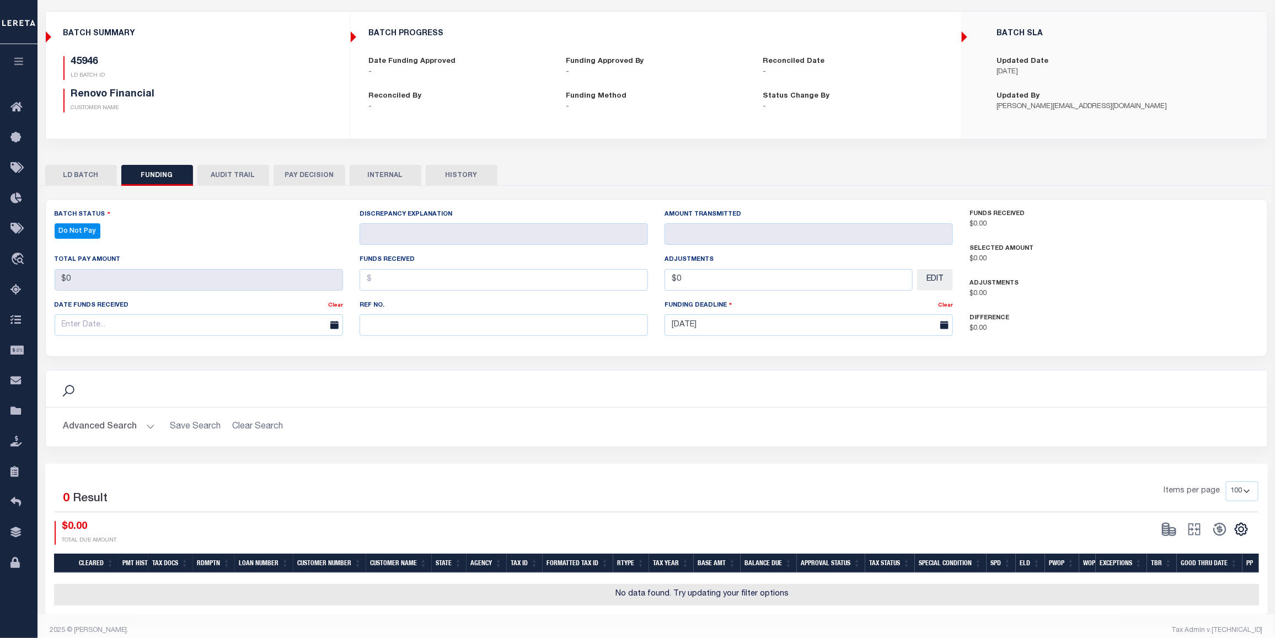
scroll to position [87, 0]
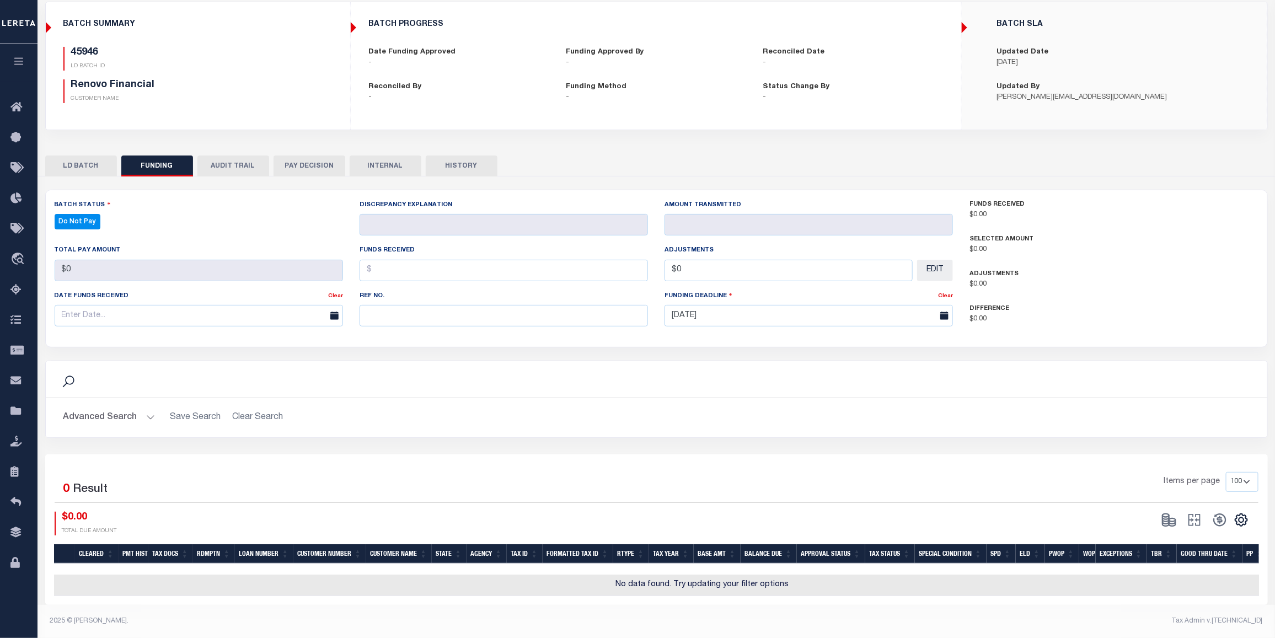
click at [232, 165] on button "AUDIT TRAIL" at bounding box center [233, 166] width 72 height 21
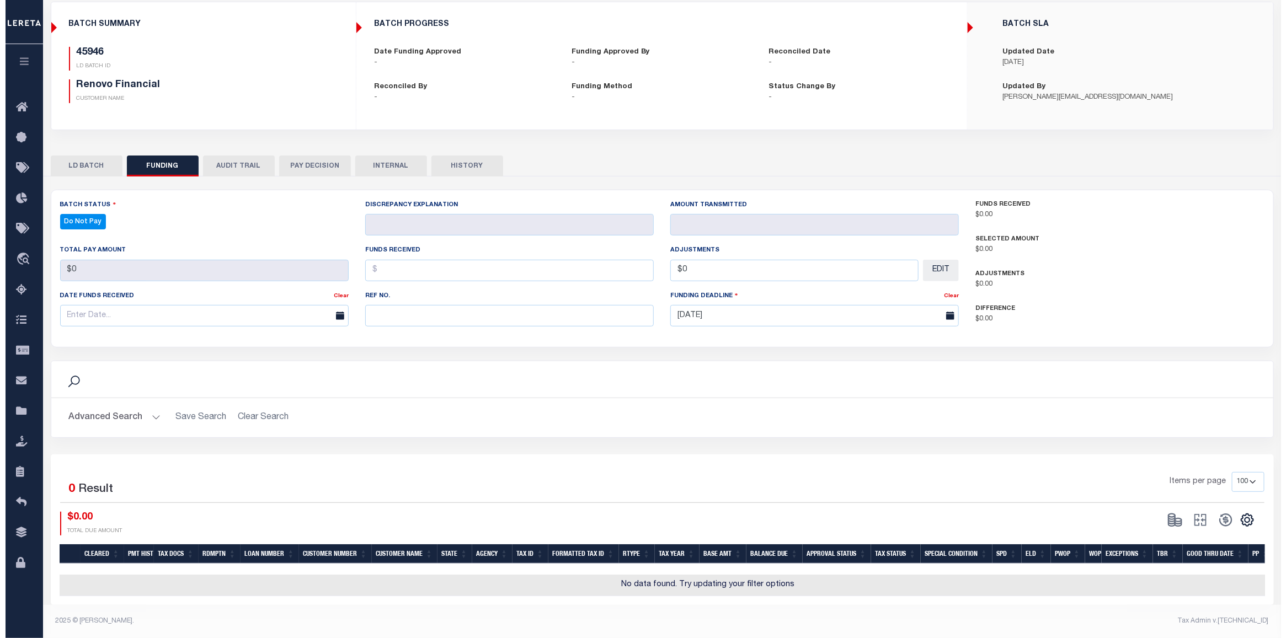
scroll to position [0, 0]
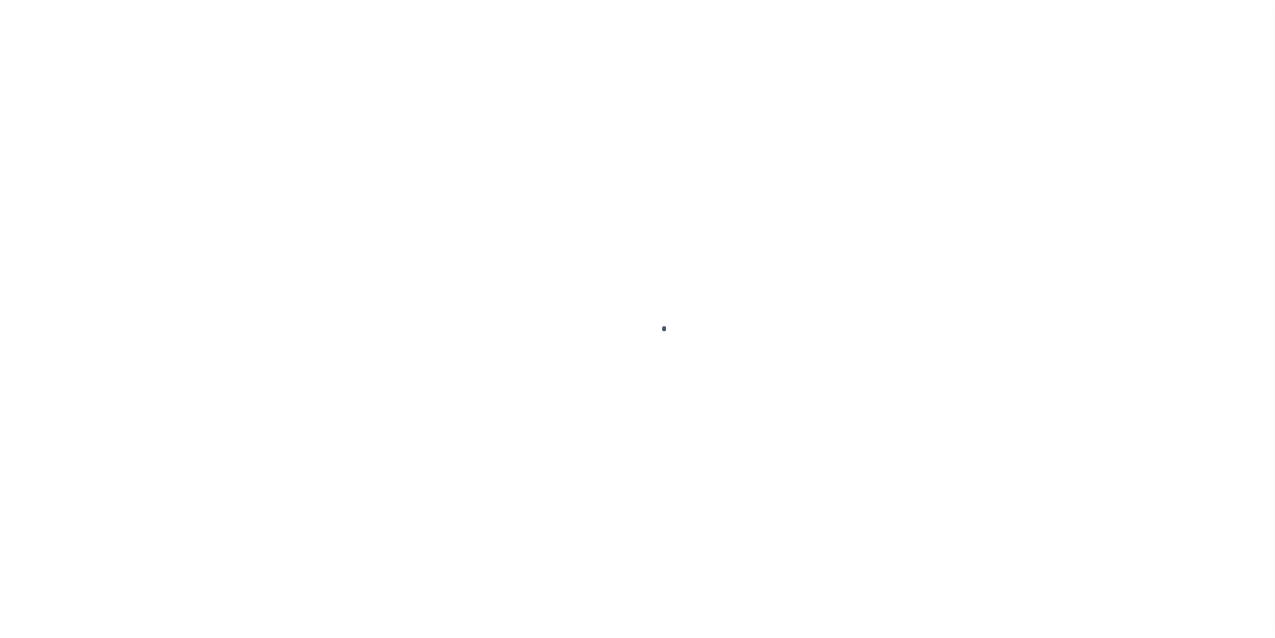
select select "OP2"
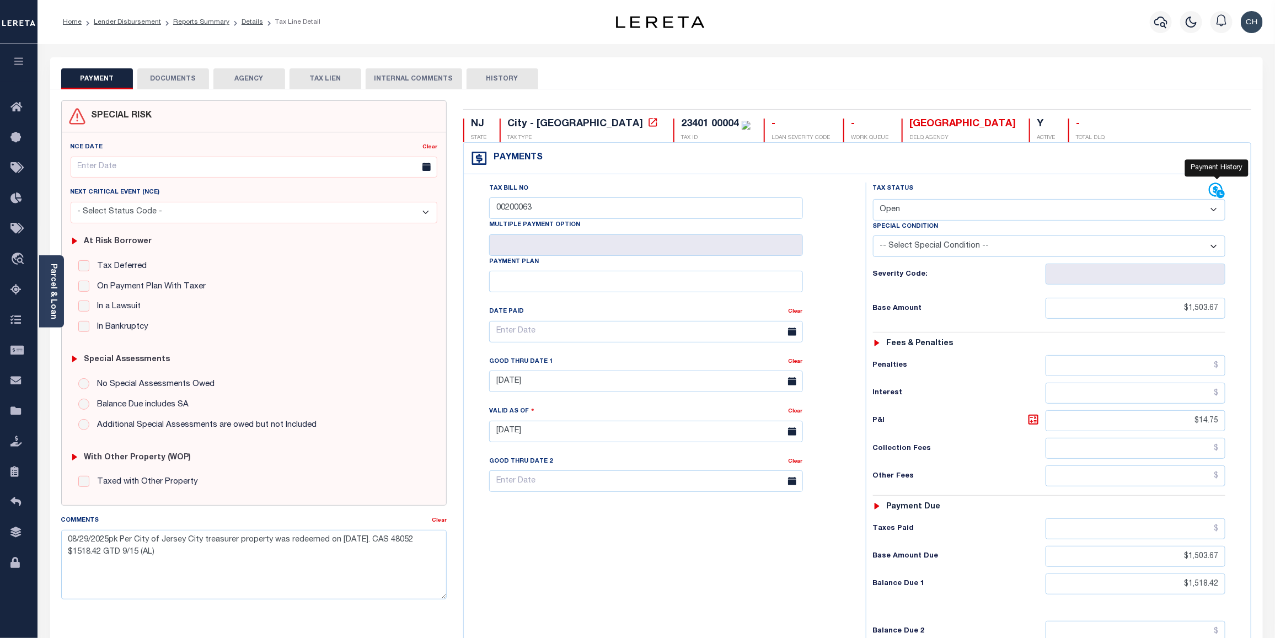
click at [1216, 194] on icon at bounding box center [1217, 191] width 17 height 17
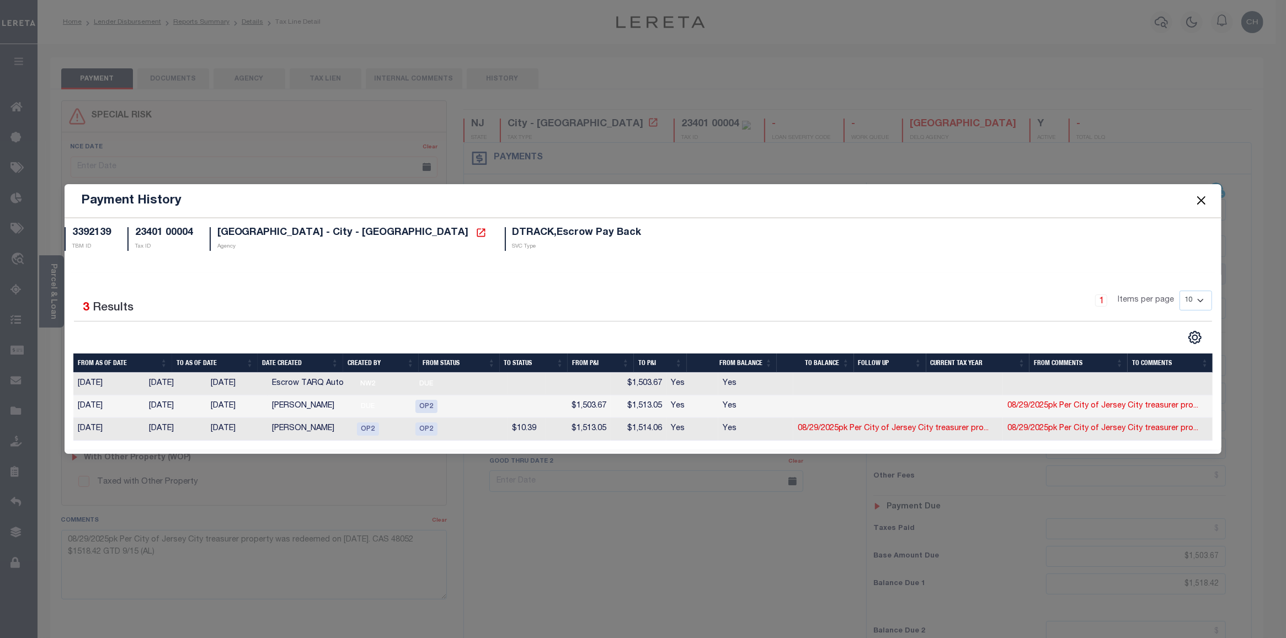
click at [1206, 202] on button "Close" at bounding box center [1201, 201] width 14 height 14
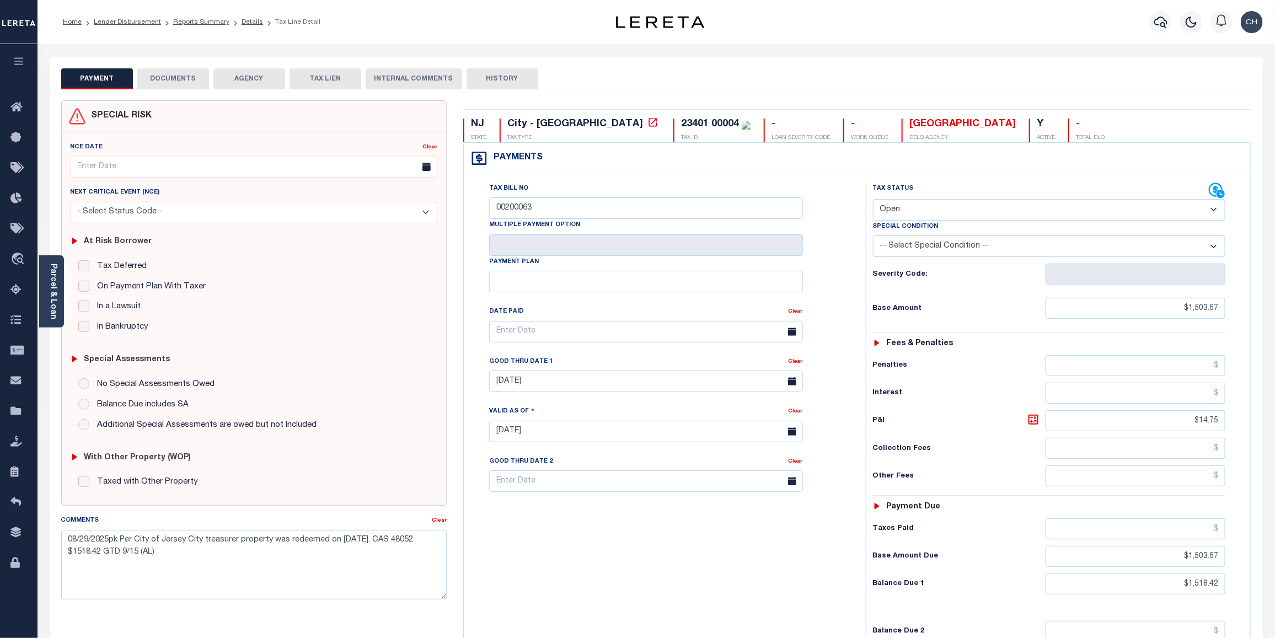
click at [186, 76] on button "DOCUMENTS" at bounding box center [173, 78] width 72 height 21
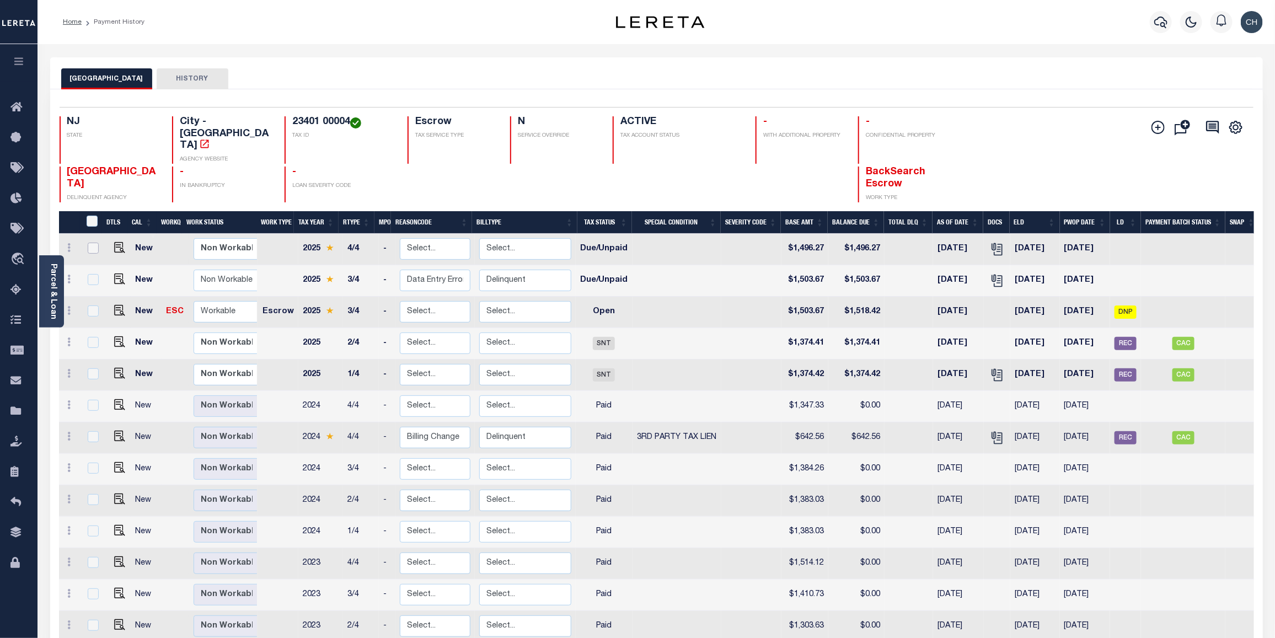
click at [93, 243] on input "checkbox" at bounding box center [93, 248] width 11 height 11
checkbox input "true"
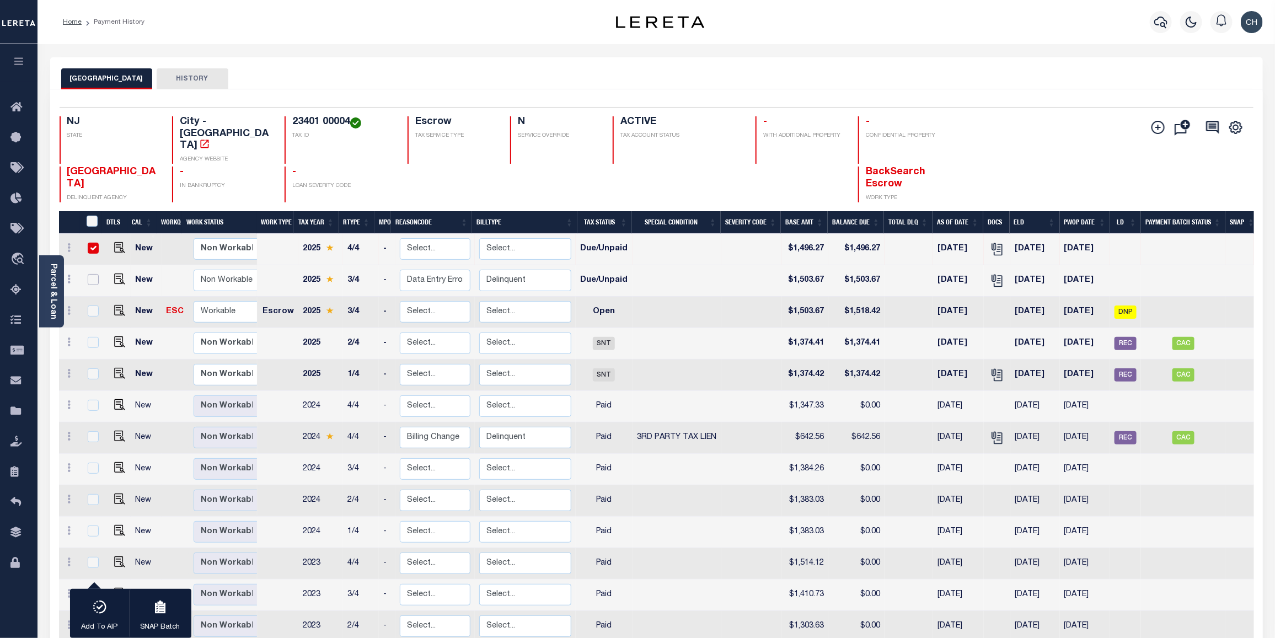
click at [91, 274] on input "checkbox" at bounding box center [93, 279] width 11 height 11
checkbox input "true"
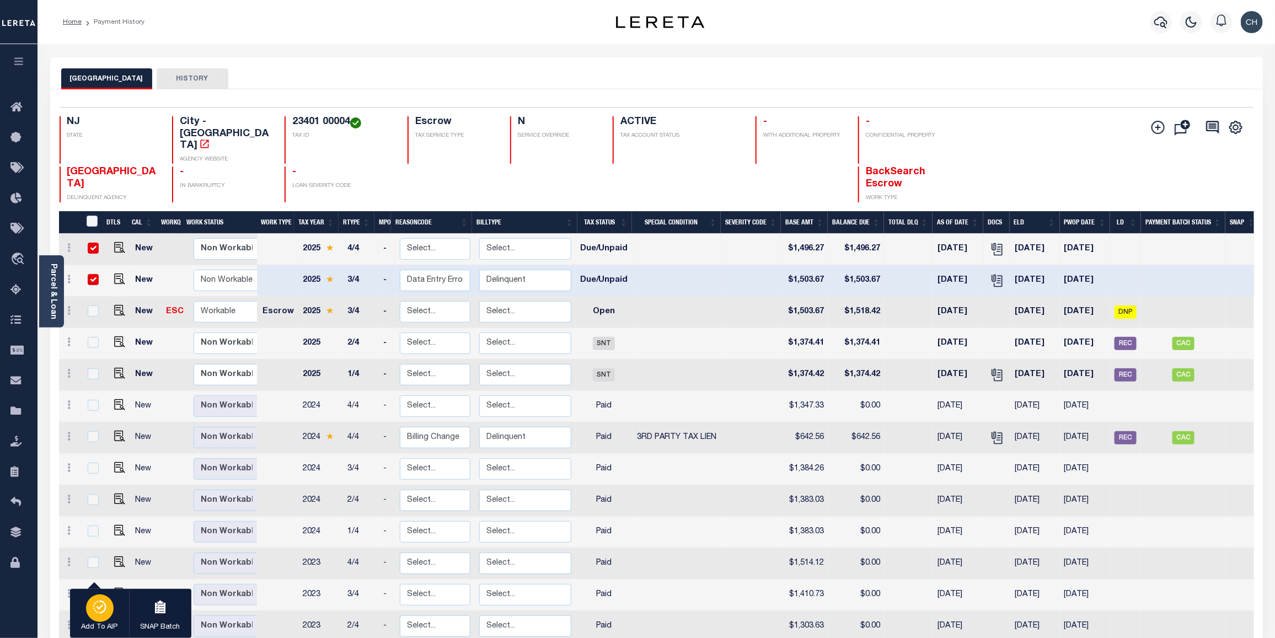
click at [106, 619] on div "button" at bounding box center [100, 609] width 28 height 28
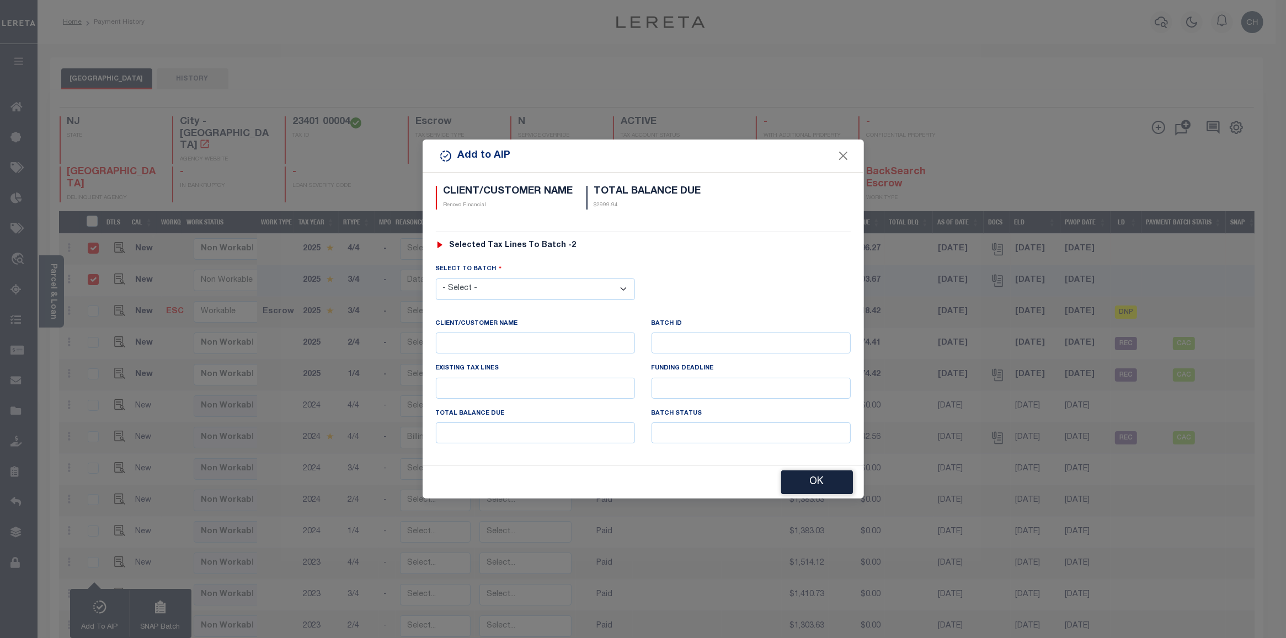
click at [544, 292] on select "- Select - 42380 42965 43235 43299 43683 44436 44450 44938 45028 45180 45253 45…" at bounding box center [535, 290] width 199 height 22
select select "46699"
click at [436, 279] on select "- Select - 42380 42965 43235 43299 43683 44436 44450 44938 45028 45180 45253 45…" at bounding box center [535, 290] width 199 height 22
click at [828, 485] on button "OK" at bounding box center [817, 483] width 72 height 24
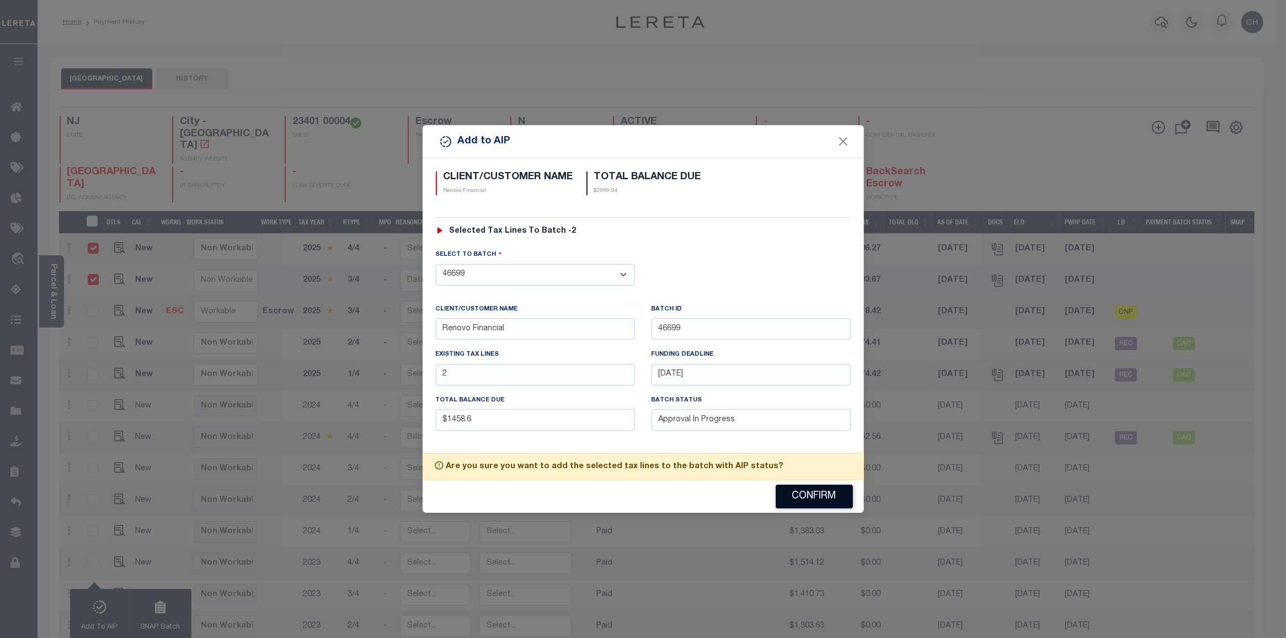
click at [808, 504] on button "Confirm" at bounding box center [814, 497] width 77 height 24
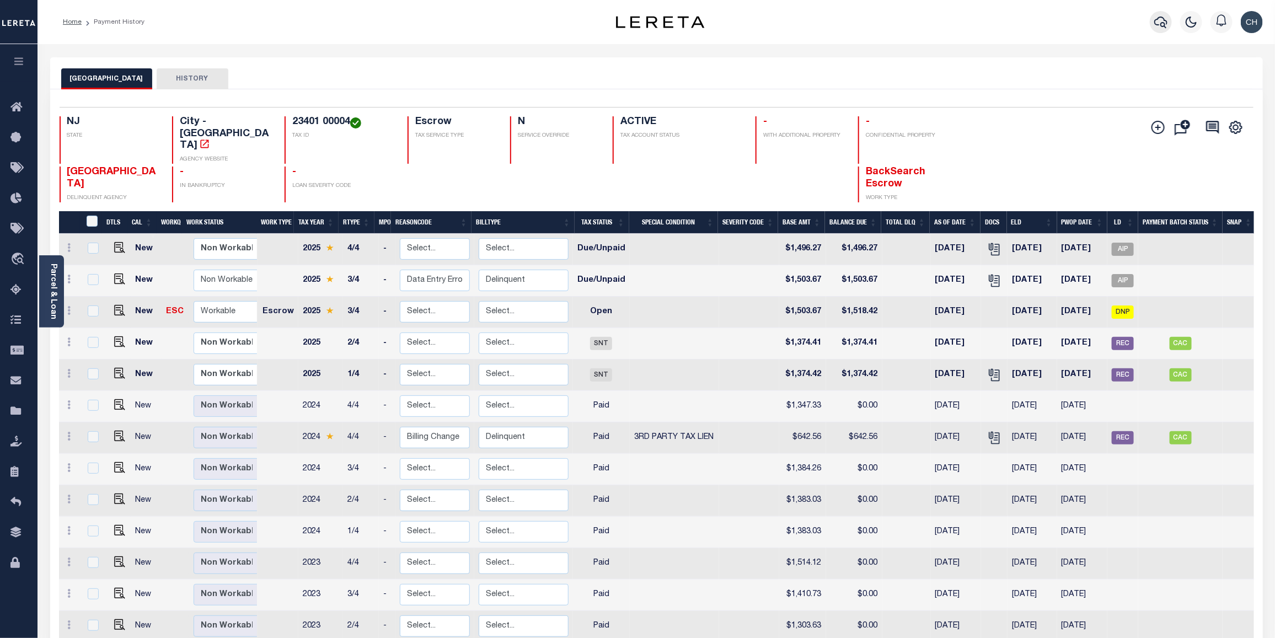
click at [1158, 15] on button "button" at bounding box center [1161, 22] width 22 height 22
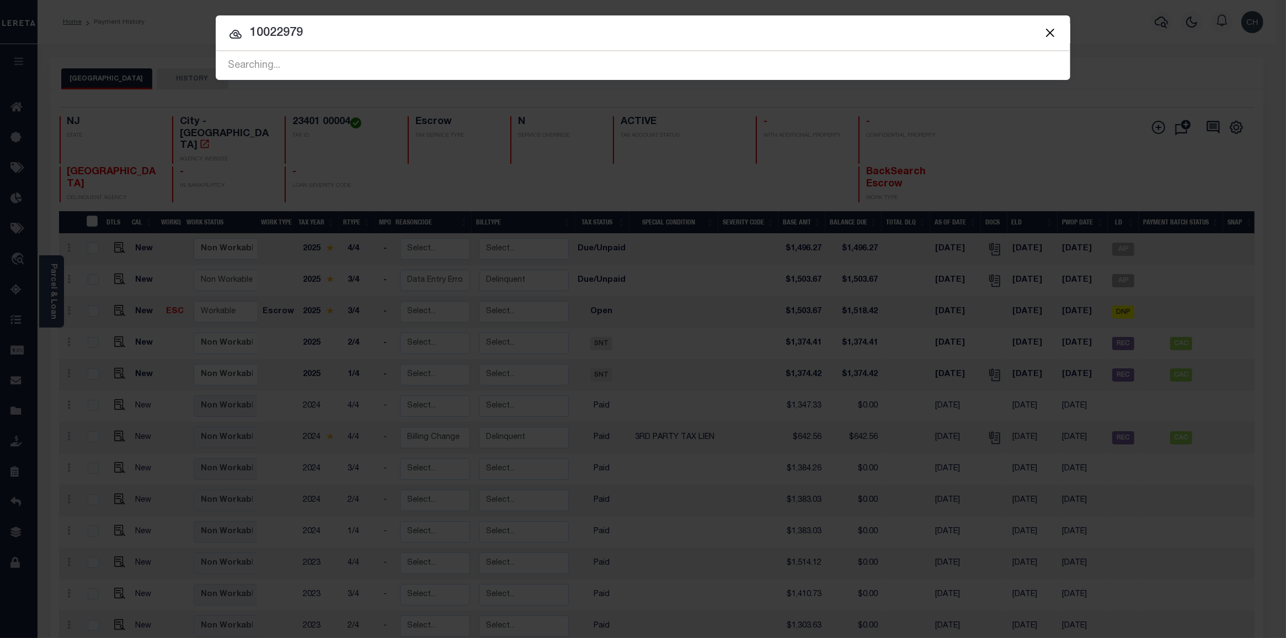
type input "10022979"
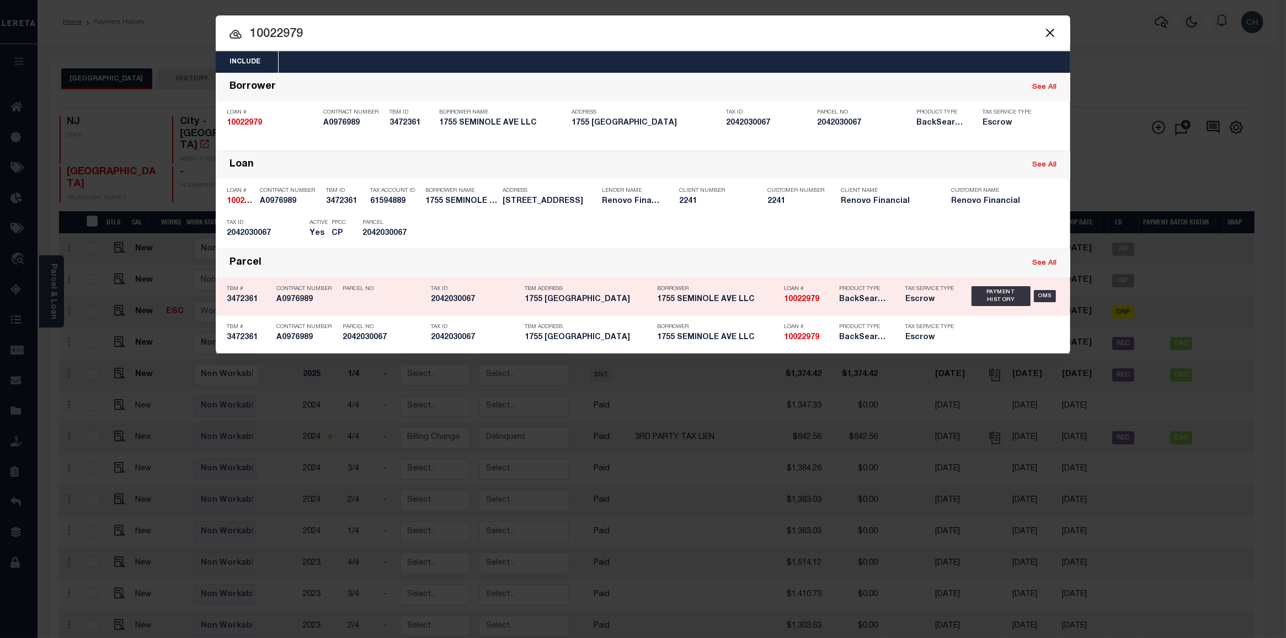
click at [903, 301] on div "Tax Service Type Escrow" at bounding box center [930, 296] width 66 height 32
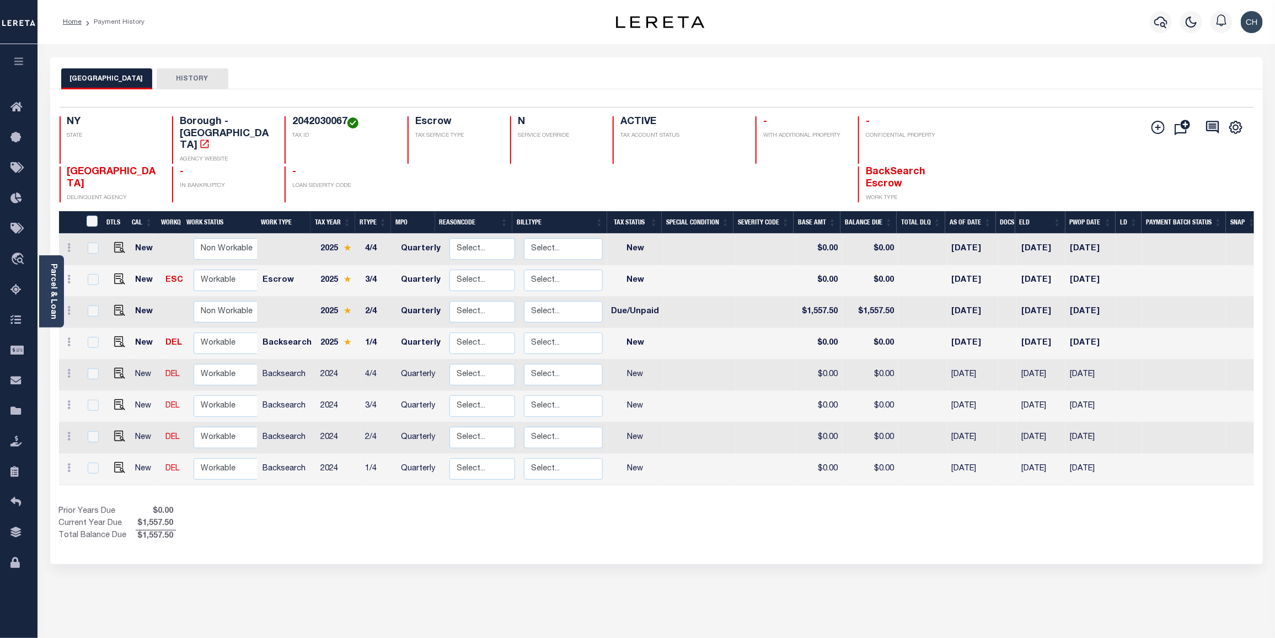
click at [55, 274] on link "Parcel & Loan" at bounding box center [53, 292] width 8 height 56
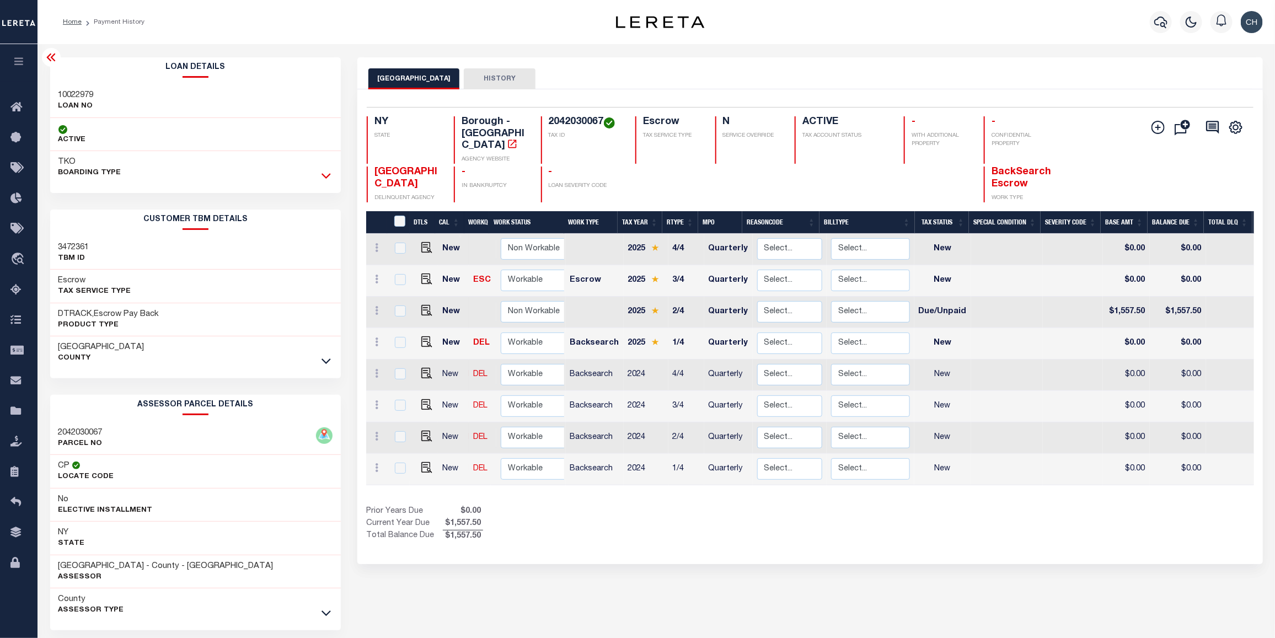
click at [326, 177] on icon at bounding box center [326, 176] width 9 height 12
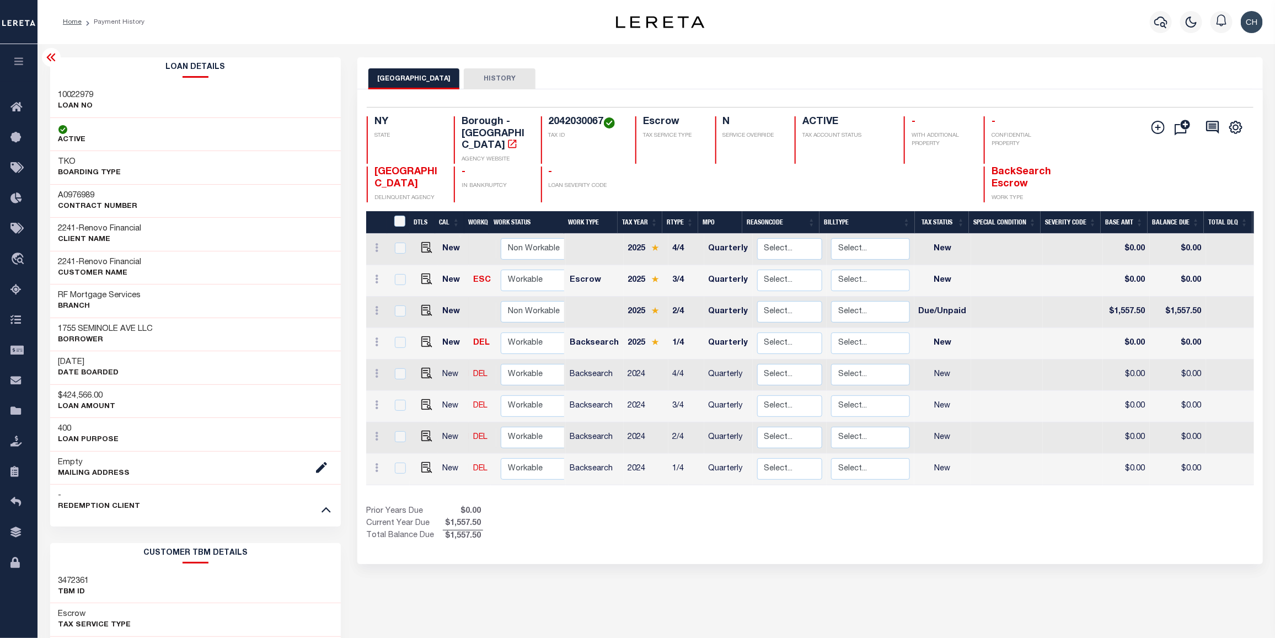
click at [54, 61] on icon at bounding box center [50, 58] width 9 height 8
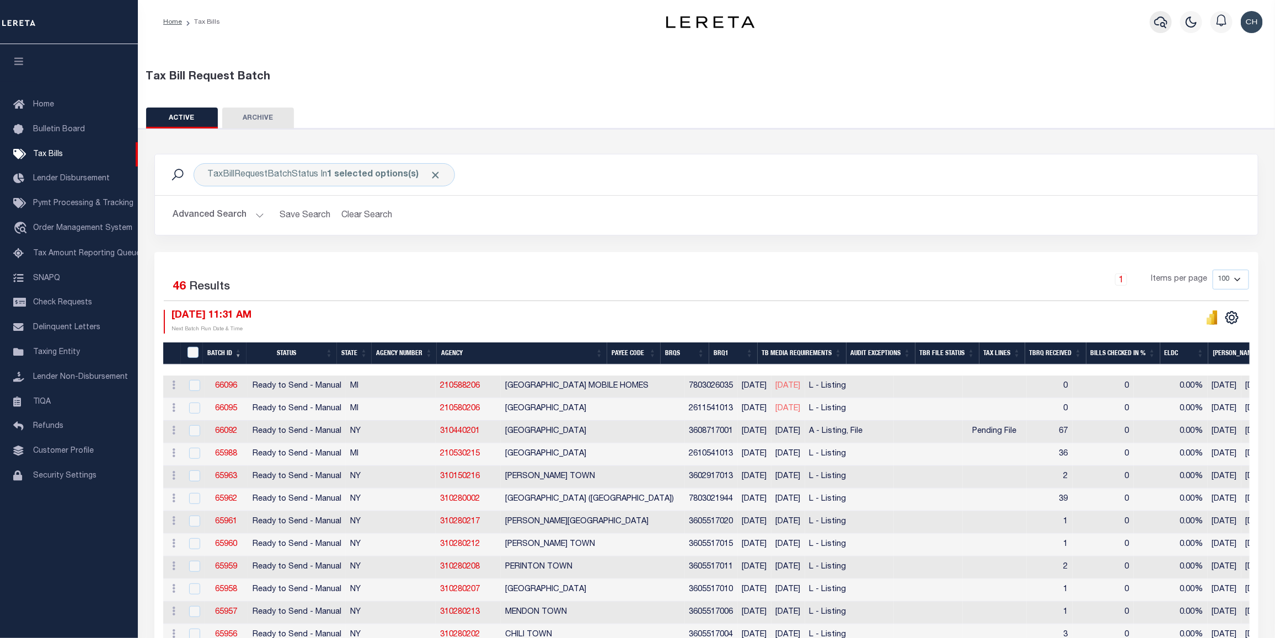
click at [1165, 24] on icon "button" at bounding box center [1160, 21] width 13 height 13
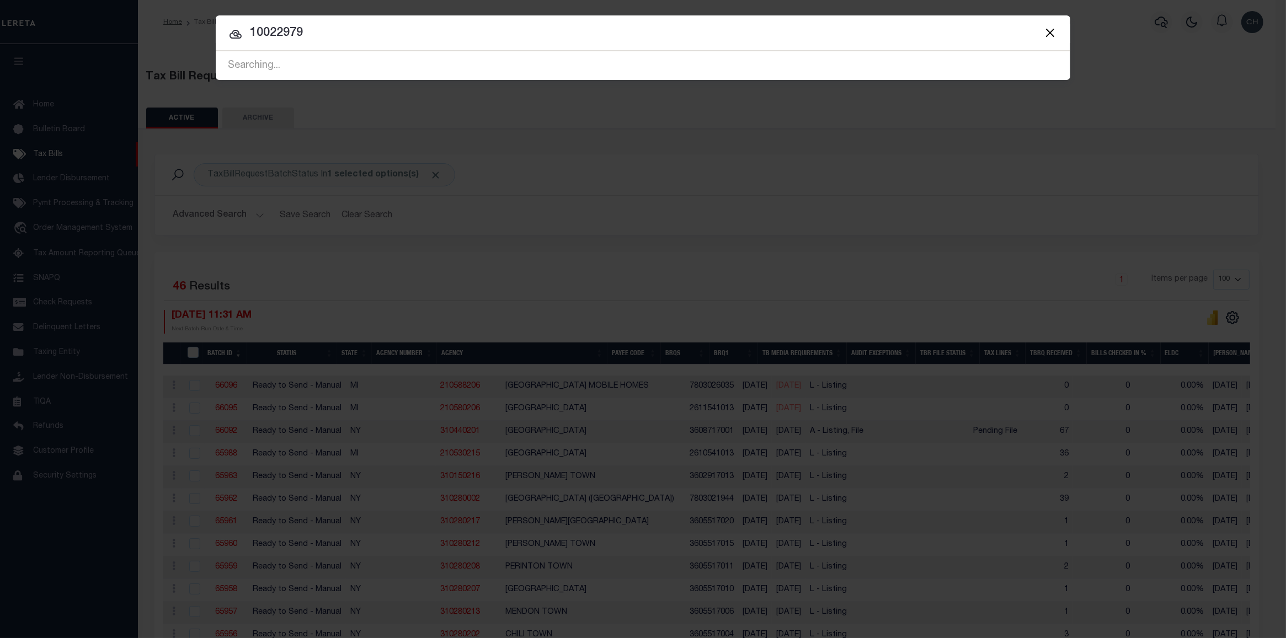
type input "10022979"
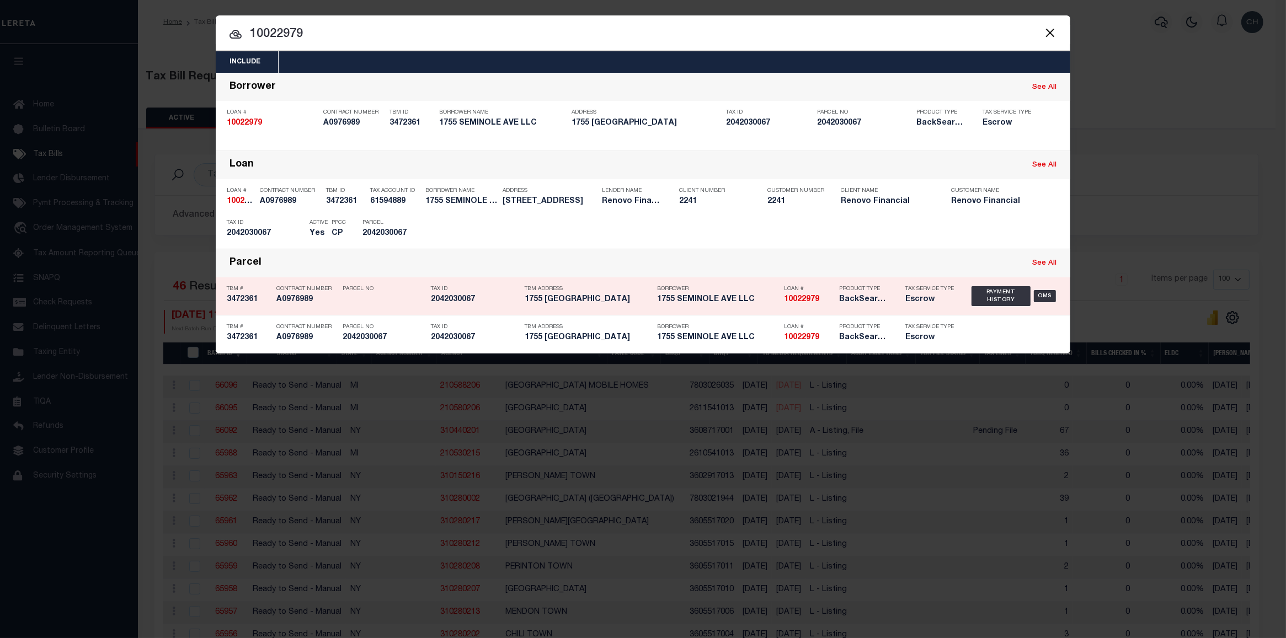
click at [780, 297] on div "Loan # 10022979" at bounding box center [803, 296] width 55 height 32
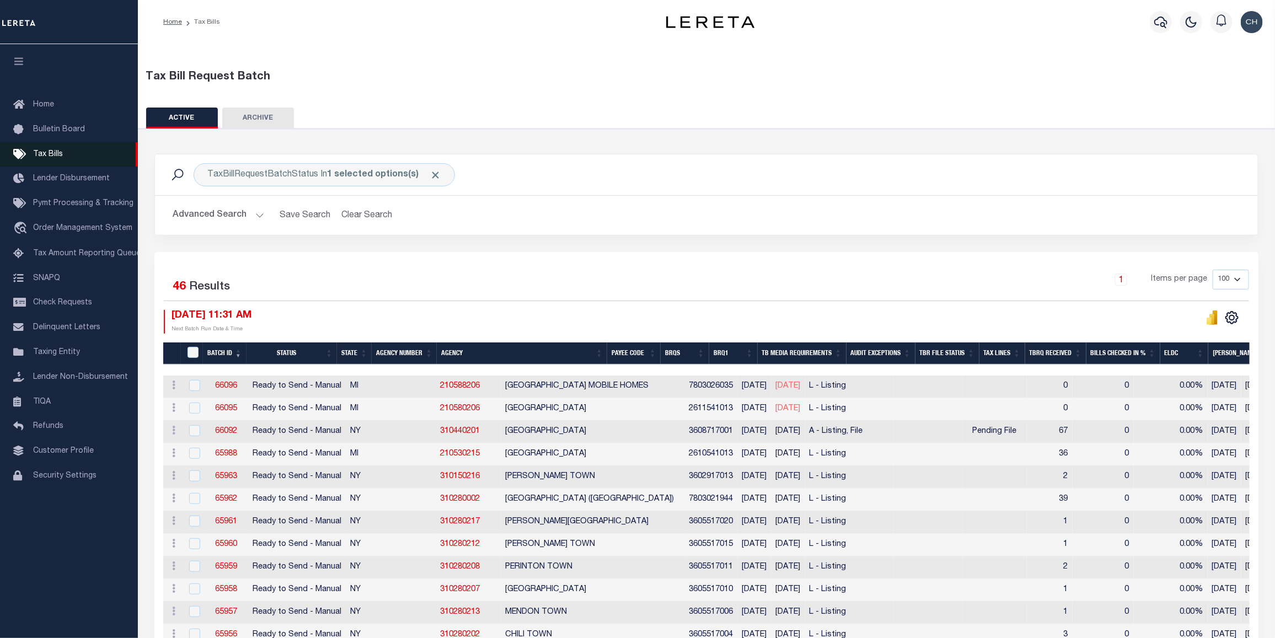
click at [53, 153] on span "Tax Bills" at bounding box center [48, 155] width 30 height 8
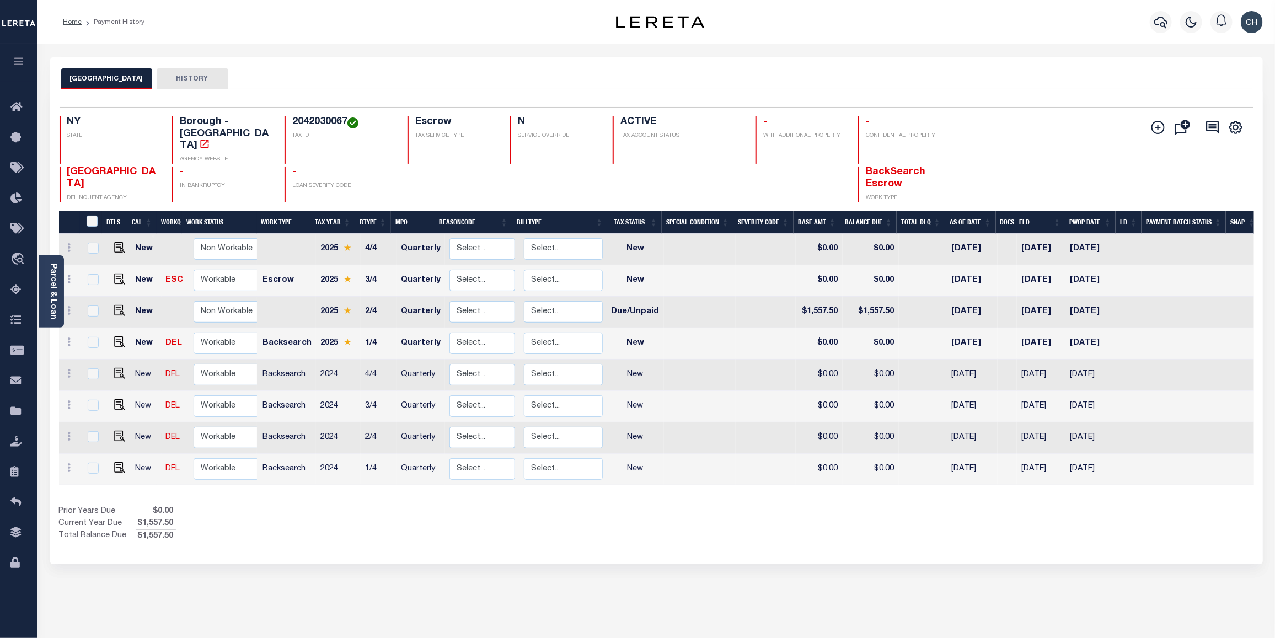
scroll to position [0, 6]
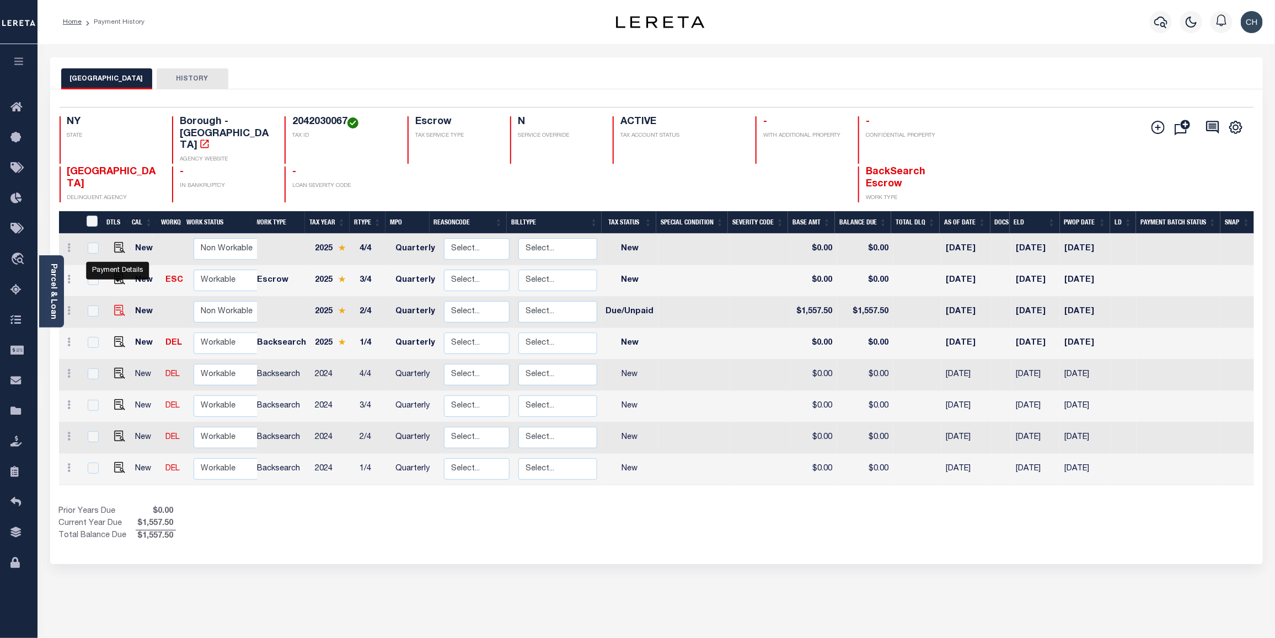
click at [115, 305] on img "" at bounding box center [119, 310] width 11 height 11
checkbox input "true"
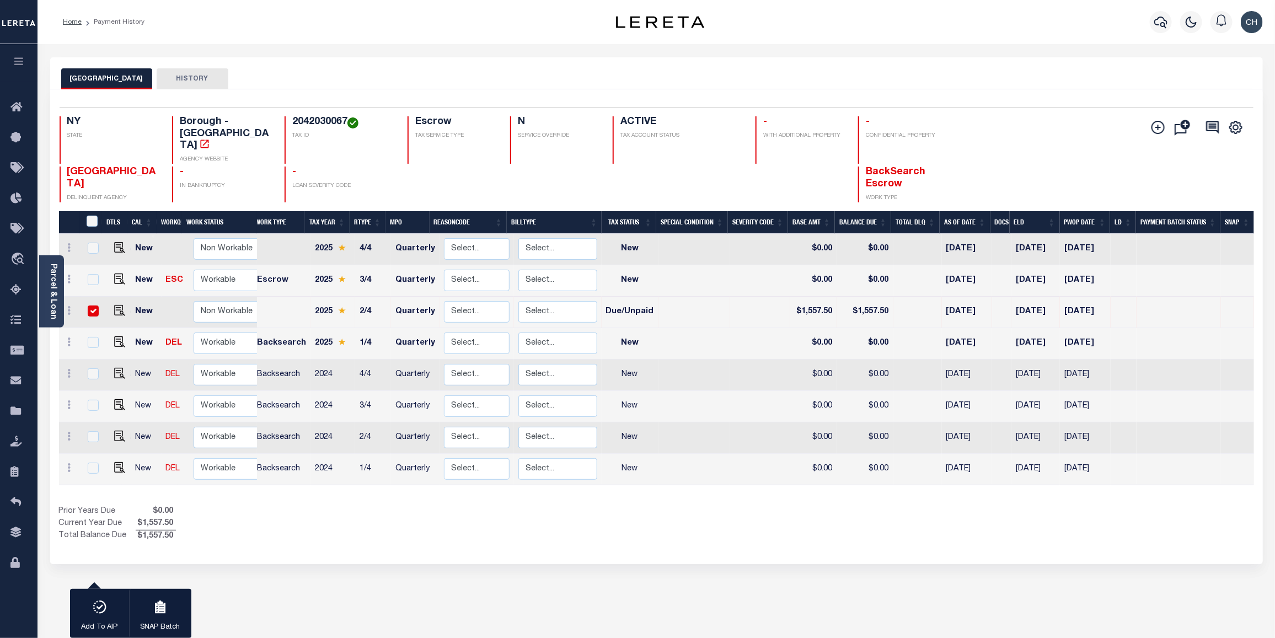
click at [94, 306] on input "checkbox" at bounding box center [93, 311] width 11 height 11
checkbox input "false"
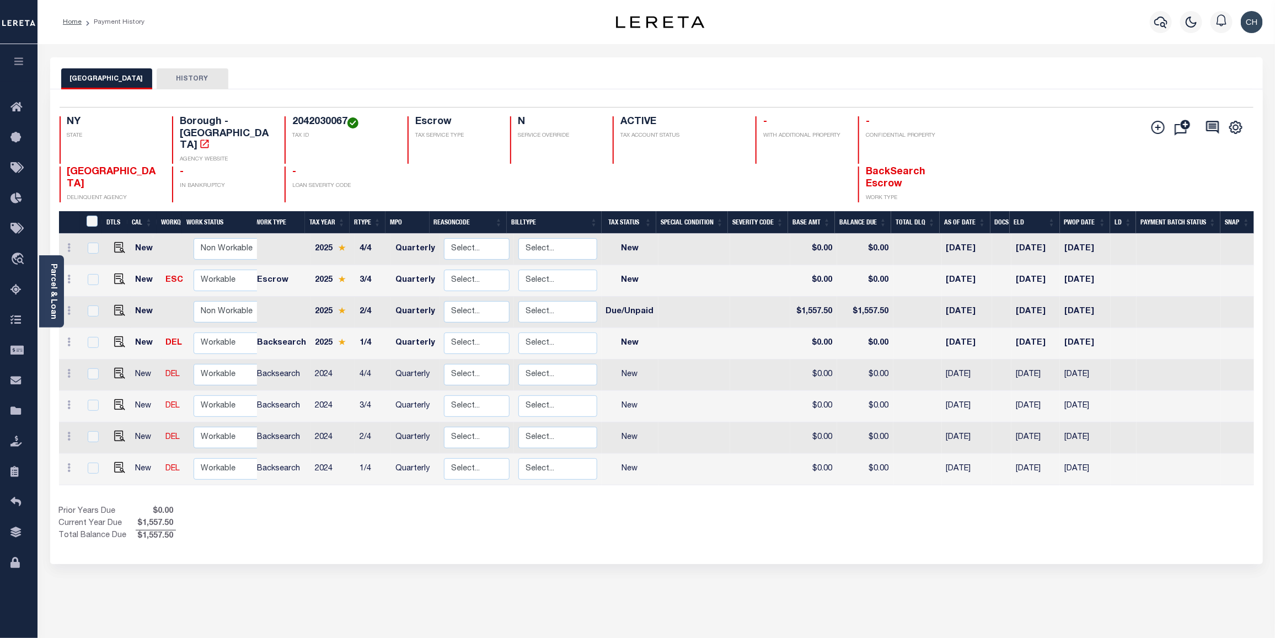
click at [203, 77] on button "HISTORY" at bounding box center [193, 78] width 72 height 21
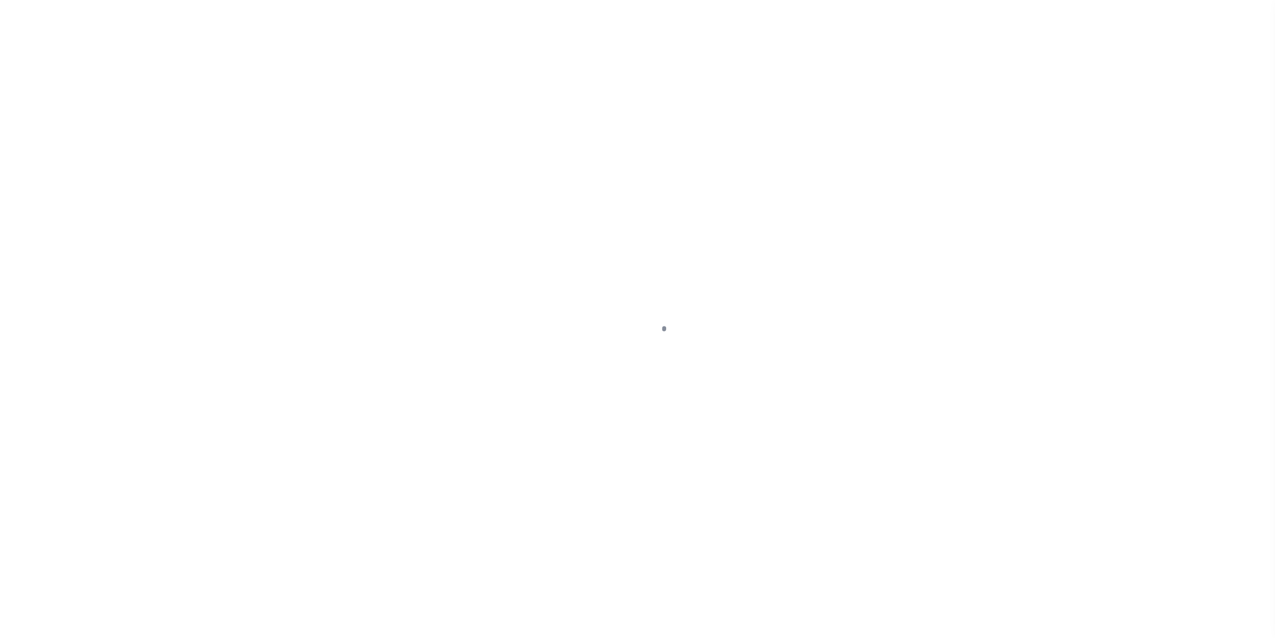
select select "DUE"
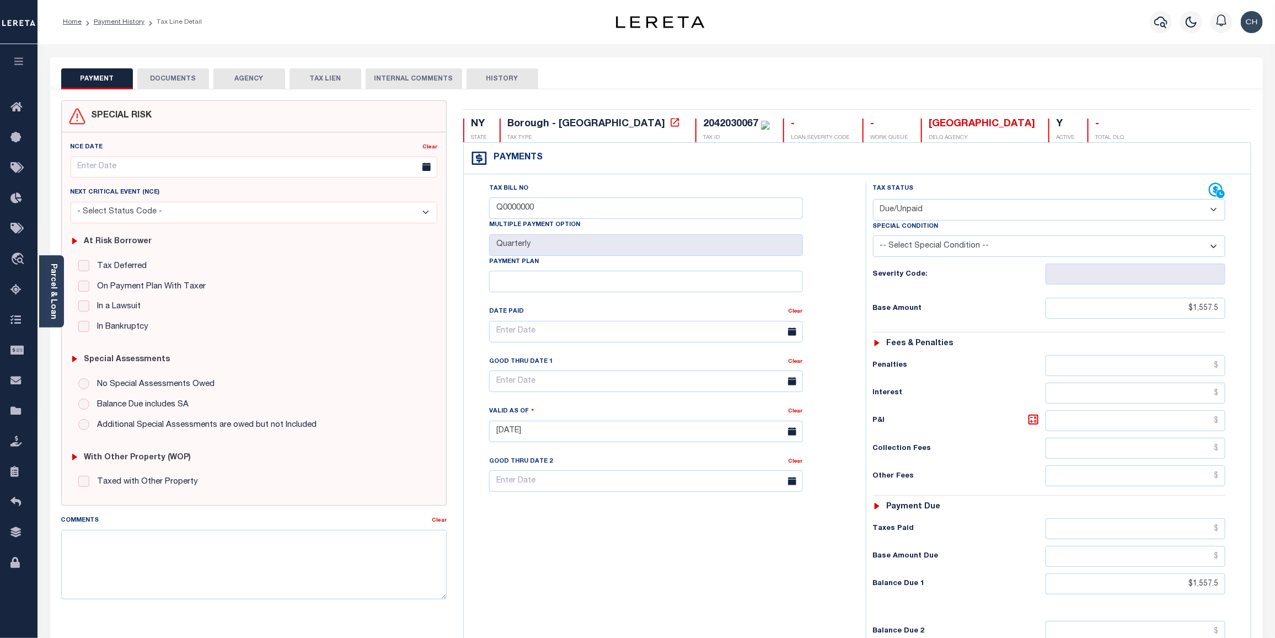
click at [500, 78] on button "HISTORY" at bounding box center [503, 78] width 72 height 21
select select "50"
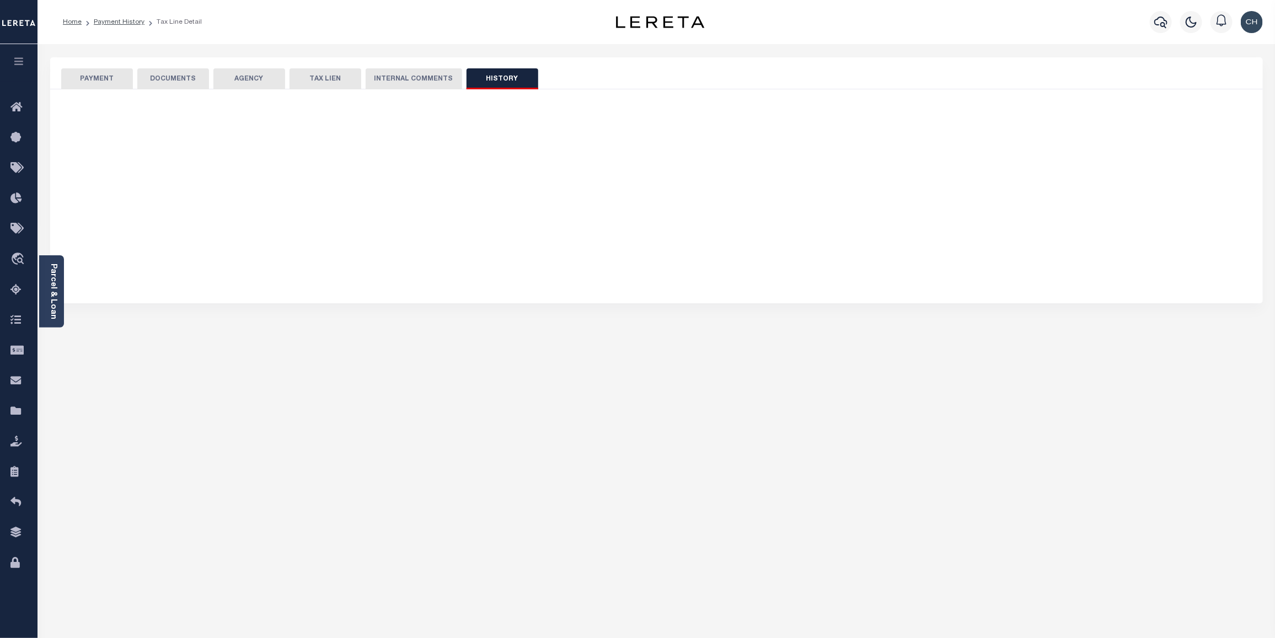
select select "50"
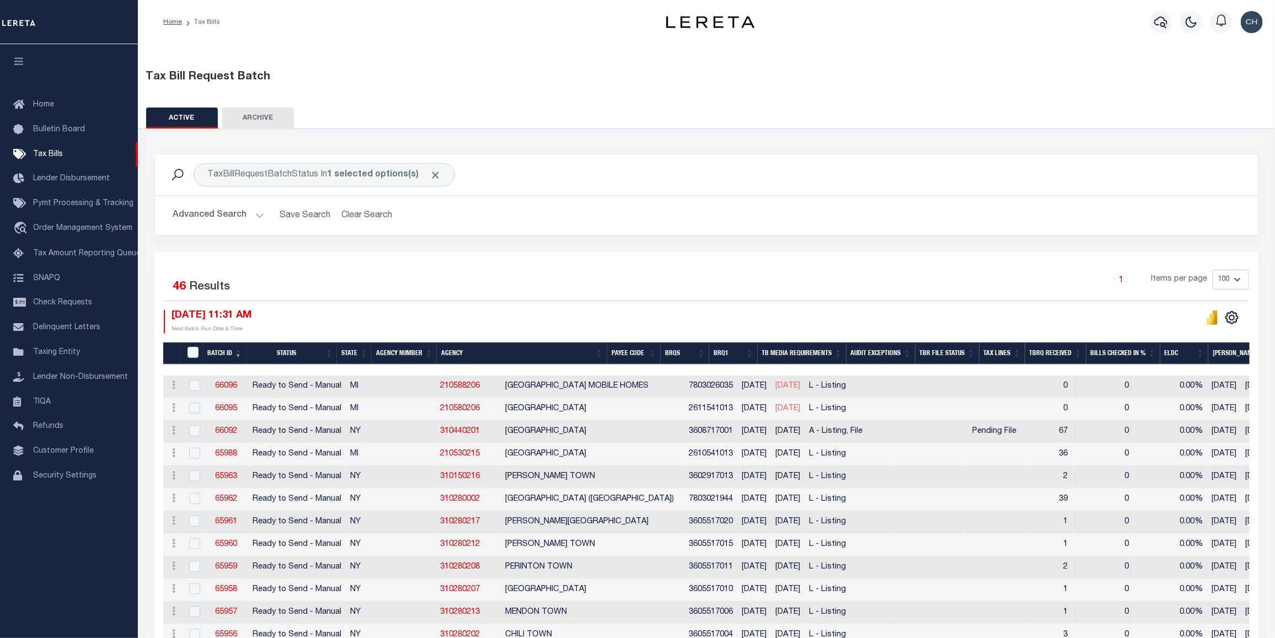
click at [1148, 18] on div at bounding box center [1161, 22] width 30 height 39
click at [1160, 29] on icon "button" at bounding box center [1160, 21] width 13 height 13
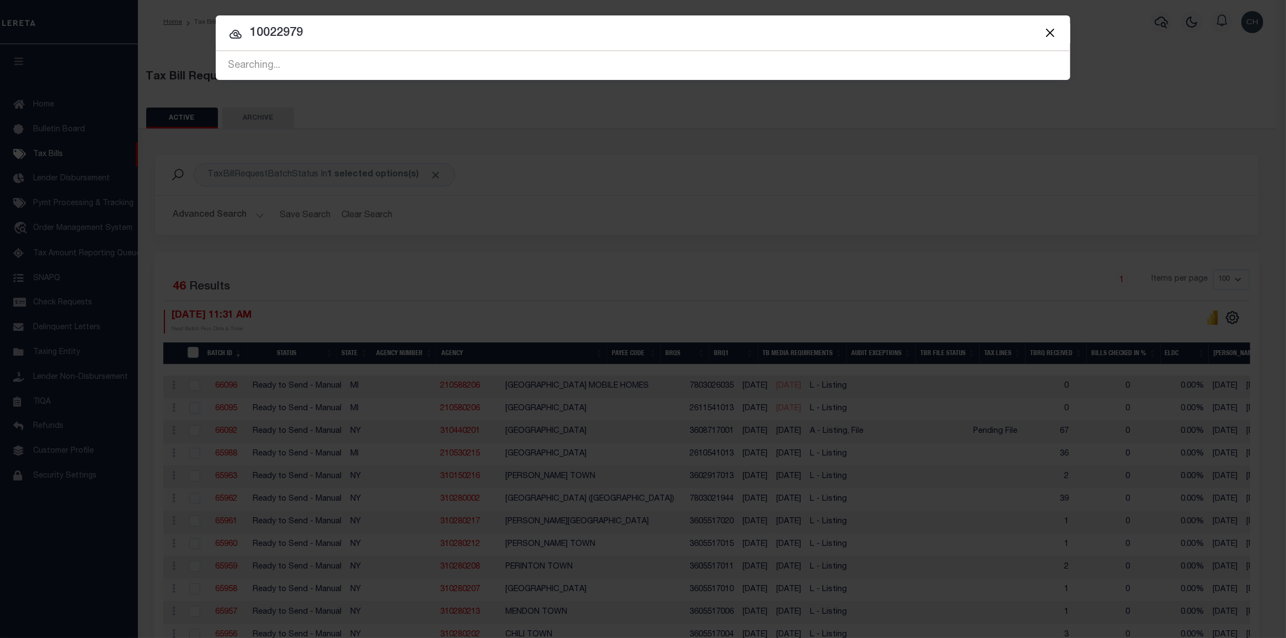
type input "10022979"
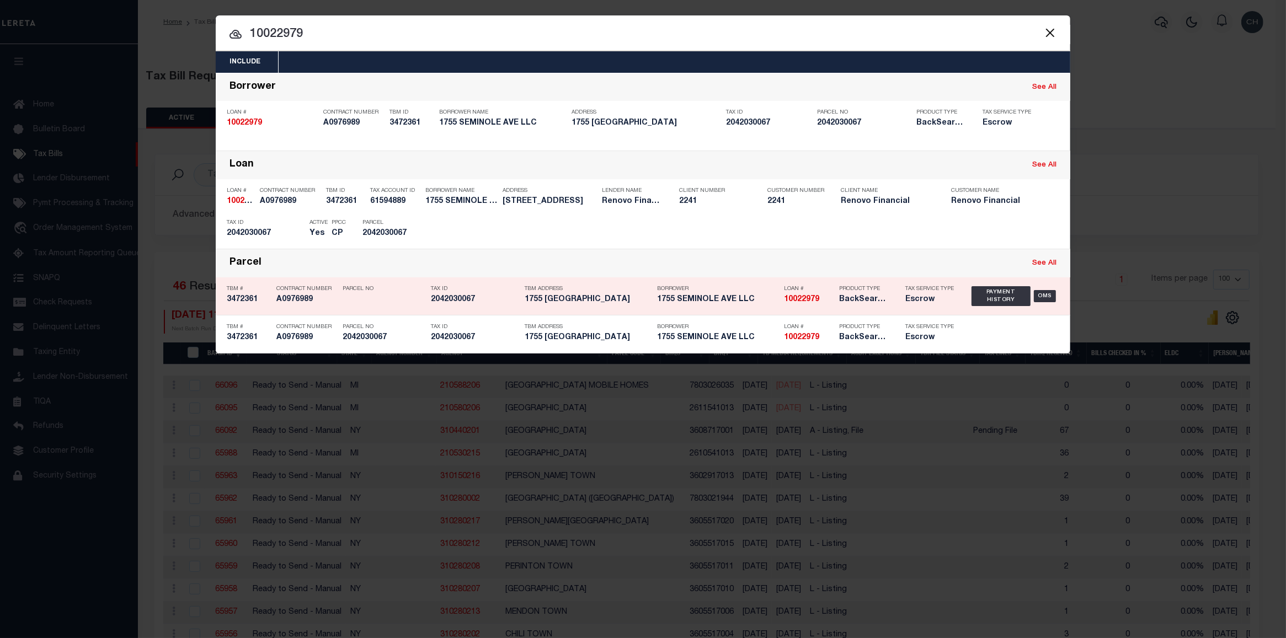
click at [742, 303] on h5 "1755 SEMINOLE AVE LLC" at bounding box center [717, 299] width 121 height 9
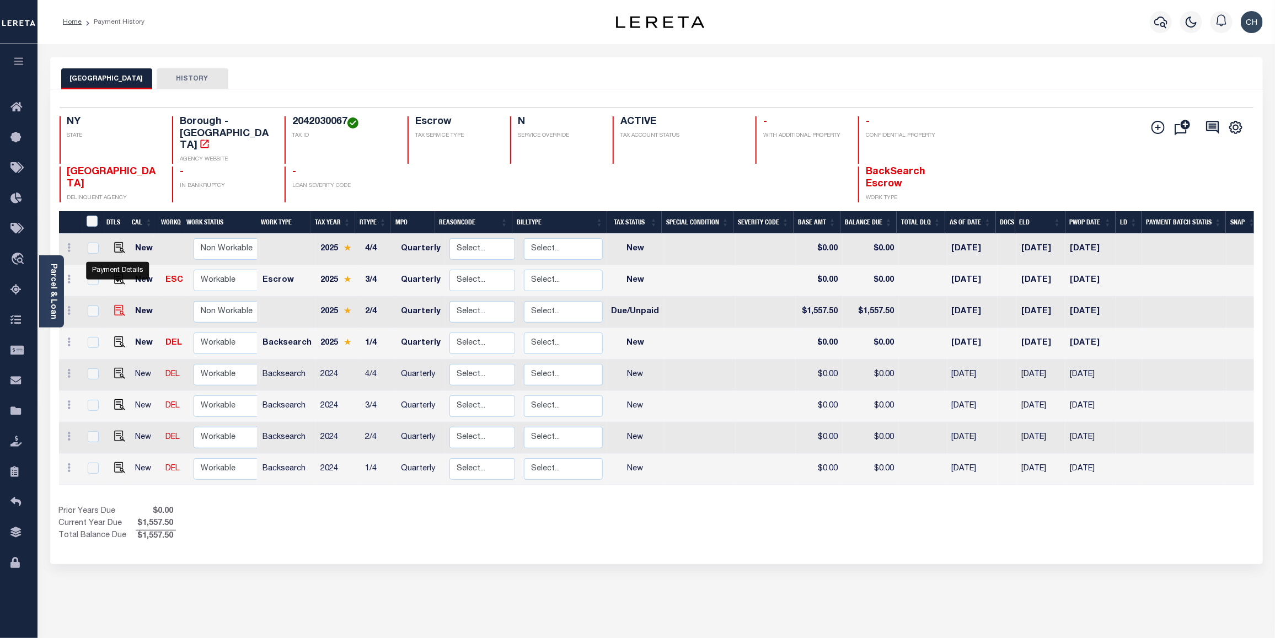
click at [119, 305] on img "" at bounding box center [119, 310] width 11 height 11
checkbox input "true"
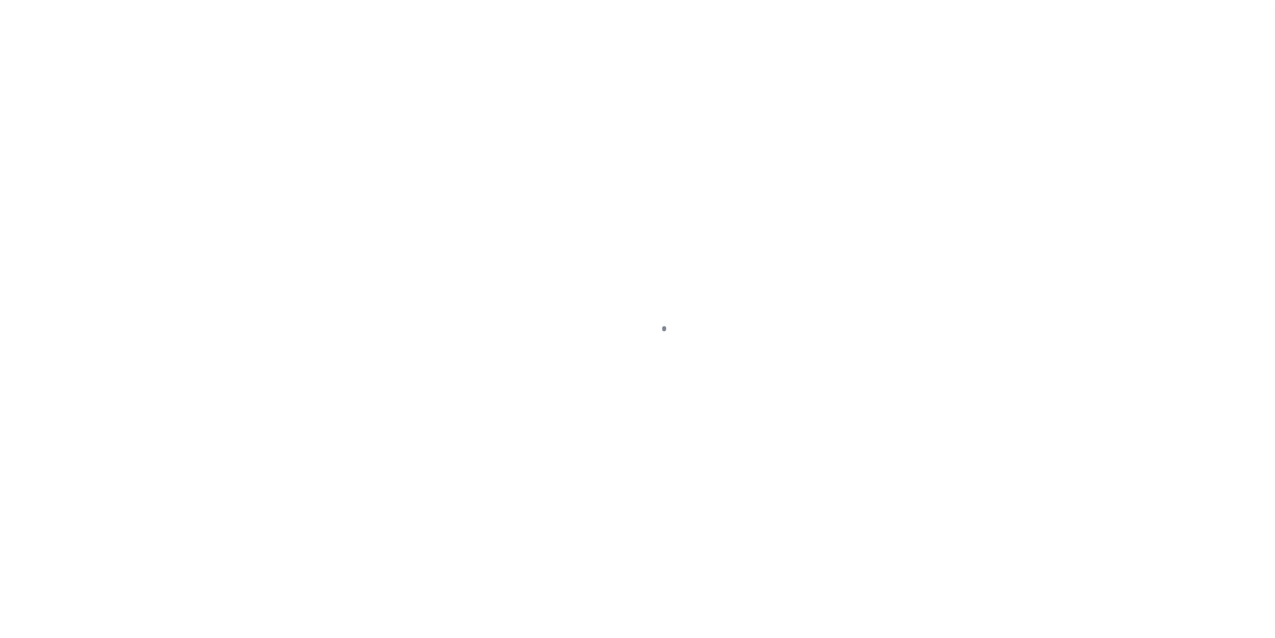
select select "DUE"
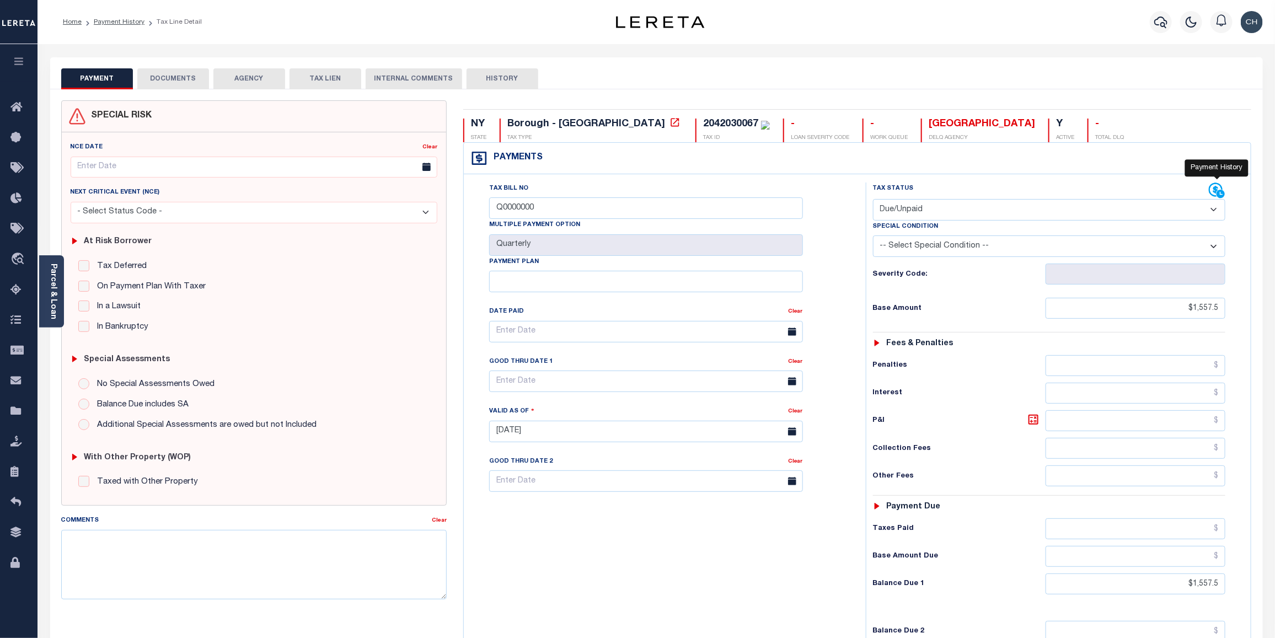
click at [1212, 194] on icon at bounding box center [1217, 191] width 17 height 17
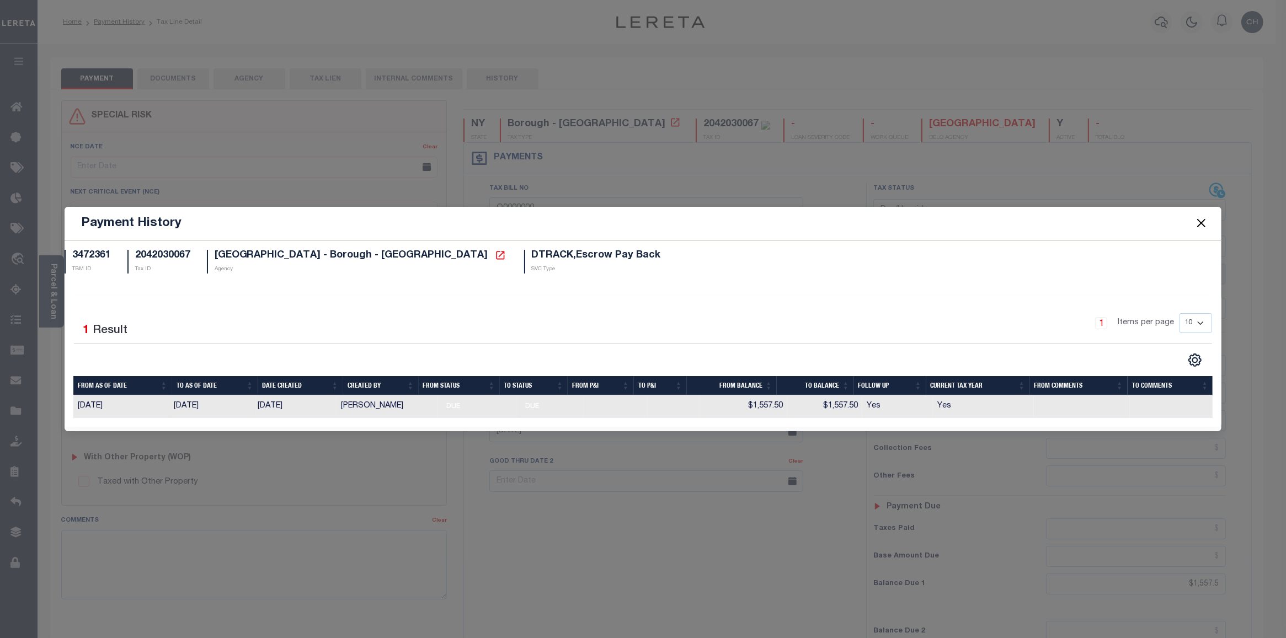
click at [1201, 232] on span at bounding box center [1200, 223] width 42 height 31
click at [1204, 220] on button "Close" at bounding box center [1201, 223] width 14 height 14
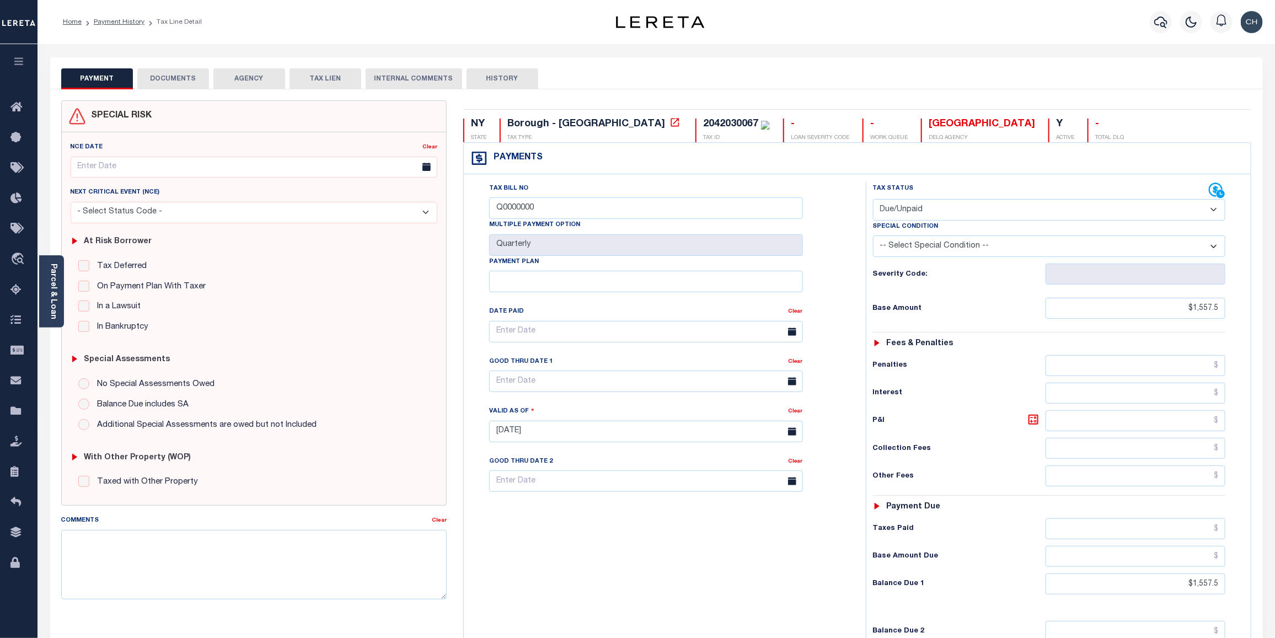
click at [188, 80] on button "DOCUMENTS" at bounding box center [173, 78] width 72 height 21
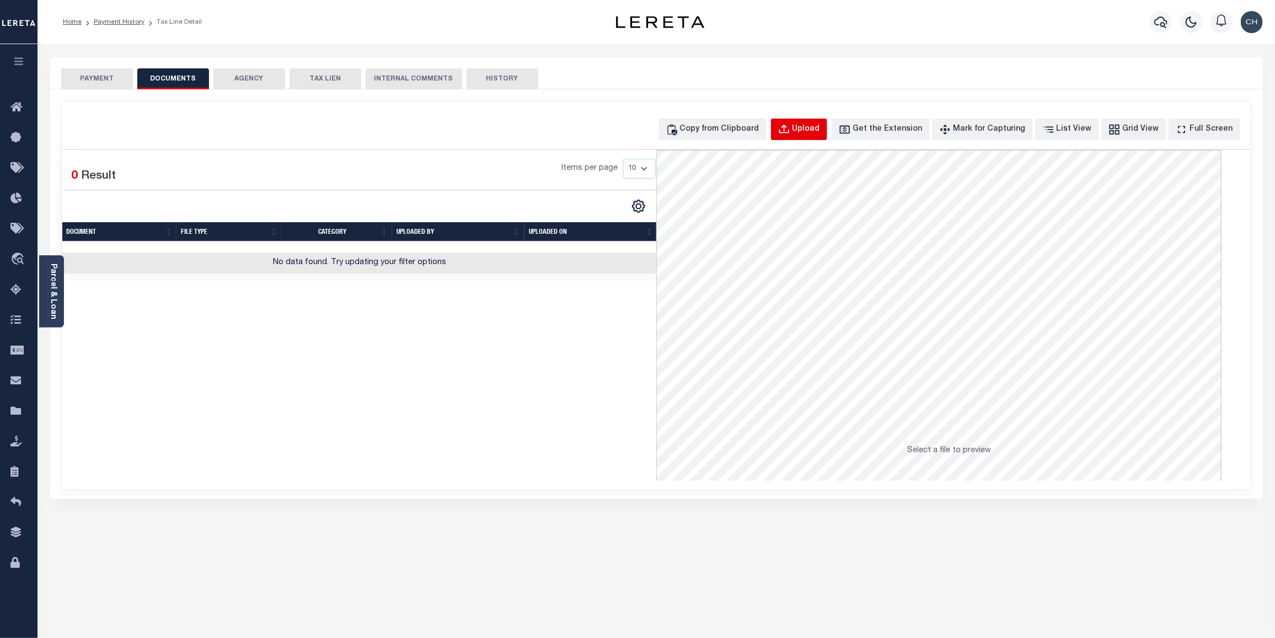
click at [819, 130] on div "Upload" at bounding box center [807, 130] width 28 height 12
select select "POP"
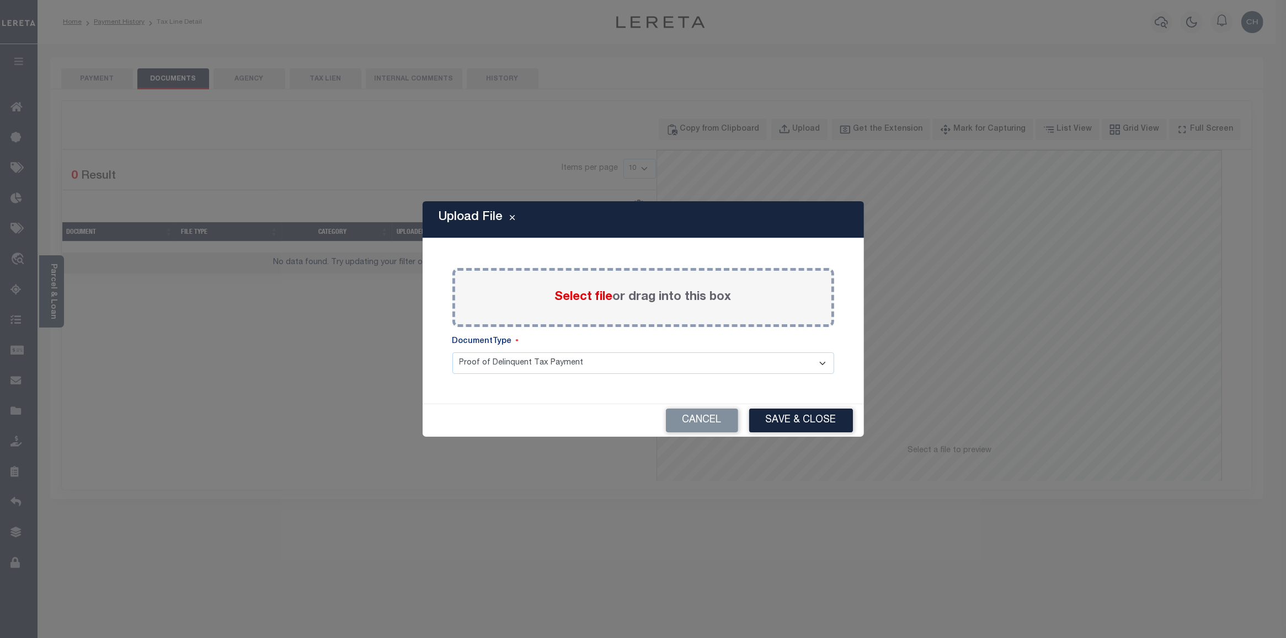
click at [590, 299] on span "Select file" at bounding box center [584, 297] width 58 height 12
click at [0, 0] on input "Select file or drag into this box" at bounding box center [0, 0] width 0 height 0
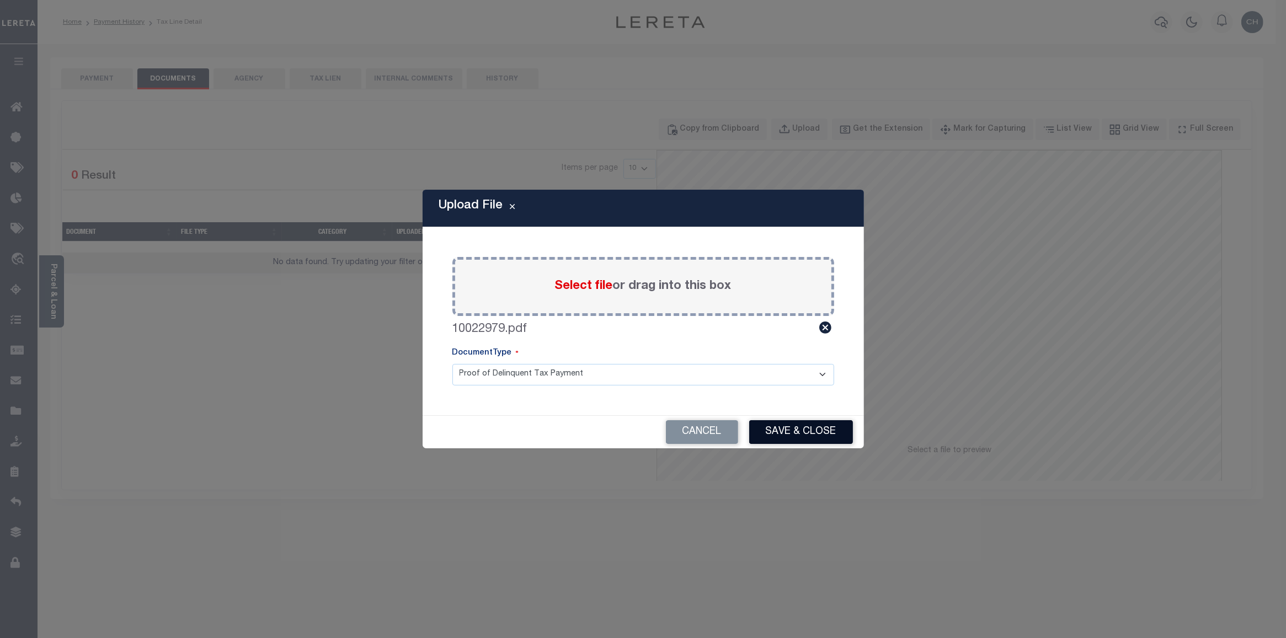
click at [822, 423] on button "Save & Close" at bounding box center [801, 432] width 104 height 24
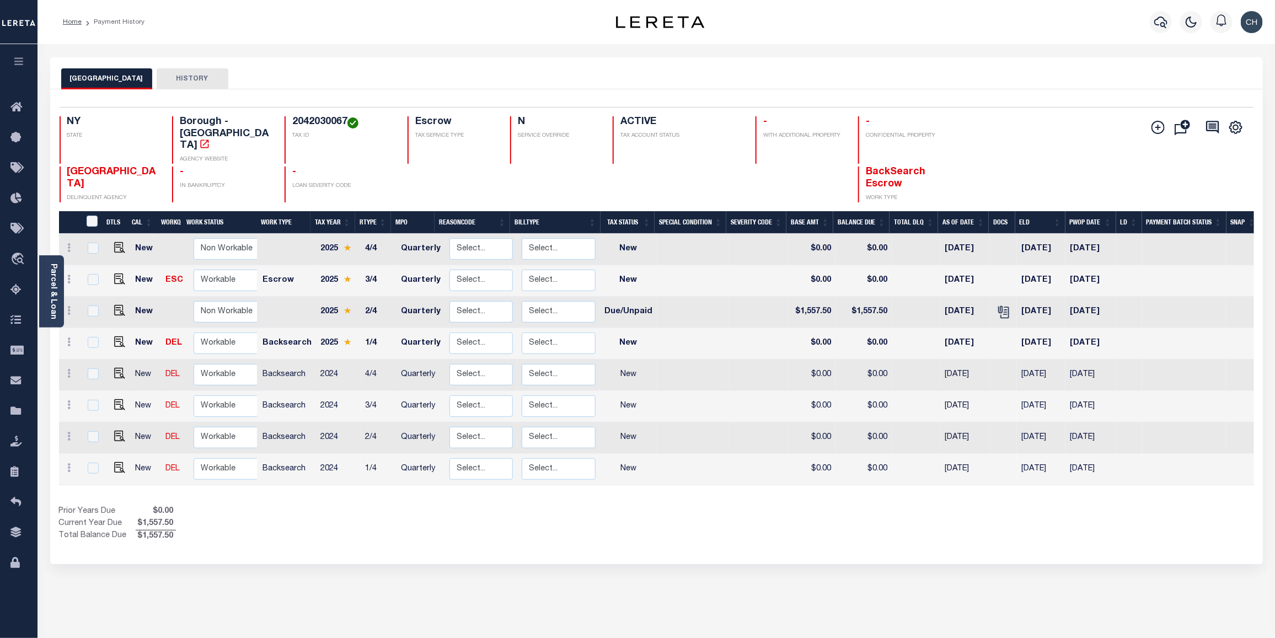
scroll to position [0, 6]
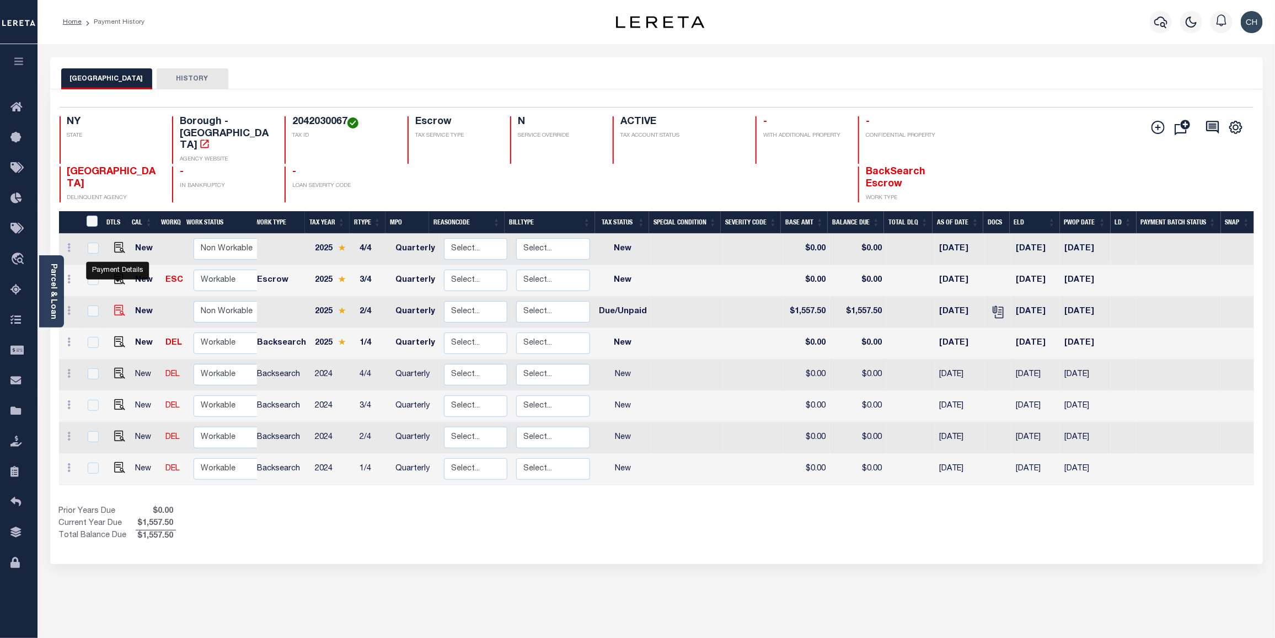
click at [117, 305] on img "" at bounding box center [119, 310] width 11 height 11
checkbox input "true"
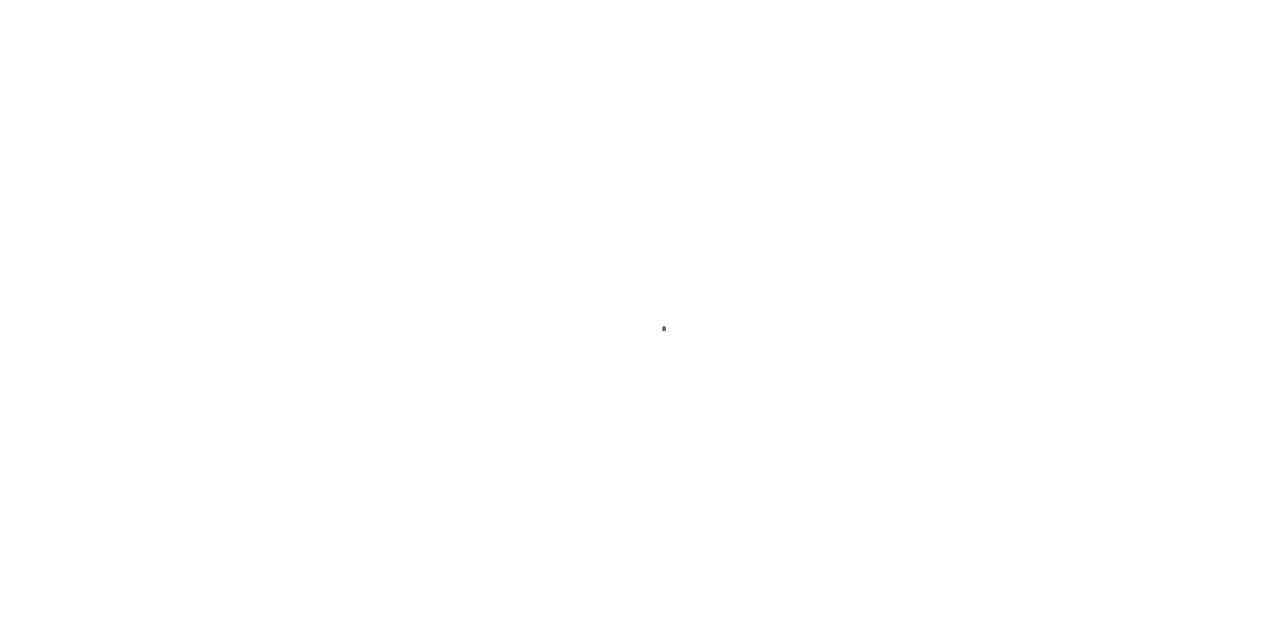
select select "DUE"
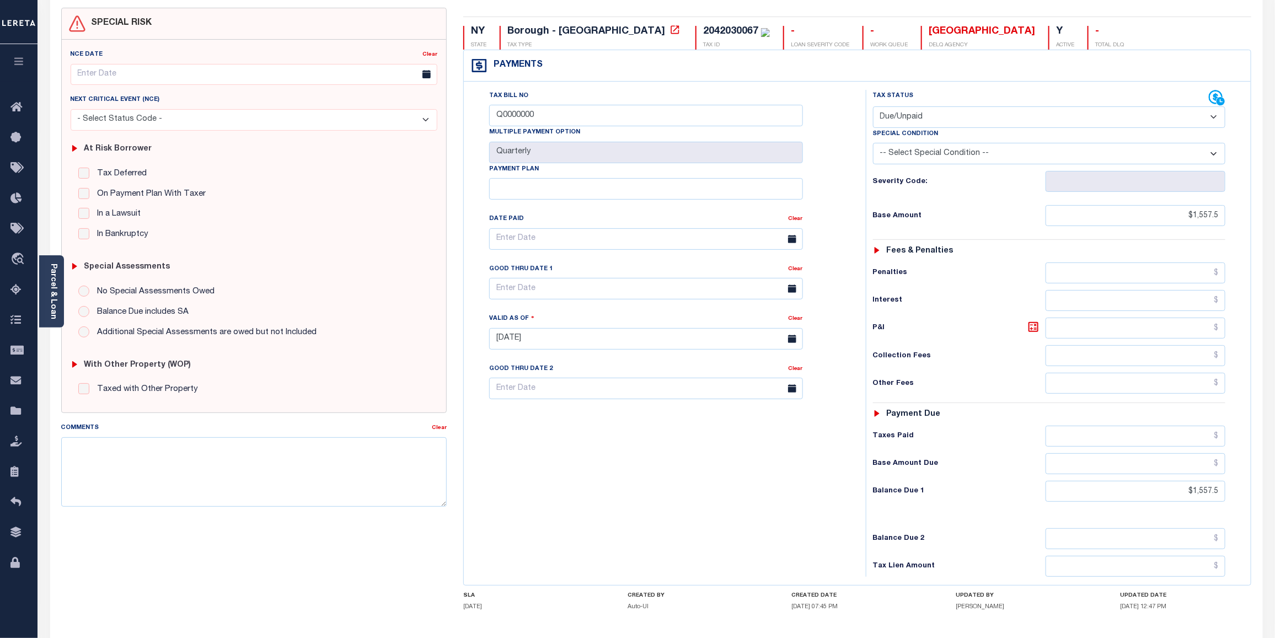
scroll to position [179, 0]
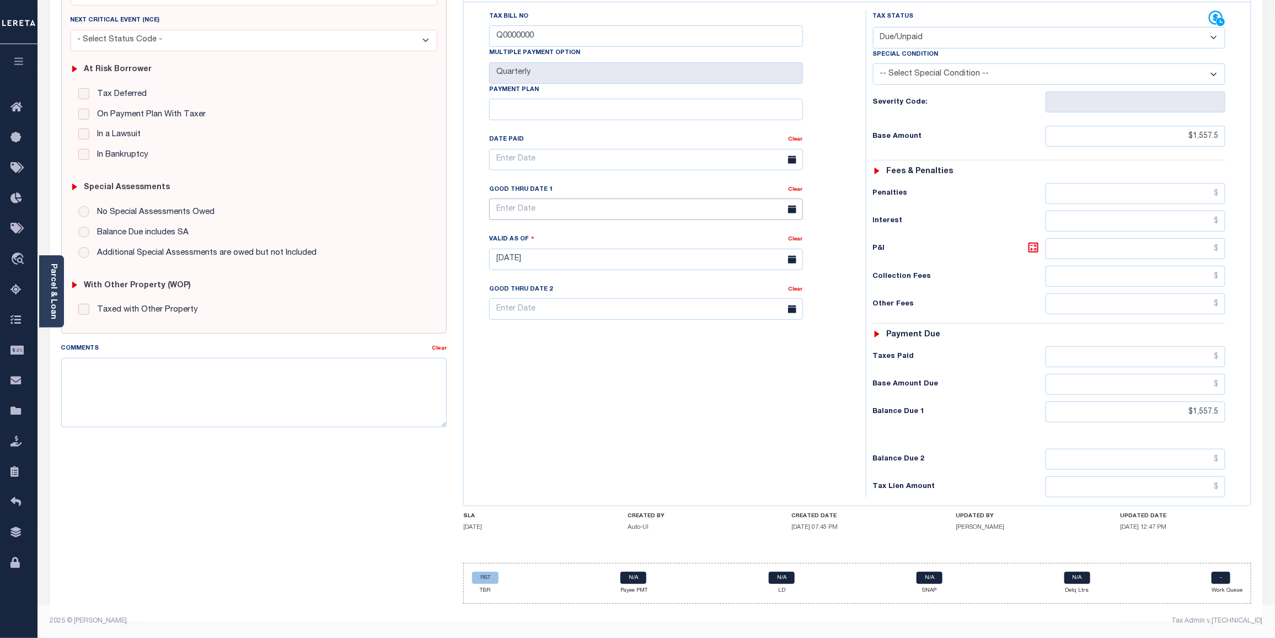
click at [624, 206] on input "text" at bounding box center [646, 210] width 314 height 22
click at [619, 357] on span "31" at bounding box center [623, 361] width 22 height 22
type input "[DATE]"
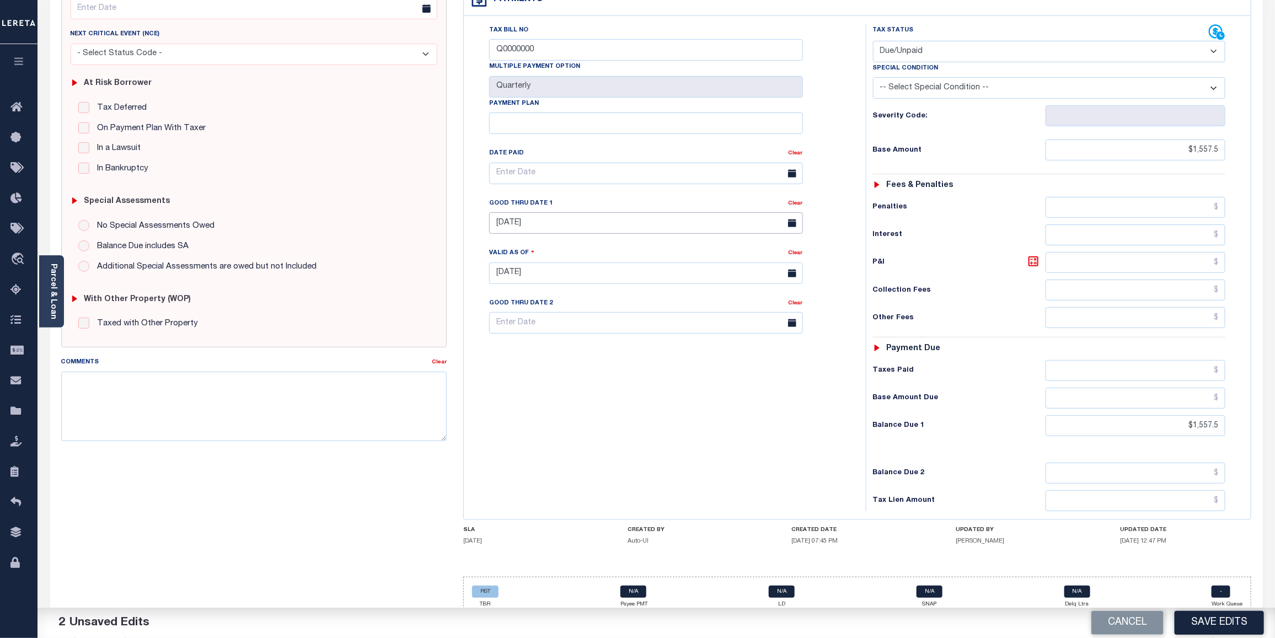
scroll to position [178, 0]
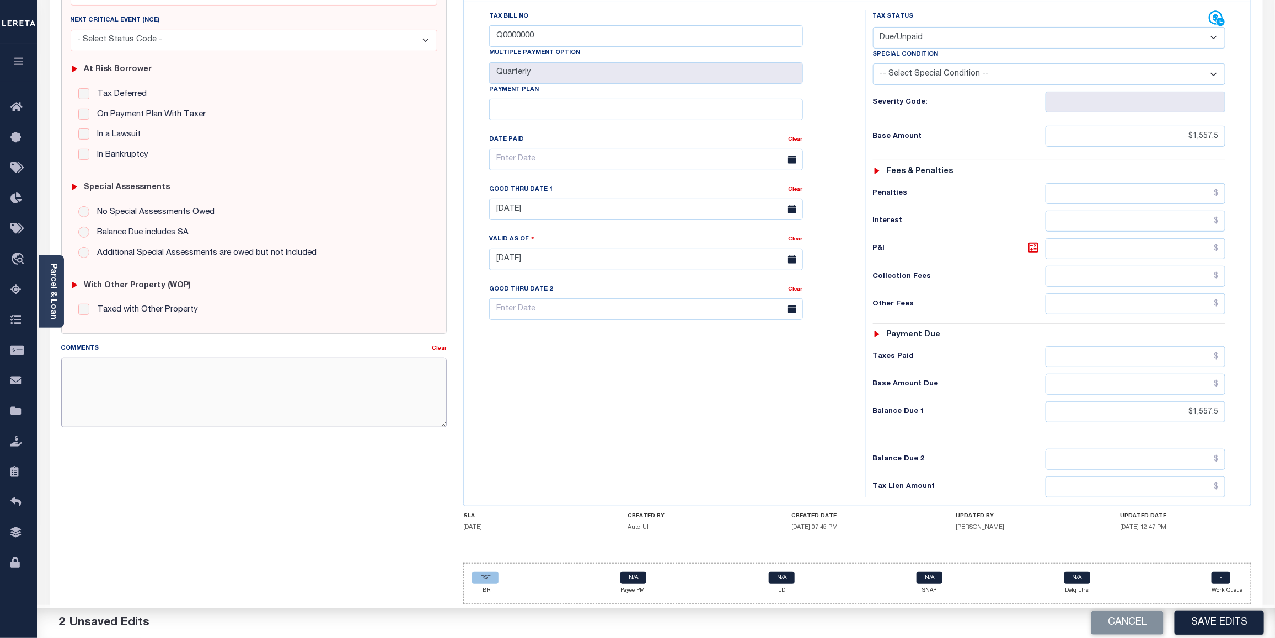
click at [163, 368] on textarea "Comments" at bounding box center [254, 392] width 386 height 69
paste textarea "CAS-474377 2025/annual dlq Base $3,323.80 P/I $568.57-Lender Responsibility Tot…"
drag, startPoint x: 88, startPoint y: 364, endPoint x: 114, endPoint y: 362, distance: 25.5
click at [114, 362] on textarea "CAS-474377 2025/annual dlq Base $3,323.80 P/I $568.57-Lender Responsibility Tot…" at bounding box center [254, 392] width 386 height 69
drag, startPoint x: 95, startPoint y: 375, endPoint x: 125, endPoint y: 375, distance: 29.2
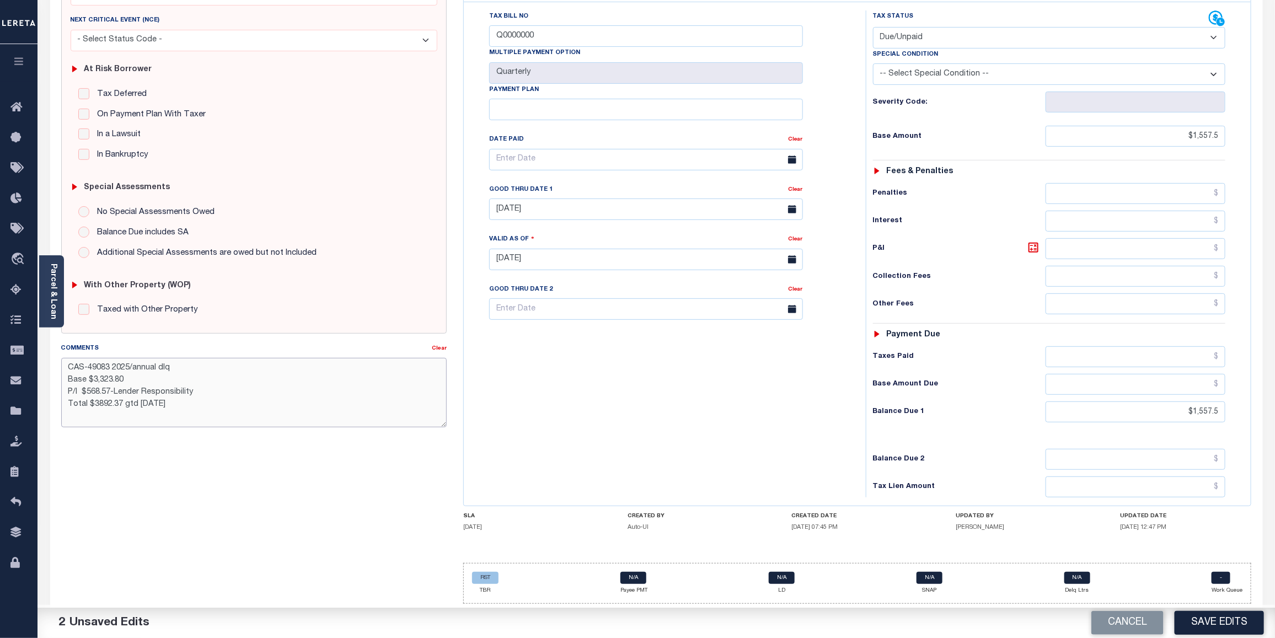
click at [125, 375] on textarea "CAS-49083 2025/annual dlq Base $3,323.80 P/I $568.57-Lender Responsibility Tota…" at bounding box center [254, 392] width 386 height 69
drag, startPoint x: 84, startPoint y: 387, endPoint x: 110, endPoint y: 388, distance: 25.9
click at [110, 388] on textarea "CAS-49083 2025/annual dlq Base $1557.50 P/I $568.57-Lender Responsibility Total…" at bounding box center [254, 392] width 386 height 69
drag, startPoint x: 88, startPoint y: 387, endPoint x: 110, endPoint y: 385, distance: 22.1
click at [110, 385] on textarea "CAS-49083 2025/annual dlq Base $1557.50 P/I $568.57-Lender Responsibility Total…" at bounding box center [254, 392] width 386 height 69
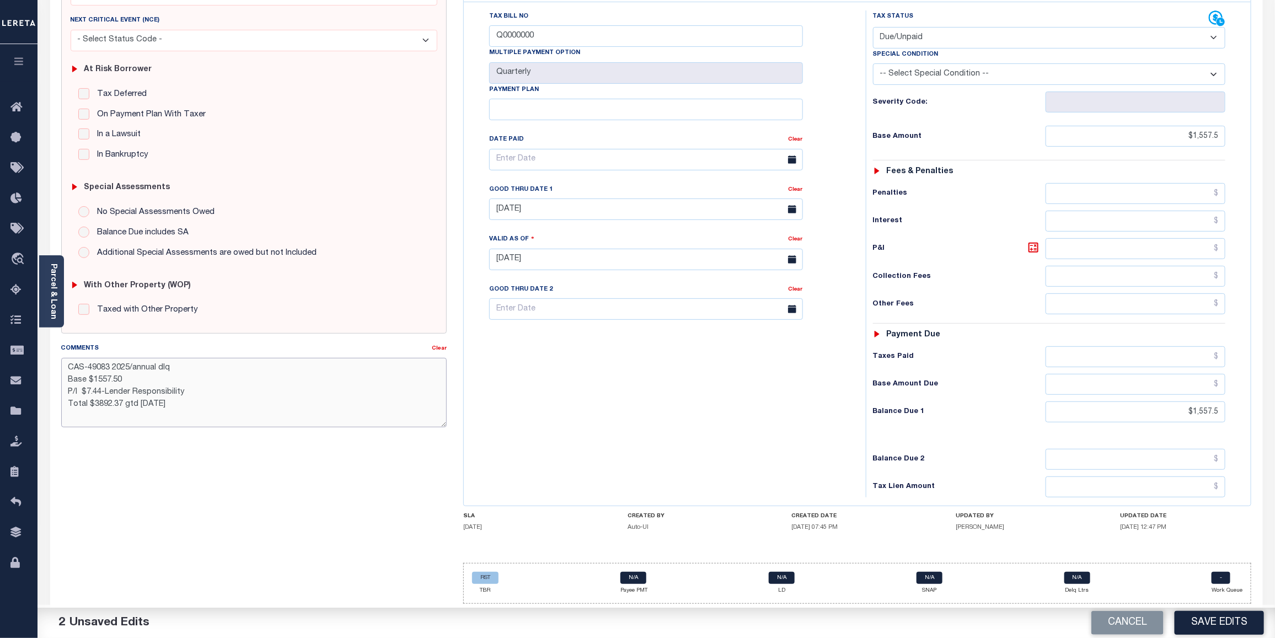
drag, startPoint x: 94, startPoint y: 400, endPoint x: 122, endPoint y: 400, distance: 27.6
click at [122, 400] on textarea "CAS-49083 2025/annual dlq Base $1557.50 P/I $7.44-Lender Responsibility Total $…" at bounding box center [254, 392] width 386 height 69
click at [98, 376] on textarea "CAS-49083 2025/annual dlq Base $1557.50 P/I $7.44-Lender Responsibility Total $…" at bounding box center [254, 392] width 386 height 69
drag, startPoint x: 142, startPoint y: 400, endPoint x: 159, endPoint y: 398, distance: 16.6
click at [159, 398] on textarea "CAS-49083 2025/annual dlq Base $1,557.50 P/I $7.44-Lender Responsibility Total …" at bounding box center [254, 392] width 386 height 69
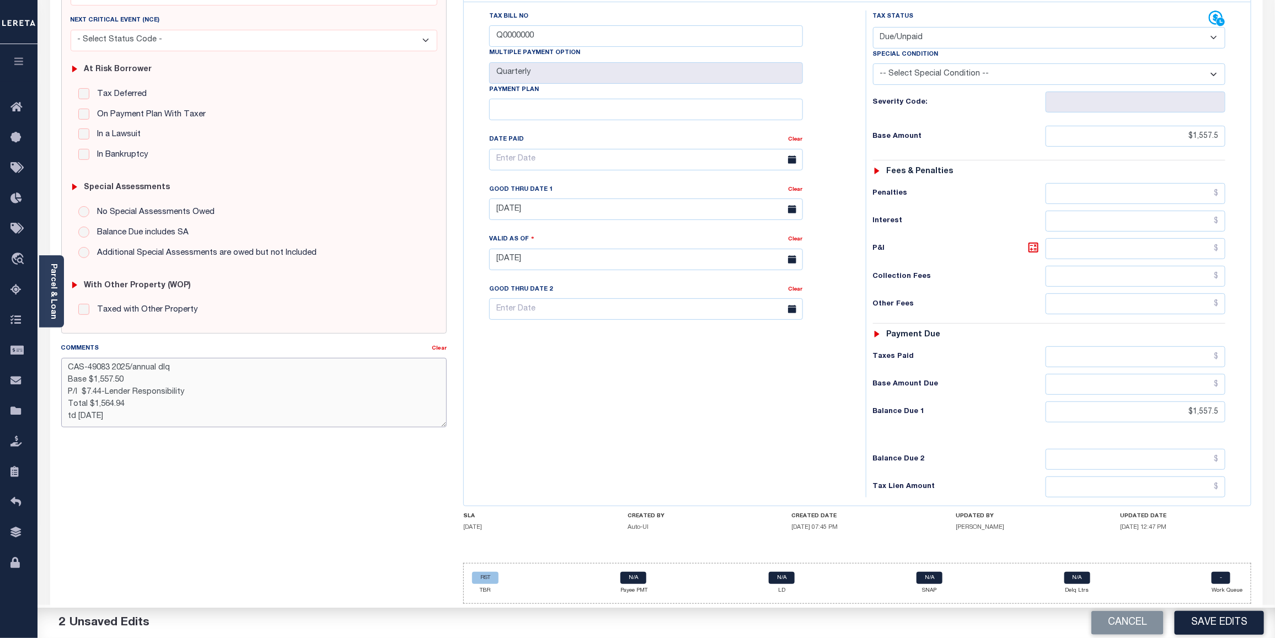
click at [67, 412] on textarea "CAS-49083 2025/annual dlq Base $1,557.50 P/I $7.44-Lender Responsibility Total …" at bounding box center [254, 392] width 386 height 69
click at [192, 383] on textarea "CAS-49083 2025/annual dlq Base $1,557.50 P/I $7.44-Lender Responsibility Total …" at bounding box center [254, 392] width 386 height 69
drag, startPoint x: 69, startPoint y: 361, endPoint x: 153, endPoint y: 409, distance: 96.6
click at [153, 409] on textarea "CAS-49083 2025/annual dlq Base $1,557.50 P/I $7.44-Lender Responsibility Total …" at bounding box center [254, 392] width 386 height 69
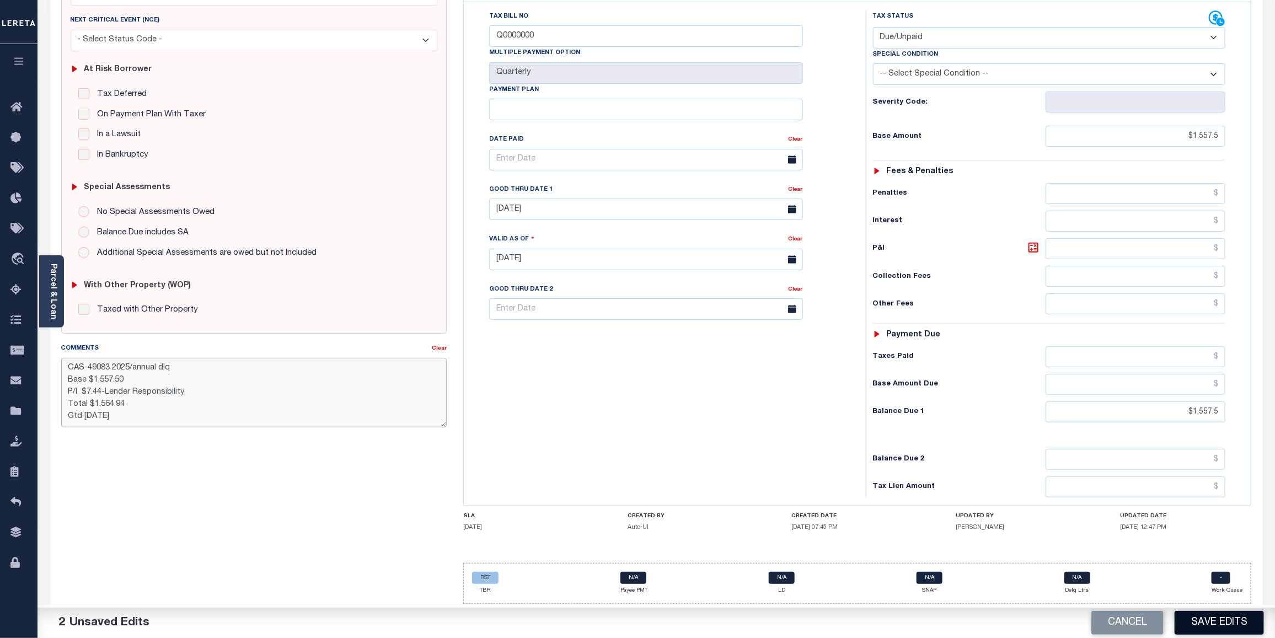
type textarea "CAS-49083 2025/annual dlq Base $1,557.50 P/I $7.44-Lender Responsibility Total …"
click at [1218, 618] on button "Save Edits" at bounding box center [1219, 623] width 89 height 24
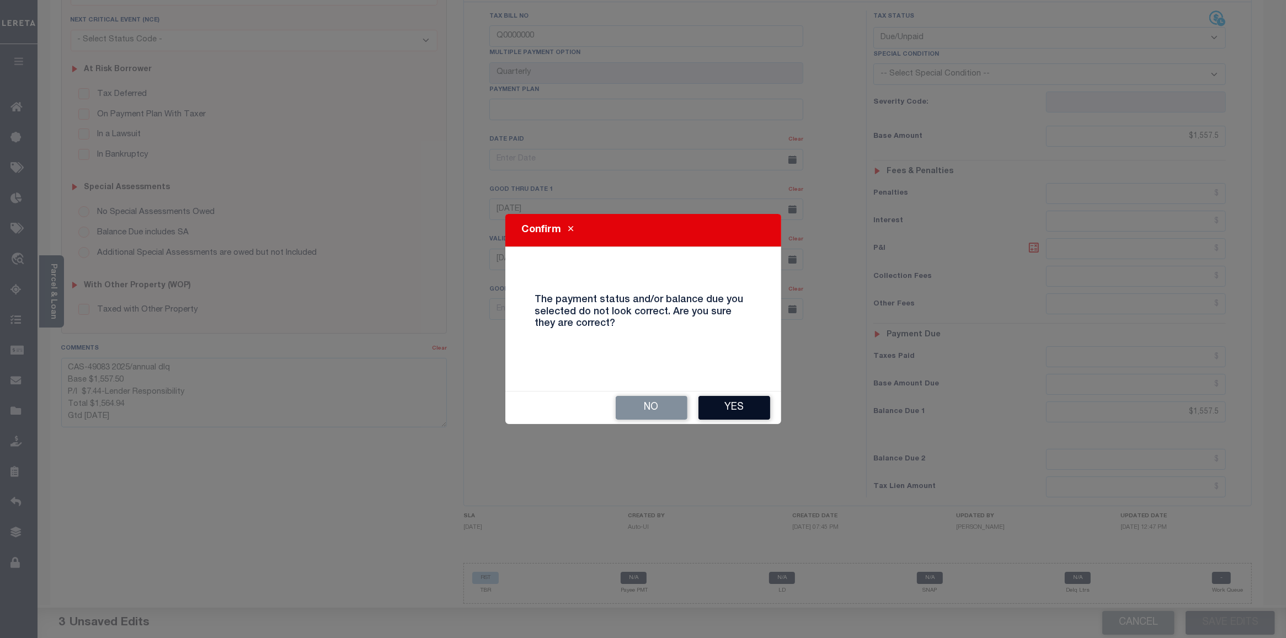
click at [737, 414] on button "Yes" at bounding box center [734, 408] width 72 height 24
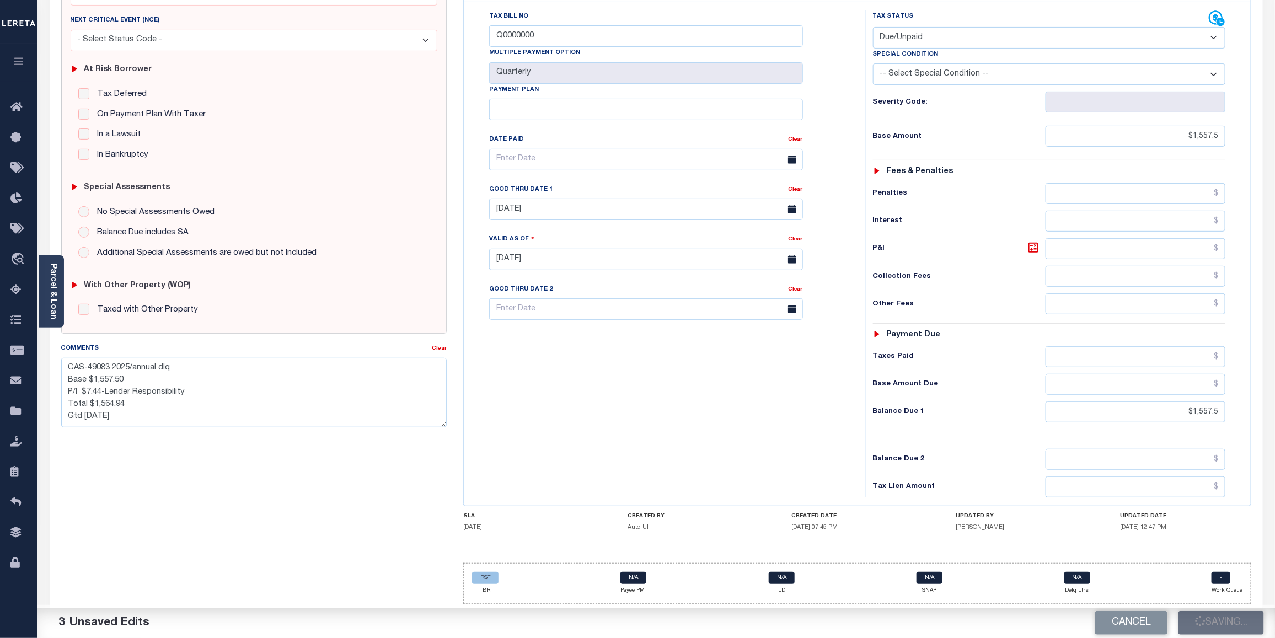
checkbox input "false"
type textarea "CAS-49083 2025/annual dlq Base $1,557.50 P/I $7.44-Lender Responsibility Total …"
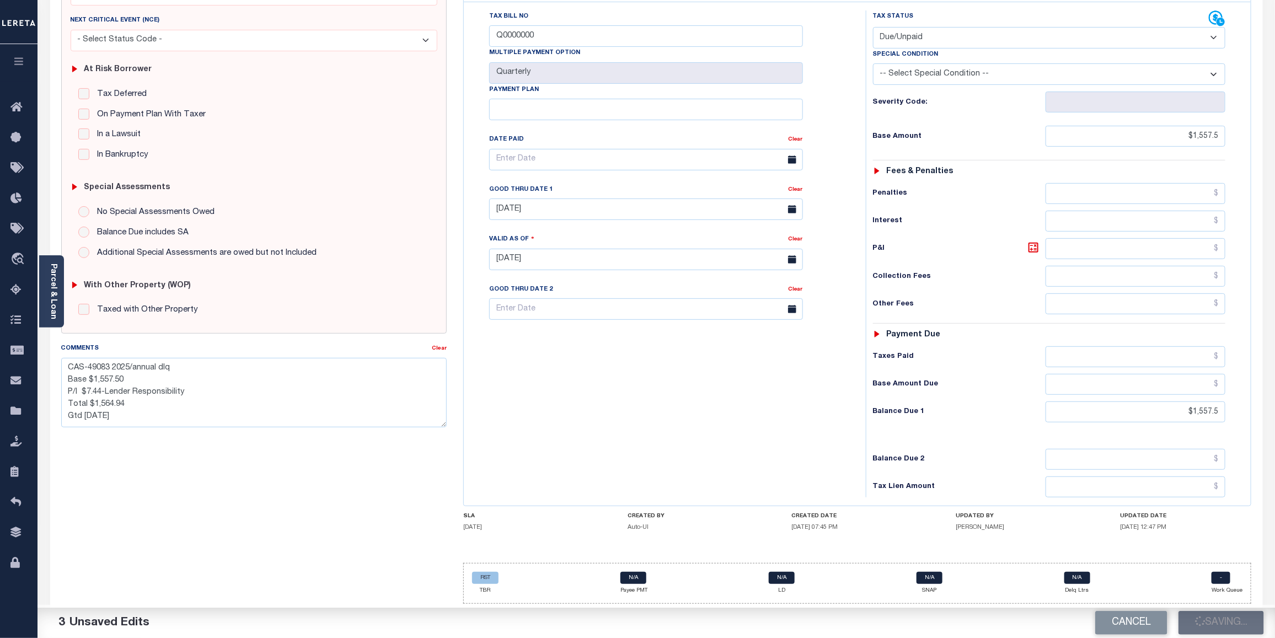
type input "$1,557.5"
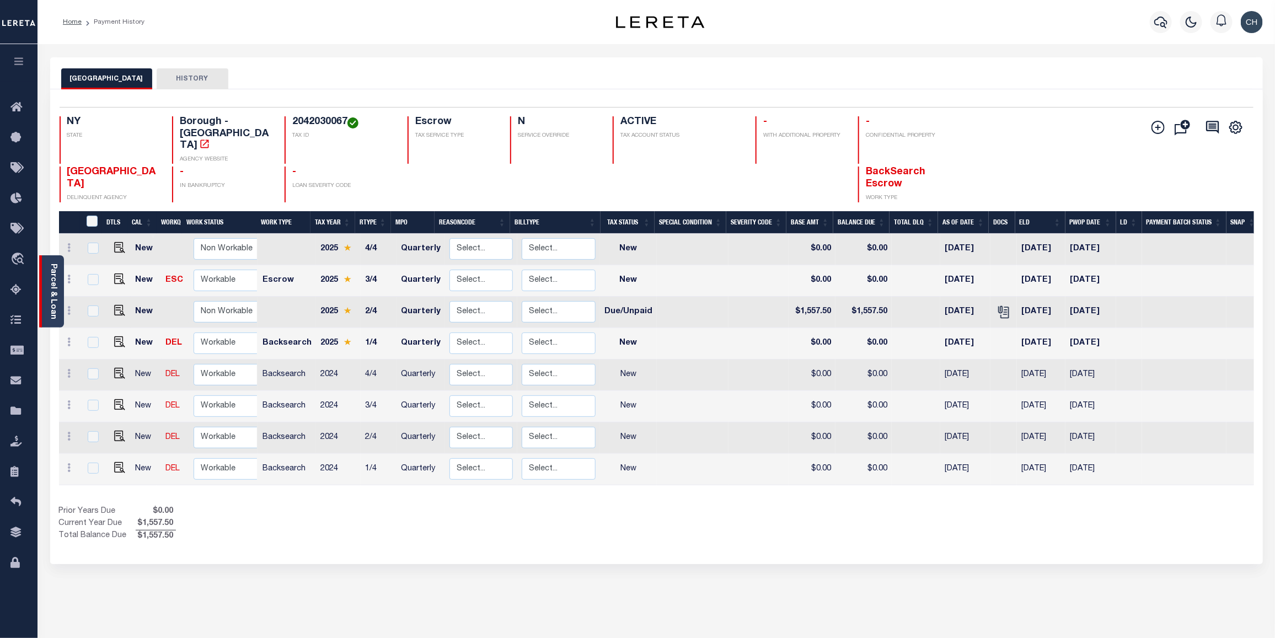
click at [56, 296] on link "Parcel & Loan" at bounding box center [53, 292] width 8 height 56
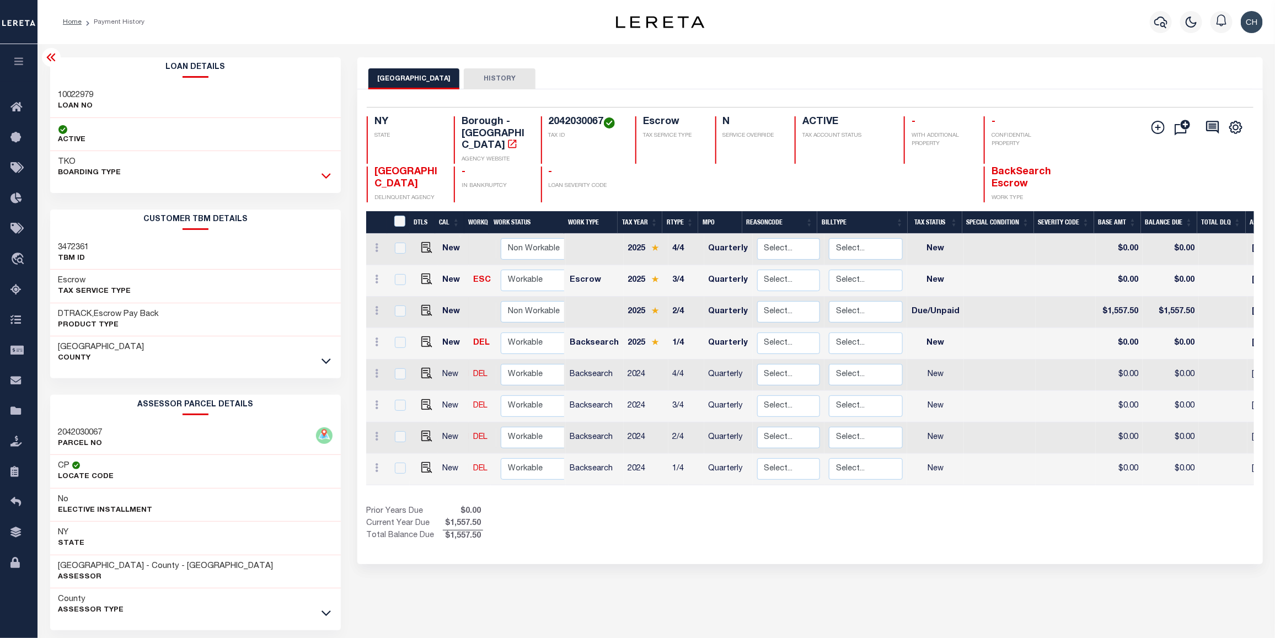
click at [324, 177] on icon at bounding box center [326, 177] width 9 height 6
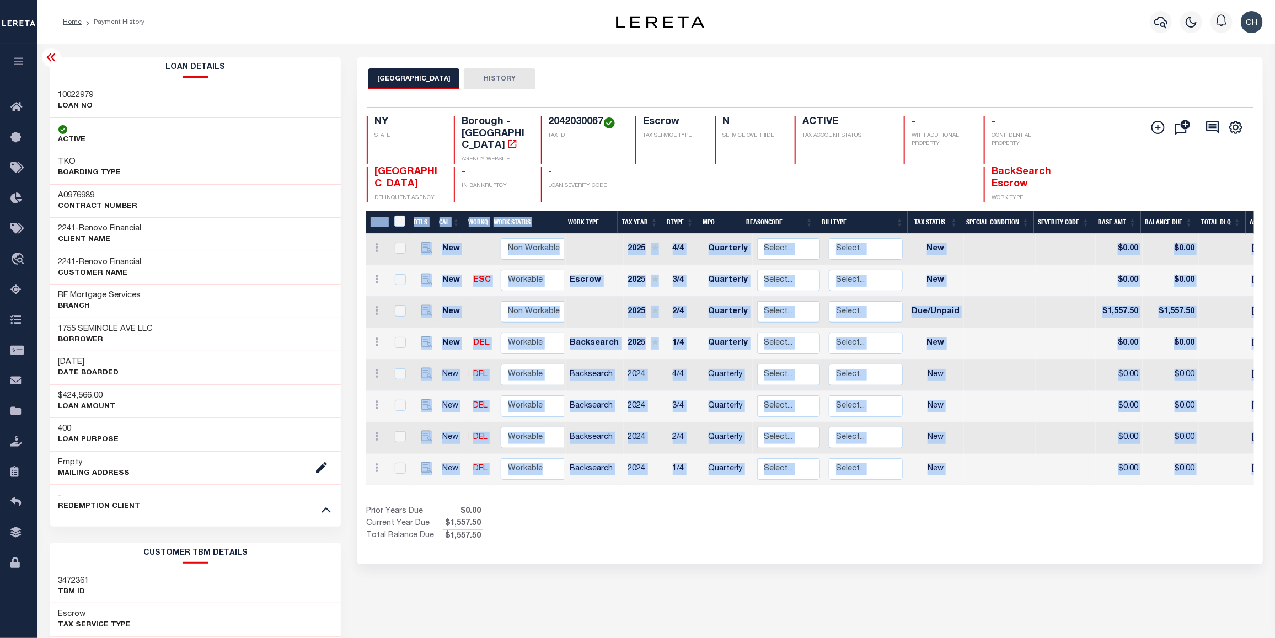
drag, startPoint x: 745, startPoint y: 480, endPoint x: 945, endPoint y: 484, distance: 199.7
click at [945, 484] on div "DTLS CAL WorkQ Work Status Work Type Tax Year RType MPO ReasonCode BillType Tax…" at bounding box center [810, 376] width 888 height 331
click at [930, 54] on div "Parcel & Loan Loan Details 10022979 LOAN NO ACTIVE TKO BOARDING TYPE A0976989" at bounding box center [656, 529] width 1229 height 970
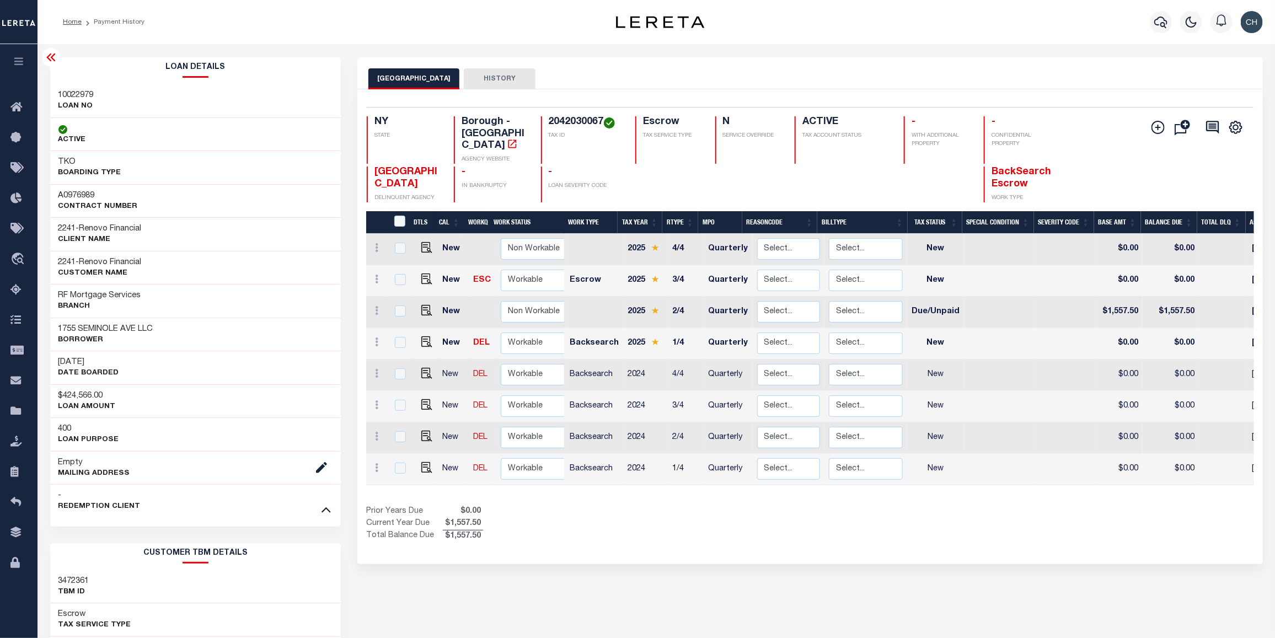
drag, startPoint x: 48, startPoint y: 56, endPoint x: 216, endPoint y: 103, distance: 174.1
click at [49, 55] on icon at bounding box center [51, 57] width 13 height 13
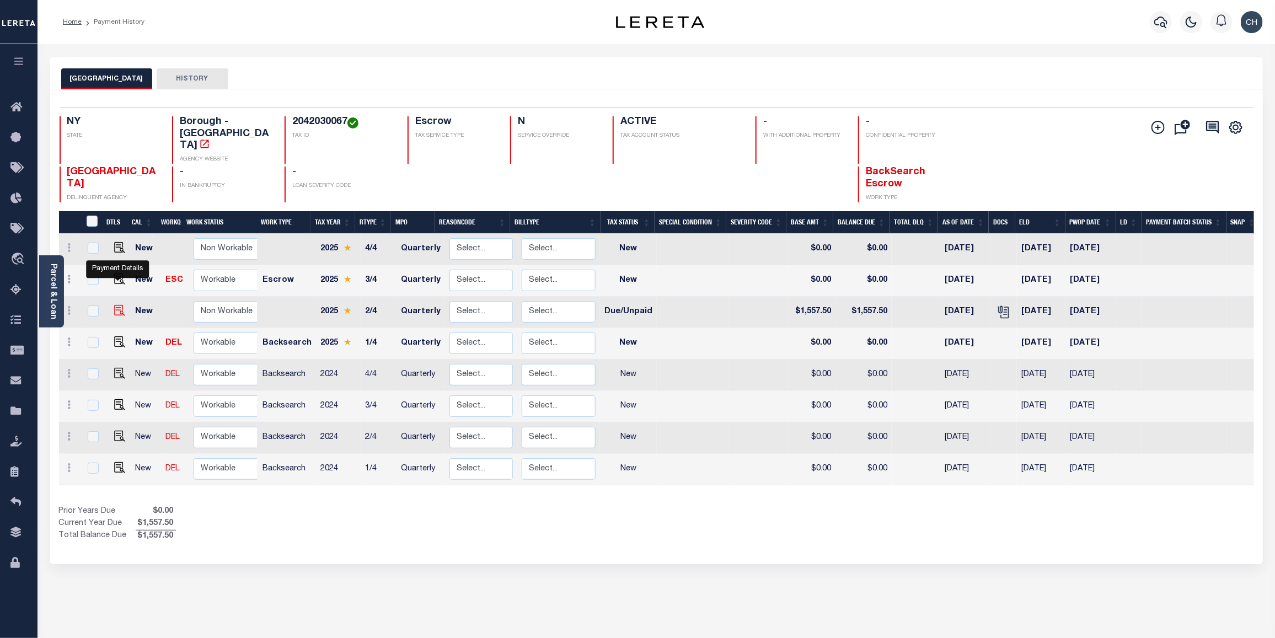
click at [120, 305] on img "" at bounding box center [119, 310] width 11 height 11
checkbox input "true"
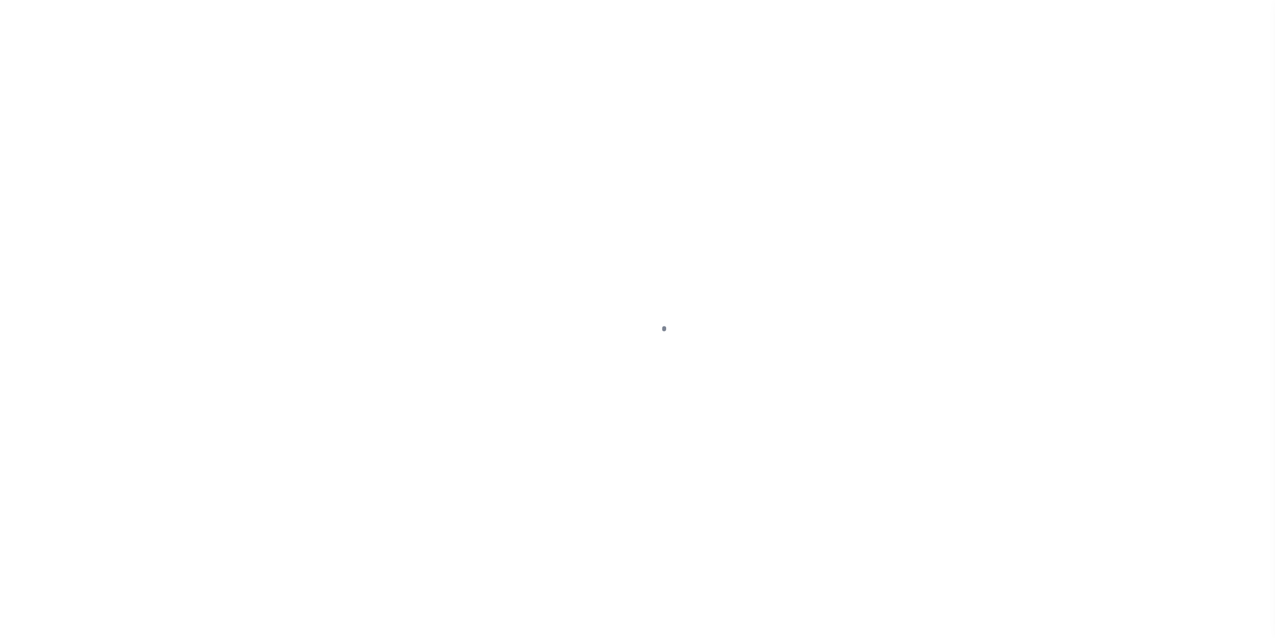
select select "DUE"
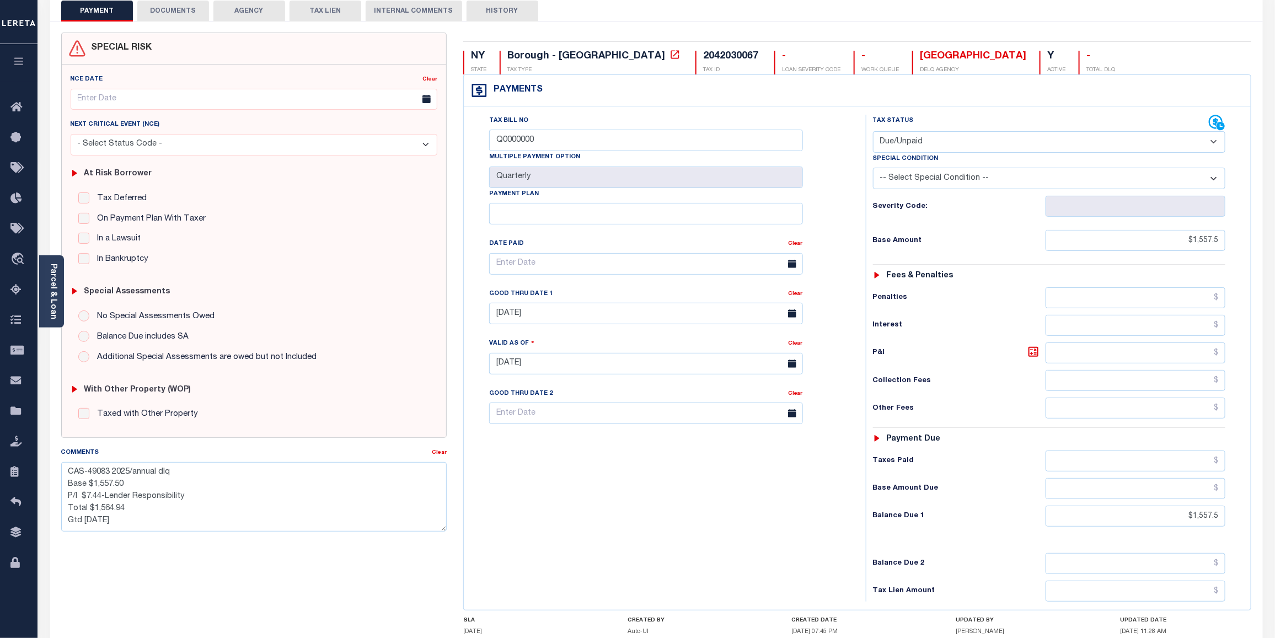
scroll to position [69, 0]
click at [165, 521] on textarea "CAS-49083 2025/annual dlq Base $1,557.50 P/I $7.44-Lender Responsibility Total …" at bounding box center [254, 495] width 386 height 69
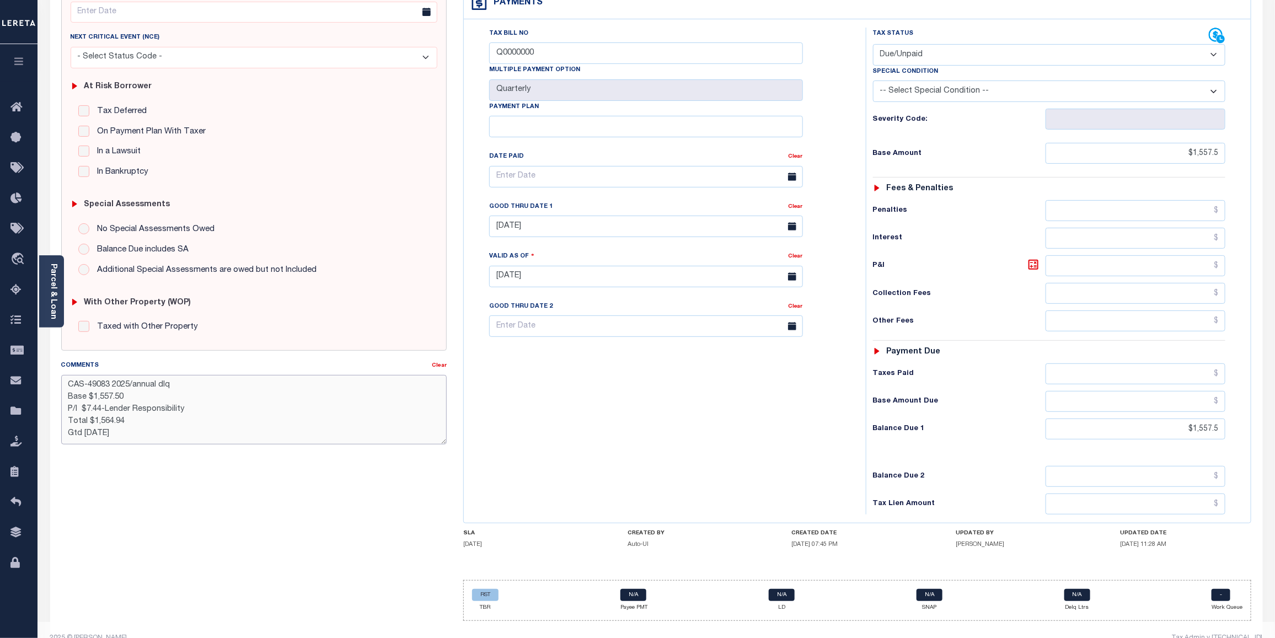
scroll to position [179, 0]
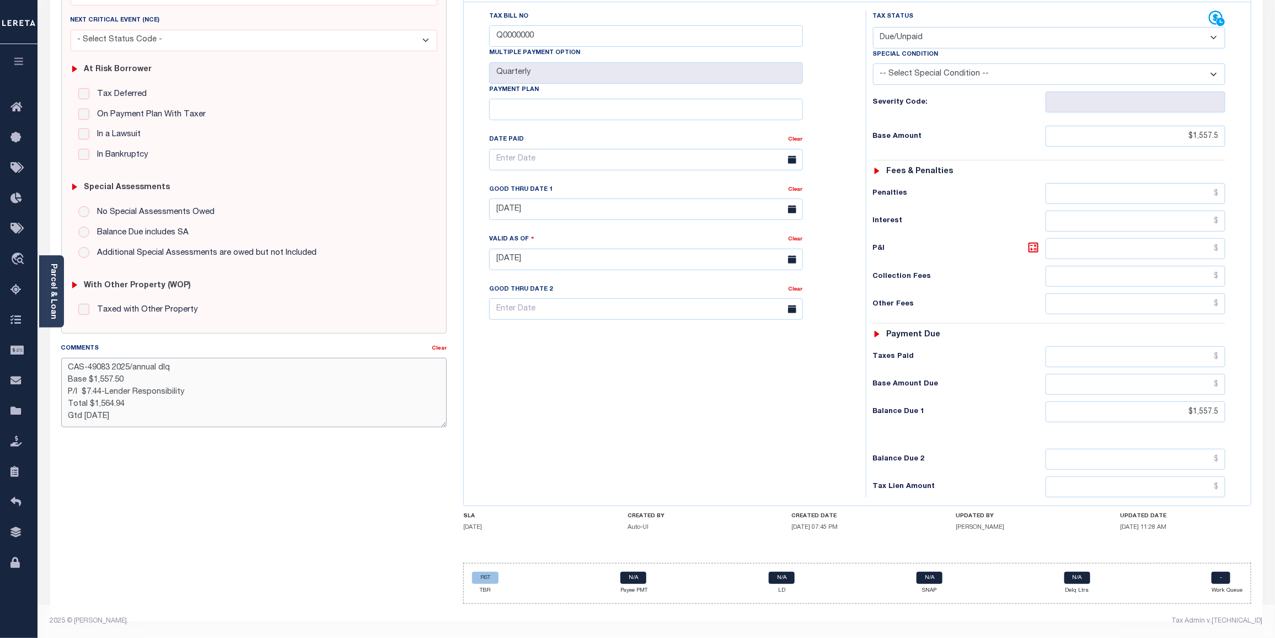
click at [312, 388] on textarea "CAS-49083 2025/annual dlq Base $1,557.50 P/I $7.44-Lender Responsibility Total …" at bounding box center [254, 392] width 386 height 69
drag, startPoint x: 623, startPoint y: 405, endPoint x: 823, endPoint y: 459, distance: 206.9
click at [772, 452] on div "Tax Bill No Q0000000 Multiple Payment Option Quarterly Payment Plan Clear Clear…" at bounding box center [662, 253] width 391 height 487
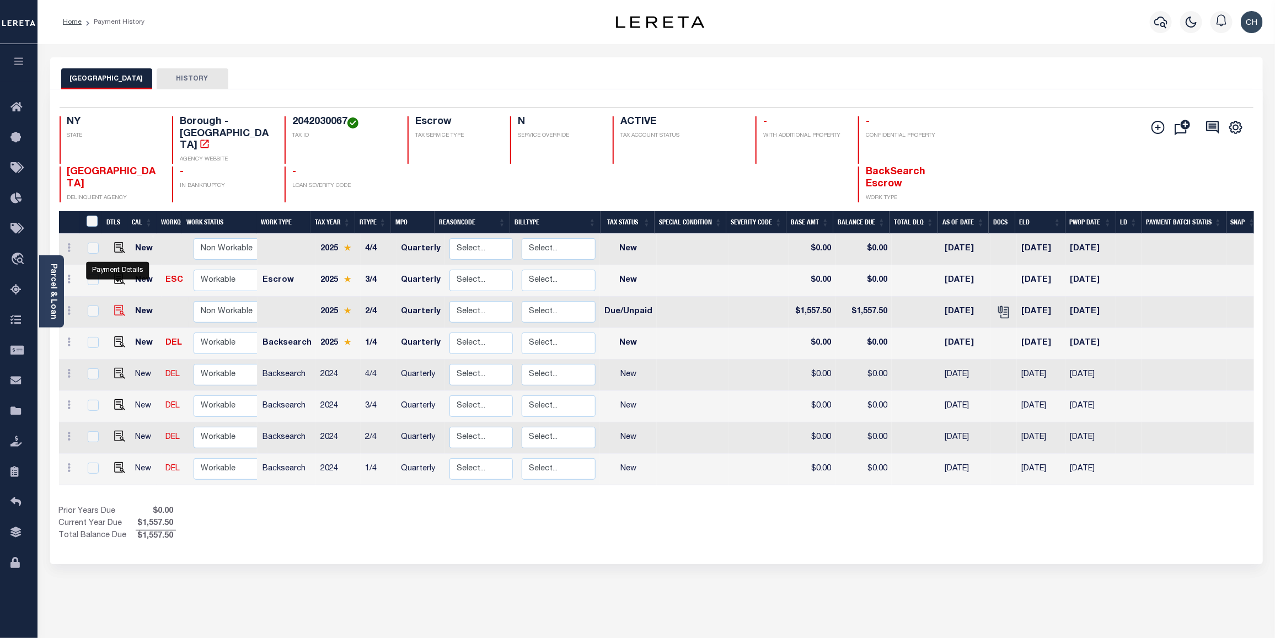
click at [116, 305] on img "" at bounding box center [119, 310] width 11 height 11
checkbox input "true"
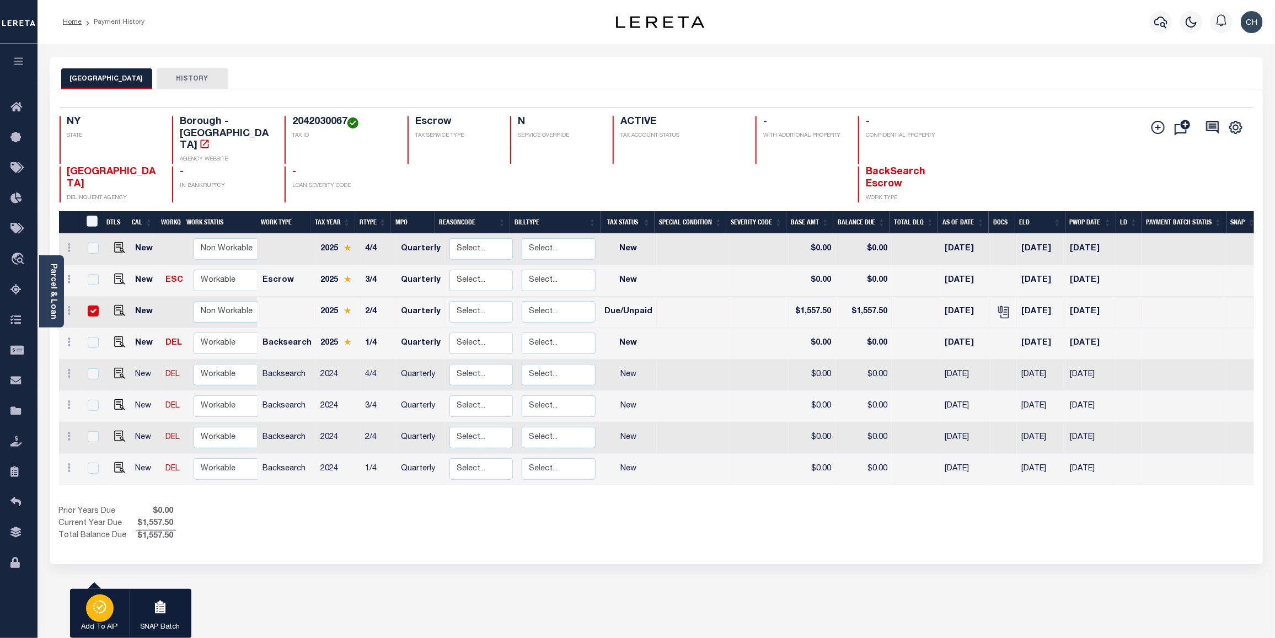
click at [98, 616] on div "button" at bounding box center [100, 609] width 28 height 28
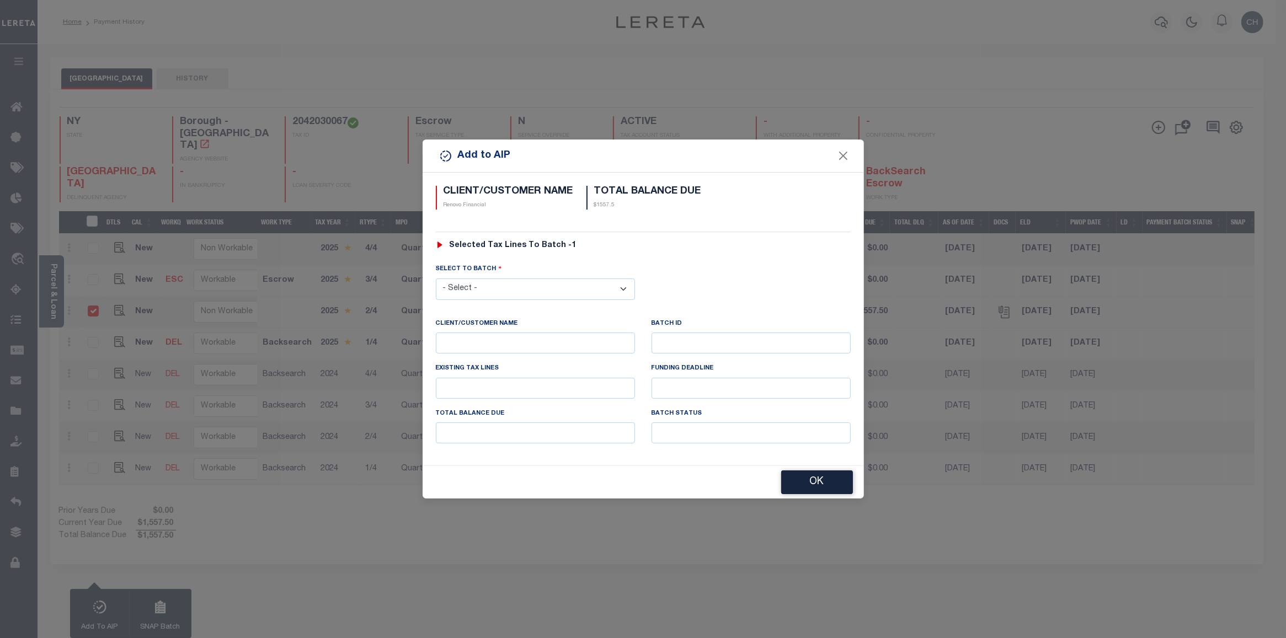
click at [557, 288] on select "- Select - 42380 42965 43235 43299 43683 44436 44450 44938 45028 45180 45253 45…" at bounding box center [535, 290] width 199 height 22
select select "46699"
click at [436, 279] on select "- Select - 42380 42965 43235 43299 43683 44436 44450 44938 45028 45180 45253 45…" at bounding box center [535, 290] width 199 height 22
click at [815, 486] on button "OK" at bounding box center [817, 483] width 72 height 24
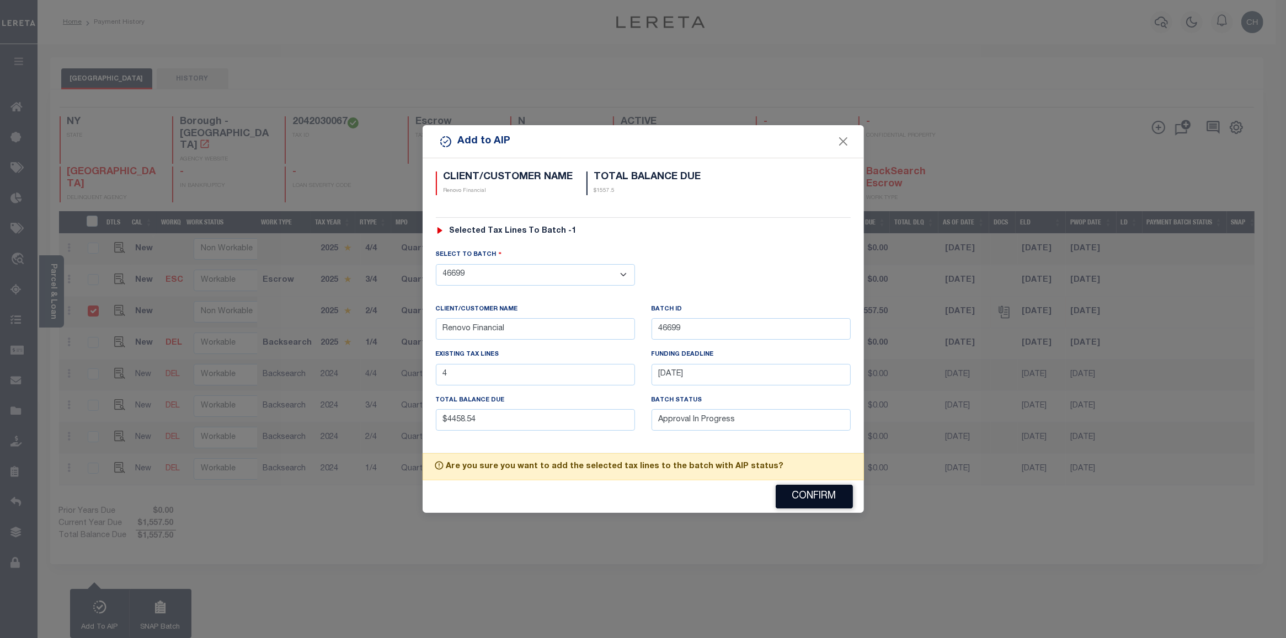
click at [819, 501] on button "Confirm" at bounding box center [814, 497] width 77 height 24
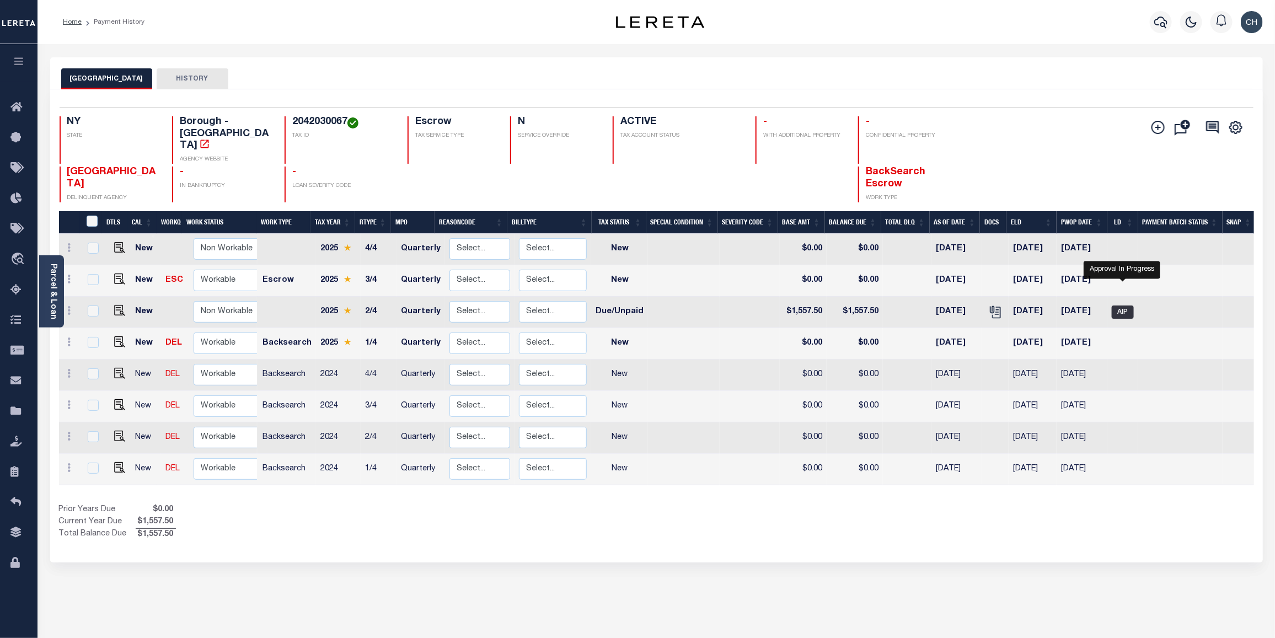
click at [1124, 306] on span "AIP" at bounding box center [1123, 312] width 22 height 13
checkbox input "true"
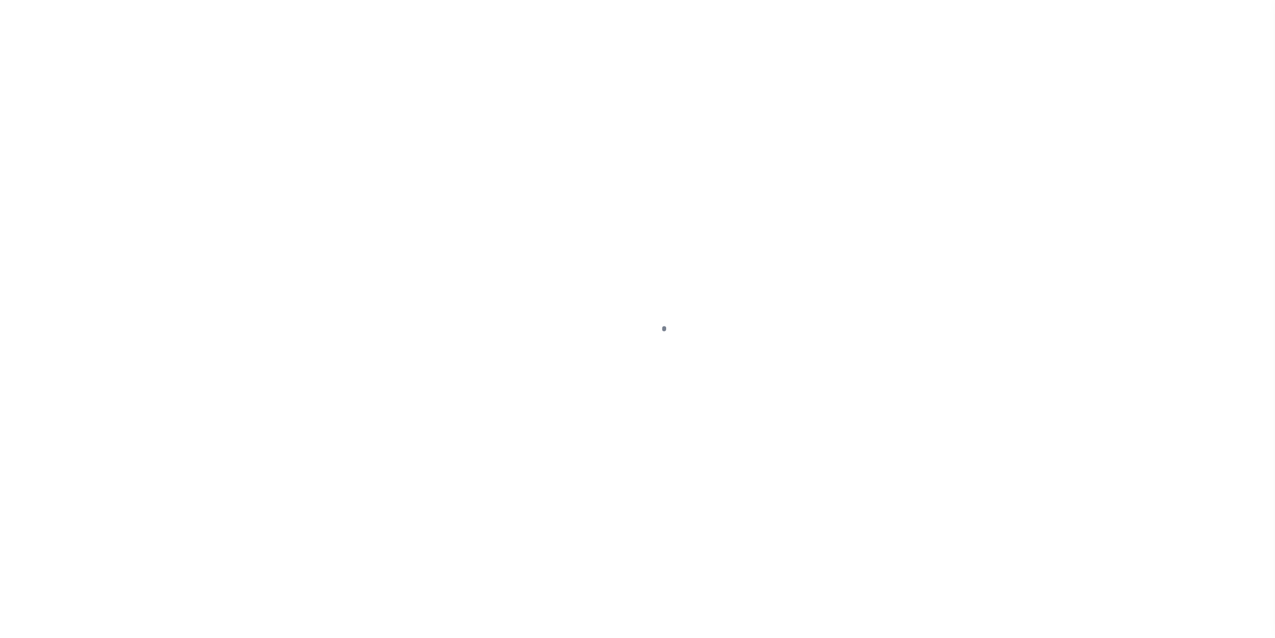
select select "DUE"
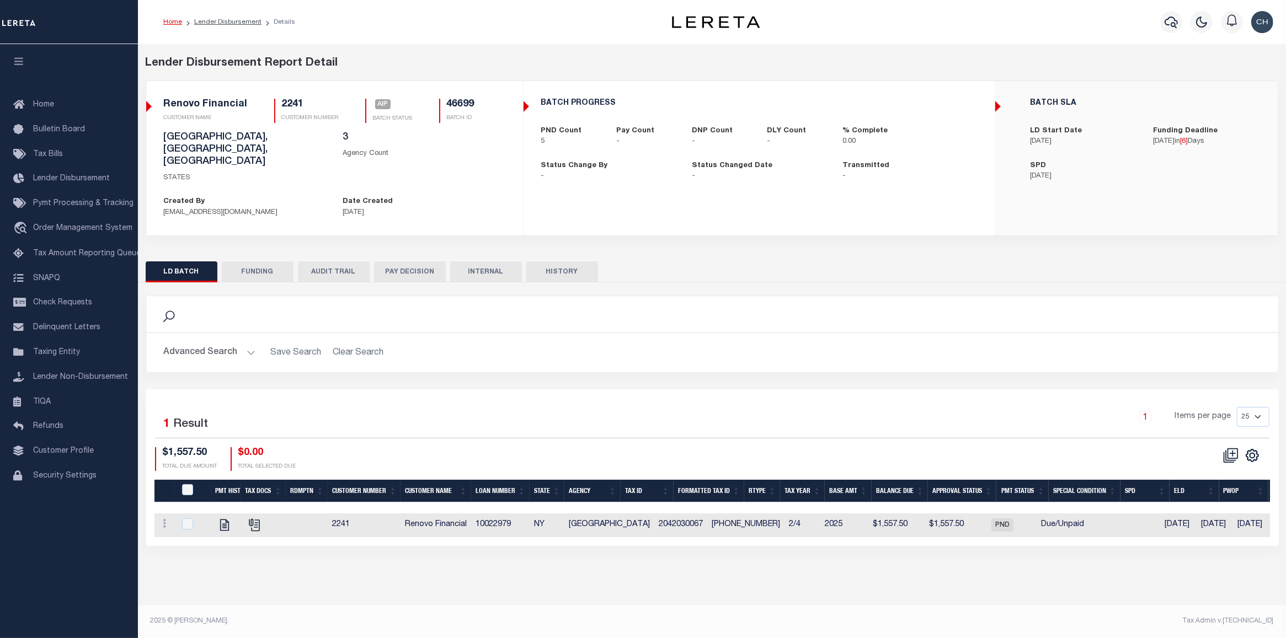
click at [271, 261] on button "FUNDING" at bounding box center [258, 271] width 72 height 21
type input "$0"
type input "10/17/2025"
select select "100"
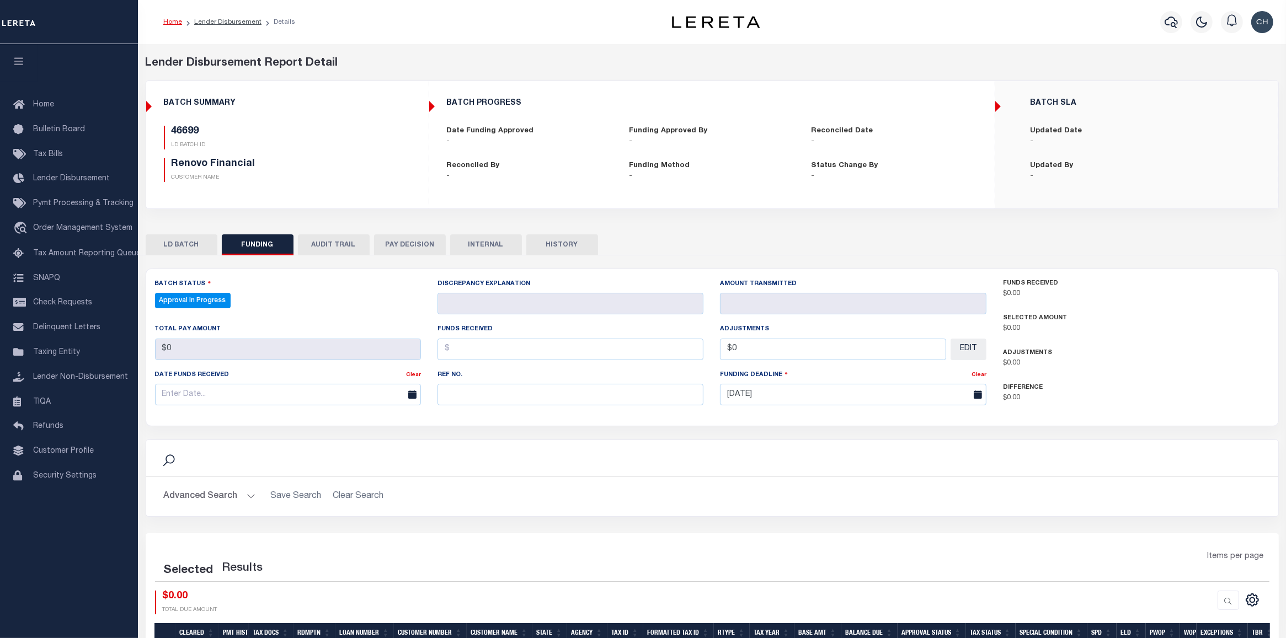
select select "100"
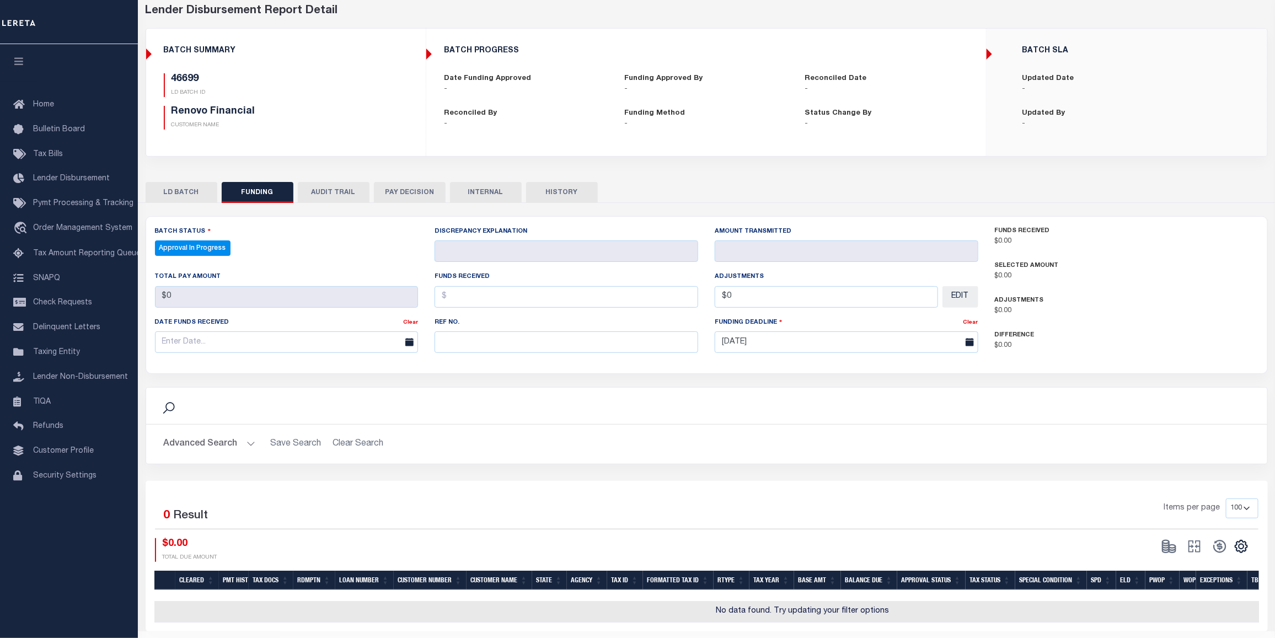
scroll to position [87, 0]
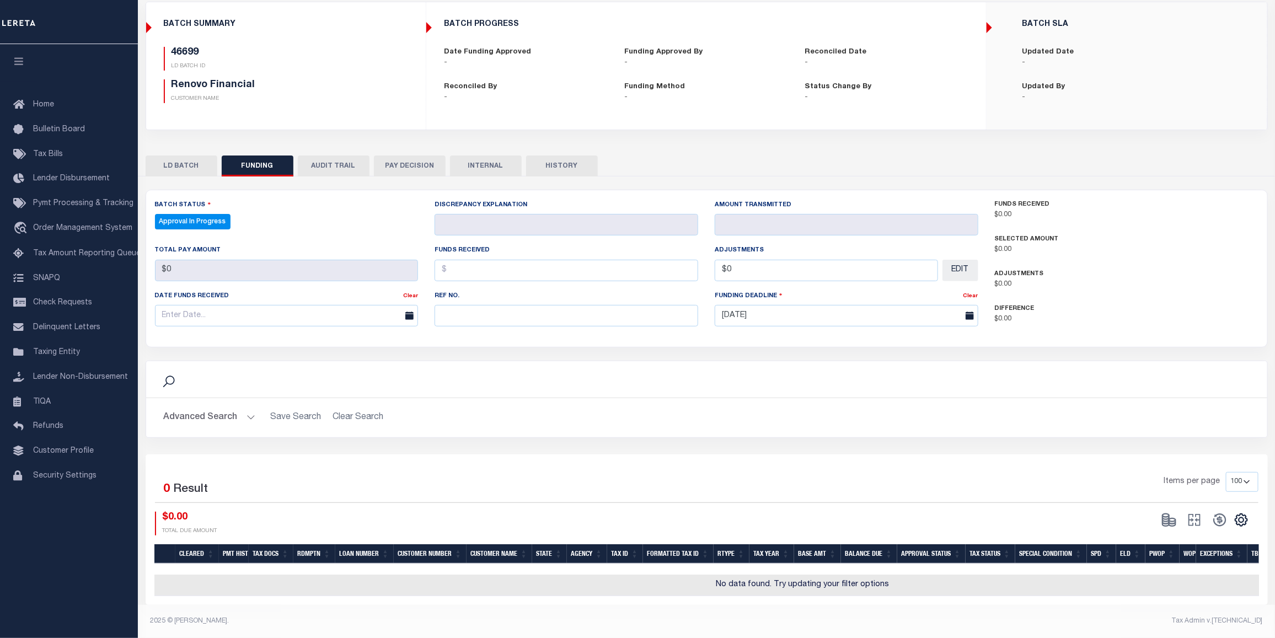
click at [348, 161] on button "AUDIT TRAIL" at bounding box center [334, 166] width 72 height 21
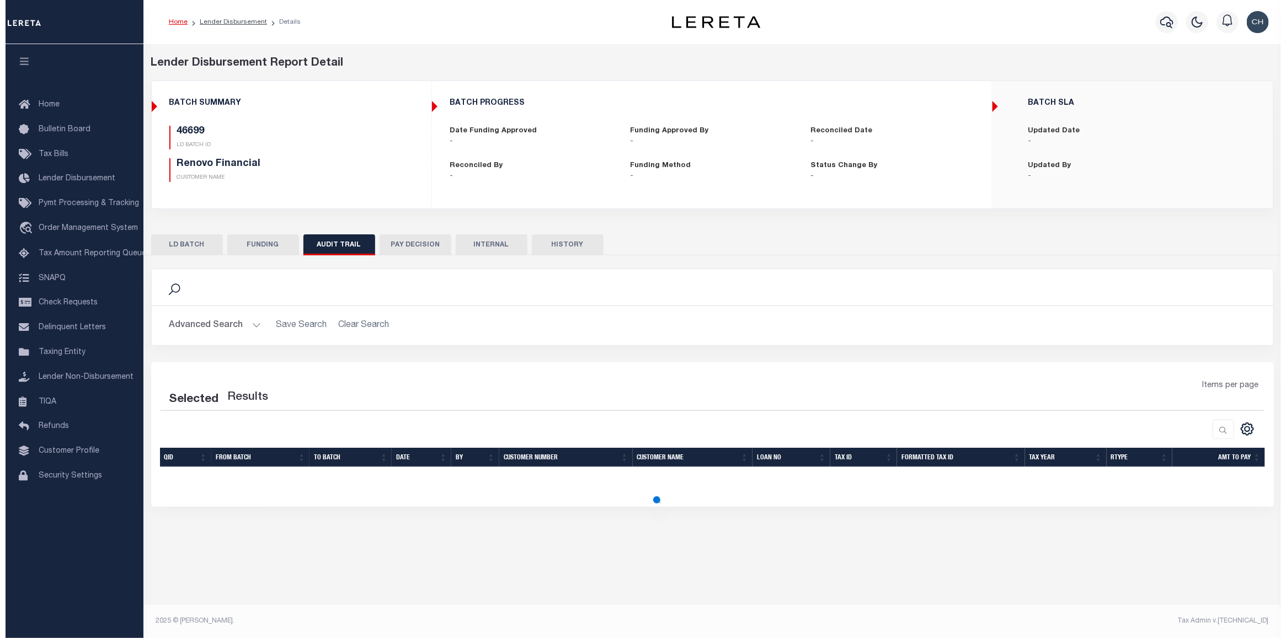
scroll to position [0, 0]
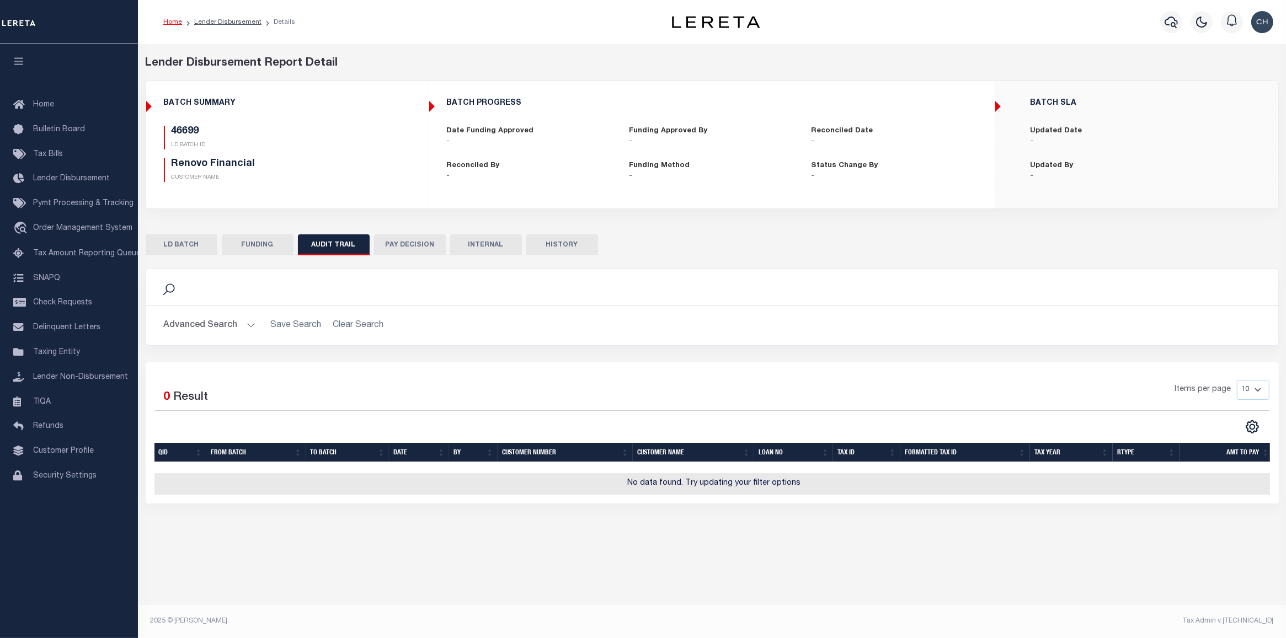
click at [420, 254] on button "PAY DECISION" at bounding box center [410, 244] width 72 height 21
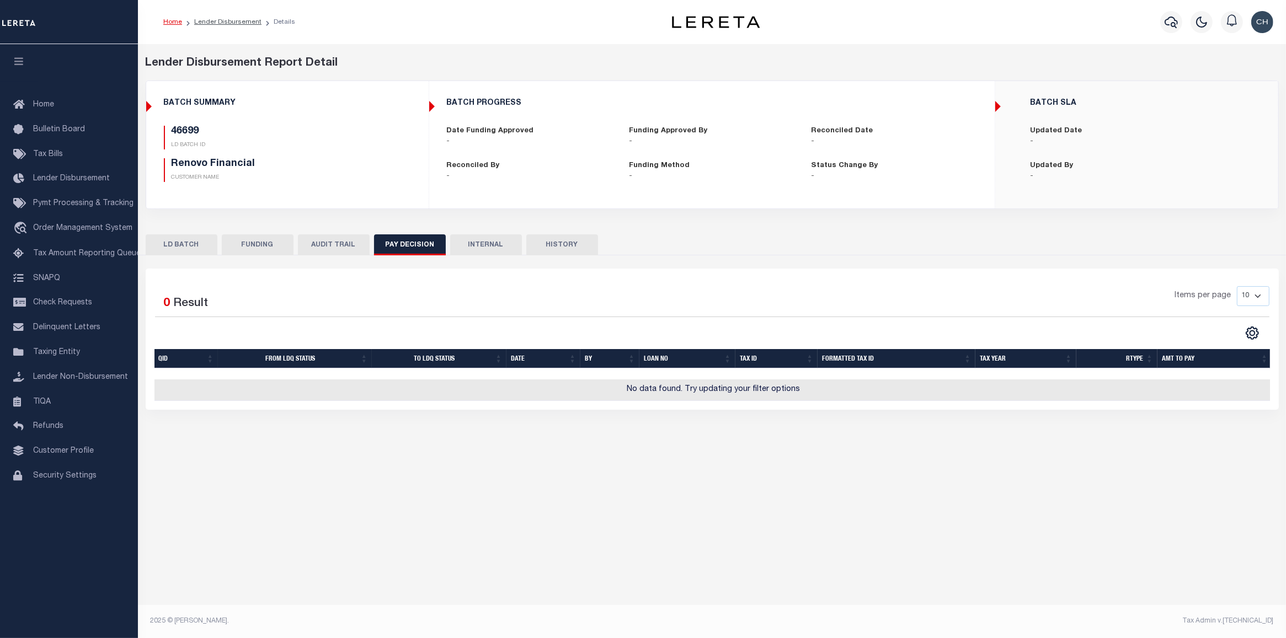
click at [484, 250] on button "INTERNAL" at bounding box center [486, 244] width 72 height 21
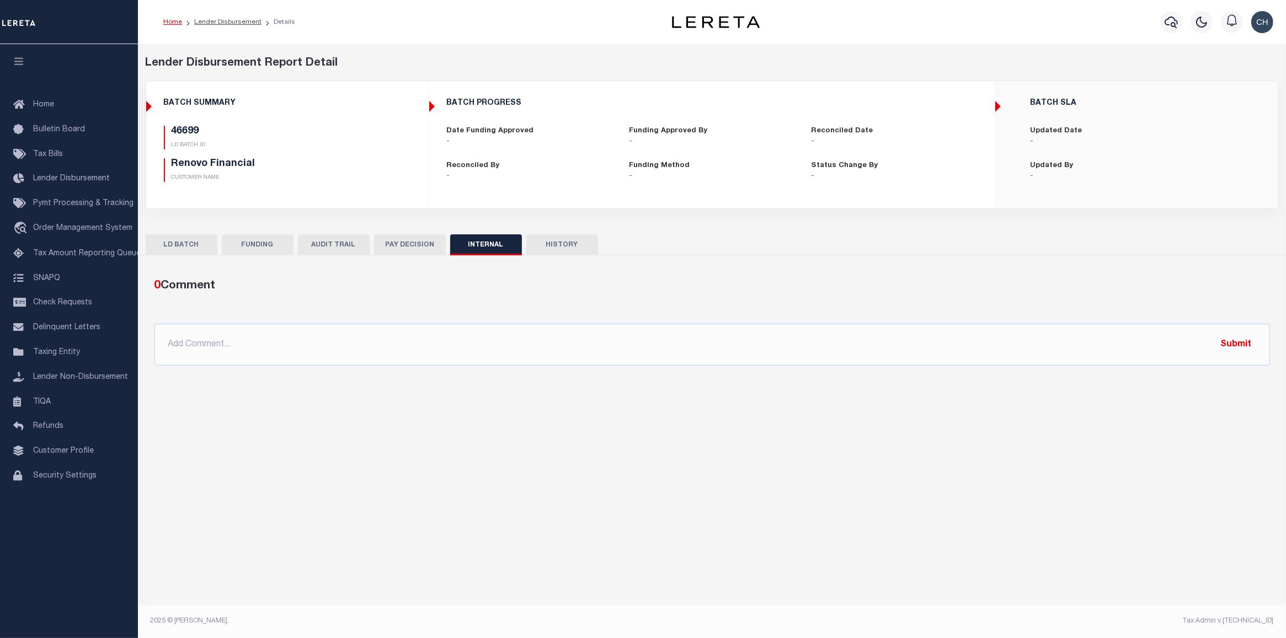
click at [574, 249] on button "HISTORY" at bounding box center [562, 244] width 72 height 21
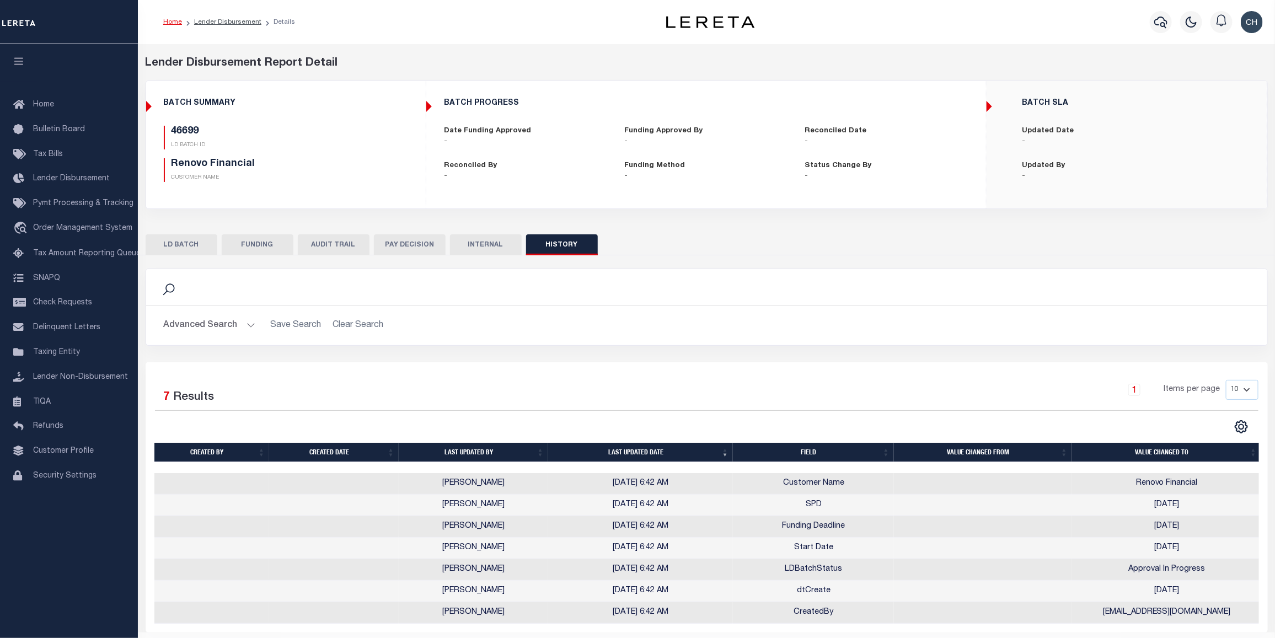
click at [189, 244] on button "LD BATCH" at bounding box center [182, 244] width 72 height 21
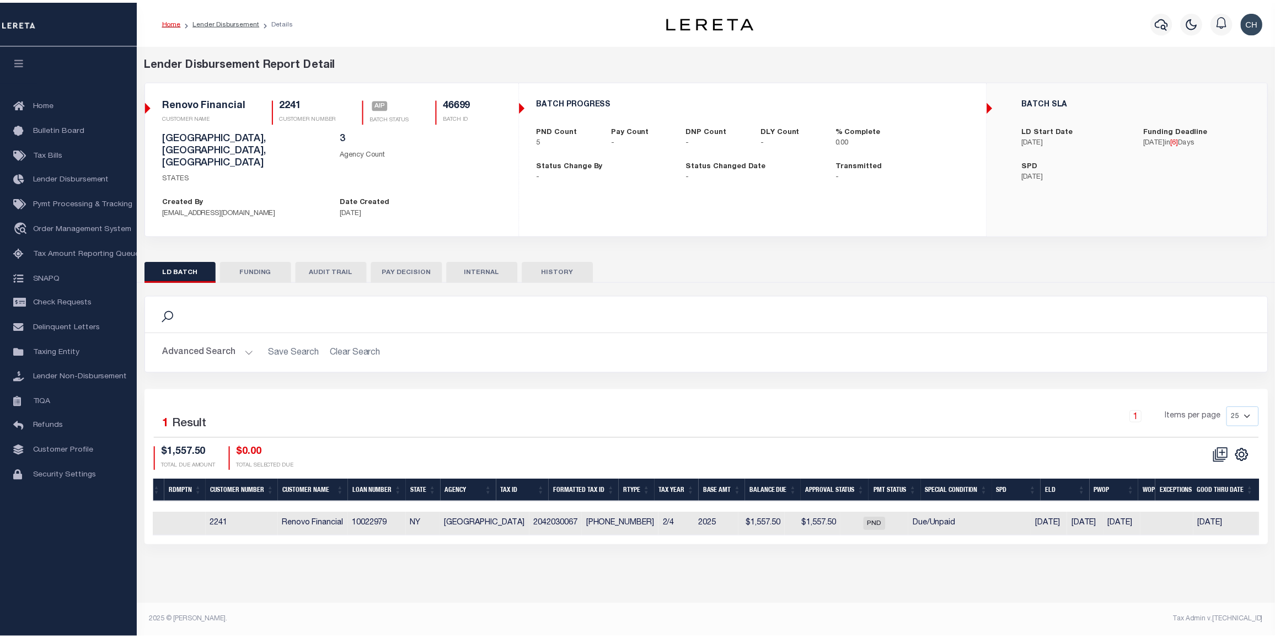
scroll to position [0, 229]
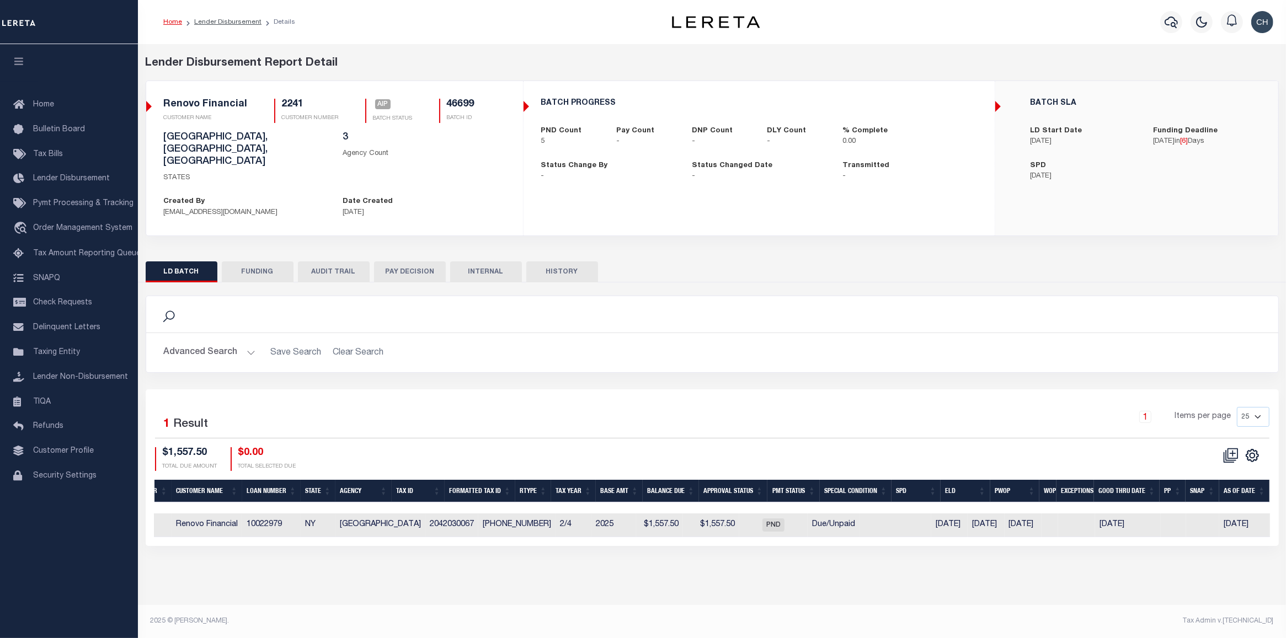
click at [210, 342] on button "Advanced Search" at bounding box center [210, 353] width 92 height 22
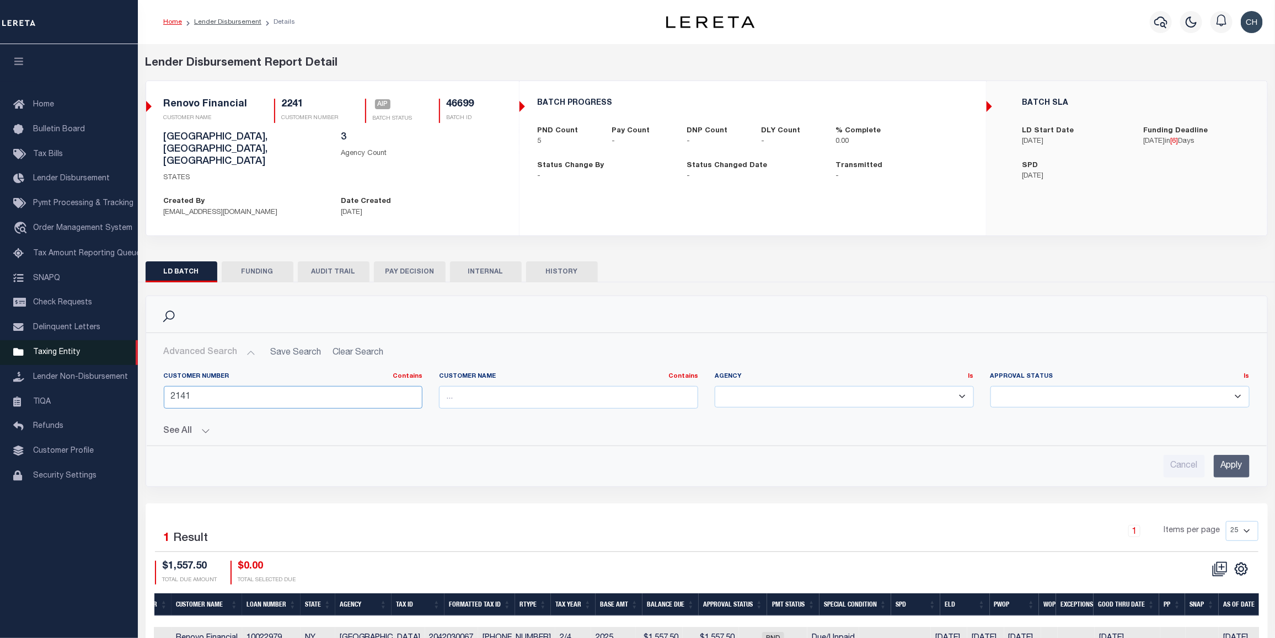
drag, startPoint x: 208, startPoint y: 370, endPoint x: 56, endPoint y: 368, distance: 152.2
click at [56, 368] on div "Home Lender Disbursement Details Profile Sign out" at bounding box center [637, 346] width 1275 height 693
click at [1231, 455] on input "Apply" at bounding box center [1232, 466] width 36 height 23
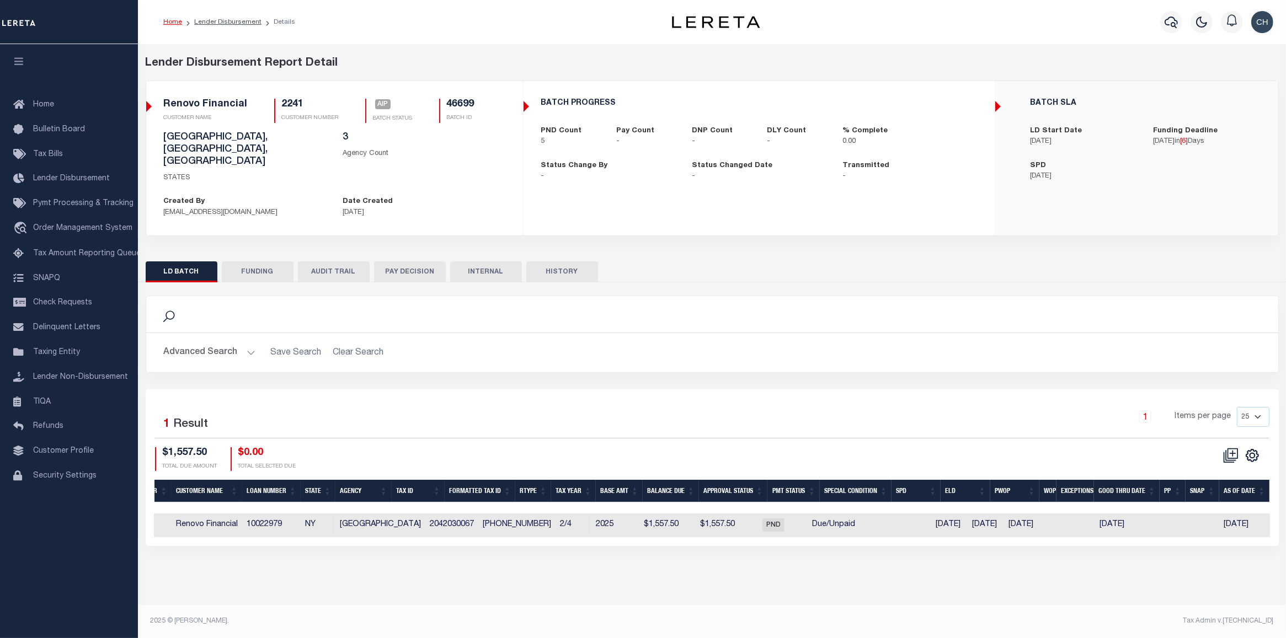
click at [335, 261] on button "AUDIT TRAIL" at bounding box center [334, 271] width 72 height 21
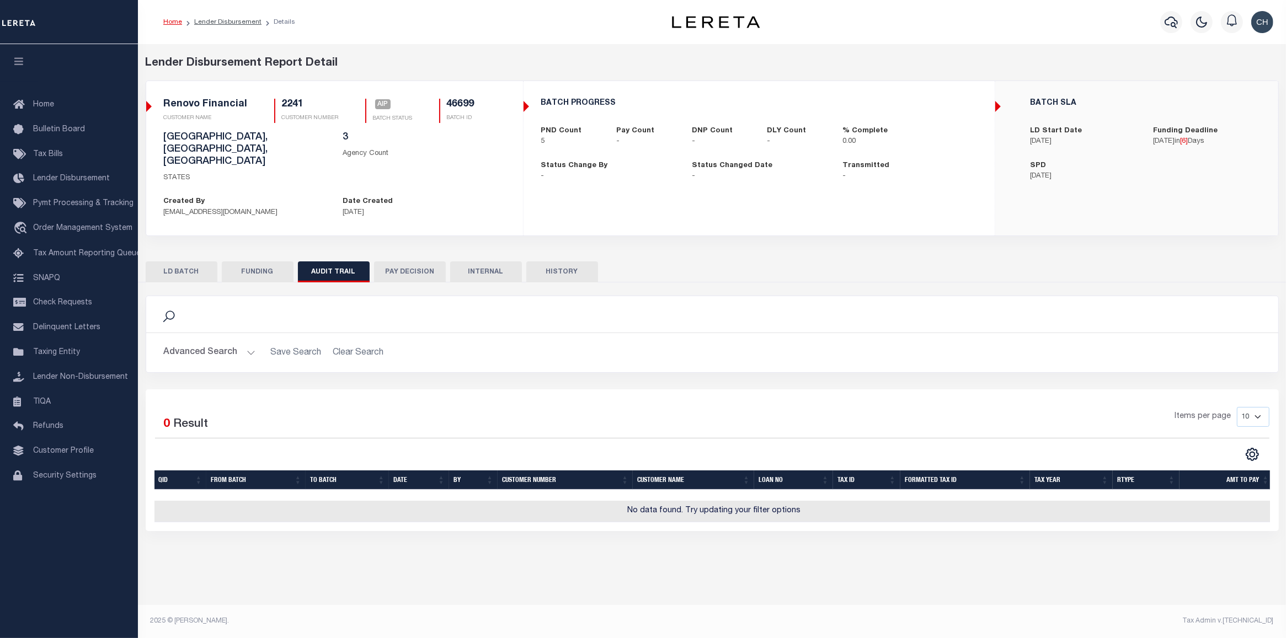
click at [255, 261] on button "FUNDING" at bounding box center [258, 271] width 72 height 21
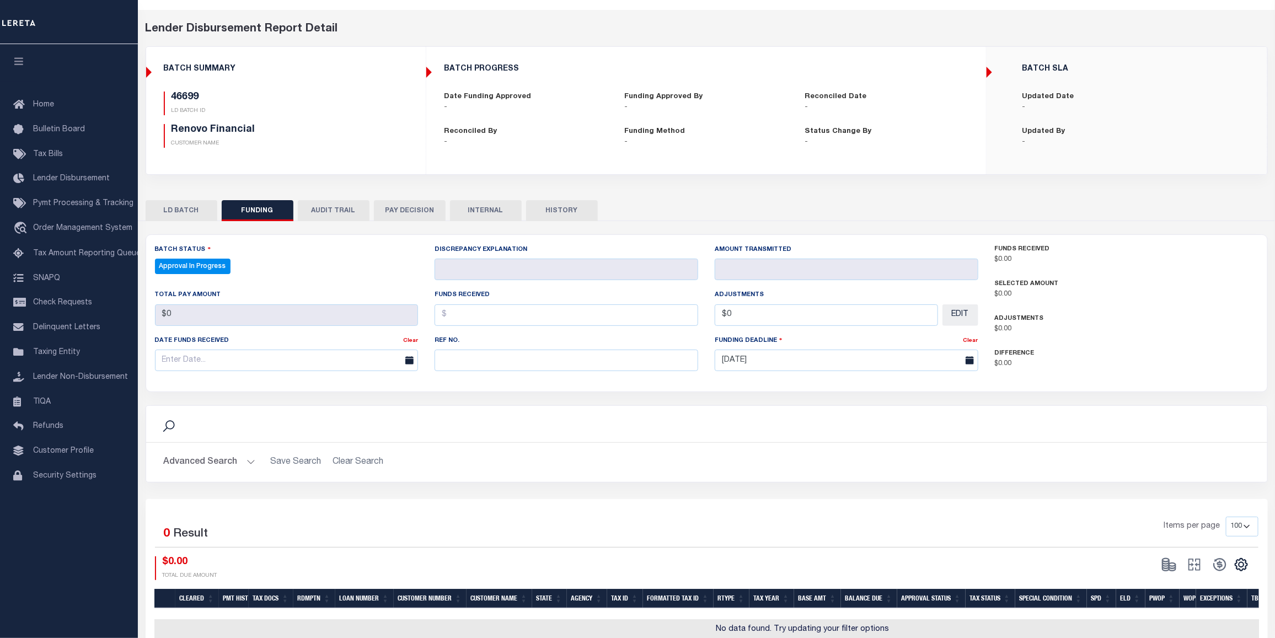
scroll to position [87, 0]
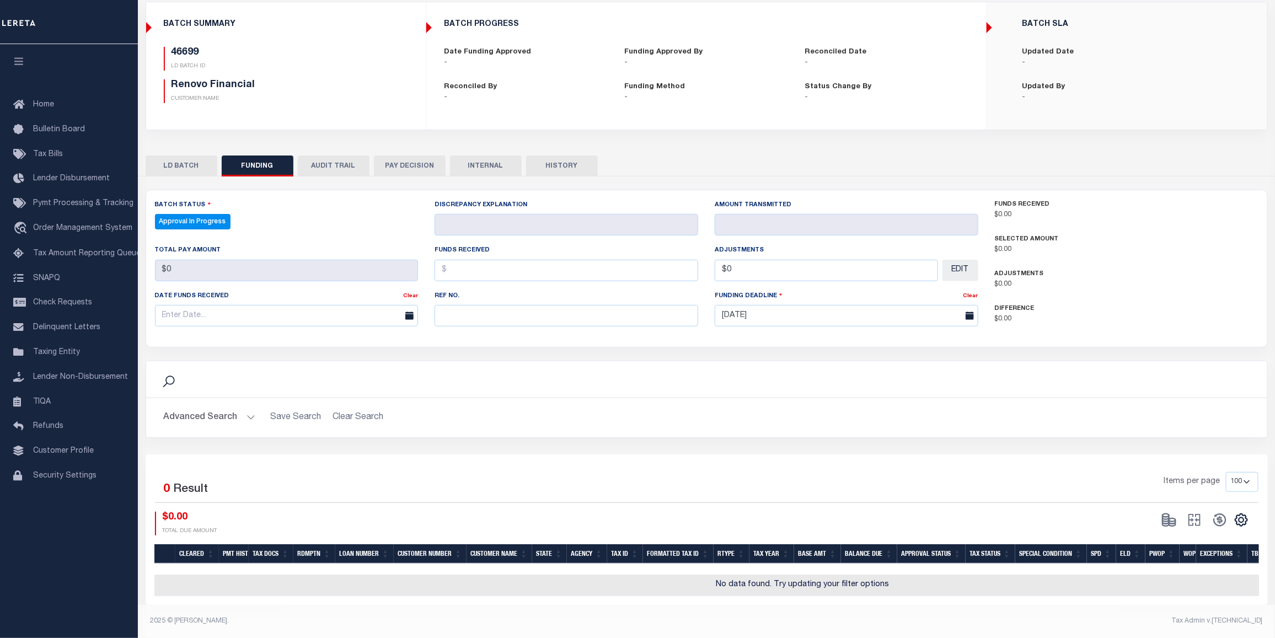
click at [174, 156] on button "LD BATCH" at bounding box center [182, 166] width 72 height 21
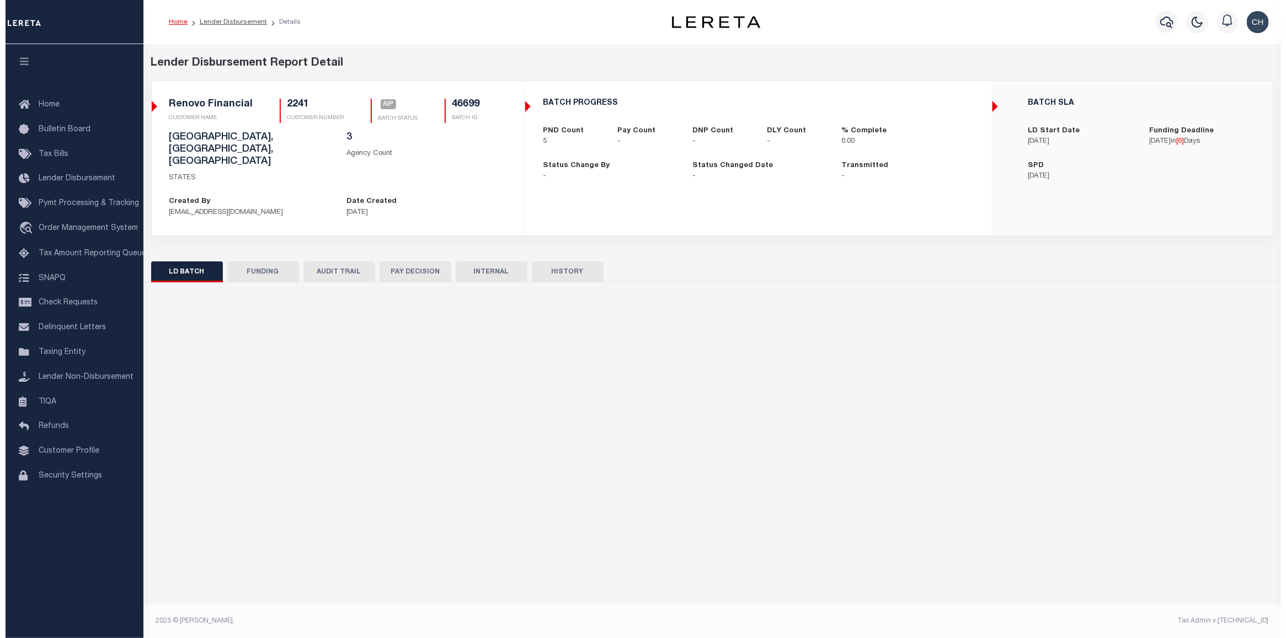
scroll to position [0, 0]
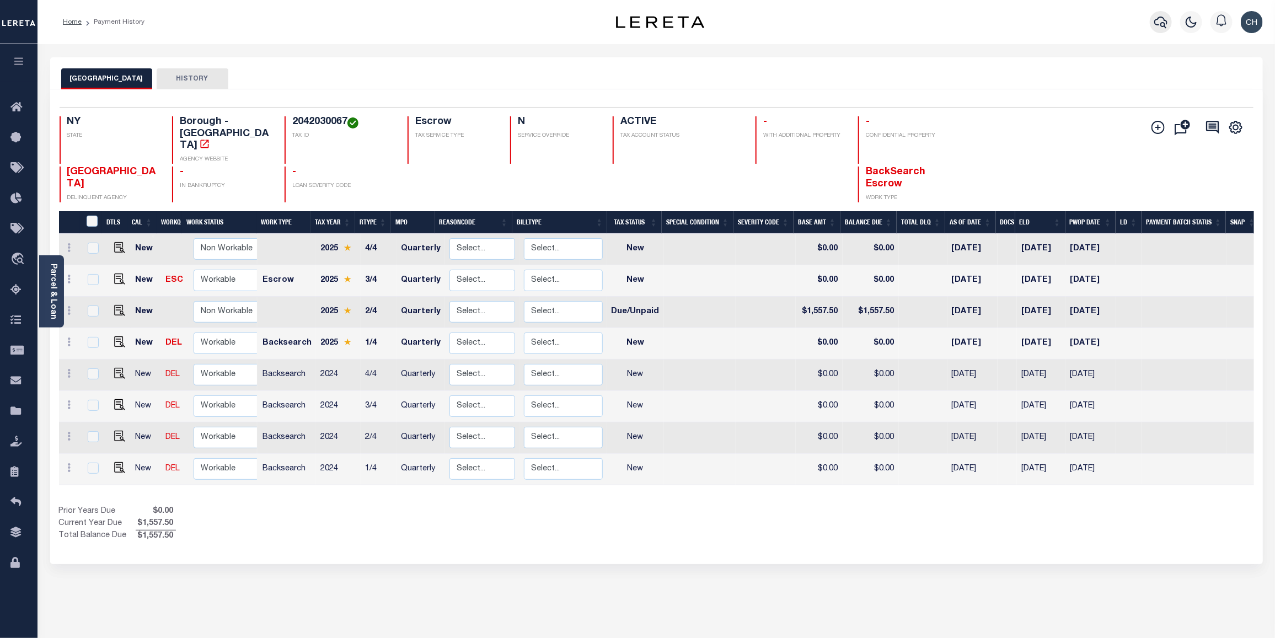
click at [1160, 20] on icon "button" at bounding box center [1160, 21] width 13 height 13
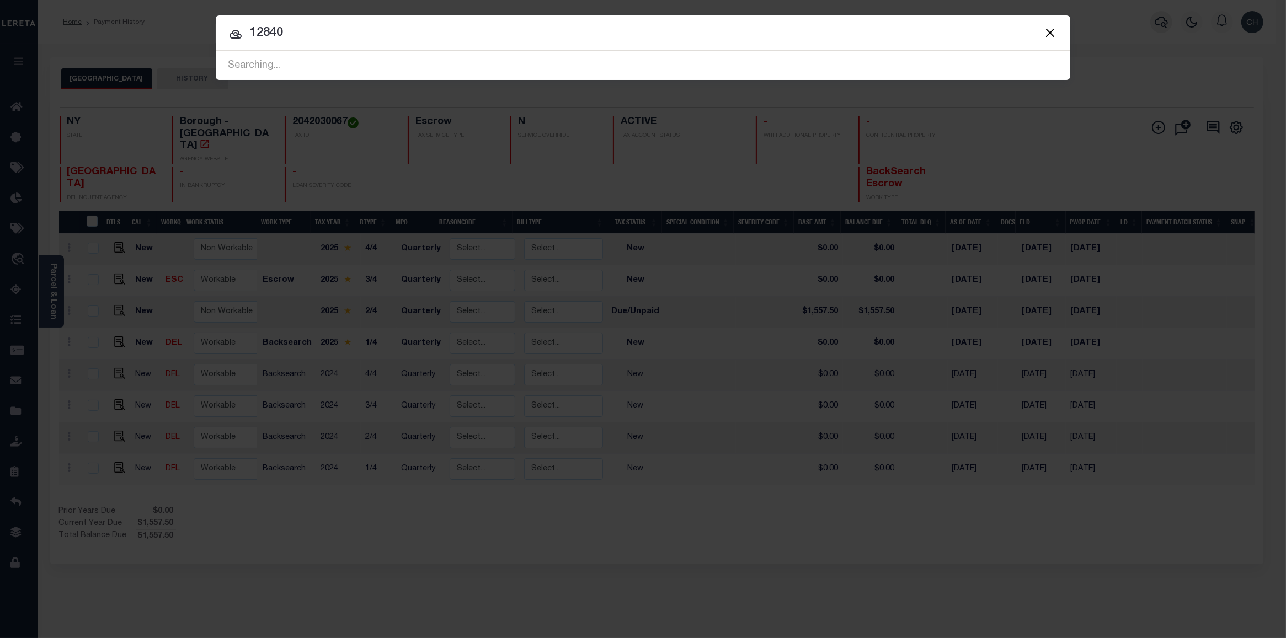
type input "12840"
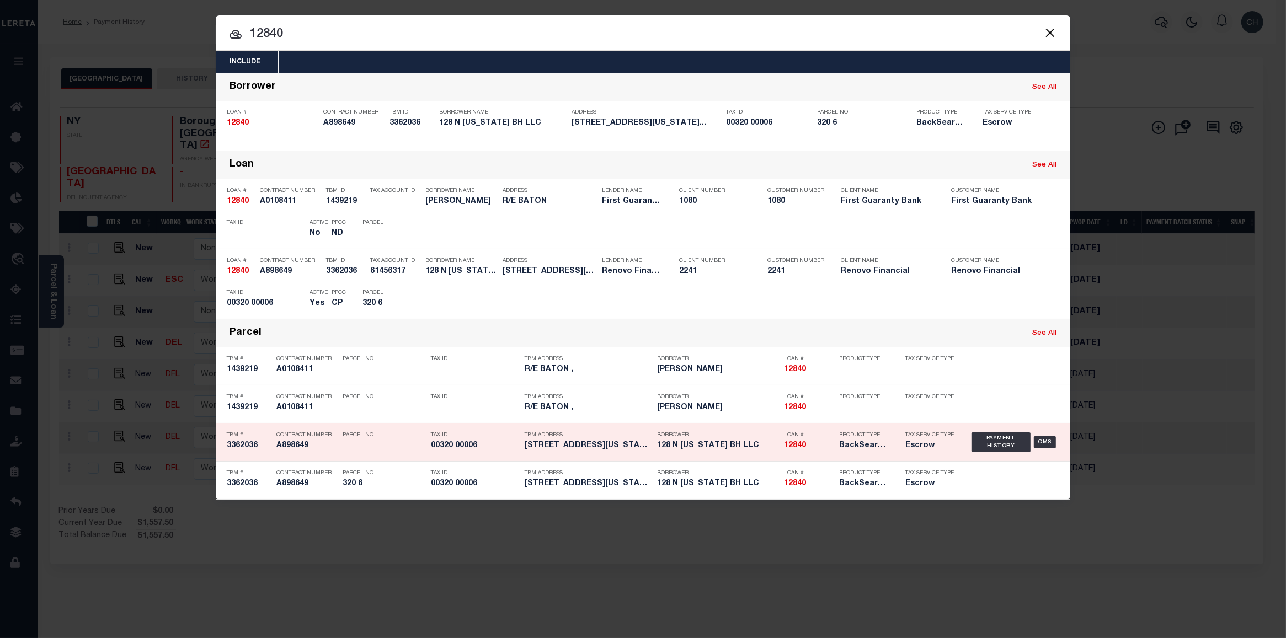
click at [786, 448] on strong "12840" at bounding box center [795, 446] width 22 height 8
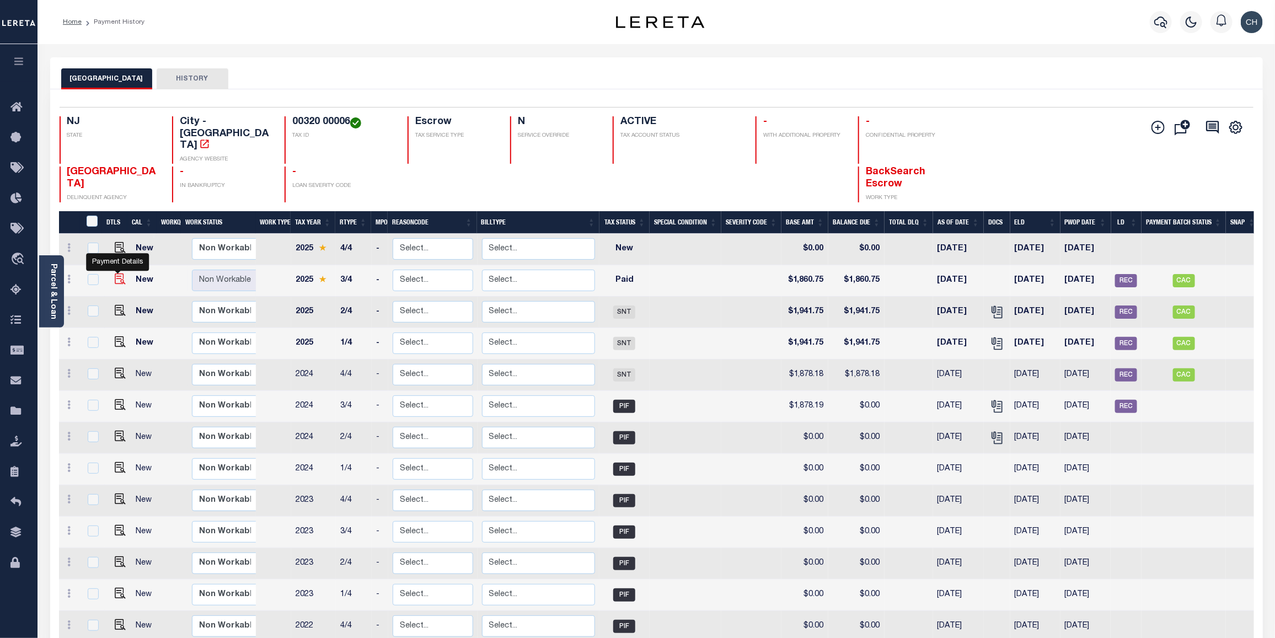
click at [119, 274] on img "" at bounding box center [120, 279] width 11 height 11
checkbox input "true"
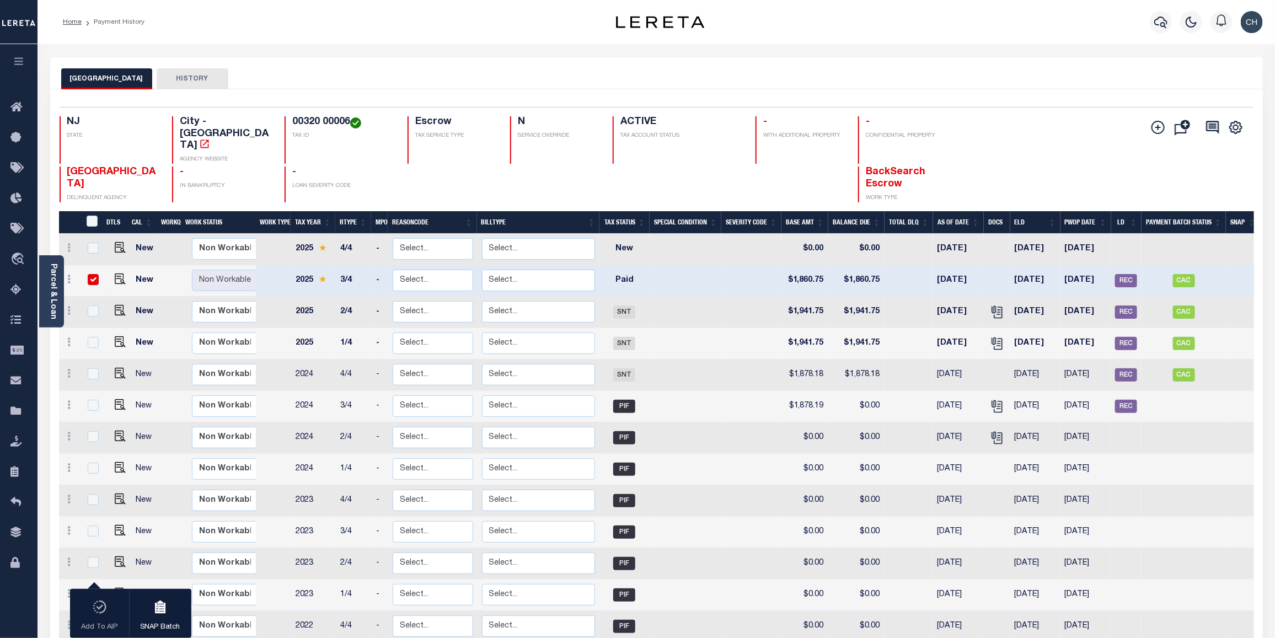
click at [92, 274] on input "checkbox" at bounding box center [93, 279] width 11 height 11
checkbox input "false"
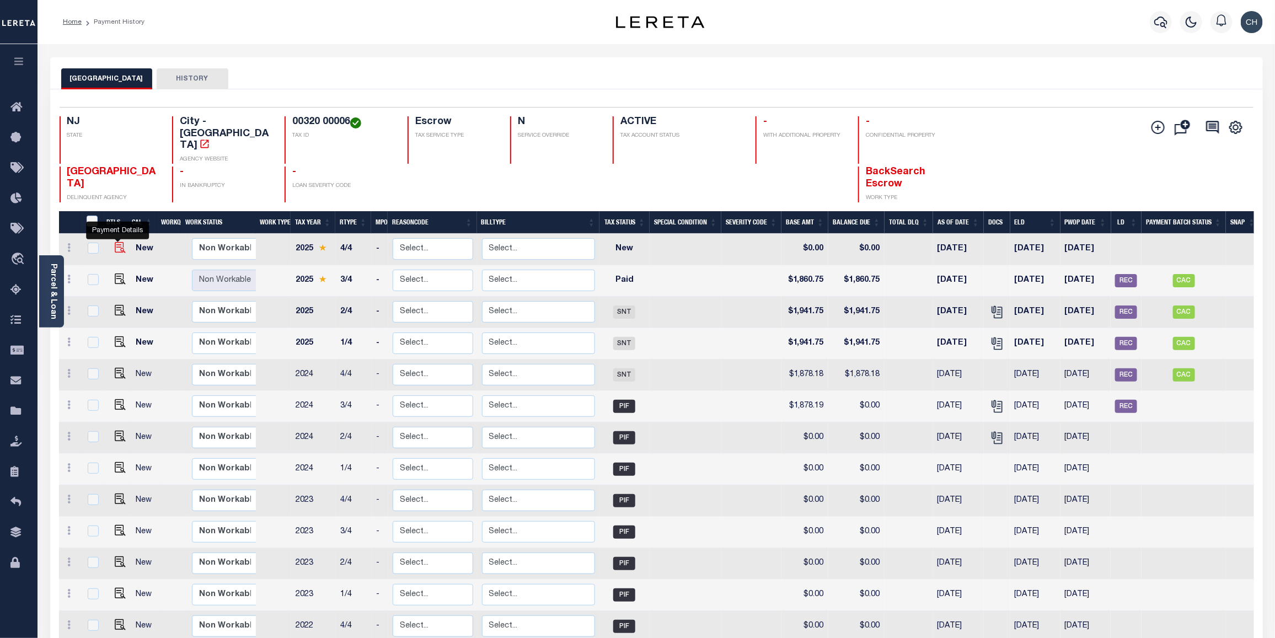
click at [119, 242] on img "" at bounding box center [120, 247] width 11 height 11
checkbox input "true"
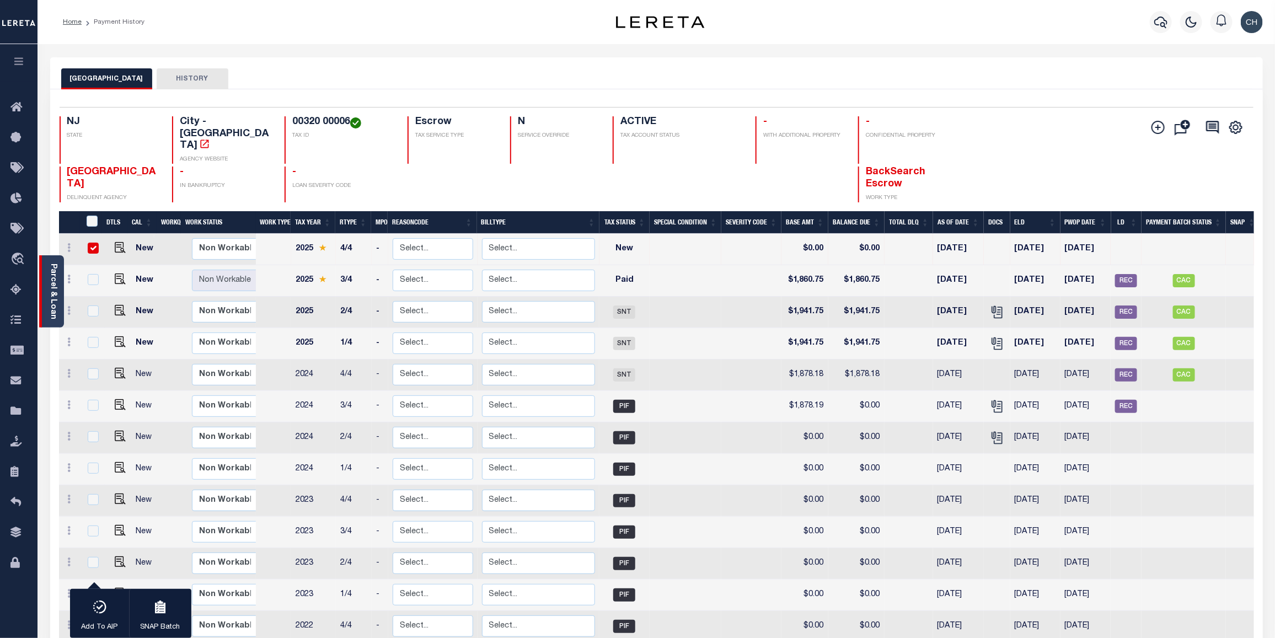
click at [51, 280] on link "Parcel & Loan" at bounding box center [53, 292] width 8 height 56
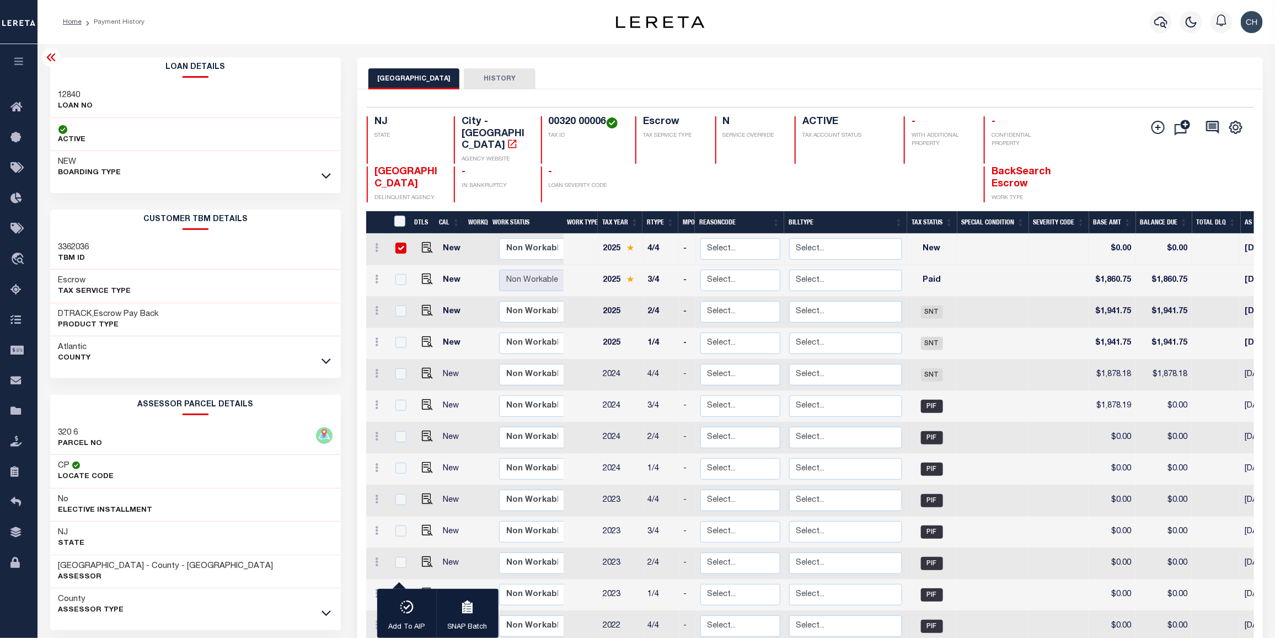
click at [56, 61] on icon at bounding box center [51, 57] width 13 height 13
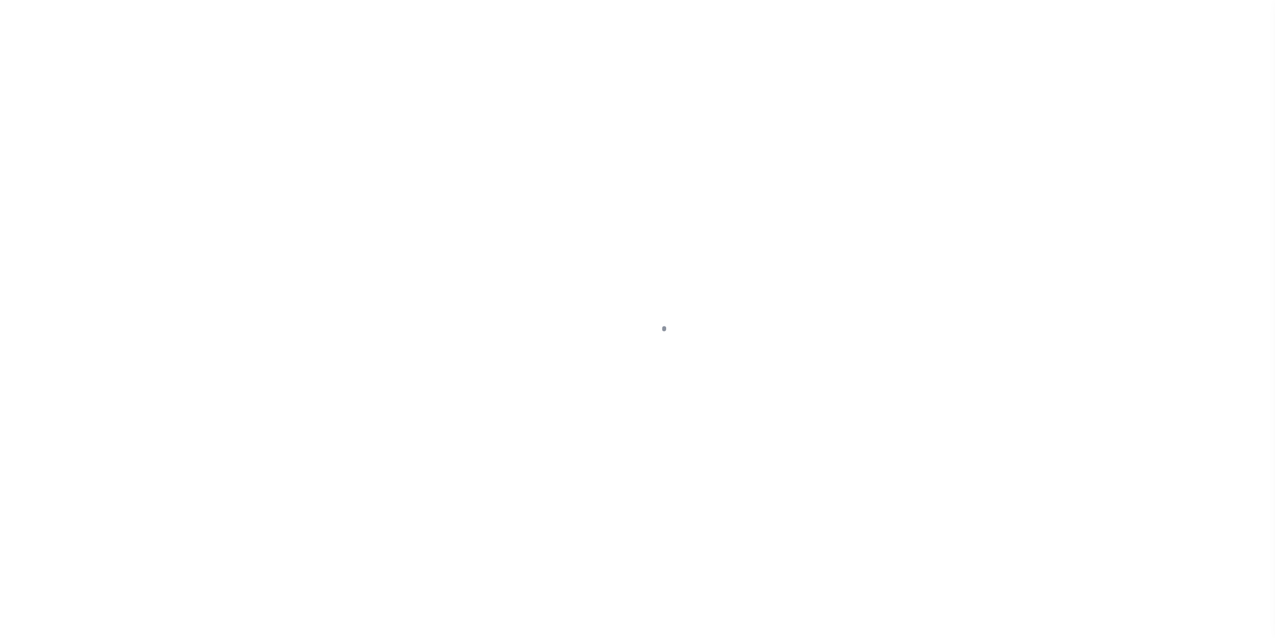
select select "PYD"
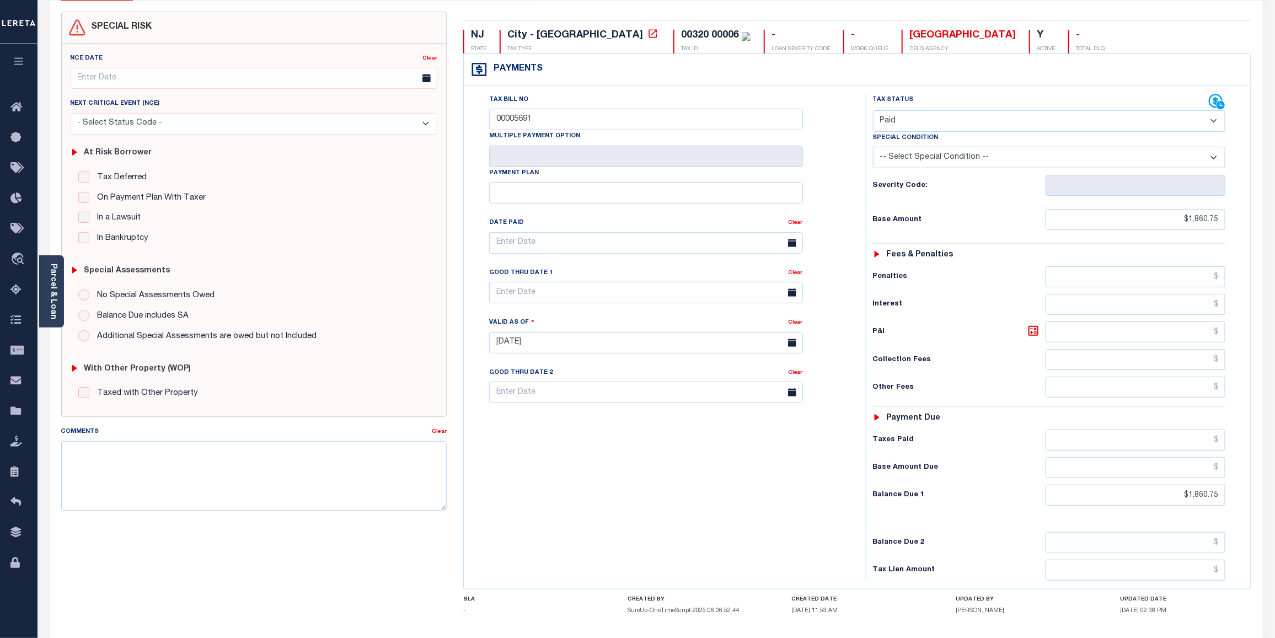
scroll to position [179, 0]
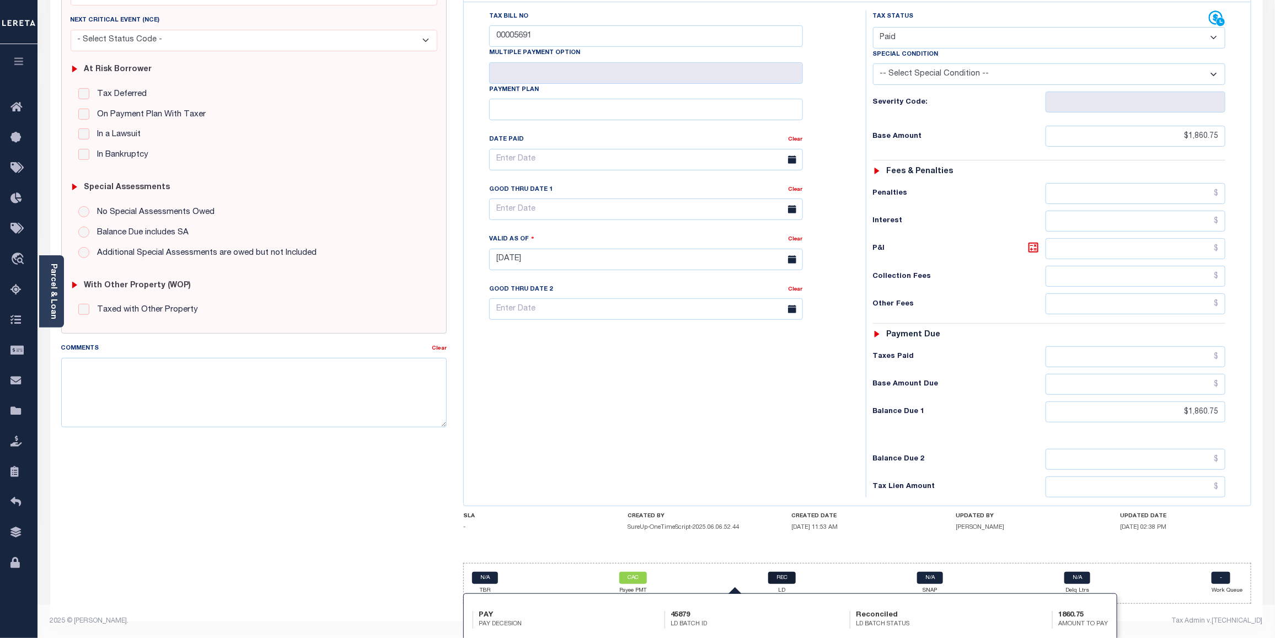
click at [790, 580] on link "REC" at bounding box center [782, 578] width 28 height 12
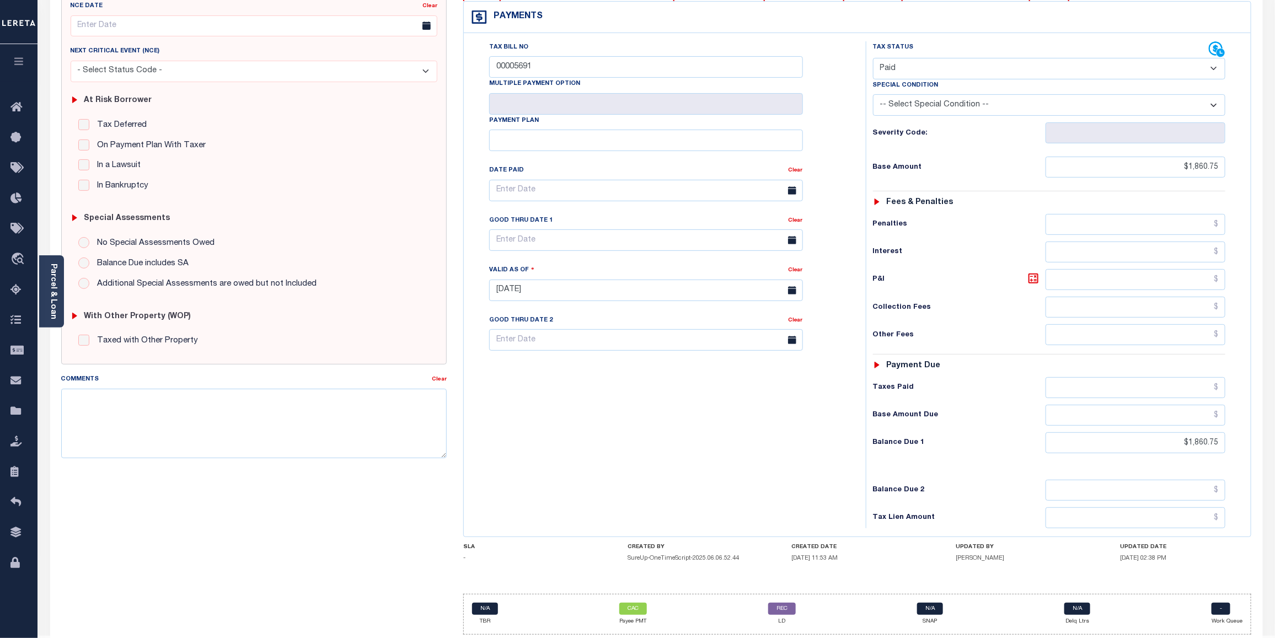
scroll to position [146, 0]
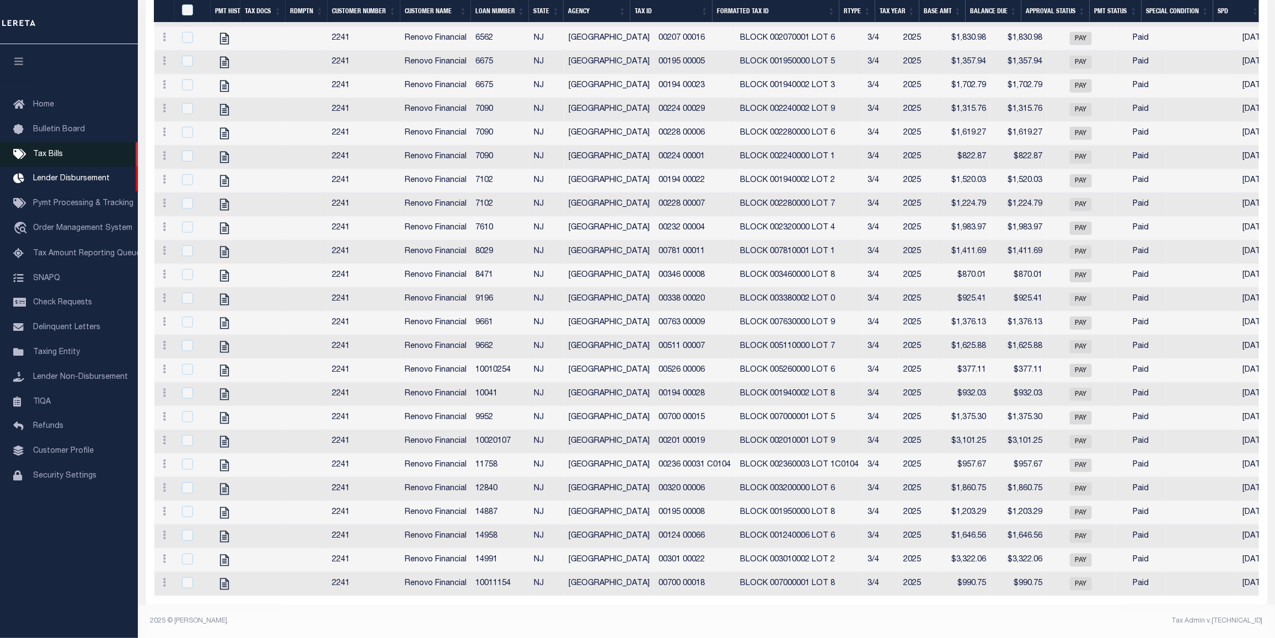
click at [45, 153] on span "Tax Bills" at bounding box center [48, 155] width 30 height 8
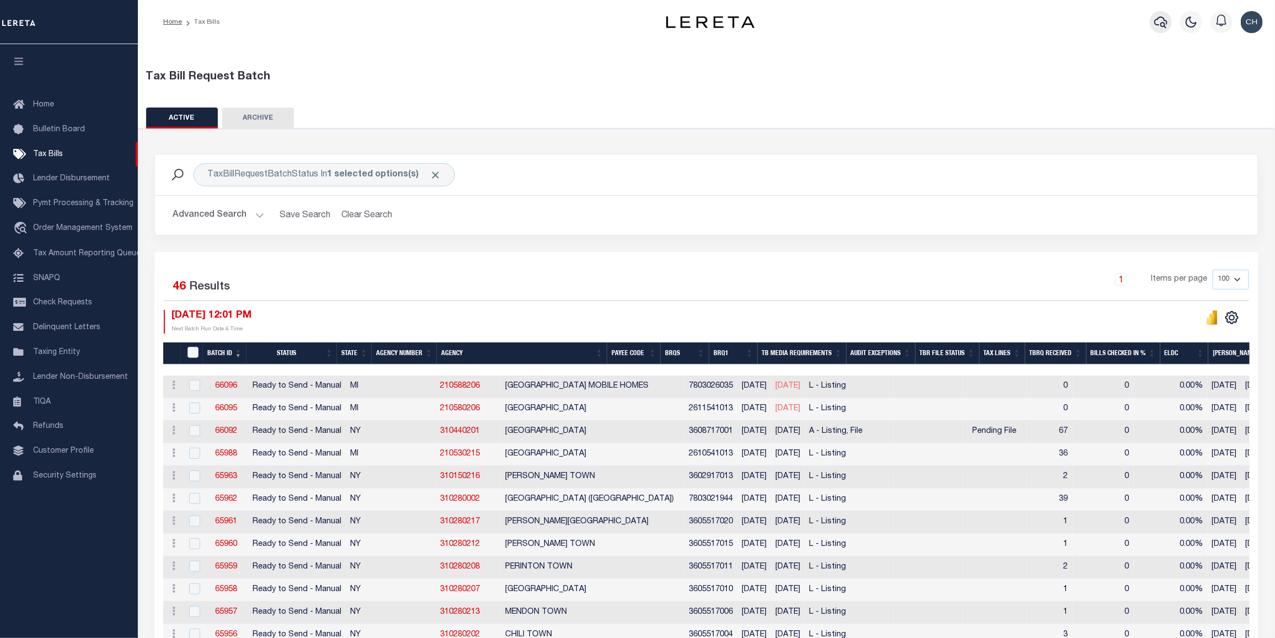
click at [1159, 18] on icon "button" at bounding box center [1160, 23] width 13 height 12
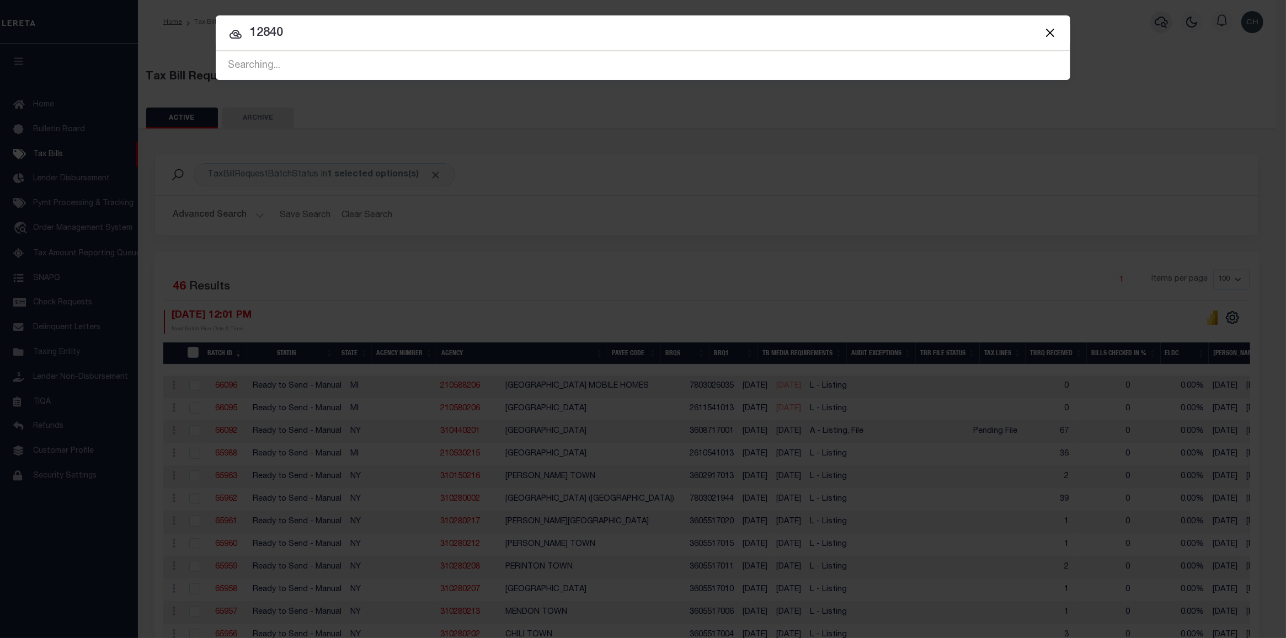
type input "12840"
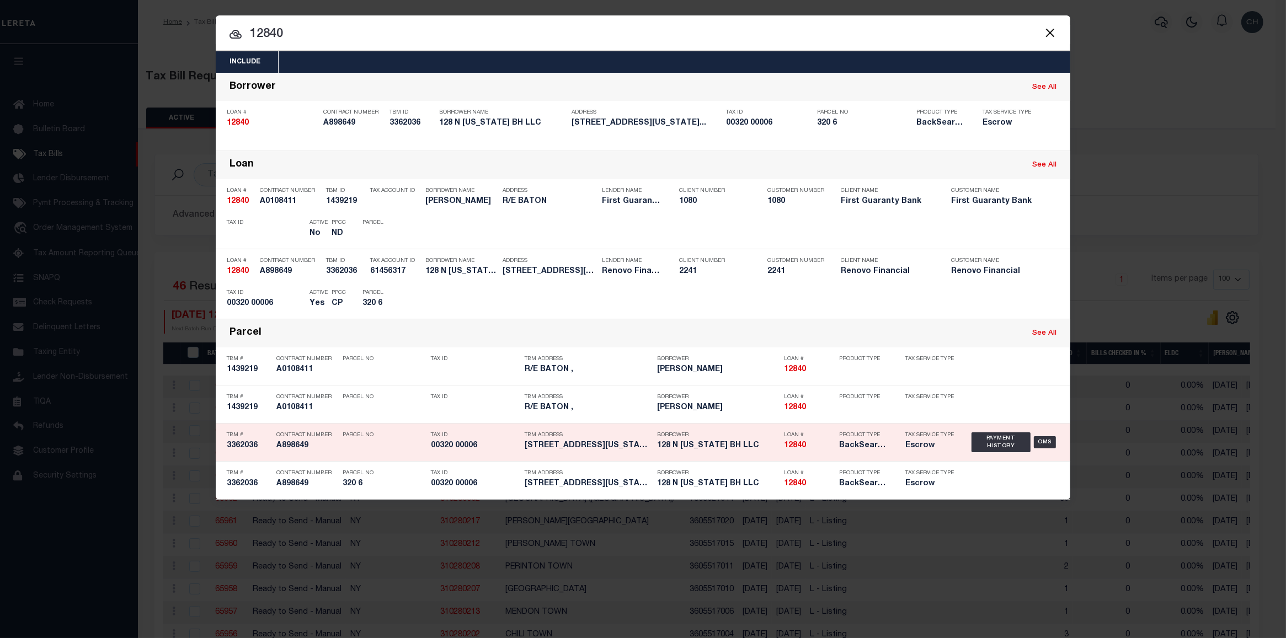
click at [834, 454] on div "Product Type BackSearch,Escrow" at bounding box center [864, 442] width 66 height 32
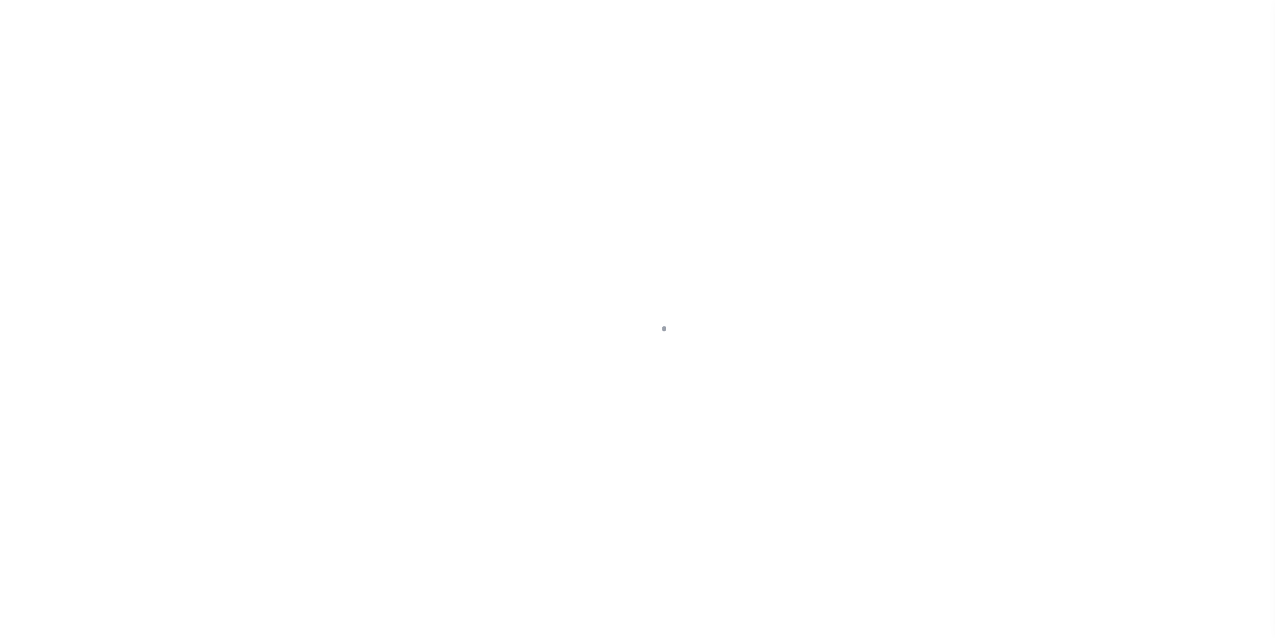
select select "NW2"
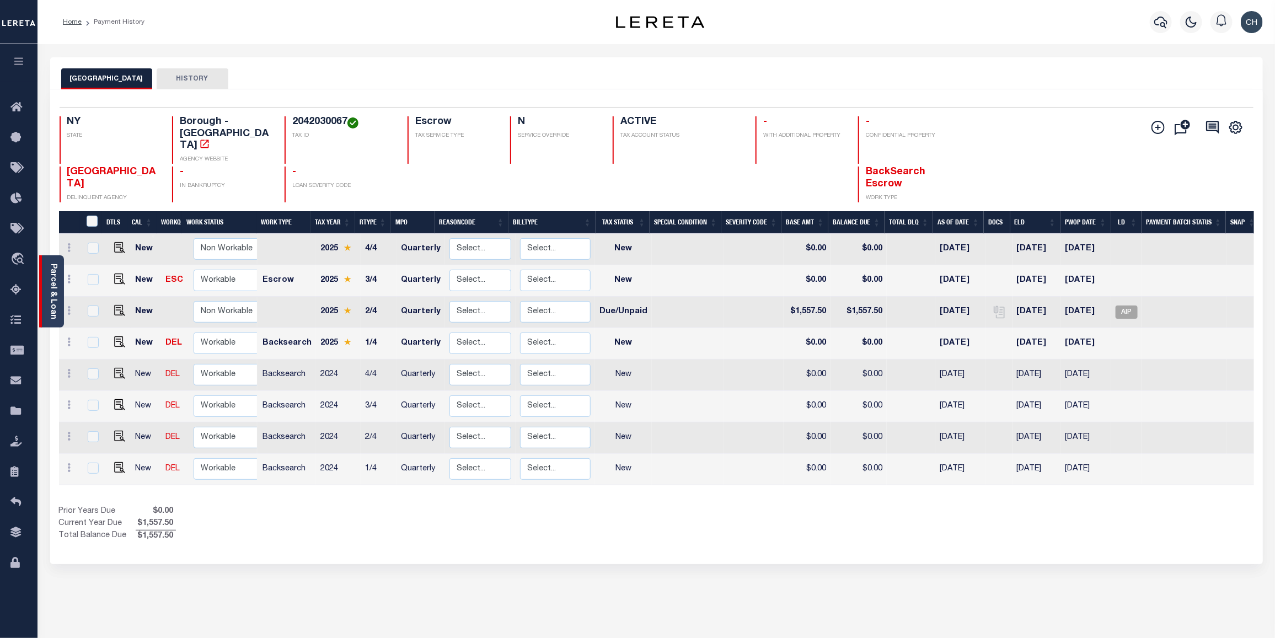
click at [56, 302] on link "Parcel & Loan" at bounding box center [53, 292] width 8 height 56
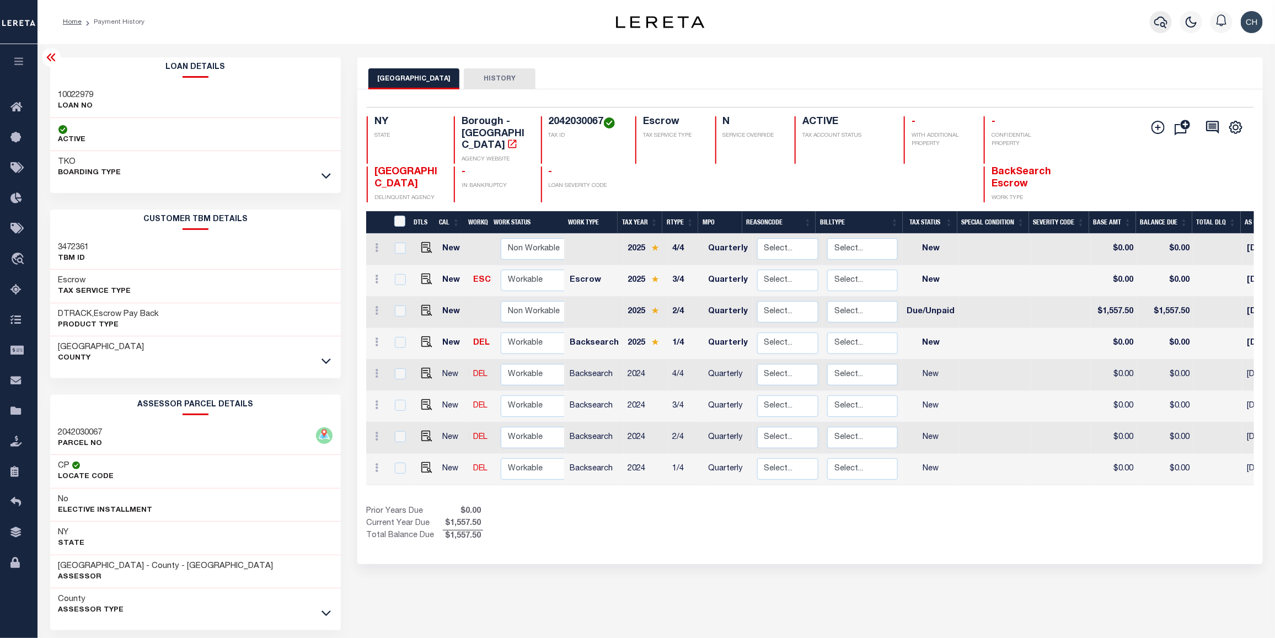
click at [1162, 20] on icon "button" at bounding box center [1160, 21] width 13 height 13
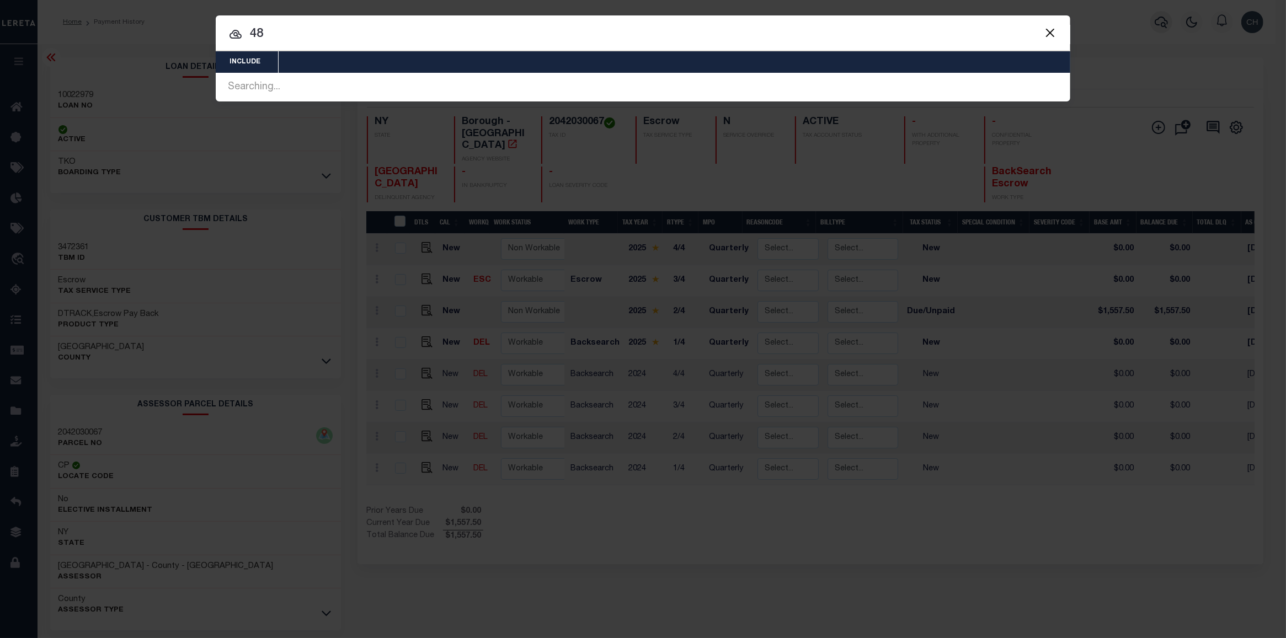
type input "8"
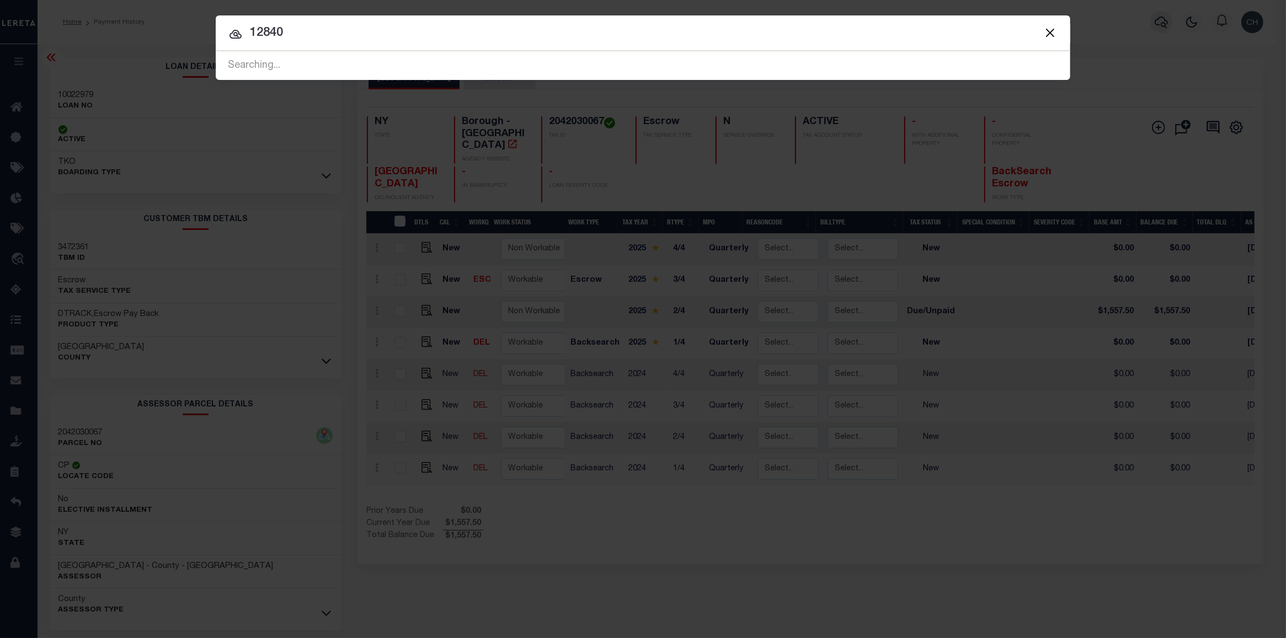
type input "12840"
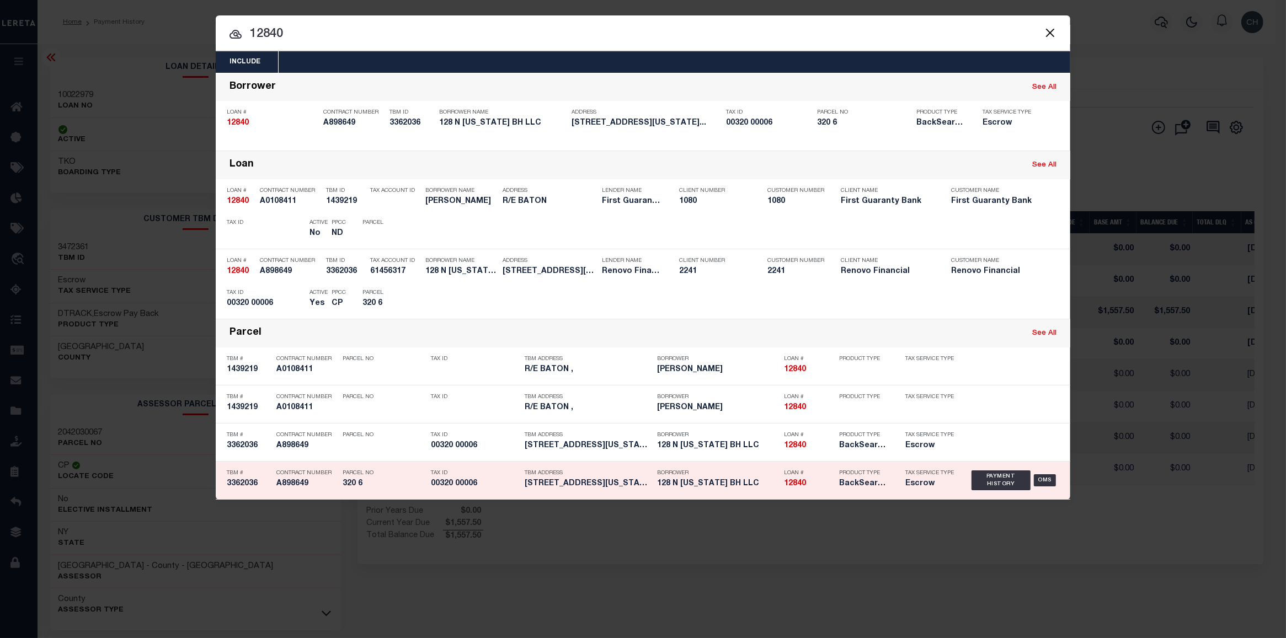
click at [812, 487] on h5 "12840" at bounding box center [809, 483] width 50 height 9
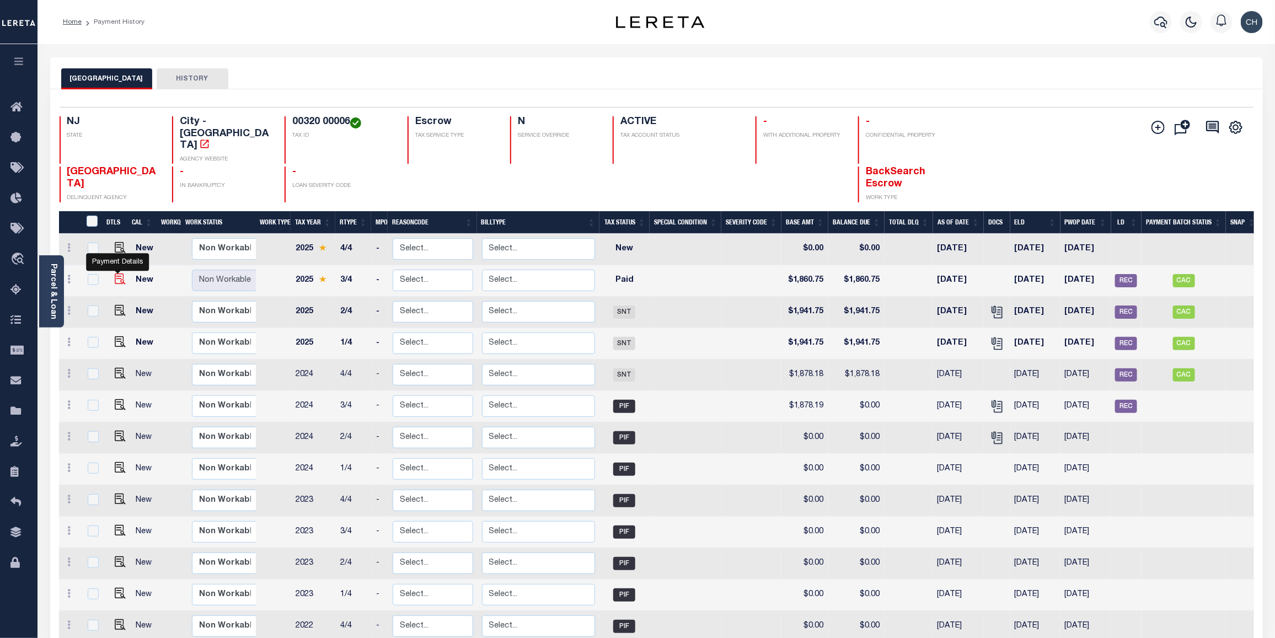
click at [115, 274] on img "" at bounding box center [120, 279] width 11 height 11
checkbox input "true"
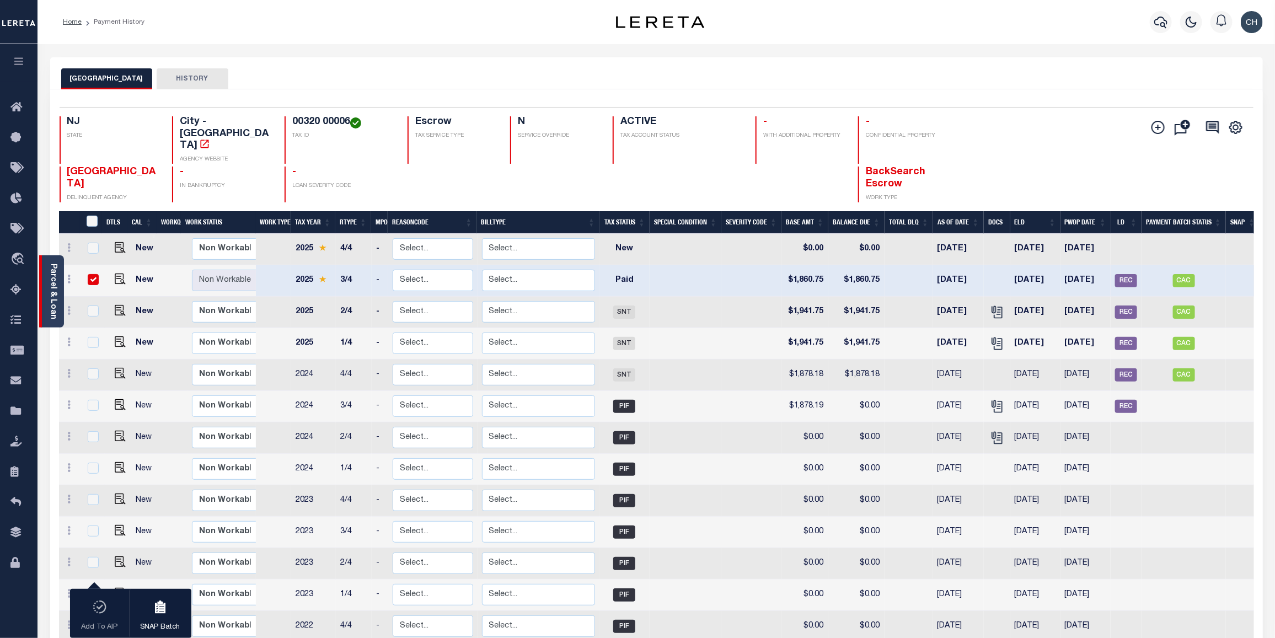
click at [49, 286] on link "Parcel & Loan" at bounding box center [53, 292] width 8 height 56
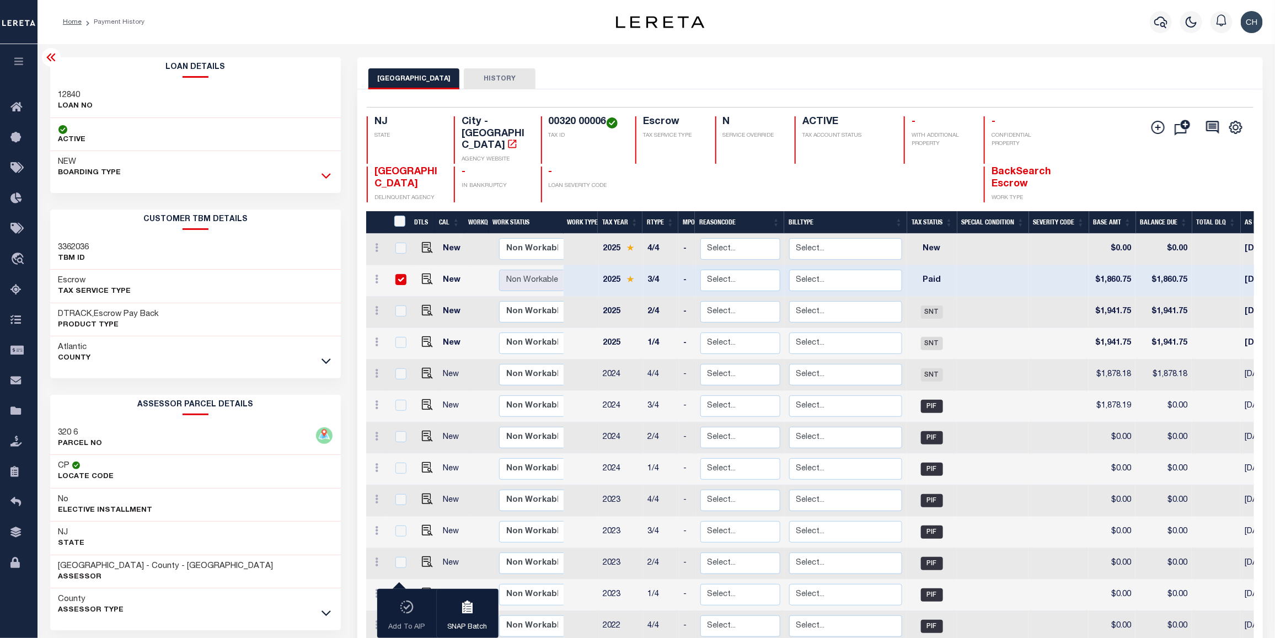
click at [327, 177] on icon at bounding box center [326, 176] width 9 height 12
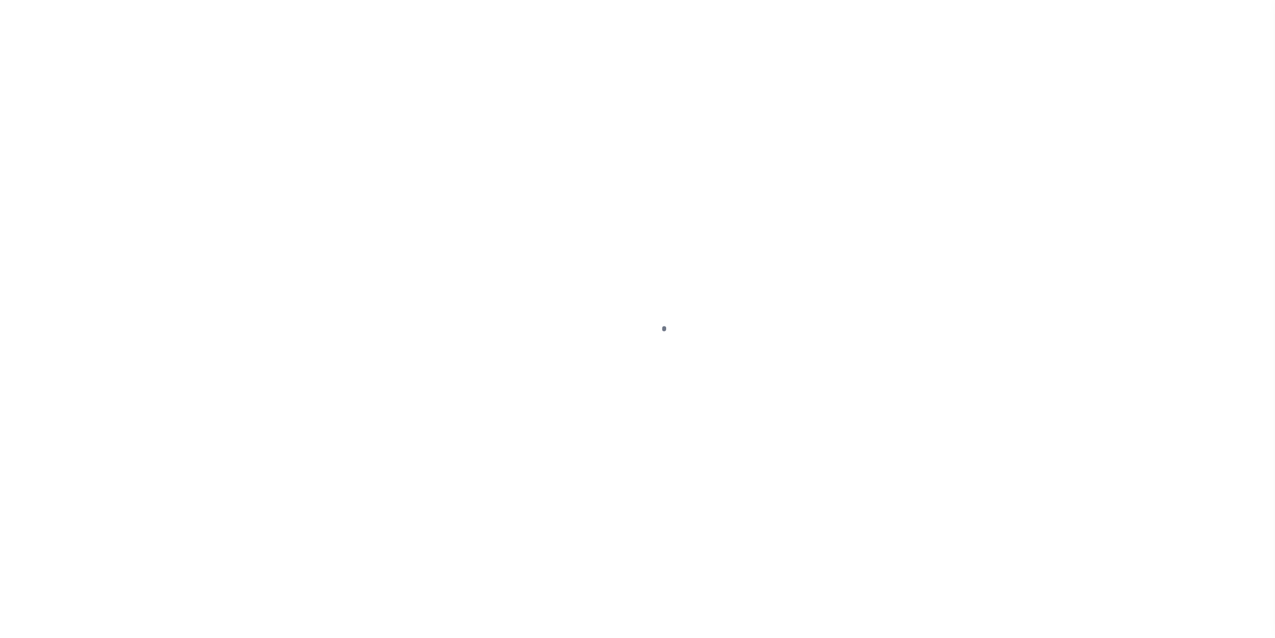
select select "PYD"
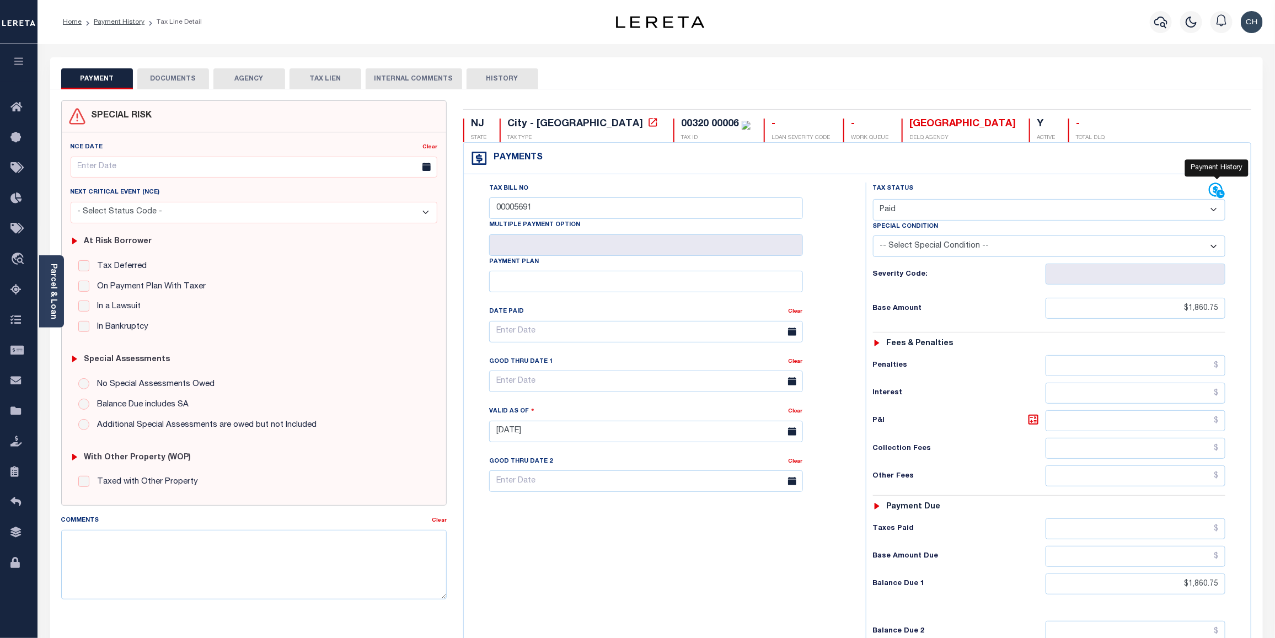
click at [1222, 196] on icon at bounding box center [1221, 193] width 9 height 9
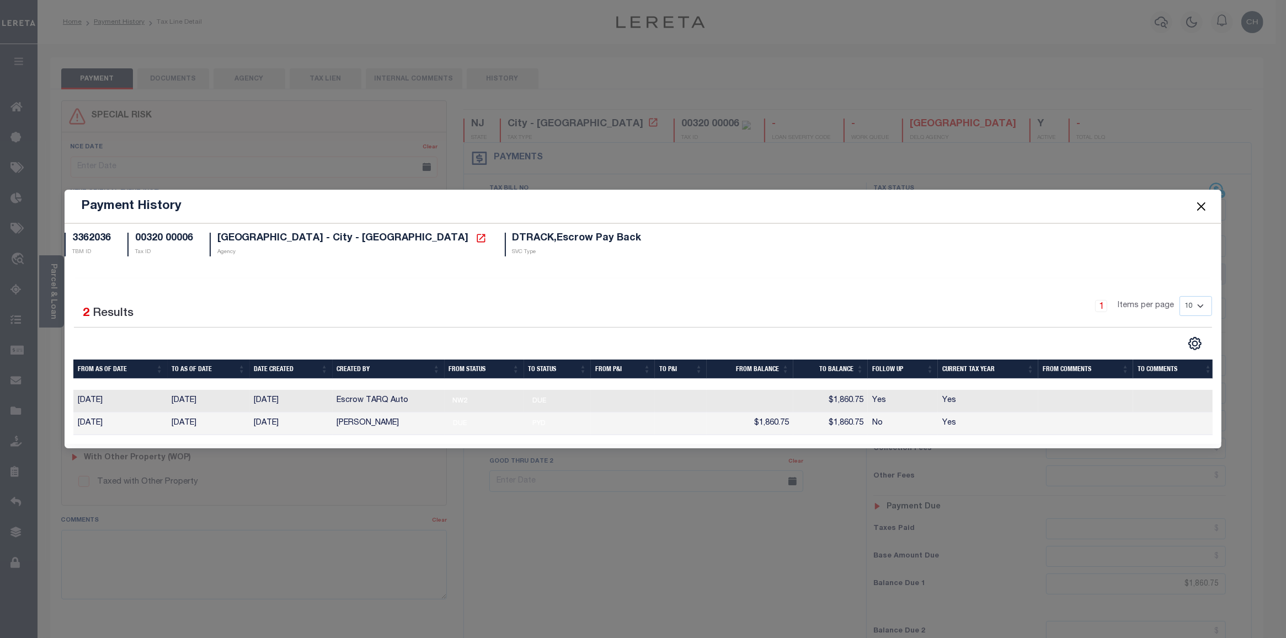
click at [1197, 199] on button "Close" at bounding box center [1201, 206] width 14 height 14
